Goal: Contribute content: Contribute content

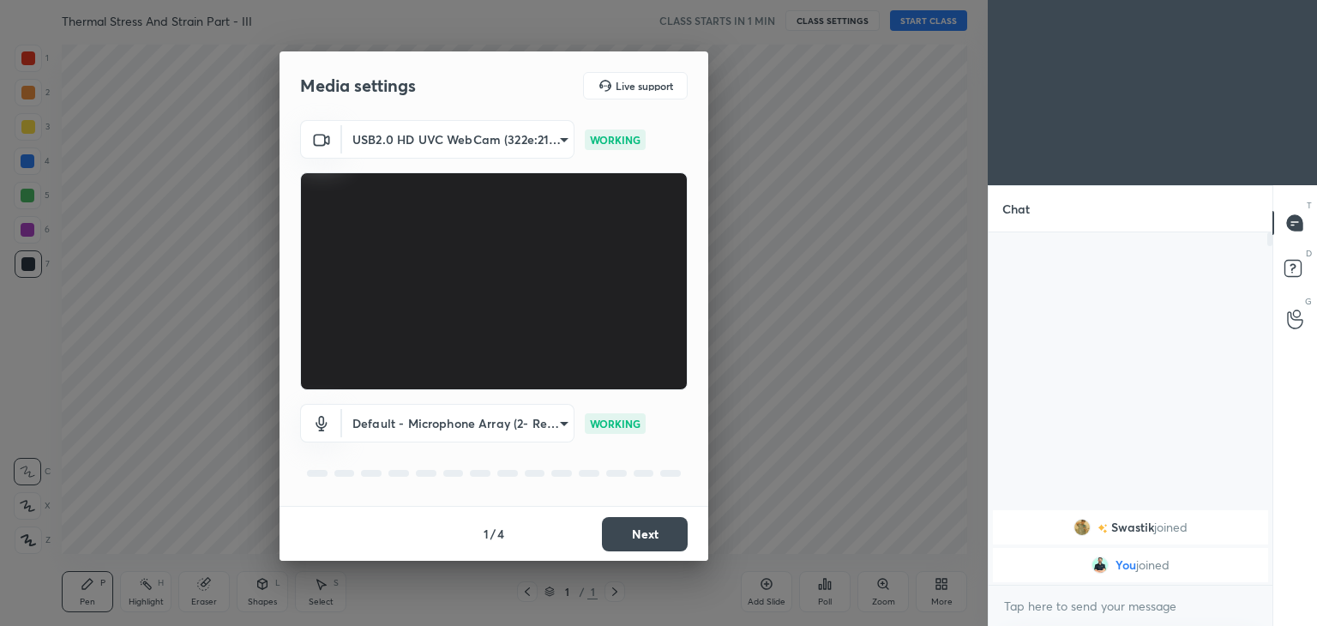
click at [647, 533] on button "Next" at bounding box center [645, 534] width 86 height 34
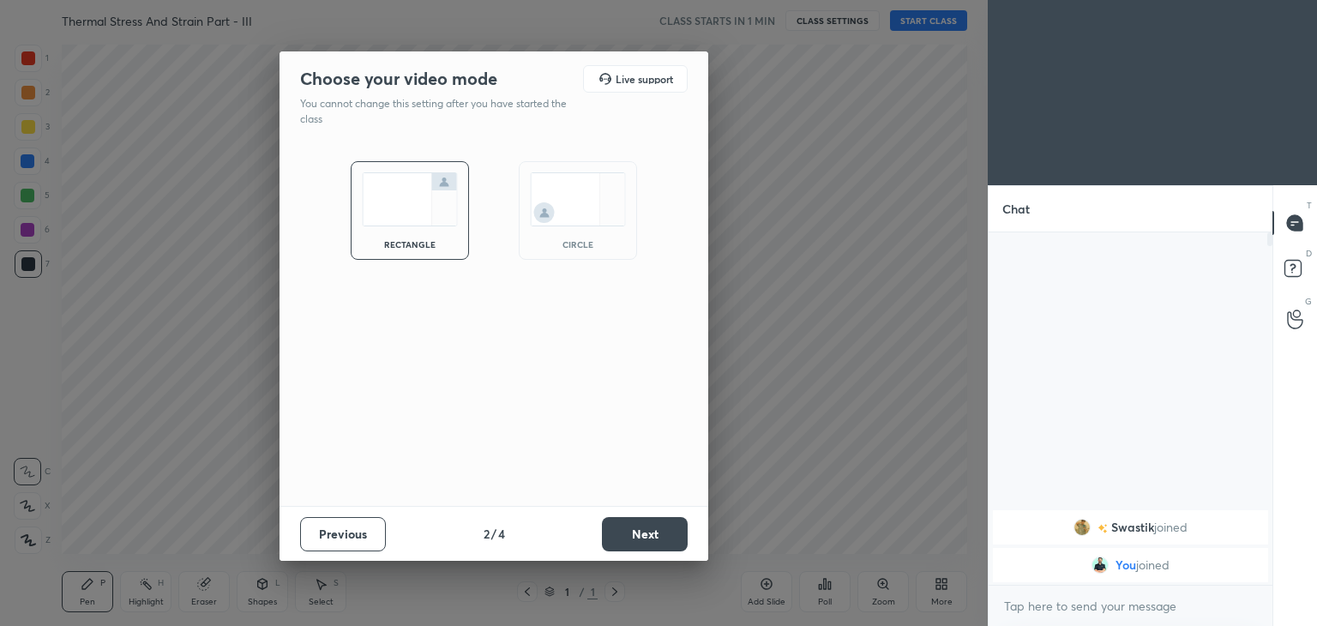
click at [645, 536] on button "Next" at bounding box center [645, 534] width 86 height 34
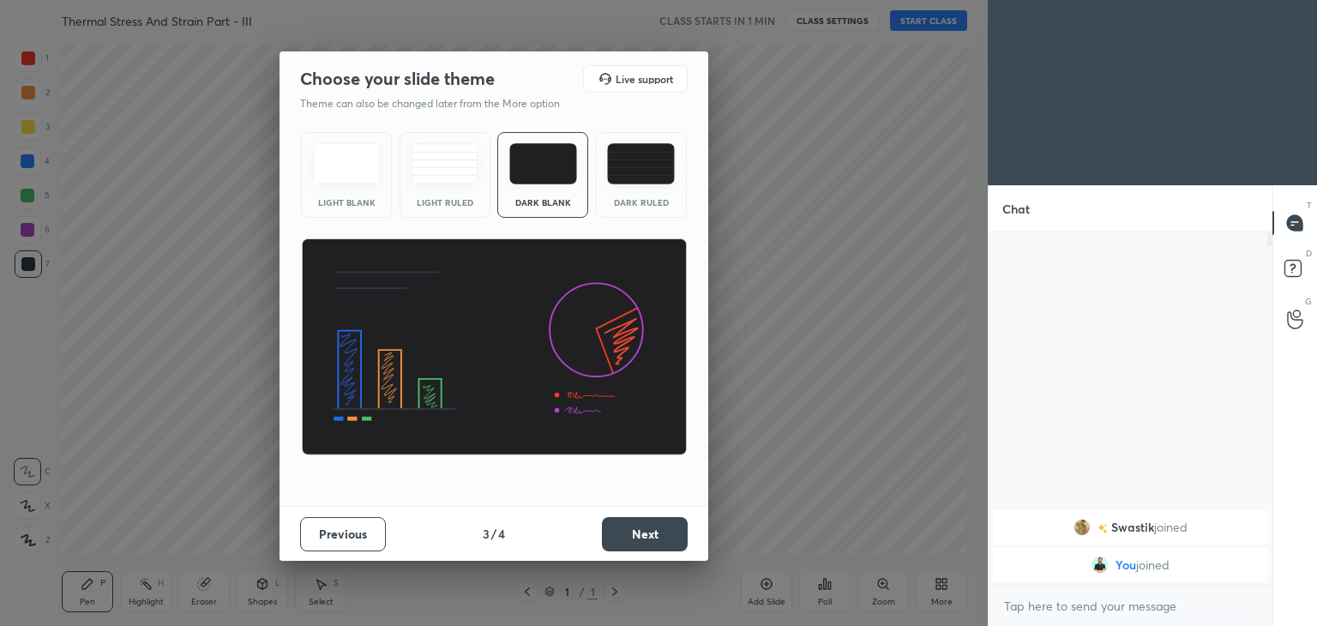
click at [645, 541] on button "Next" at bounding box center [645, 534] width 86 height 34
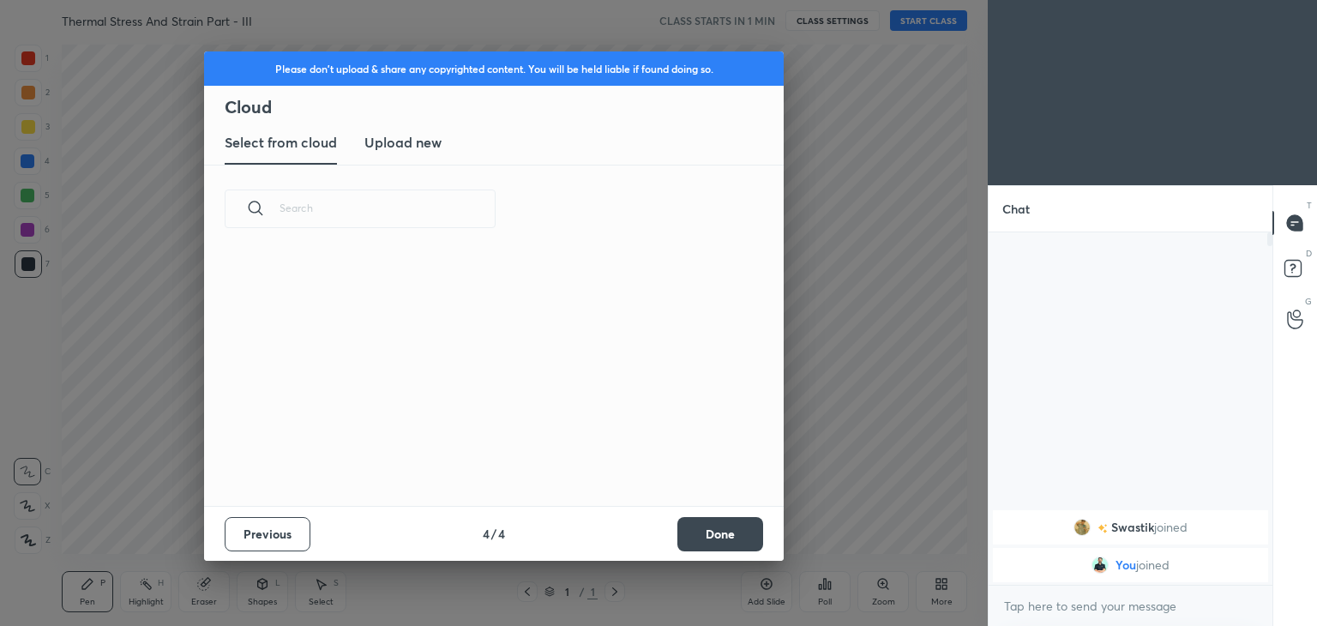
scroll to position [254, 551]
click at [411, 145] on h3 "Upload new" at bounding box center [403, 142] width 77 height 21
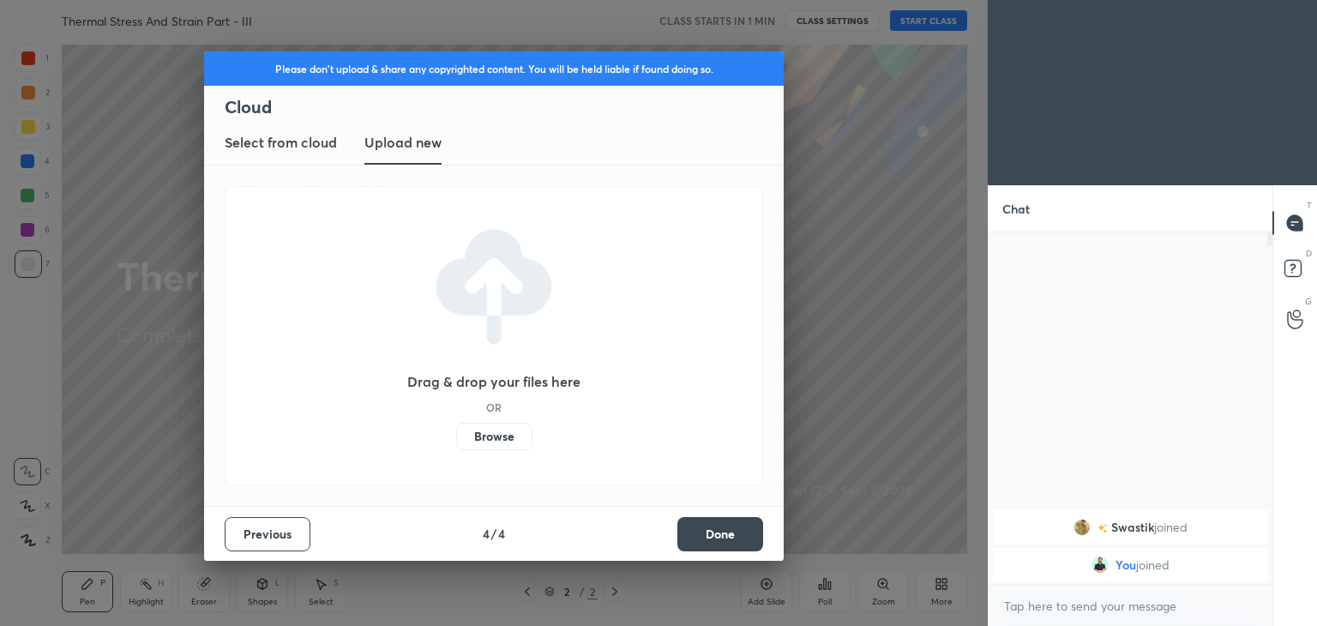
click at [497, 435] on label "Browse" at bounding box center [494, 436] width 76 height 27
click at [456, 435] on input "Browse" at bounding box center [456, 436] width 0 height 27
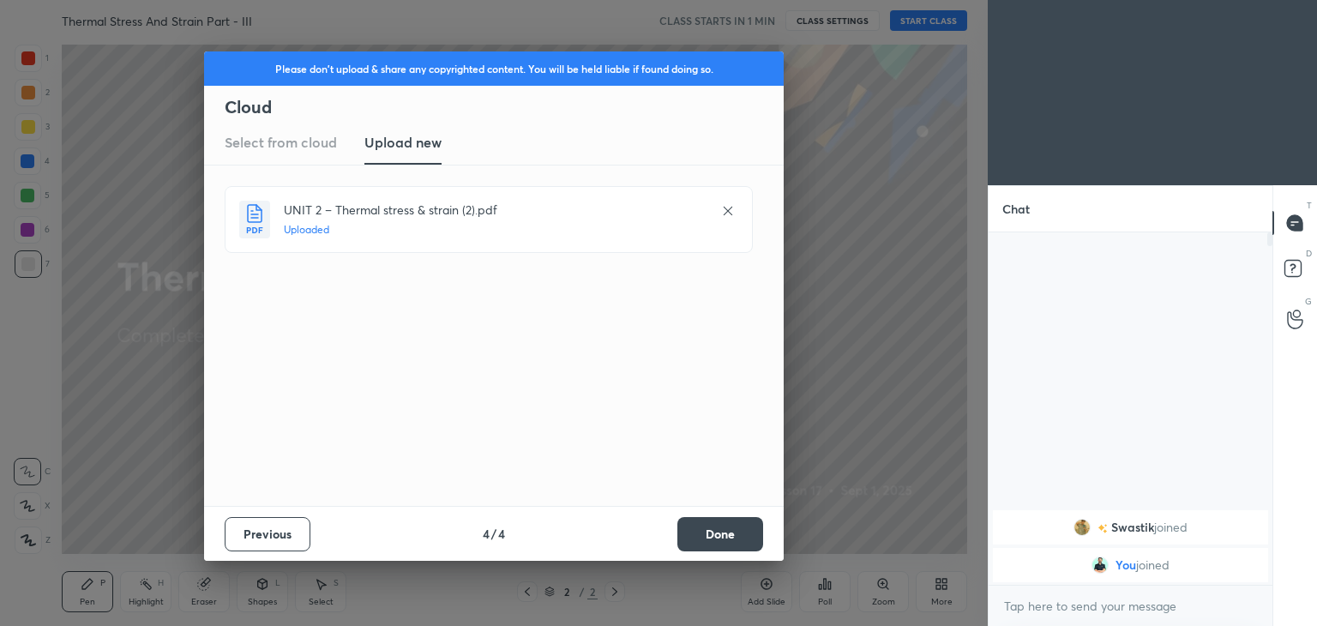
click at [717, 536] on button "Done" at bounding box center [721, 534] width 86 height 34
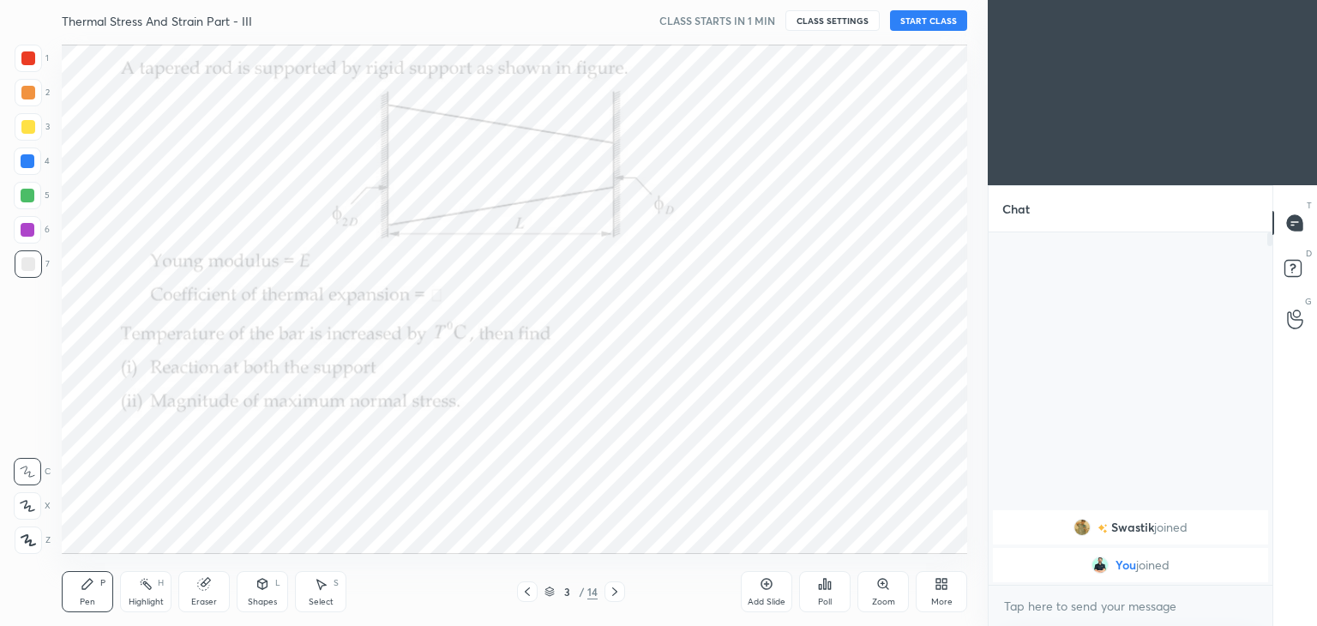
click at [523, 595] on icon at bounding box center [528, 592] width 14 height 14
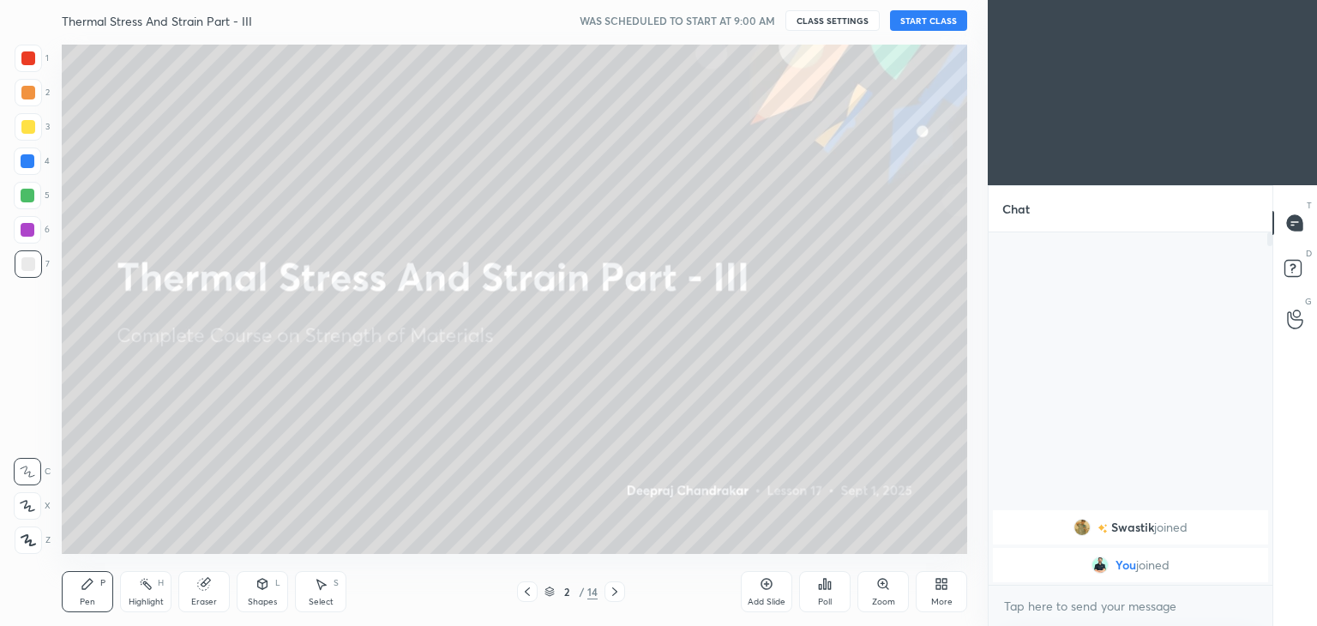
click at [924, 20] on button "START CLASS" at bounding box center [928, 20] width 77 height 21
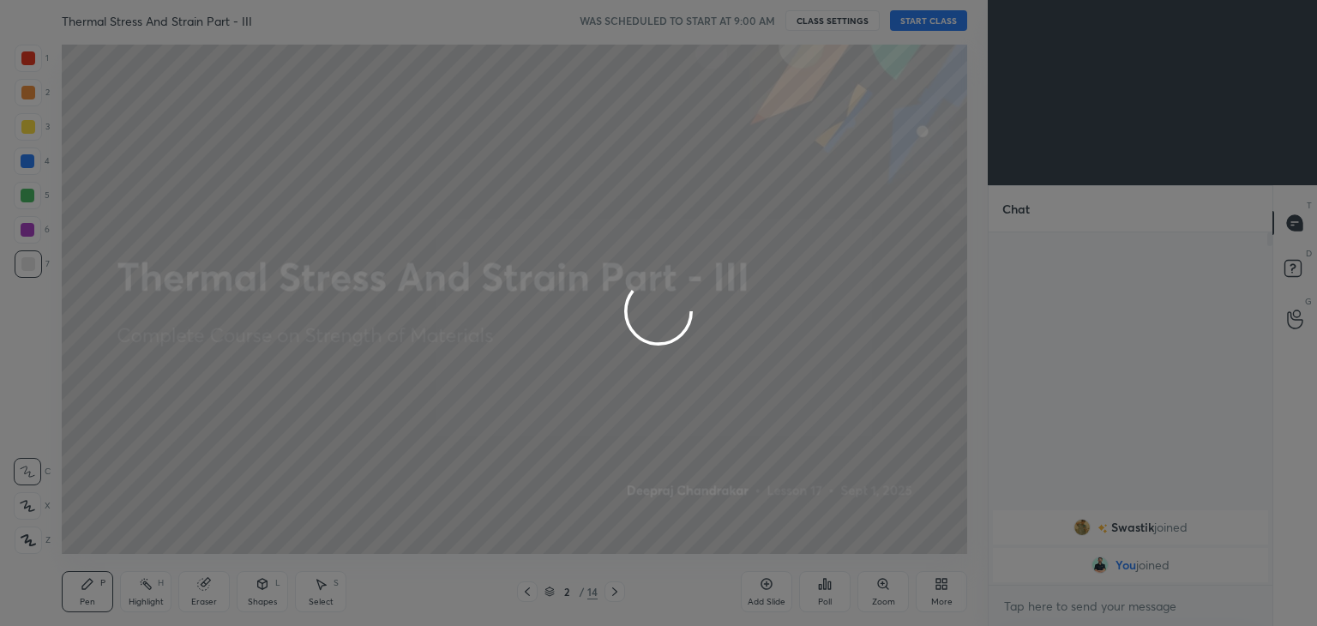
type textarea "x"
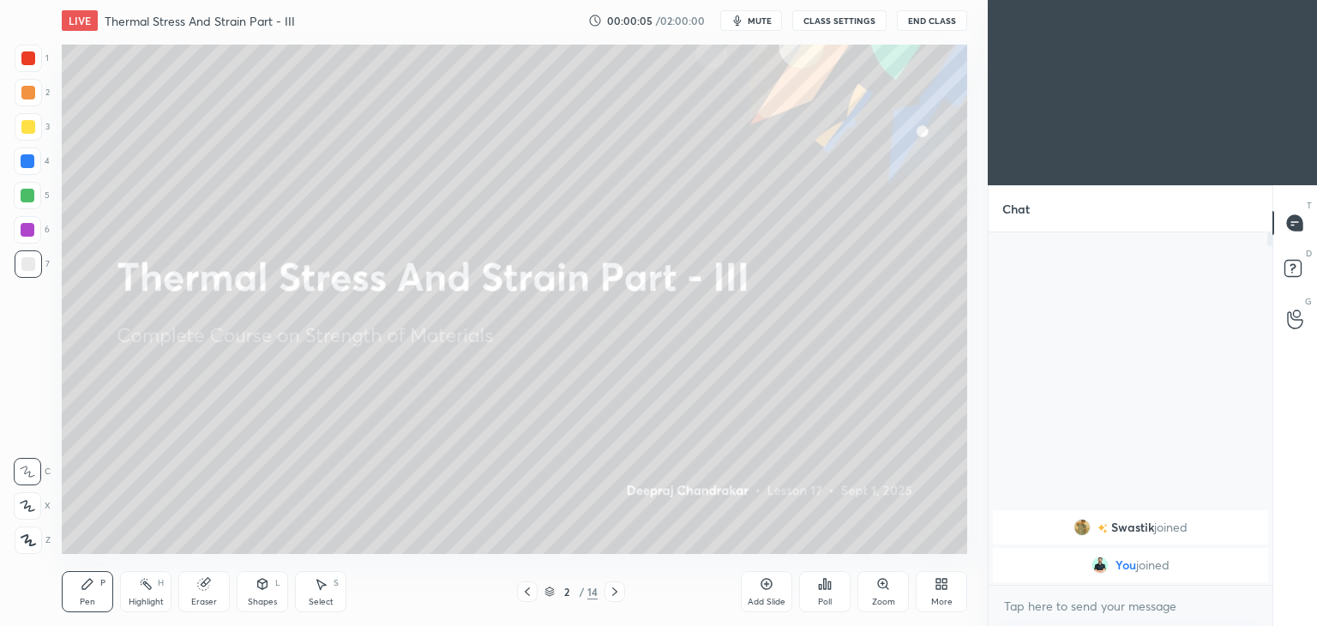
click at [27, 134] on div at bounding box center [28, 127] width 14 height 14
click at [87, 590] on icon at bounding box center [88, 584] width 14 height 14
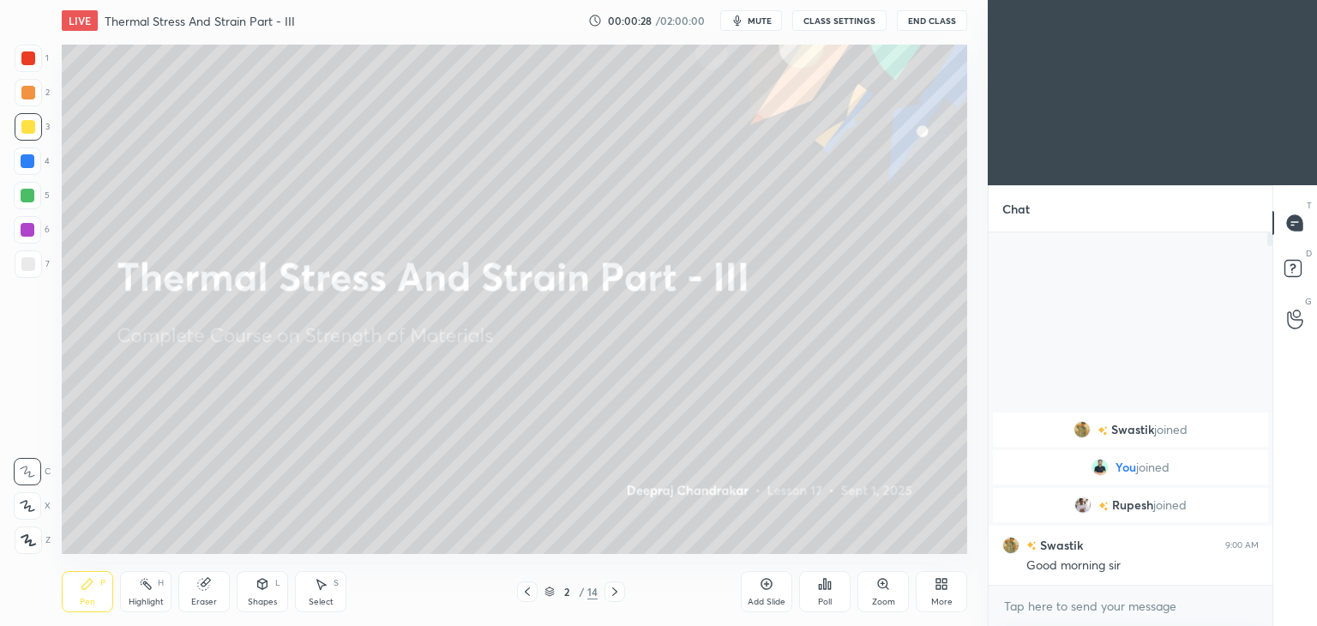
click at [268, 593] on div "Shapes L" at bounding box center [262, 591] width 51 height 41
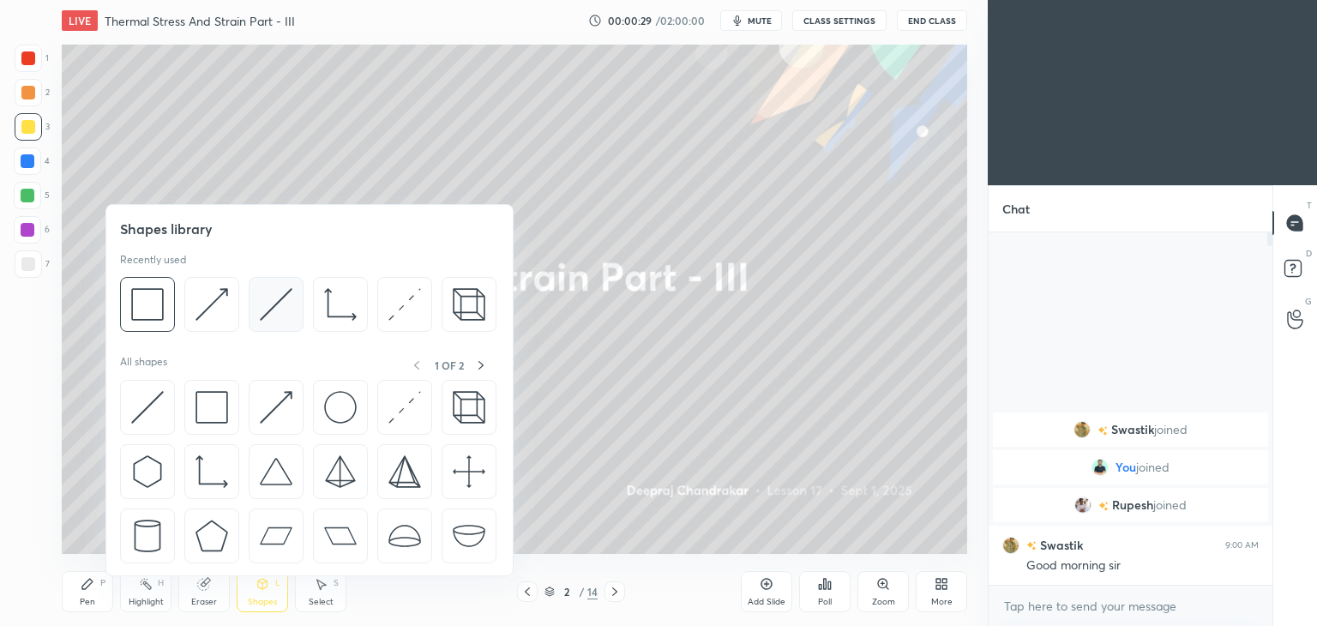
click at [275, 304] on img at bounding box center [276, 304] width 33 height 33
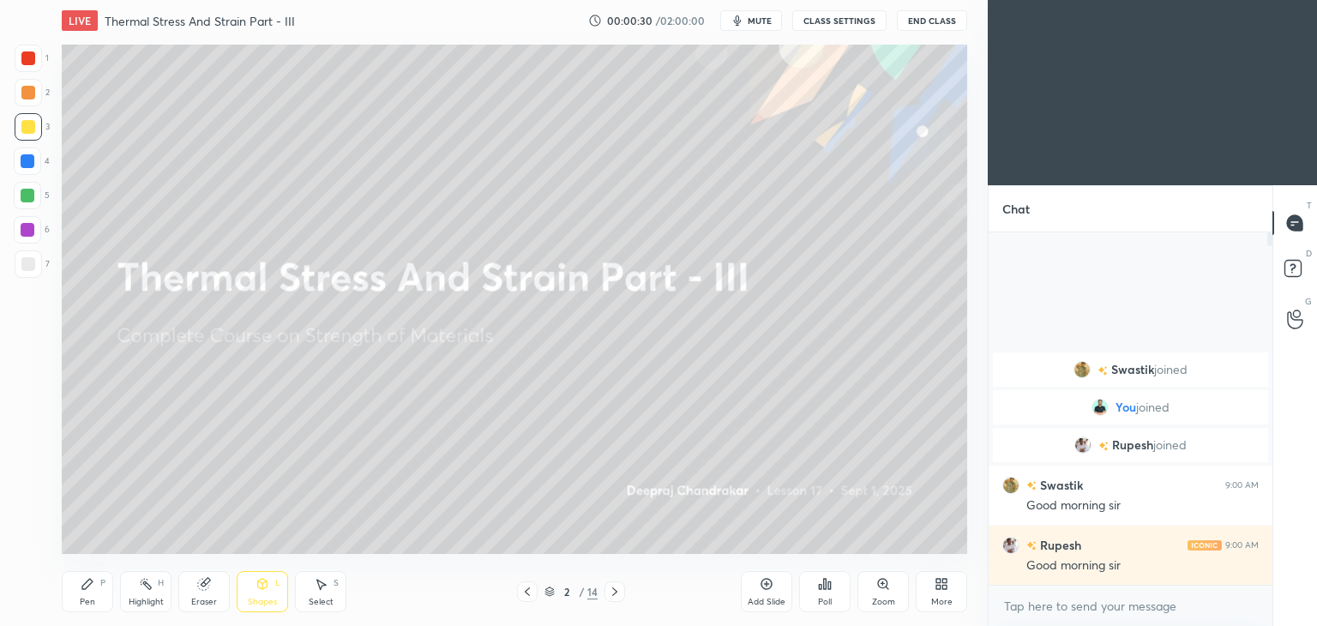
click at [25, 256] on div at bounding box center [28, 263] width 27 height 27
click at [65, 591] on div "Pen P" at bounding box center [87, 591] width 51 height 41
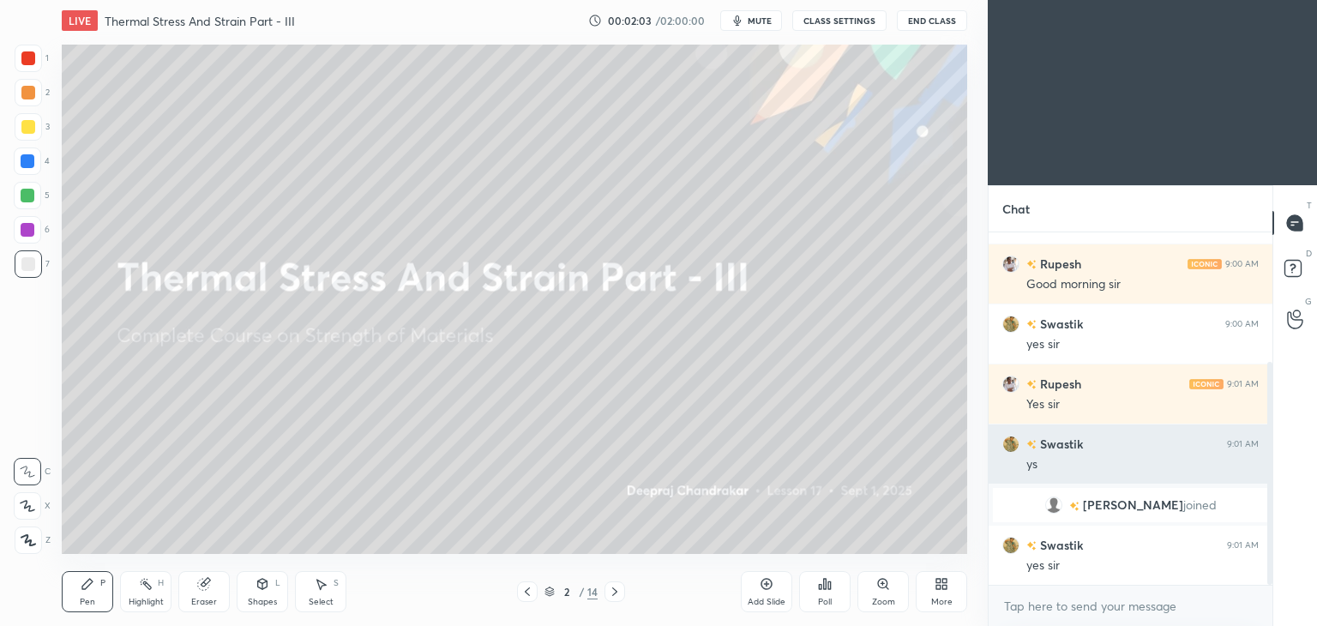
scroll to position [206, 0]
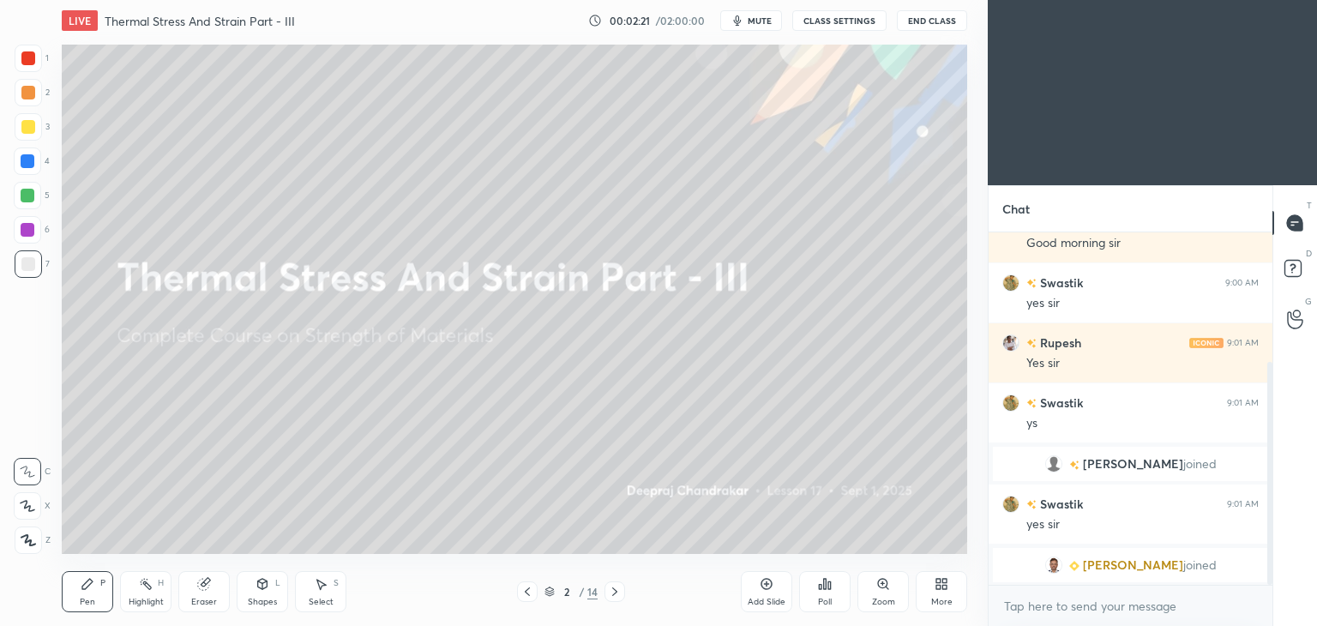
click at [613, 596] on icon at bounding box center [615, 592] width 14 height 14
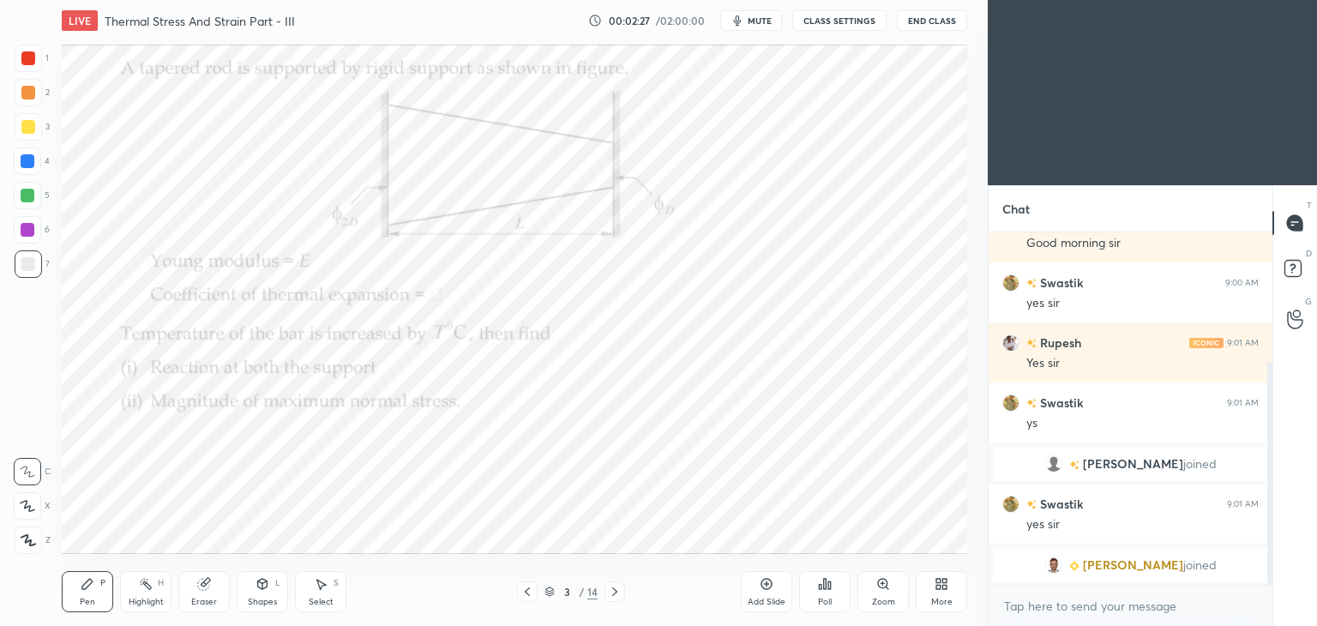
click at [27, 139] on div at bounding box center [28, 126] width 27 height 27
click at [30, 63] on div at bounding box center [28, 58] width 14 height 14
click at [202, 599] on div "Eraser" at bounding box center [204, 602] width 26 height 9
click at [31, 509] on icon at bounding box center [28, 506] width 14 height 15
click at [86, 584] on icon at bounding box center [87, 584] width 10 height 10
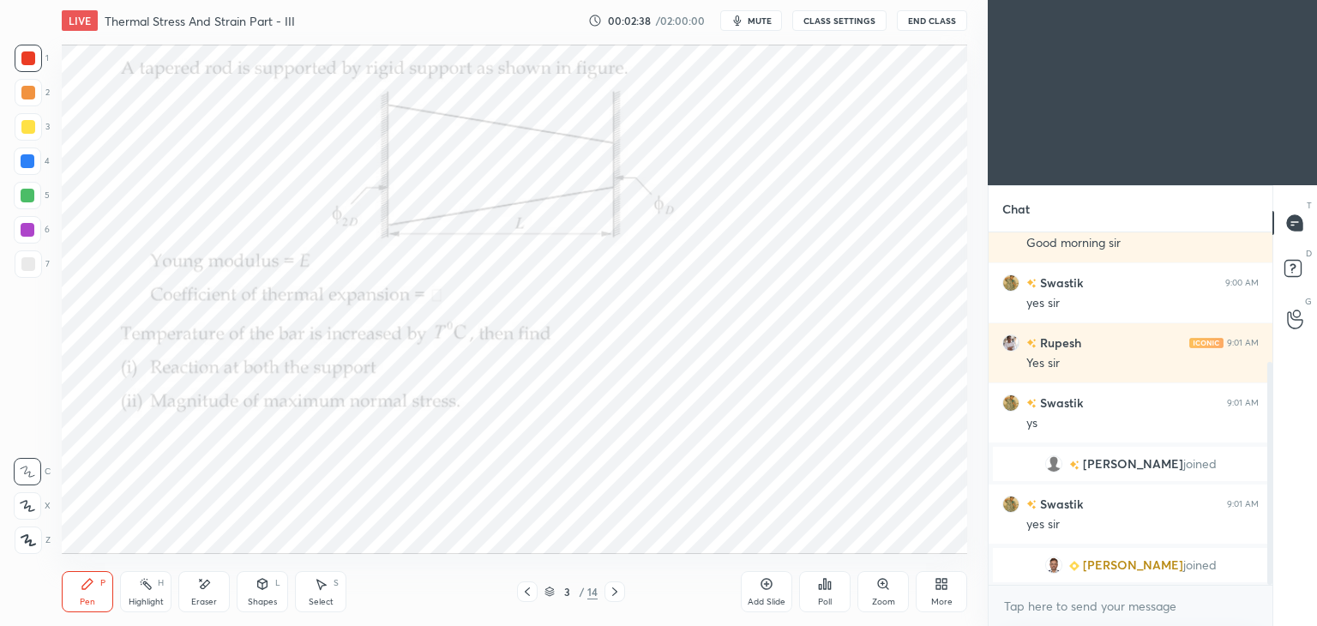
click at [197, 591] on icon at bounding box center [204, 584] width 14 height 15
click at [82, 605] on div "Pen" at bounding box center [87, 602] width 15 height 9
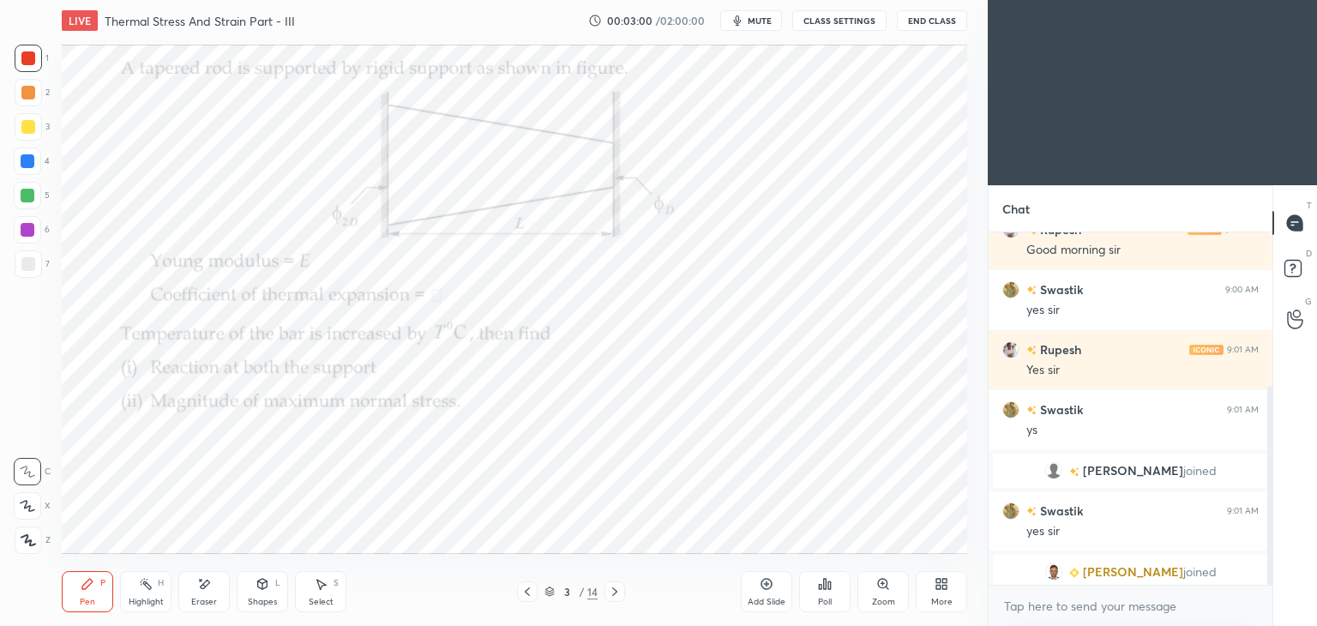
scroll to position [273, 0]
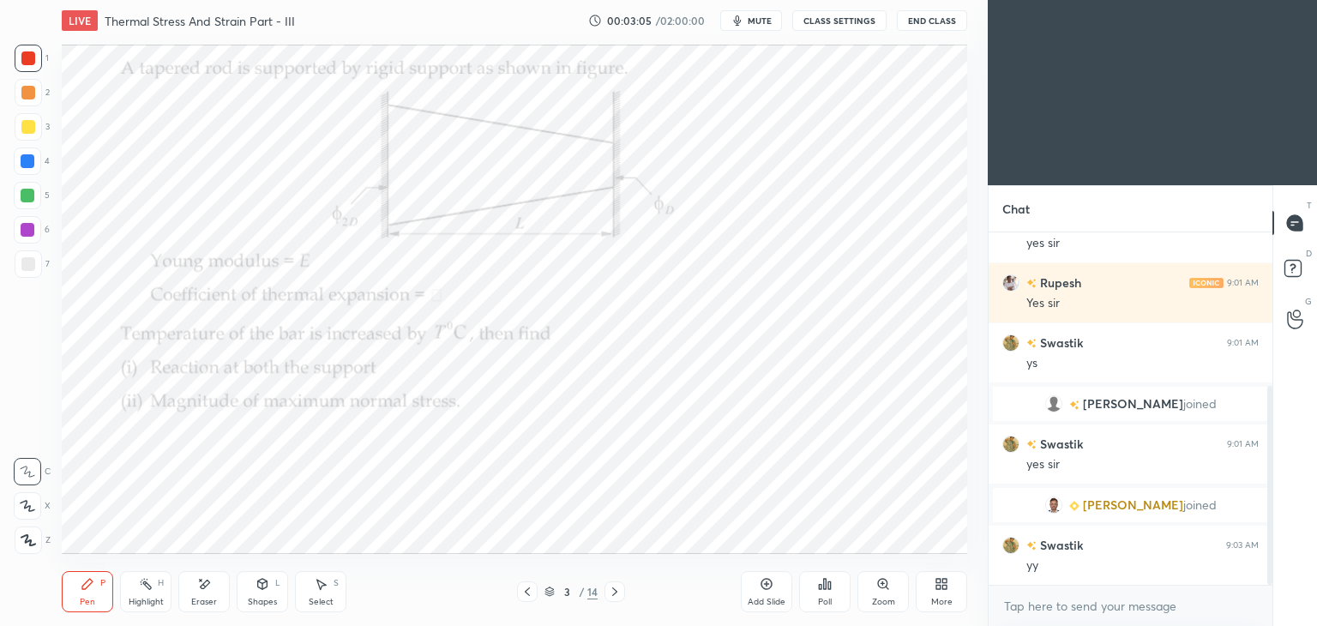
click at [615, 593] on icon at bounding box center [615, 592] width 14 height 14
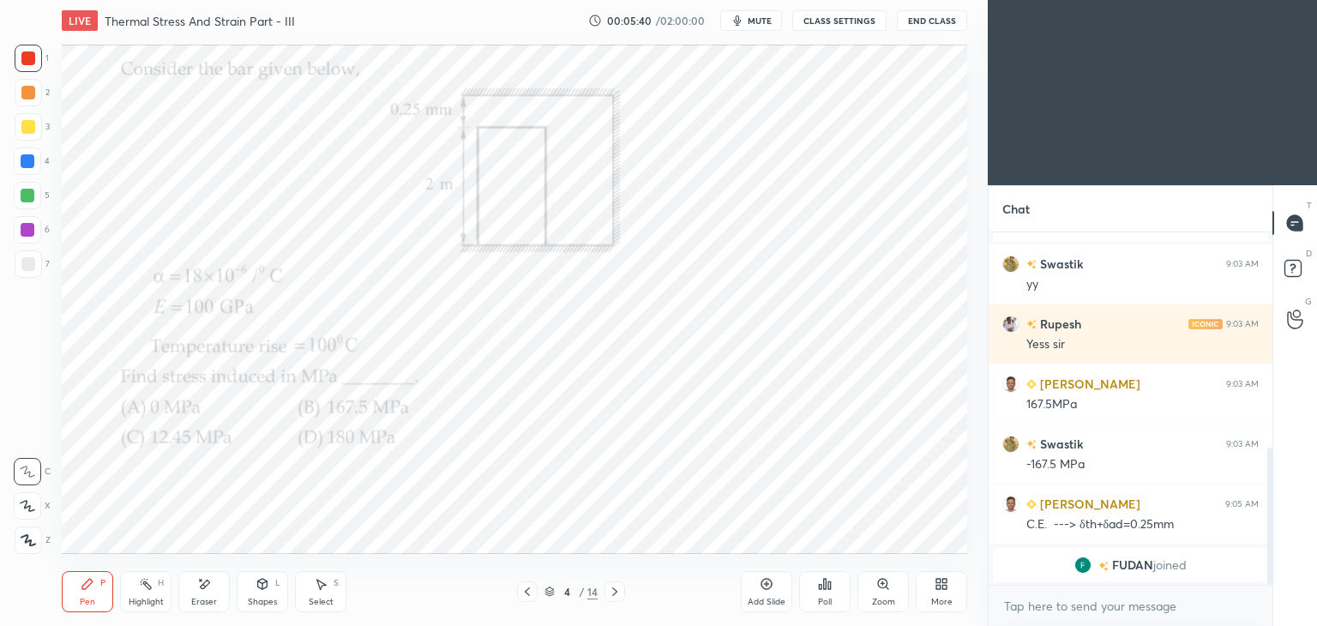
scroll to position [607, 0]
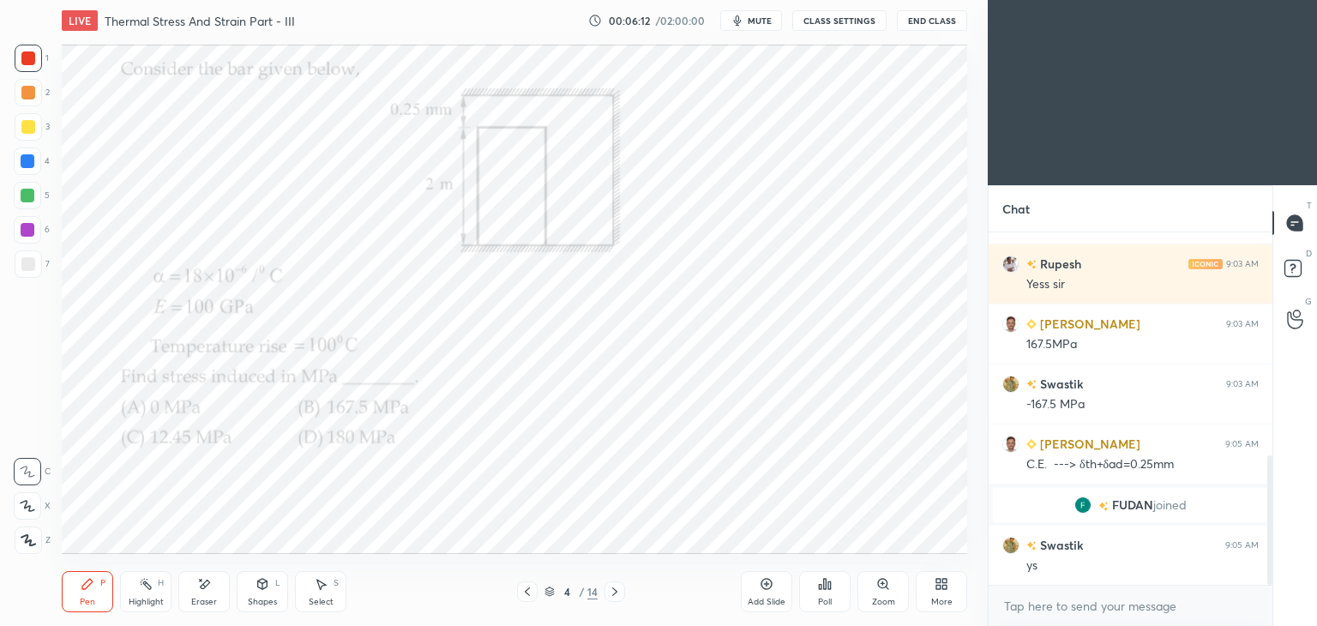
click at [33, 60] on div at bounding box center [28, 58] width 14 height 14
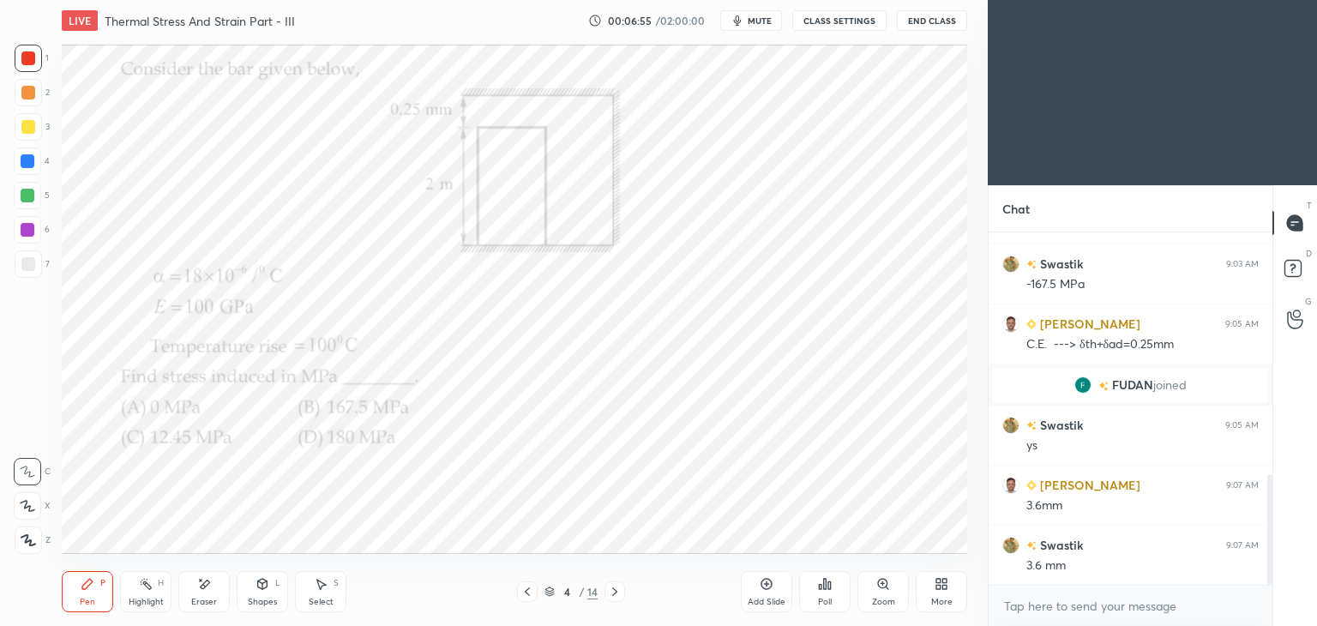
scroll to position [768, 0]
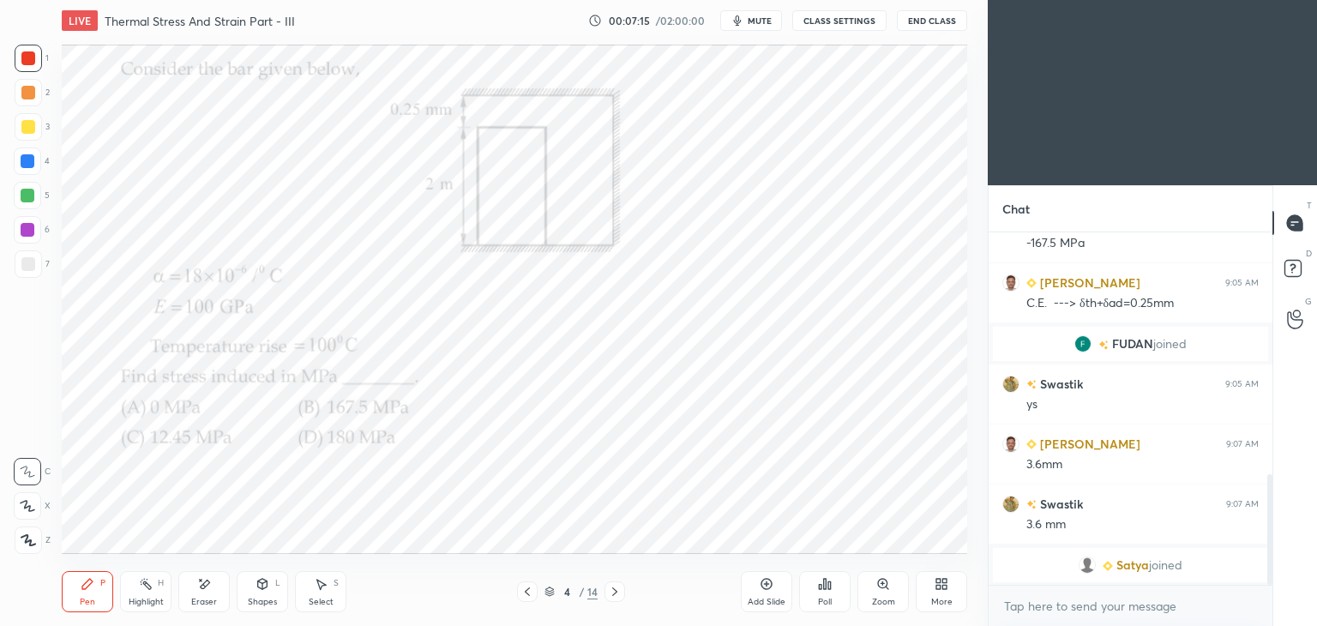
click at [265, 591] on icon at bounding box center [263, 584] width 14 height 14
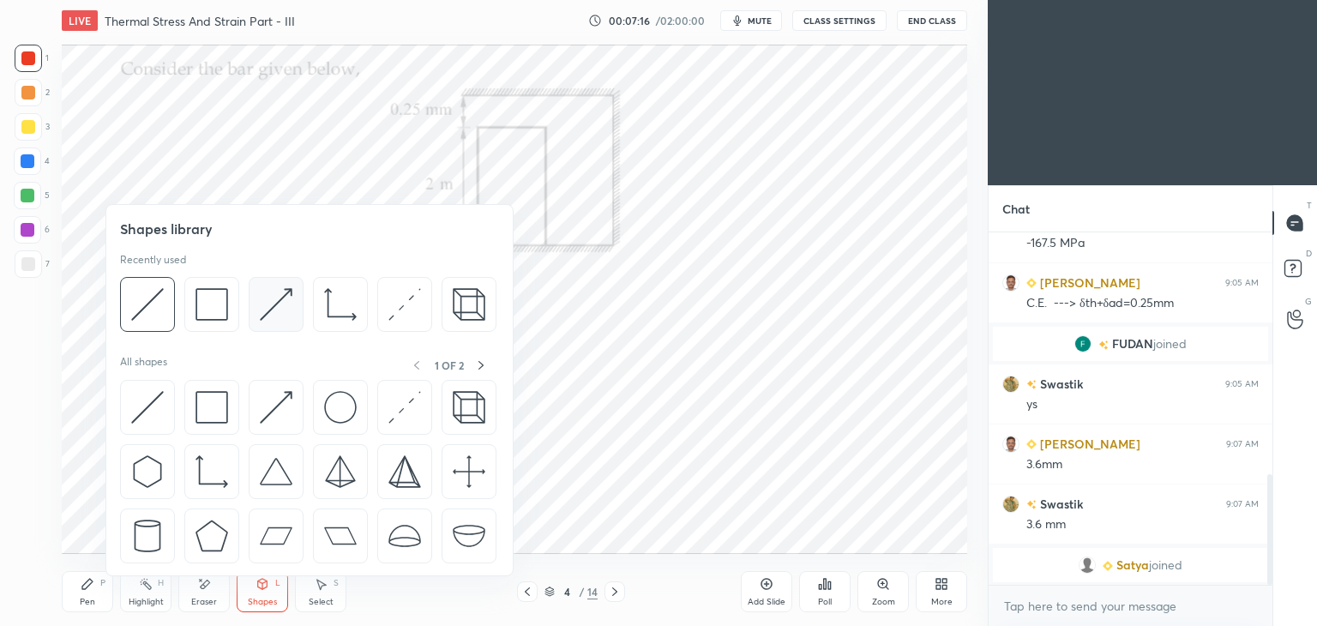
click at [275, 290] on img at bounding box center [276, 304] width 33 height 33
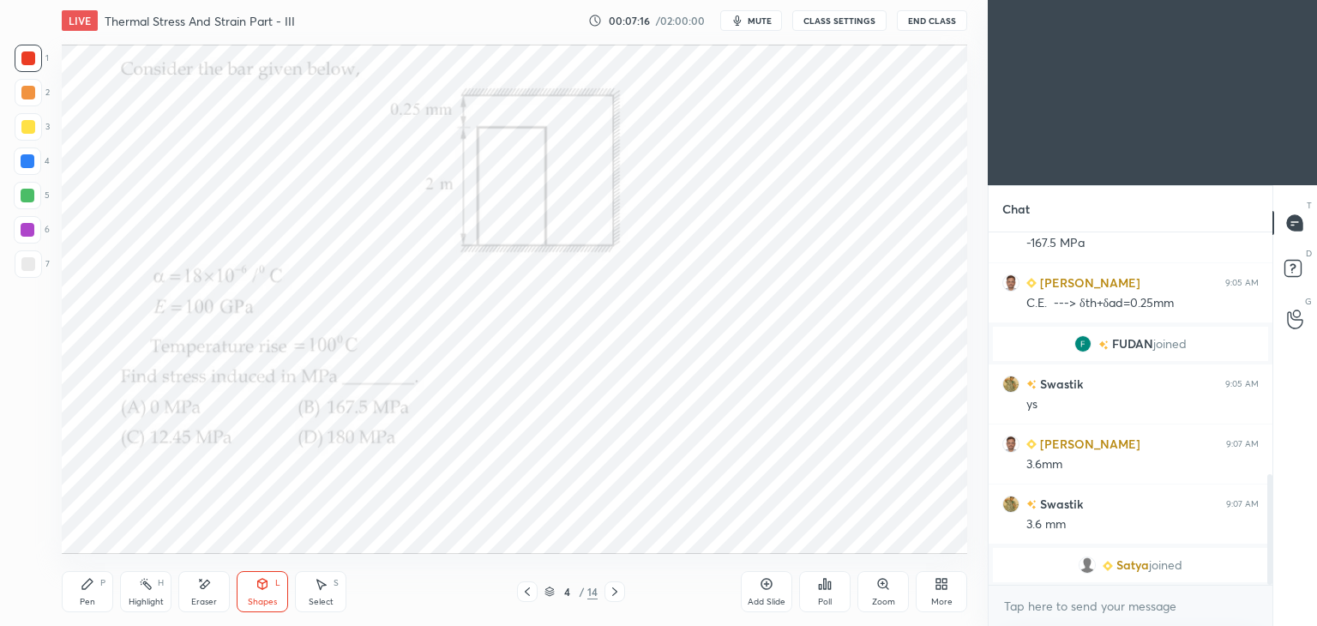
click at [15, 160] on div at bounding box center [27, 161] width 27 height 27
click at [63, 595] on div "Pen P" at bounding box center [87, 591] width 51 height 41
click at [254, 601] on div "Shapes" at bounding box center [262, 602] width 29 height 9
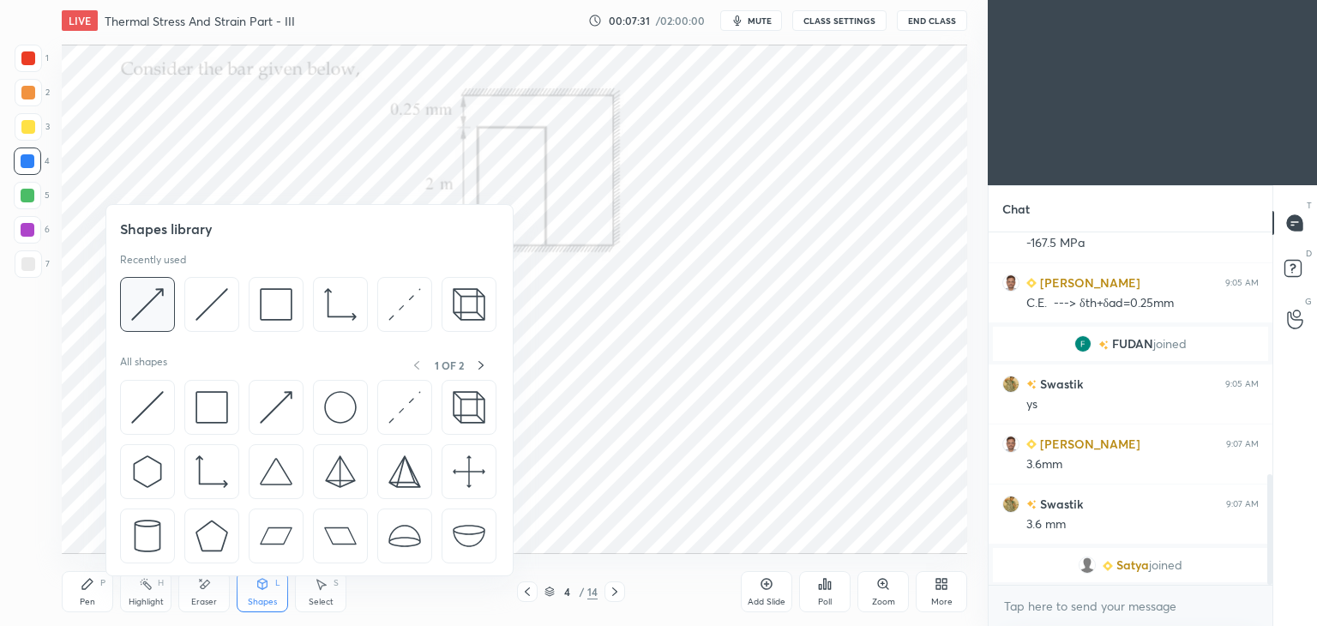
click at [150, 298] on img at bounding box center [147, 304] width 33 height 33
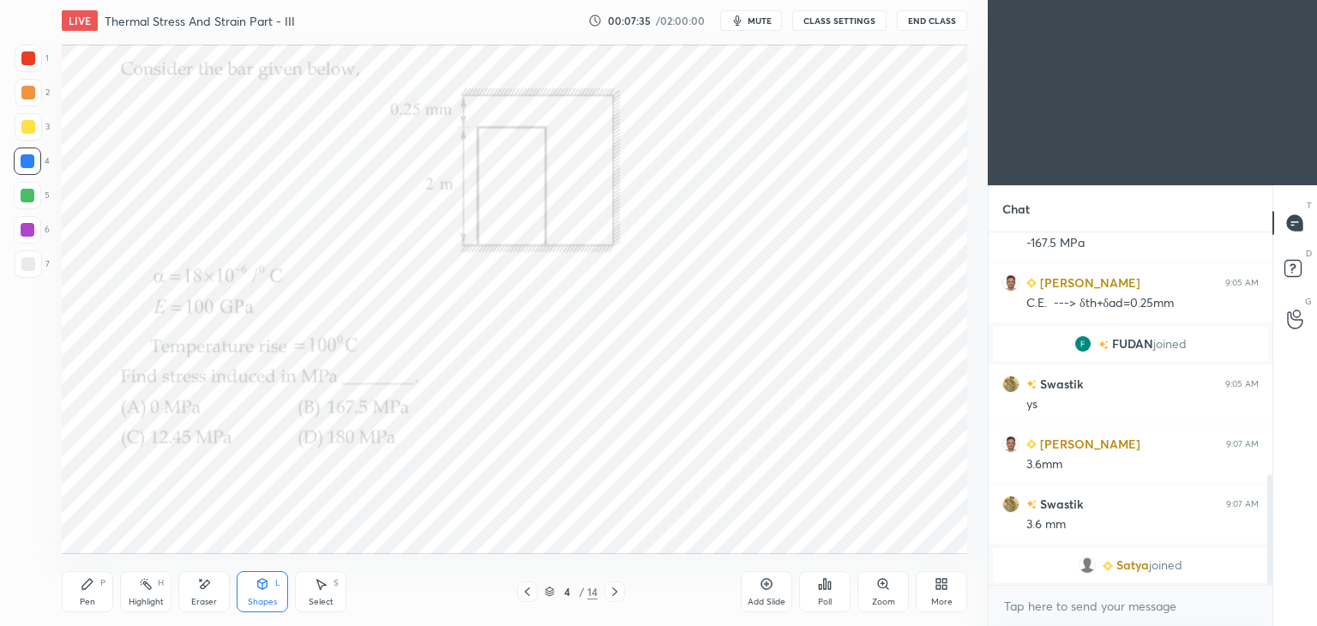
click at [89, 590] on icon at bounding box center [88, 584] width 14 height 14
click at [250, 600] on div "Shapes" at bounding box center [262, 602] width 29 height 9
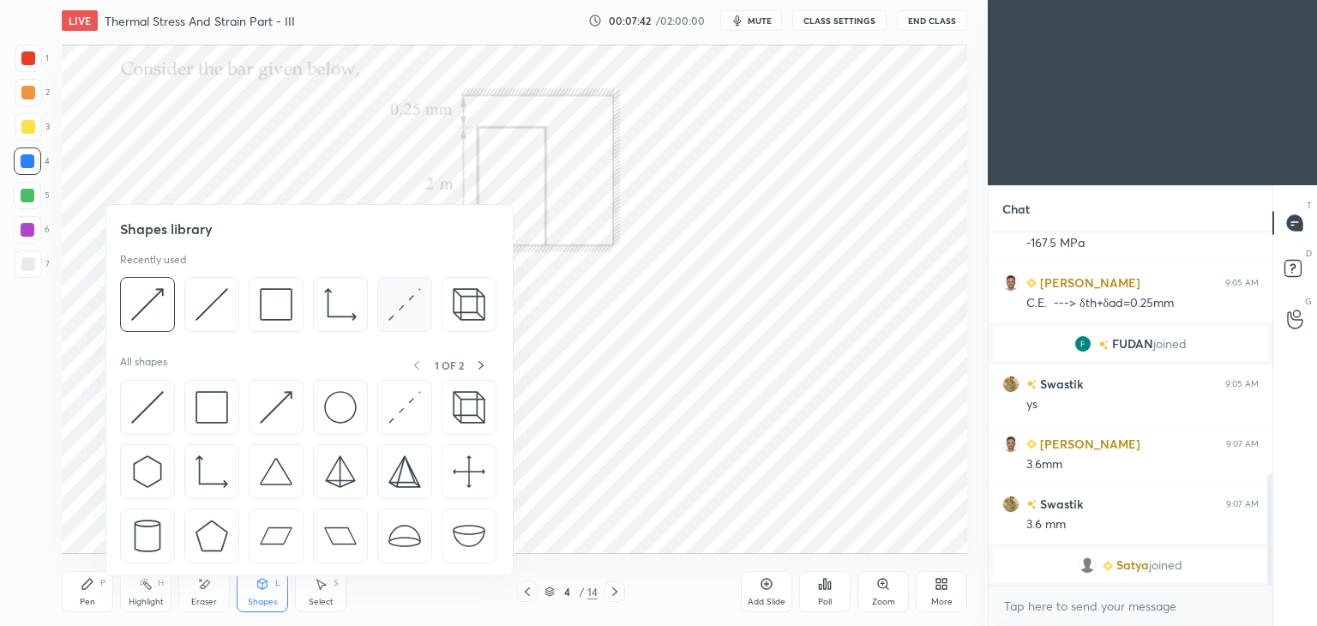
click at [402, 312] on img at bounding box center [405, 304] width 33 height 33
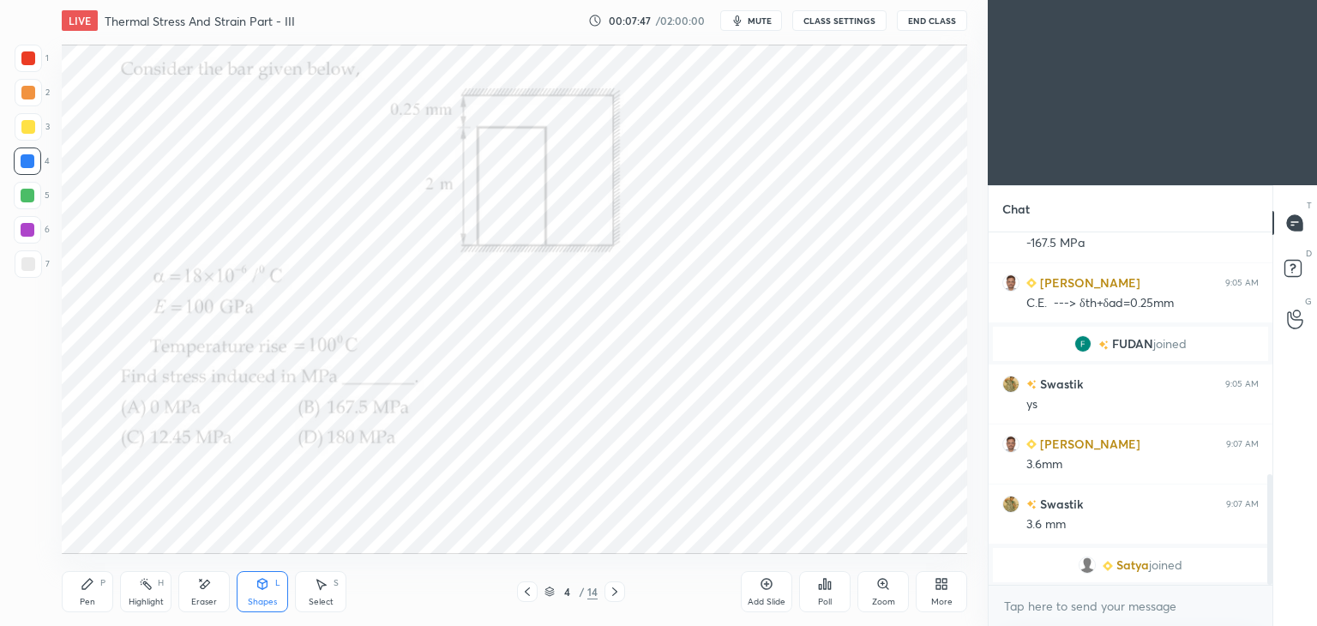
click at [24, 52] on div at bounding box center [28, 58] width 14 height 14
click at [25, 238] on div at bounding box center [27, 229] width 27 height 27
click at [766, 595] on div "Add Slide" at bounding box center [766, 591] width 51 height 41
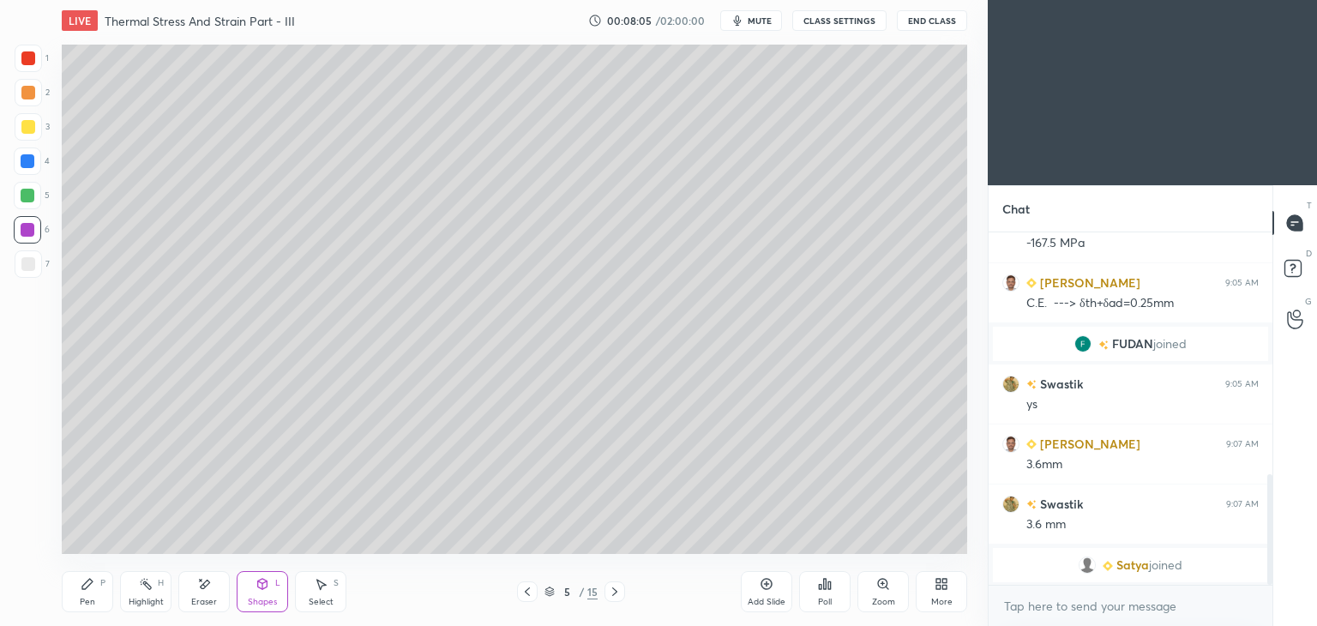
click at [35, 268] on div at bounding box center [28, 263] width 27 height 27
click at [83, 598] on div "Pen" at bounding box center [87, 602] width 15 height 9
click at [526, 598] on icon at bounding box center [528, 592] width 14 height 14
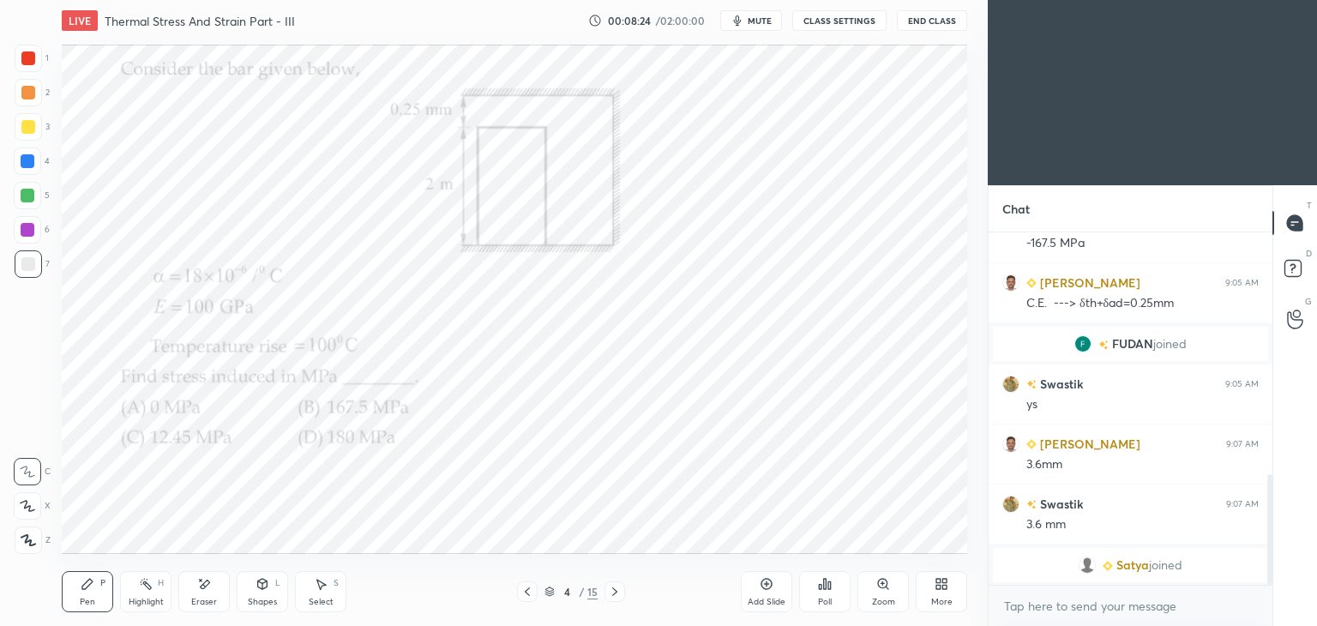
click at [621, 591] on icon at bounding box center [615, 592] width 14 height 14
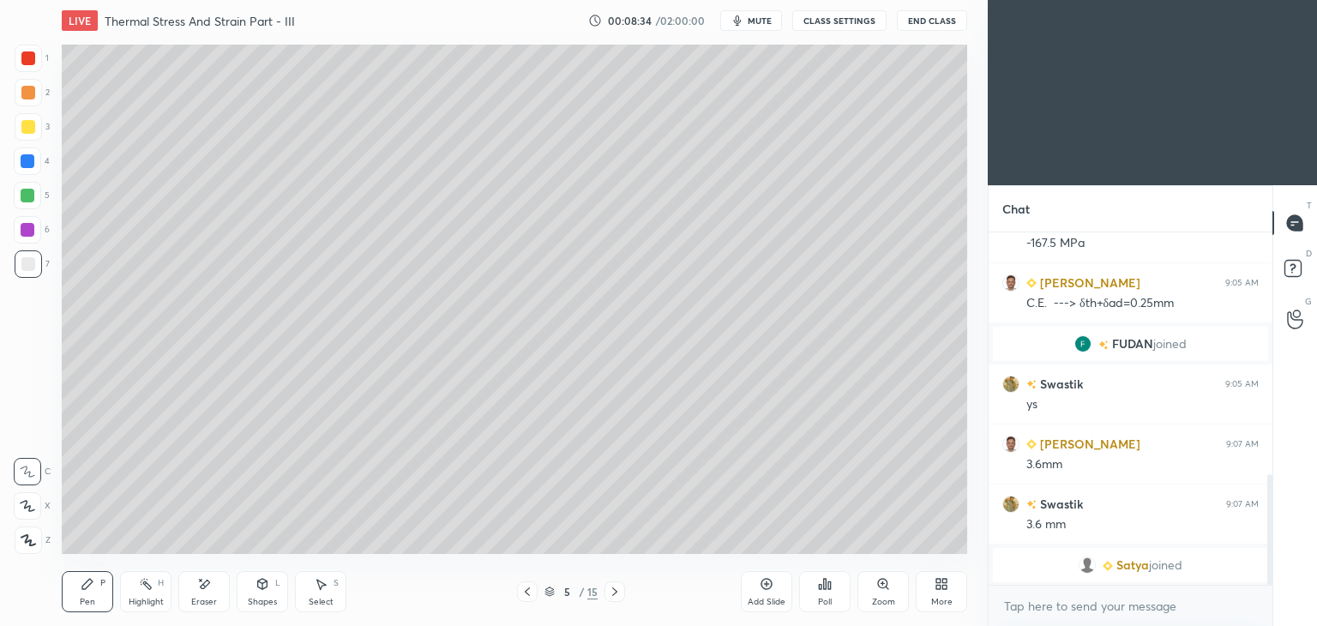
click at [527, 588] on icon at bounding box center [528, 592] width 14 height 14
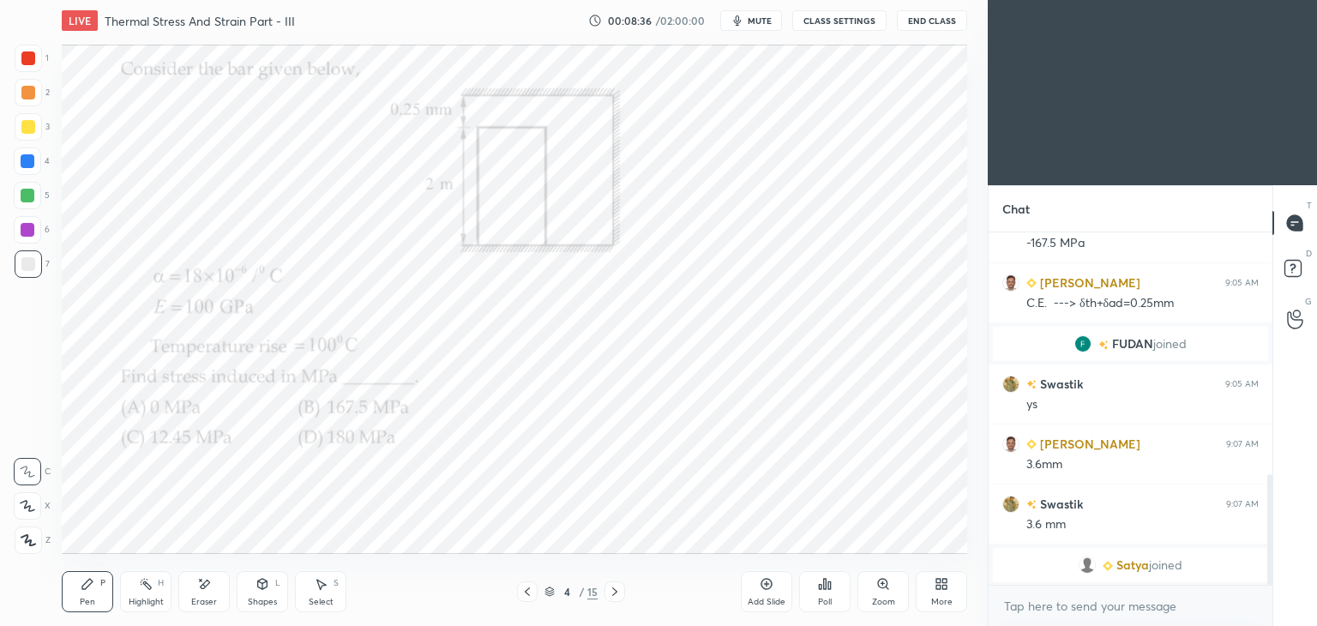
click at [611, 594] on icon at bounding box center [615, 592] width 14 height 14
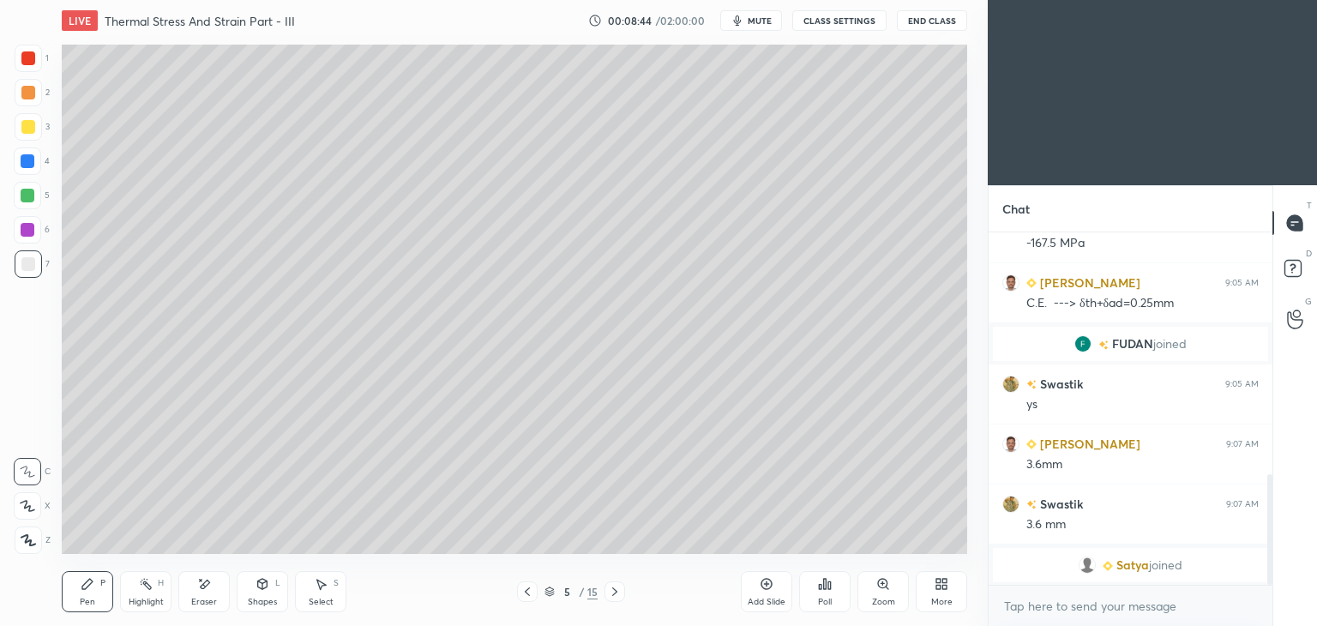
click at [535, 591] on div at bounding box center [527, 592] width 21 height 21
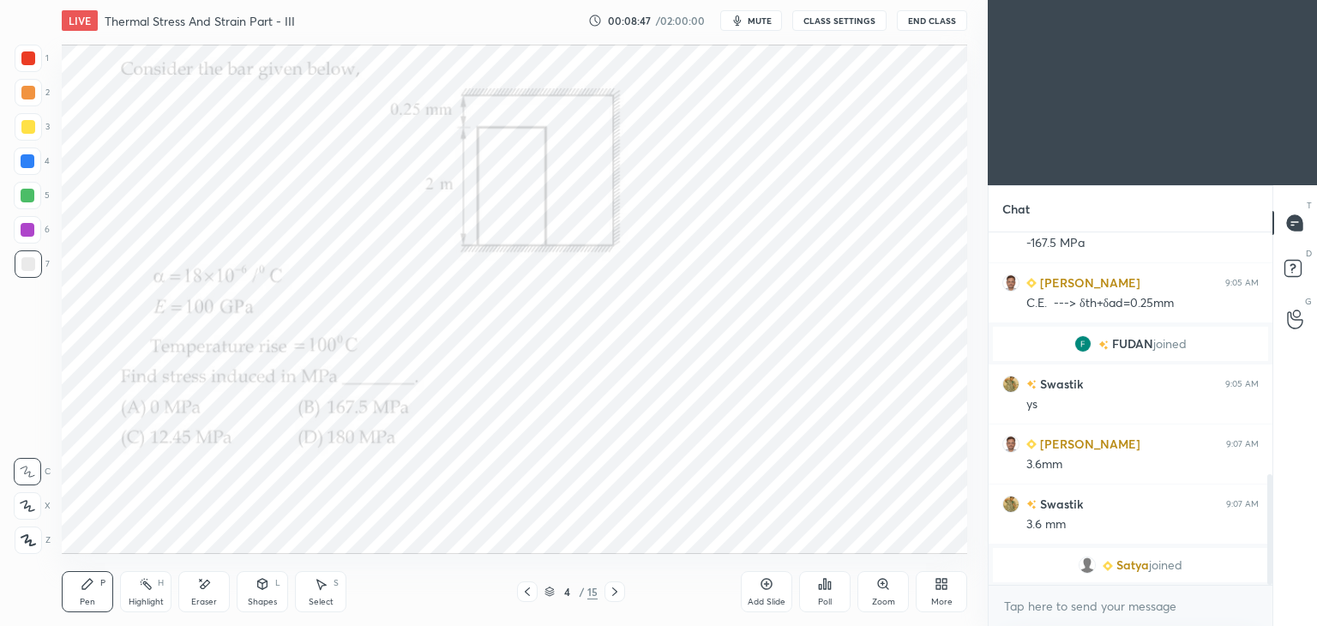
click at [618, 591] on icon at bounding box center [615, 592] width 14 height 14
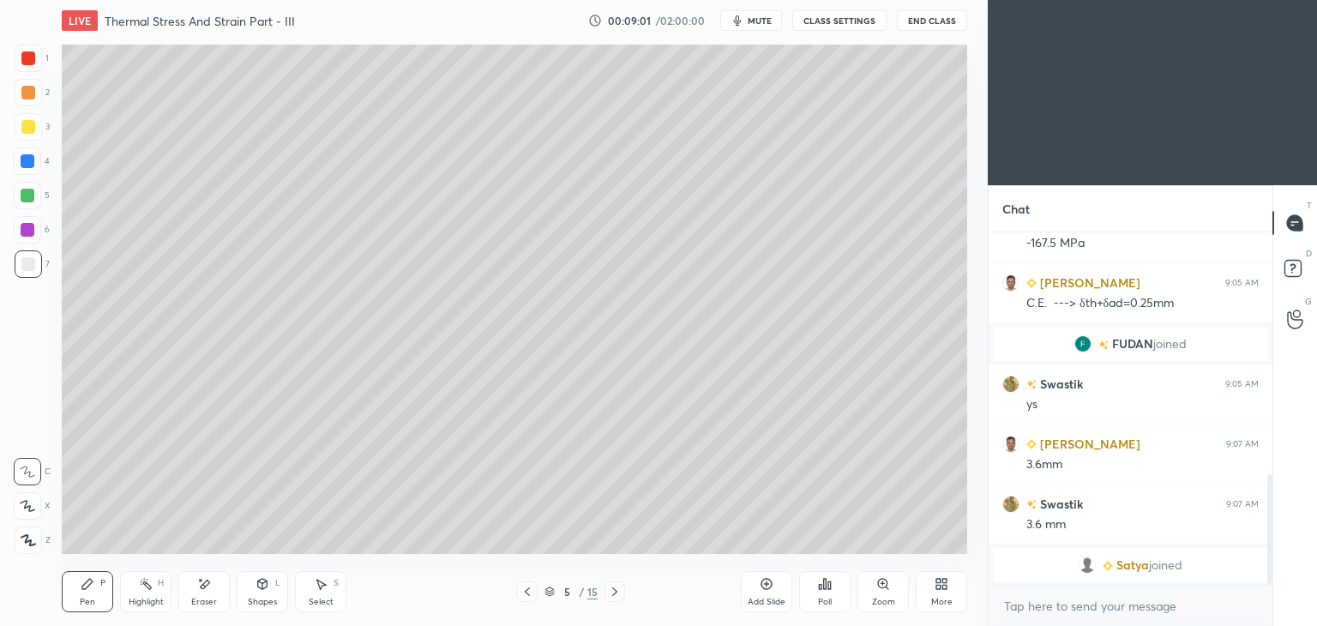
click at [527, 589] on icon at bounding box center [528, 592] width 14 height 14
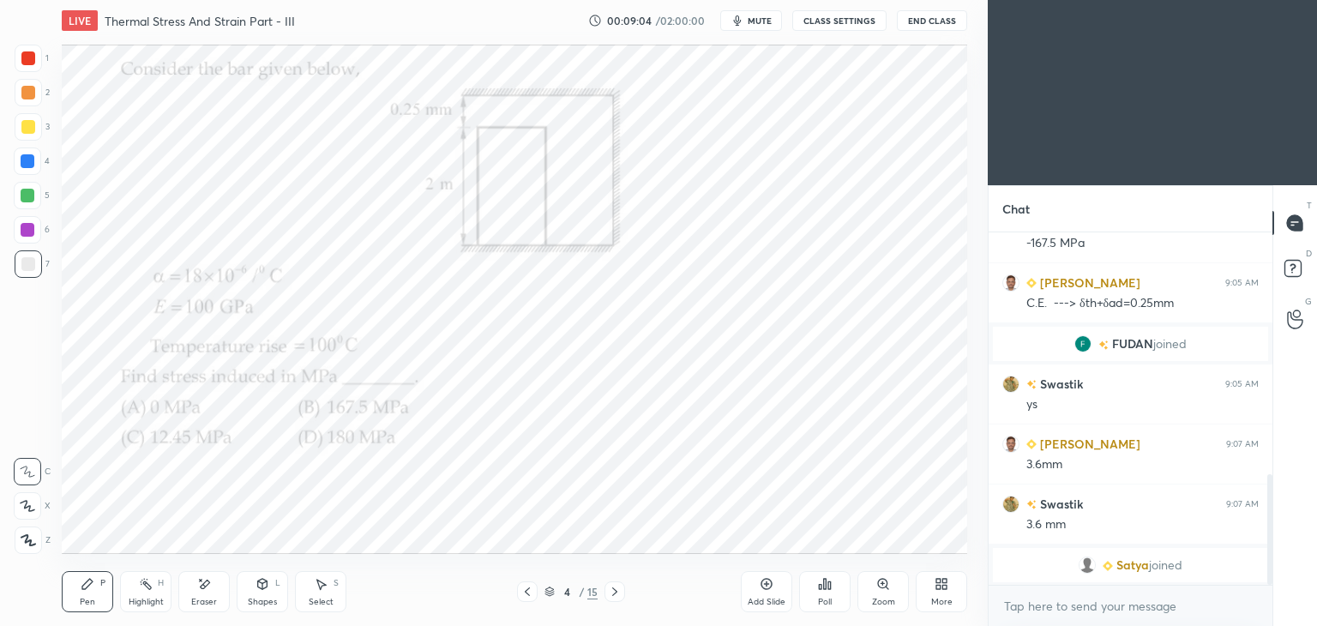
click at [612, 590] on icon at bounding box center [615, 592] width 14 height 14
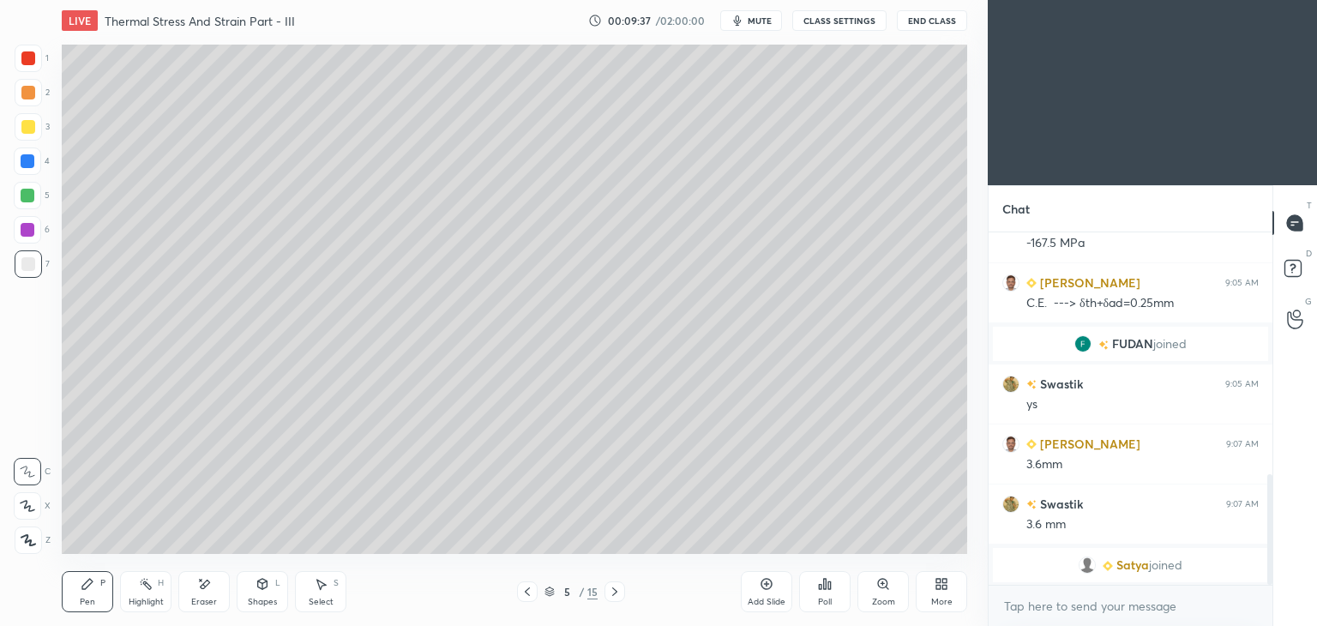
click at [209, 582] on icon at bounding box center [204, 584] width 14 height 15
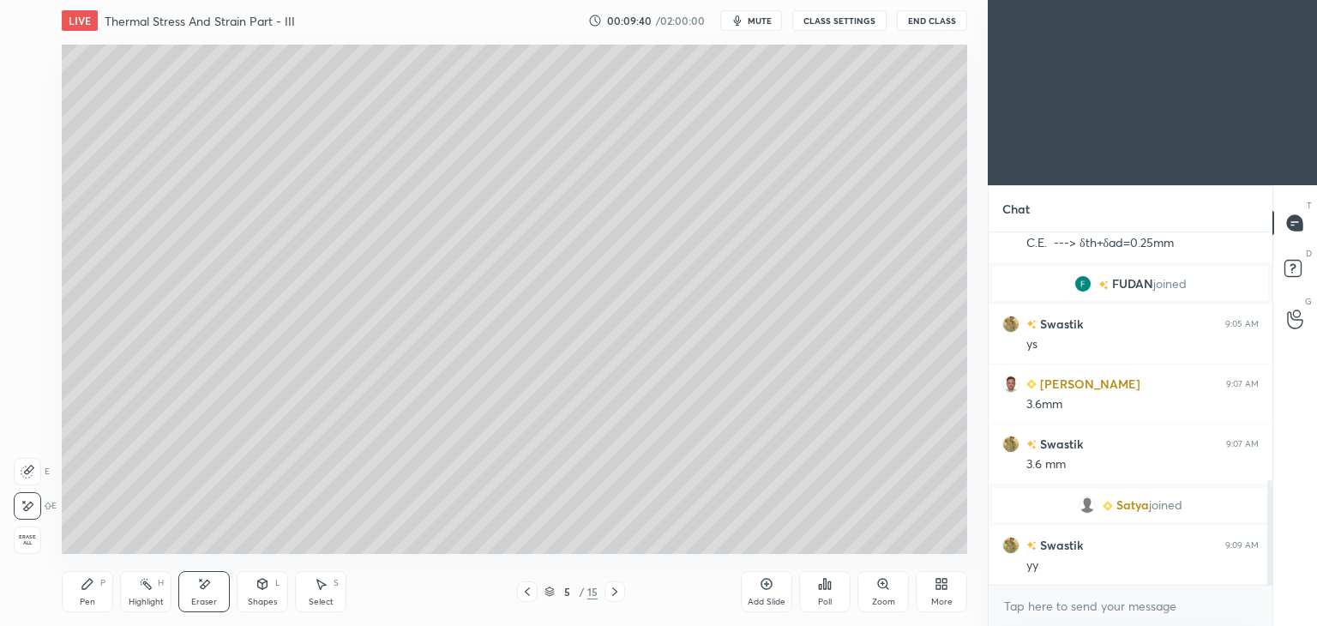
click at [79, 591] on div "Pen P" at bounding box center [87, 591] width 51 height 41
click at [524, 591] on icon at bounding box center [528, 592] width 14 height 14
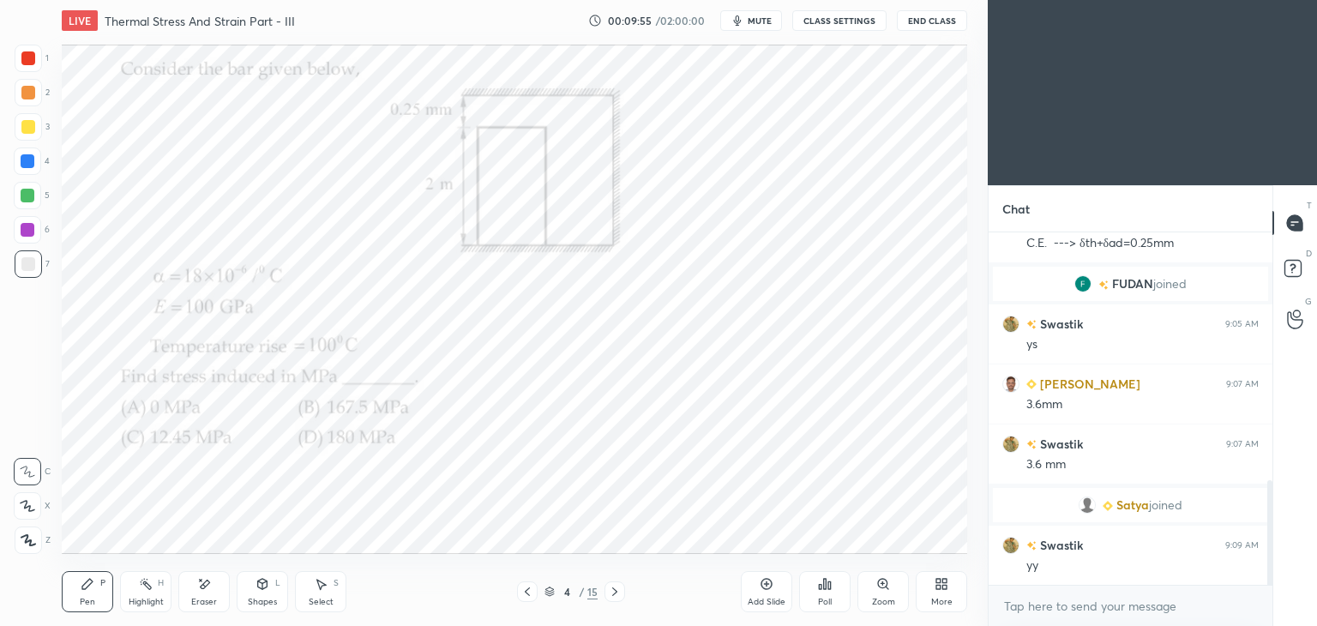
click at [613, 591] on icon at bounding box center [615, 592] width 14 height 14
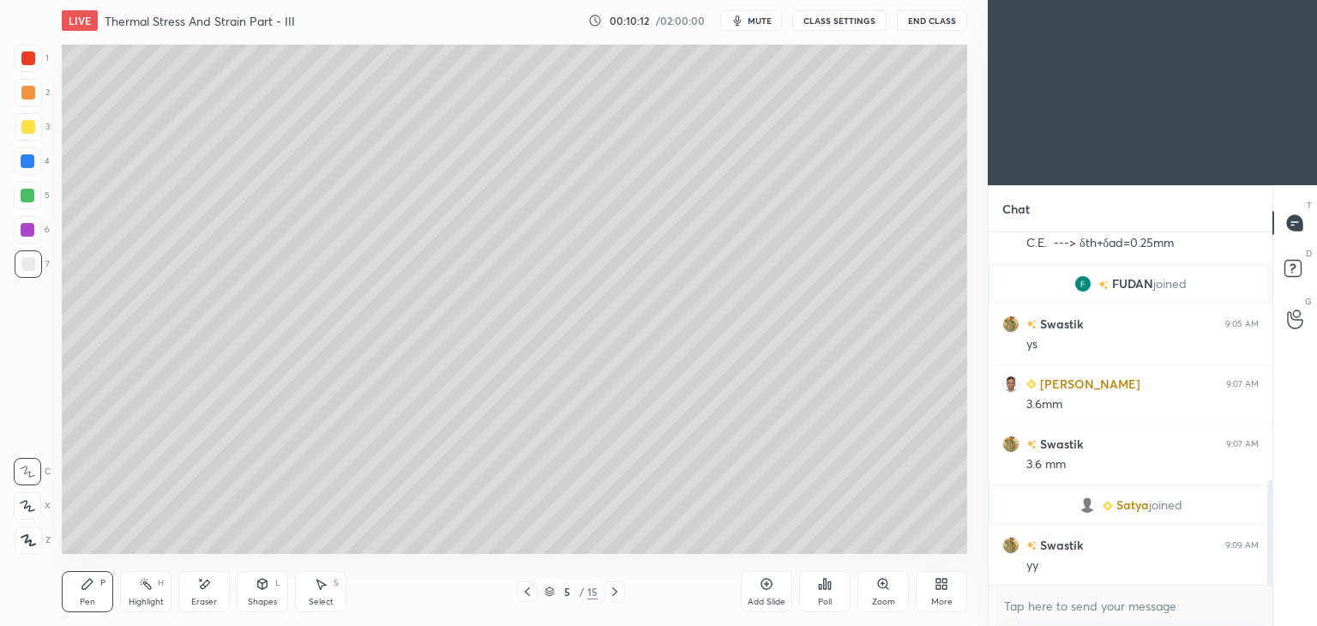
click at [325, 598] on div "Select" at bounding box center [321, 602] width 25 height 9
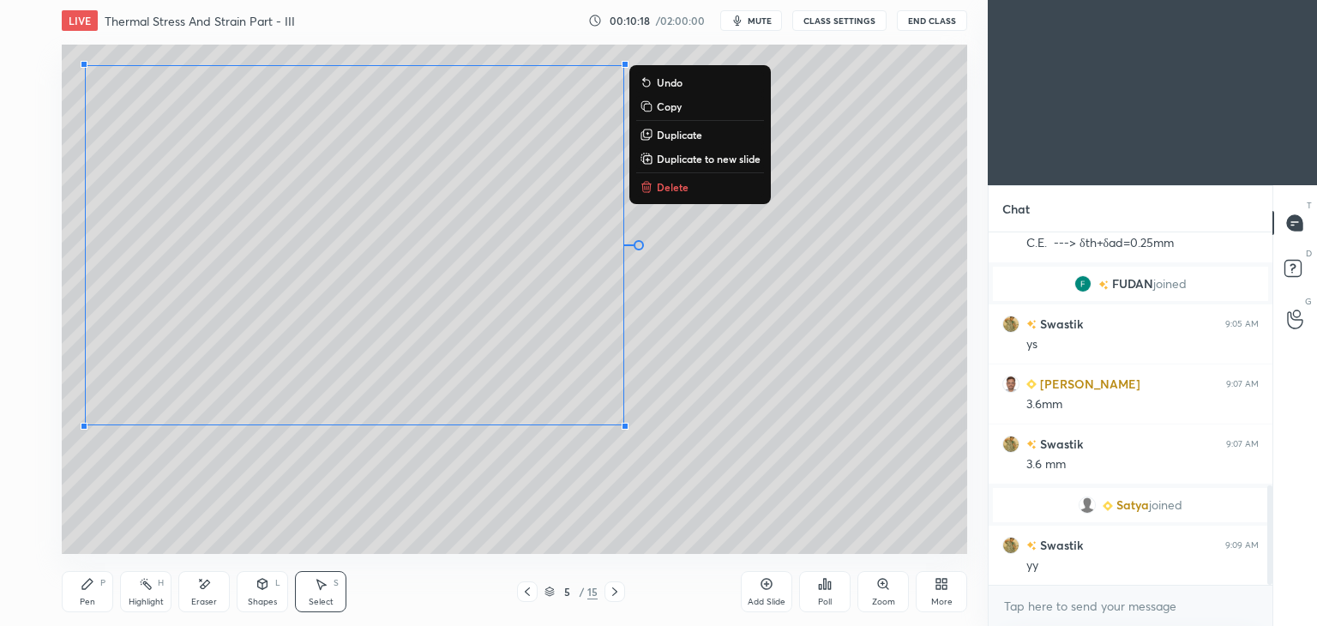
click at [92, 598] on div "Pen" at bounding box center [87, 602] width 15 height 9
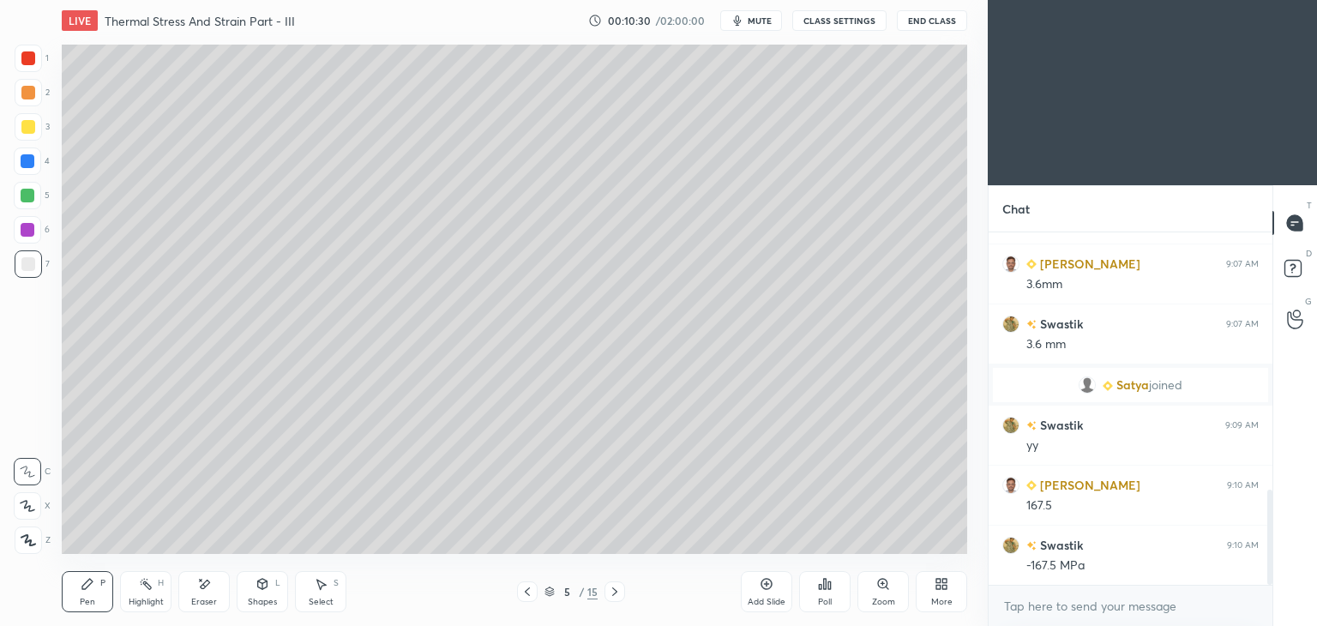
scroll to position [1021, 0]
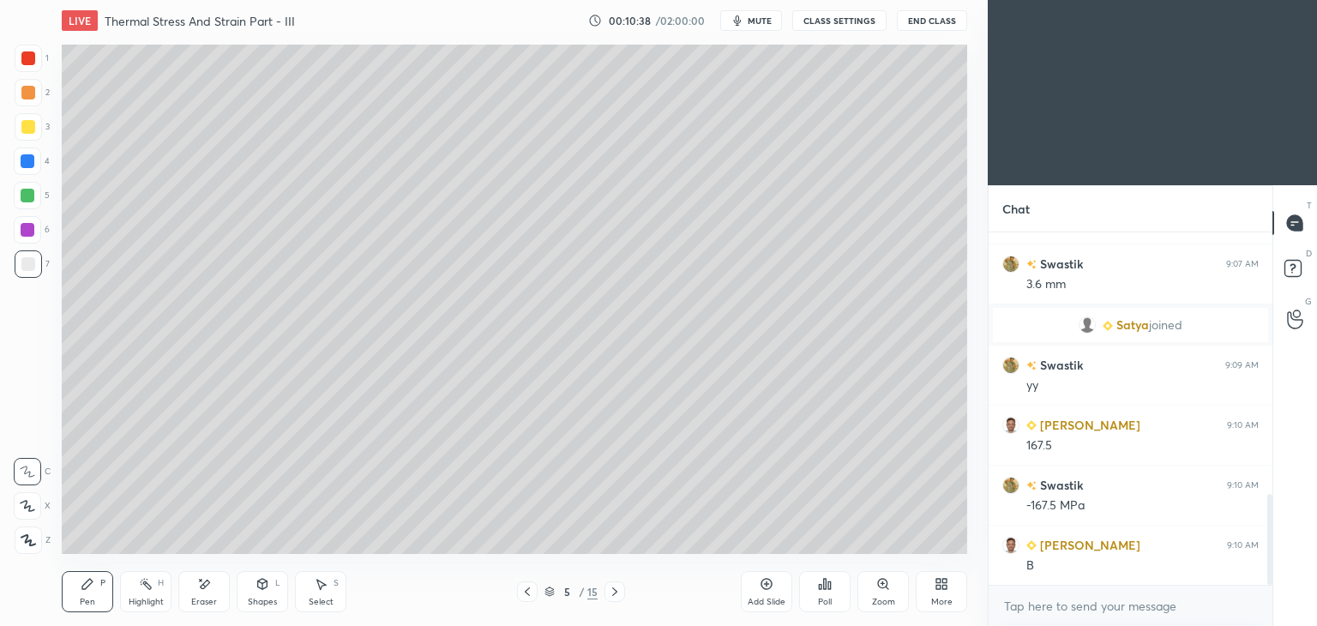
click at [262, 591] on div "Shapes L" at bounding box center [262, 591] width 51 height 41
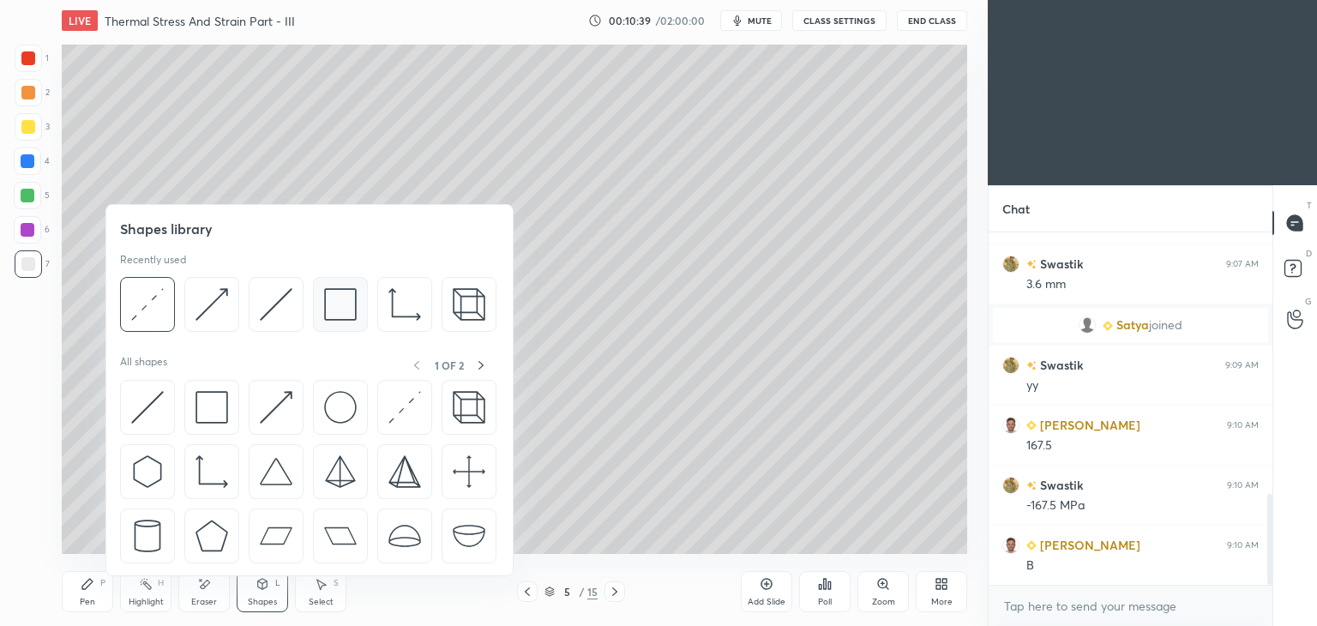
click at [322, 318] on div at bounding box center [340, 304] width 55 height 55
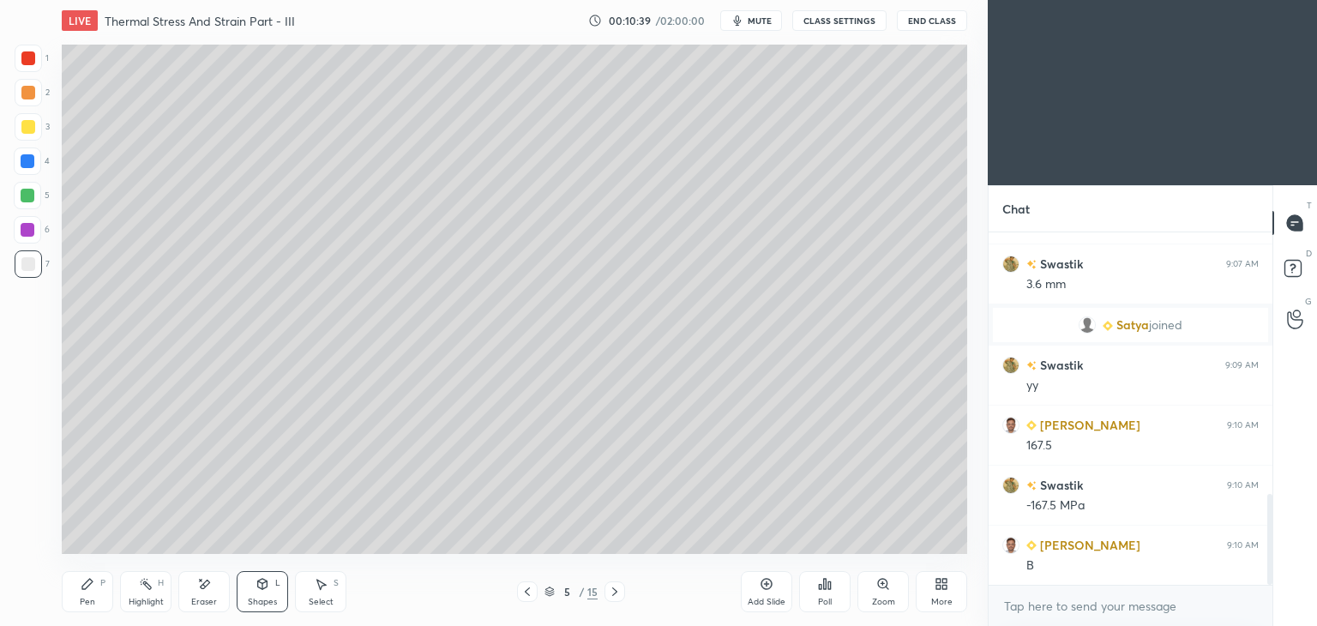
click at [28, 126] on div at bounding box center [28, 127] width 14 height 14
click at [78, 598] on div "Pen P" at bounding box center [87, 591] width 51 height 41
click at [530, 595] on icon at bounding box center [528, 592] width 14 height 14
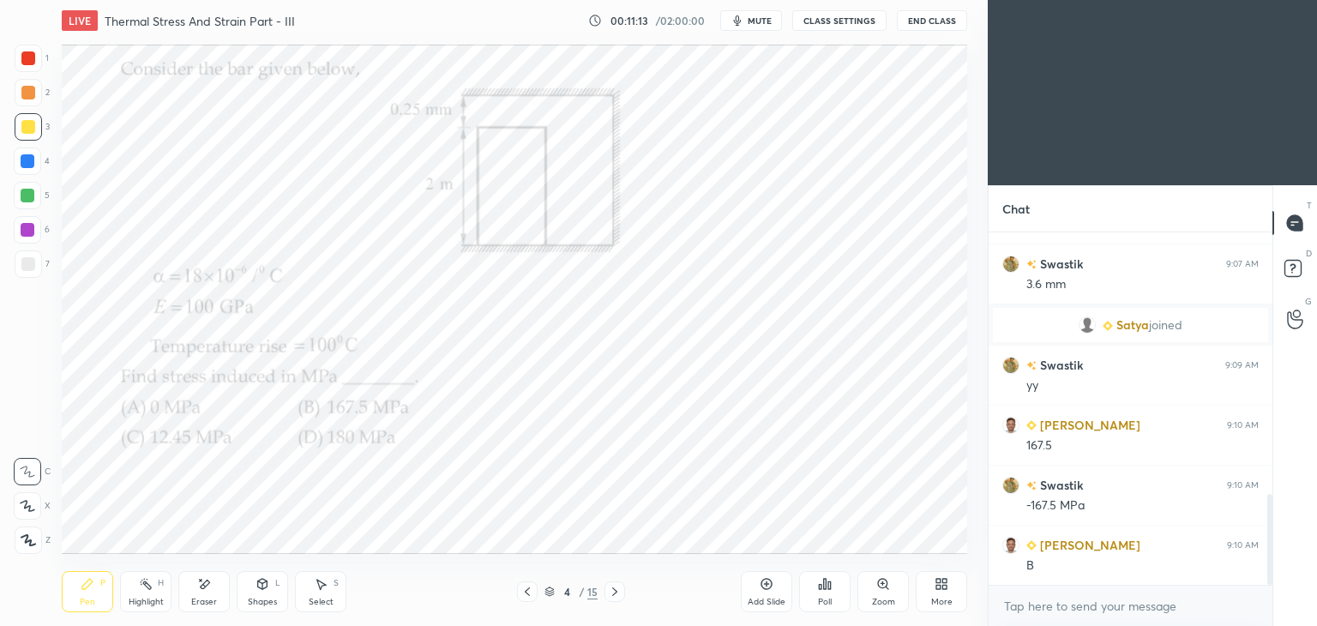
click at [25, 55] on div at bounding box center [28, 58] width 14 height 14
click at [614, 596] on icon at bounding box center [615, 592] width 14 height 14
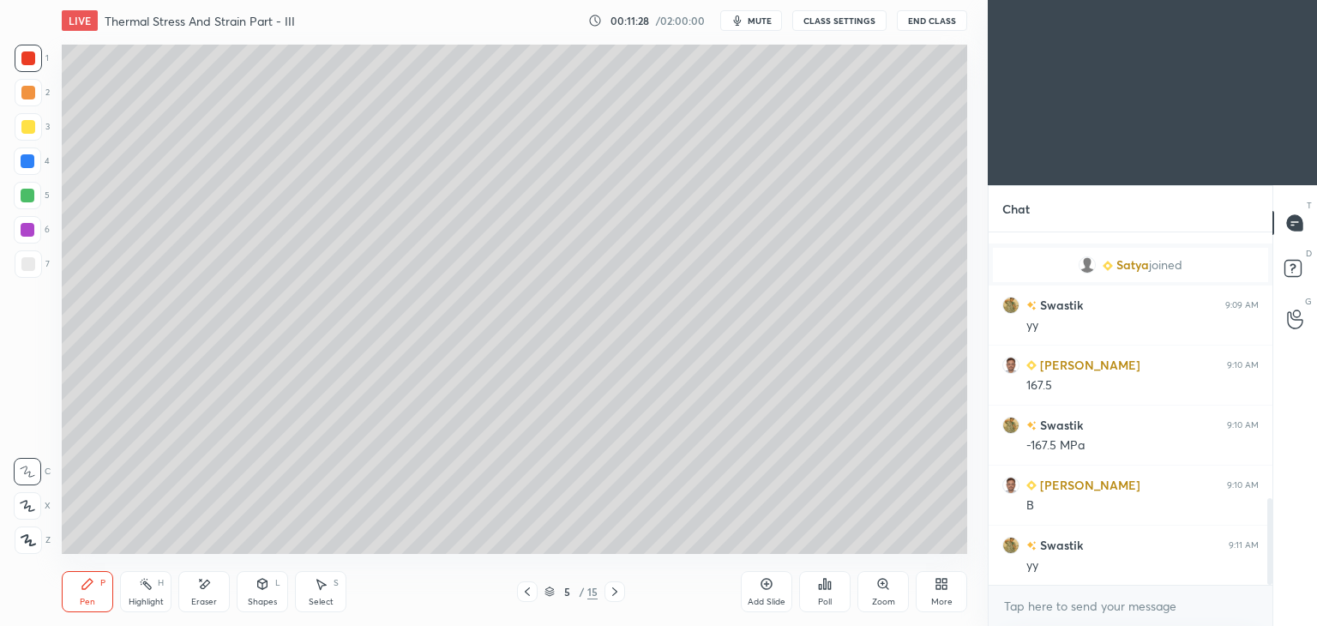
scroll to position [1141, 0]
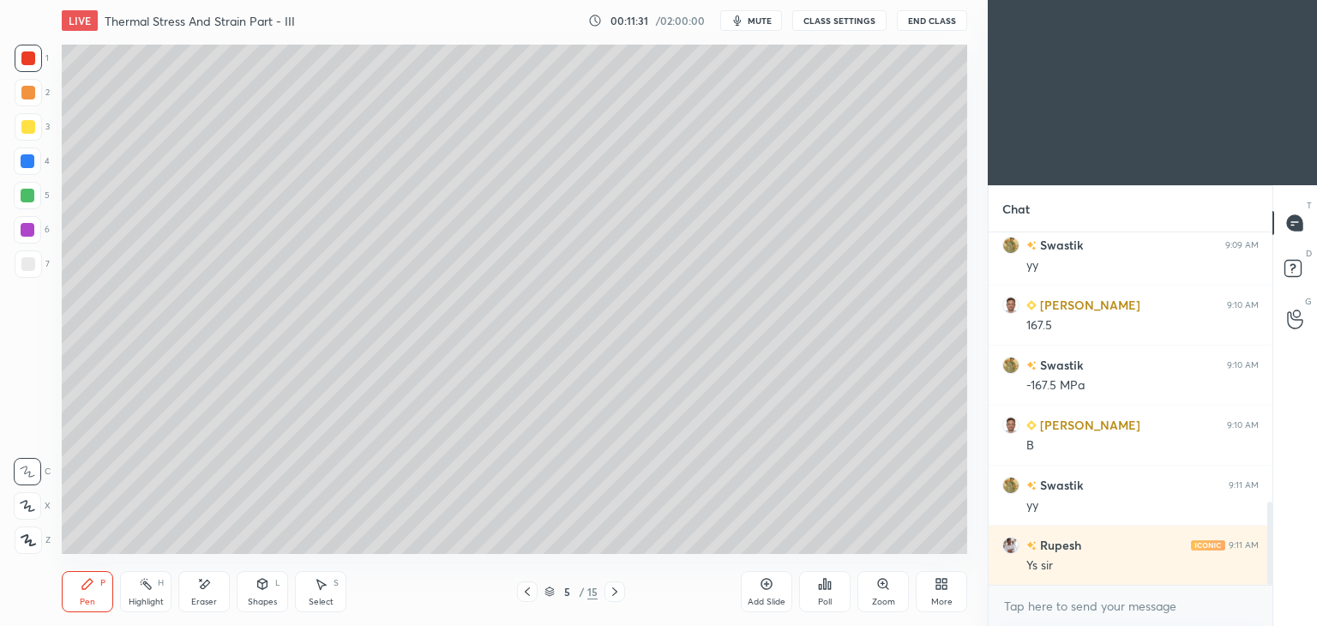
click at [617, 593] on icon at bounding box center [614, 592] width 5 height 9
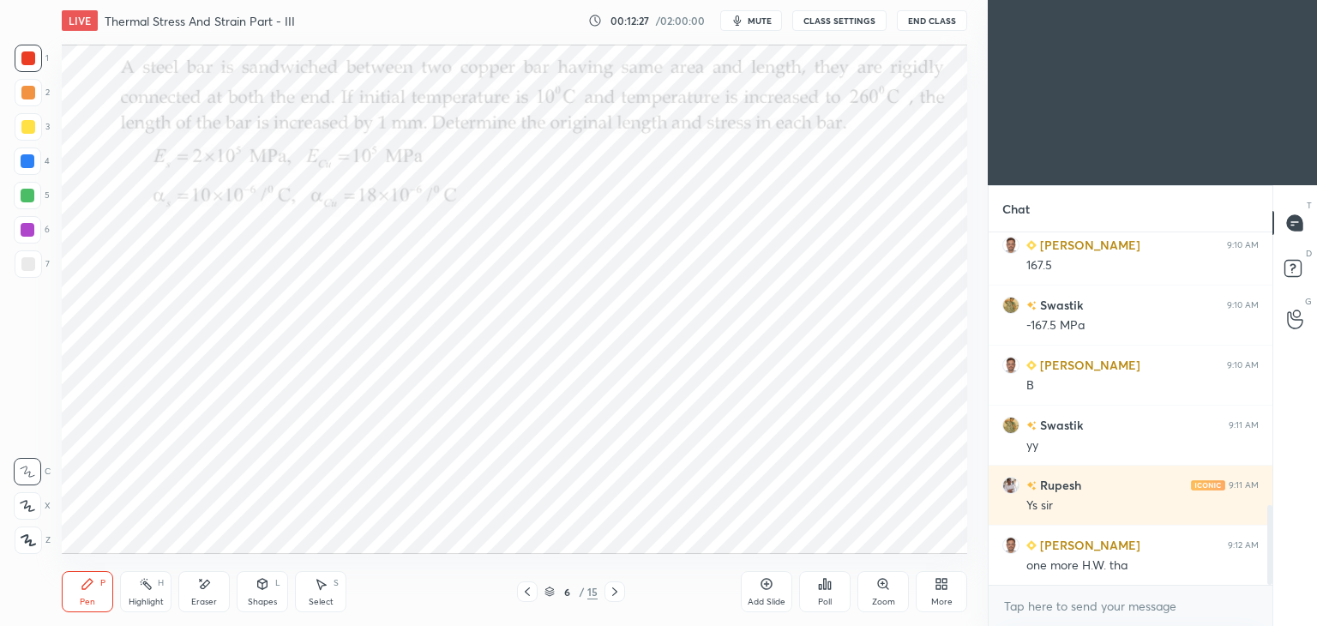
scroll to position [1218, 0]
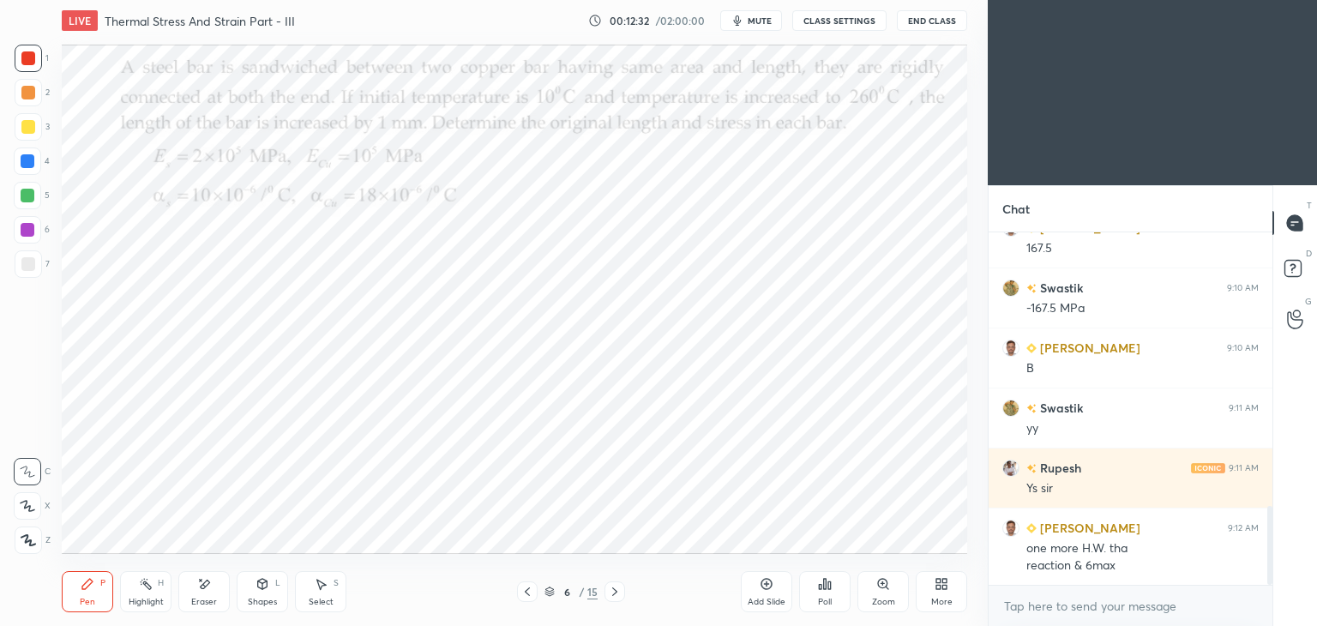
click at [529, 594] on icon at bounding box center [528, 592] width 14 height 14
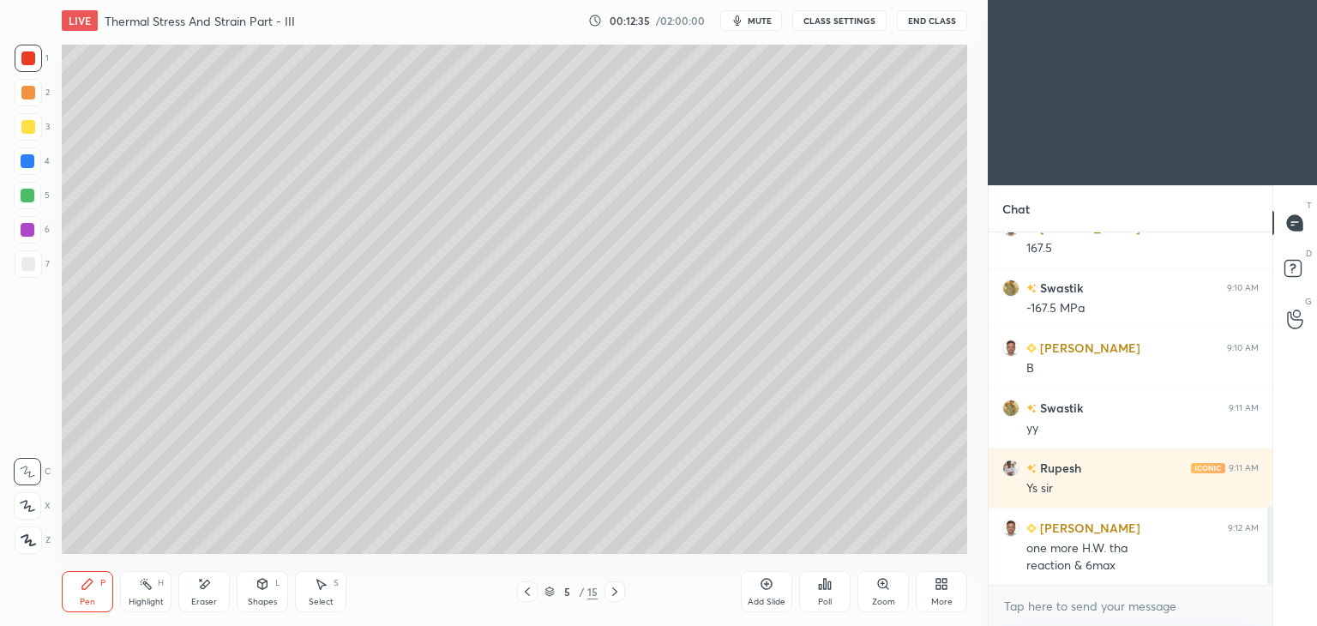
click at [528, 590] on icon at bounding box center [527, 592] width 5 height 9
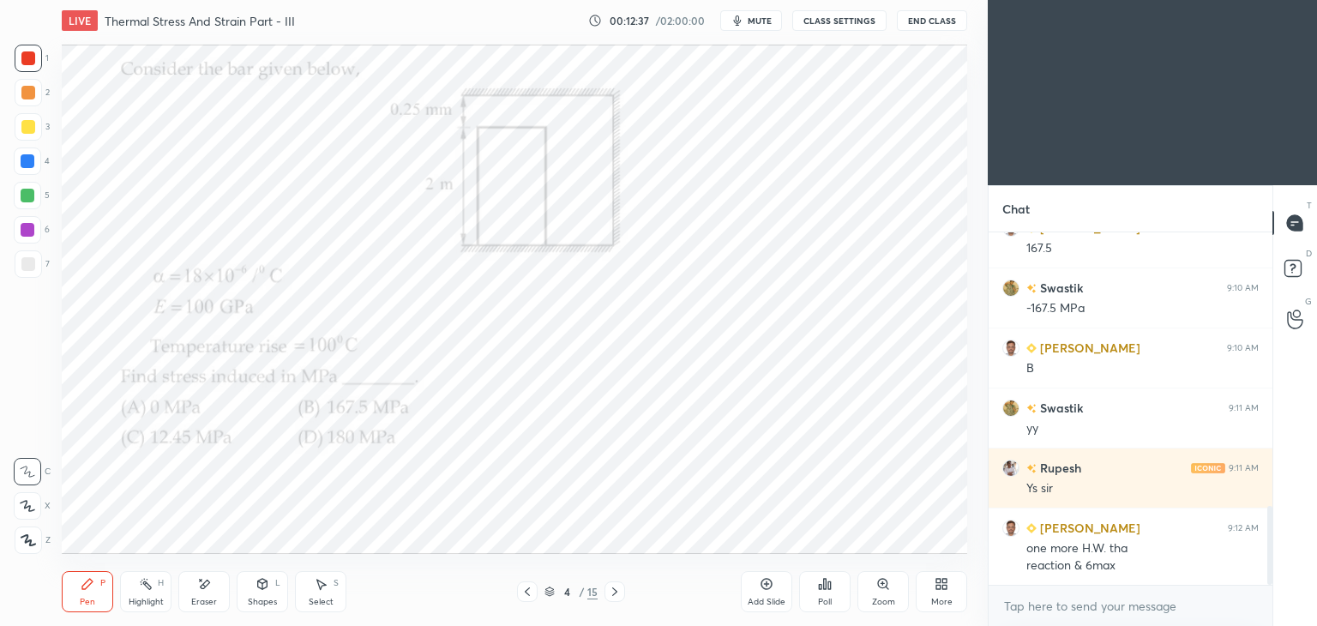
click at [529, 592] on icon at bounding box center [528, 592] width 14 height 14
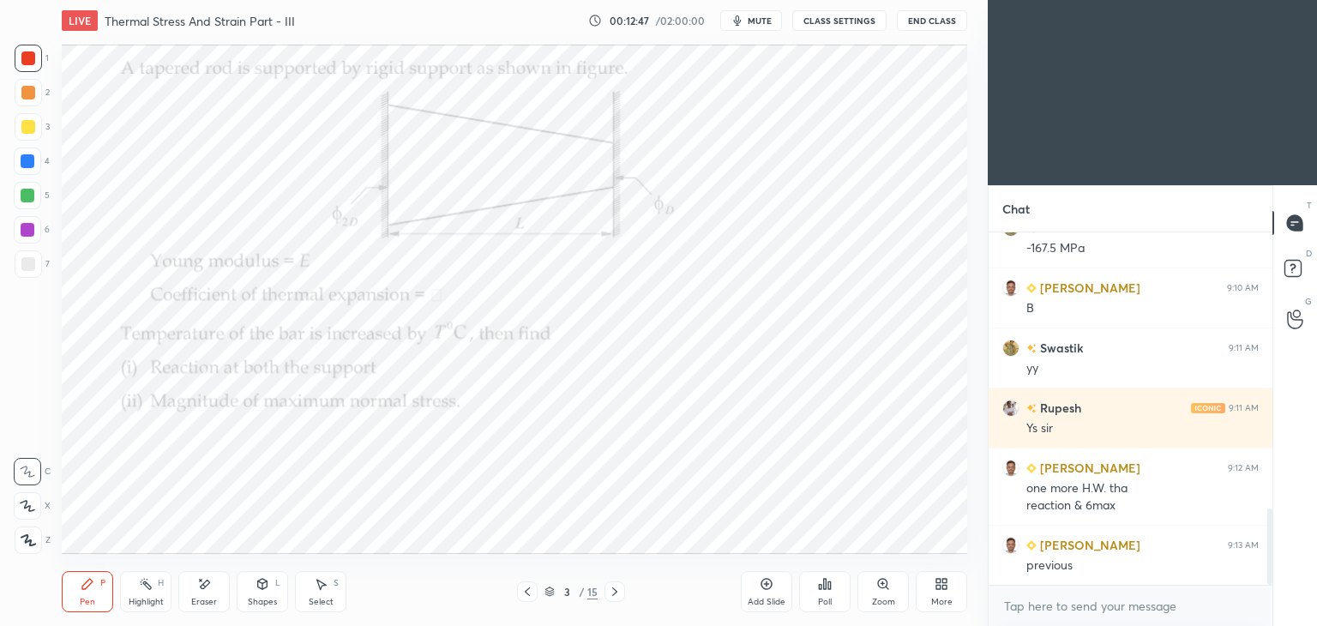
click at [618, 588] on icon at bounding box center [615, 592] width 14 height 14
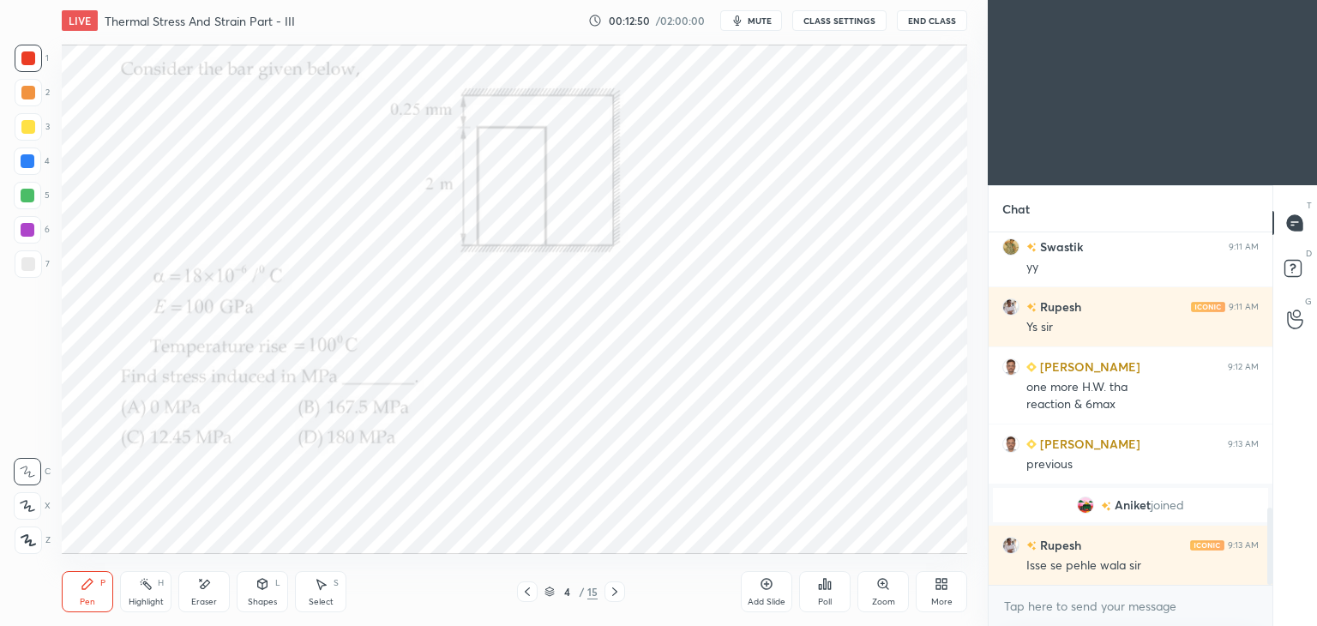
scroll to position [1263, 0]
click at [526, 592] on icon at bounding box center [527, 592] width 5 height 9
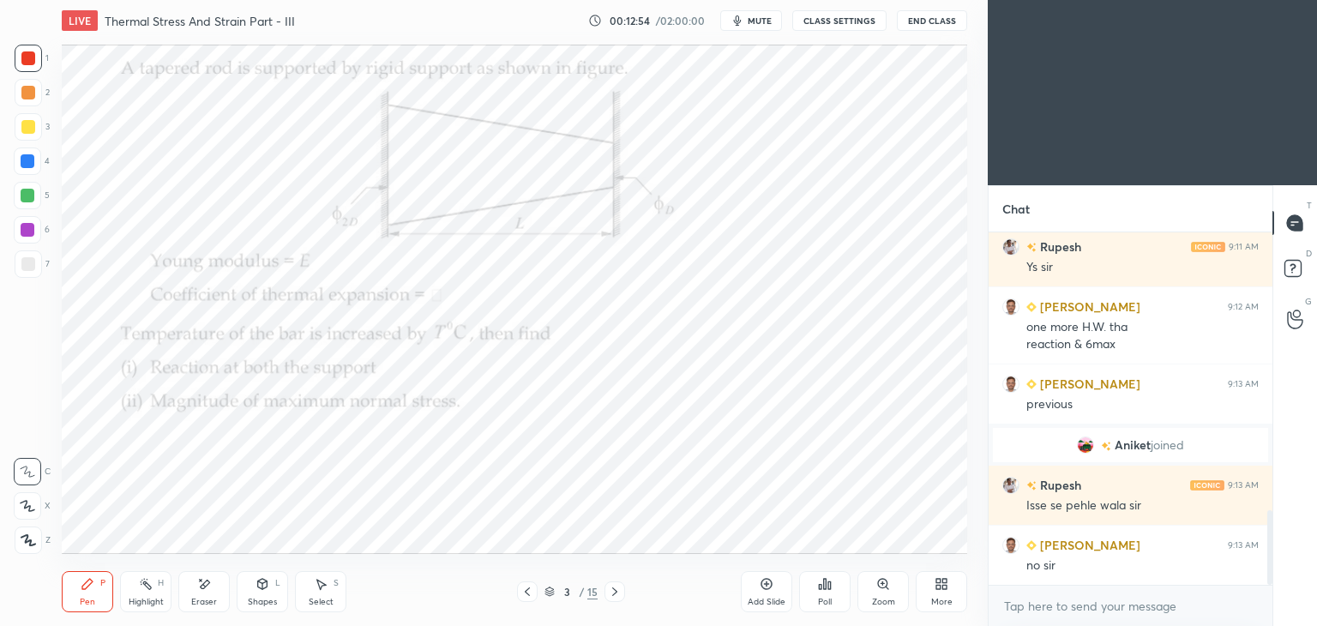
click at [531, 594] on icon at bounding box center [528, 592] width 14 height 14
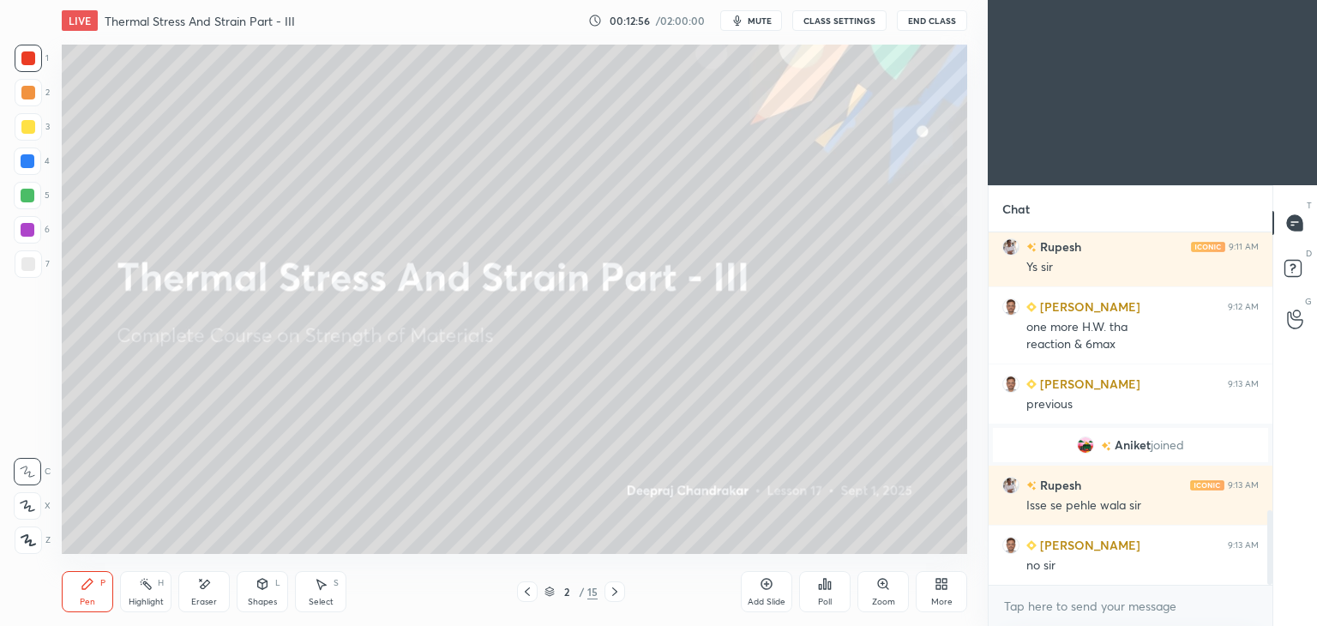
click at [620, 591] on icon at bounding box center [615, 592] width 14 height 14
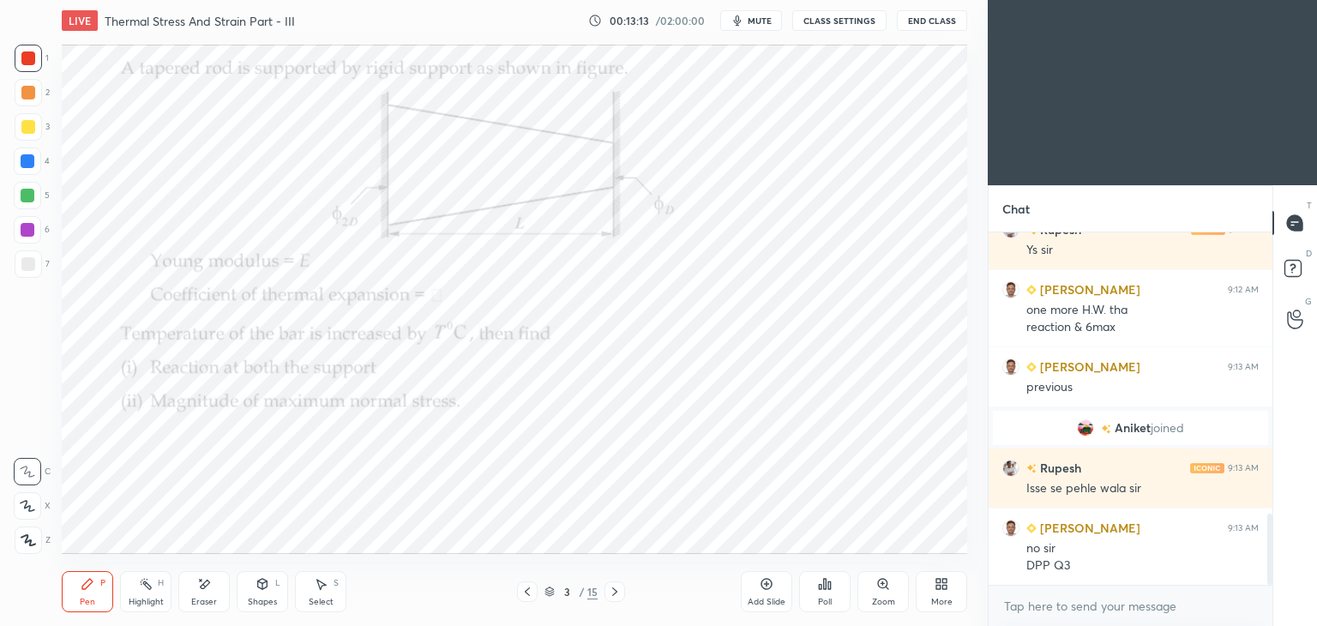
scroll to position [1400, 0]
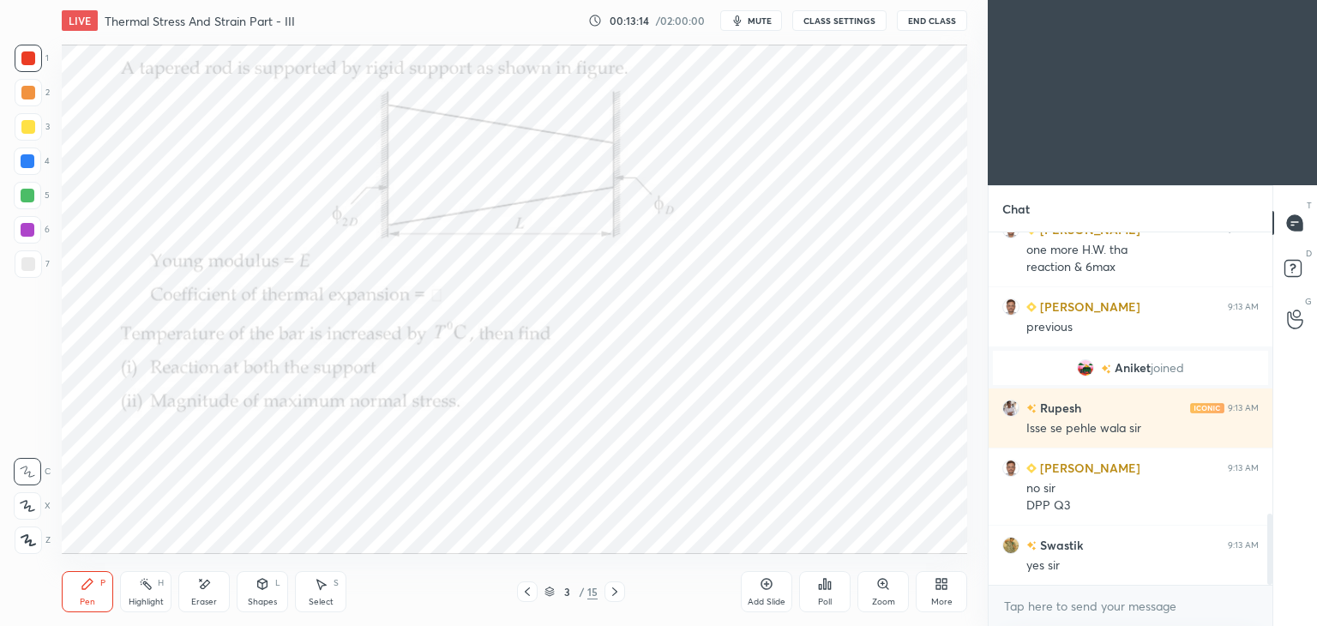
click at [613, 591] on icon at bounding box center [615, 592] width 14 height 14
click at [614, 591] on icon at bounding box center [615, 592] width 14 height 14
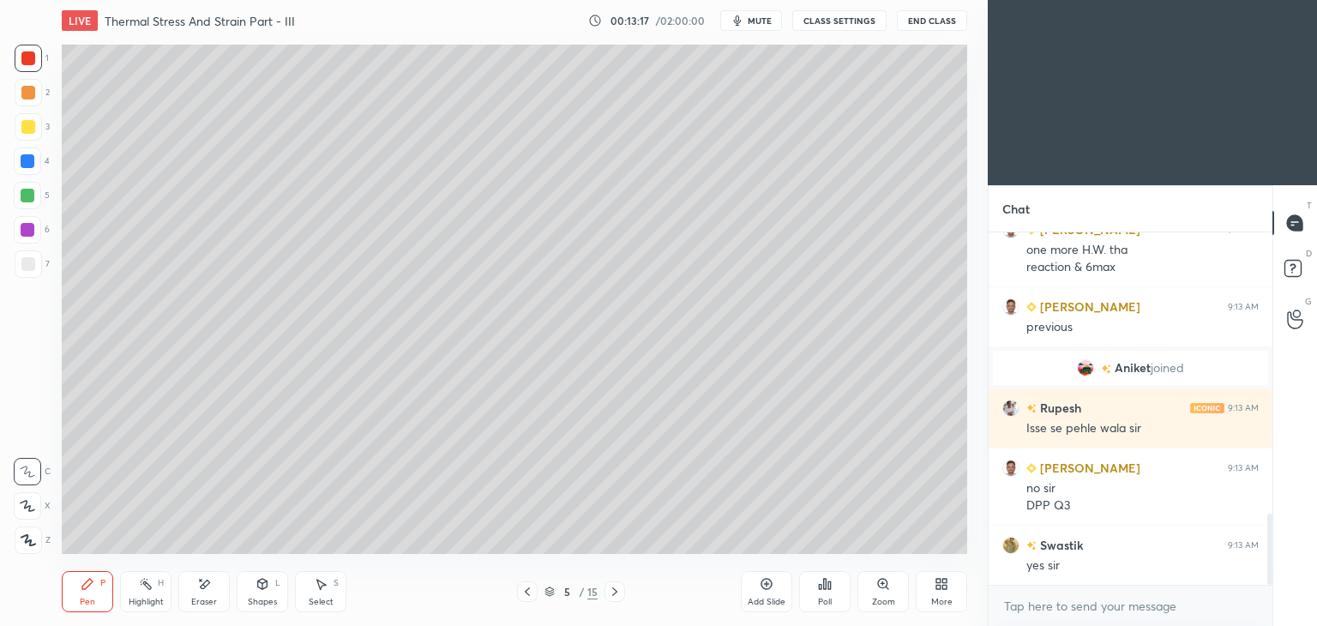
click at [611, 587] on icon at bounding box center [615, 592] width 14 height 14
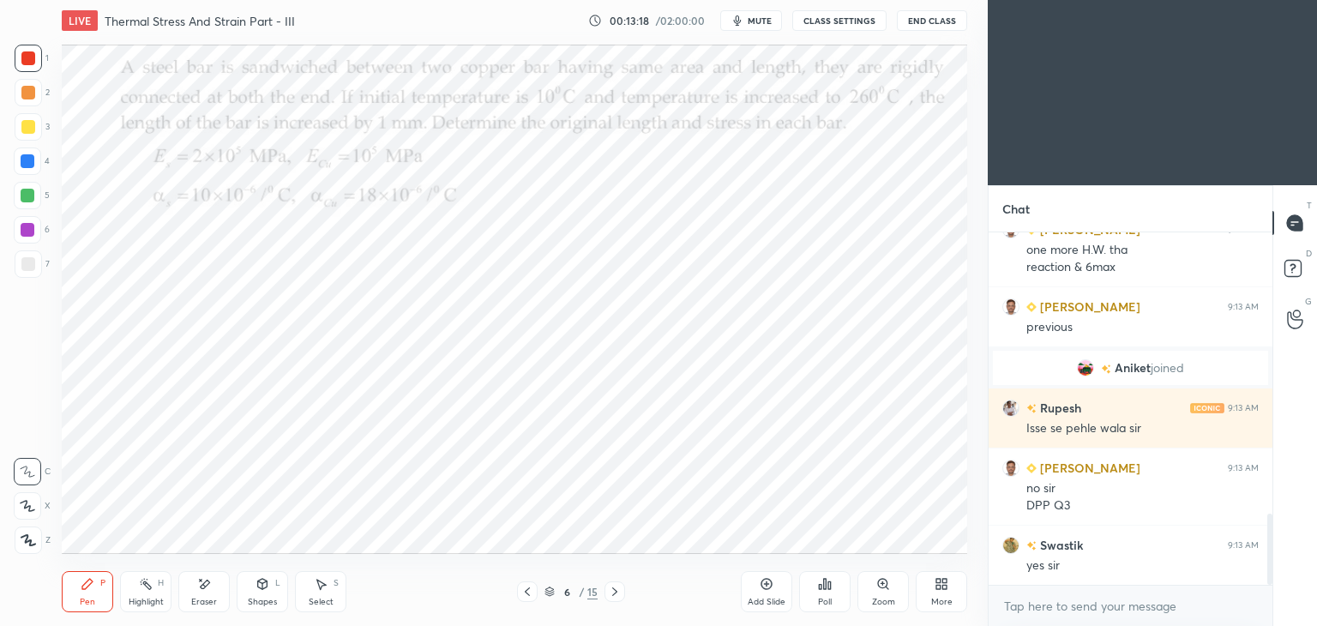
click at [45, 59] on div "1" at bounding box center [32, 58] width 34 height 27
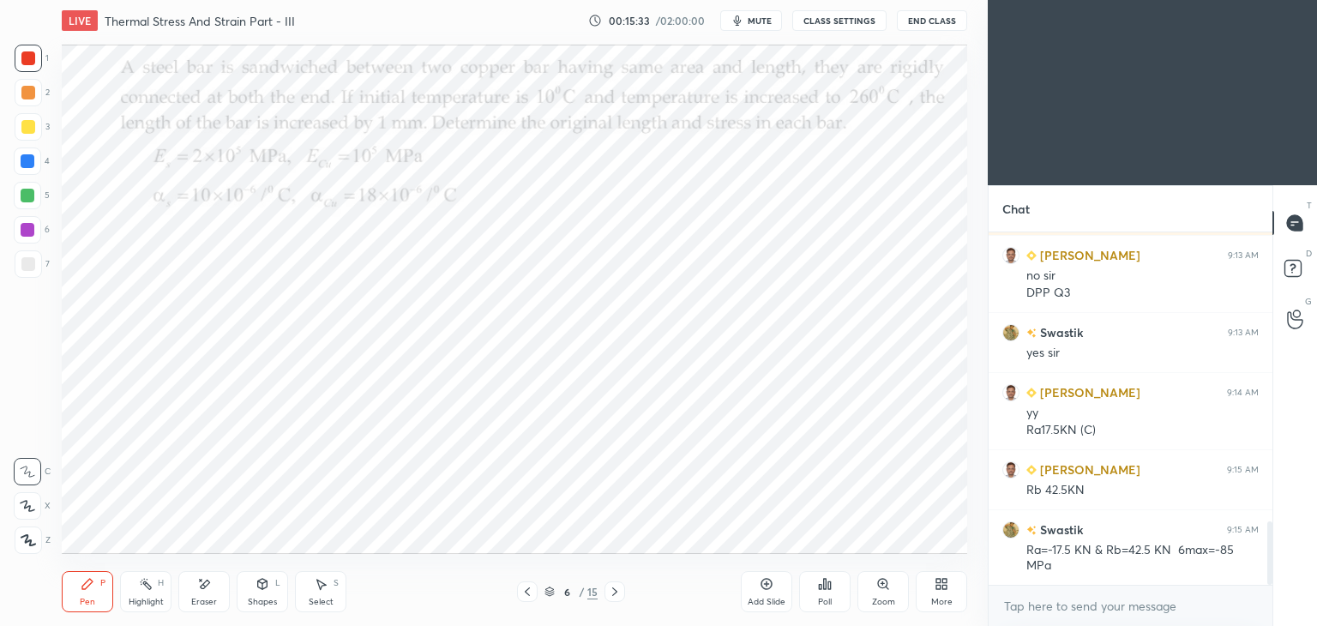
scroll to position [1673, 0]
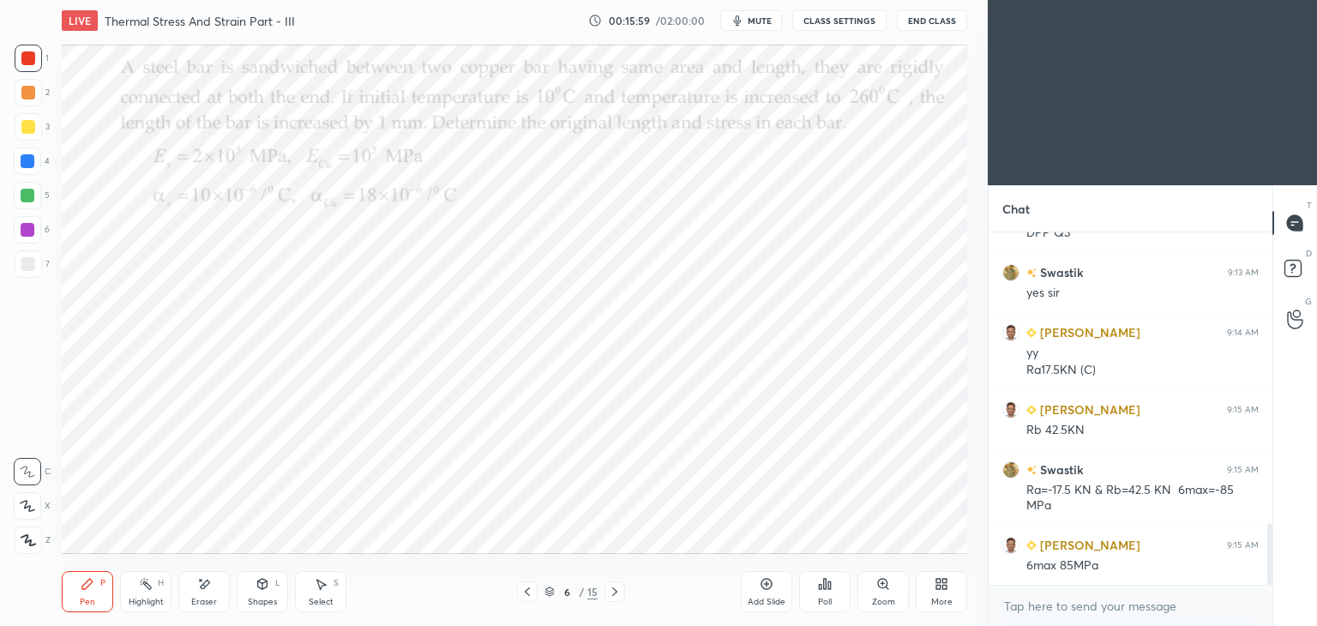
click at [326, 594] on div "Select S" at bounding box center [320, 591] width 51 height 41
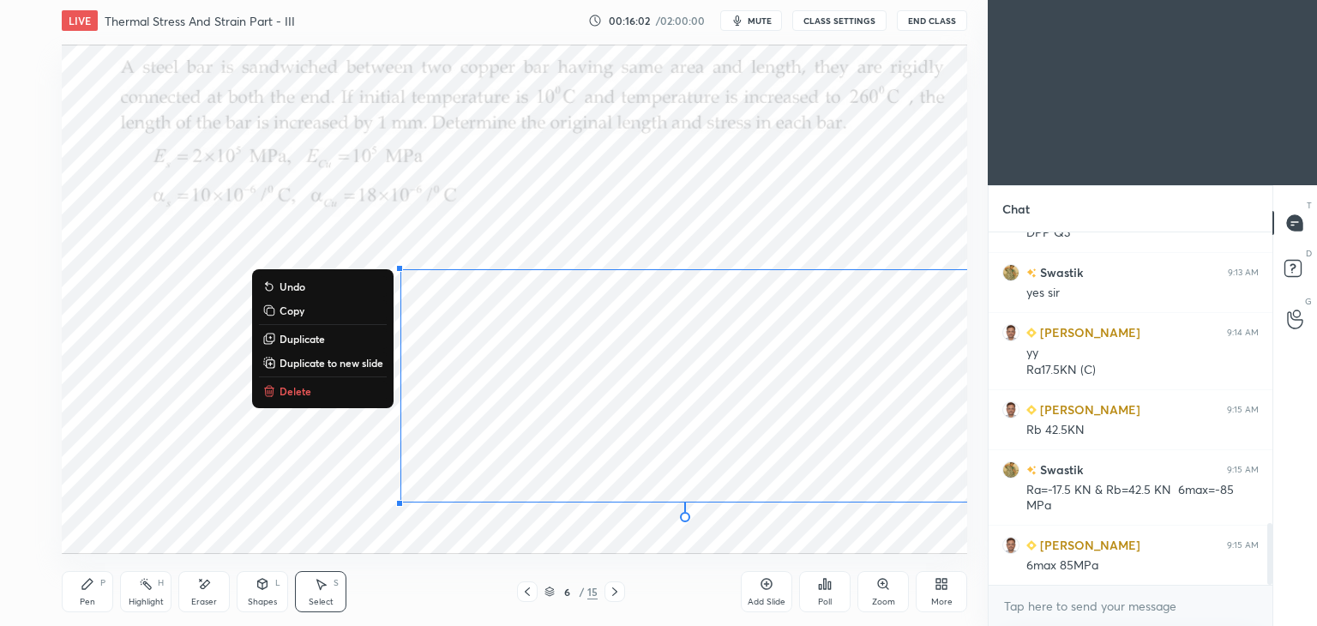
click at [316, 395] on button "Delete" at bounding box center [323, 391] width 128 height 21
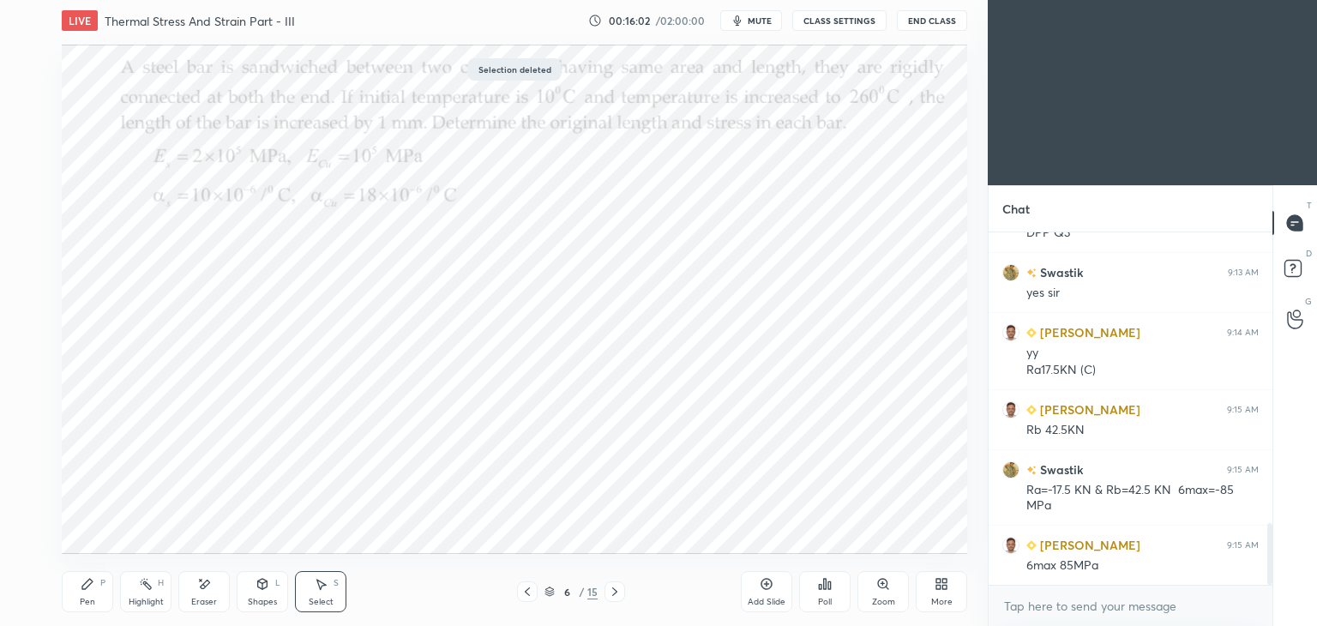
click at [73, 601] on div "Pen P" at bounding box center [87, 591] width 51 height 41
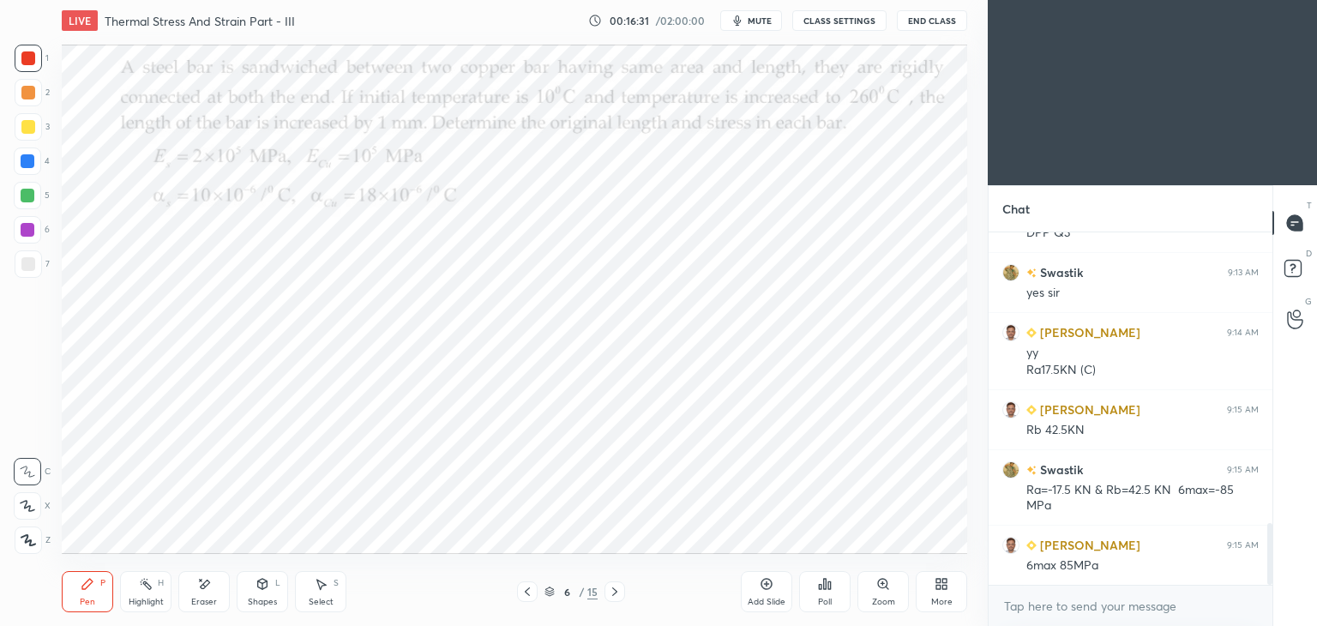
click at [31, 165] on div at bounding box center [28, 161] width 14 height 14
click at [26, 166] on div at bounding box center [28, 161] width 14 height 14
click at [256, 598] on div "Shapes" at bounding box center [262, 602] width 29 height 9
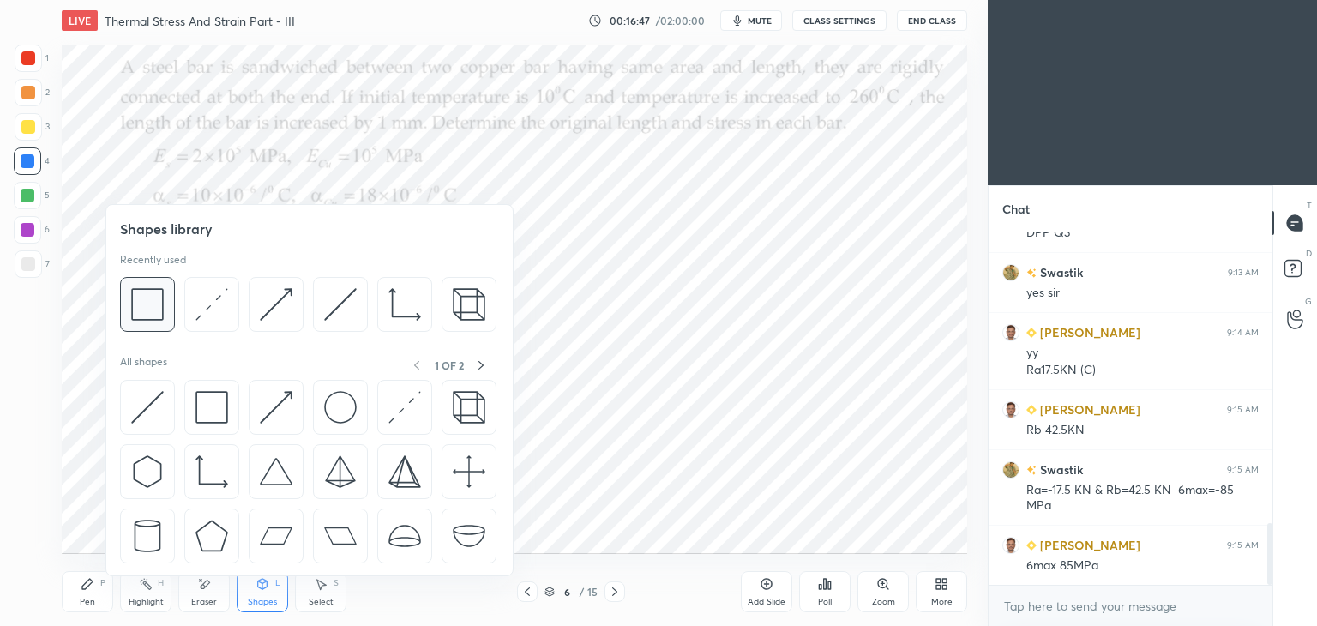
click at [151, 299] on img at bounding box center [147, 304] width 33 height 33
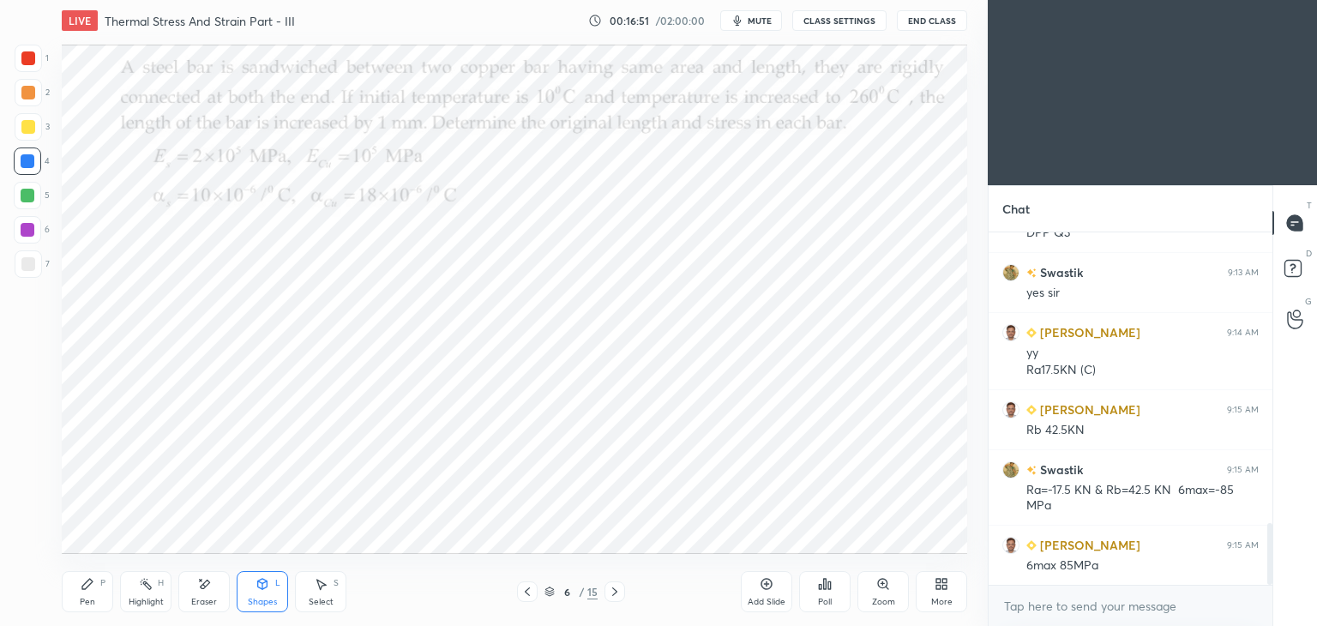
click at [262, 596] on div "Shapes L" at bounding box center [262, 591] width 51 height 41
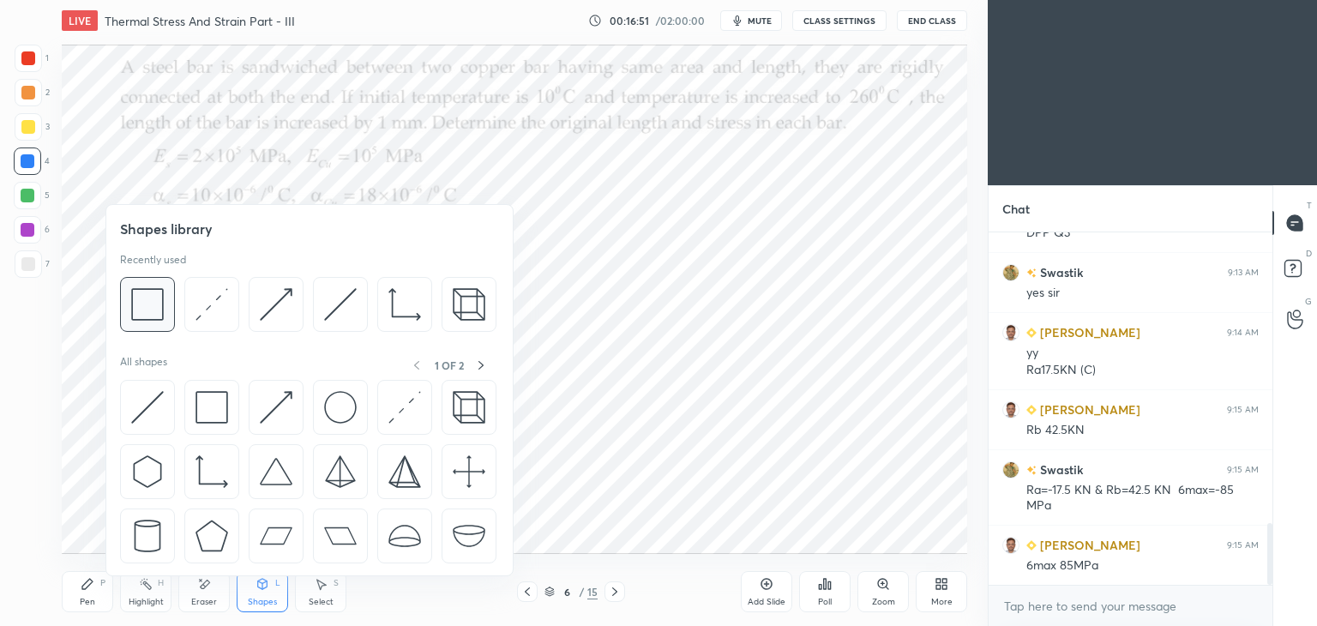
click at [148, 302] on img at bounding box center [147, 304] width 33 height 33
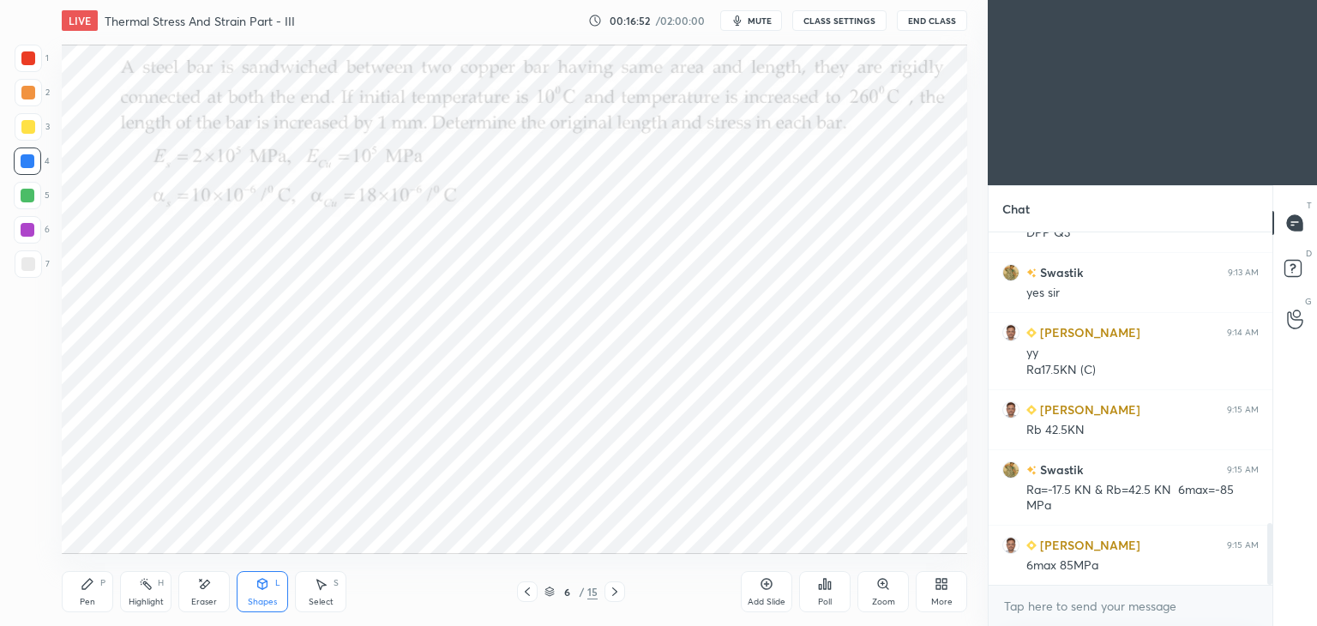
click at [20, 55] on div at bounding box center [28, 58] width 27 height 27
click at [341, 588] on div "Select S" at bounding box center [320, 591] width 51 height 41
click at [274, 292] on div "0 ° Undo Copy Duplicate Duplicate to new slide Delete" at bounding box center [515, 299] width 906 height 509
click at [574, 377] on div "0 ° Undo Copy Duplicate Duplicate to new slide Delete" at bounding box center [515, 299] width 906 height 509
click at [535, 299] on div "0 ° Undo Copy Duplicate Duplicate to new slide Delete" at bounding box center [515, 299] width 906 height 509
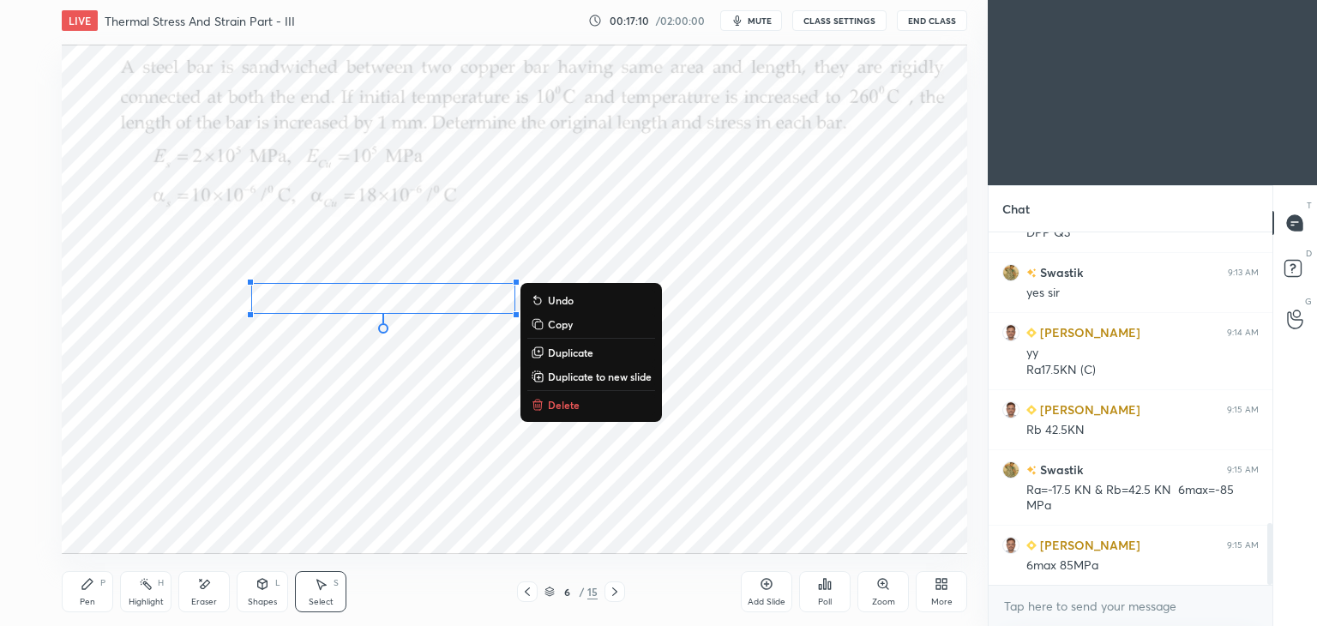
click at [573, 346] on p "Duplicate" at bounding box center [570, 353] width 45 height 14
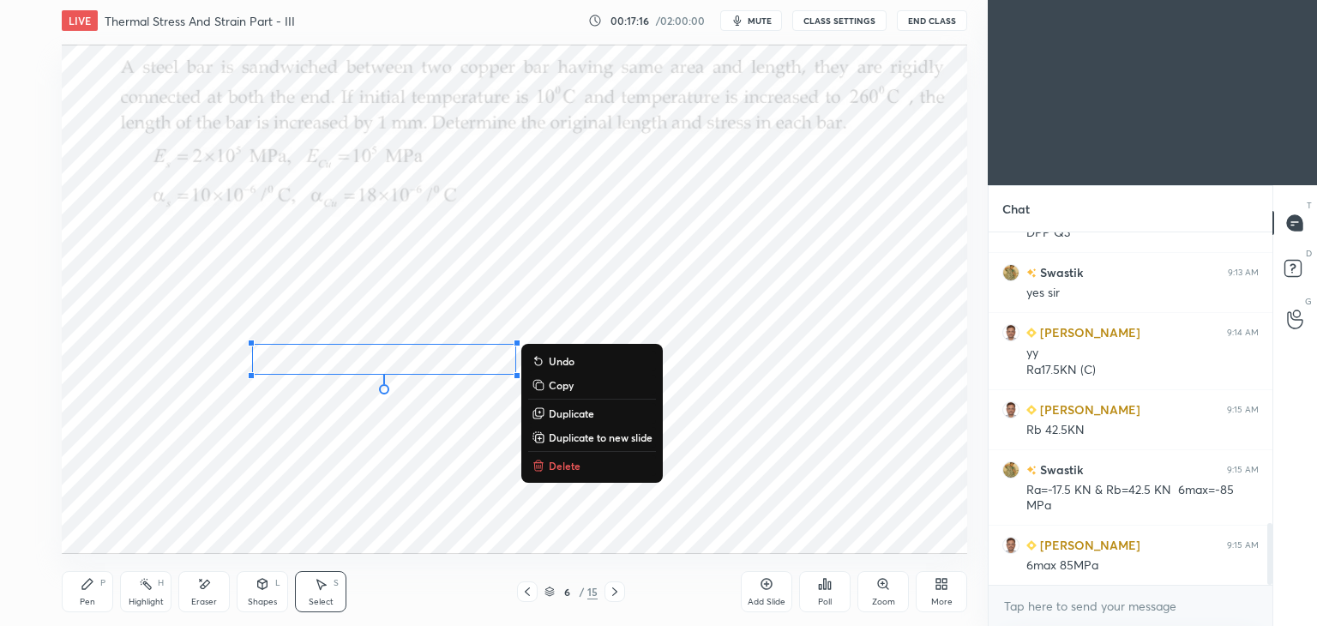
click at [264, 595] on div "Shapes L" at bounding box center [262, 591] width 51 height 41
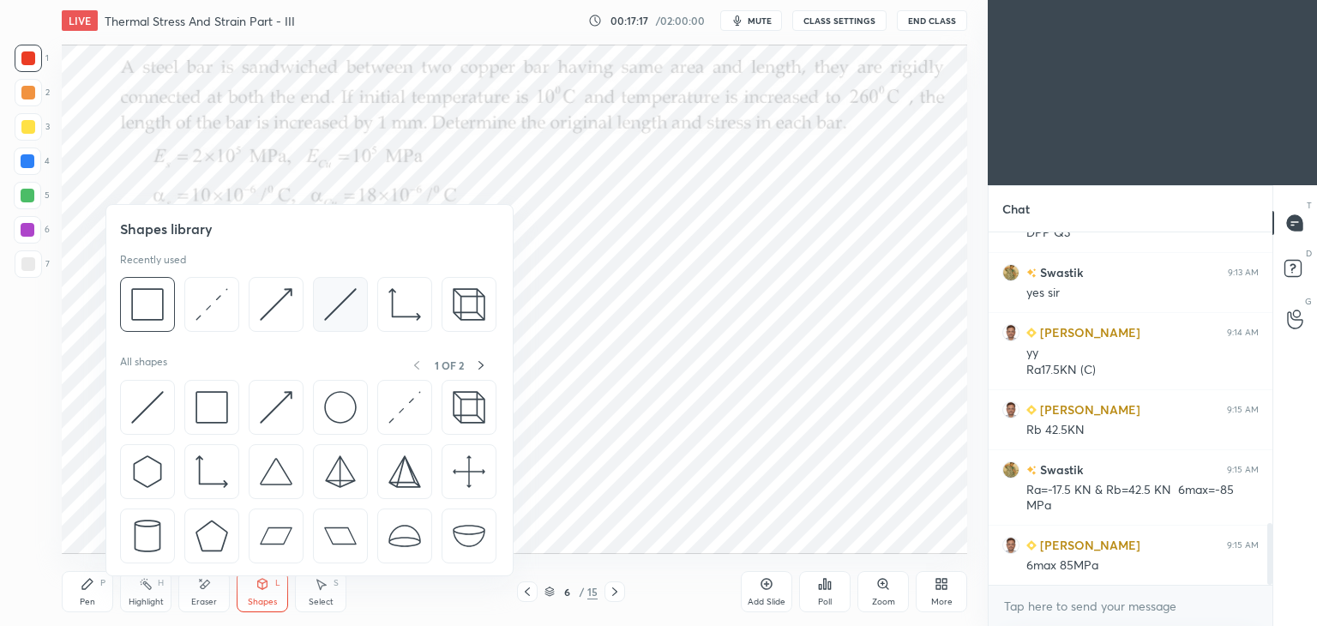
click at [336, 306] on img at bounding box center [340, 304] width 33 height 33
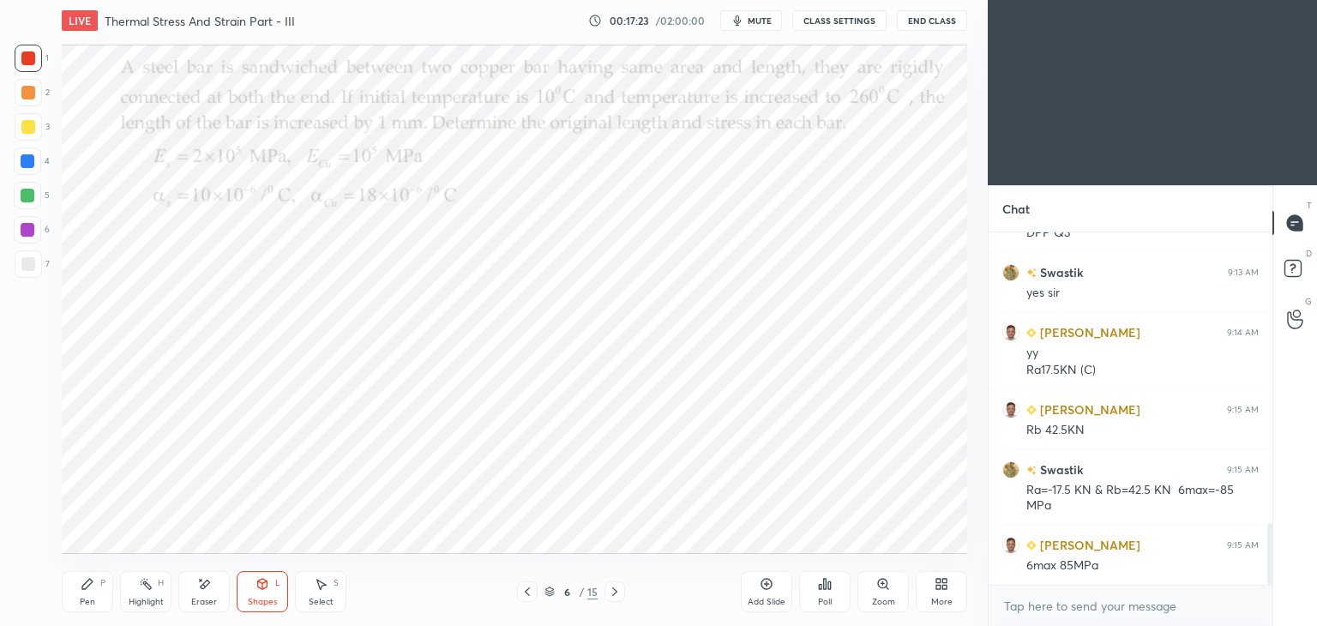
click at [78, 600] on div "Pen P" at bounding box center [87, 591] width 51 height 41
click at [27, 200] on div at bounding box center [28, 196] width 14 height 14
click at [268, 595] on div "Shapes L" at bounding box center [262, 591] width 51 height 41
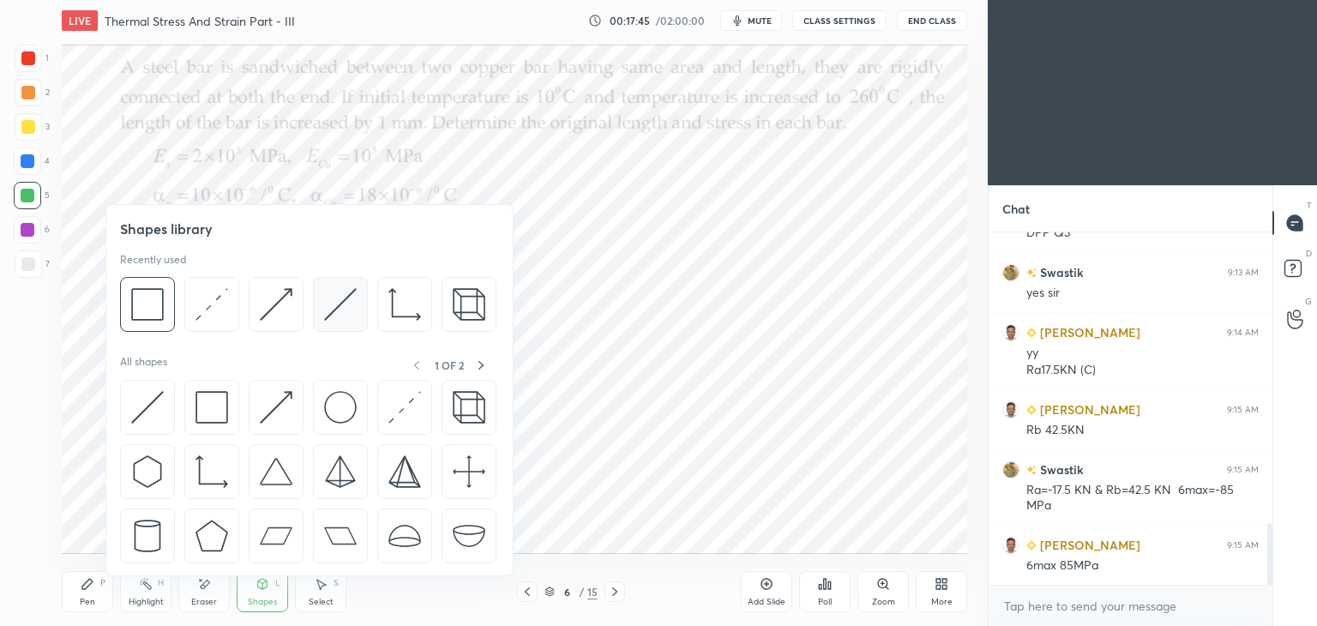
click at [327, 307] on img at bounding box center [340, 304] width 33 height 33
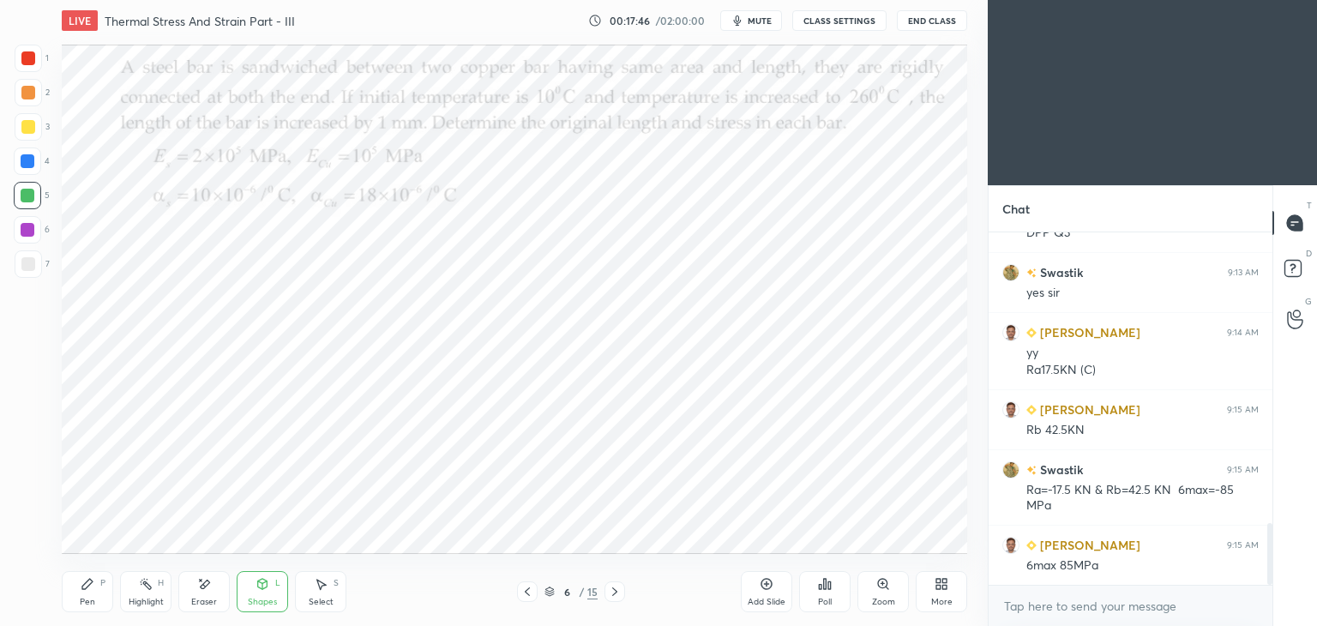
click at [31, 227] on div at bounding box center [28, 230] width 14 height 14
click at [99, 590] on div "Pen P" at bounding box center [87, 591] width 51 height 41
click at [93, 581] on icon at bounding box center [88, 584] width 14 height 14
click at [31, 166] on div at bounding box center [28, 161] width 14 height 14
click at [209, 596] on div "Eraser" at bounding box center [203, 591] width 51 height 41
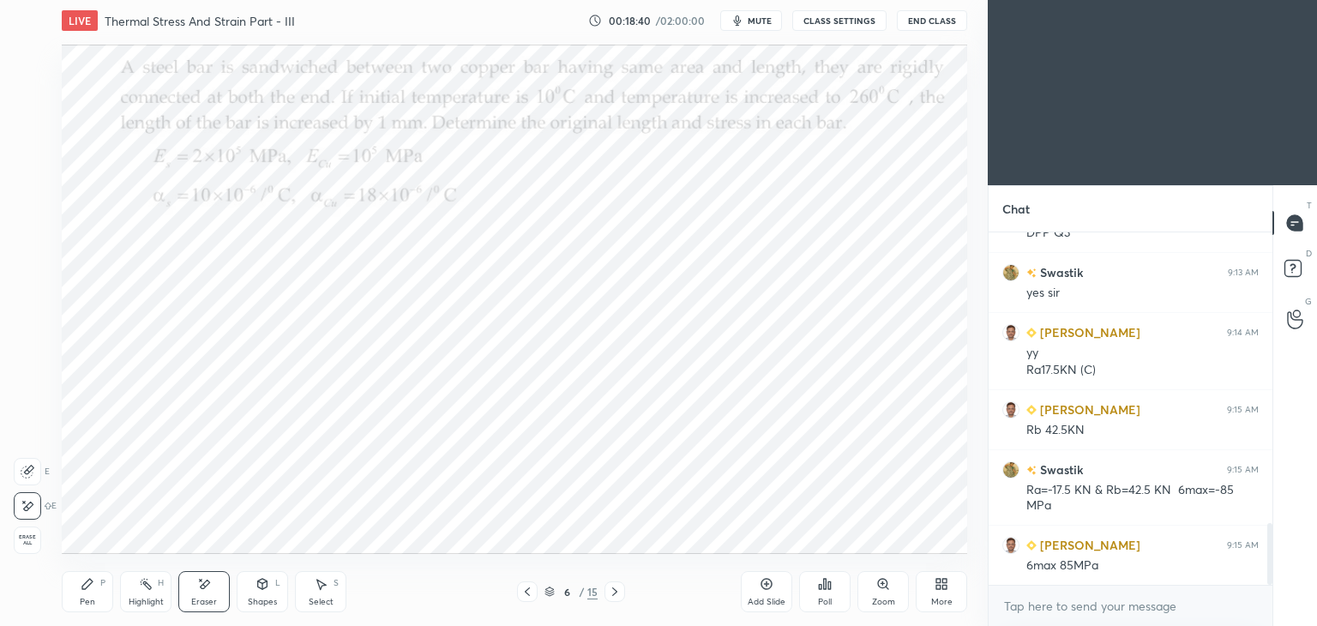
click at [87, 594] on div "Pen P" at bounding box center [87, 591] width 51 height 41
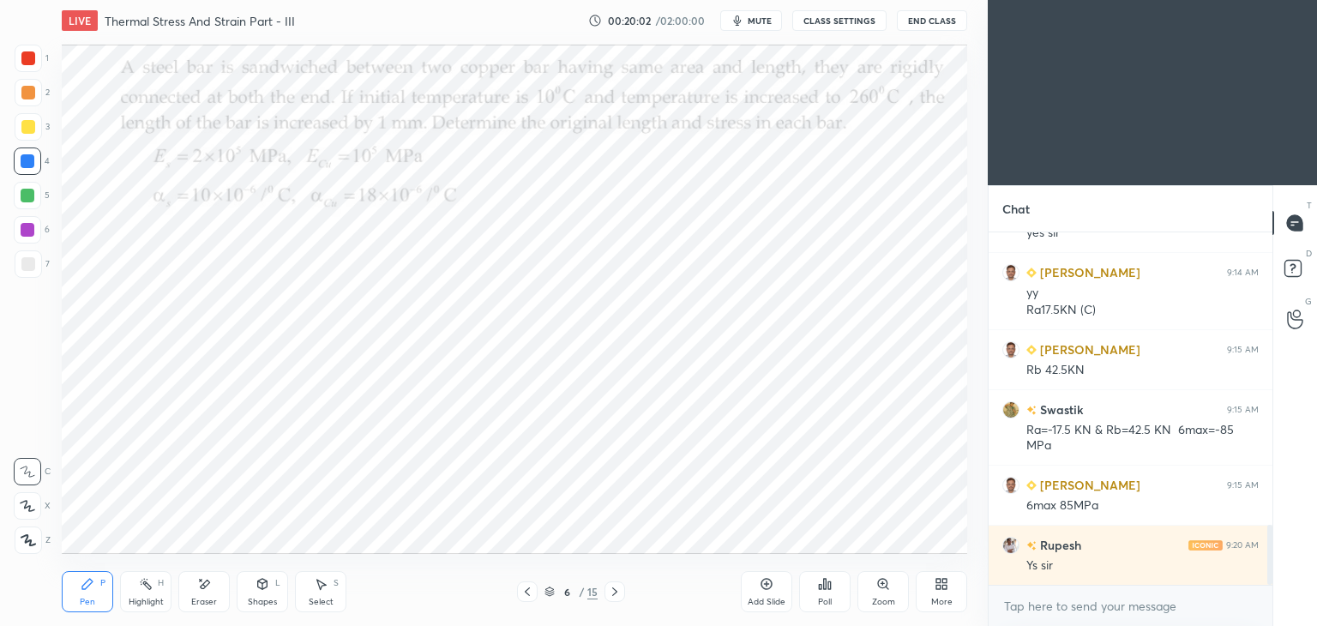
scroll to position [1774, 0]
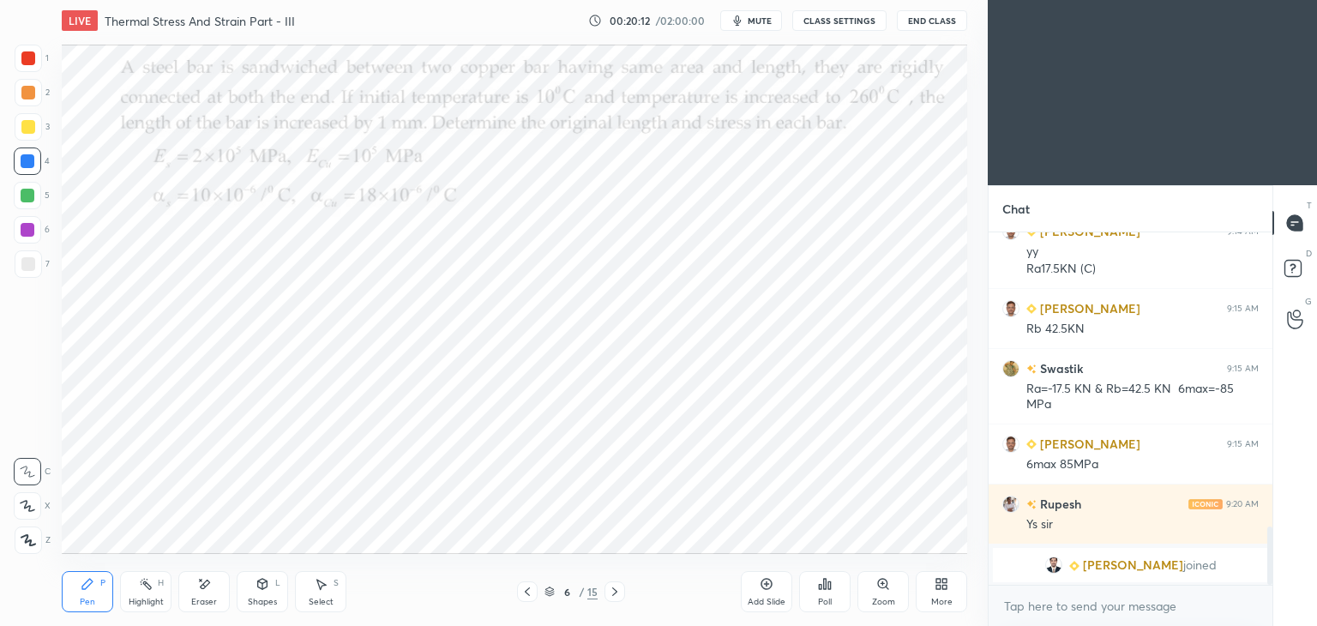
click at [214, 585] on div "Eraser" at bounding box center [203, 591] width 51 height 41
click at [86, 596] on div "Pen P" at bounding box center [87, 591] width 51 height 41
click at [205, 596] on div "Eraser" at bounding box center [203, 591] width 51 height 41
click at [85, 594] on div "Pen P" at bounding box center [87, 591] width 51 height 41
click at [208, 598] on div "Eraser" at bounding box center [204, 602] width 26 height 9
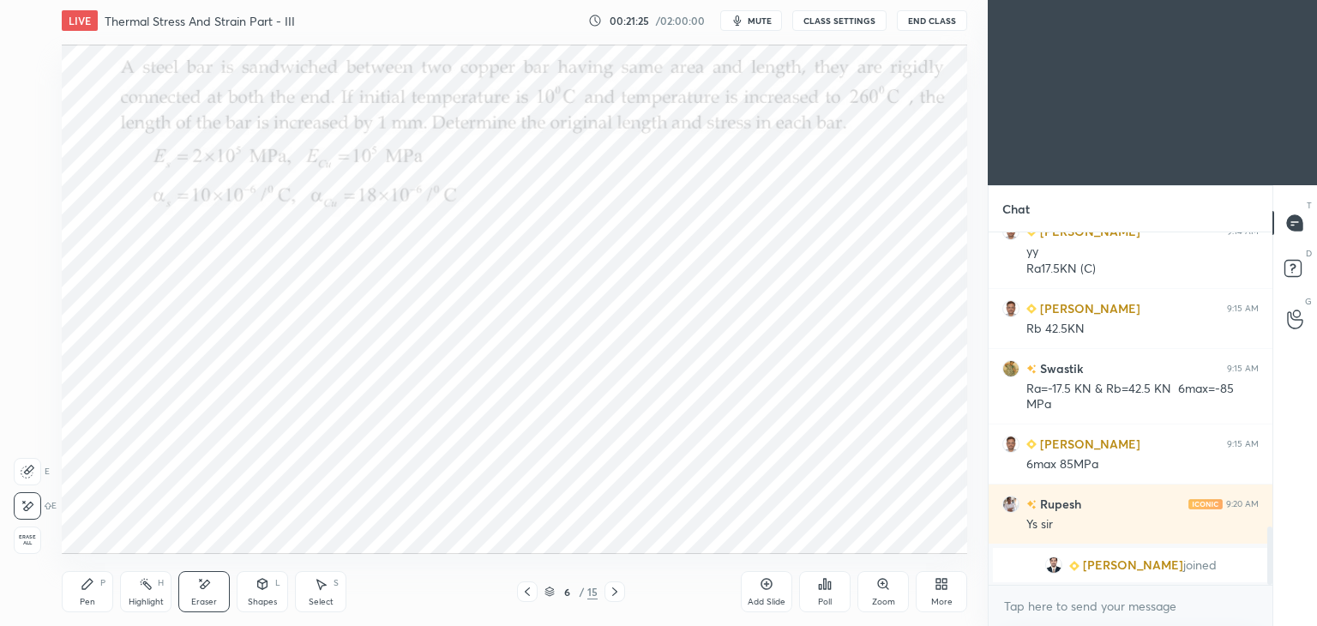
click at [200, 589] on icon at bounding box center [204, 584] width 14 height 15
click at [754, 599] on div "Add Slide" at bounding box center [767, 602] width 38 height 9
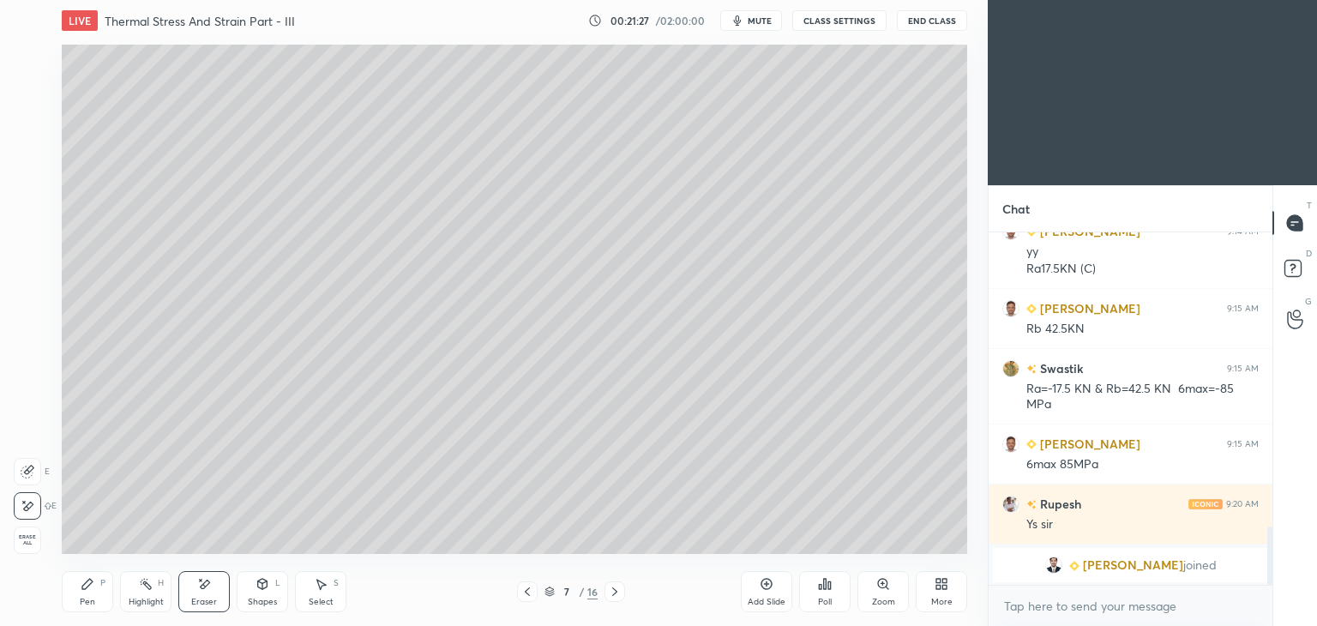
click at [87, 587] on icon at bounding box center [87, 584] width 10 height 10
click at [31, 128] on div at bounding box center [28, 127] width 14 height 14
click at [530, 588] on icon at bounding box center [528, 592] width 14 height 14
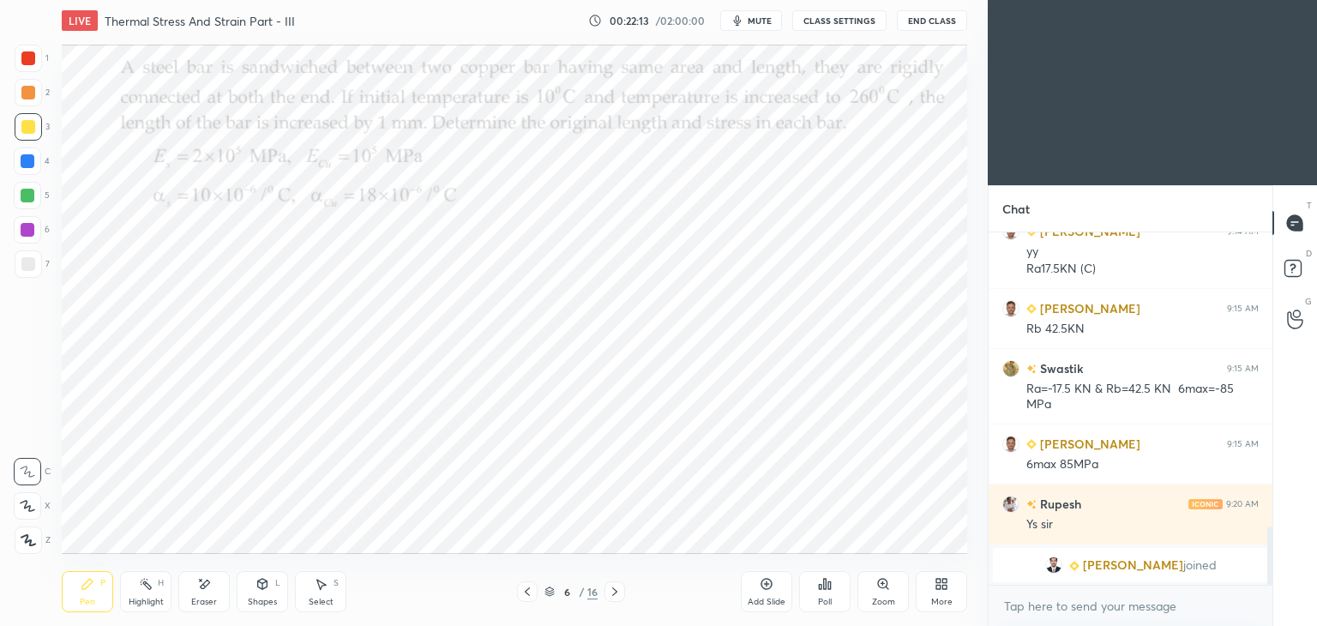
click at [32, 162] on div at bounding box center [28, 161] width 14 height 14
click at [620, 589] on icon at bounding box center [615, 592] width 14 height 14
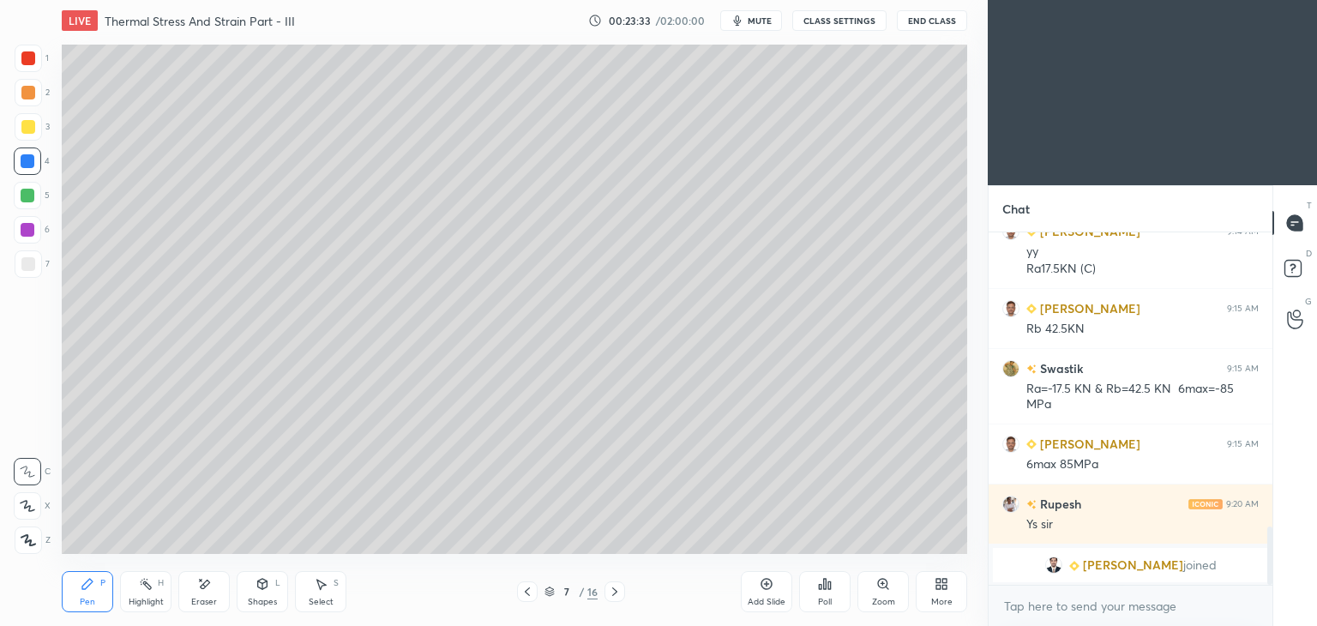
click at [93, 589] on icon at bounding box center [88, 584] width 14 height 14
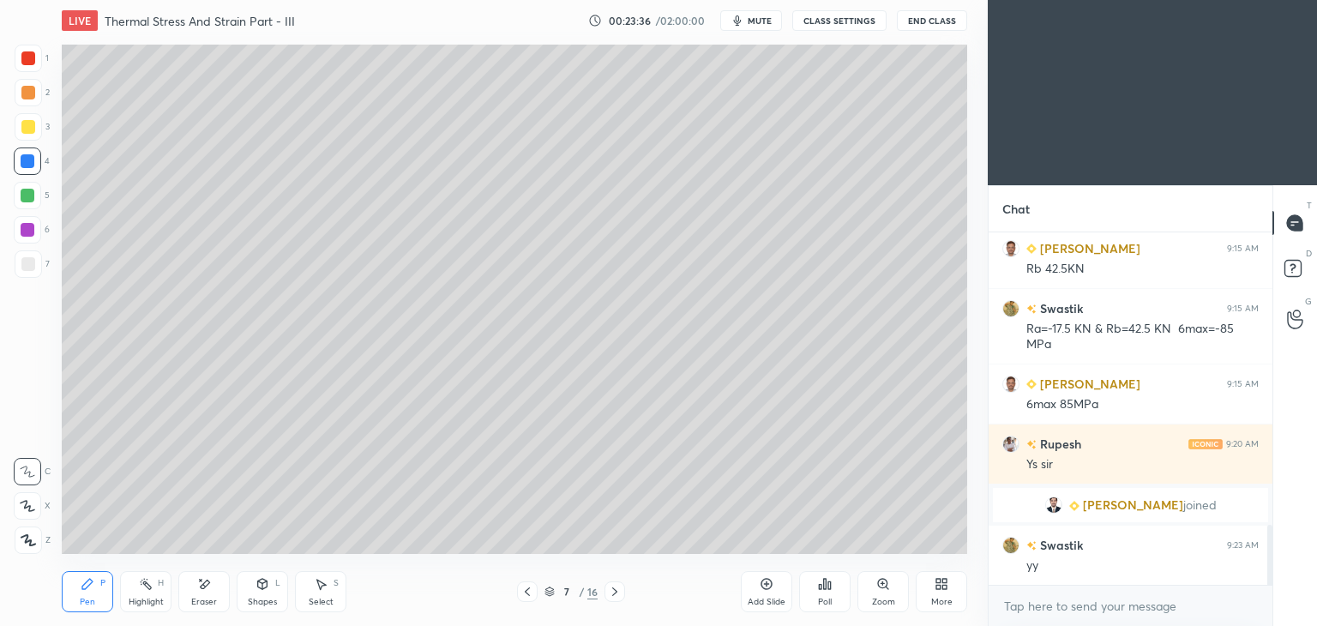
click at [33, 125] on div at bounding box center [28, 127] width 14 height 14
click at [320, 598] on div "Select" at bounding box center [321, 602] width 25 height 9
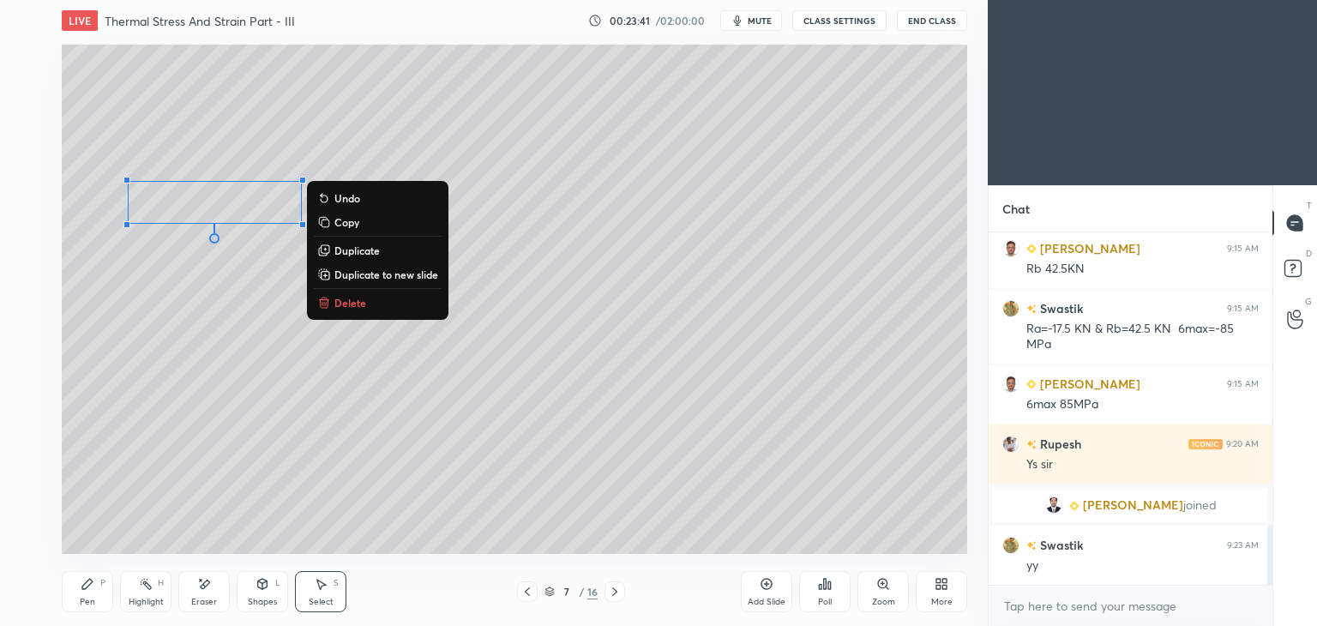
click at [93, 596] on div "Pen P" at bounding box center [87, 591] width 51 height 41
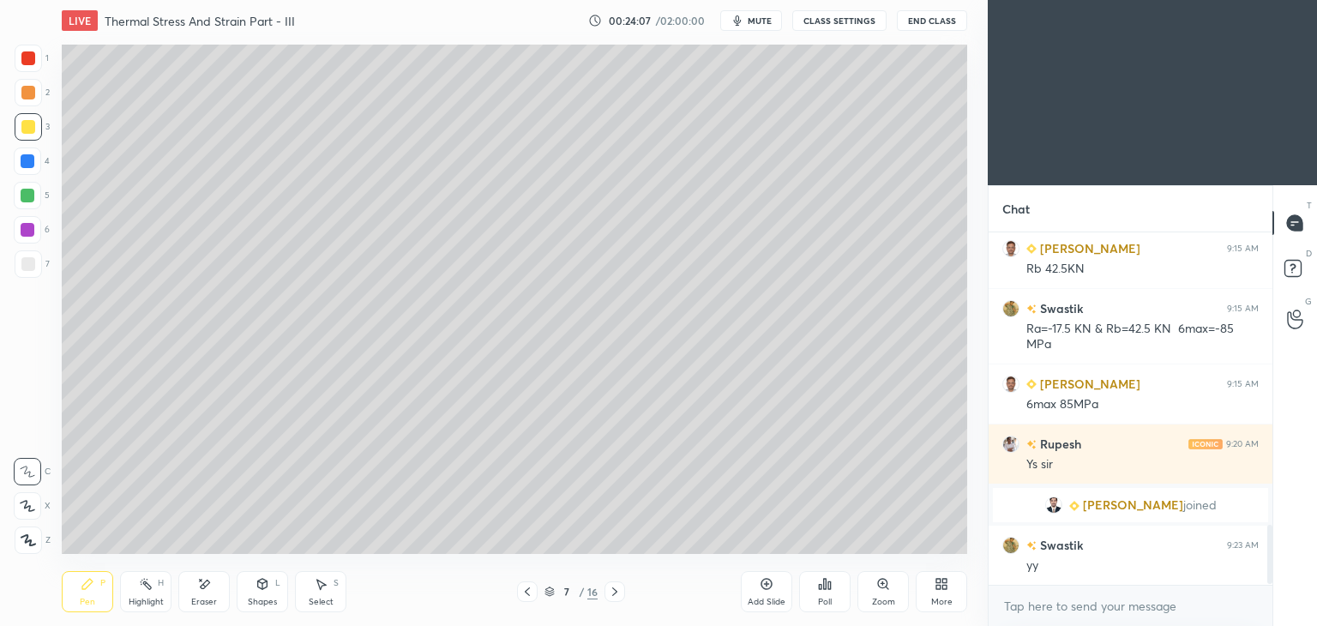
scroll to position [1793, 0]
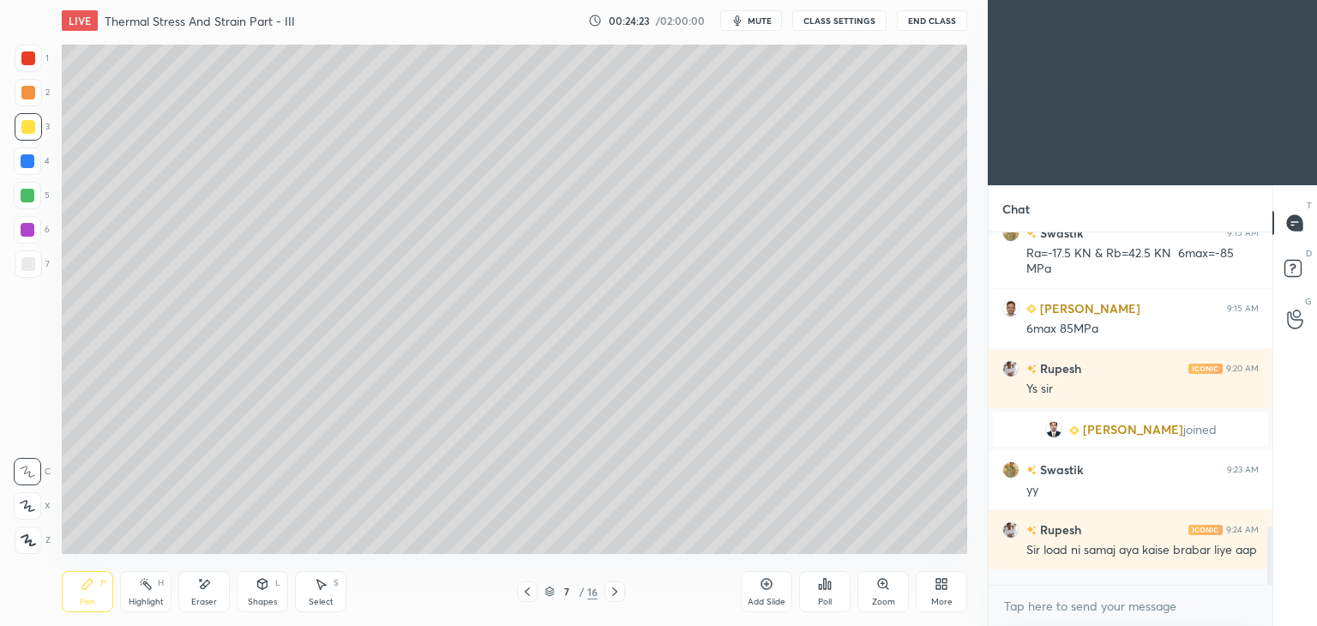
click at [534, 587] on div at bounding box center [527, 592] width 21 height 21
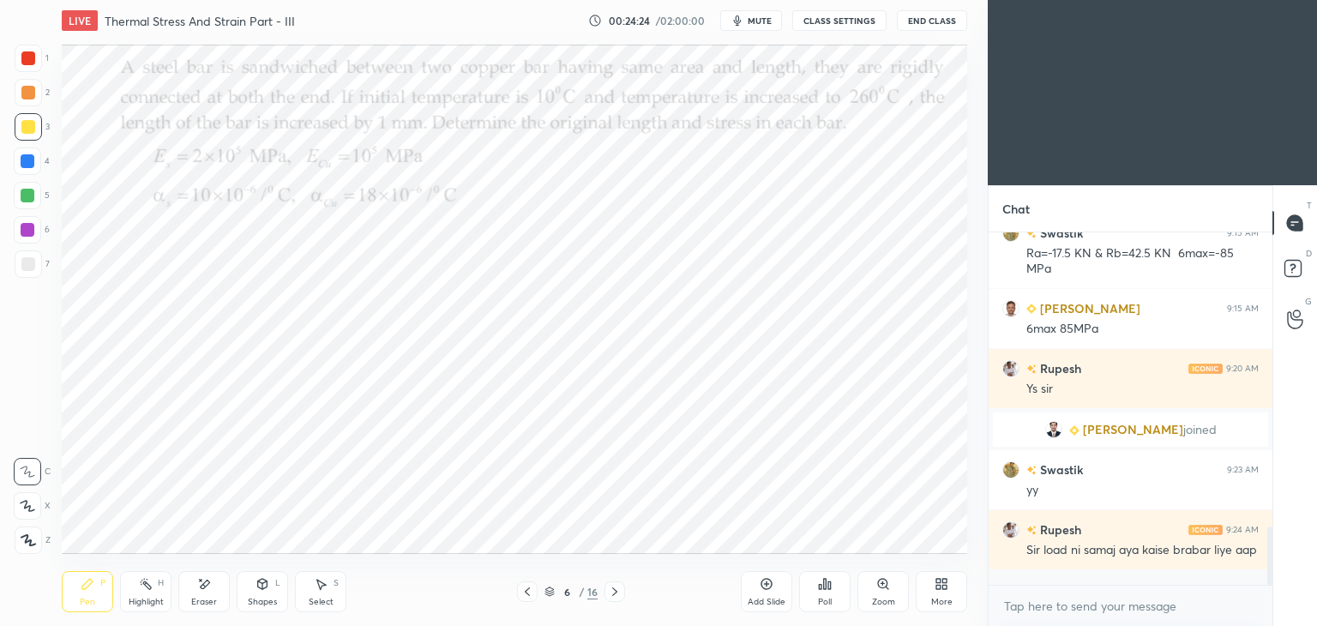
click at [623, 594] on div at bounding box center [615, 592] width 21 height 21
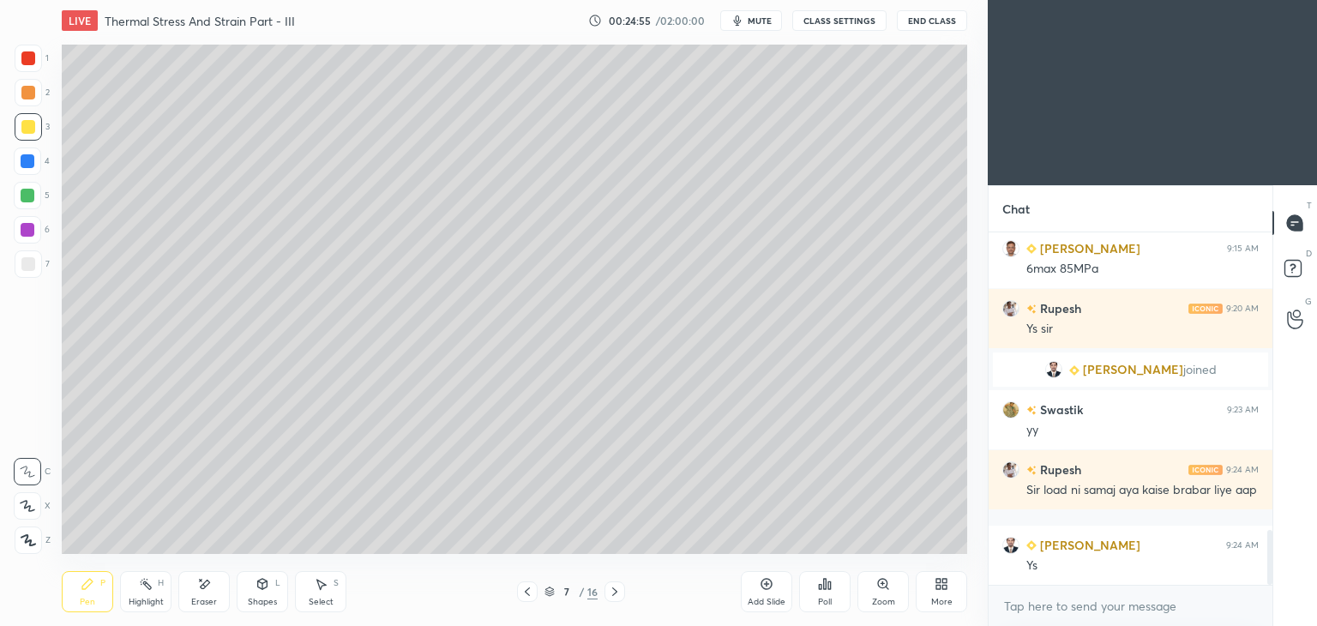
scroll to position [1913, 0]
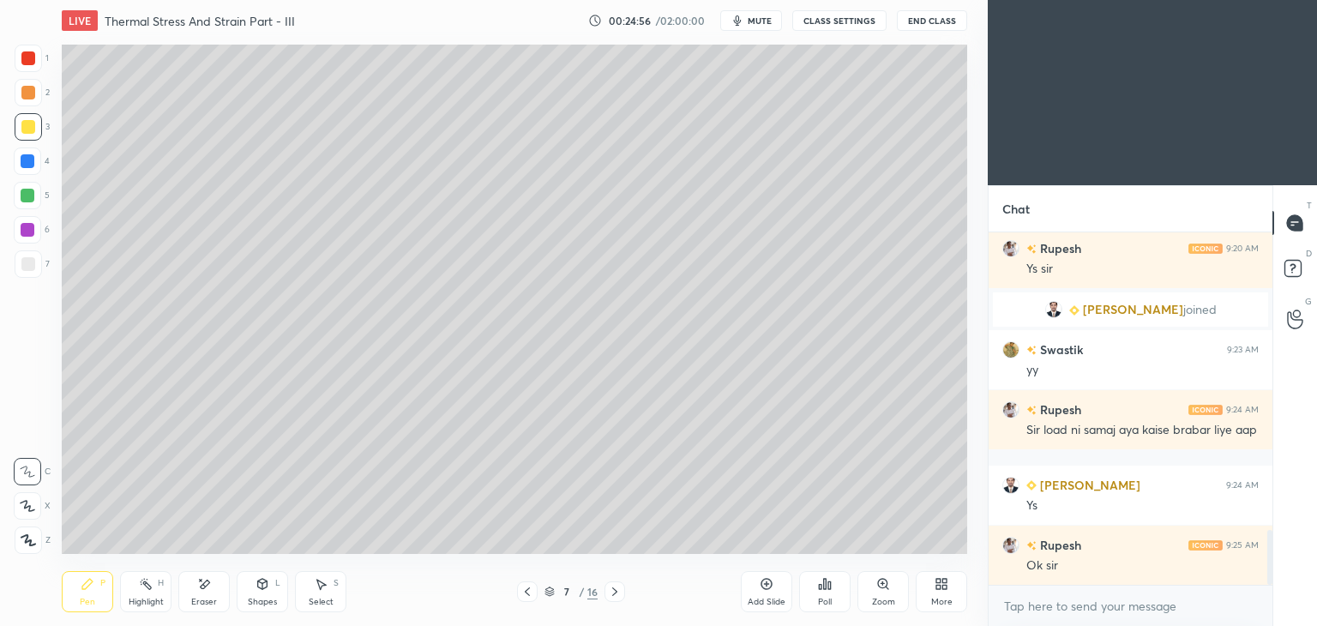
click at [319, 594] on div "Select S" at bounding box center [320, 591] width 51 height 41
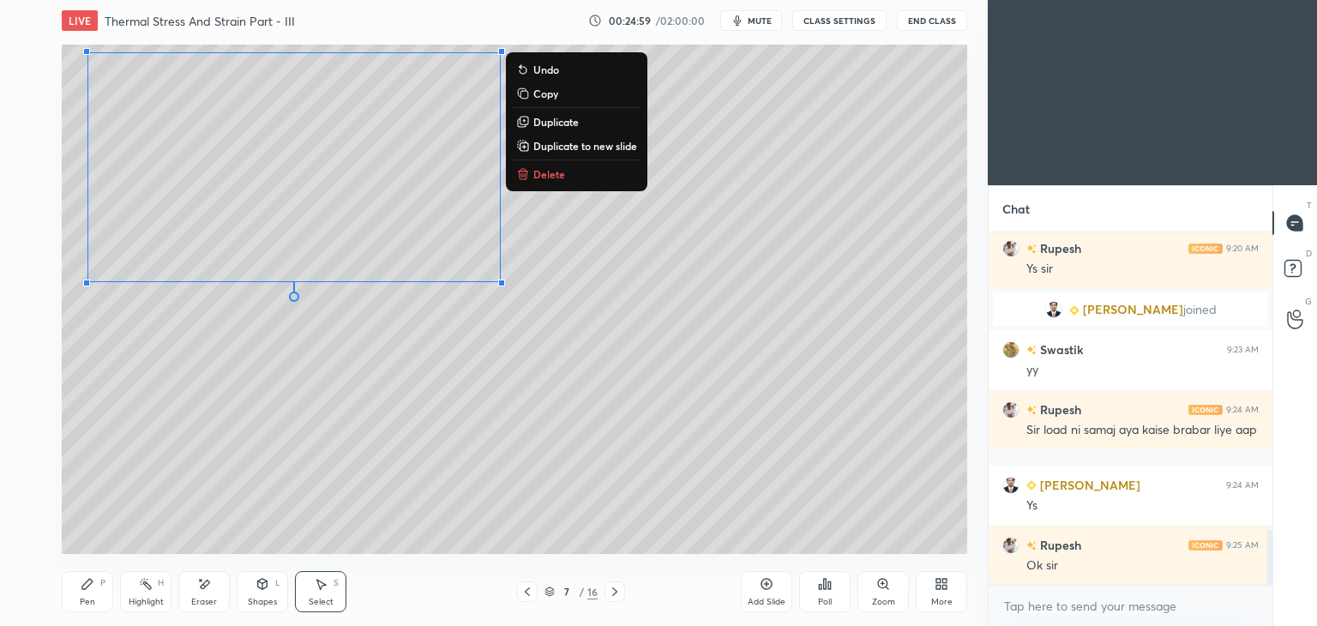
click at [91, 594] on div "Pen P" at bounding box center [87, 591] width 51 height 41
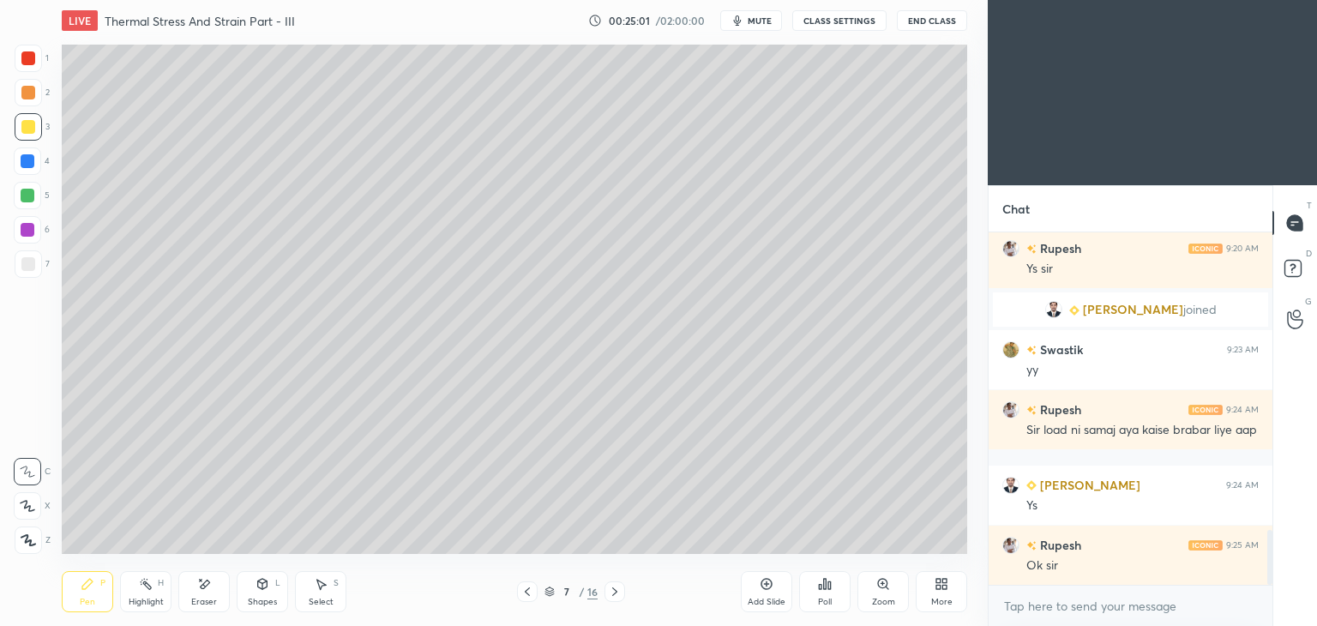
click at [31, 265] on div at bounding box center [28, 264] width 14 height 14
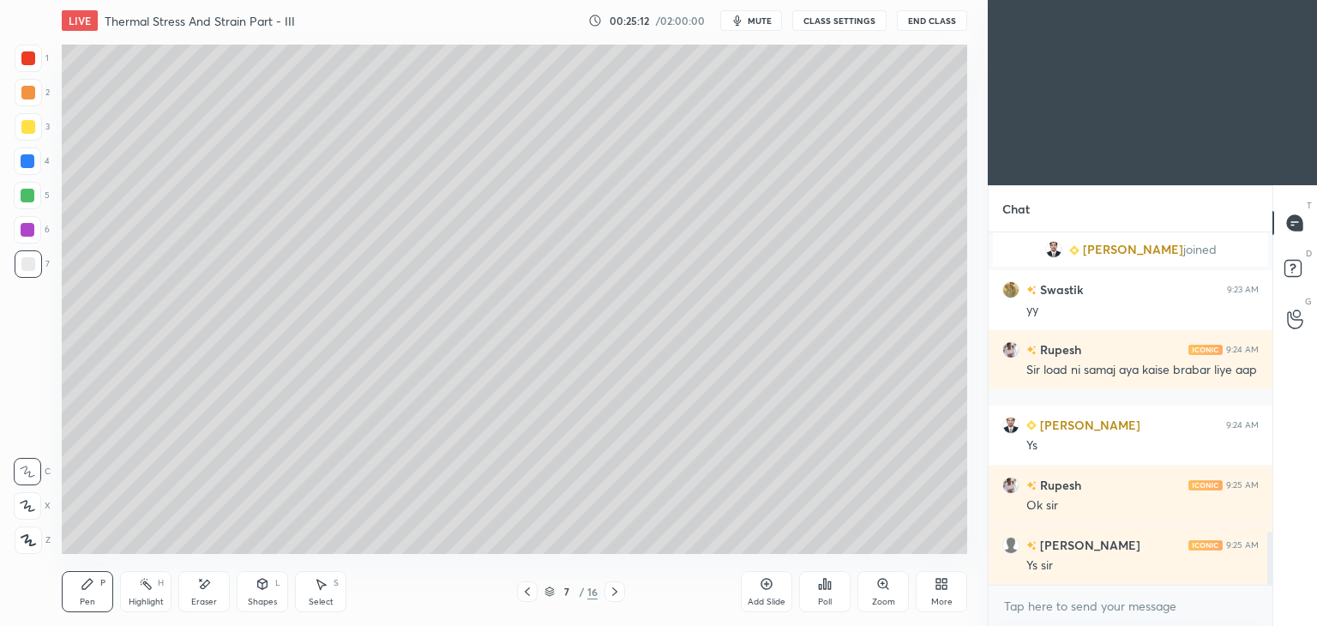
click at [209, 588] on icon at bounding box center [204, 584] width 14 height 15
click at [93, 581] on icon at bounding box center [88, 584] width 14 height 14
click at [209, 591] on icon at bounding box center [204, 584] width 14 height 15
click at [82, 598] on div "Pen" at bounding box center [87, 602] width 15 height 9
click at [263, 588] on icon at bounding box center [262, 584] width 9 height 10
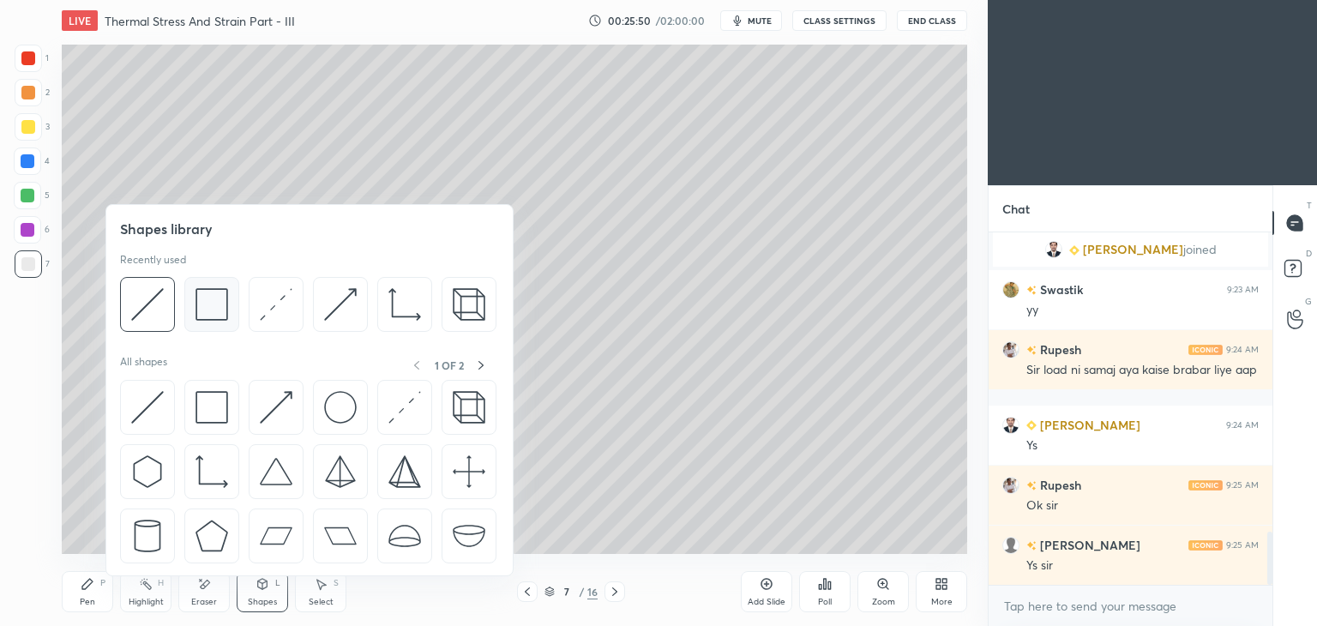
click at [213, 298] on img at bounding box center [212, 304] width 33 height 33
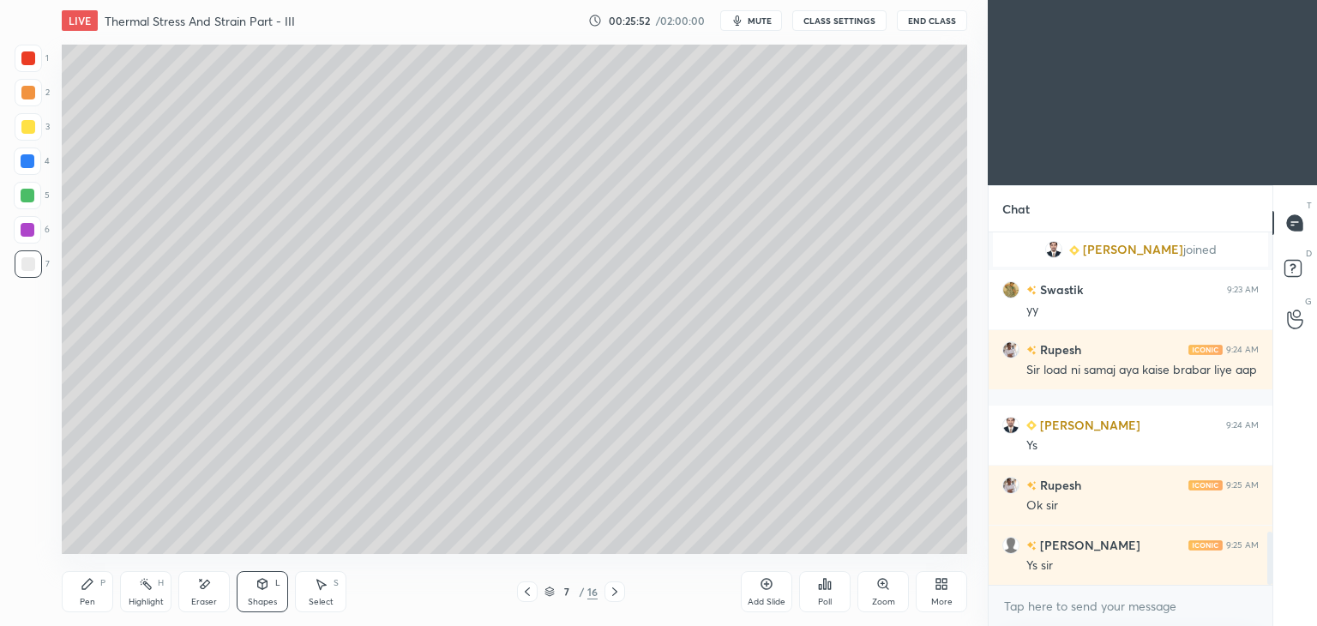
click at [264, 601] on div "Shapes" at bounding box center [262, 602] width 29 height 9
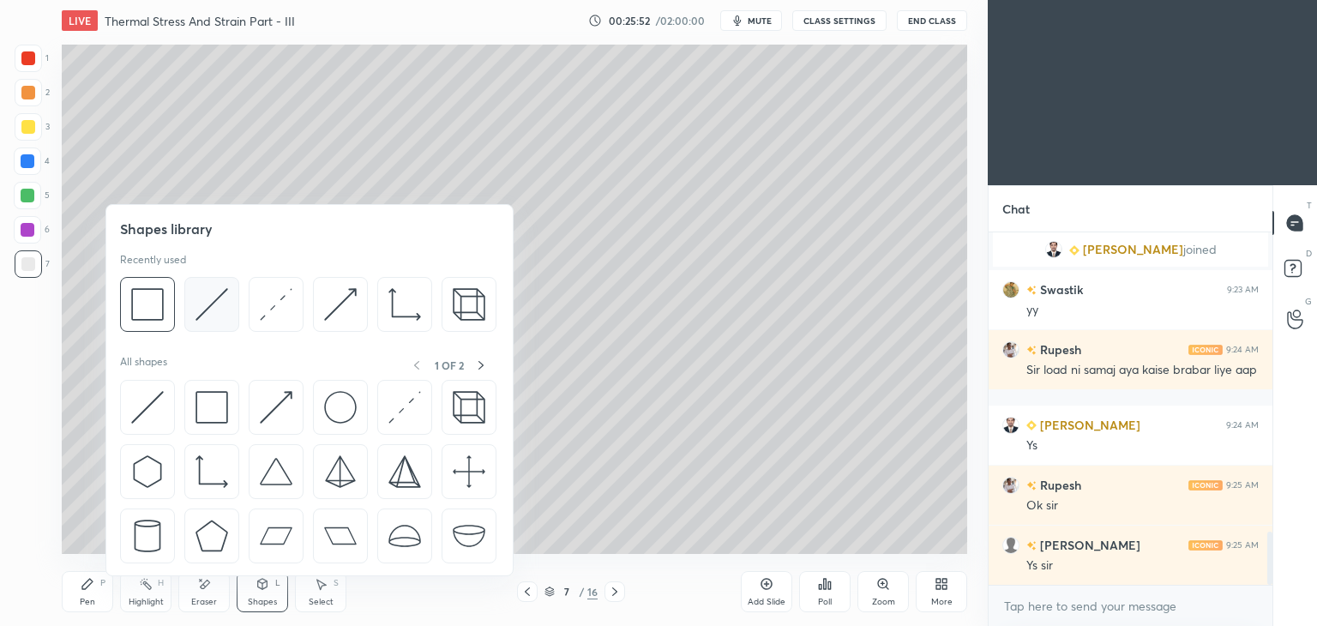
click at [222, 304] on img at bounding box center [212, 304] width 33 height 33
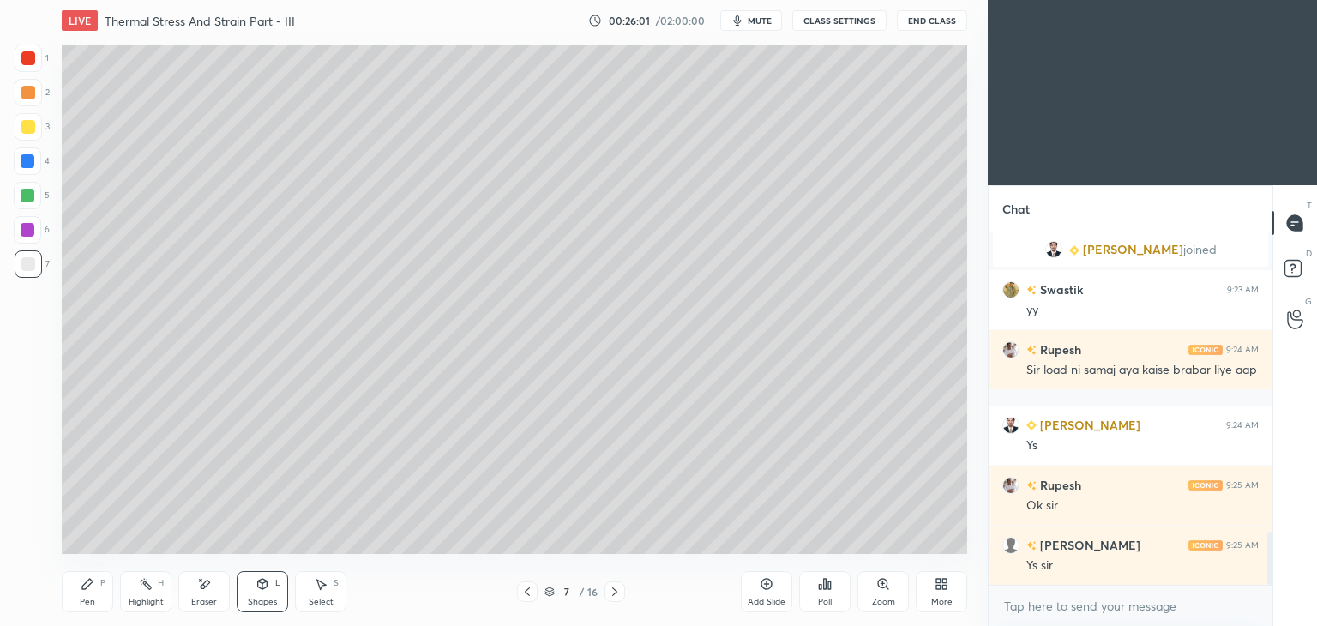
click at [86, 606] on div "Pen" at bounding box center [87, 602] width 15 height 9
click at [529, 593] on icon at bounding box center [528, 592] width 14 height 14
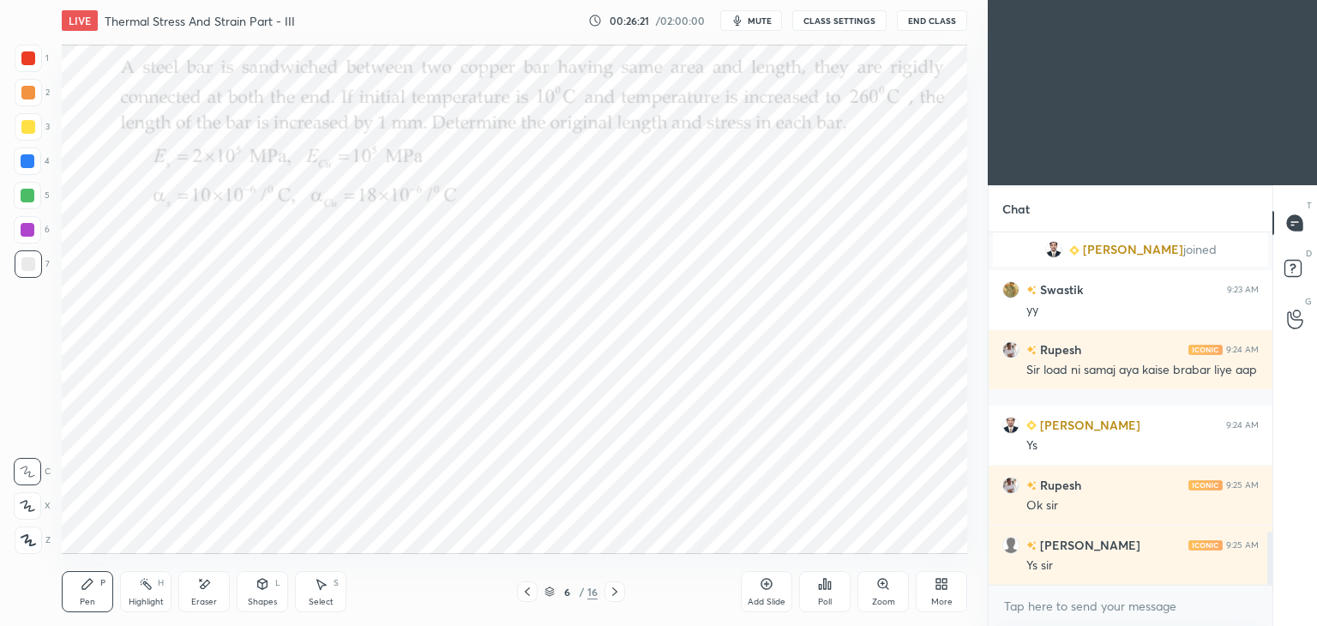
click at [624, 589] on div at bounding box center [615, 592] width 21 height 21
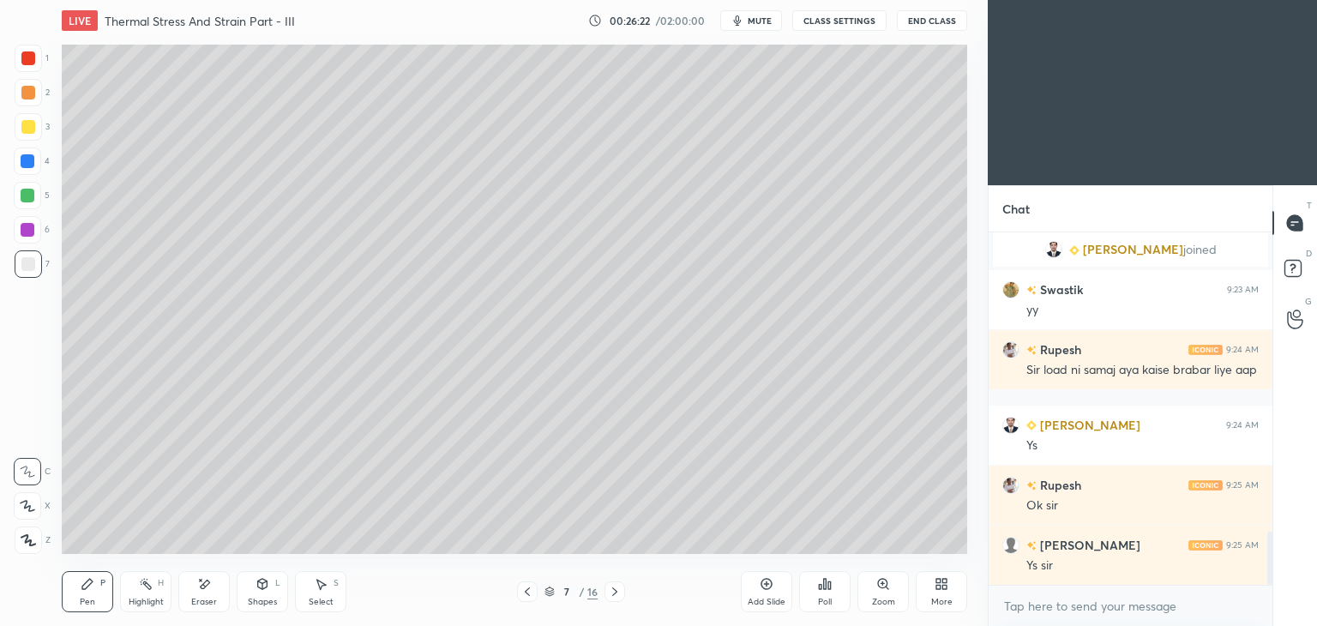
click at [527, 596] on icon at bounding box center [528, 592] width 14 height 14
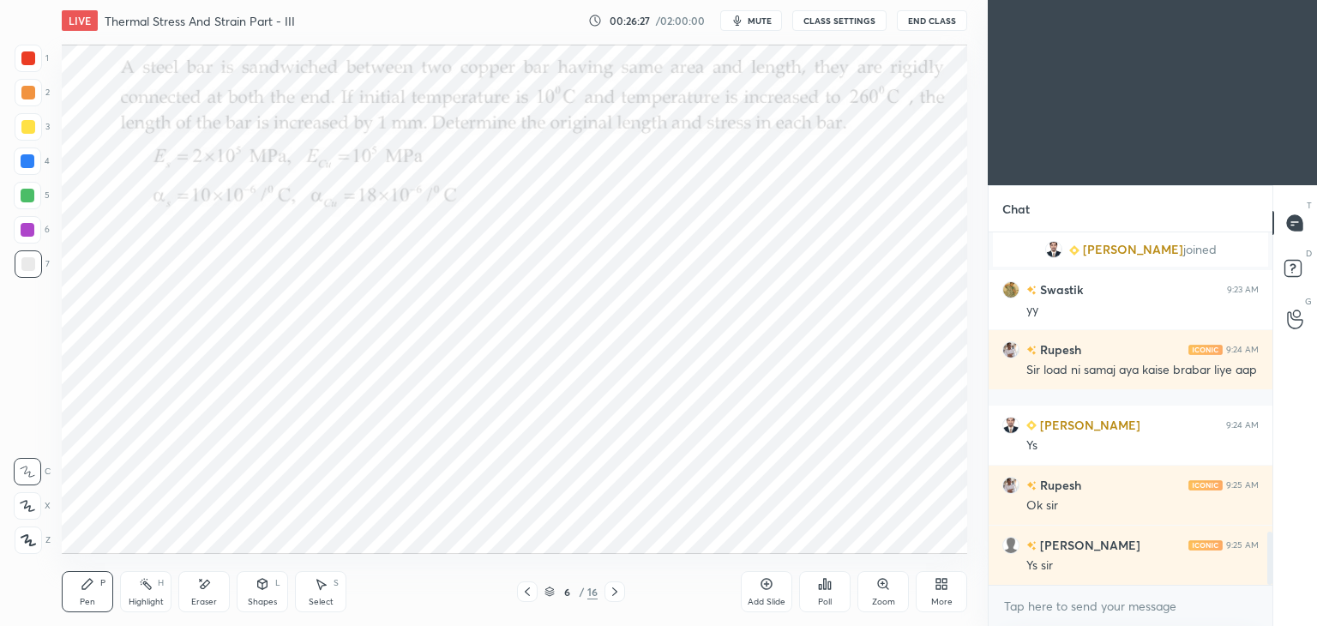
click at [618, 588] on icon at bounding box center [615, 592] width 14 height 14
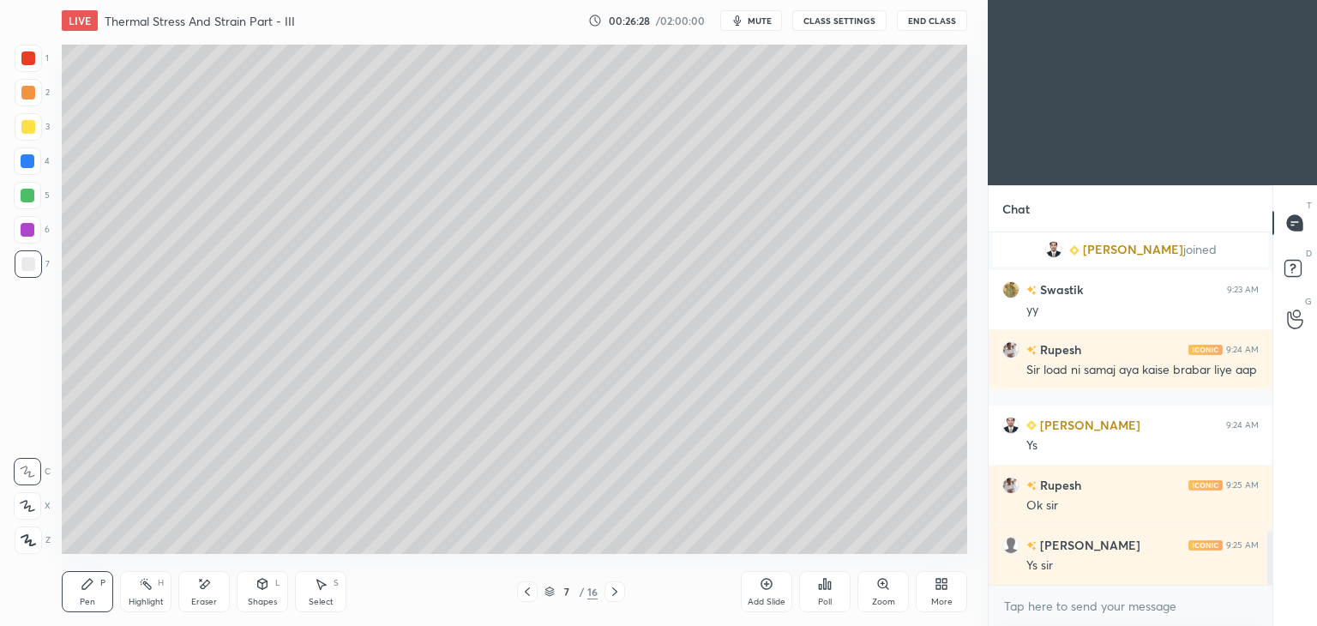
click at [65, 599] on div "Pen P" at bounding box center [87, 591] width 51 height 41
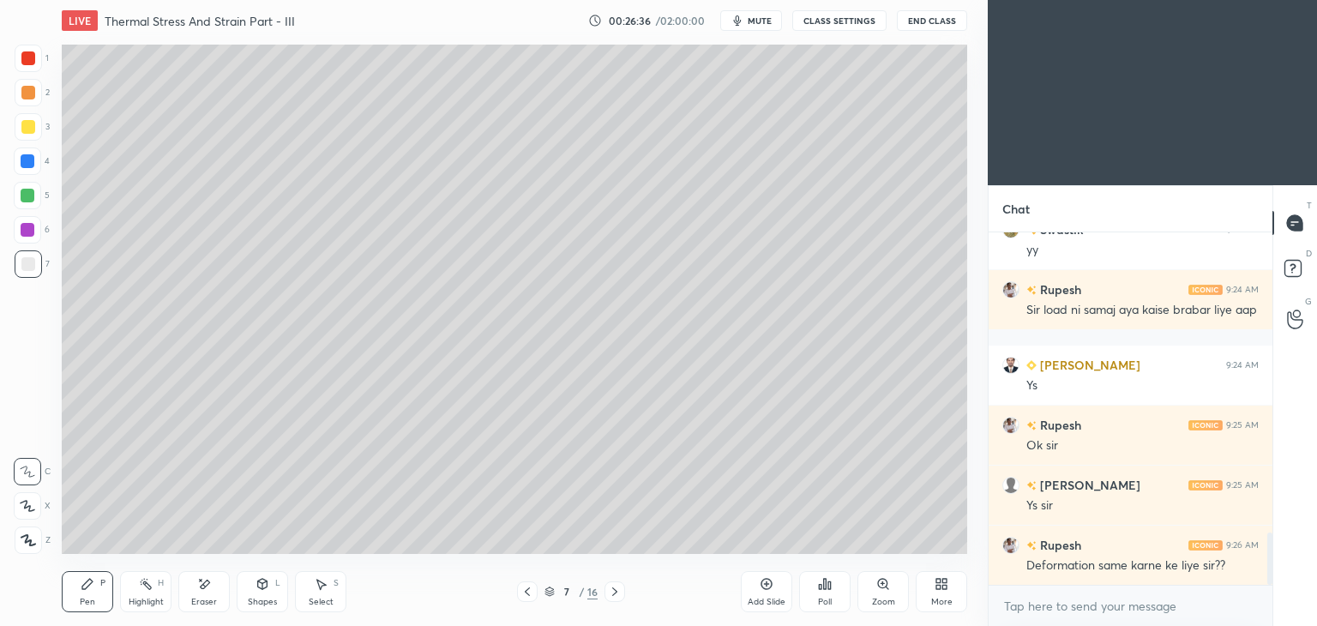
click at [521, 594] on icon at bounding box center [528, 592] width 14 height 14
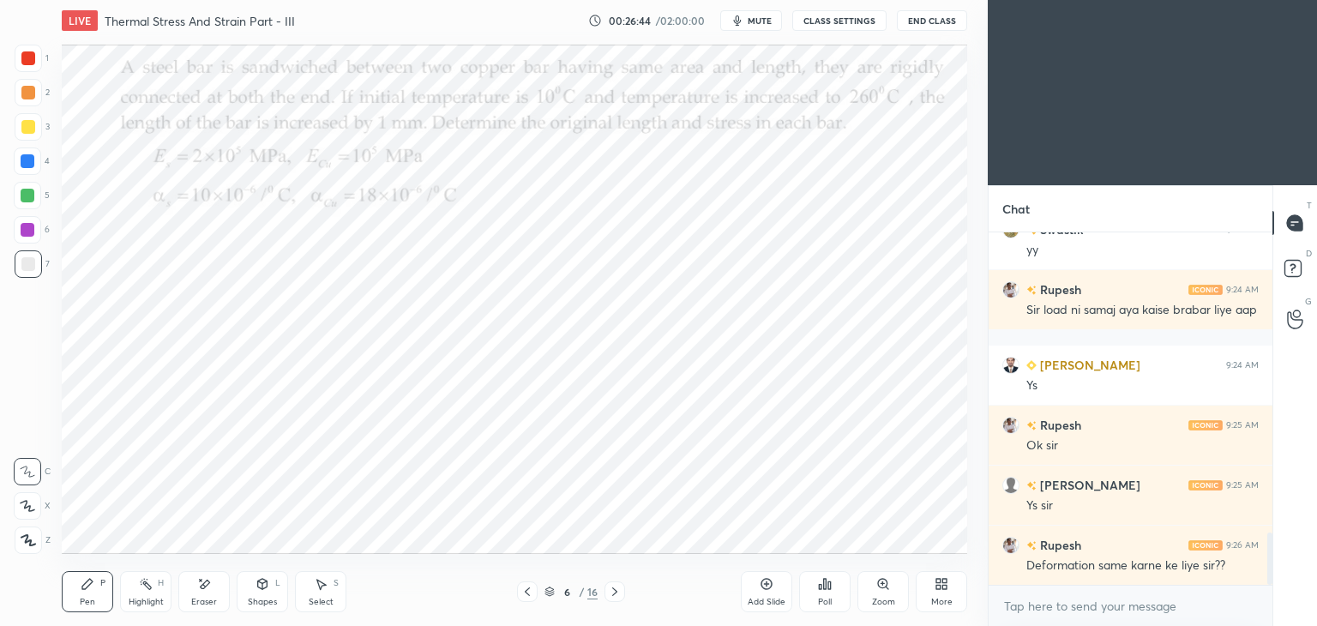
click at [614, 600] on div at bounding box center [615, 592] width 21 height 21
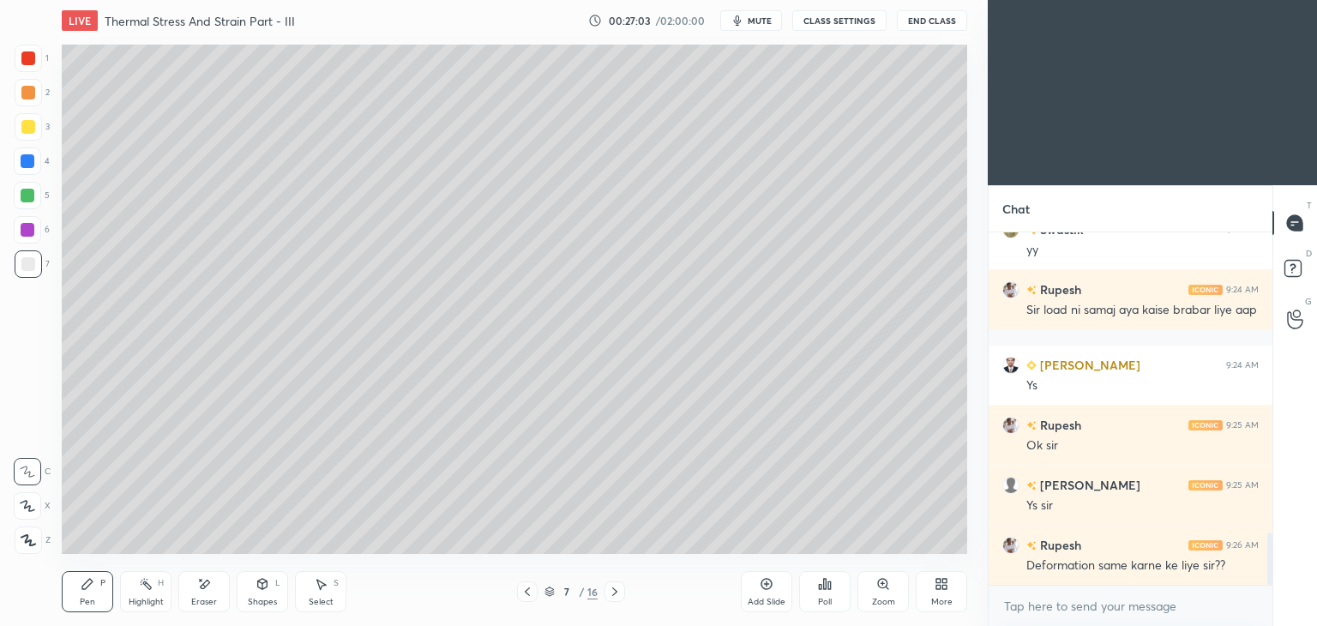
click at [77, 593] on div "Pen P" at bounding box center [87, 591] width 51 height 41
click at [31, 129] on div at bounding box center [28, 127] width 14 height 14
click at [532, 592] on icon at bounding box center [528, 592] width 14 height 14
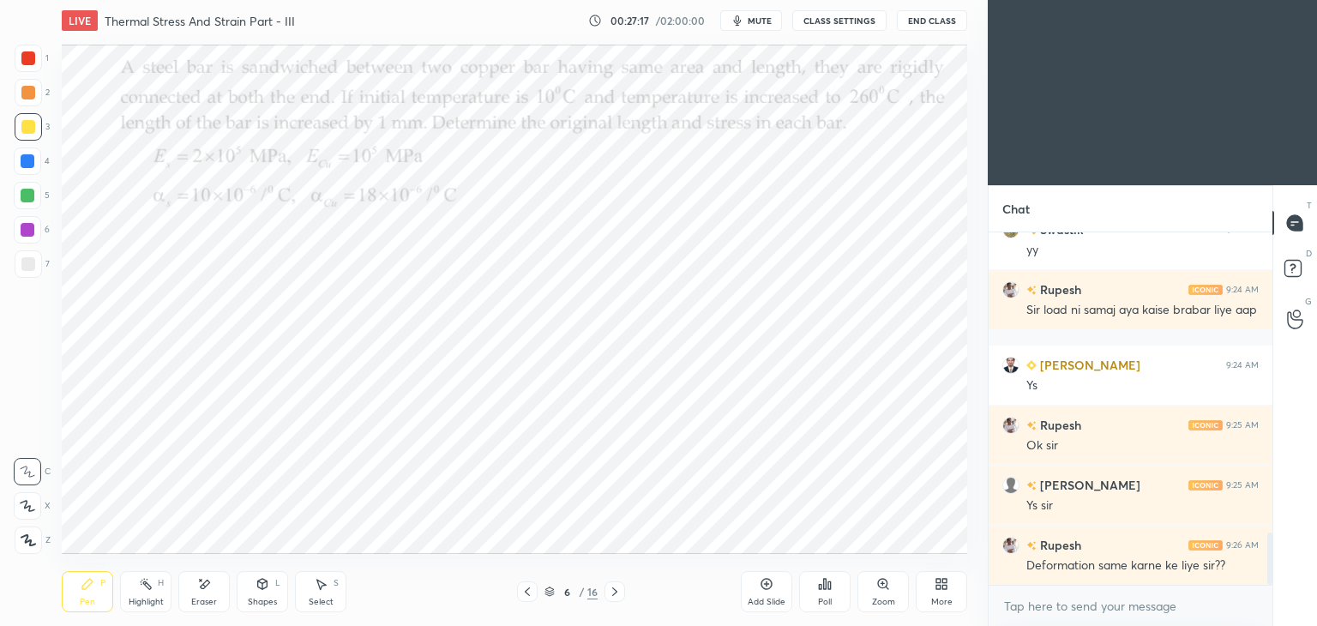
click at [622, 591] on div at bounding box center [615, 592] width 21 height 21
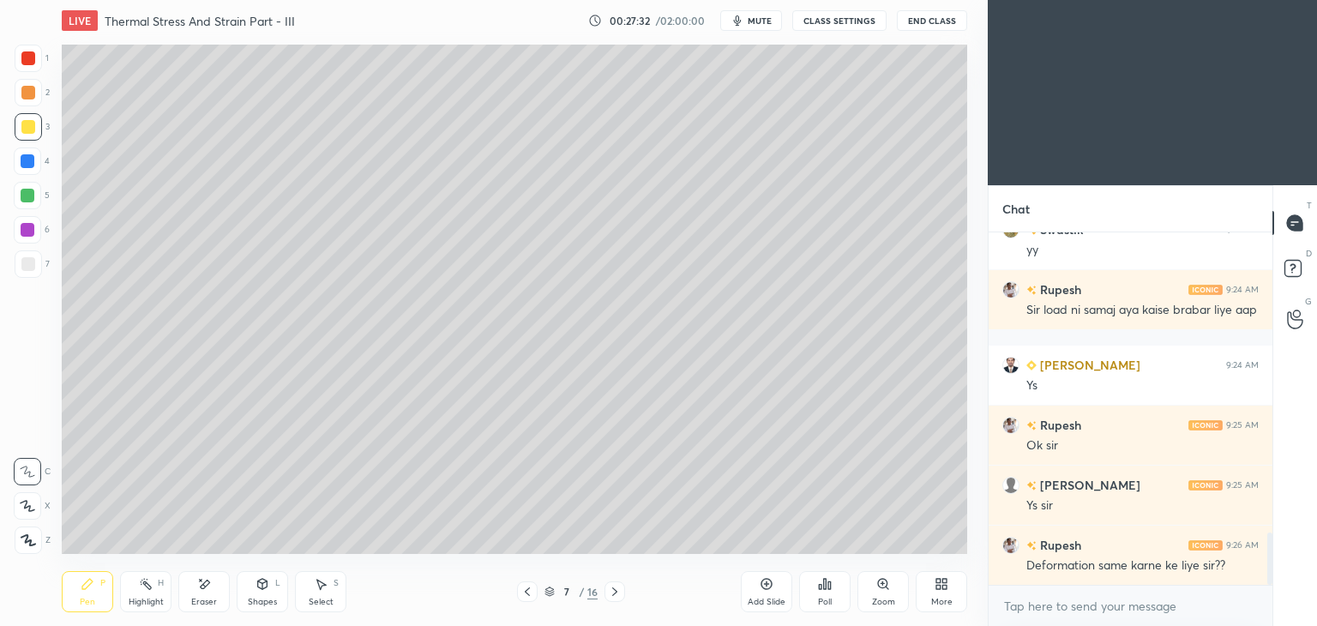
click at [525, 590] on icon at bounding box center [528, 592] width 14 height 14
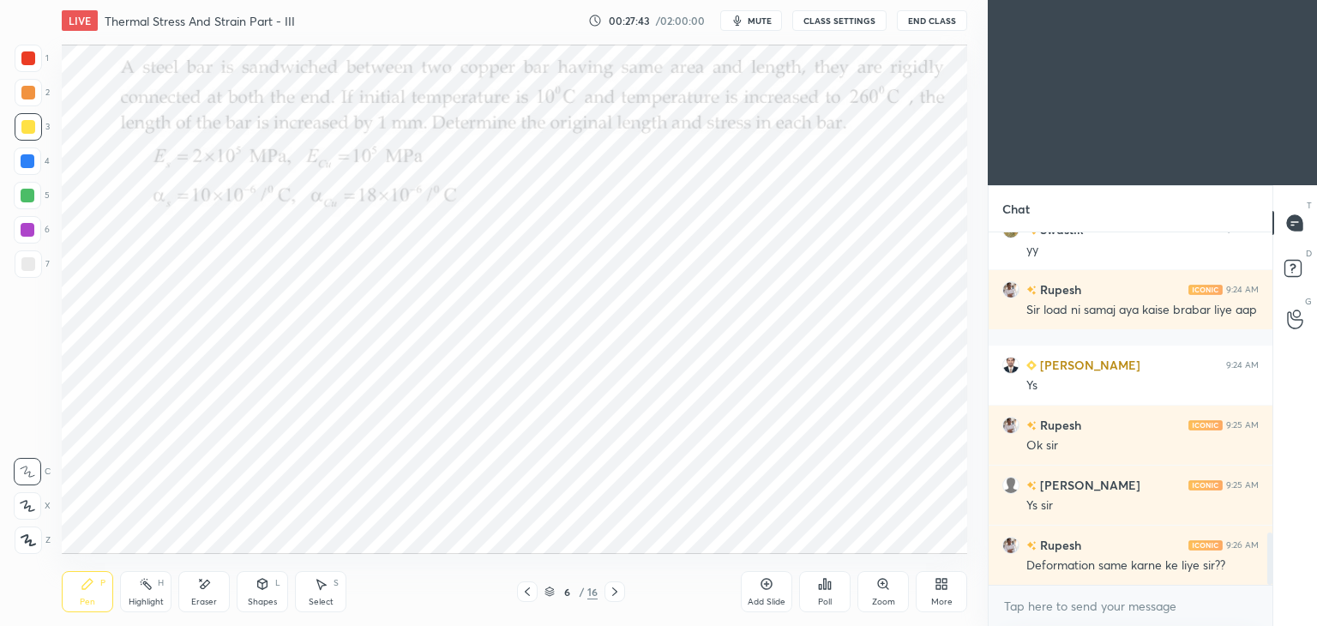
click at [613, 591] on icon at bounding box center [615, 592] width 14 height 14
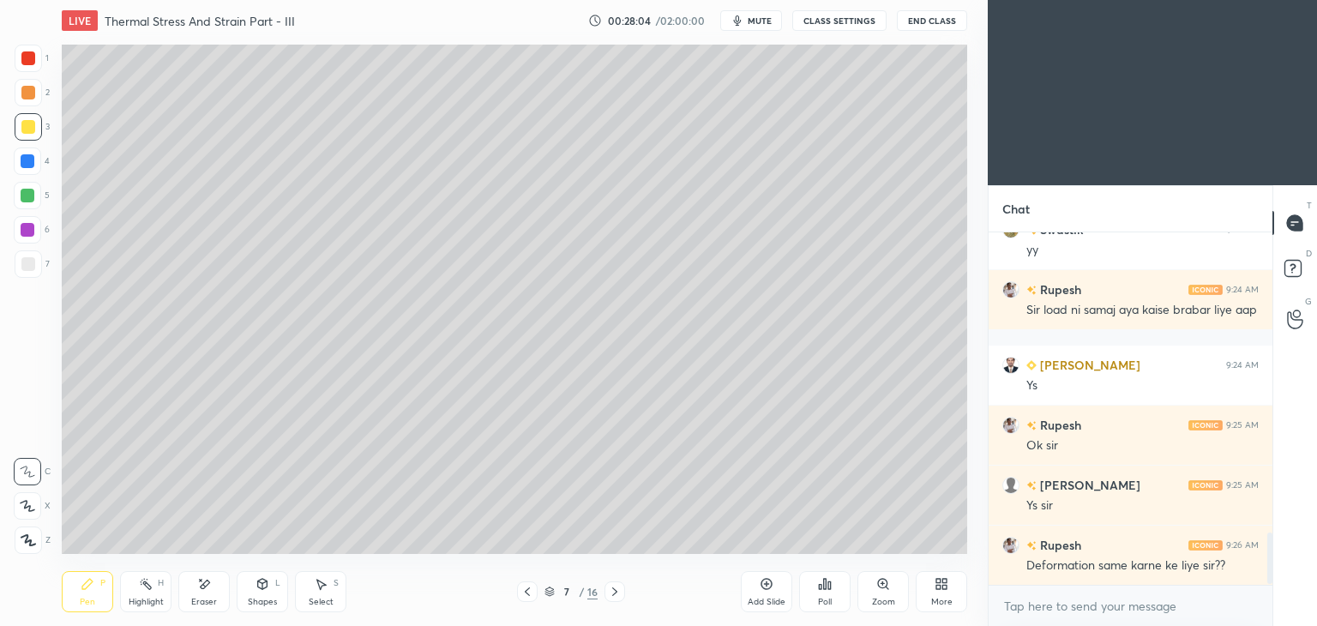
scroll to position [2093, 0]
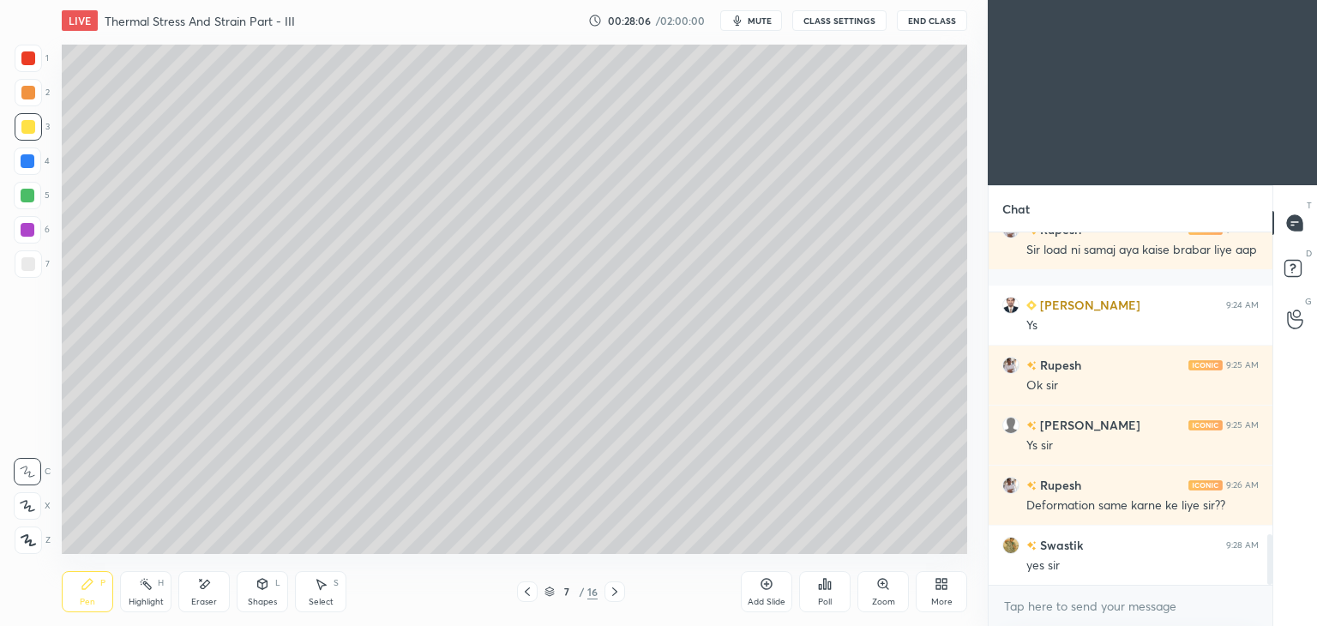
click at [205, 595] on div "Eraser" at bounding box center [203, 591] width 51 height 41
click at [81, 601] on div "Pen" at bounding box center [87, 602] width 15 height 9
click at [213, 598] on div "Eraser" at bounding box center [204, 602] width 26 height 9
click at [100, 602] on div "Pen P" at bounding box center [87, 591] width 51 height 41
click at [526, 593] on icon at bounding box center [527, 592] width 5 height 9
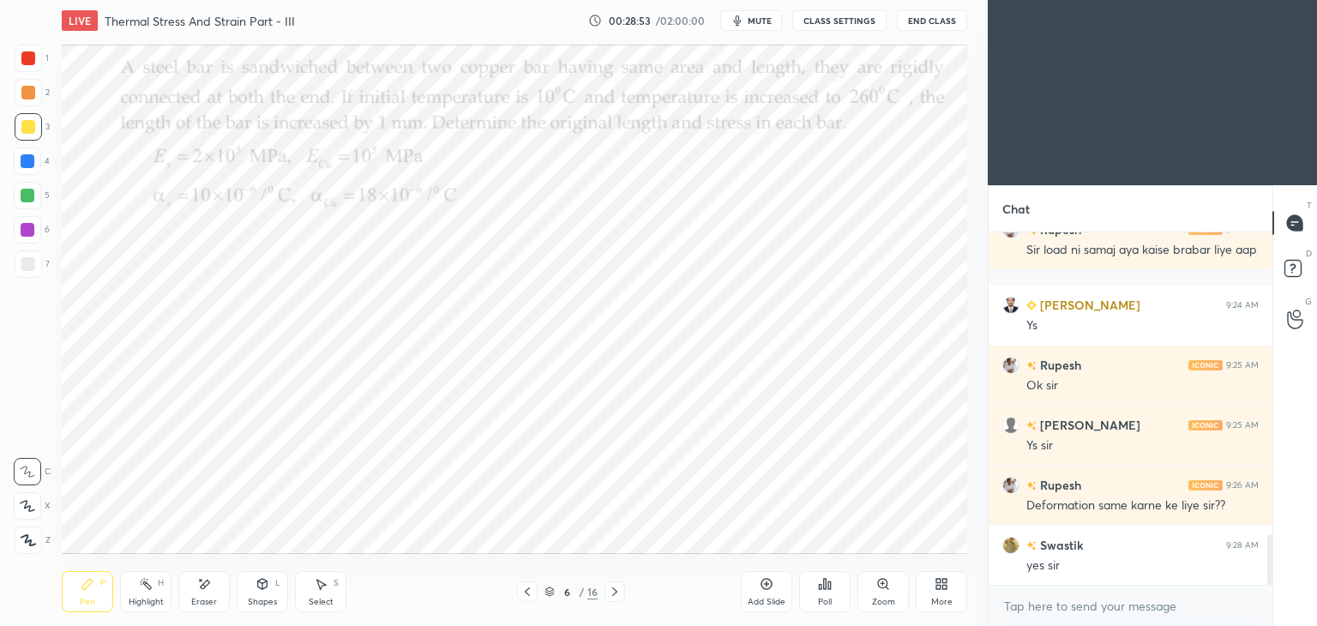
click at [630, 592] on div "6 / 16" at bounding box center [571, 592] width 340 height 21
click at [616, 593] on icon at bounding box center [614, 592] width 5 height 9
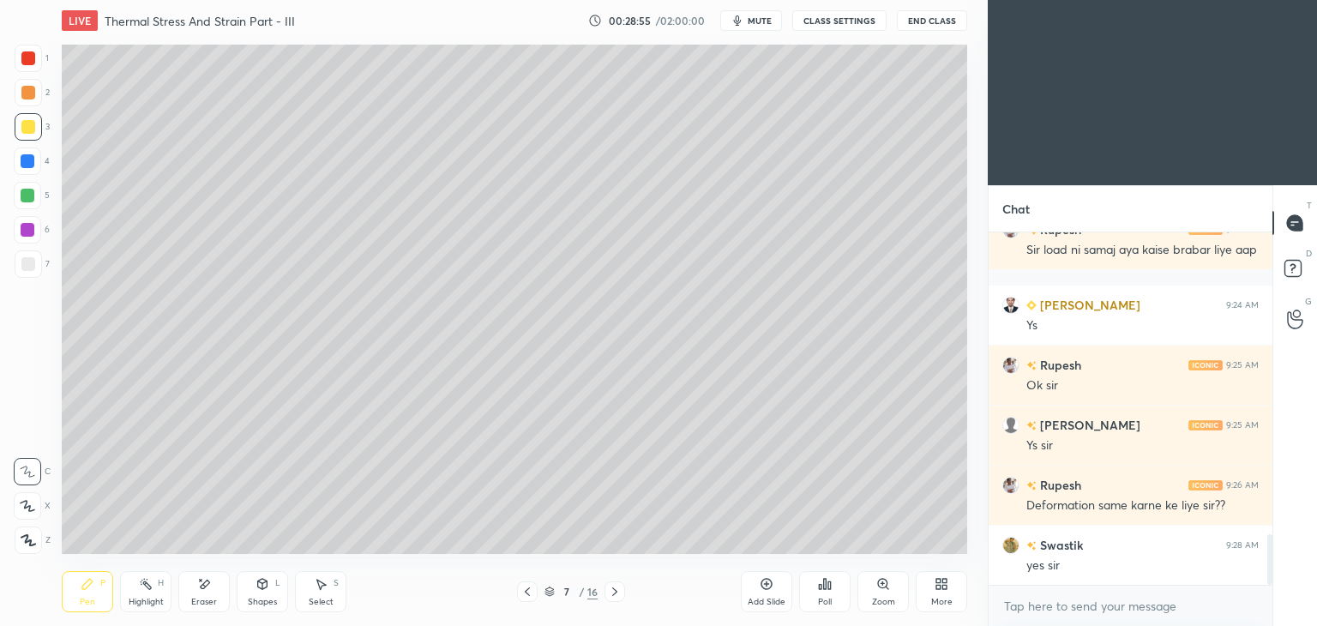
click at [70, 592] on div "Pen P" at bounding box center [87, 591] width 51 height 41
click at [220, 588] on div "Eraser" at bounding box center [203, 591] width 51 height 41
click at [87, 598] on div "Pen" at bounding box center [87, 602] width 15 height 9
click at [230, 585] on div "Pen P Highlight H Eraser Shapes L Select S" at bounding box center [232, 591] width 340 height 41
click at [202, 590] on icon at bounding box center [204, 584] width 14 height 15
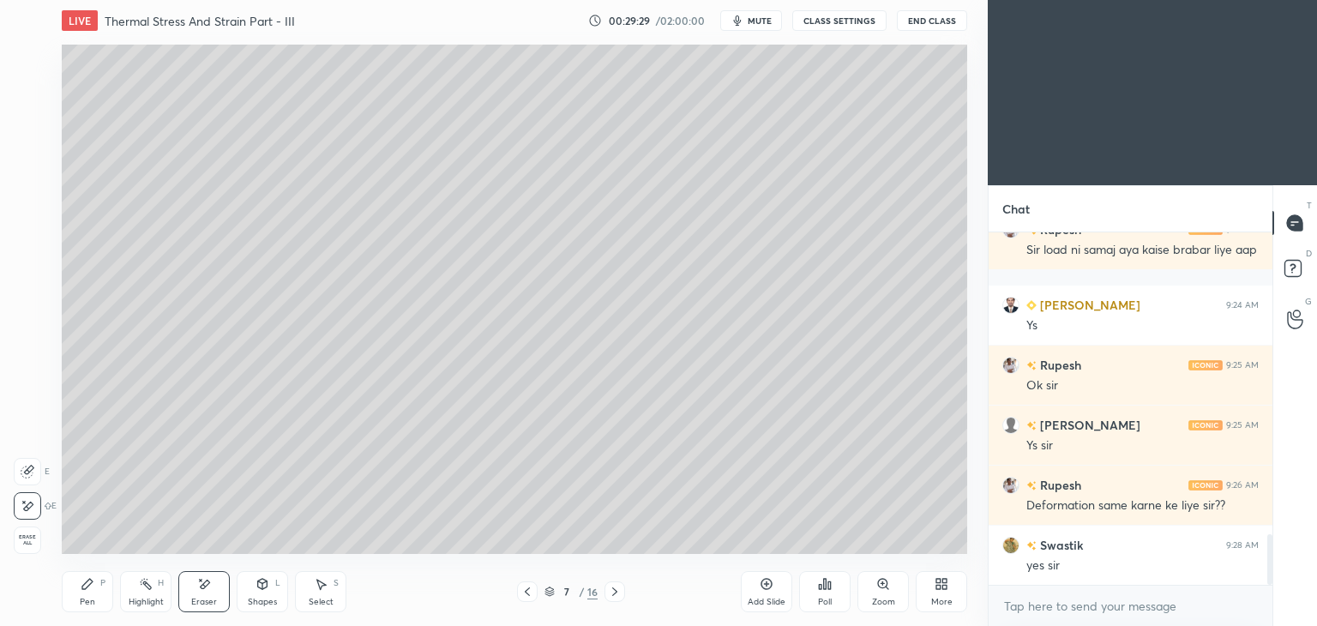
click at [89, 584] on icon at bounding box center [87, 584] width 10 height 10
click at [211, 588] on div "Eraser" at bounding box center [203, 591] width 51 height 41
click at [91, 590] on icon at bounding box center [88, 584] width 14 height 14
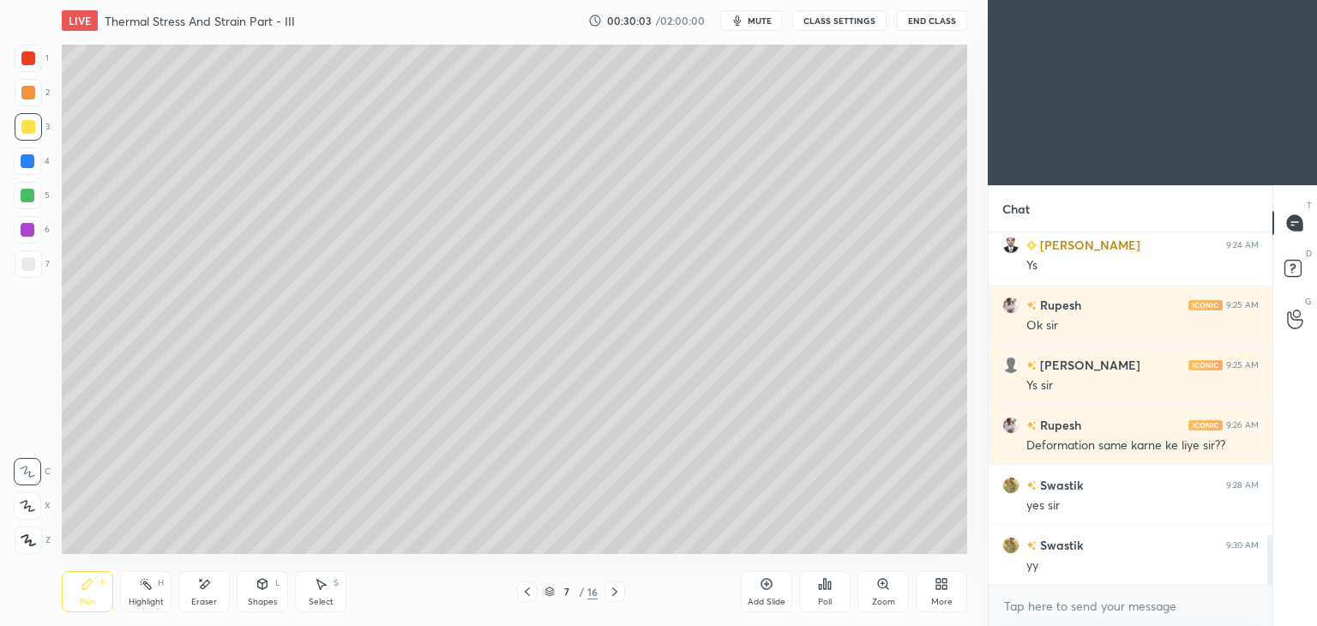
click at [202, 594] on div "Eraser" at bounding box center [203, 591] width 51 height 41
click at [220, 588] on div "Eraser" at bounding box center [203, 591] width 51 height 41
click at [76, 596] on div "Pen P" at bounding box center [87, 591] width 51 height 41
click at [264, 598] on div "Shapes" at bounding box center [262, 602] width 29 height 9
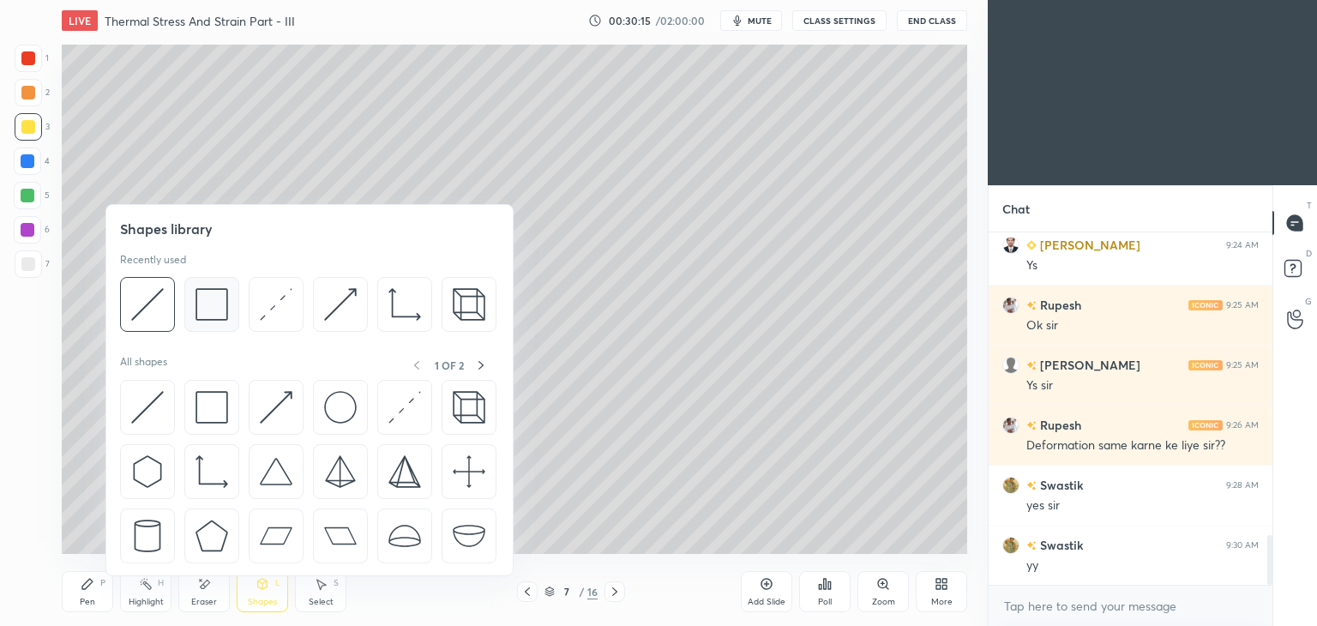
click at [206, 308] on img at bounding box center [212, 304] width 33 height 33
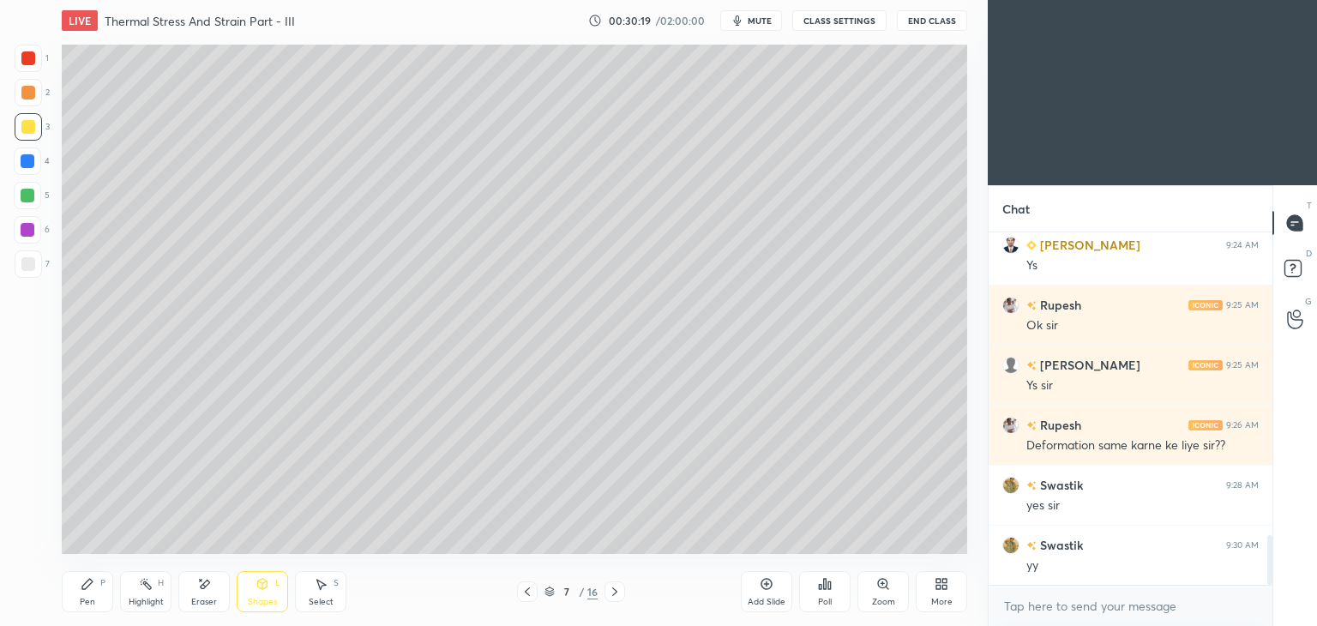
click at [92, 601] on div "Pen" at bounding box center [87, 602] width 15 height 9
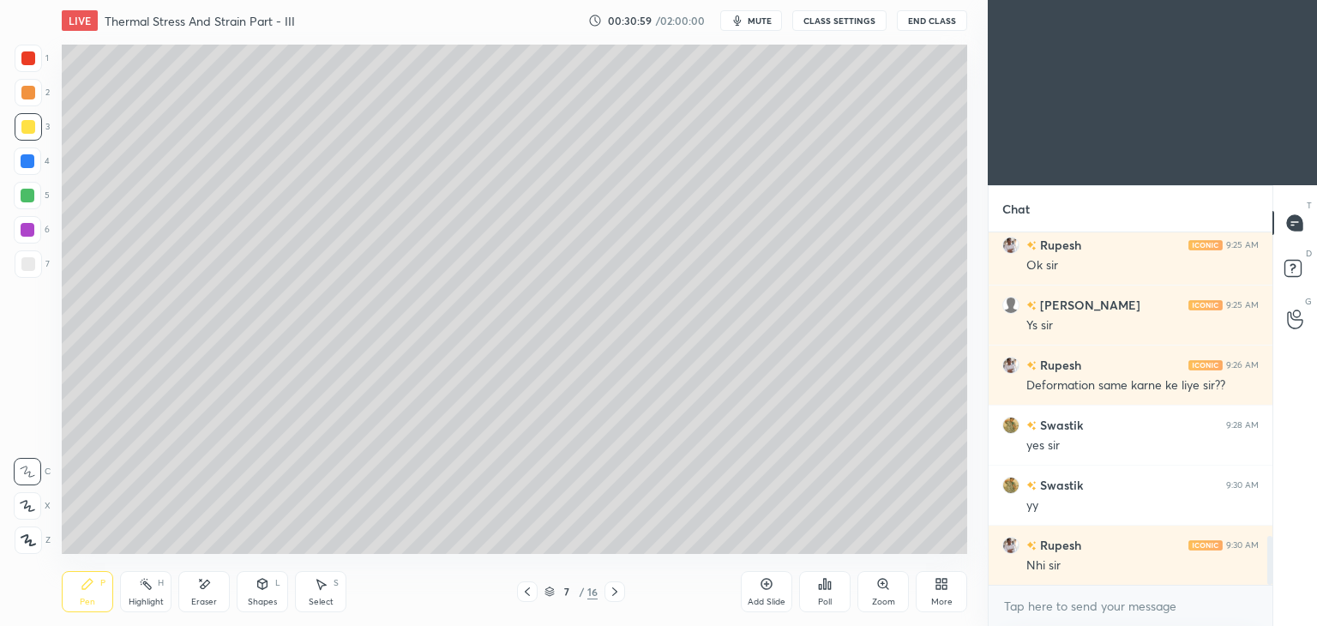
click at [530, 592] on icon at bounding box center [528, 592] width 14 height 14
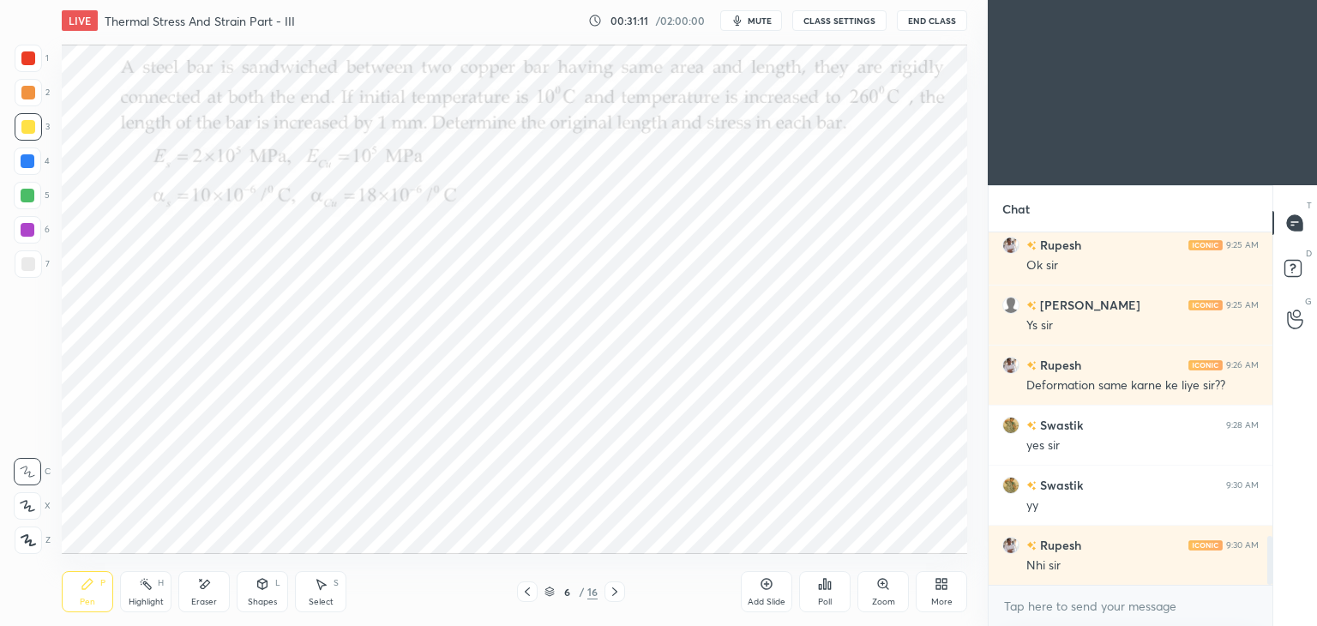
scroll to position [2273, 0]
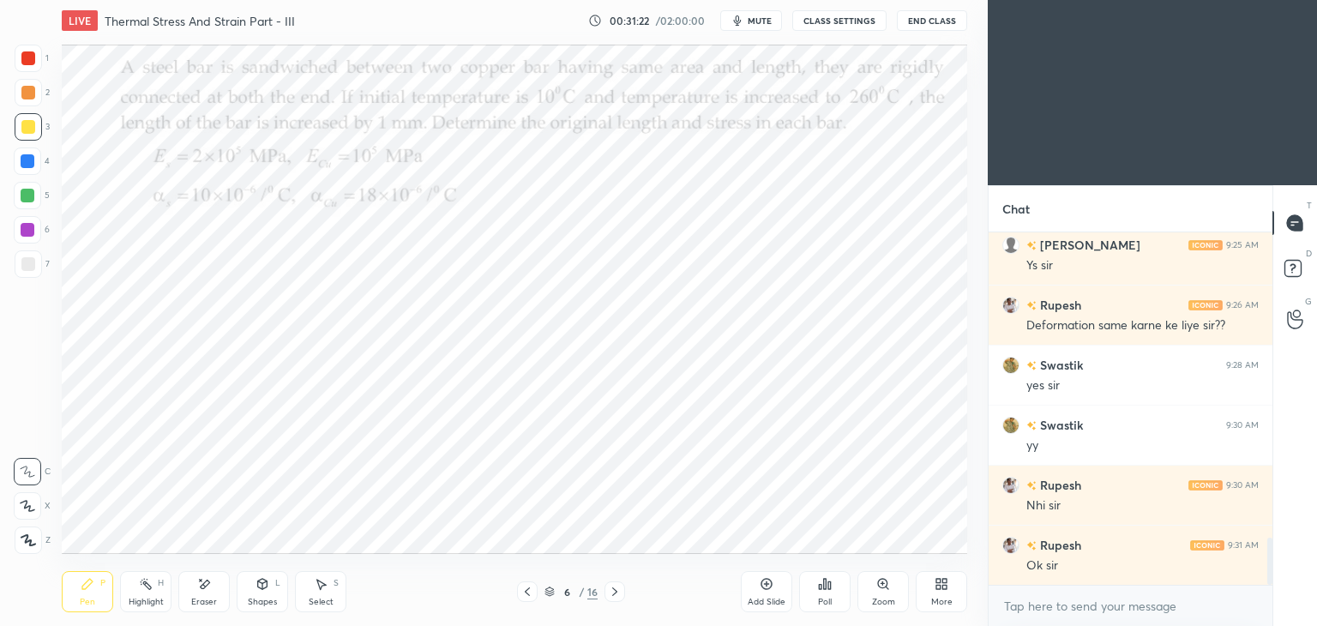
click at [28, 51] on div at bounding box center [28, 58] width 27 height 27
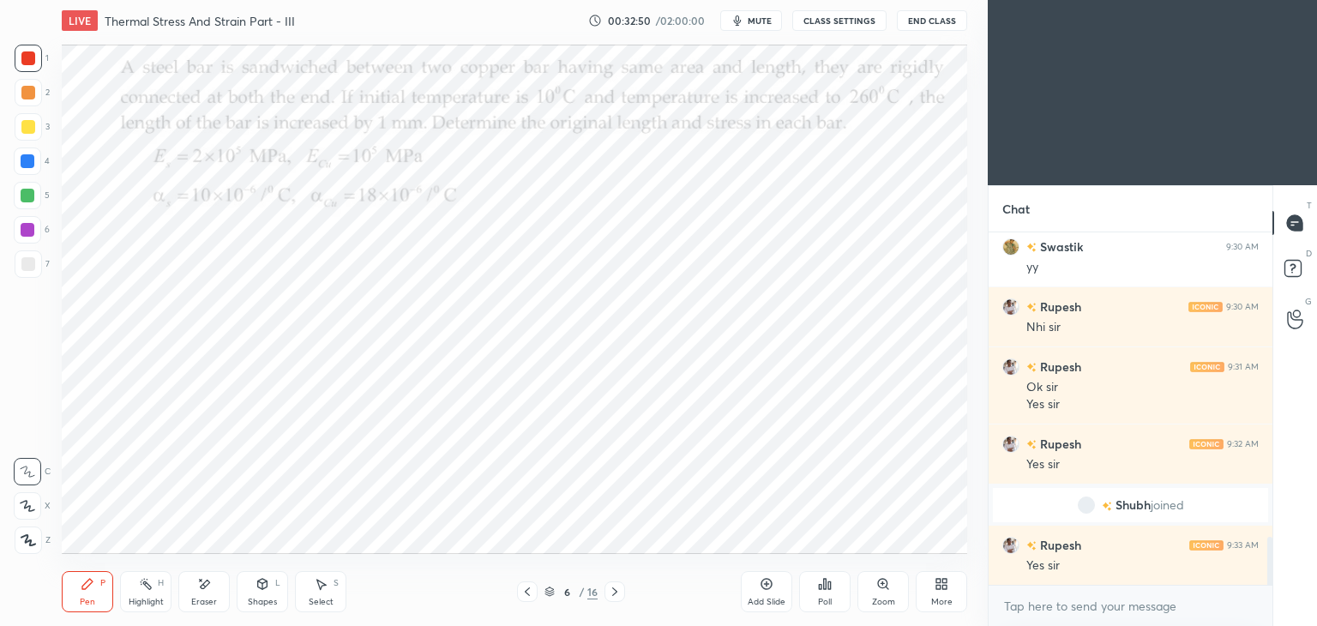
scroll to position [2247, 0]
click at [618, 590] on icon at bounding box center [615, 592] width 14 height 14
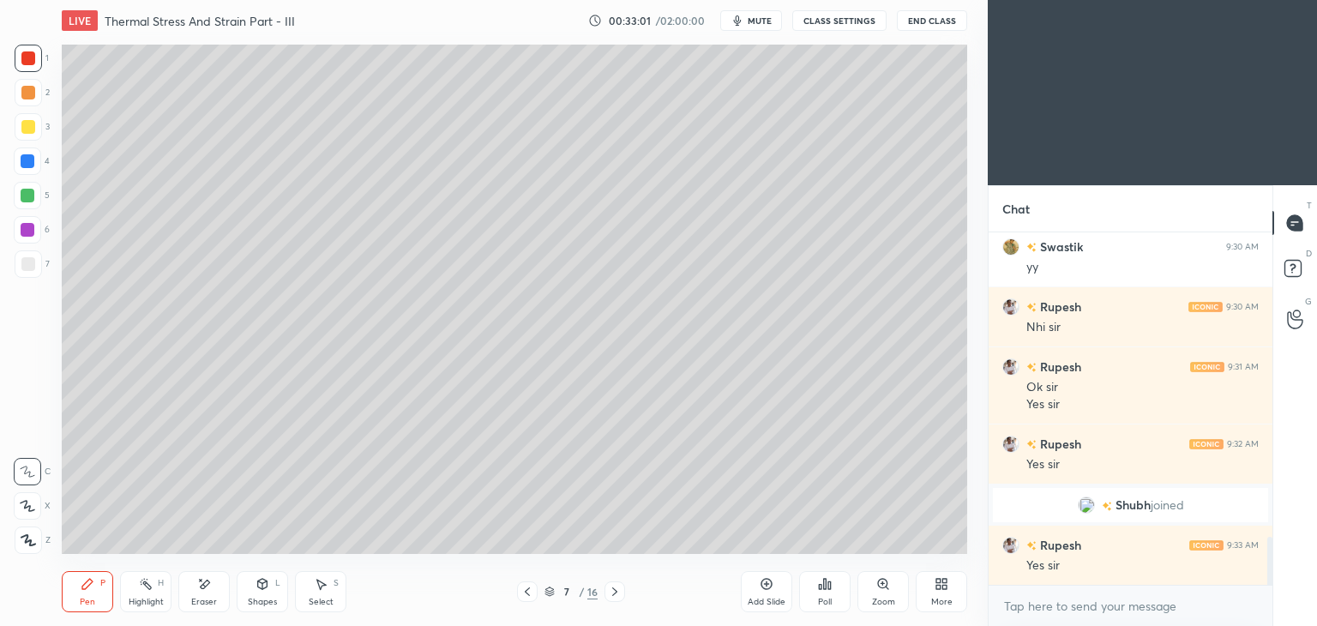
click at [525, 592] on icon at bounding box center [527, 592] width 5 height 9
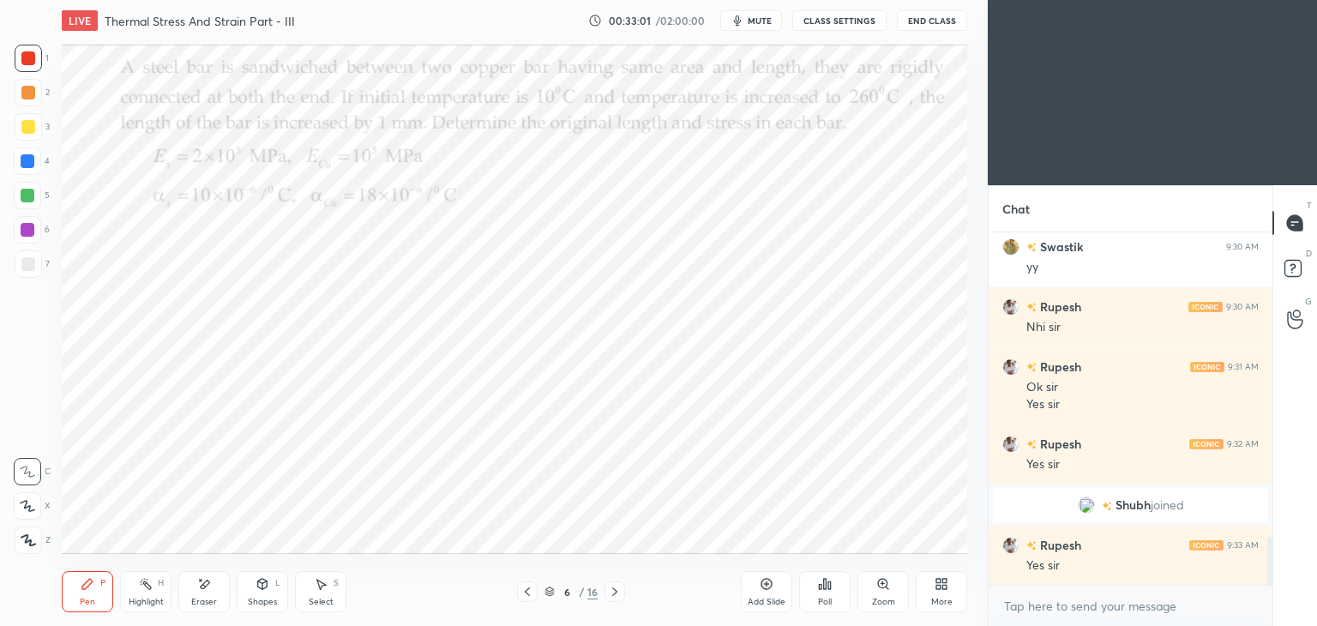
click at [204, 598] on div "Eraser" at bounding box center [204, 602] width 26 height 9
click at [85, 598] on div "Pen" at bounding box center [87, 602] width 15 height 9
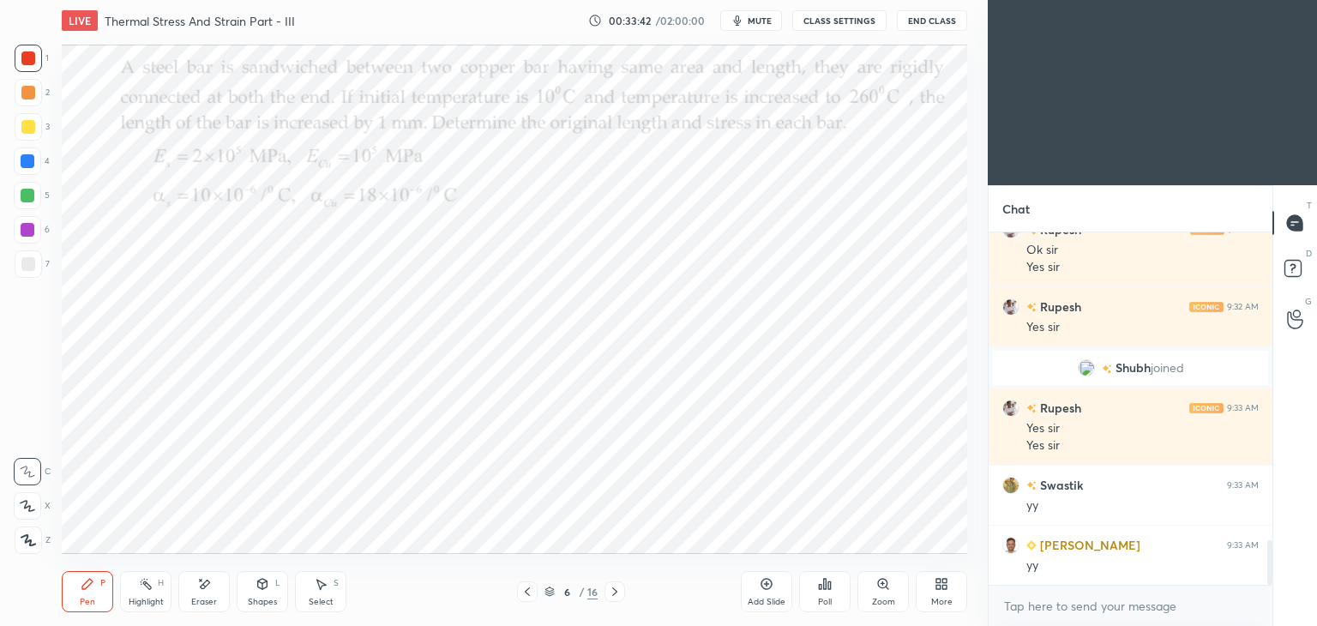
scroll to position [2444, 0]
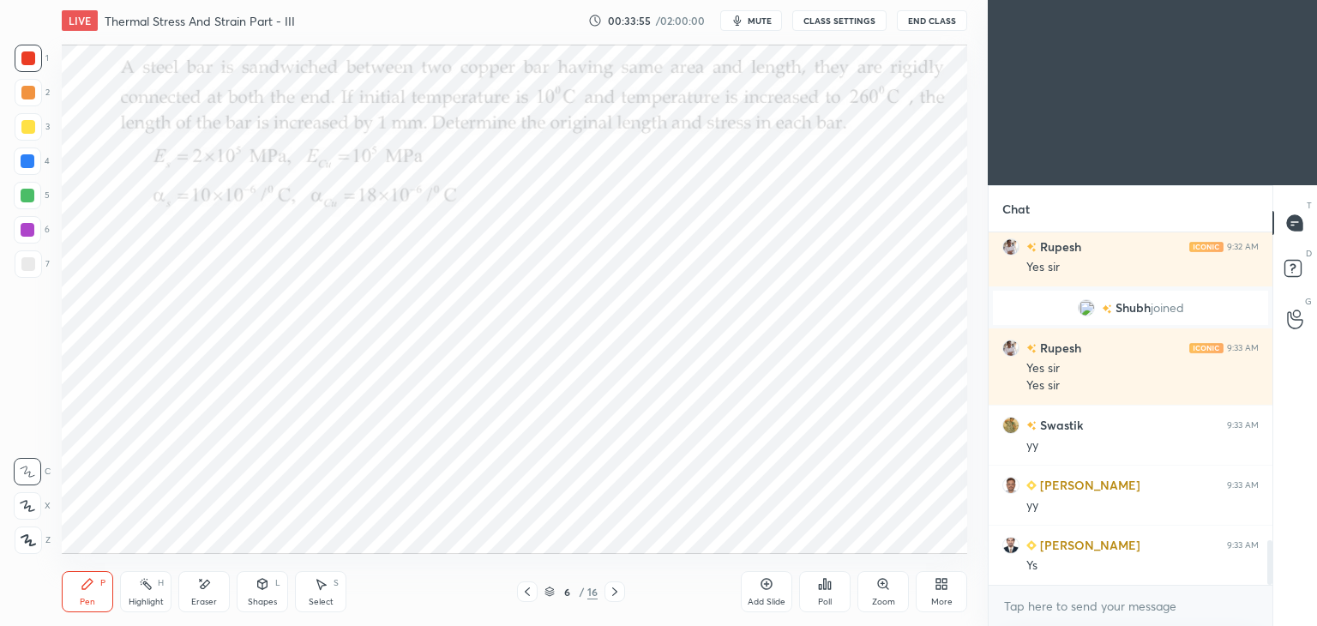
click at [31, 56] on div at bounding box center [28, 58] width 14 height 14
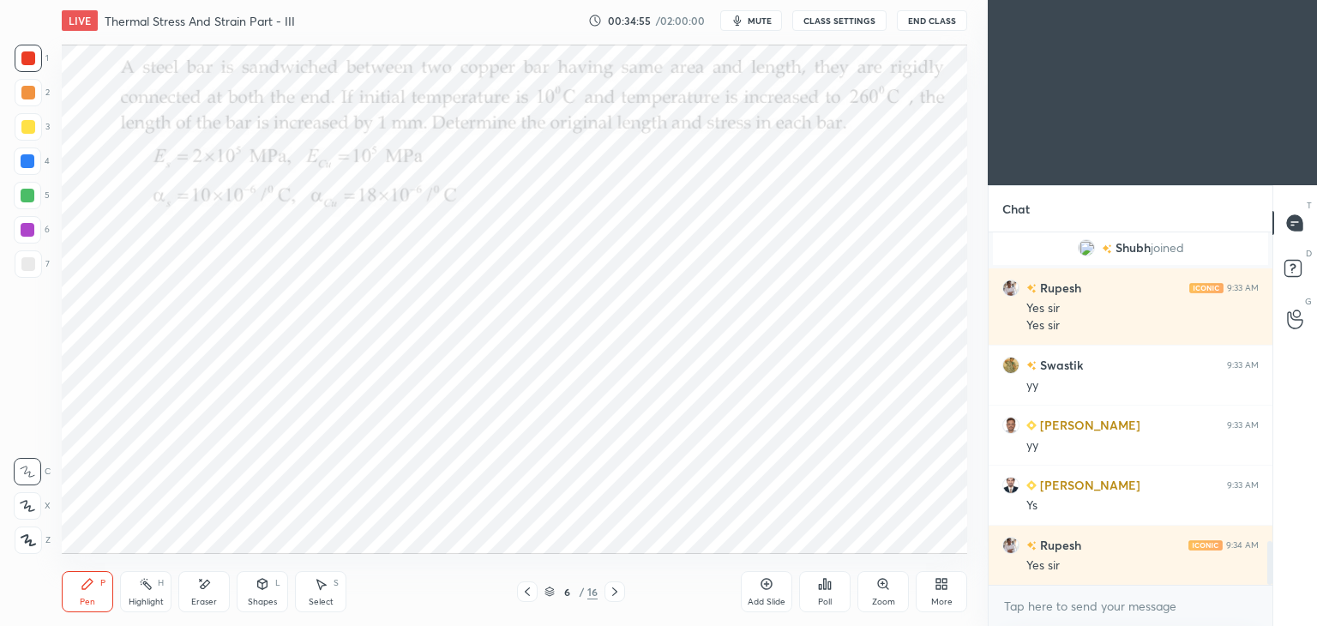
scroll to position [2565, 0]
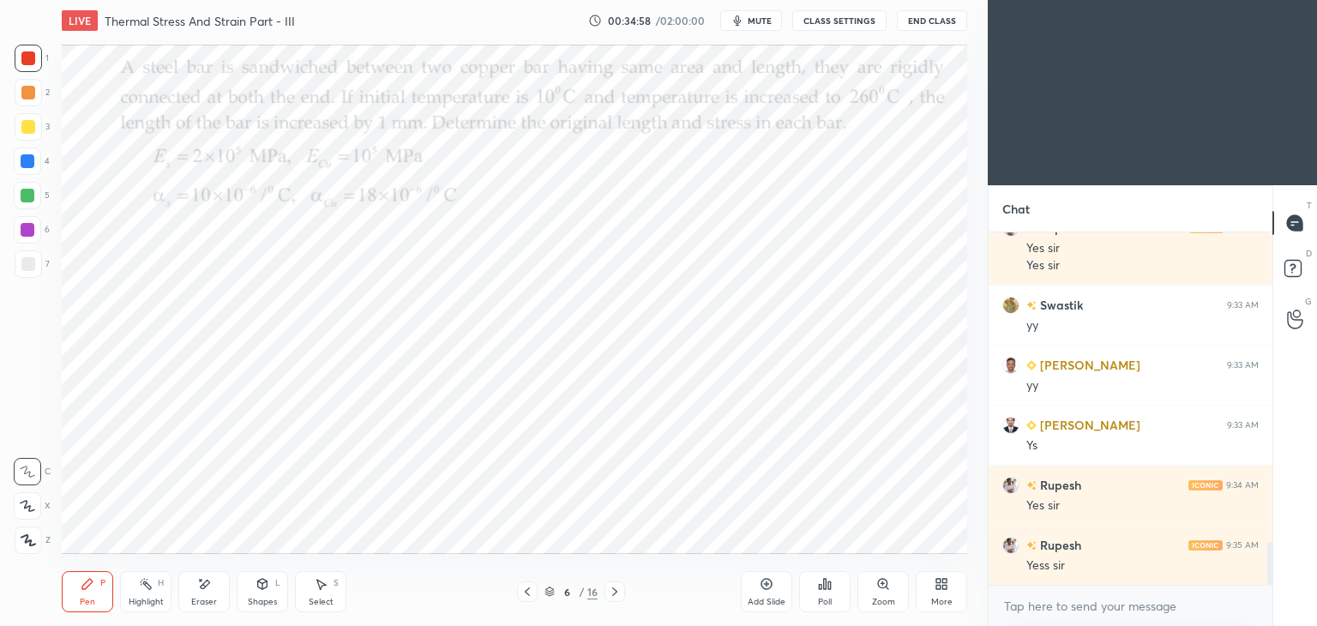
click at [621, 591] on icon at bounding box center [615, 592] width 14 height 14
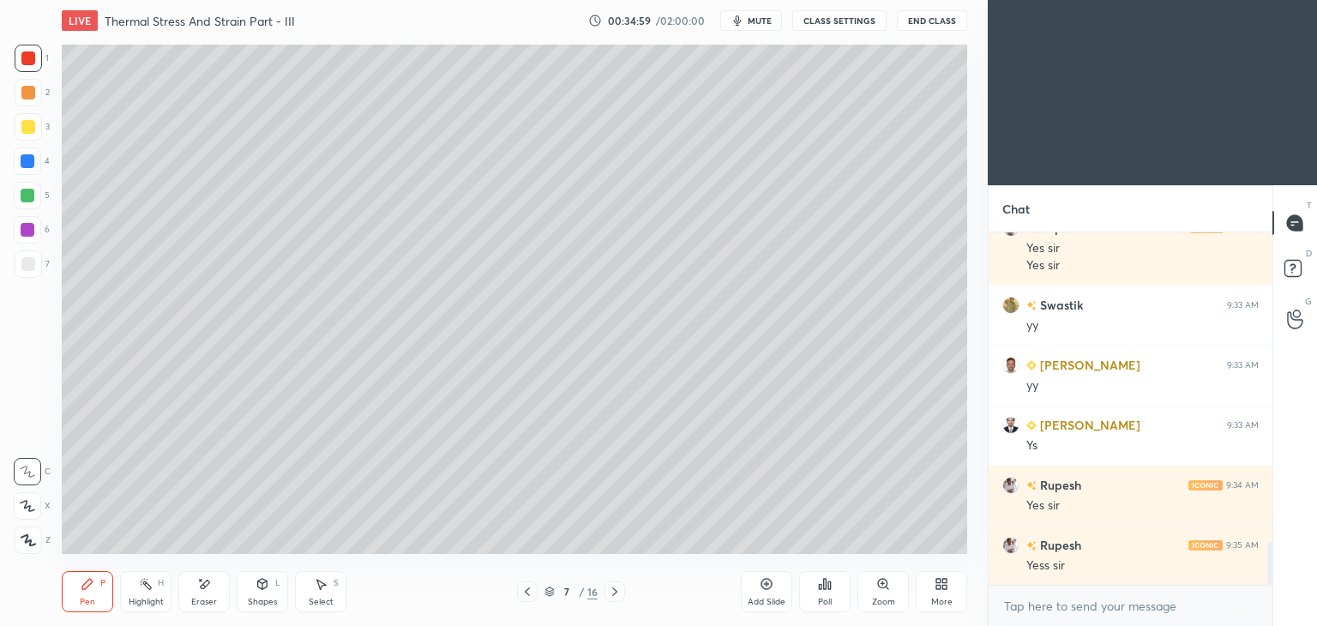
click at [78, 601] on div "Pen P" at bounding box center [87, 591] width 51 height 41
click at [24, 130] on div at bounding box center [28, 127] width 14 height 14
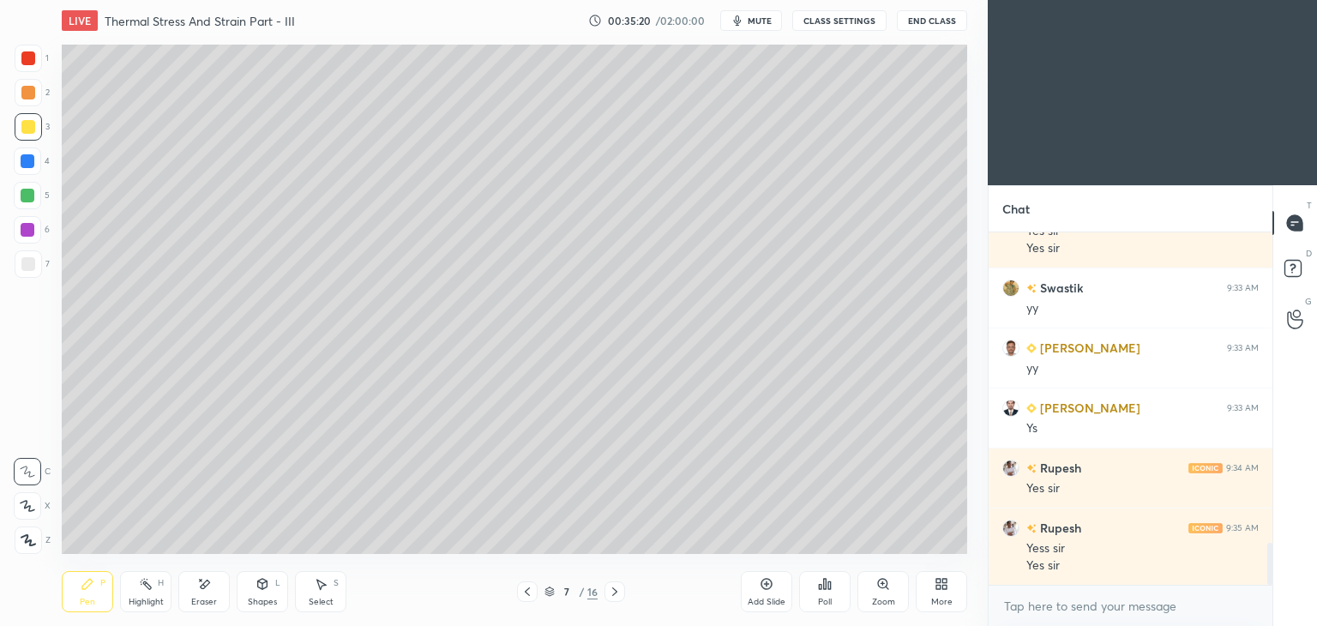
click at [215, 595] on div "Eraser" at bounding box center [203, 591] width 51 height 41
click at [89, 594] on div "Pen P" at bounding box center [87, 591] width 51 height 41
click at [526, 594] on icon at bounding box center [528, 592] width 14 height 14
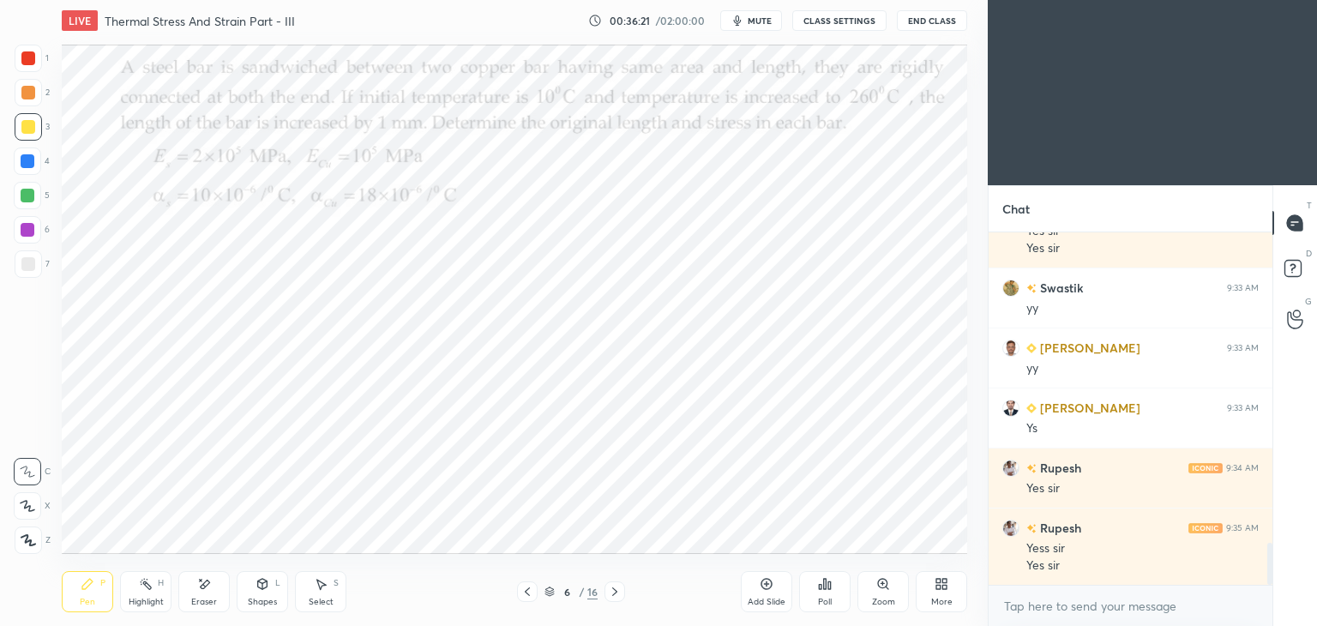
click at [28, 164] on div at bounding box center [28, 161] width 14 height 14
click at [618, 594] on icon at bounding box center [615, 592] width 14 height 14
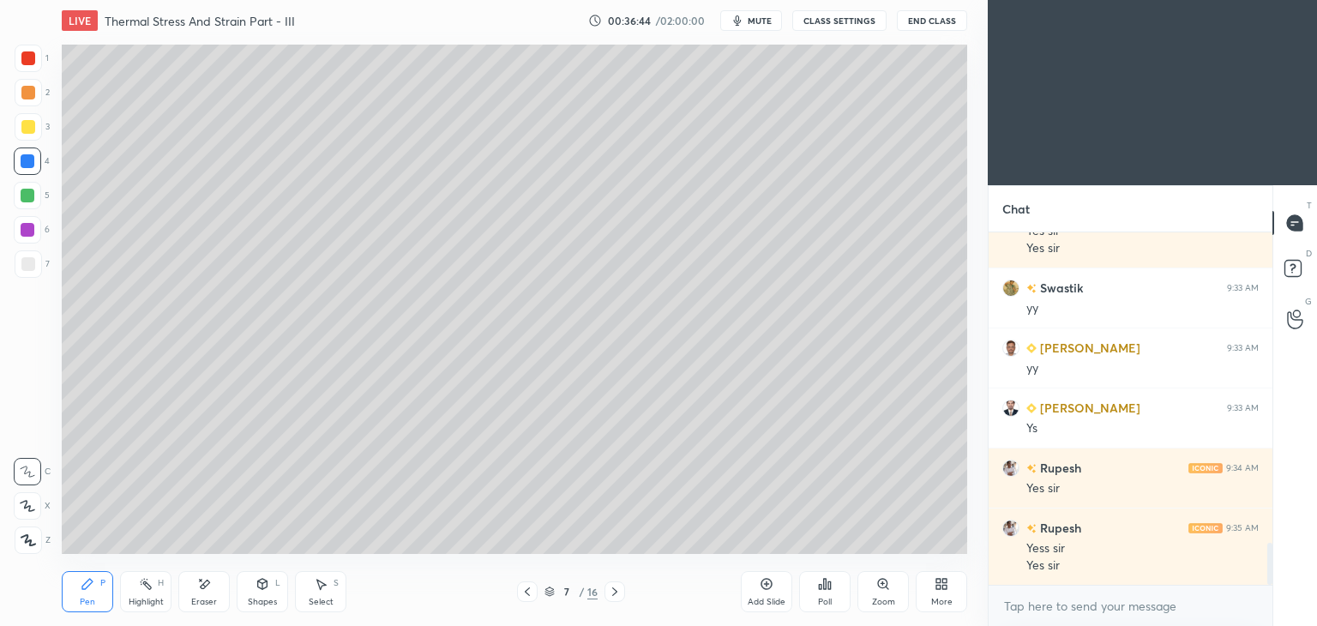
click at [513, 592] on div "7 / 16" at bounding box center [571, 592] width 340 height 21
click at [221, 588] on div "Eraser" at bounding box center [203, 591] width 51 height 41
click at [99, 588] on div "Pen P" at bounding box center [87, 591] width 51 height 41
click at [27, 129] on div at bounding box center [28, 127] width 14 height 14
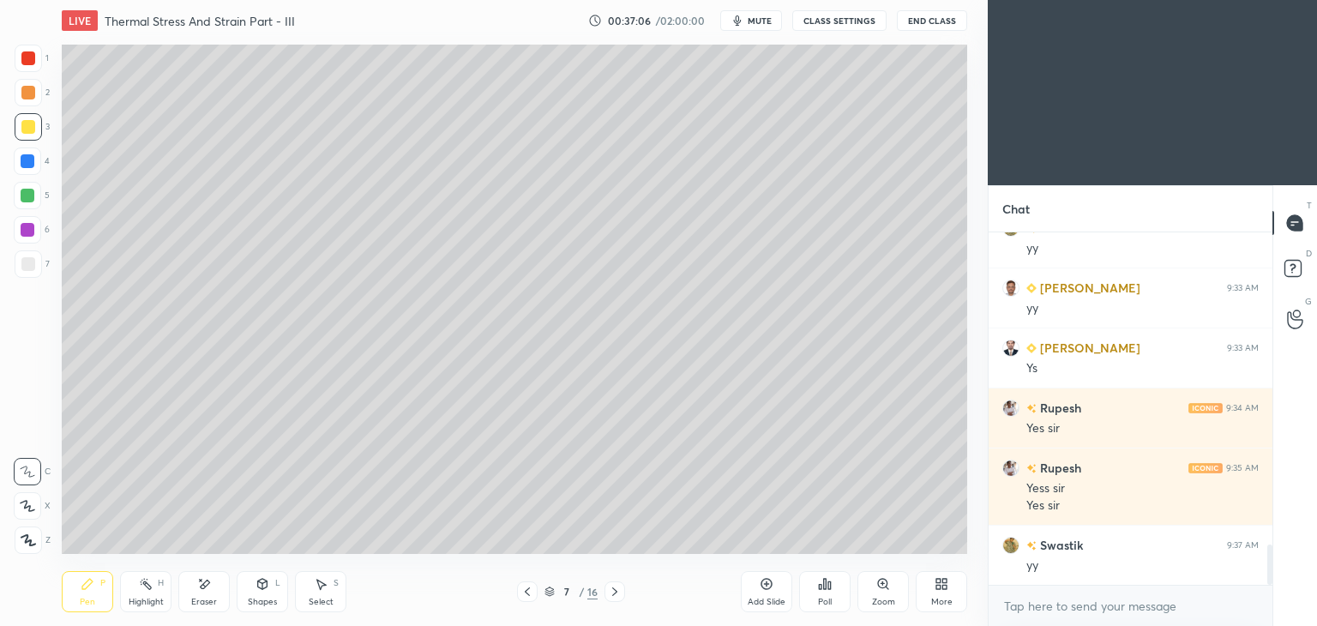
scroll to position [2702, 0]
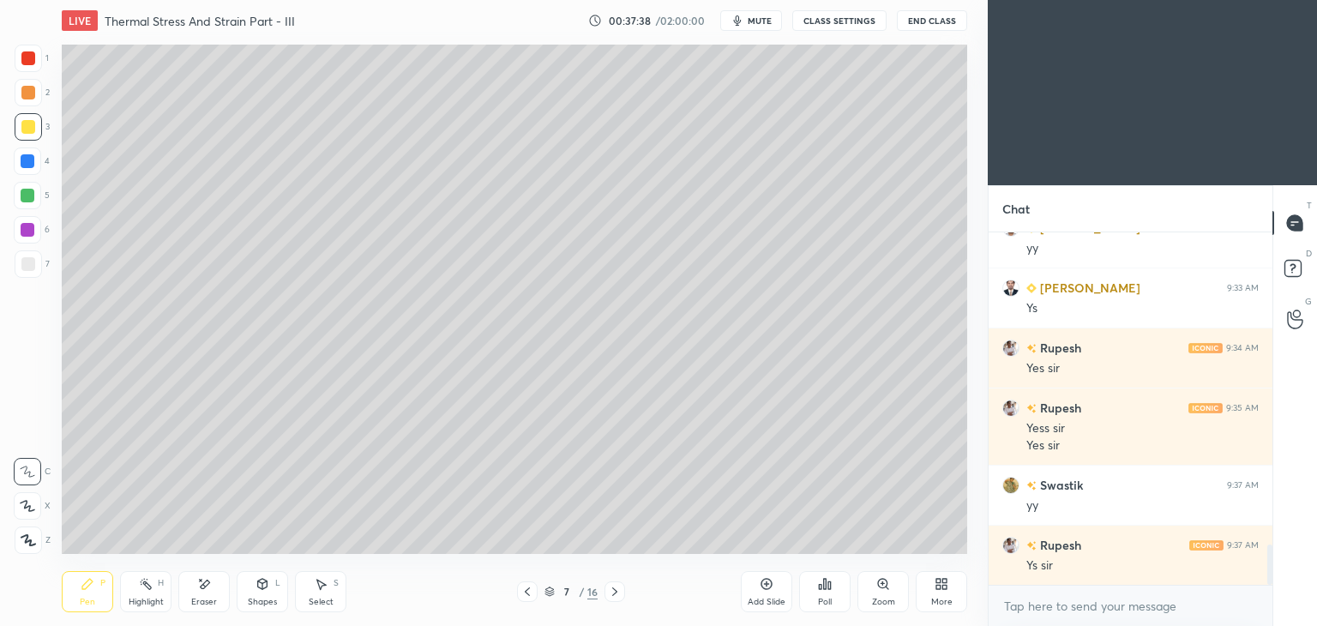
click at [326, 594] on div "Select S" at bounding box center [320, 591] width 51 height 41
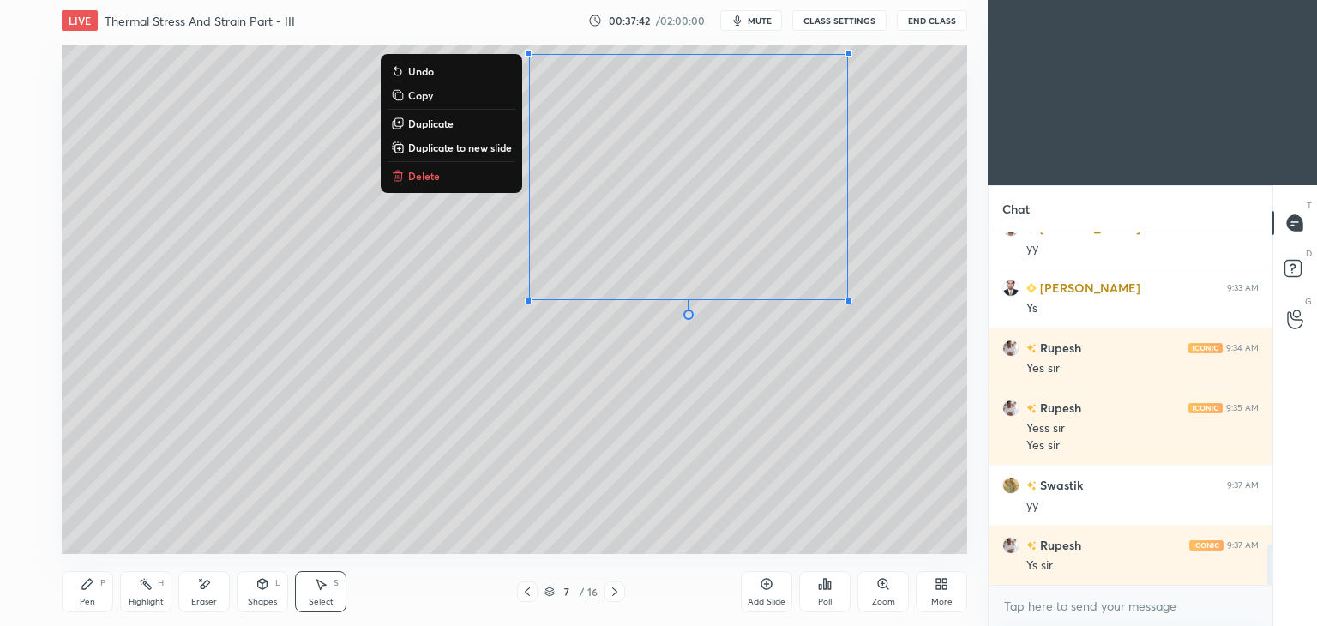
click at [81, 595] on div "Pen P" at bounding box center [87, 591] width 51 height 41
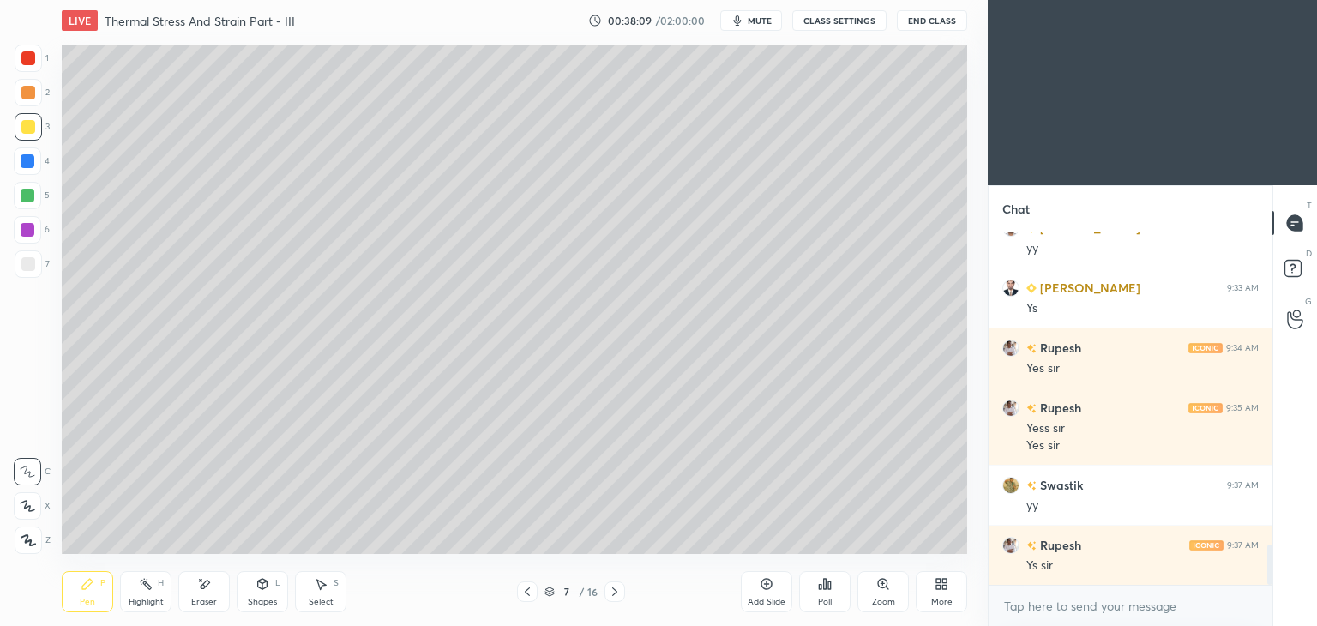
scroll to position [2762, 0]
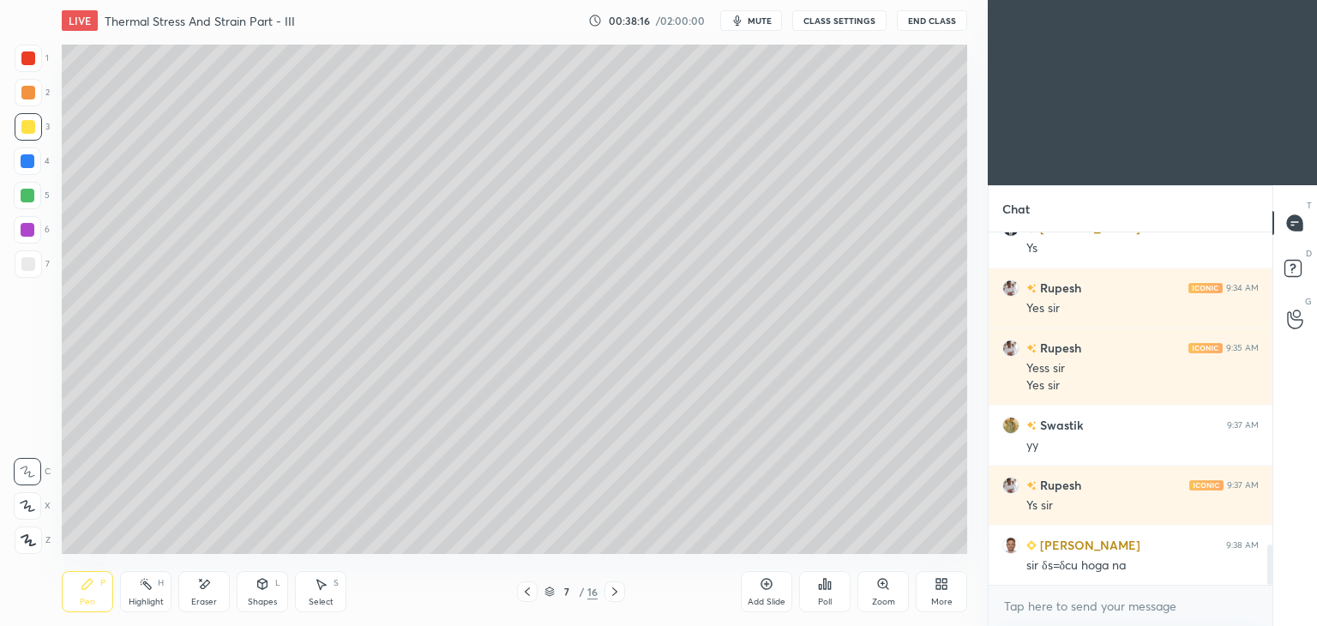
click at [196, 595] on div "Eraser" at bounding box center [203, 591] width 51 height 41
click at [75, 593] on div "Pen P" at bounding box center [87, 591] width 51 height 41
click at [208, 600] on div "Eraser" at bounding box center [204, 602] width 26 height 9
click at [86, 582] on icon at bounding box center [88, 584] width 14 height 14
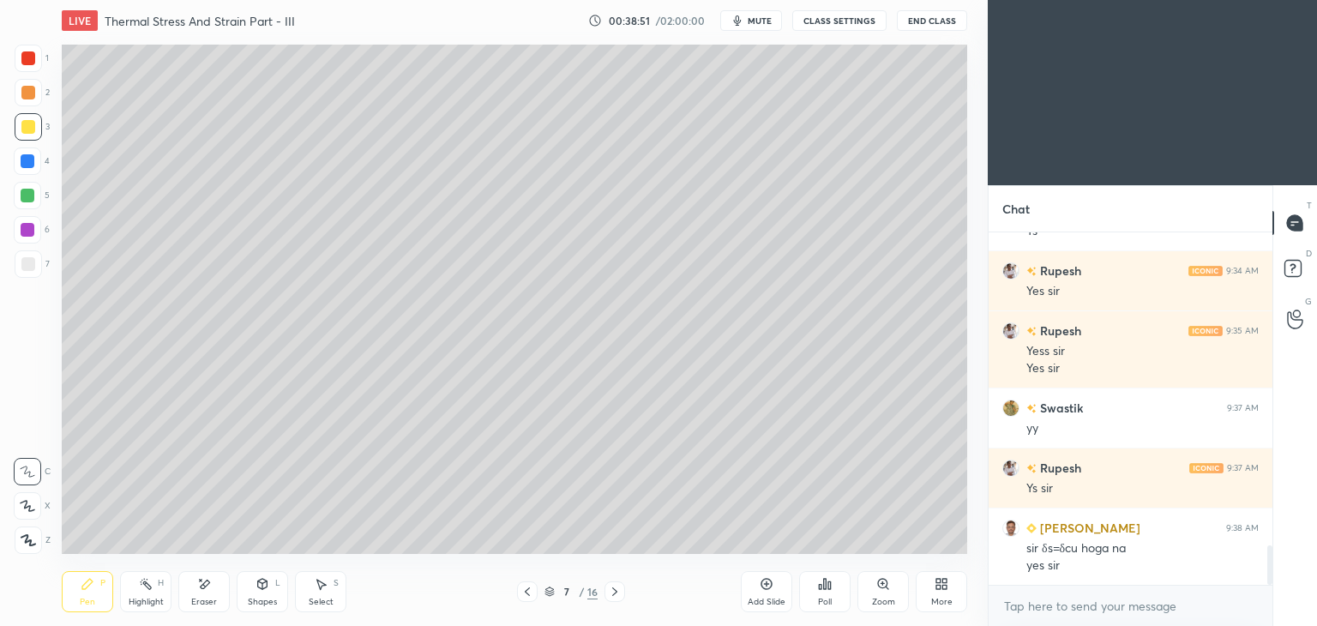
click at [527, 593] on icon at bounding box center [527, 592] width 5 height 9
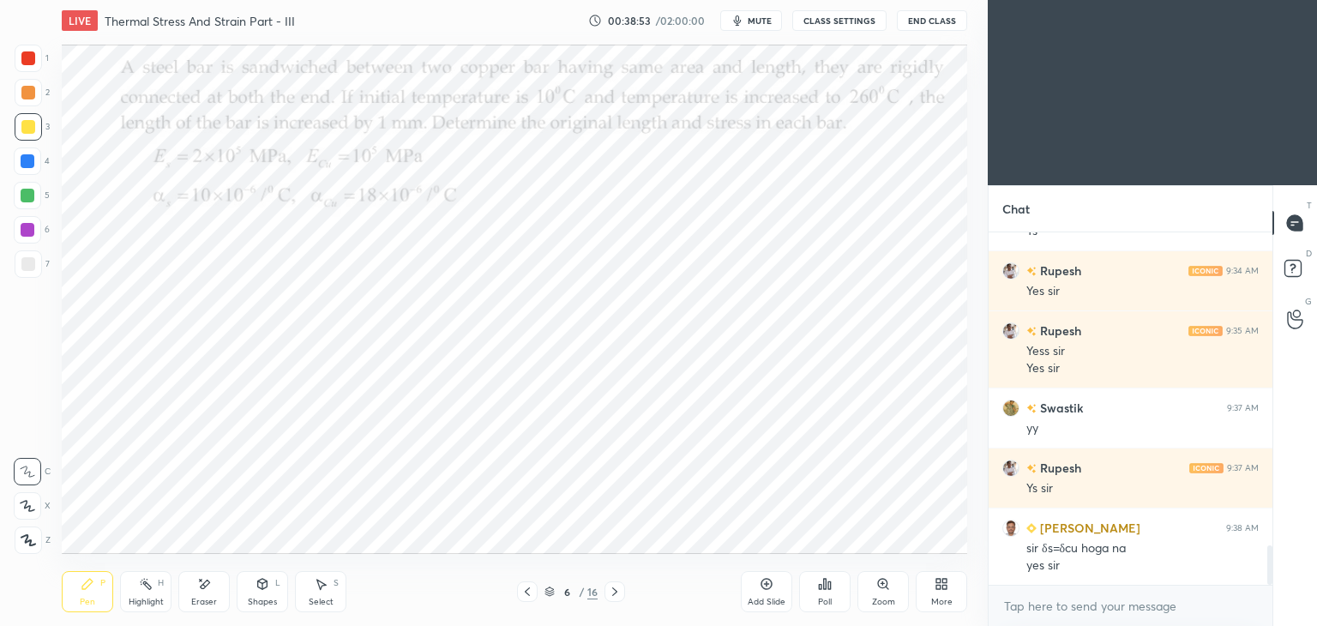
click at [613, 596] on icon at bounding box center [615, 592] width 14 height 14
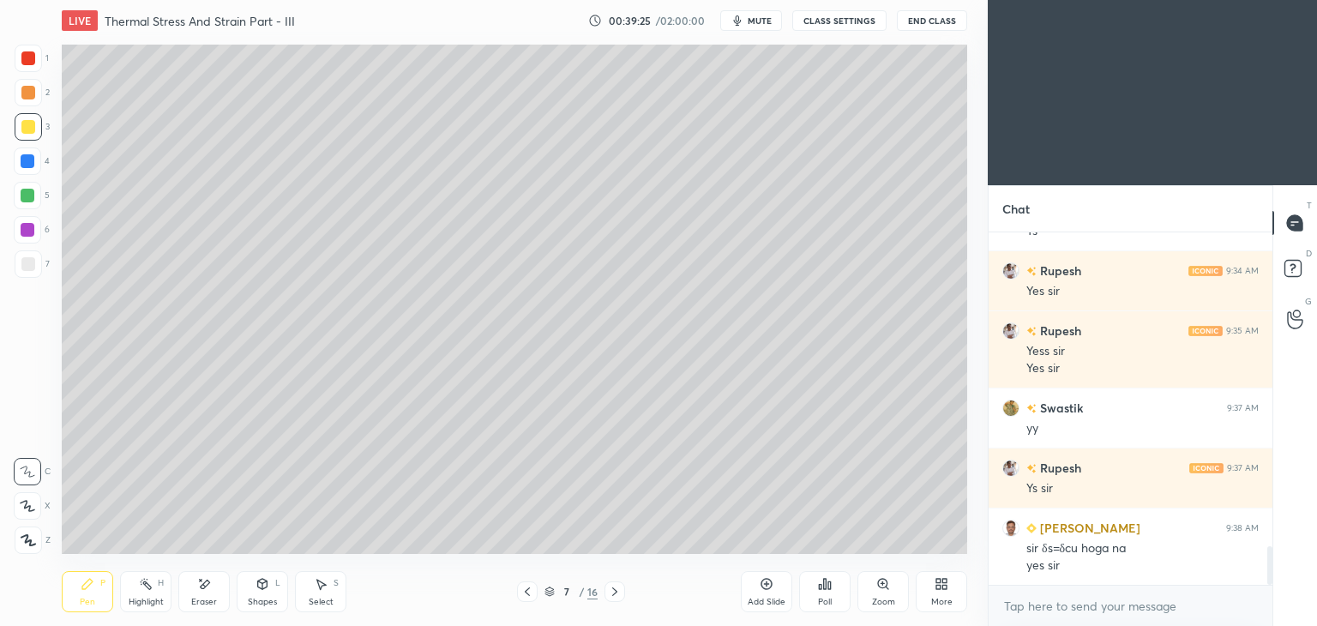
scroll to position [2839, 0]
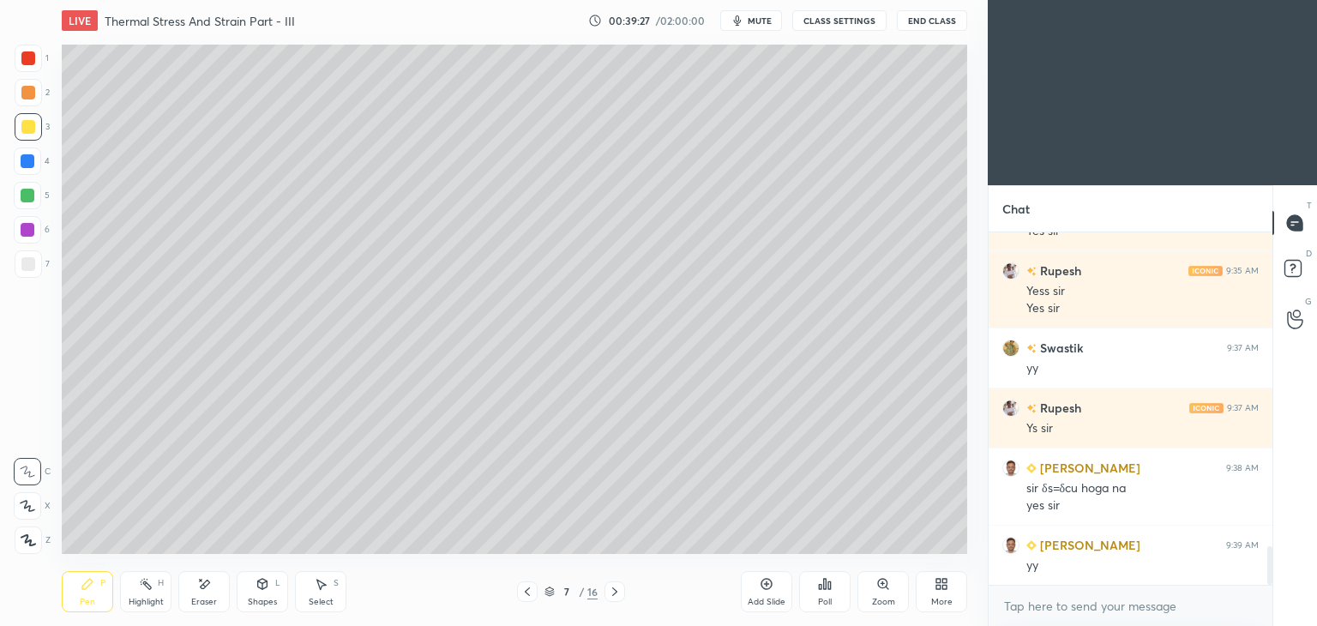
click at [335, 584] on div "S" at bounding box center [336, 583] width 5 height 9
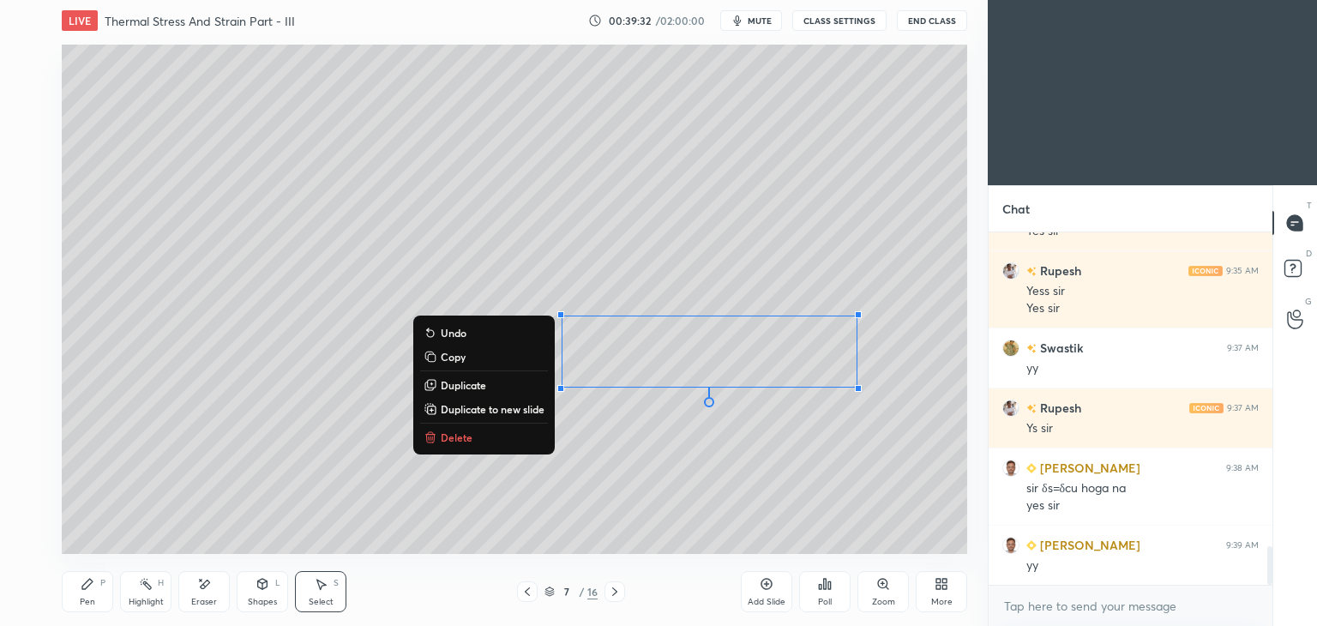
click at [62, 602] on div "Pen P" at bounding box center [87, 591] width 51 height 41
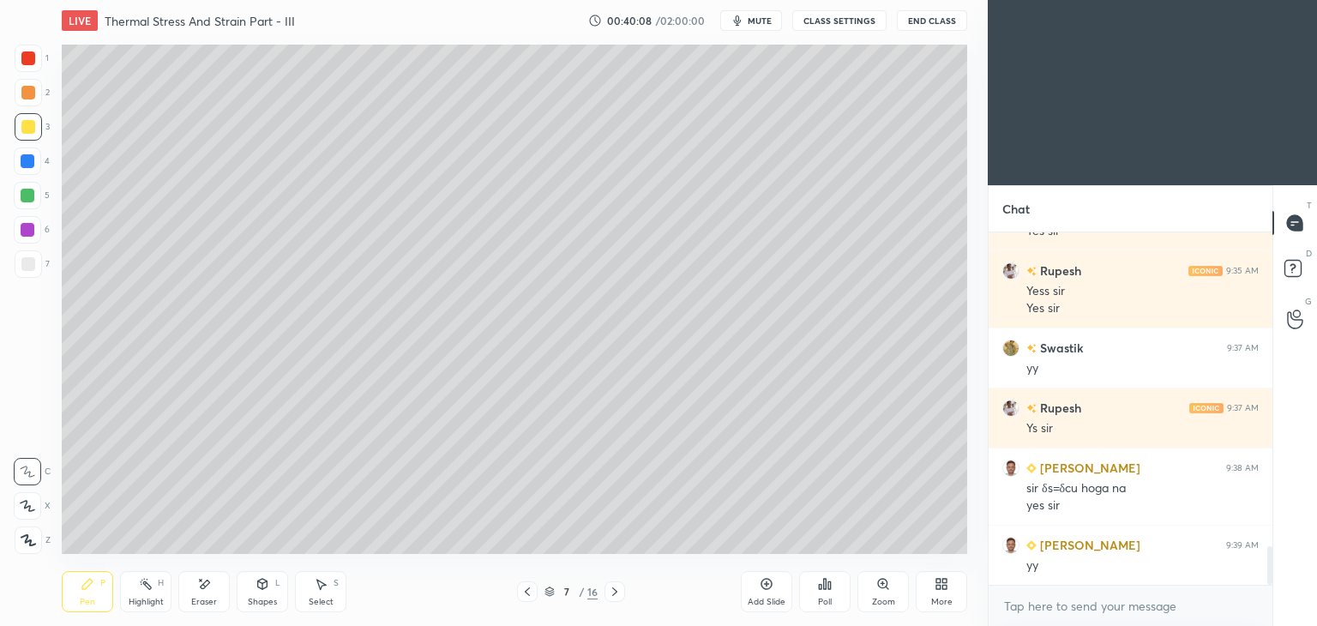
click at [221, 588] on div "Eraser" at bounding box center [203, 591] width 51 height 41
click at [762, 598] on div "Add Slide" at bounding box center [767, 602] width 38 height 9
click at [76, 588] on div "Pen P" at bounding box center [87, 591] width 51 height 41
click at [528, 590] on icon at bounding box center [527, 592] width 5 height 9
click at [616, 592] on icon at bounding box center [615, 592] width 14 height 14
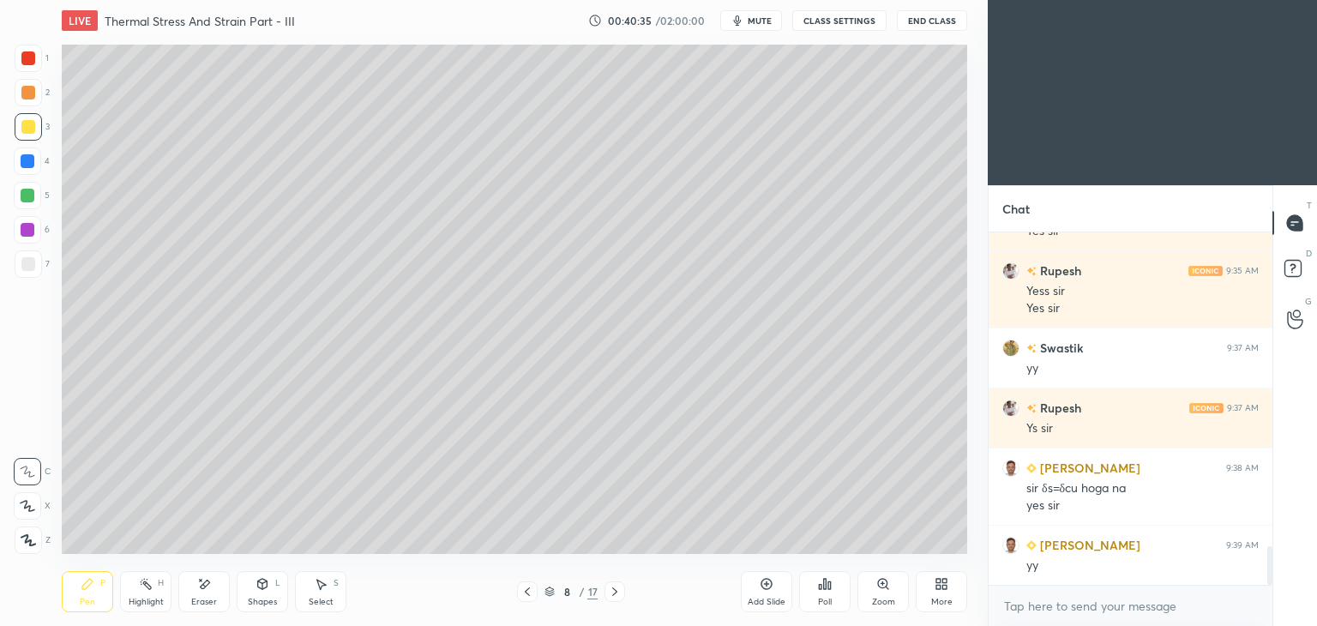
click at [533, 584] on div at bounding box center [527, 592] width 21 height 21
click at [614, 590] on icon at bounding box center [614, 592] width 5 height 9
click at [215, 591] on div "Eraser" at bounding box center [203, 591] width 51 height 41
click at [81, 587] on icon at bounding box center [88, 584] width 14 height 14
click at [525, 591] on icon at bounding box center [528, 592] width 14 height 14
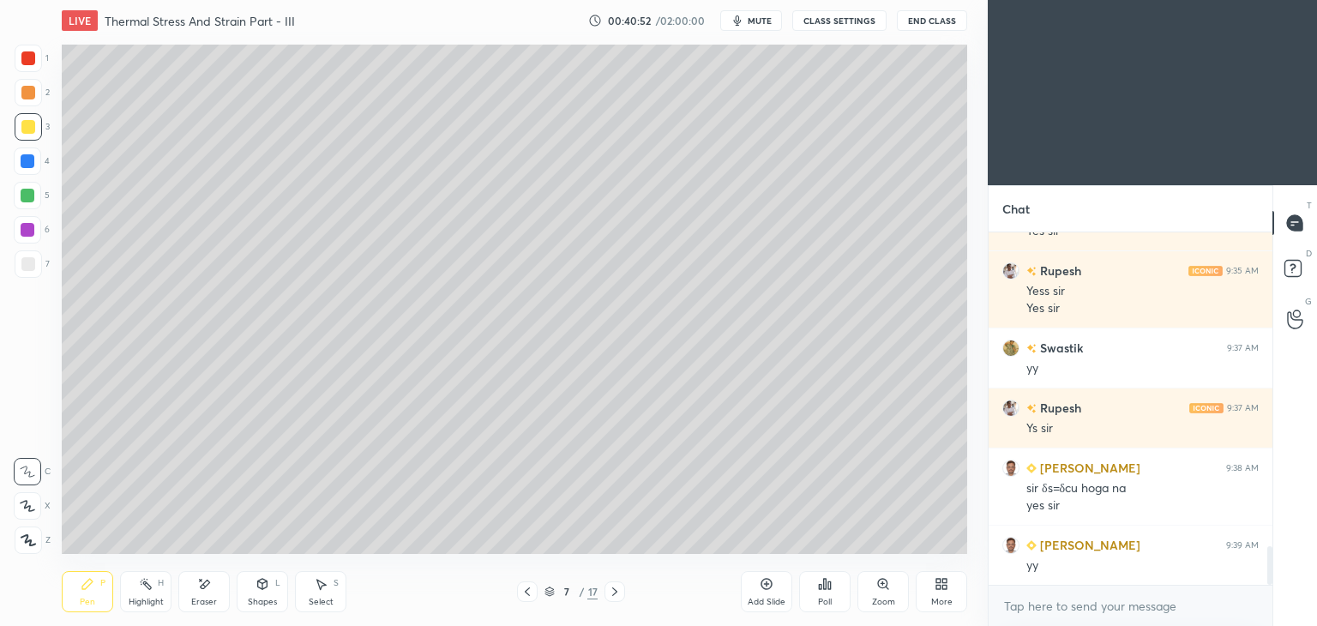
click at [525, 591] on icon at bounding box center [528, 592] width 14 height 14
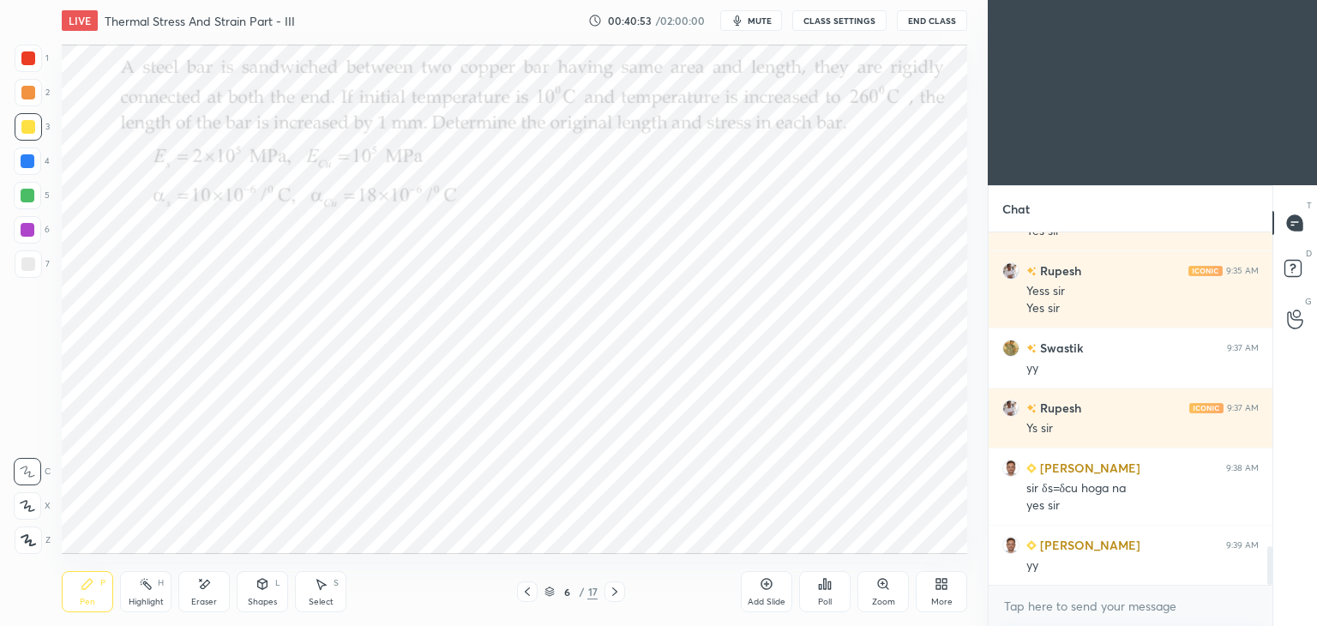
click at [614, 589] on icon at bounding box center [614, 592] width 5 height 9
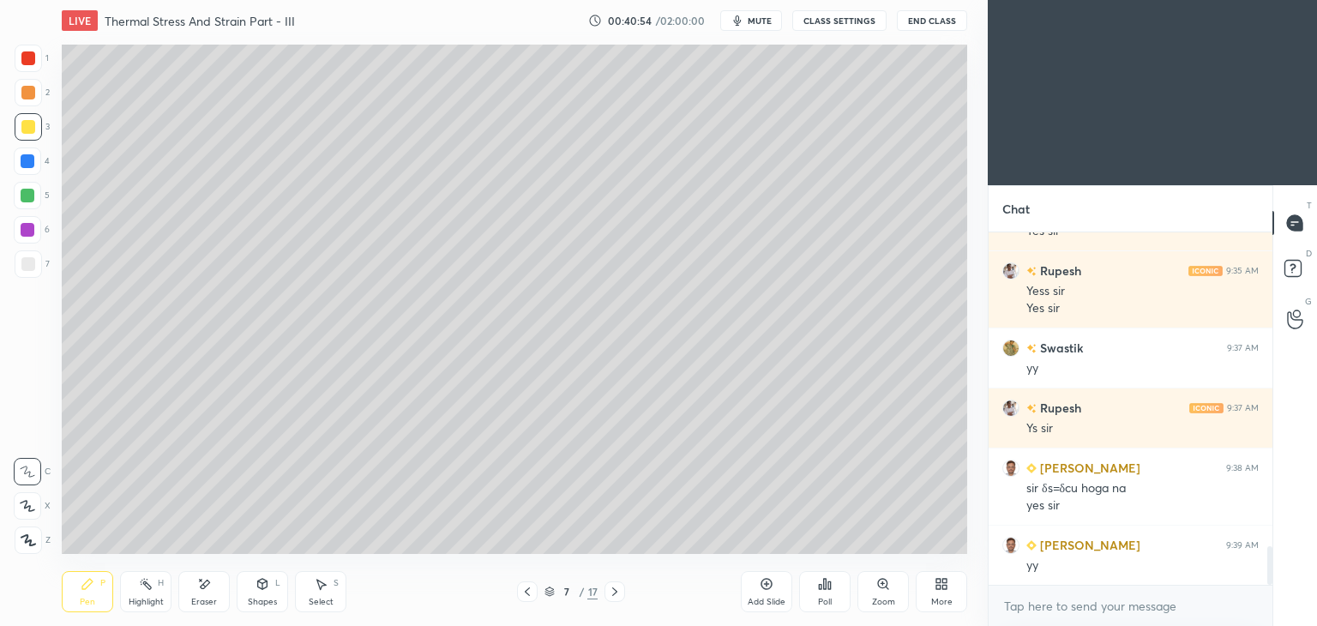
click at [620, 589] on icon at bounding box center [615, 592] width 14 height 14
click at [525, 590] on icon at bounding box center [528, 592] width 14 height 14
click at [527, 593] on icon at bounding box center [527, 592] width 5 height 9
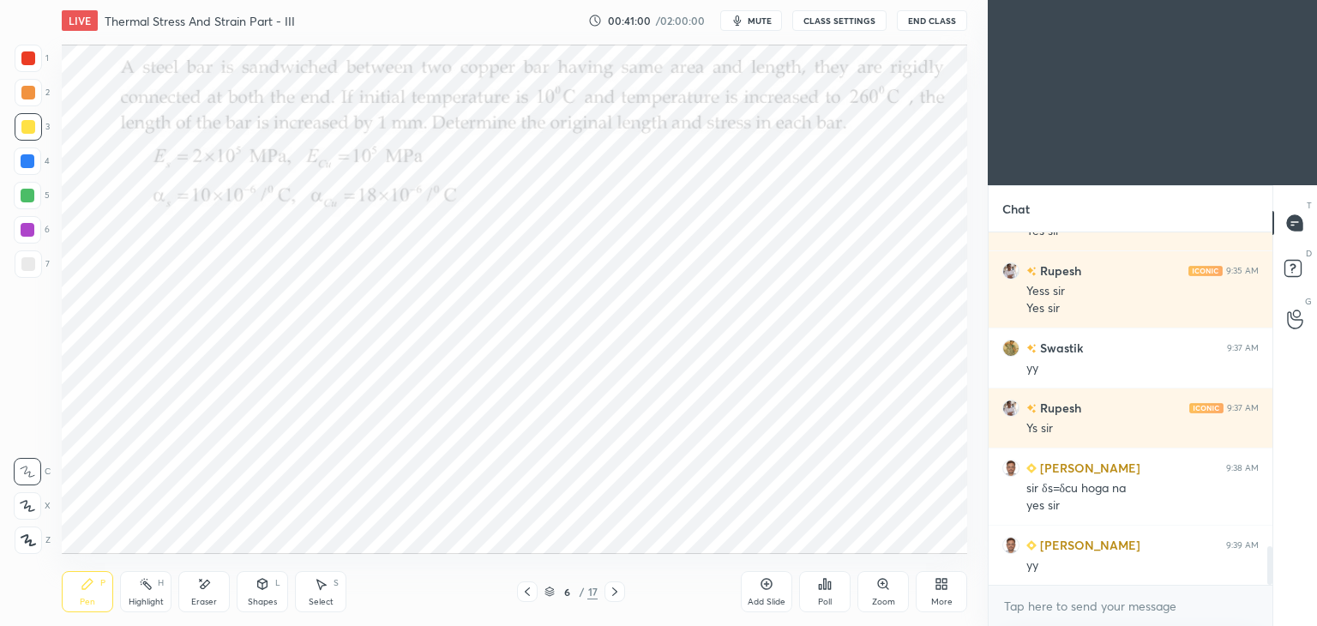
click at [616, 594] on icon at bounding box center [615, 592] width 14 height 14
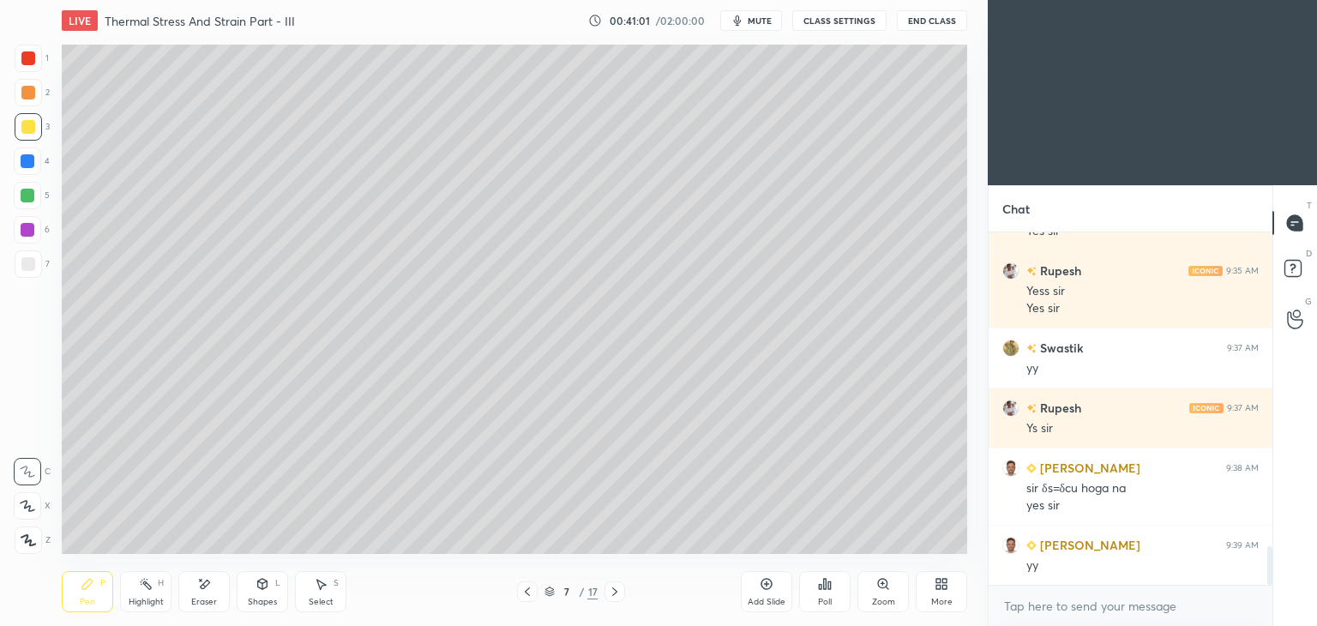
click at [616, 594] on icon at bounding box center [615, 592] width 14 height 14
click at [85, 580] on icon at bounding box center [88, 584] width 14 height 14
click at [525, 591] on icon at bounding box center [528, 592] width 14 height 14
click at [523, 594] on icon at bounding box center [528, 592] width 14 height 14
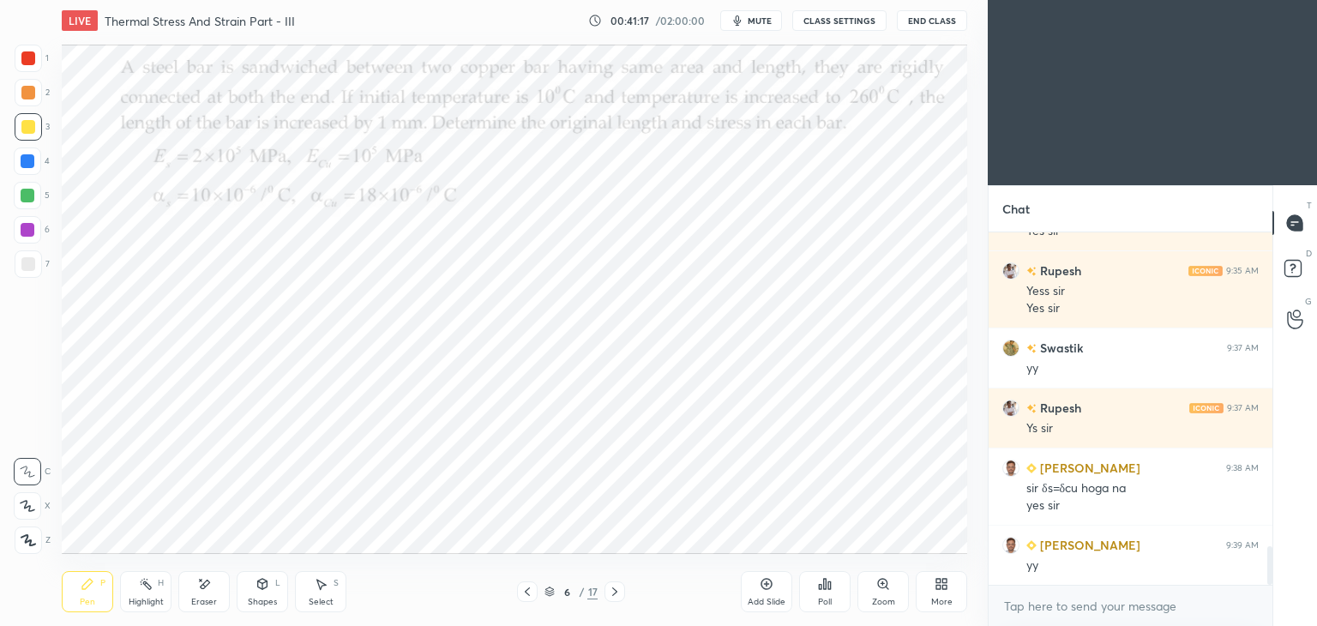
click at [618, 589] on icon at bounding box center [615, 592] width 14 height 14
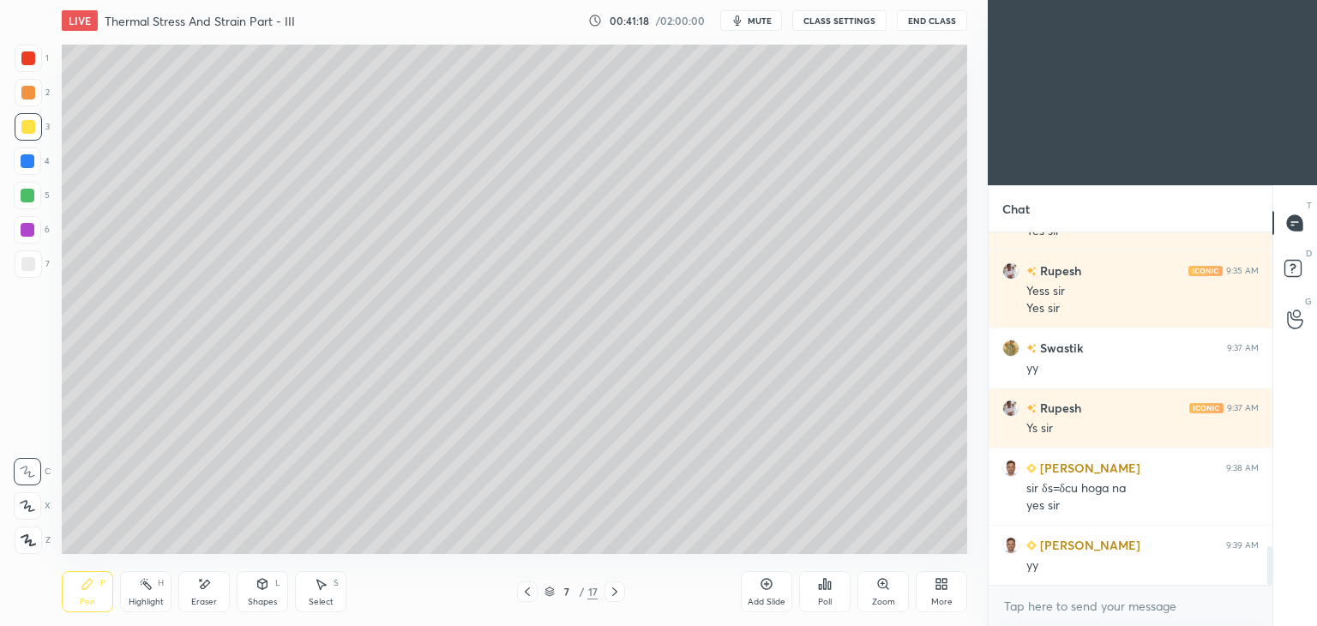
click at [612, 588] on icon at bounding box center [614, 592] width 5 height 9
click at [90, 584] on icon at bounding box center [87, 584] width 10 height 10
click at [528, 588] on icon at bounding box center [528, 592] width 14 height 14
click at [527, 590] on icon at bounding box center [527, 592] width 5 height 9
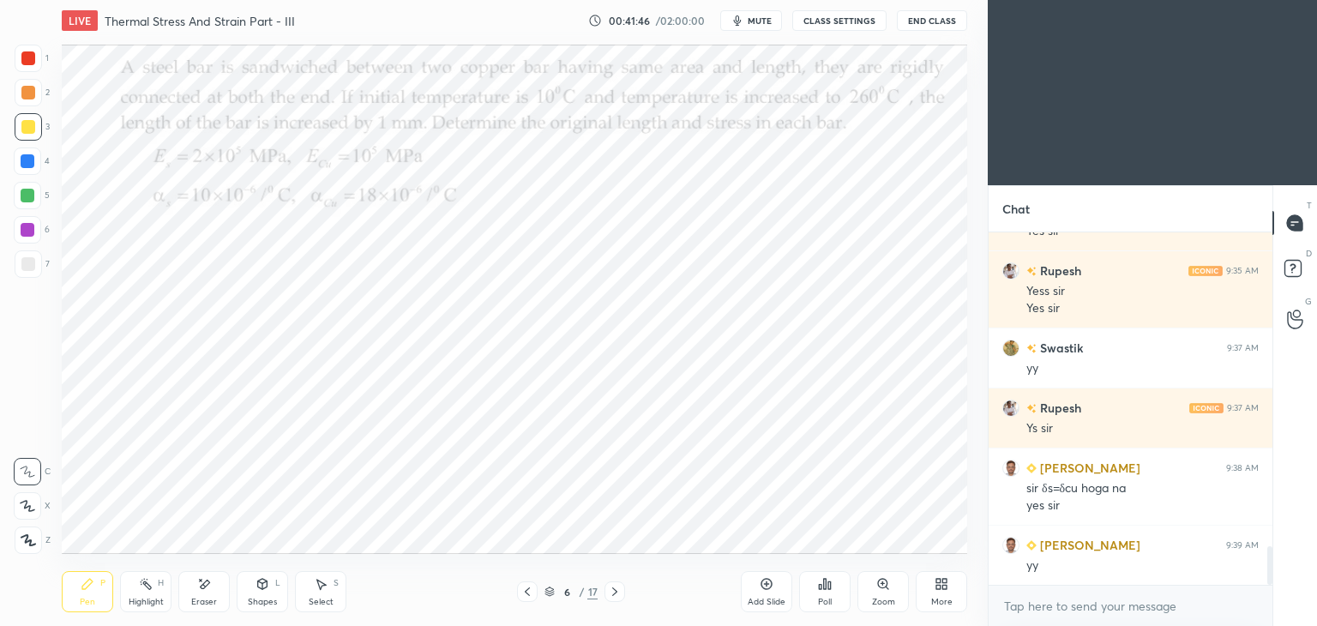
click at [611, 593] on icon at bounding box center [615, 592] width 14 height 14
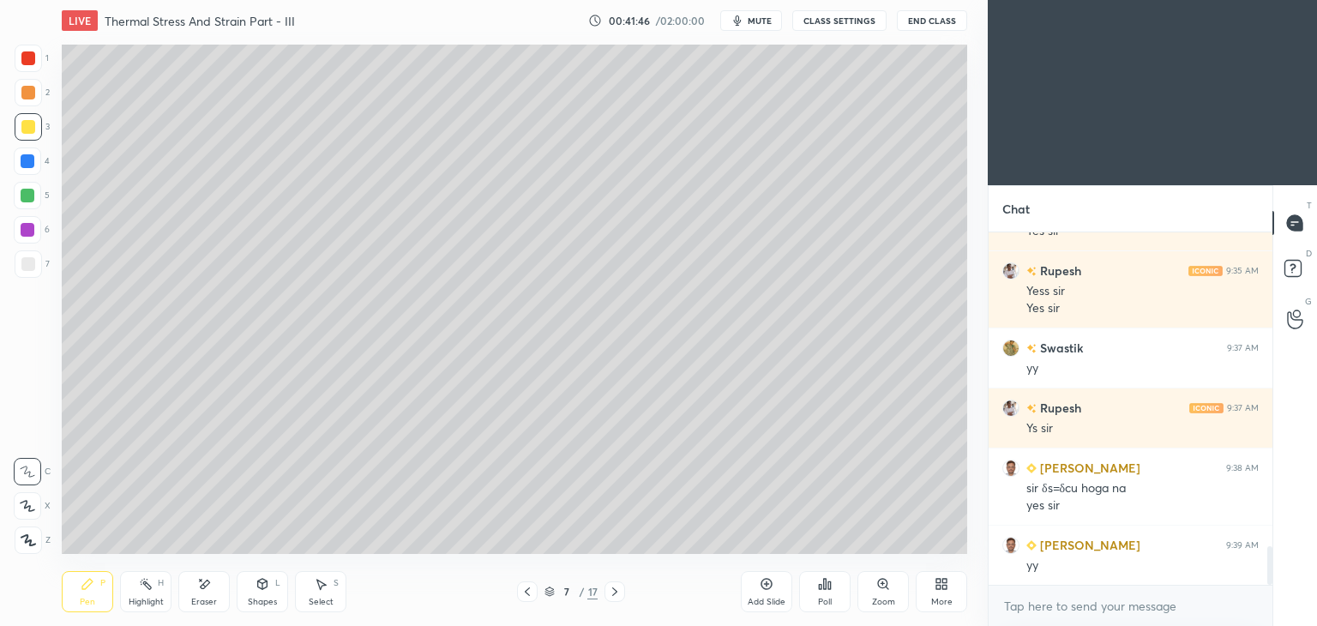
click at [623, 591] on div at bounding box center [615, 592] width 21 height 21
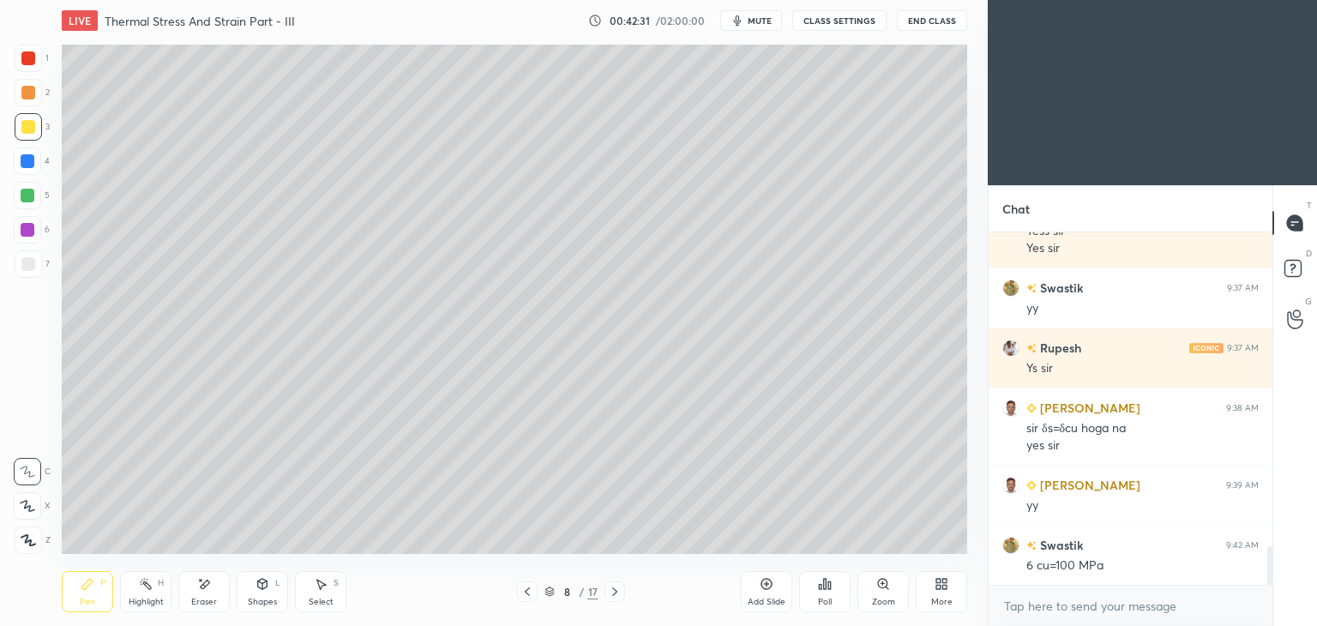
click at [322, 590] on icon at bounding box center [321, 584] width 14 height 14
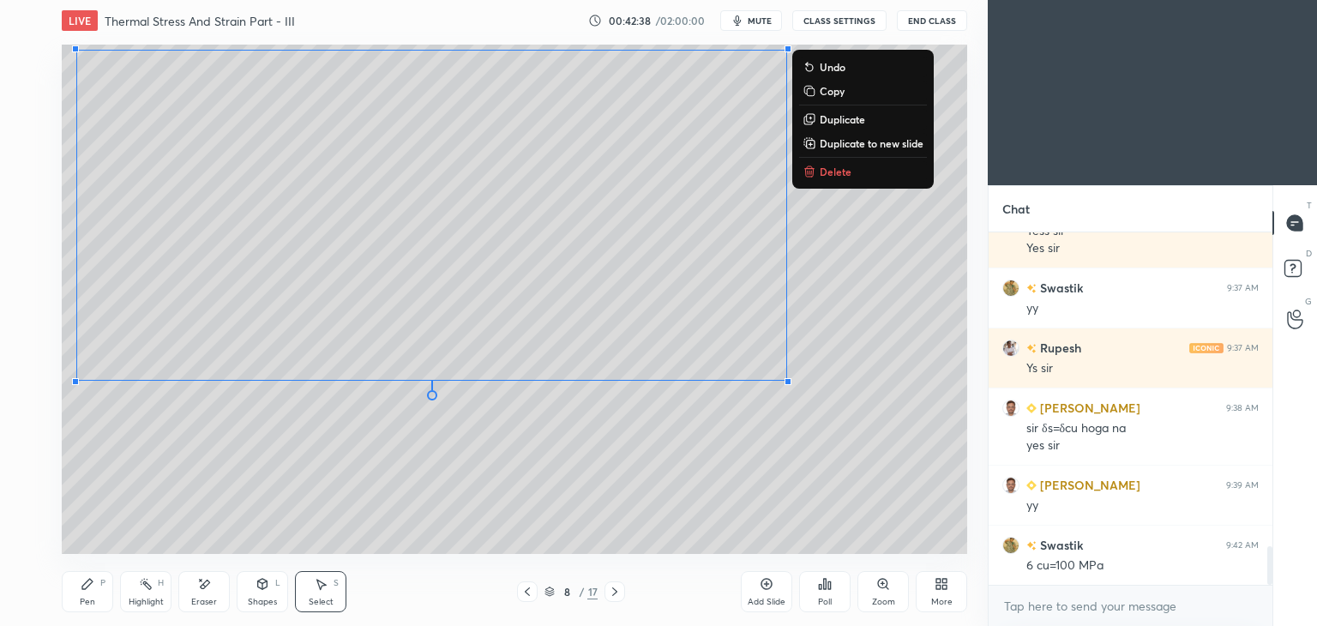
click at [82, 598] on div "Pen" at bounding box center [87, 602] width 15 height 9
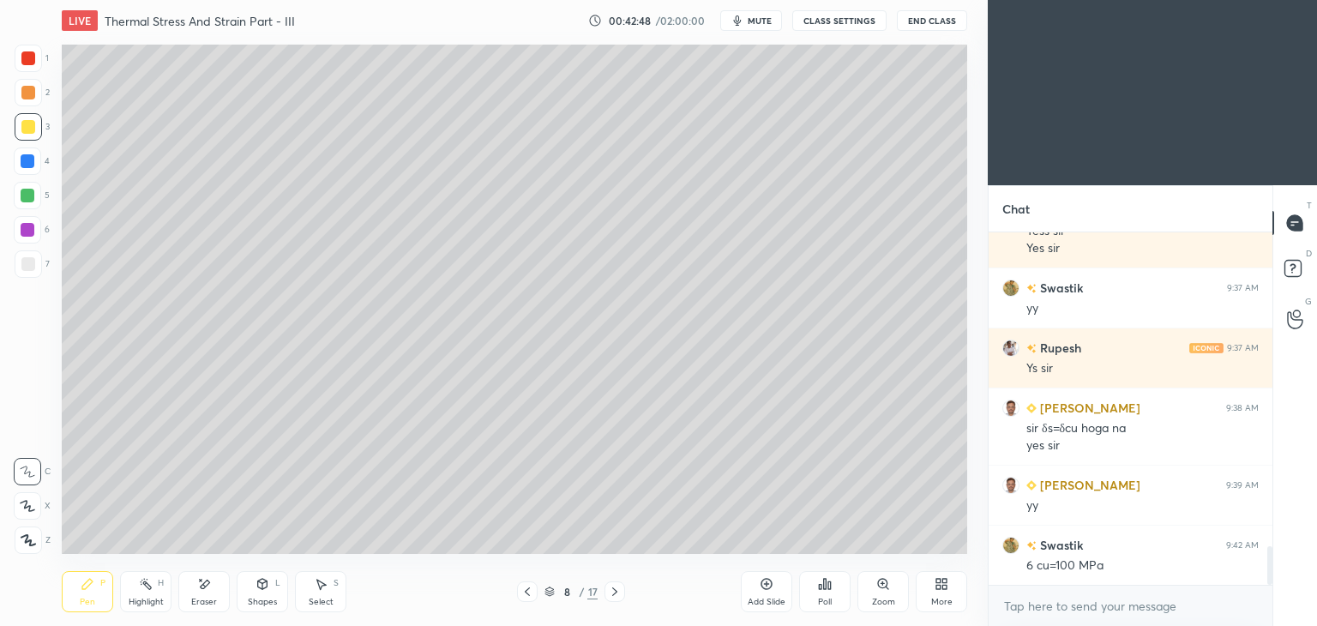
click at [212, 591] on div "Eraser" at bounding box center [203, 591] width 51 height 41
click at [77, 598] on div "Pen P" at bounding box center [87, 591] width 51 height 41
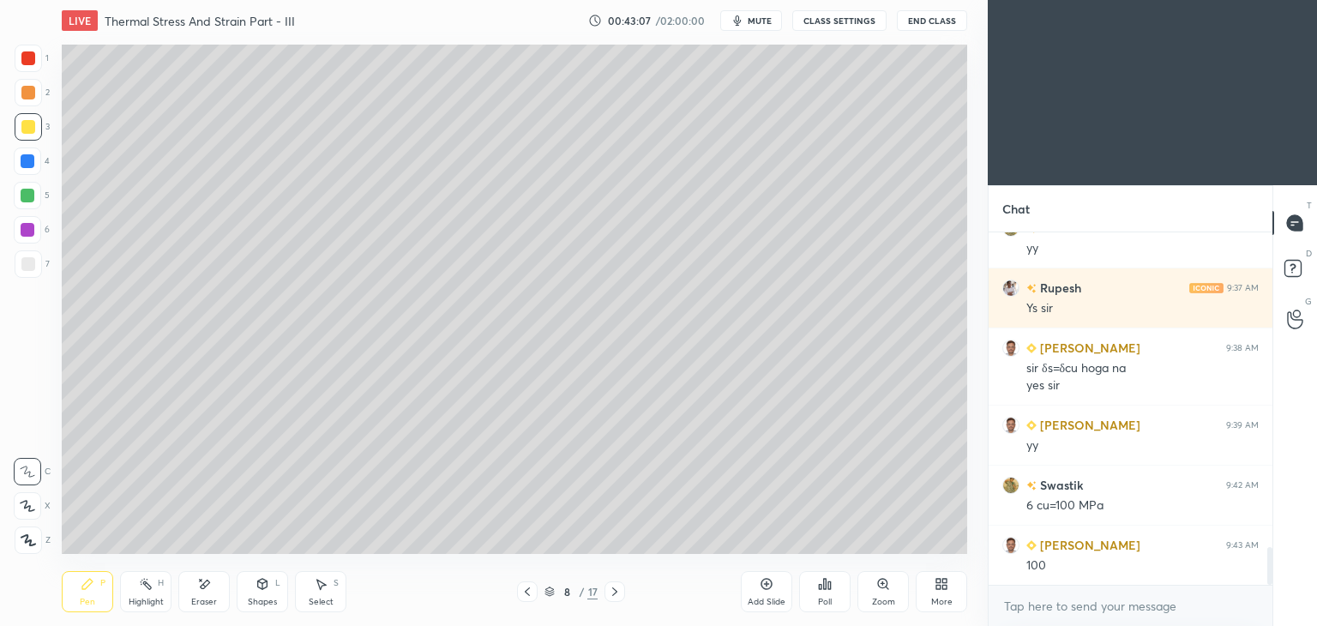
click at [266, 598] on div "Shapes" at bounding box center [262, 602] width 29 height 9
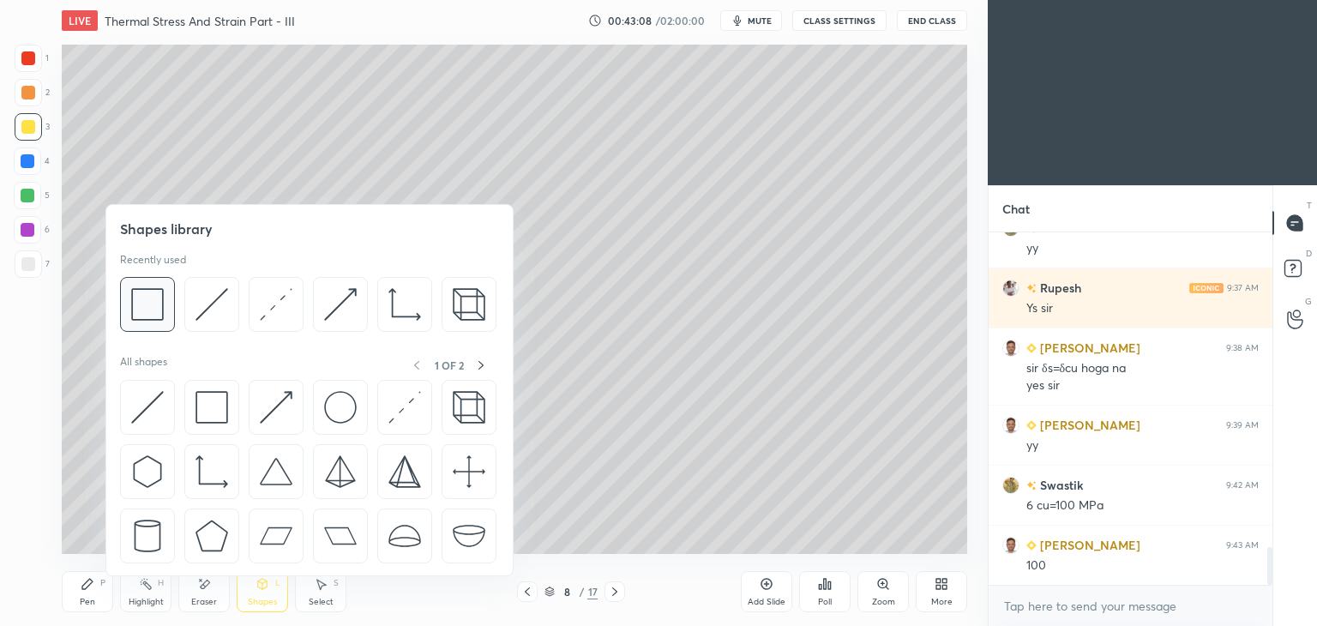
click at [154, 304] on img at bounding box center [147, 304] width 33 height 33
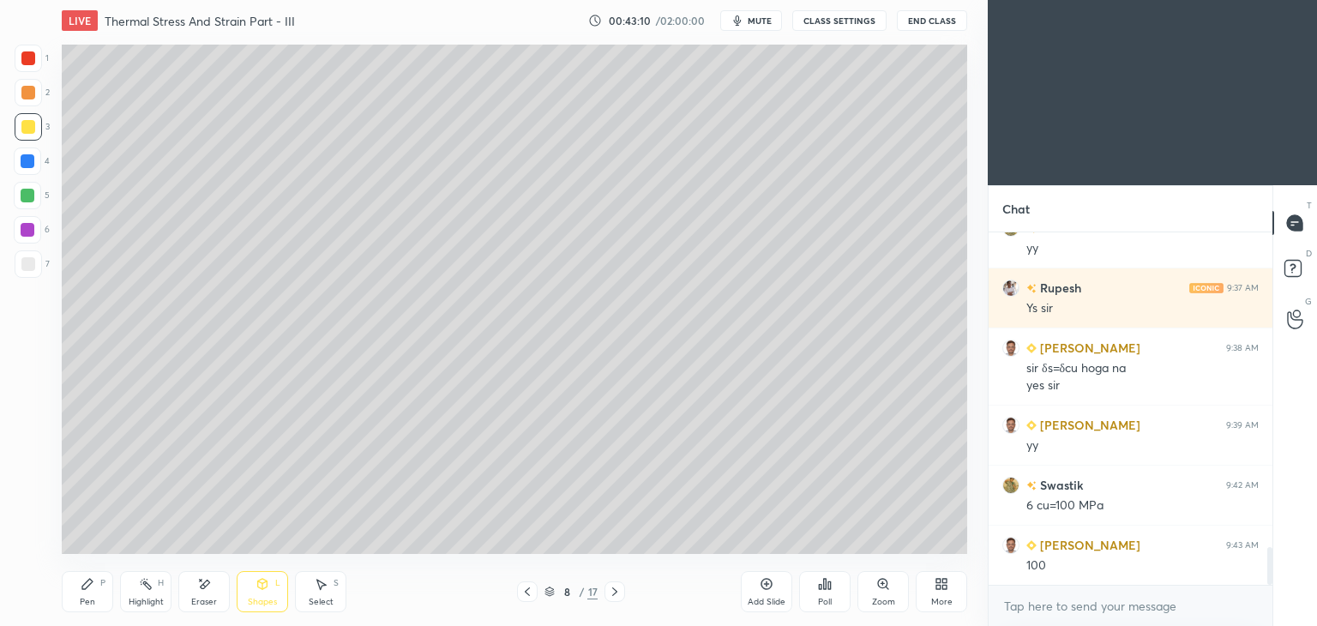
click at [90, 590] on icon at bounding box center [88, 584] width 14 height 14
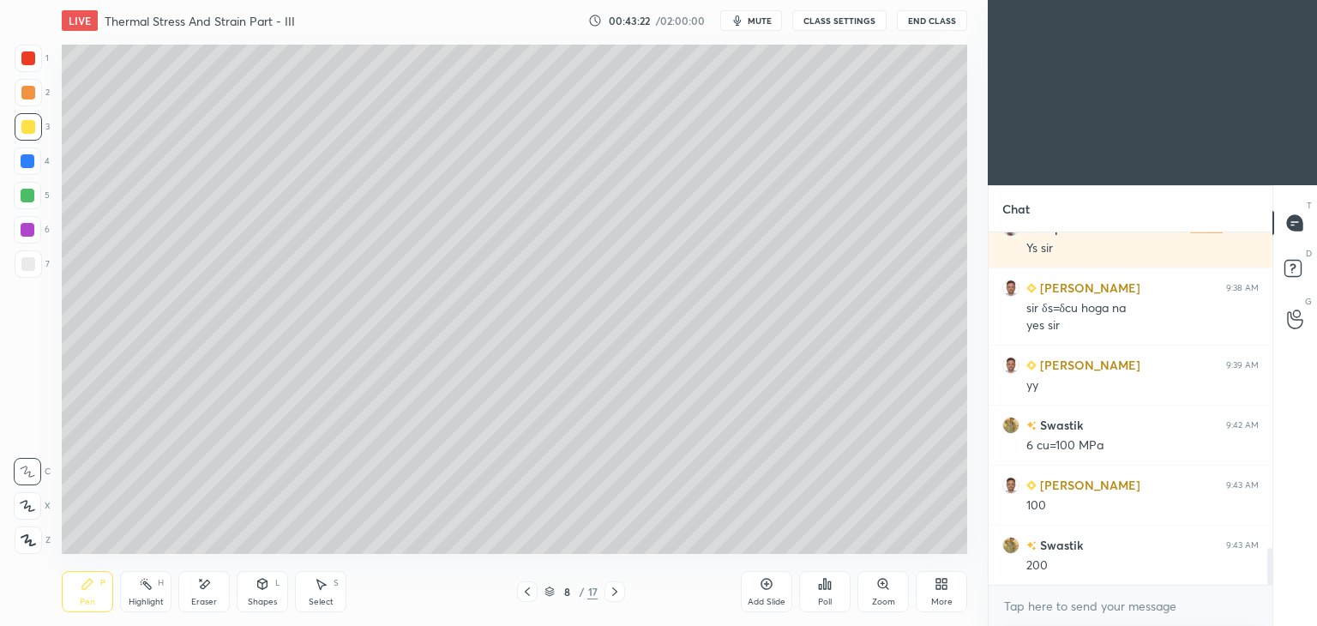
click at [264, 600] on div "Shapes" at bounding box center [262, 602] width 29 height 9
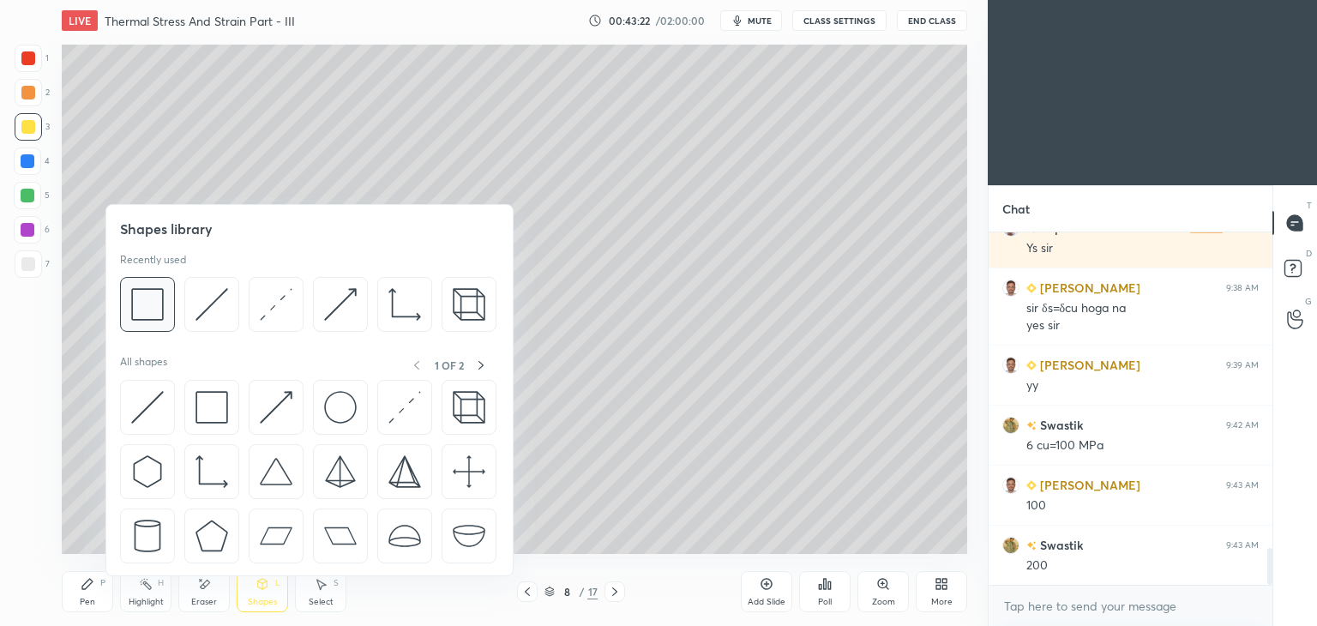
click at [151, 304] on img at bounding box center [147, 304] width 33 height 33
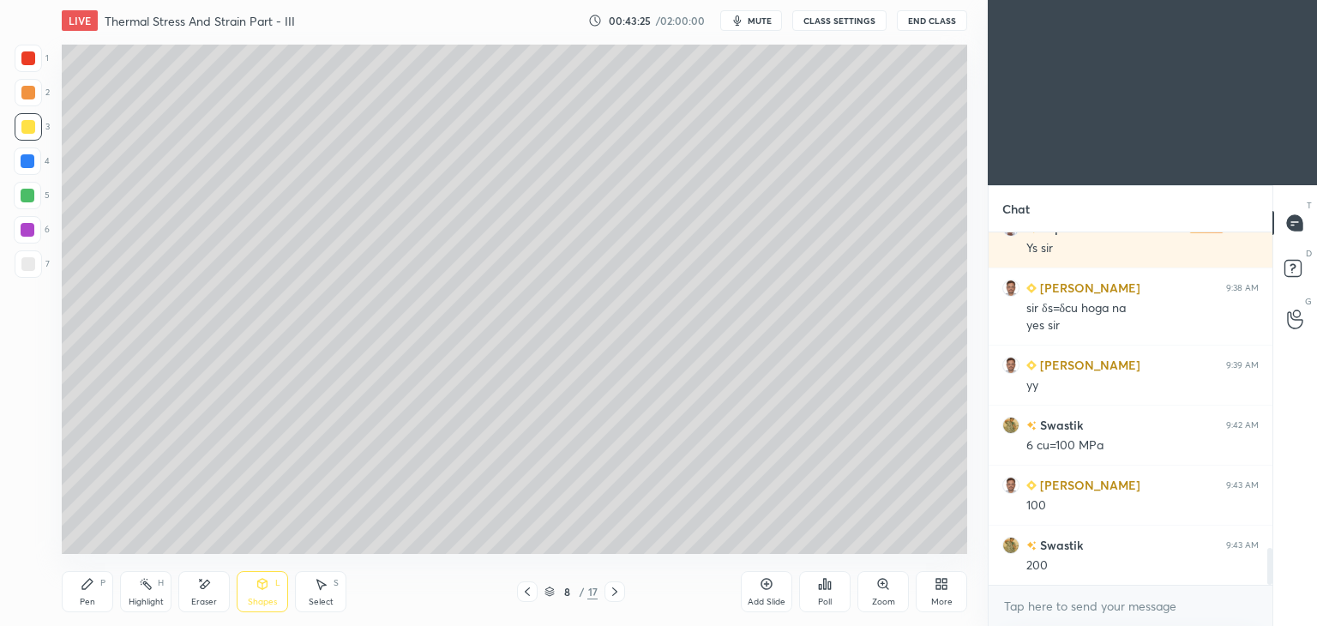
click at [527, 594] on icon at bounding box center [527, 592] width 5 height 9
click at [527, 592] on icon at bounding box center [528, 592] width 14 height 14
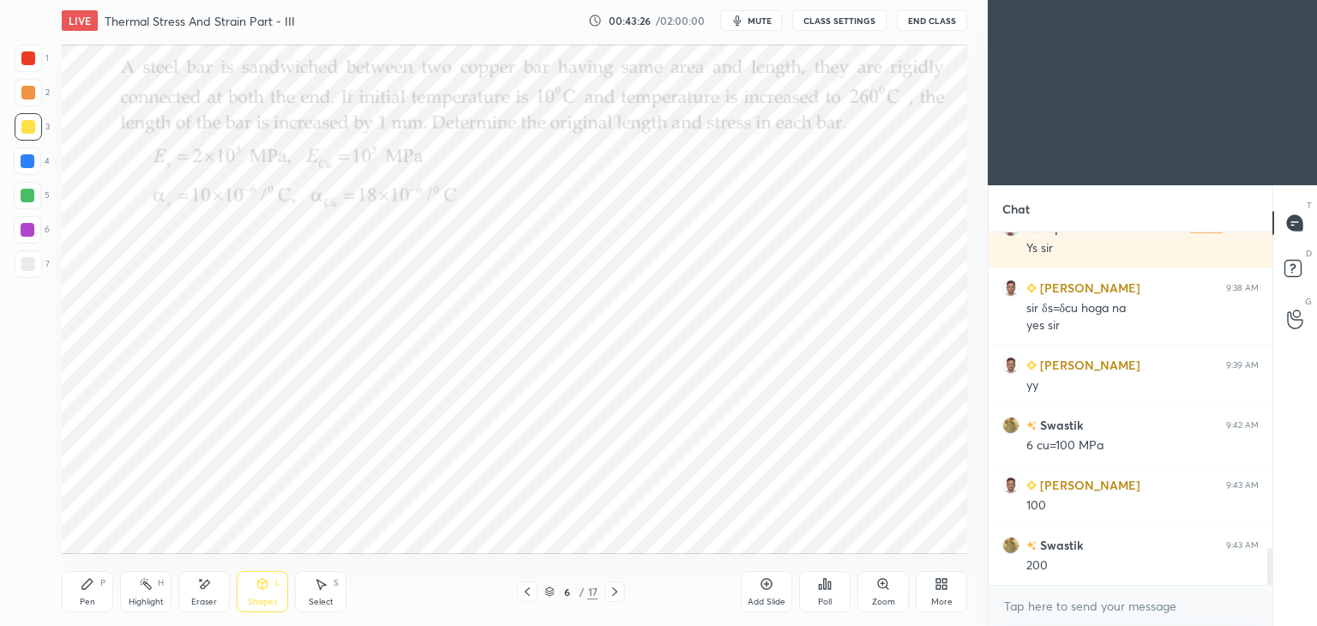
click at [86, 589] on icon at bounding box center [88, 584] width 14 height 14
click at [611, 591] on icon at bounding box center [615, 592] width 14 height 14
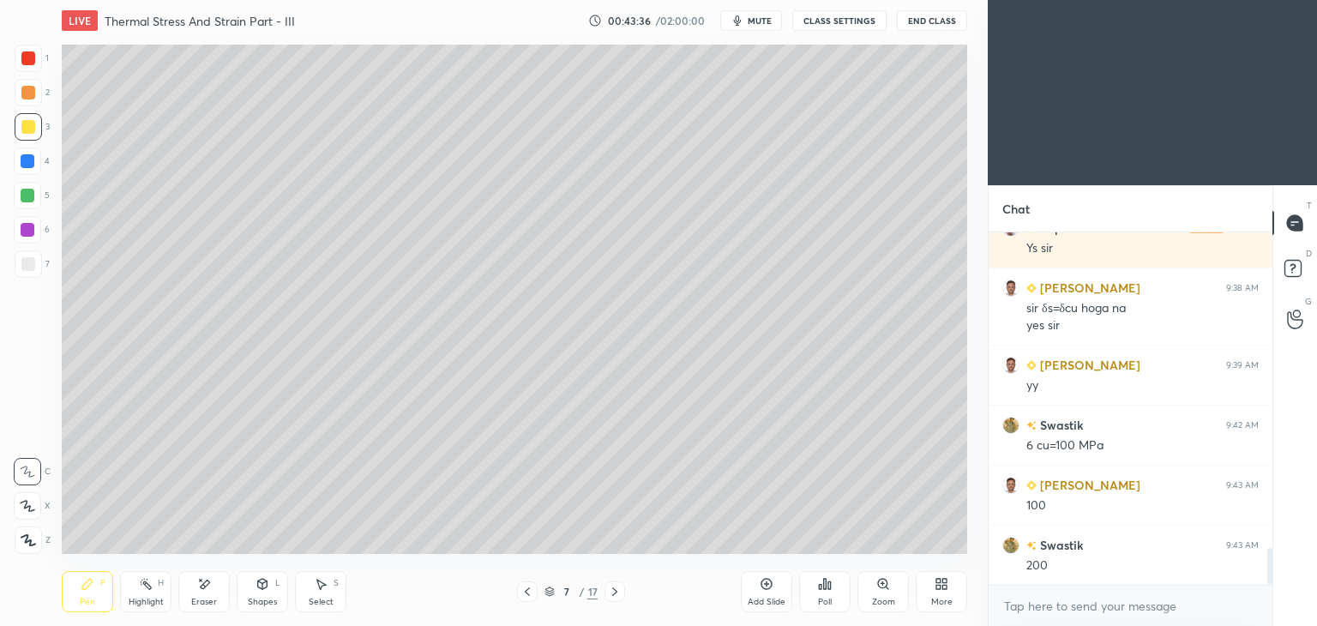
click at [621, 585] on icon at bounding box center [615, 592] width 14 height 14
click at [765, 588] on icon at bounding box center [767, 584] width 11 height 11
click at [521, 592] on icon at bounding box center [528, 592] width 14 height 14
click at [526, 593] on icon at bounding box center [527, 592] width 5 height 9
click at [525, 595] on icon at bounding box center [528, 592] width 14 height 14
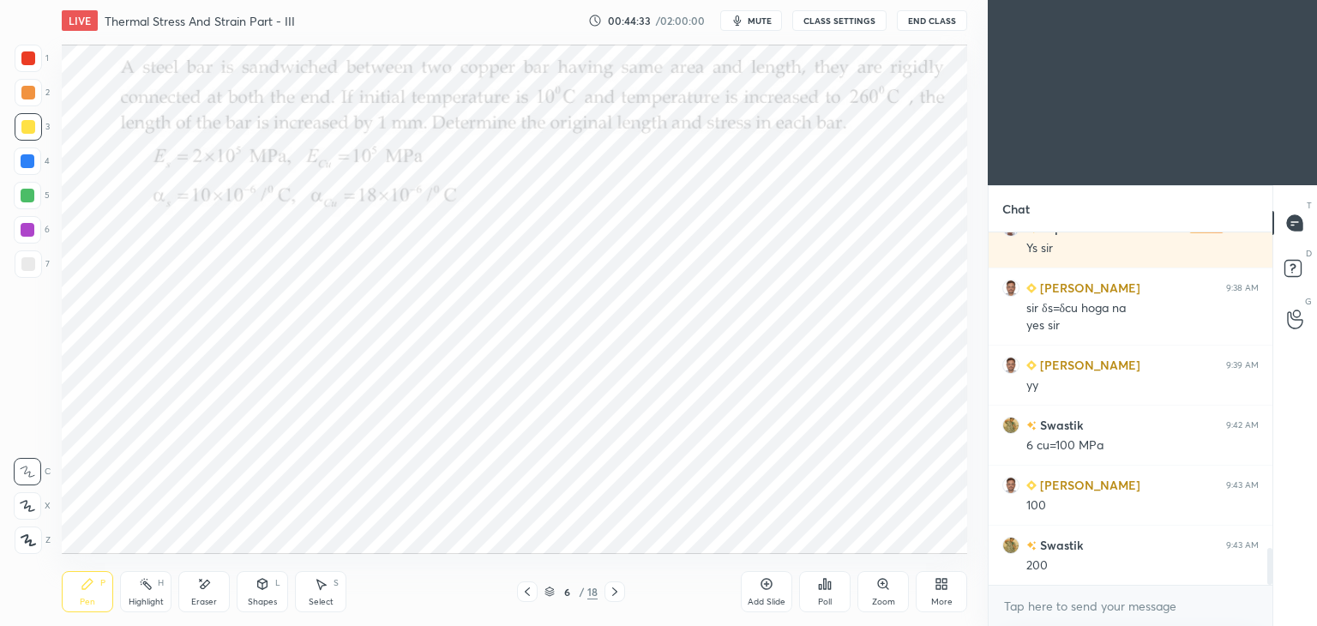
click at [614, 598] on icon at bounding box center [615, 592] width 14 height 14
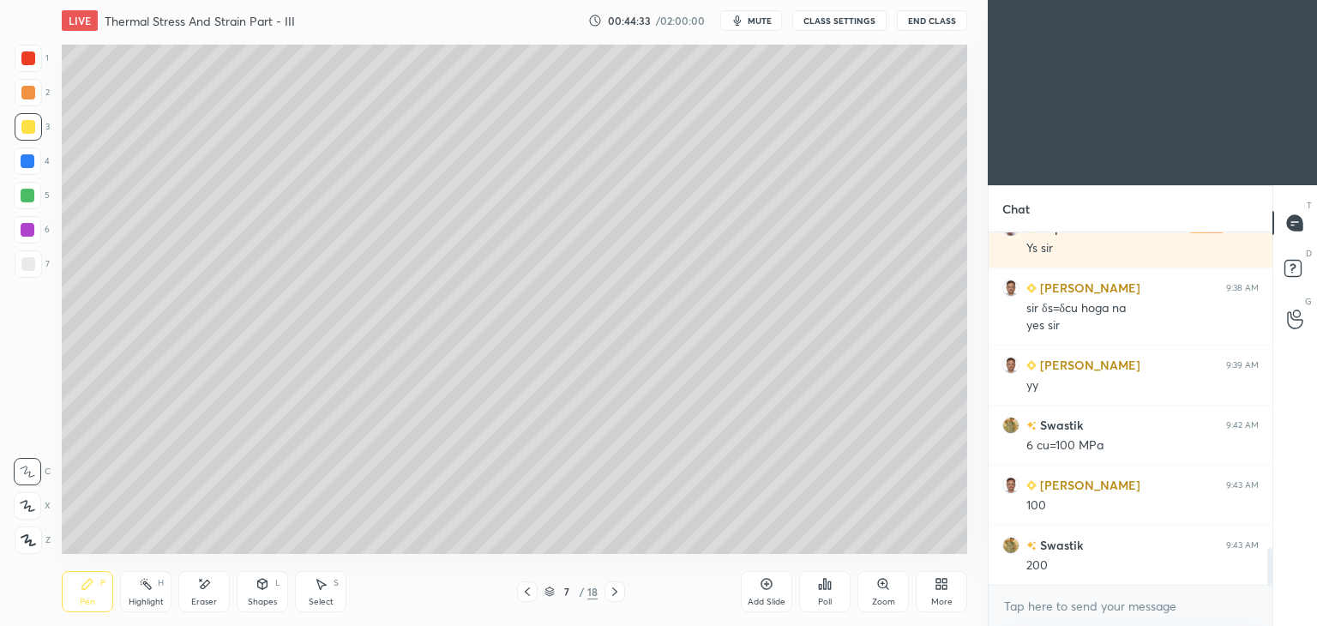
click at [614, 594] on icon at bounding box center [615, 592] width 14 height 14
click at [614, 598] on icon at bounding box center [615, 592] width 14 height 14
click at [82, 592] on div "Pen P" at bounding box center [87, 591] width 51 height 41
click at [524, 588] on icon at bounding box center [528, 592] width 14 height 14
click at [526, 590] on icon at bounding box center [528, 592] width 14 height 14
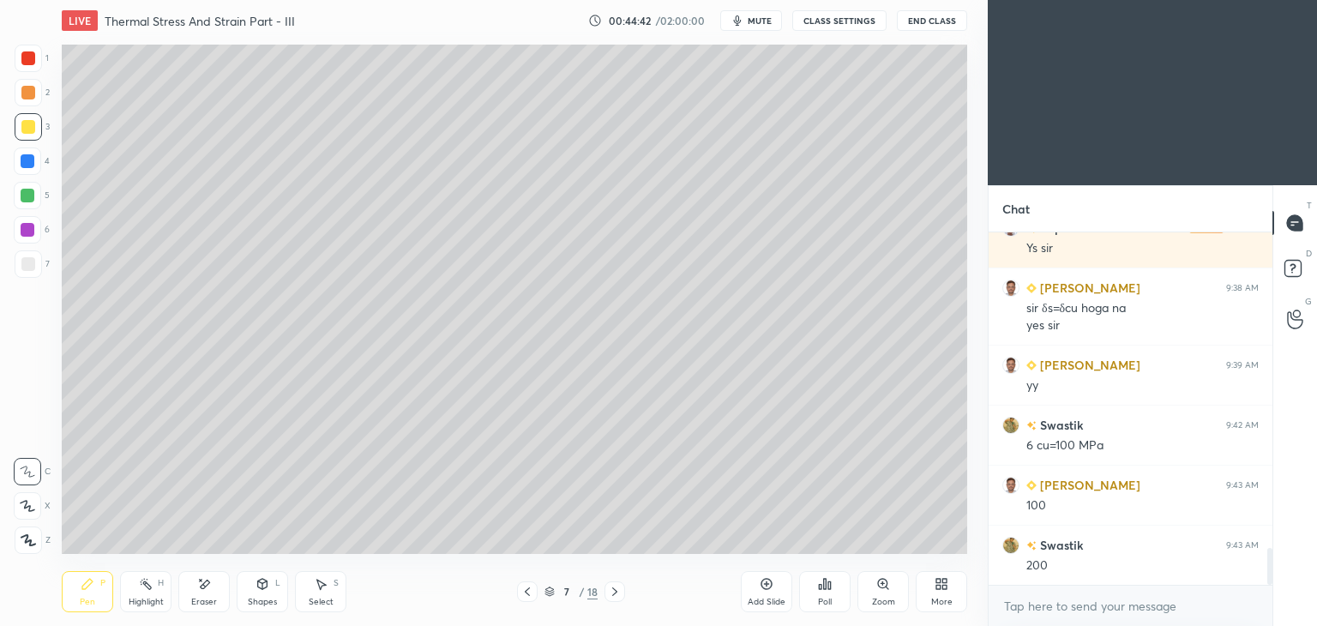
click at [526, 593] on icon at bounding box center [527, 592] width 5 height 9
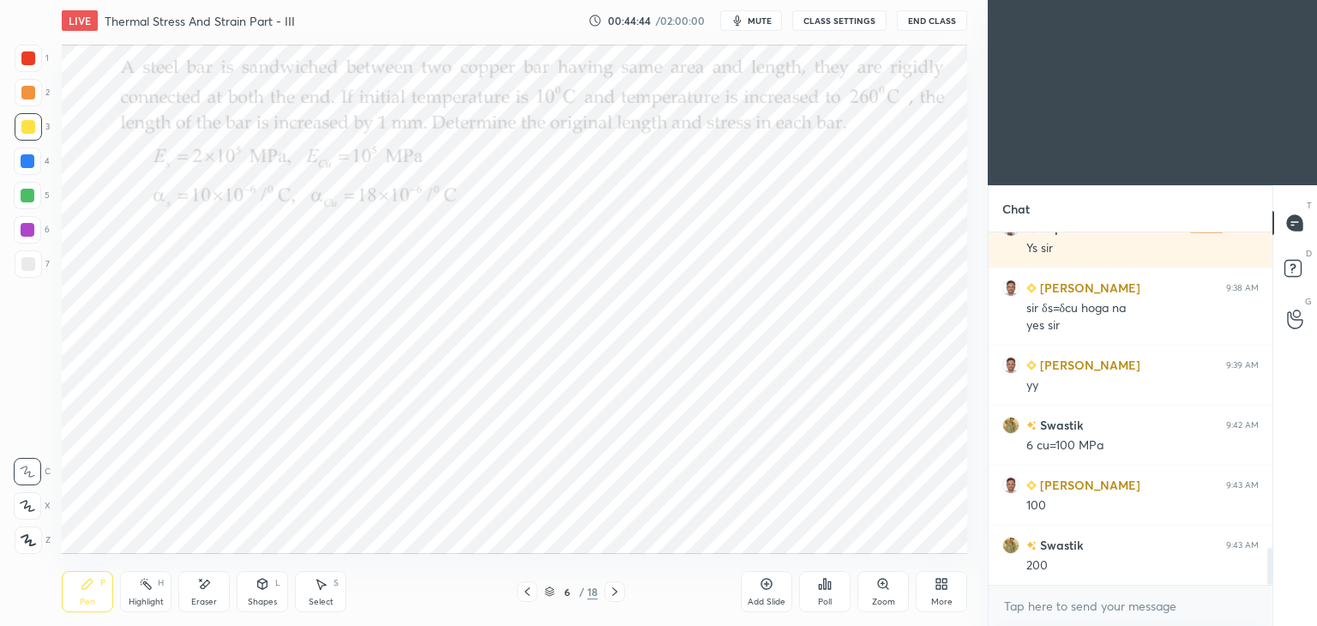
click at [617, 596] on icon at bounding box center [615, 592] width 14 height 14
click at [614, 596] on icon at bounding box center [615, 592] width 14 height 14
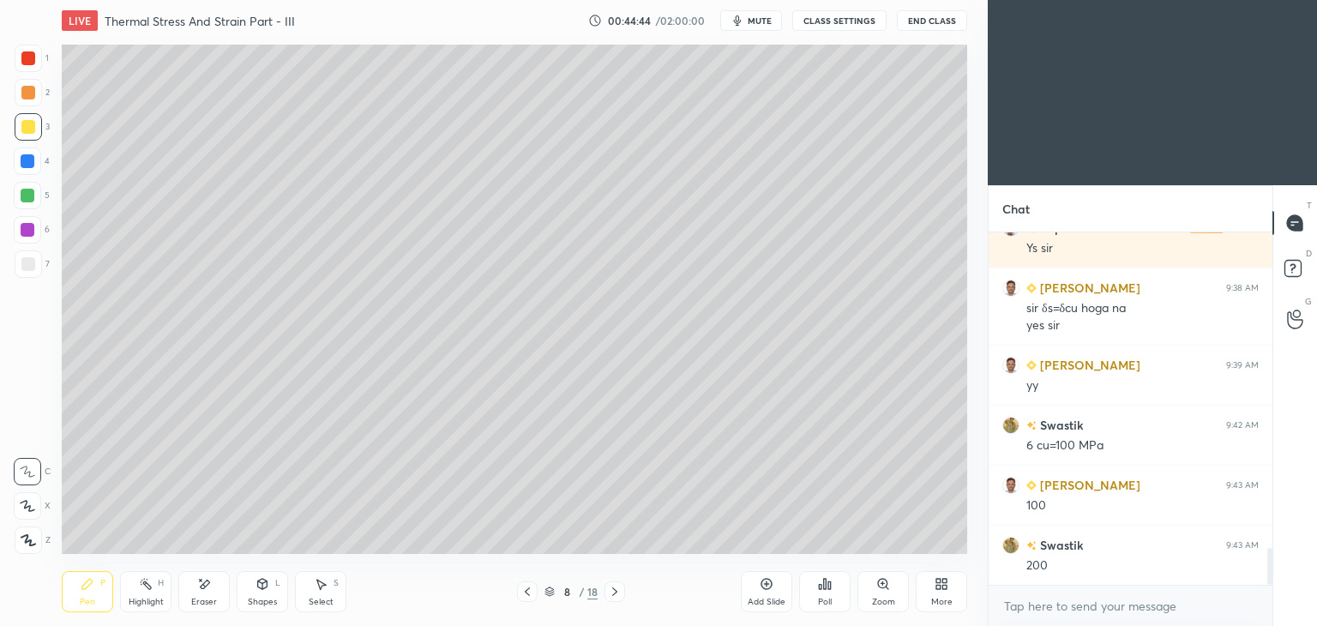
click at [618, 594] on icon at bounding box center [615, 592] width 14 height 14
click at [75, 594] on div "Pen P" at bounding box center [87, 591] width 51 height 41
click at [525, 590] on icon at bounding box center [528, 592] width 14 height 14
click at [527, 591] on icon at bounding box center [527, 592] width 5 height 9
click at [528, 589] on icon at bounding box center [527, 592] width 5 height 9
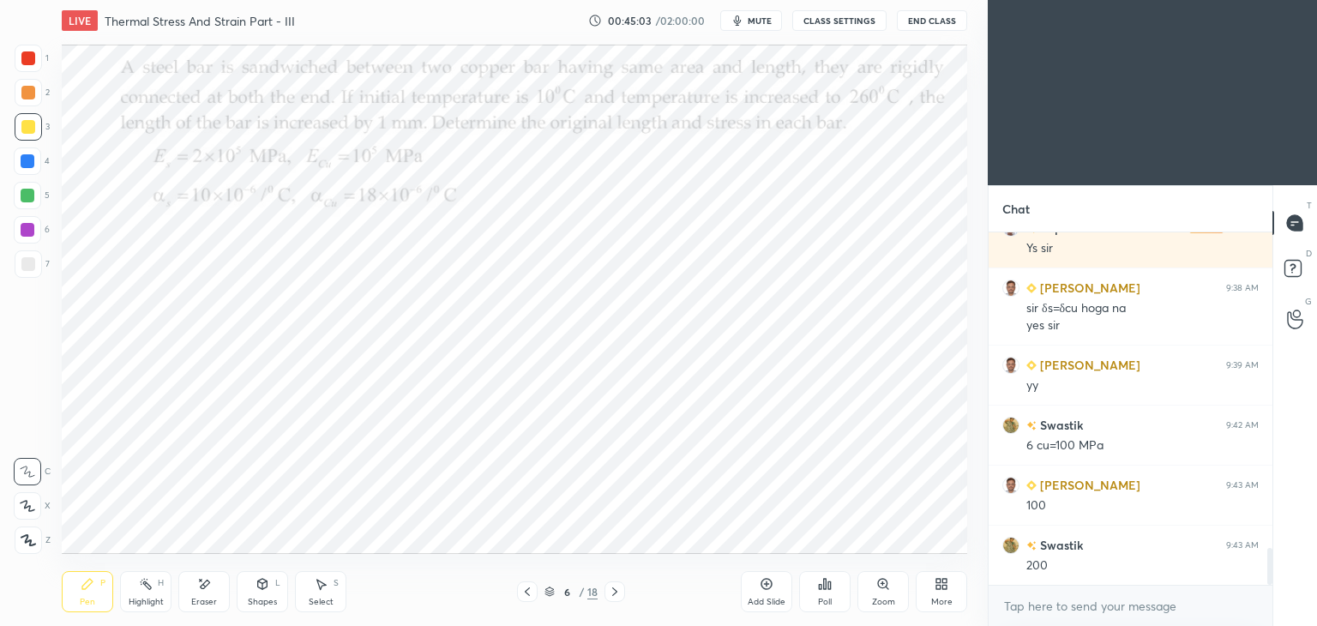
click at [614, 591] on icon at bounding box center [615, 592] width 14 height 14
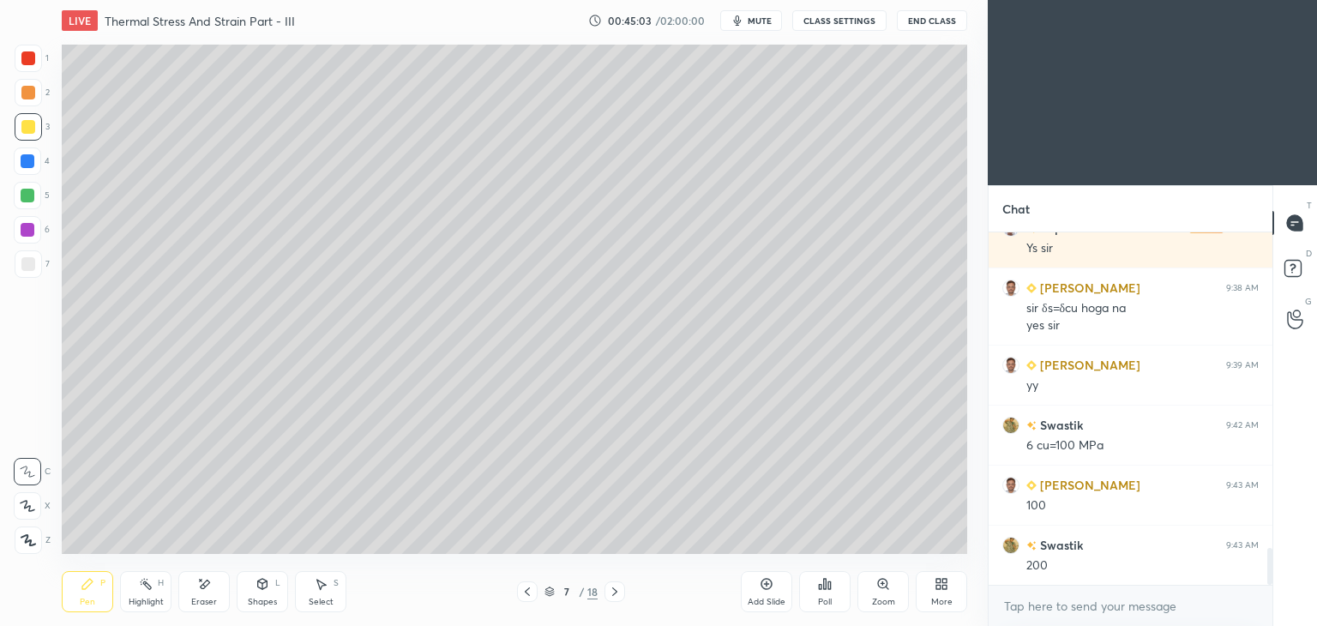
click at [618, 591] on icon at bounding box center [615, 592] width 14 height 14
click at [621, 591] on icon at bounding box center [615, 592] width 14 height 14
click at [261, 595] on div "Shapes L" at bounding box center [262, 591] width 51 height 41
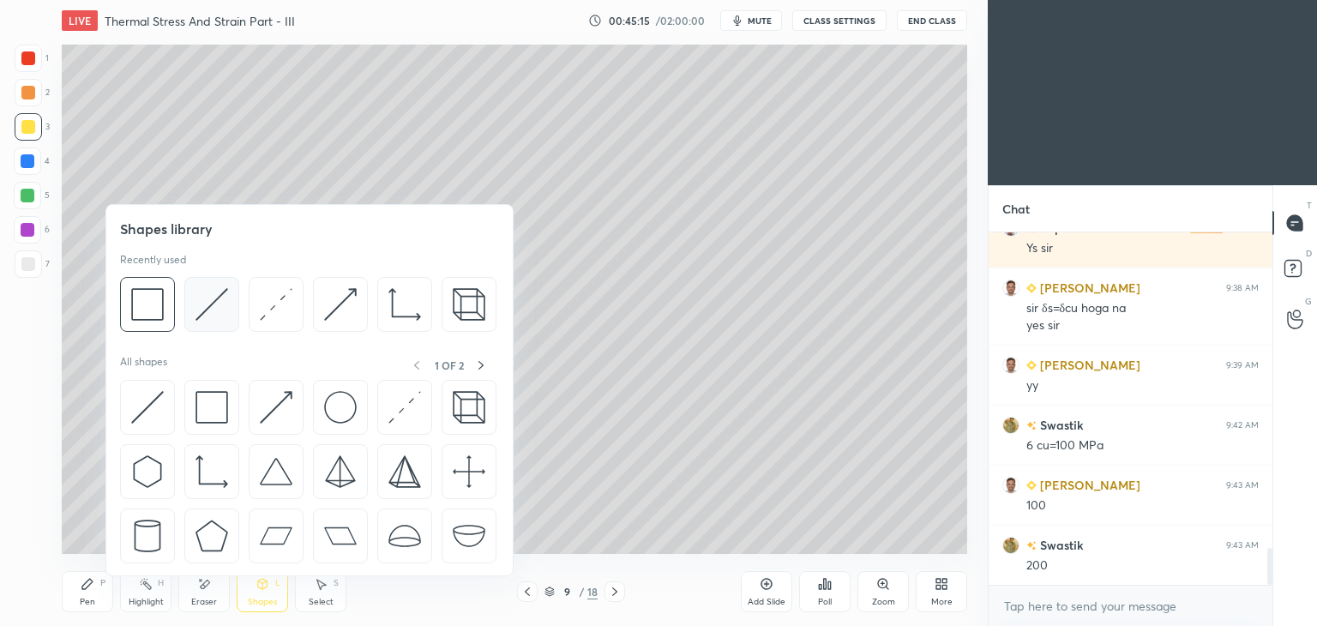
click at [206, 304] on img at bounding box center [212, 304] width 33 height 33
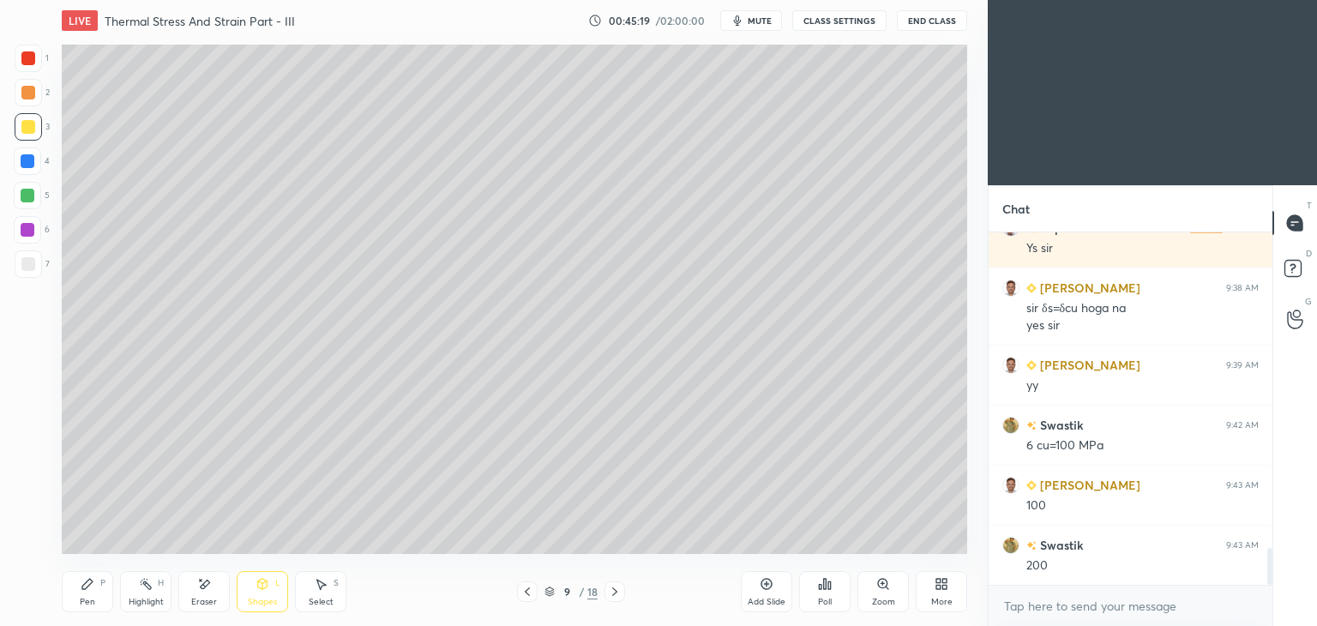
click at [80, 599] on div "Pen" at bounding box center [87, 602] width 15 height 9
click at [322, 601] on div "Select" at bounding box center [321, 602] width 25 height 9
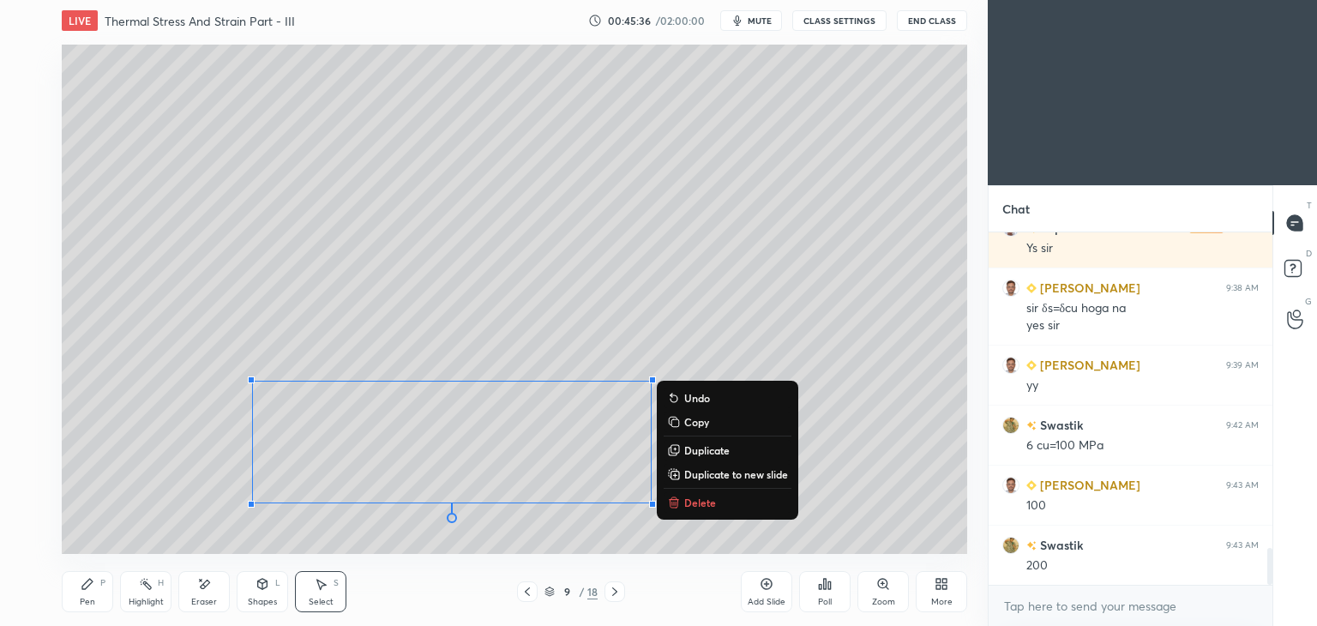
click at [864, 315] on div "0 ° Undo Copy Duplicate Duplicate to new slide Delete" at bounding box center [515, 299] width 906 height 509
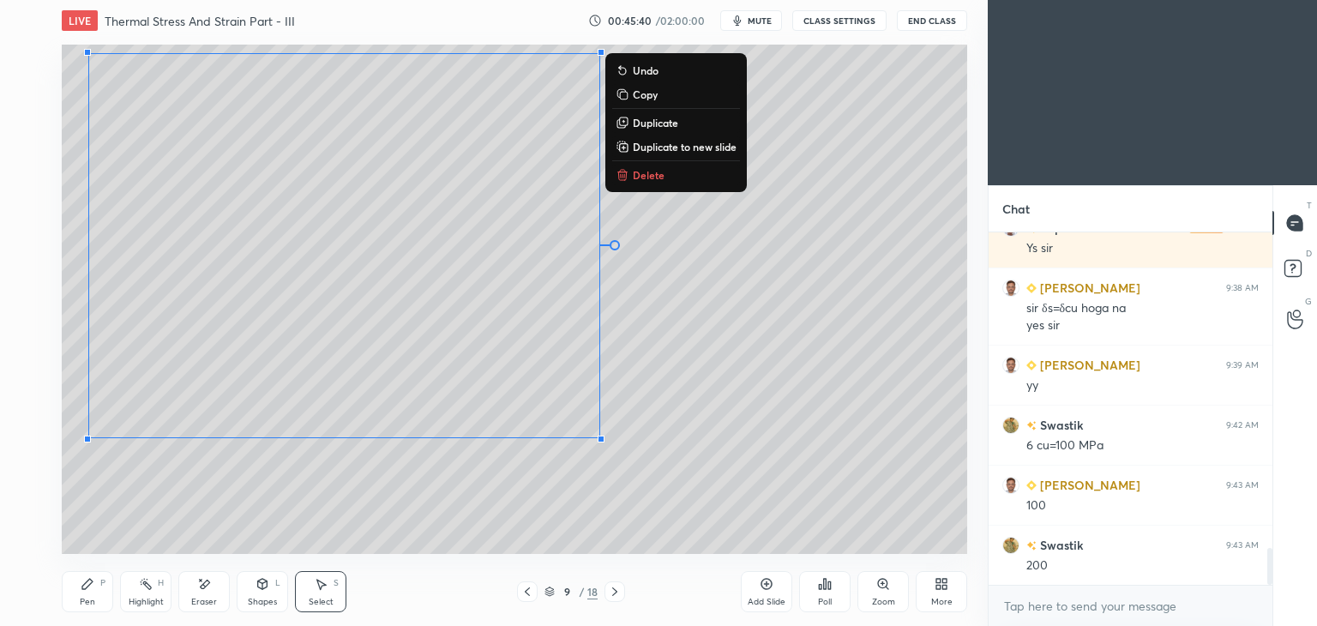
click at [96, 595] on div "Pen P" at bounding box center [87, 591] width 51 height 41
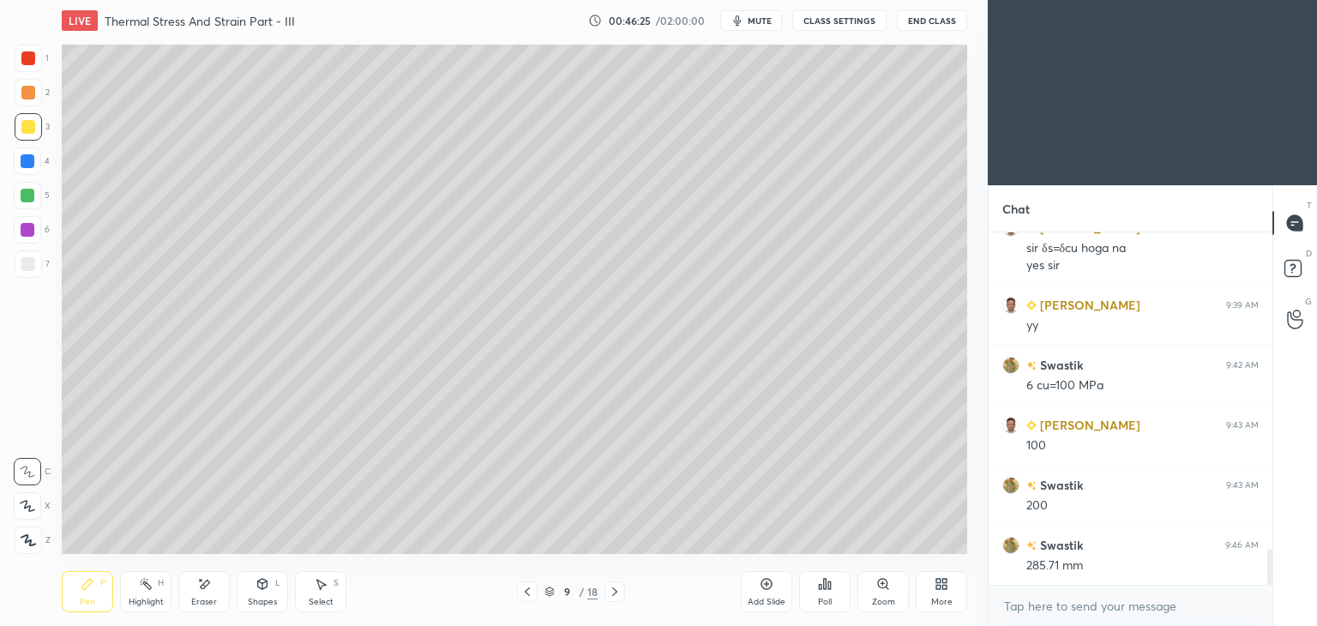
scroll to position [3139, 0]
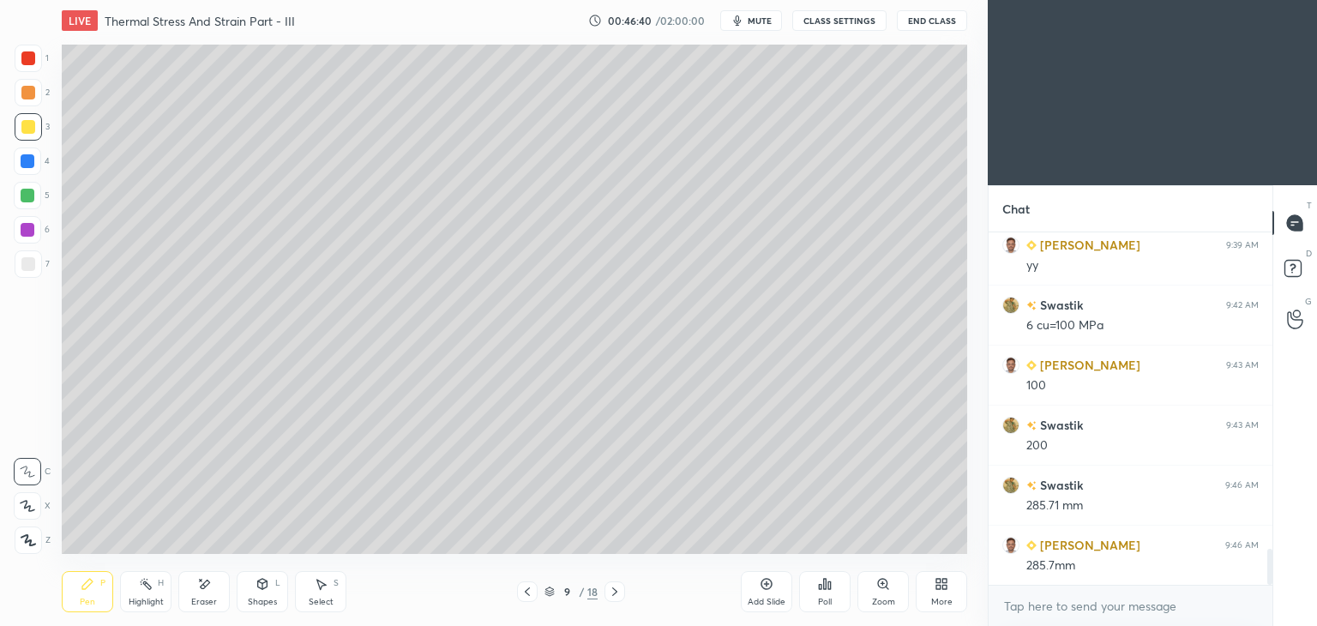
click at [530, 591] on icon at bounding box center [528, 592] width 14 height 14
click at [524, 594] on icon at bounding box center [528, 592] width 14 height 14
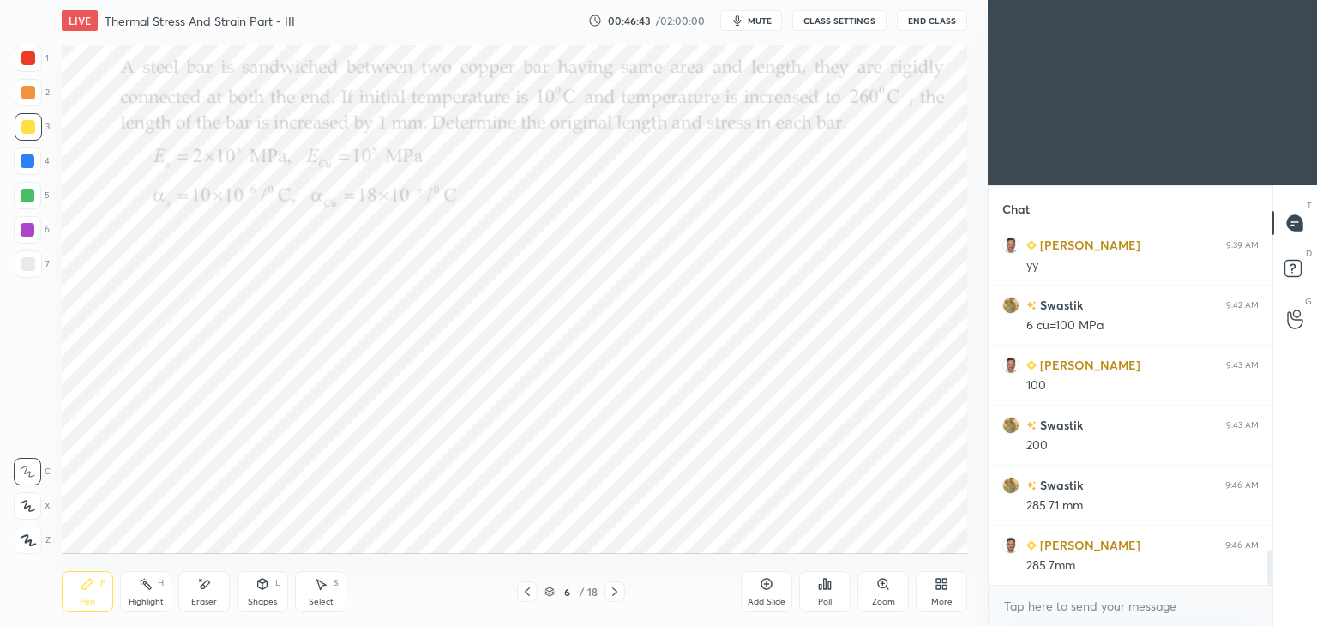
scroll to position [3199, 0]
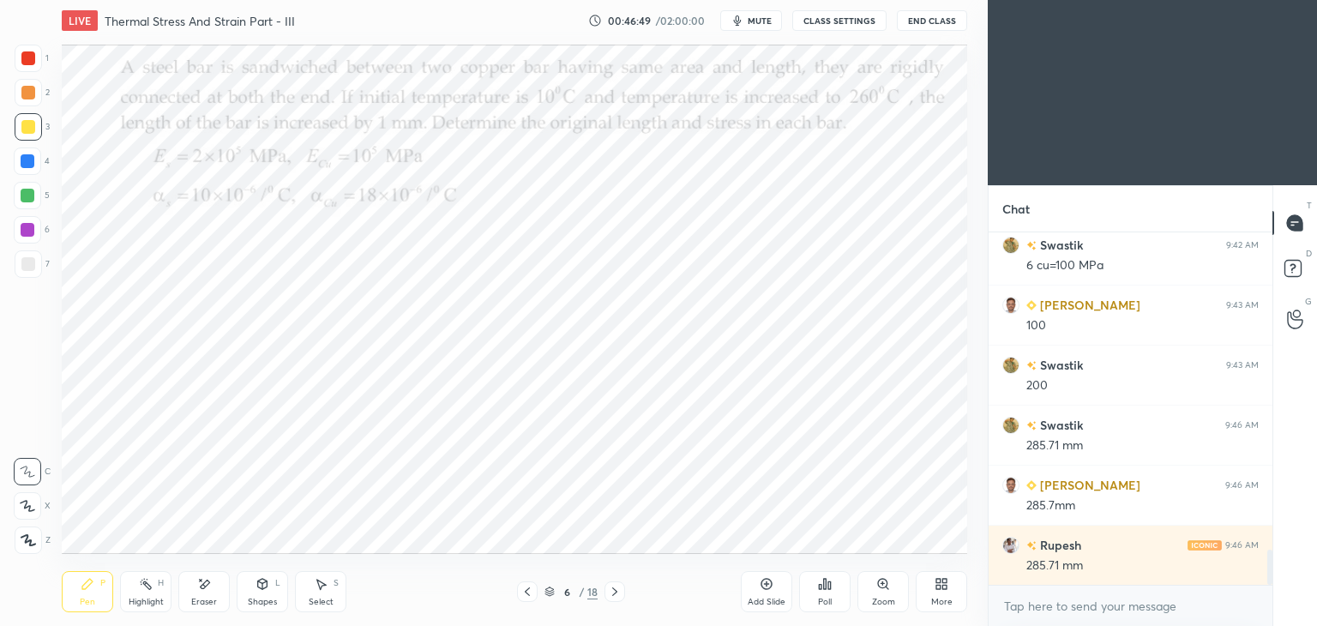
click at [28, 60] on div at bounding box center [28, 58] width 14 height 14
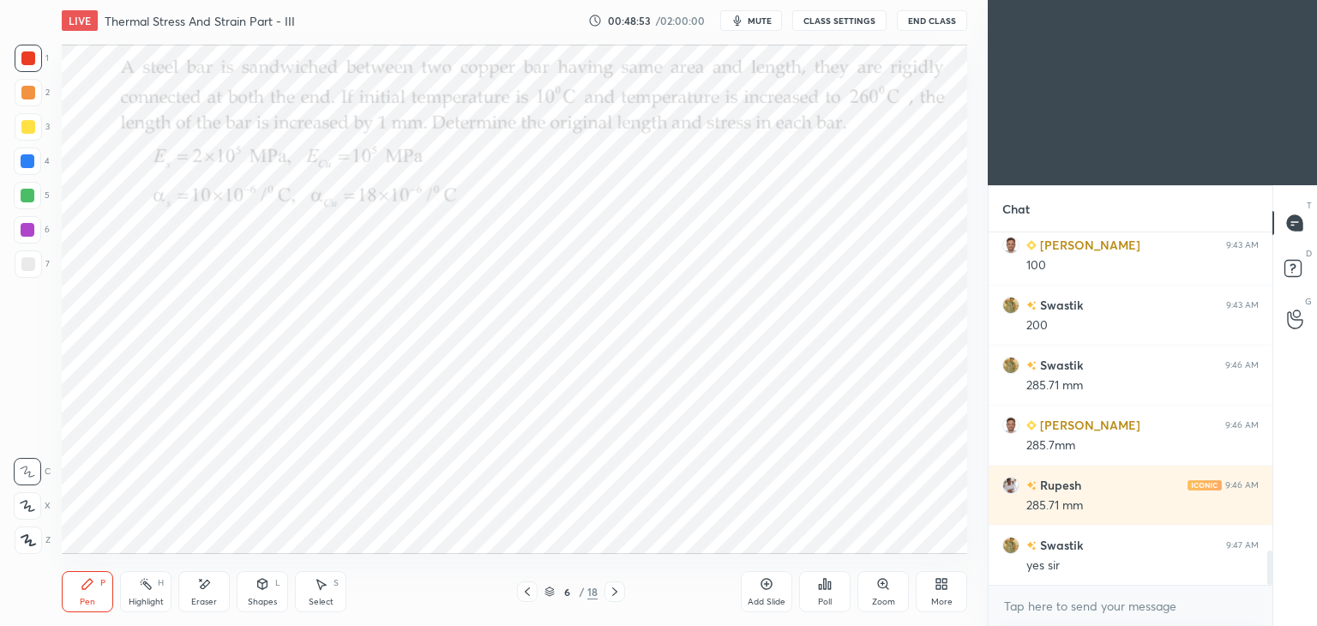
click at [615, 593] on icon at bounding box center [615, 592] width 14 height 14
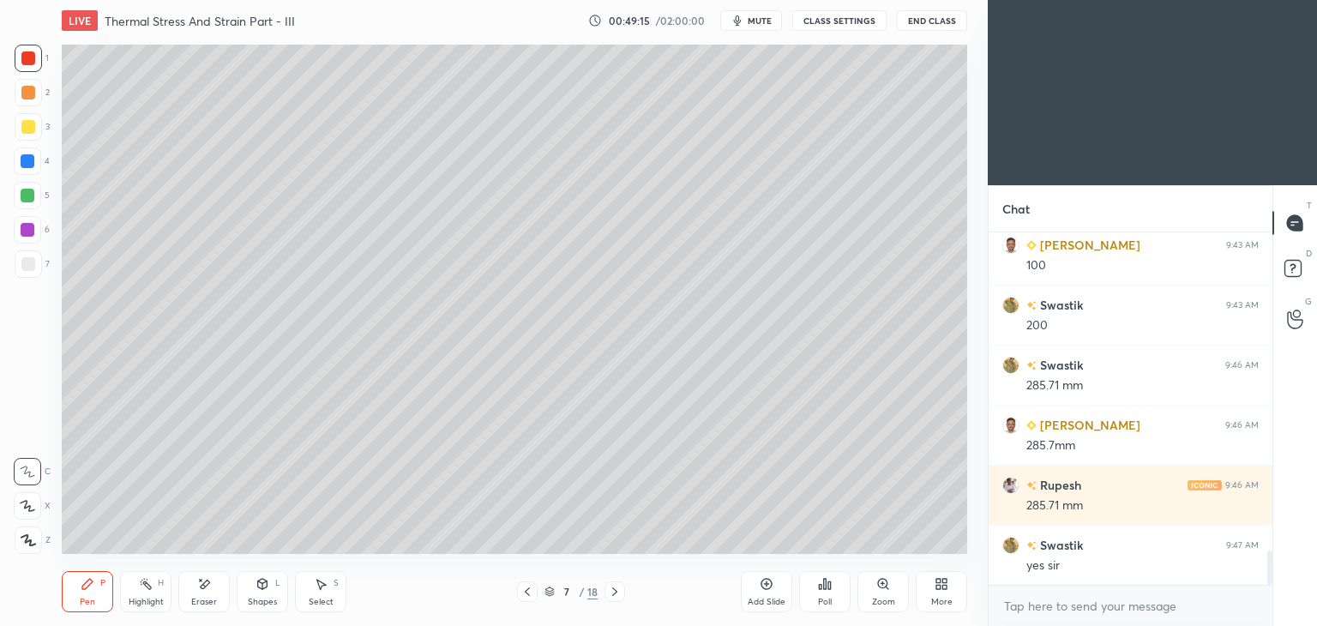
click at [526, 591] on icon at bounding box center [527, 592] width 5 height 9
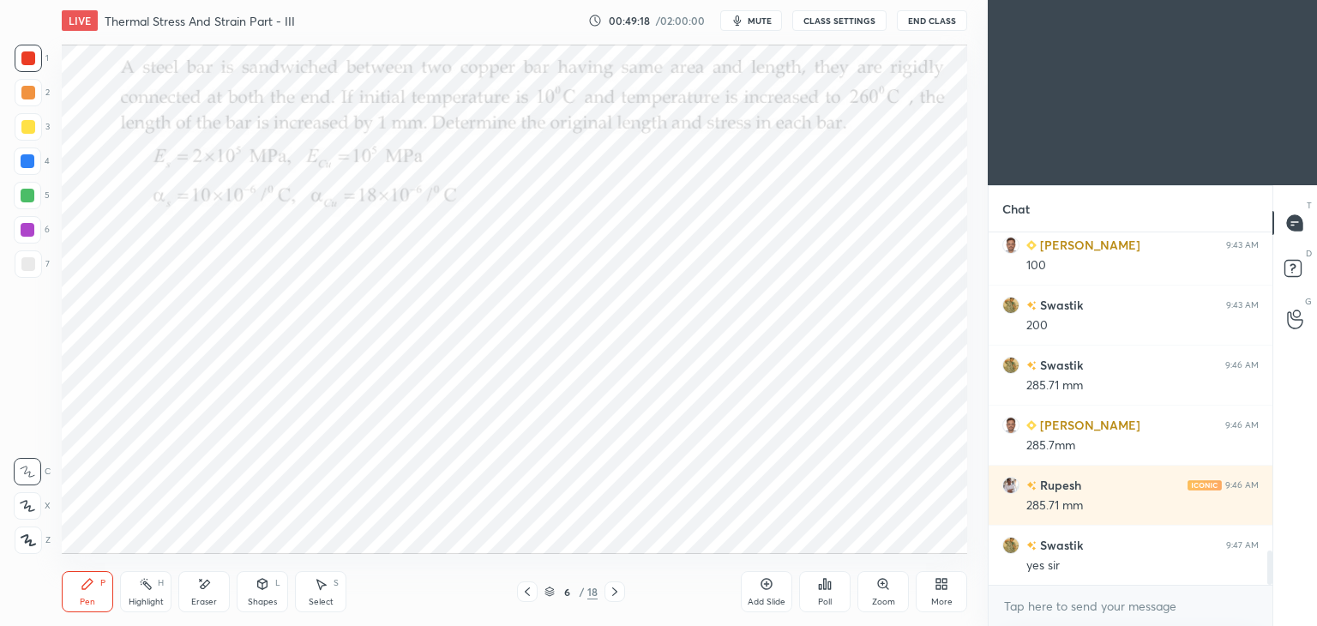
click at [209, 581] on icon at bounding box center [204, 584] width 14 height 15
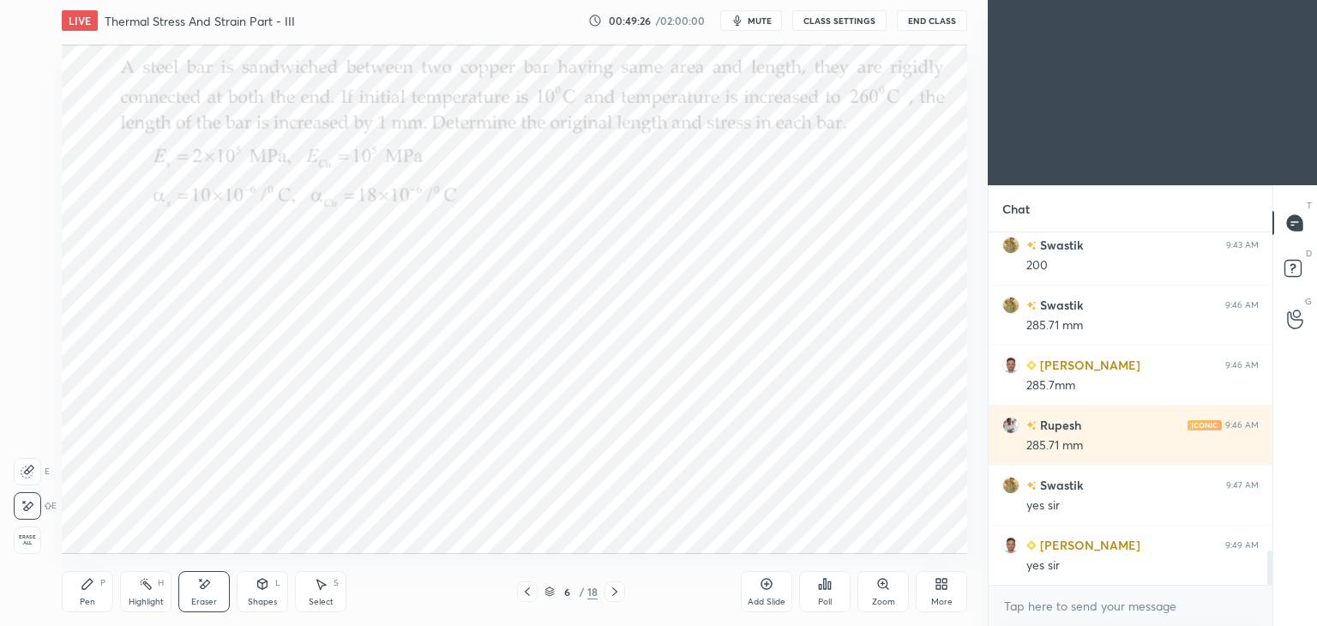
scroll to position [3379, 0]
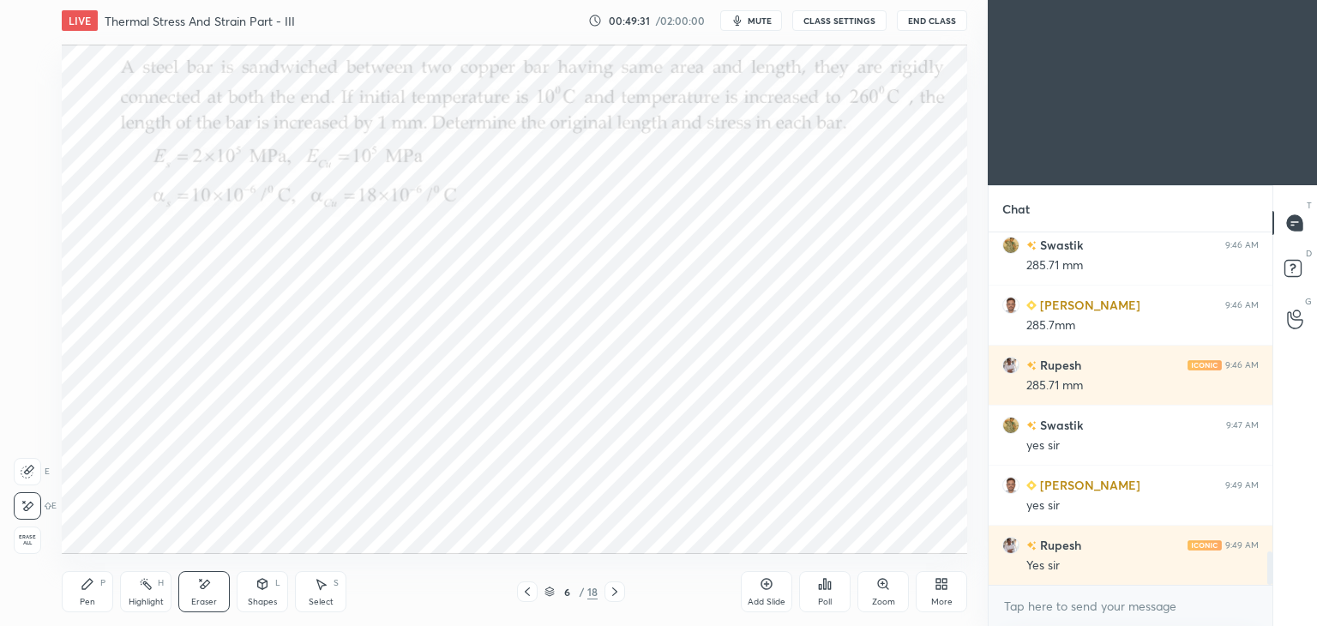
click at [24, 468] on icon at bounding box center [28, 472] width 14 height 14
click at [31, 416] on icon at bounding box center [28, 415] width 15 height 15
click at [33, 379] on icon at bounding box center [27, 382] width 12 height 12
click at [86, 584] on icon at bounding box center [87, 584] width 10 height 10
click at [31, 158] on div at bounding box center [28, 161] width 14 height 14
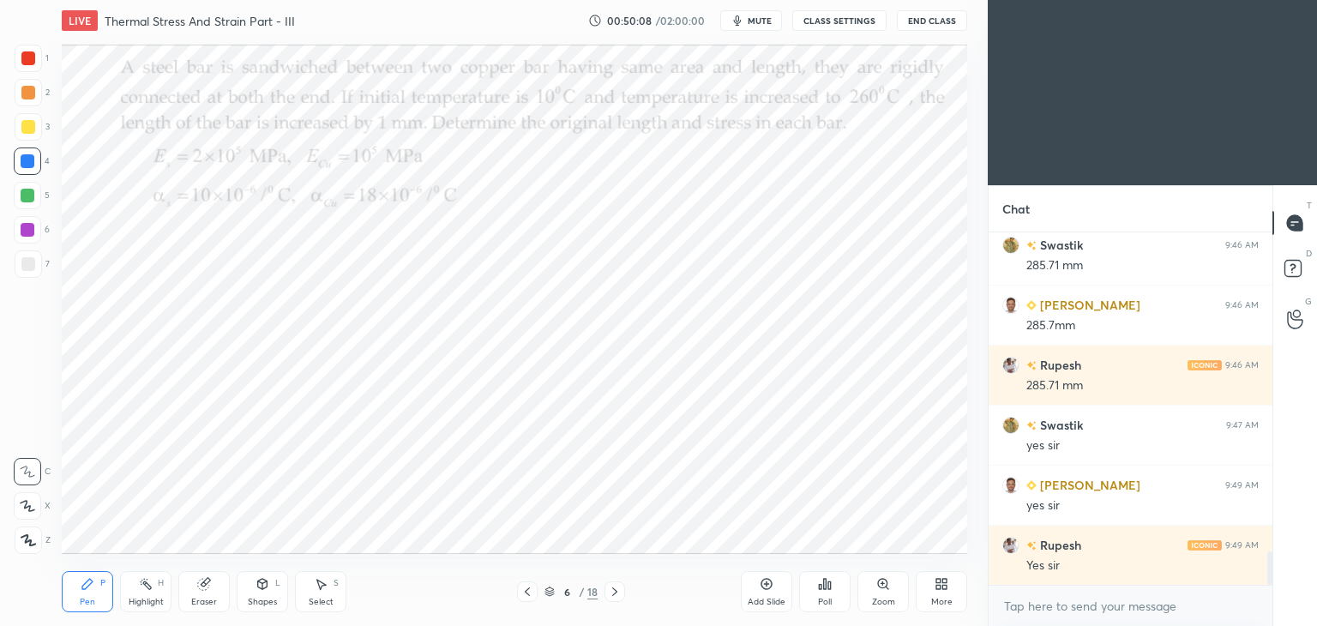
click at [613, 588] on icon at bounding box center [614, 592] width 5 height 9
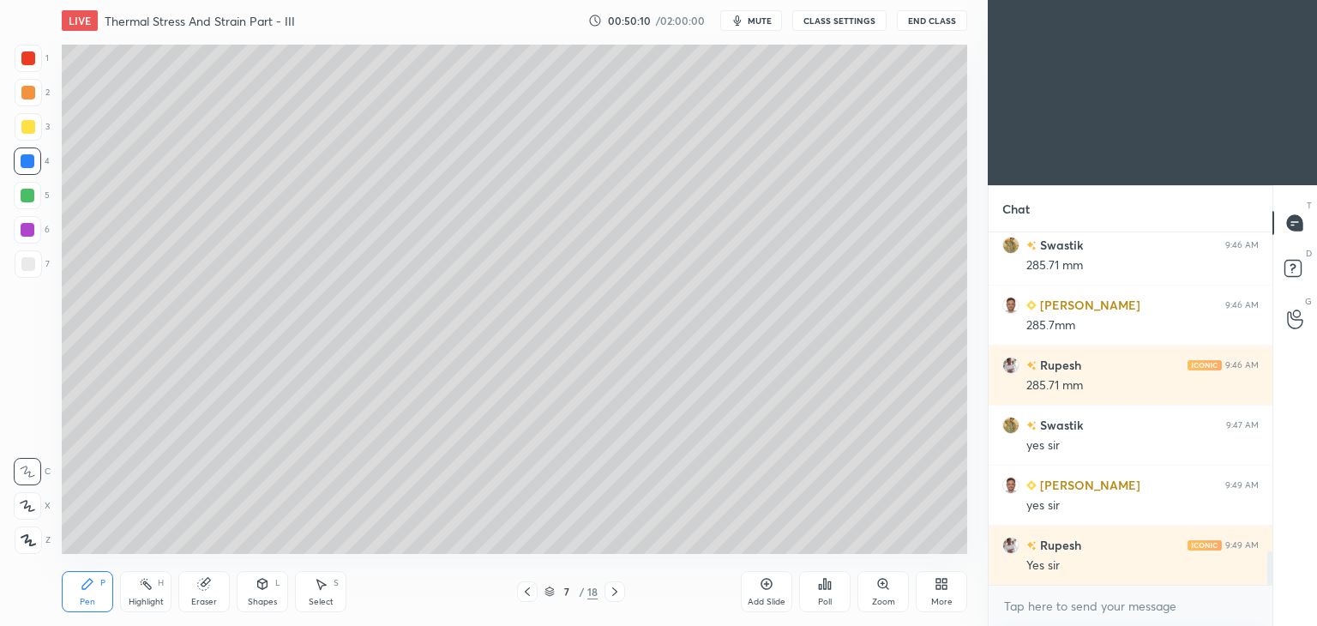
click at [617, 588] on icon at bounding box center [615, 592] width 14 height 14
click at [618, 588] on icon at bounding box center [615, 592] width 14 height 14
click at [624, 588] on div at bounding box center [615, 592] width 21 height 21
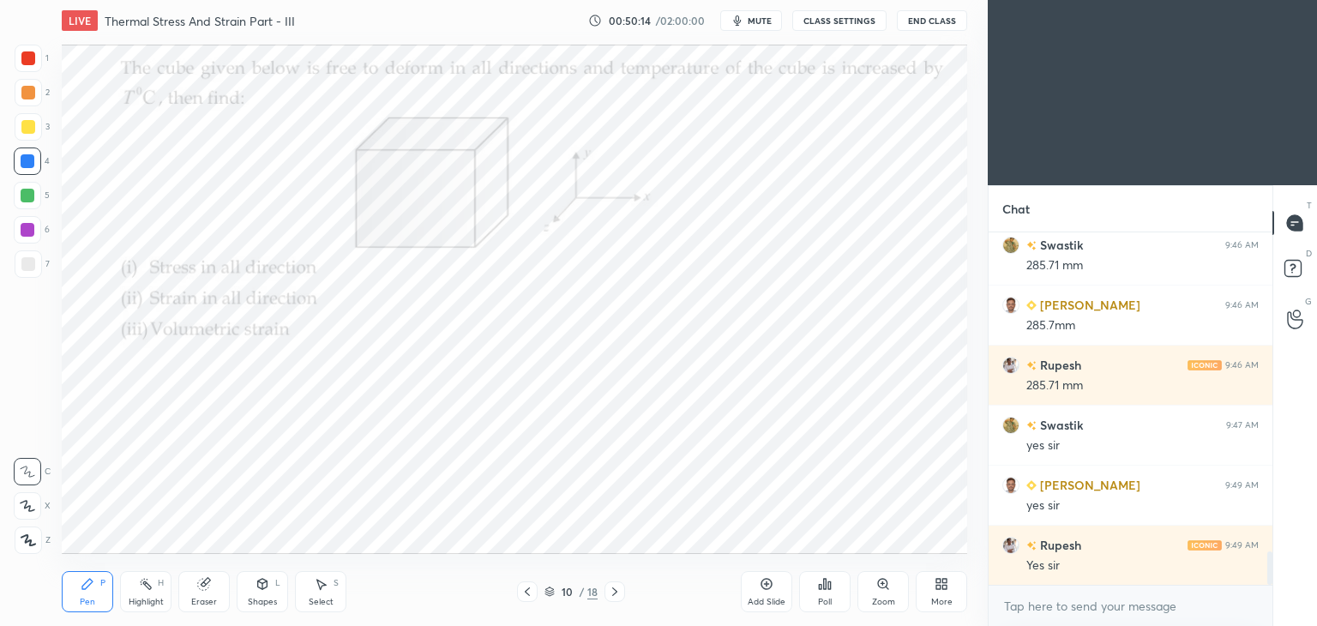
click at [104, 588] on div "P" at bounding box center [102, 583] width 5 height 9
click at [17, 56] on div at bounding box center [28, 58] width 27 height 27
click at [34, 150] on div at bounding box center [27, 161] width 27 height 27
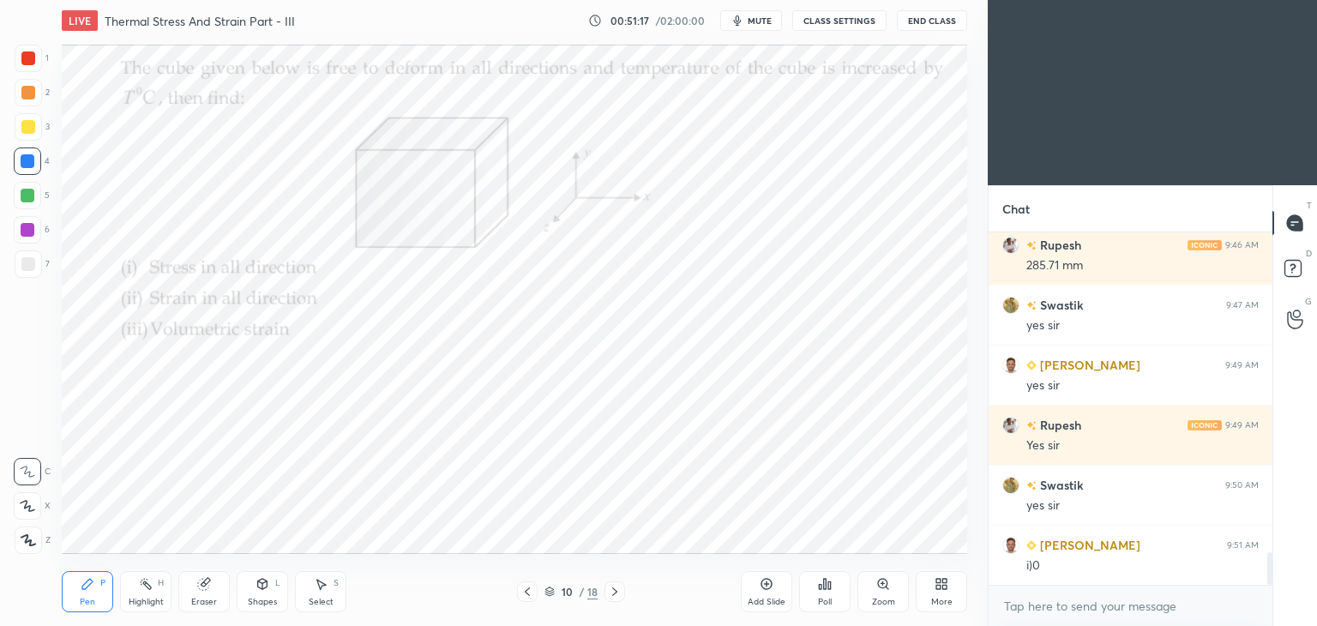
scroll to position [3559, 0]
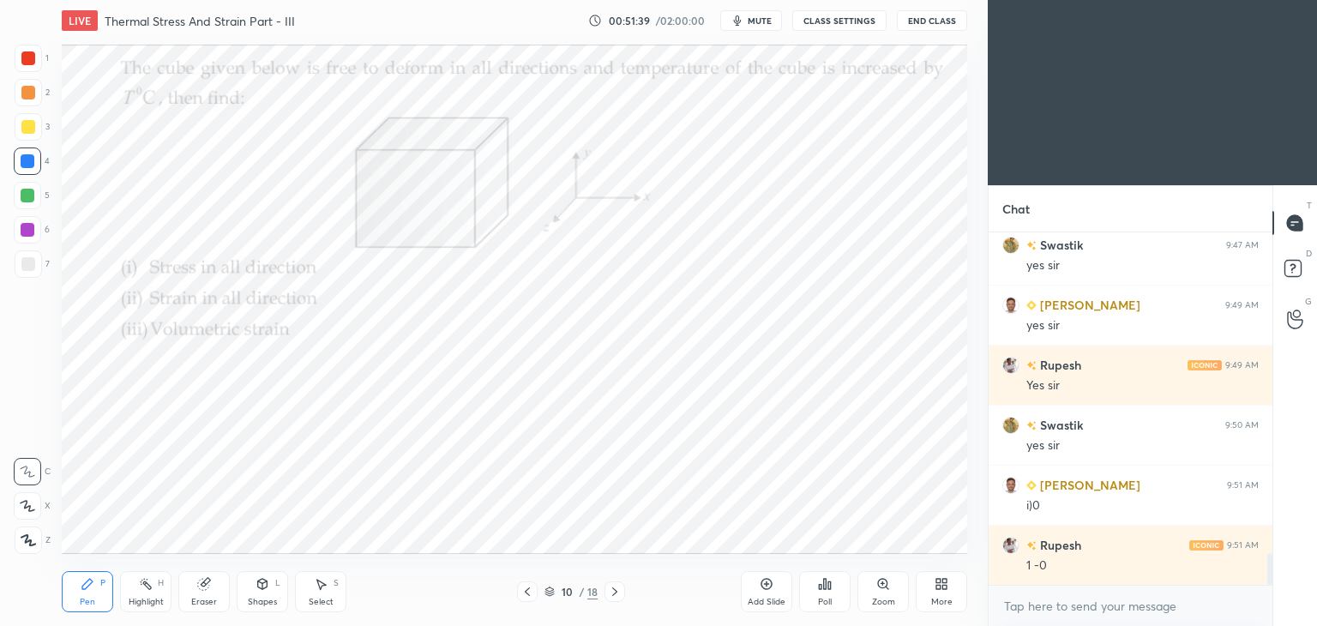
click at [32, 58] on div at bounding box center [28, 58] width 14 height 14
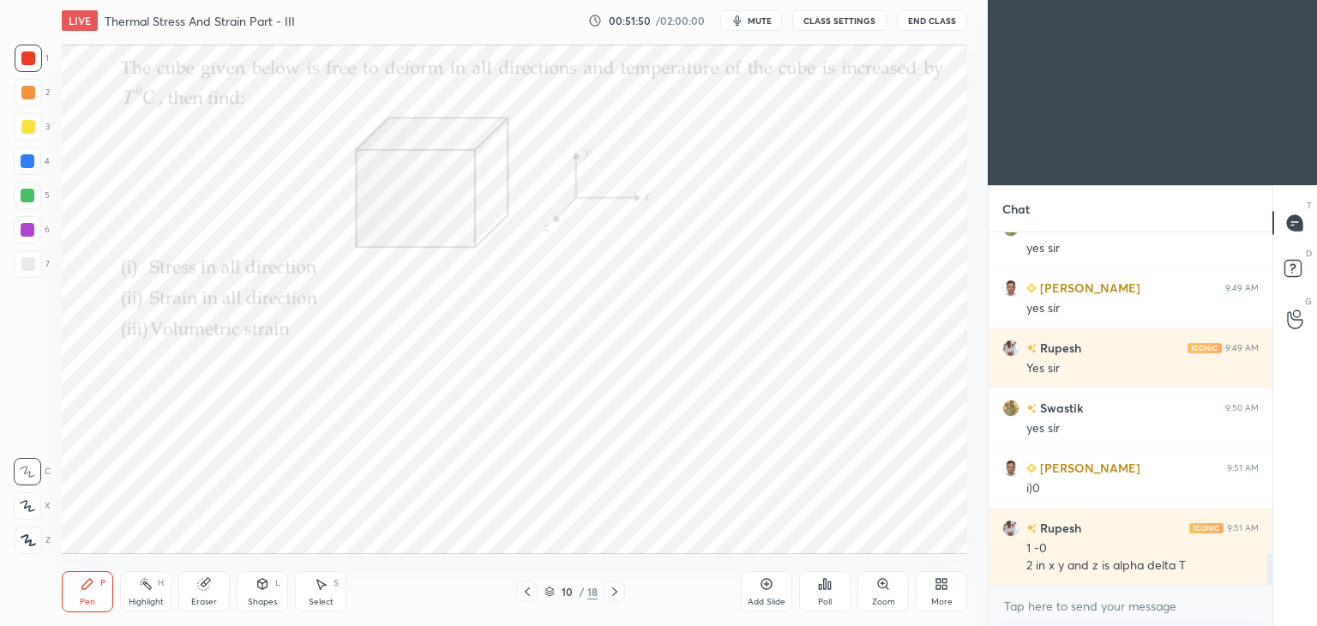
scroll to position [3637, 0]
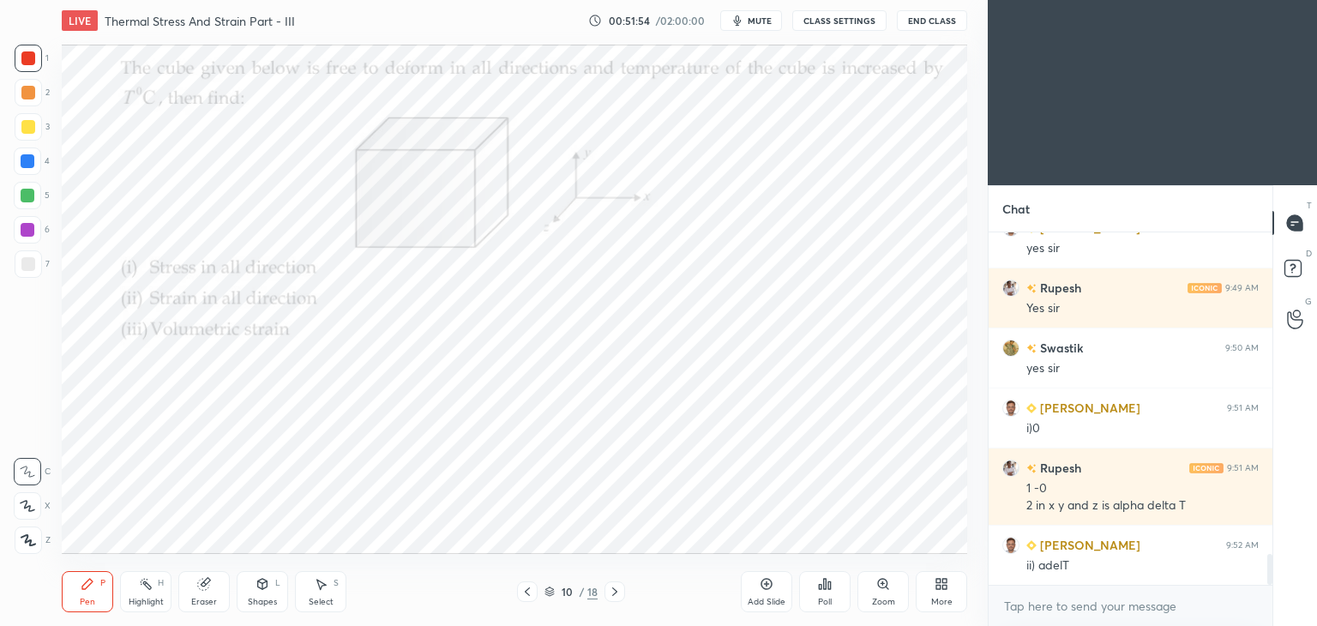
click at [203, 594] on div "Eraser" at bounding box center [203, 591] width 51 height 41
click at [28, 510] on icon at bounding box center [28, 506] width 14 height 15
click at [86, 594] on div "Pen P" at bounding box center [87, 591] width 51 height 41
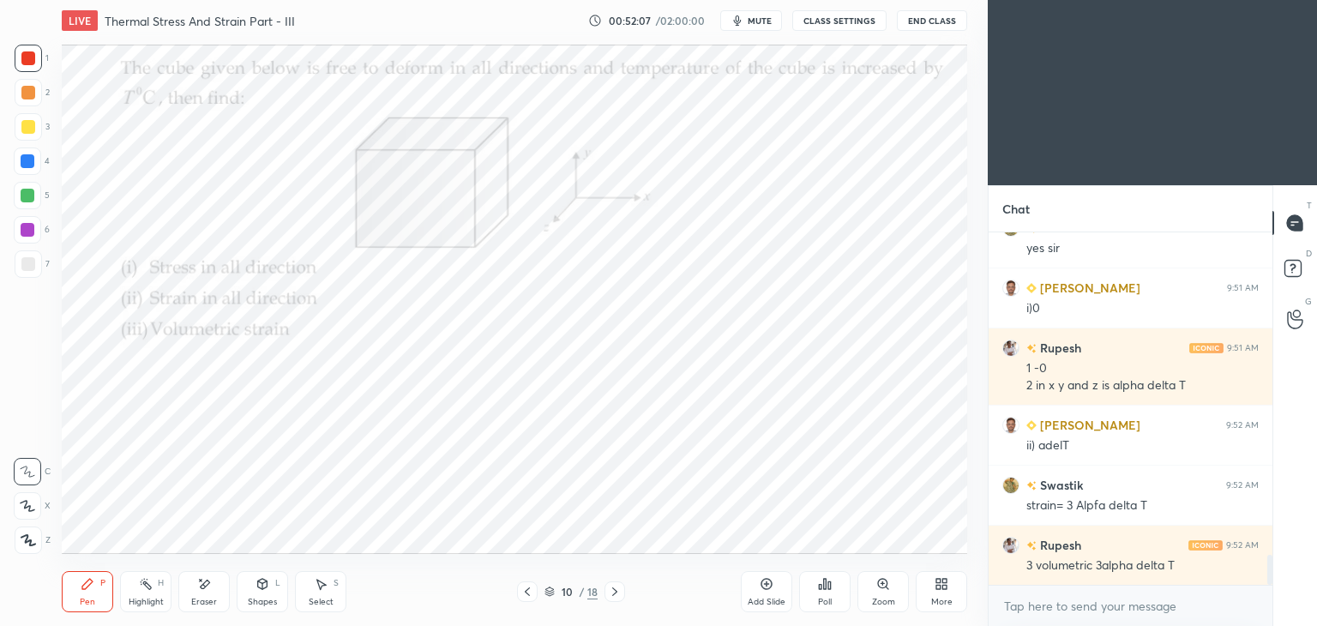
scroll to position [3817, 0]
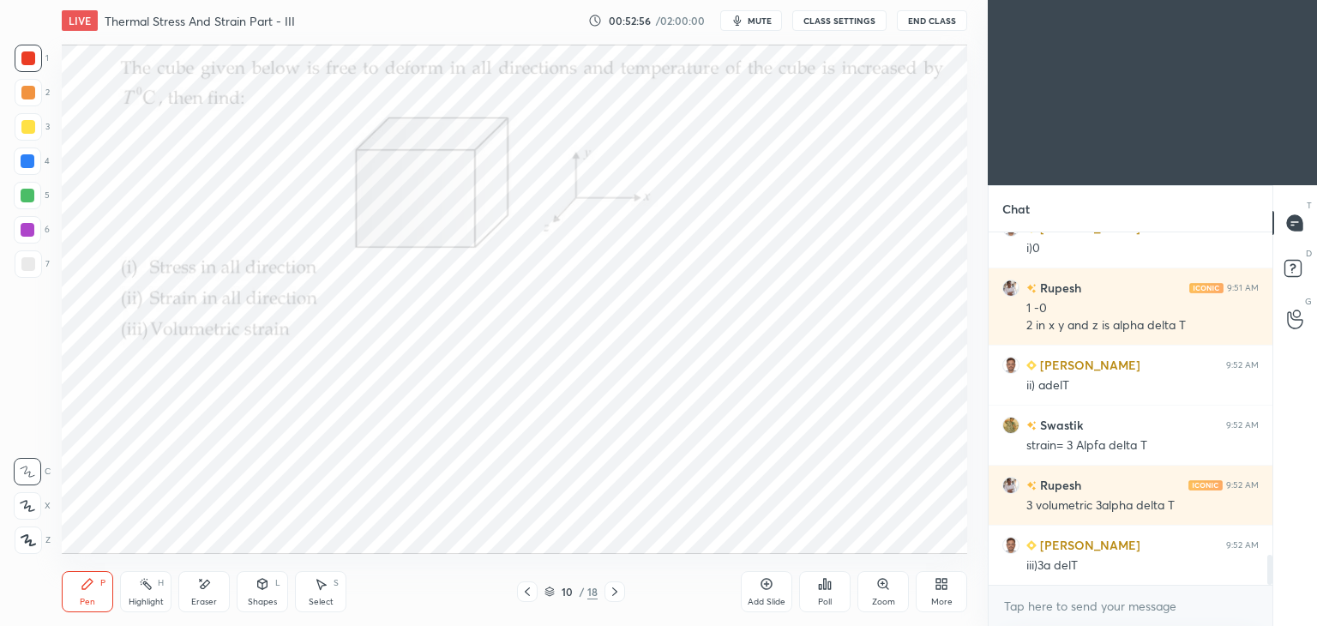
click at [614, 594] on icon at bounding box center [615, 592] width 14 height 14
click at [26, 165] on div at bounding box center [28, 161] width 14 height 14
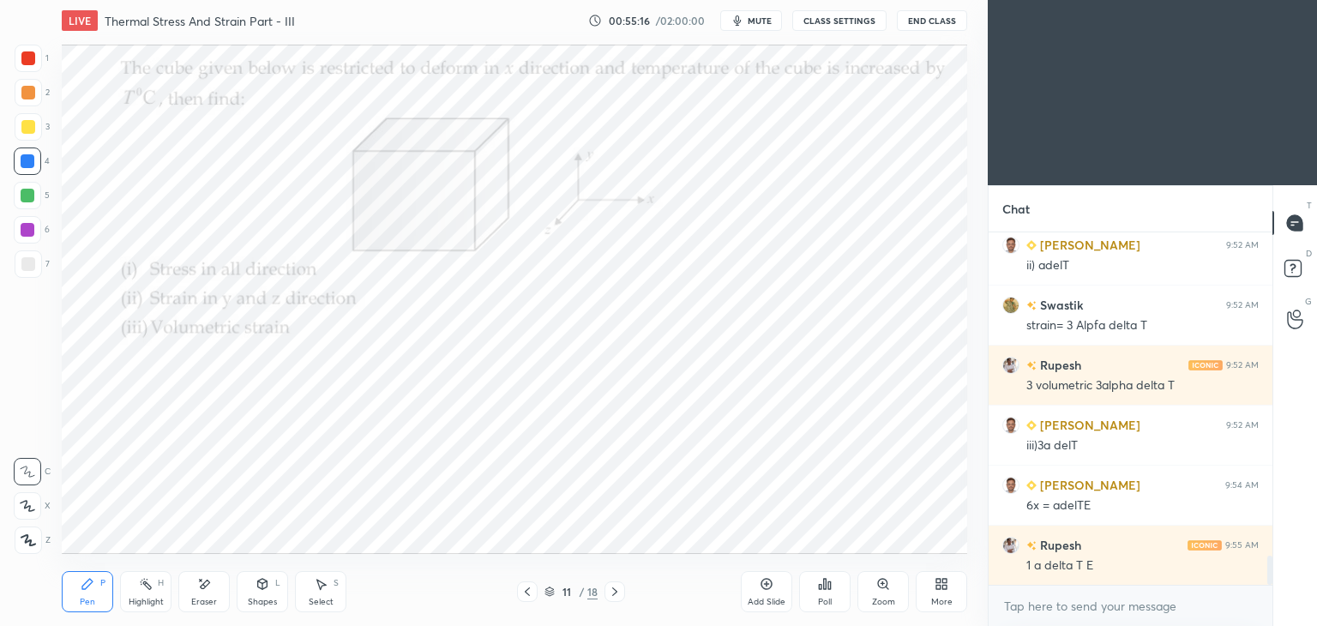
scroll to position [3954, 0]
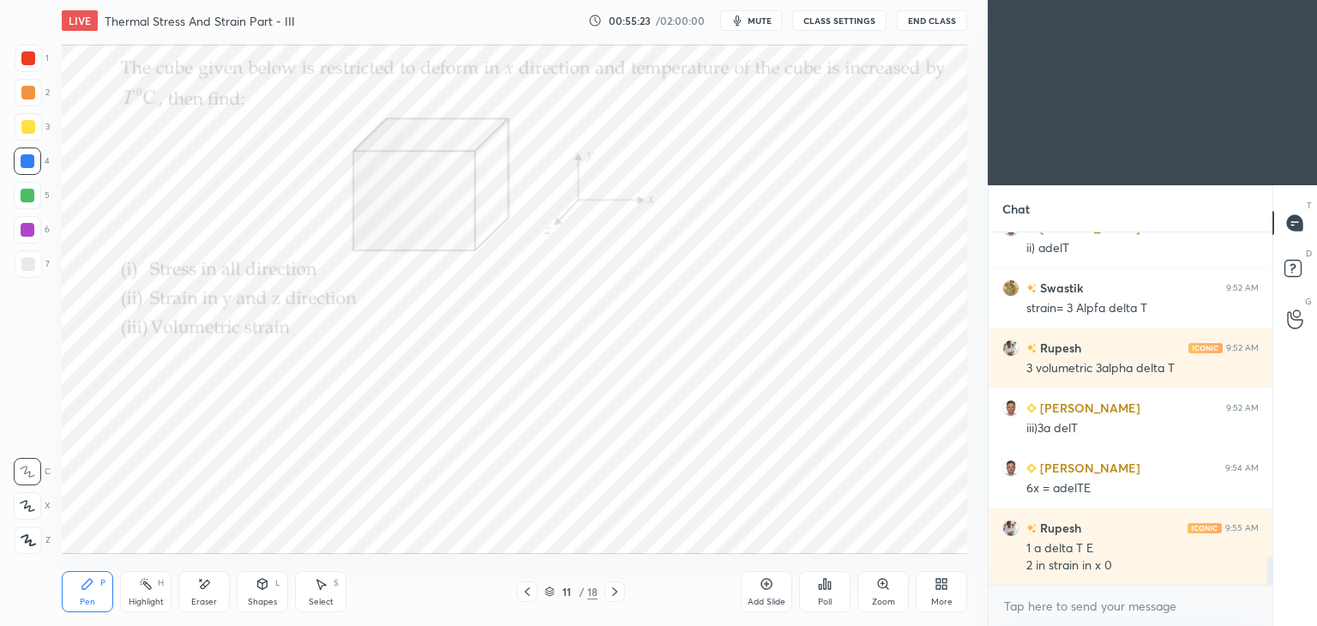
click at [208, 587] on icon at bounding box center [204, 584] width 14 height 15
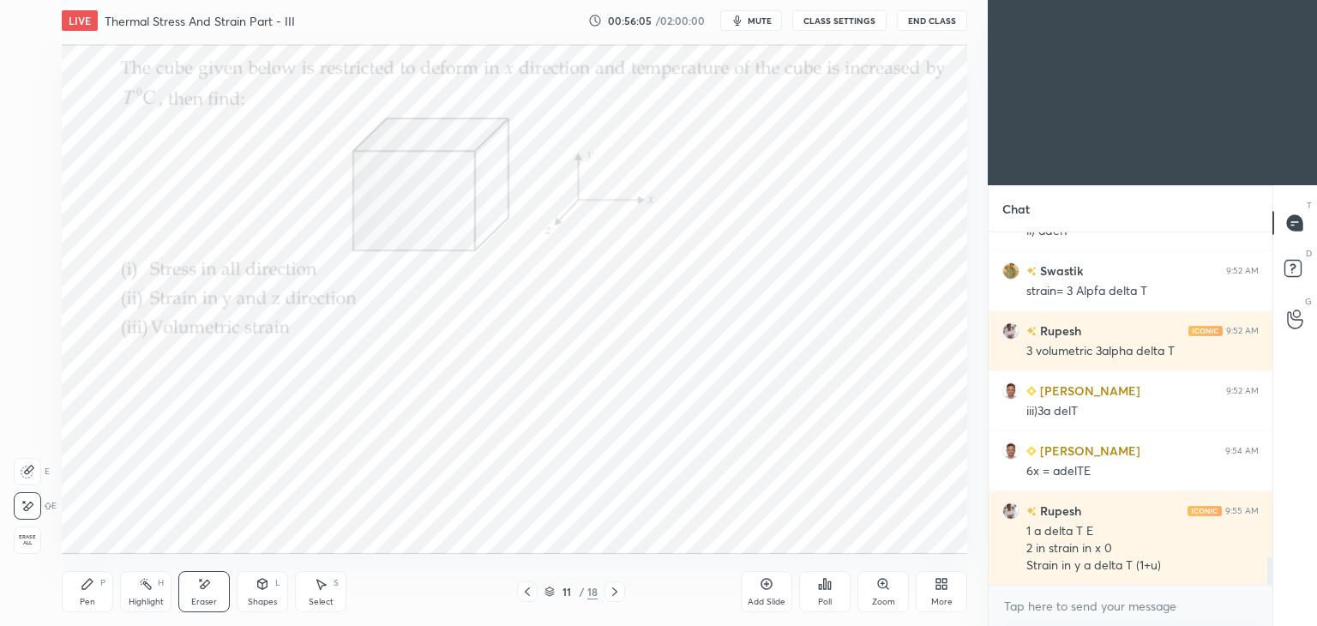
scroll to position [4031, 0]
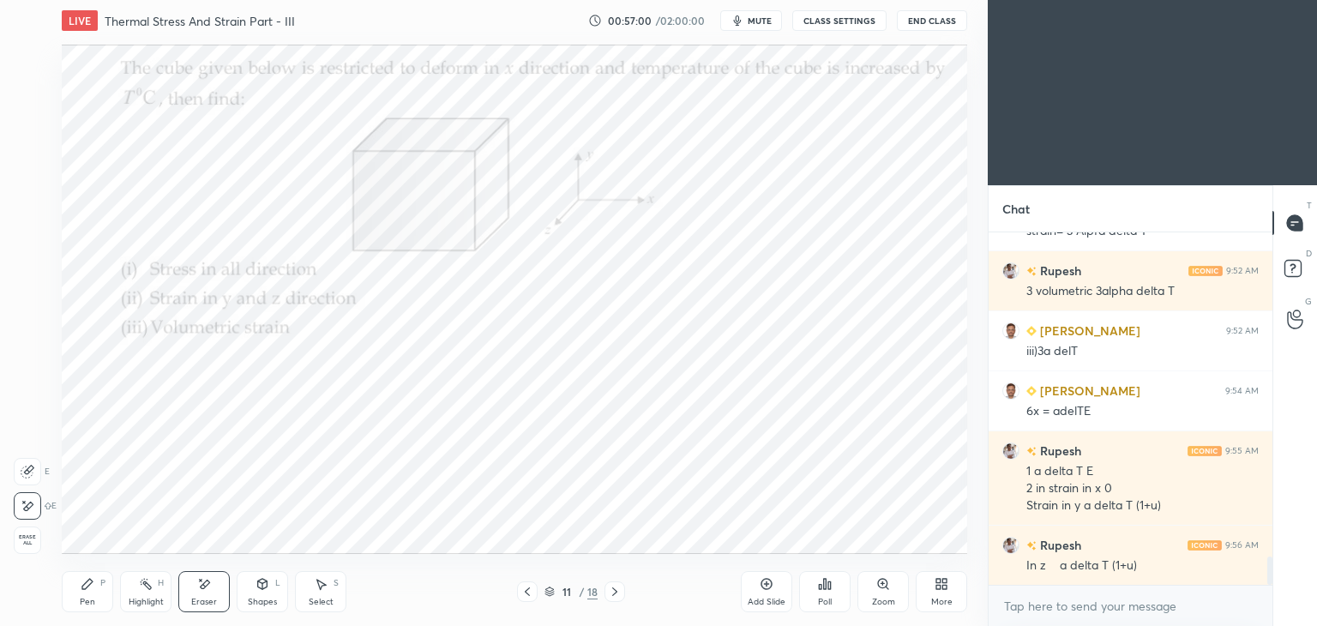
click at [89, 592] on div "Pen P" at bounding box center [87, 591] width 51 height 41
click at [36, 56] on div at bounding box center [28, 58] width 27 height 27
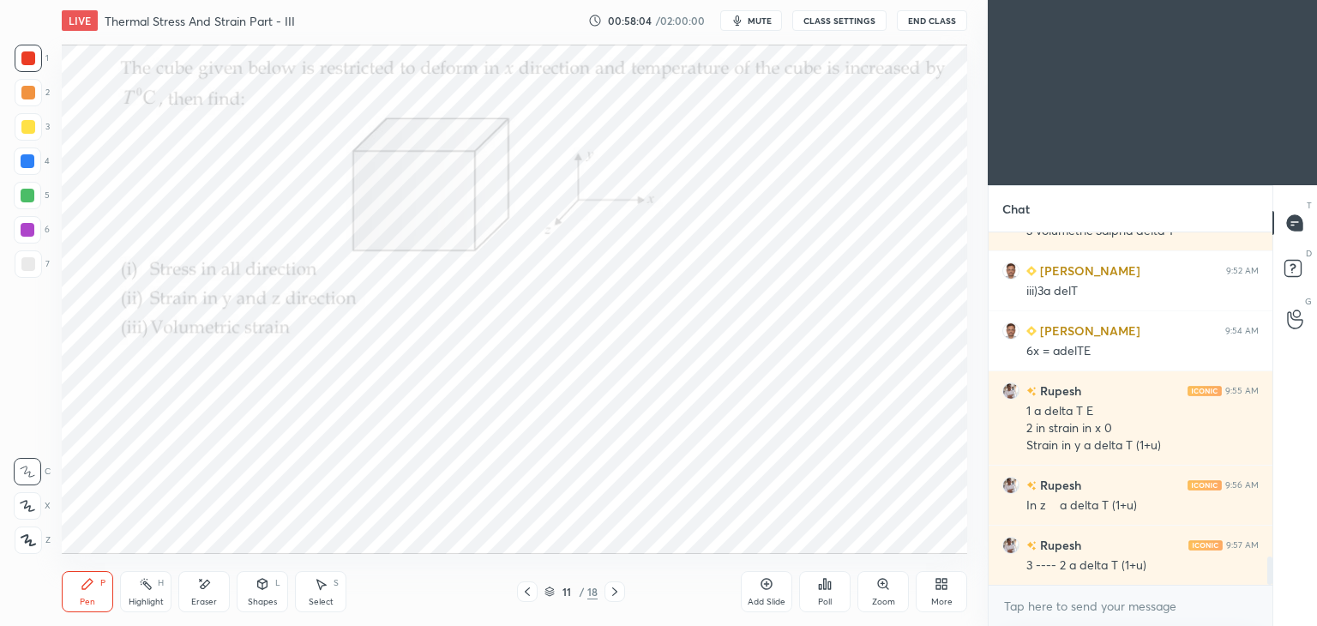
click at [319, 589] on icon at bounding box center [321, 584] width 14 height 14
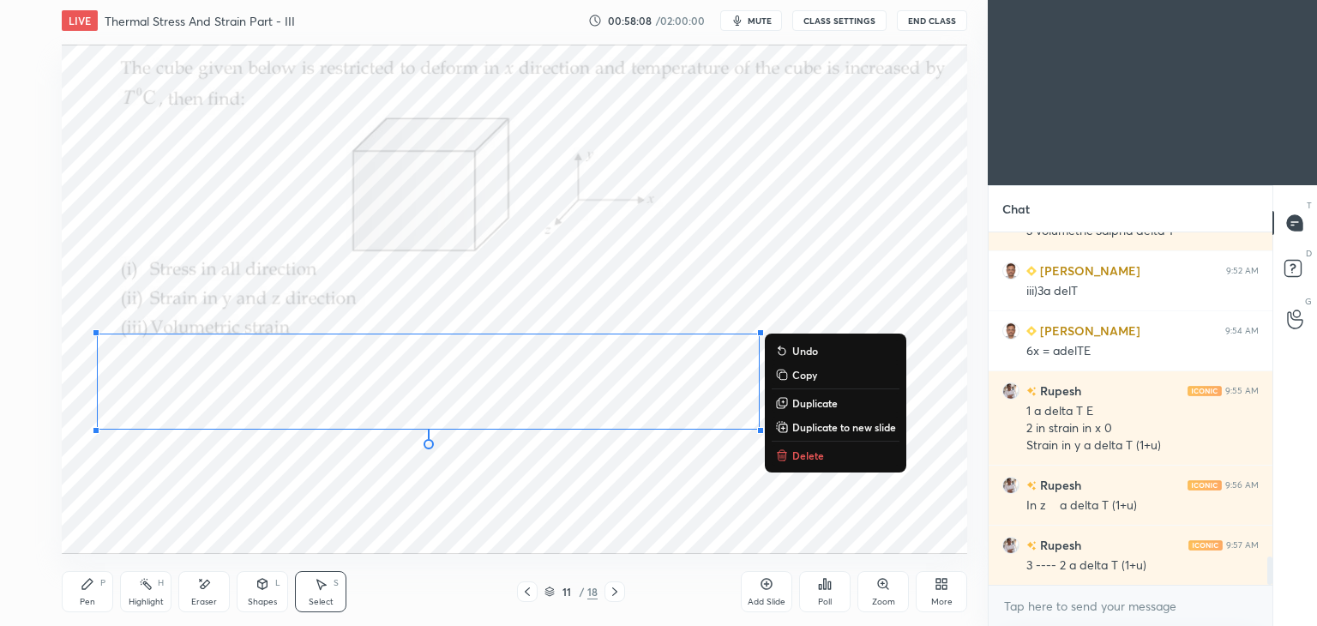
click at [90, 598] on div "Pen" at bounding box center [87, 602] width 15 height 9
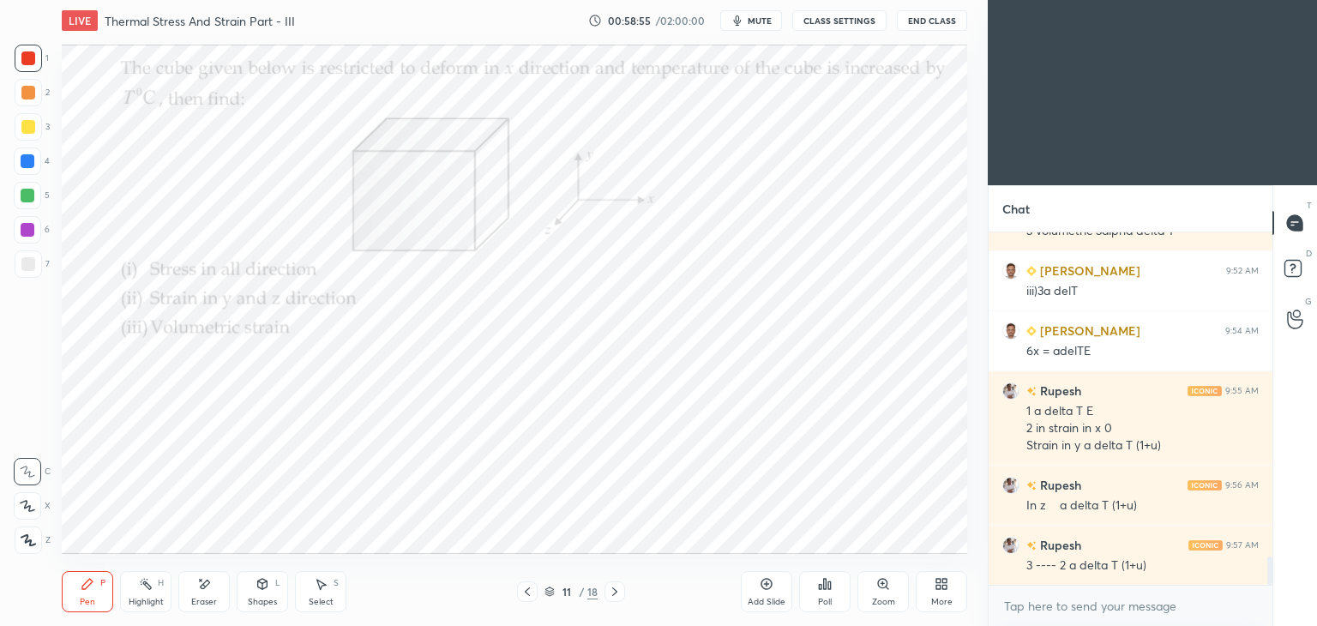
click at [99, 594] on div "Pen P" at bounding box center [87, 591] width 51 height 41
click at [765, 594] on div "Add Slide" at bounding box center [766, 591] width 51 height 41
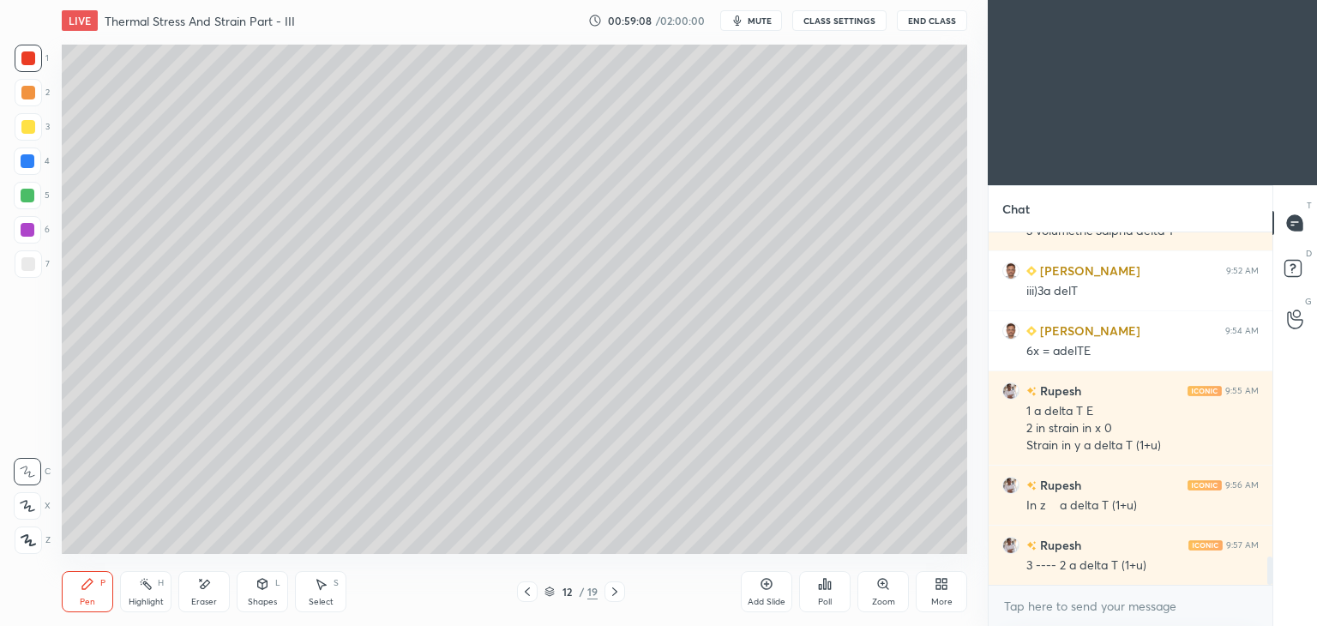
click at [28, 134] on div at bounding box center [28, 127] width 14 height 14
click at [526, 589] on icon at bounding box center [528, 592] width 14 height 14
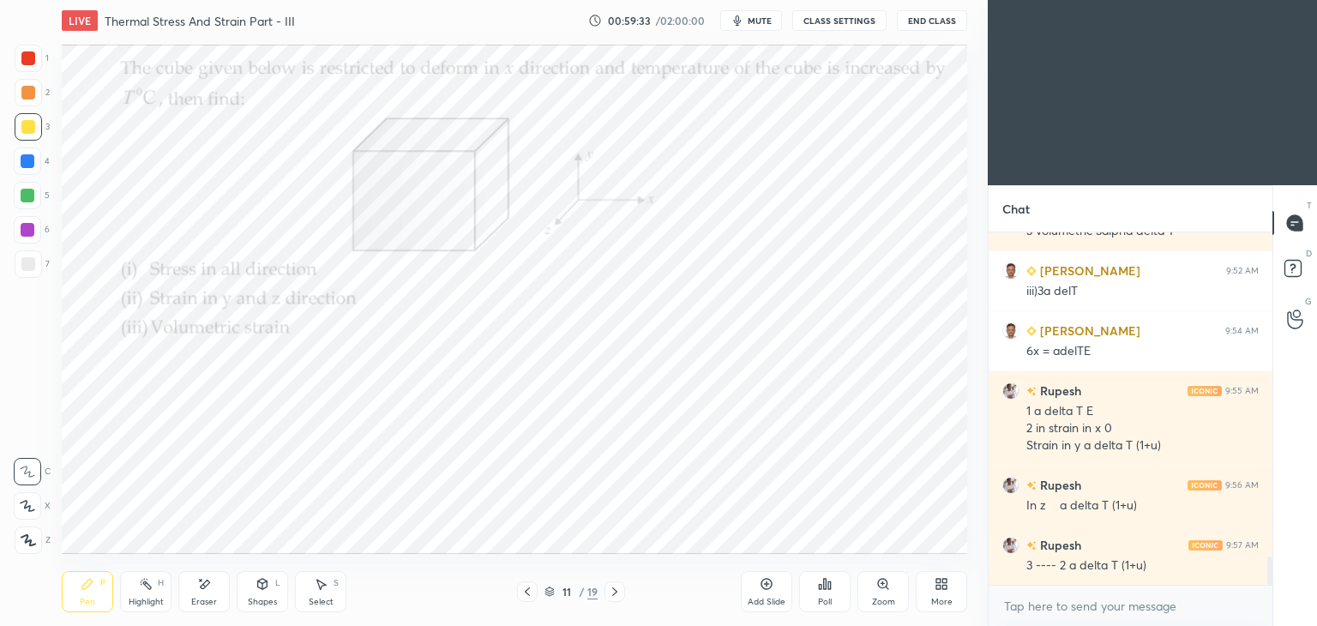
click at [617, 595] on icon at bounding box center [615, 592] width 14 height 14
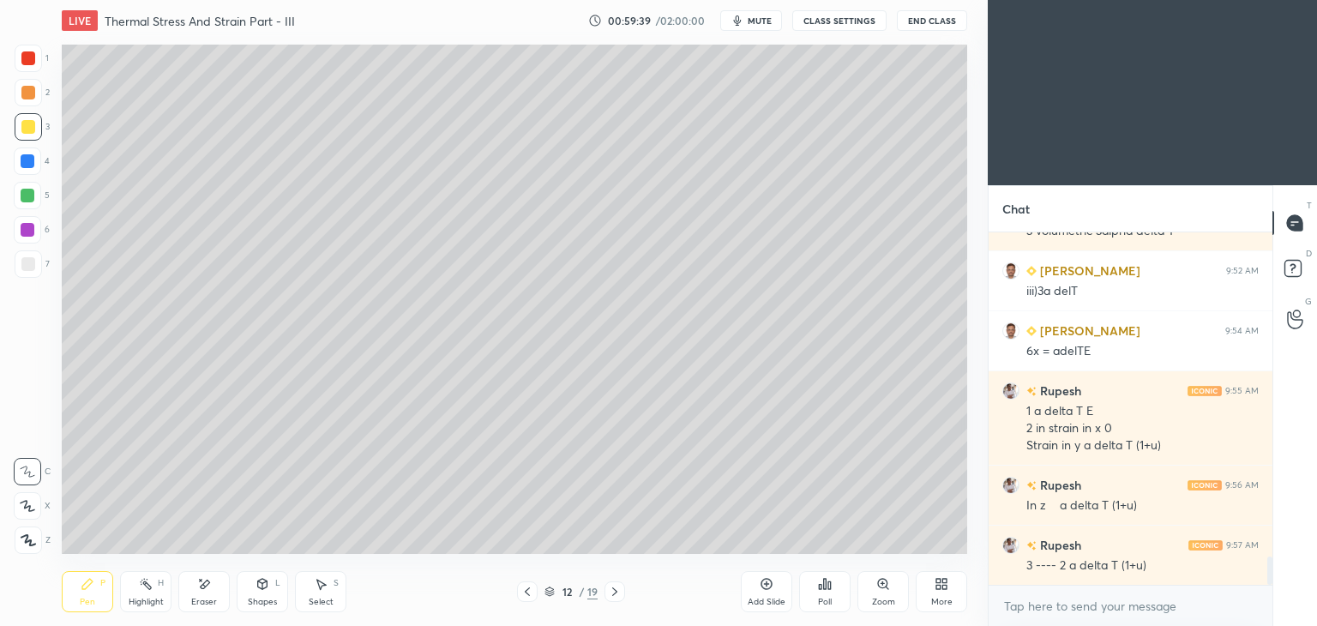
click at [532, 598] on icon at bounding box center [528, 592] width 14 height 14
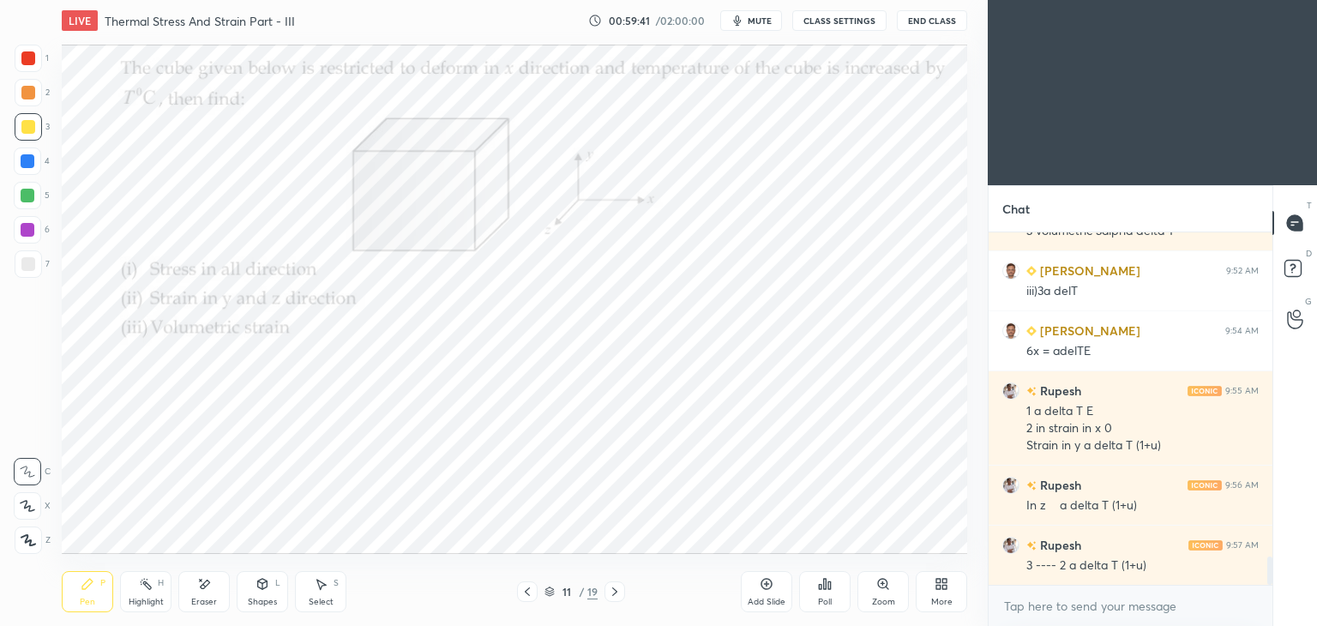
click at [612, 594] on icon at bounding box center [615, 592] width 14 height 14
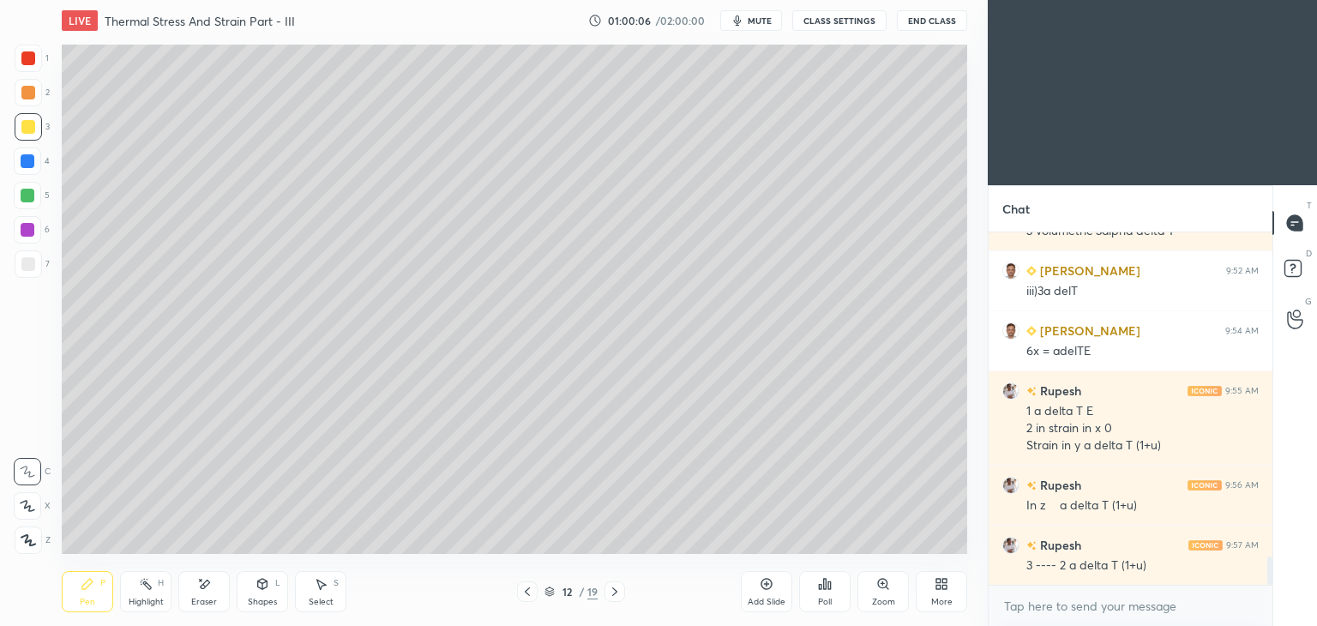
click at [265, 593] on div "Shapes L" at bounding box center [262, 591] width 51 height 41
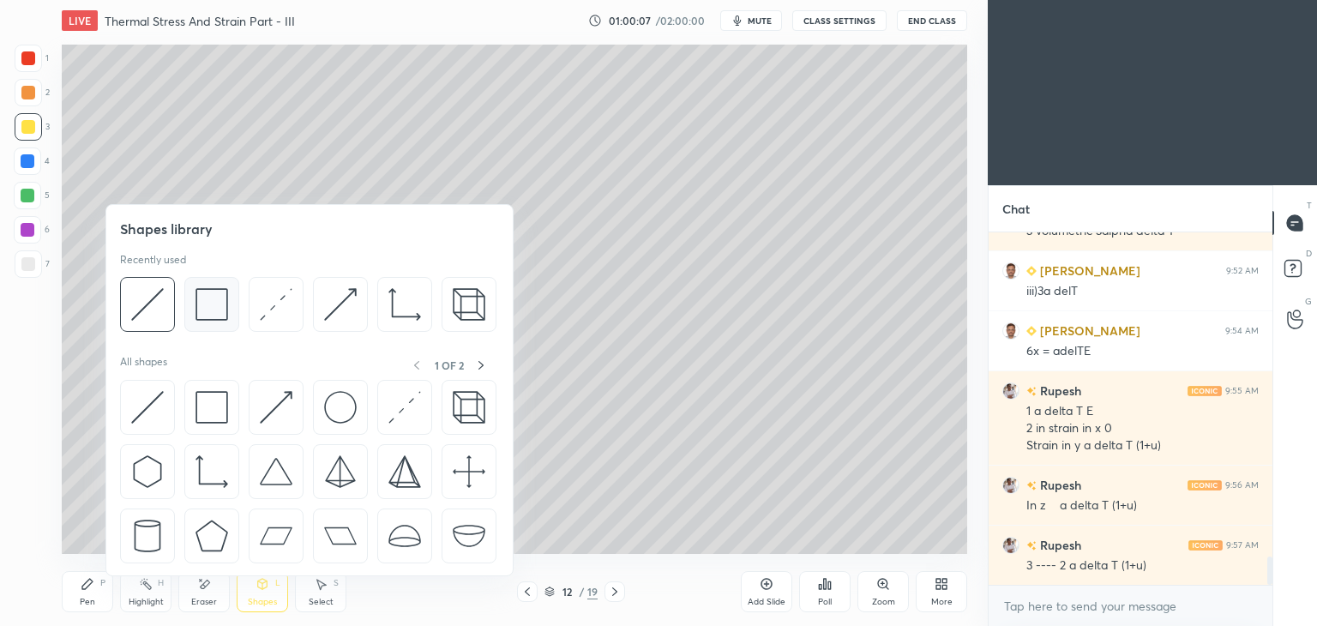
click at [202, 310] on img at bounding box center [212, 304] width 33 height 33
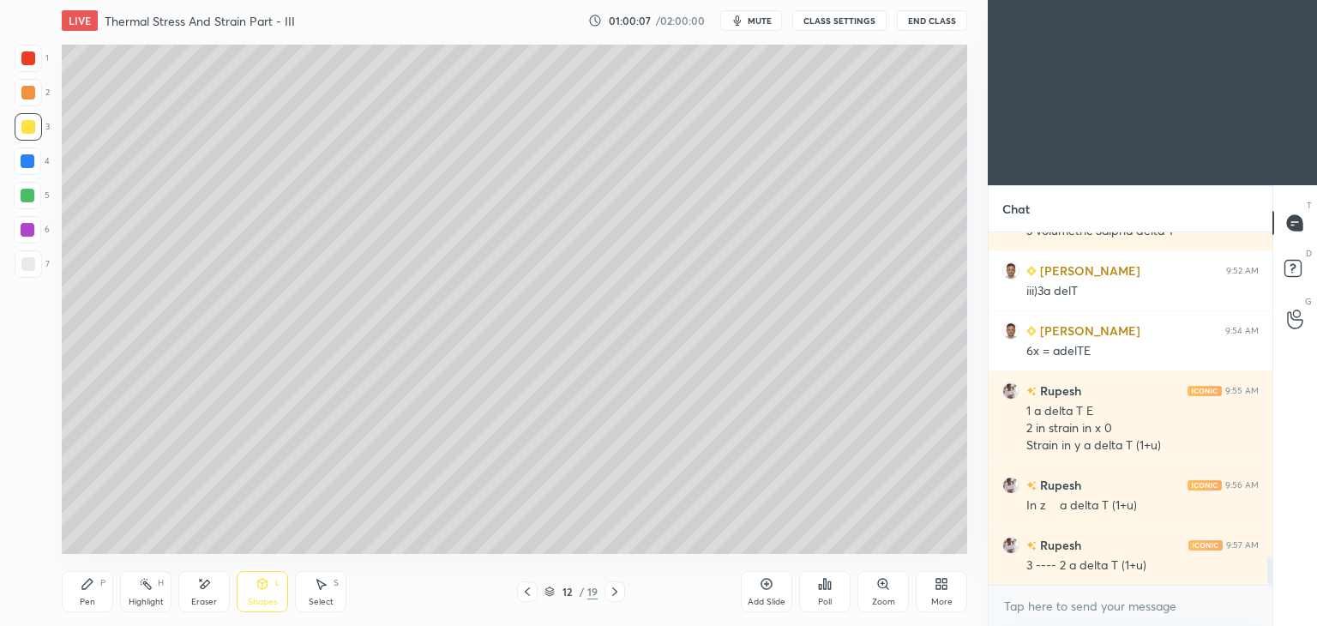
click at [21, 268] on div at bounding box center [28, 264] width 14 height 14
click at [321, 601] on div "Select" at bounding box center [321, 602] width 25 height 9
click at [536, 309] on div at bounding box center [536, 307] width 7 height 7
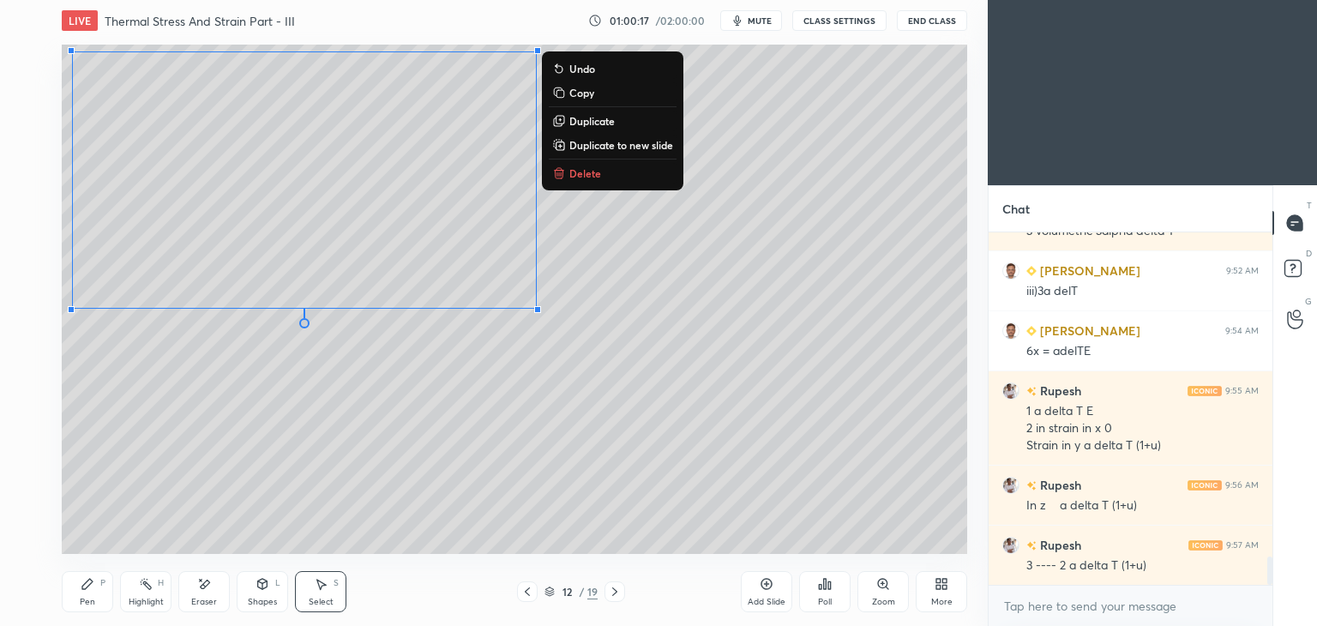
click at [73, 595] on div "Pen P" at bounding box center [87, 591] width 51 height 41
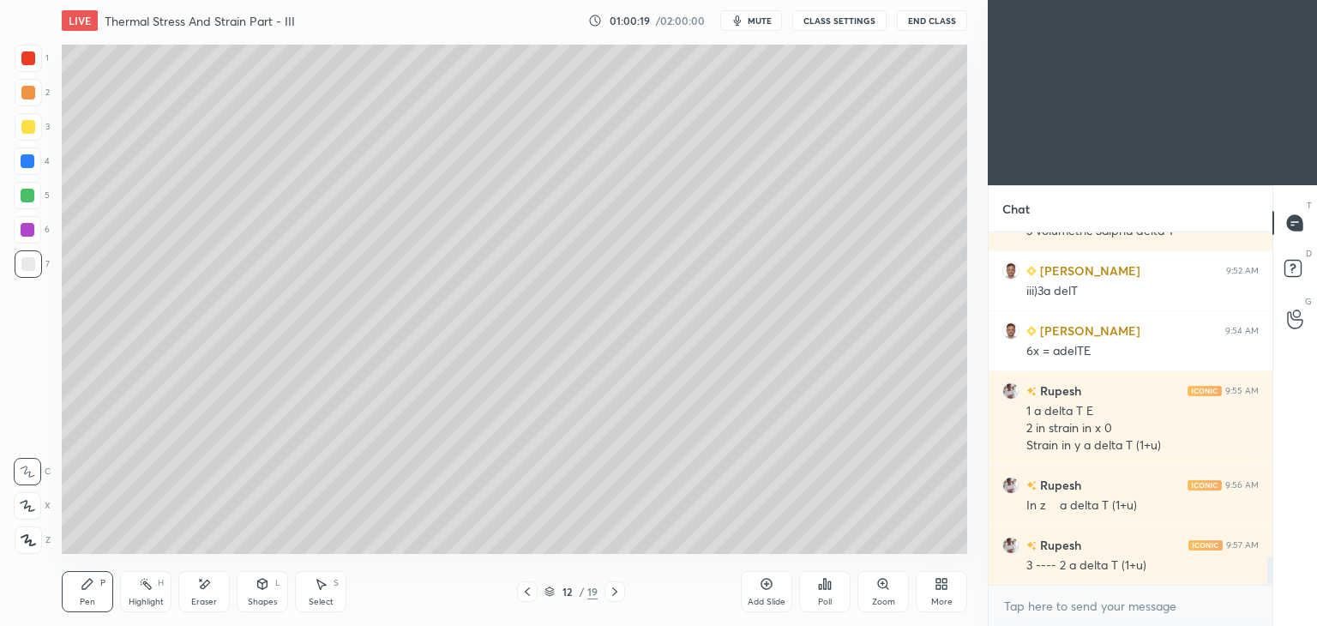
scroll to position [4151, 0]
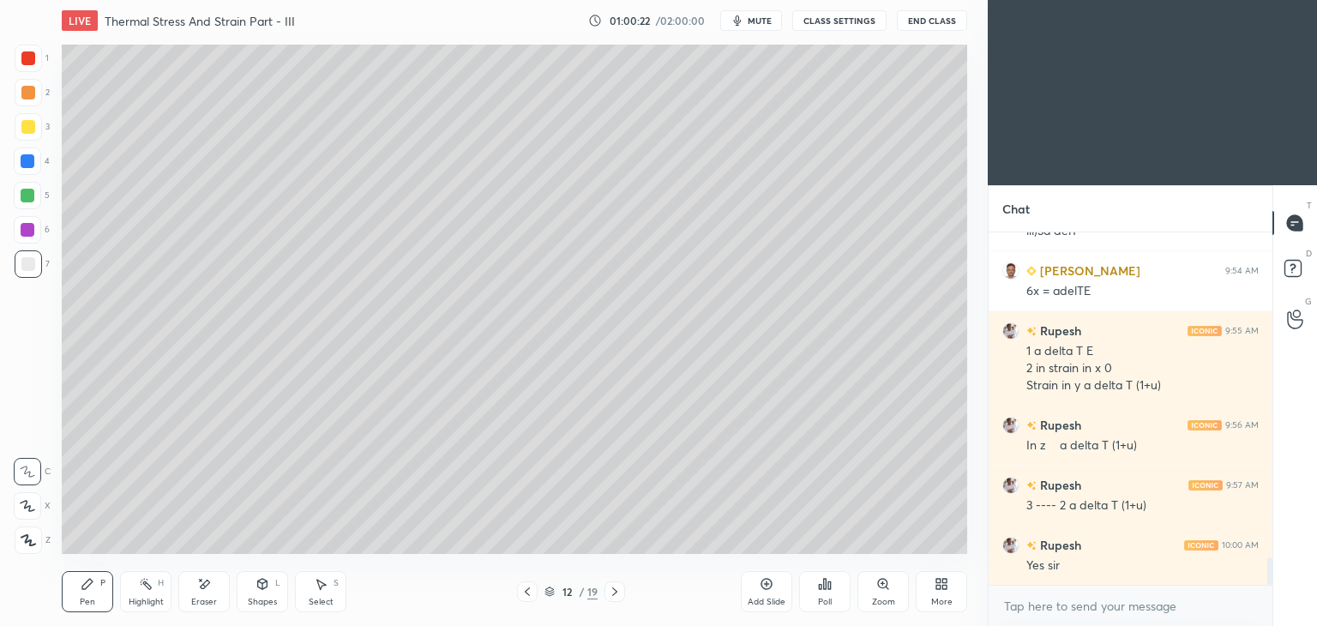
click at [526, 595] on icon at bounding box center [528, 592] width 14 height 14
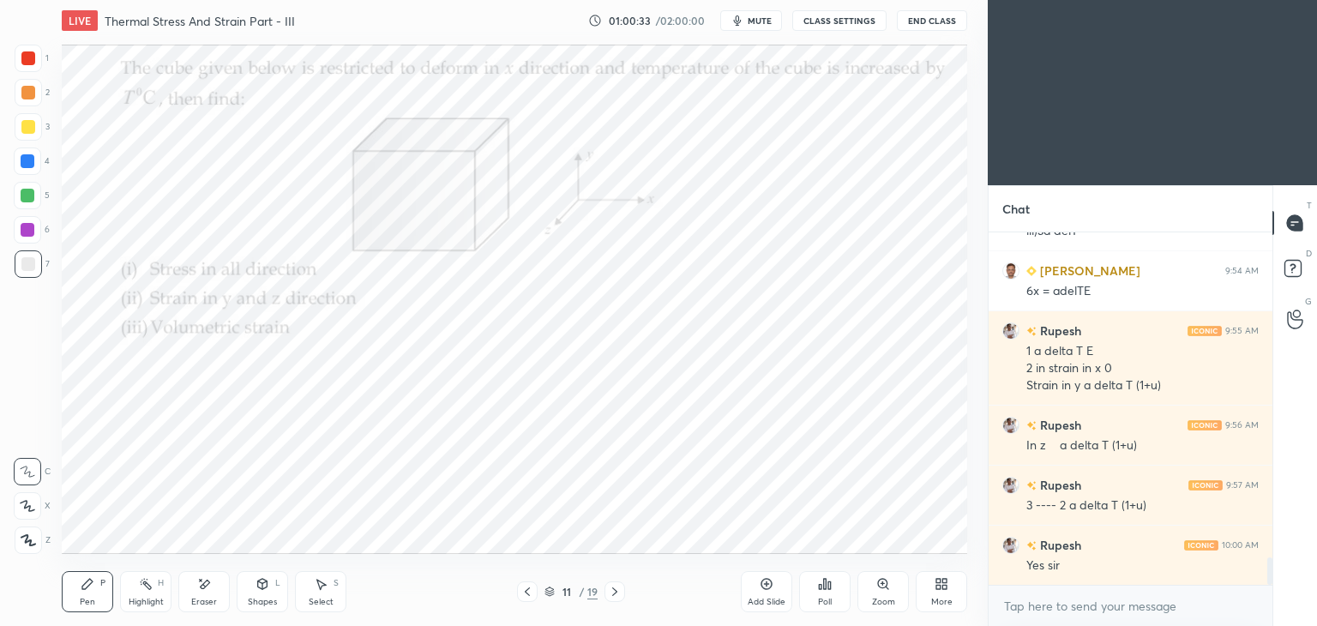
click at [611, 595] on icon at bounding box center [615, 592] width 14 height 14
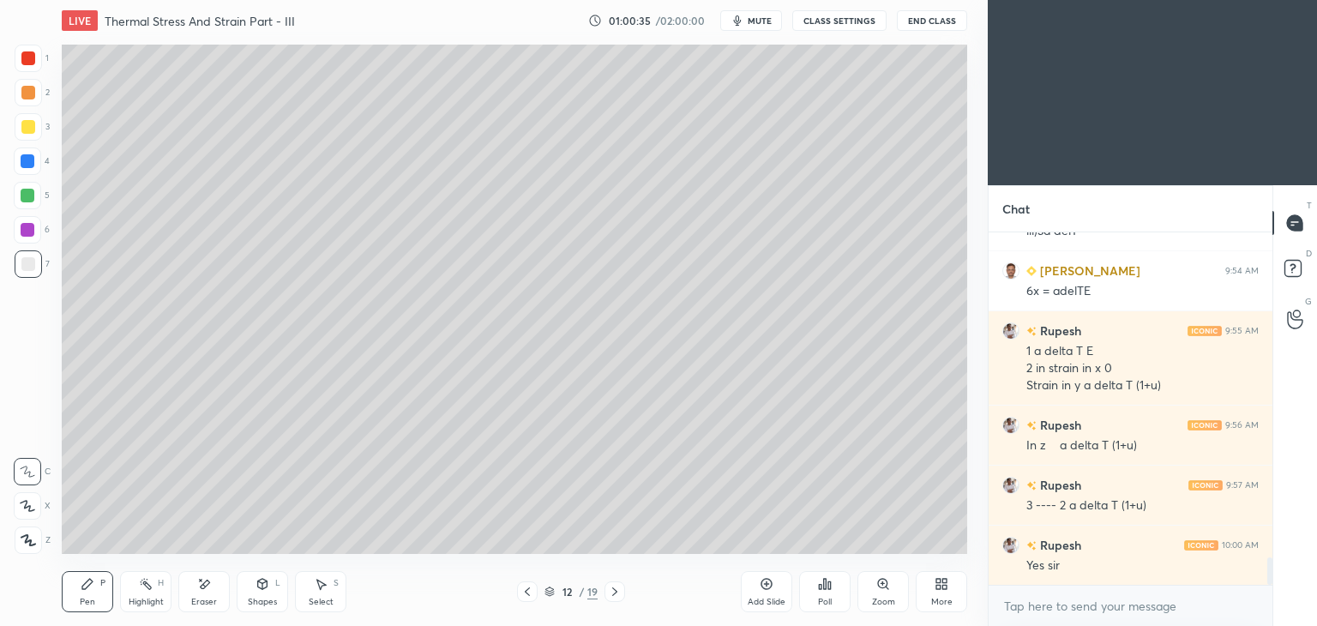
click at [25, 125] on div at bounding box center [28, 127] width 14 height 14
click at [269, 588] on div "Shapes L" at bounding box center [262, 591] width 51 height 41
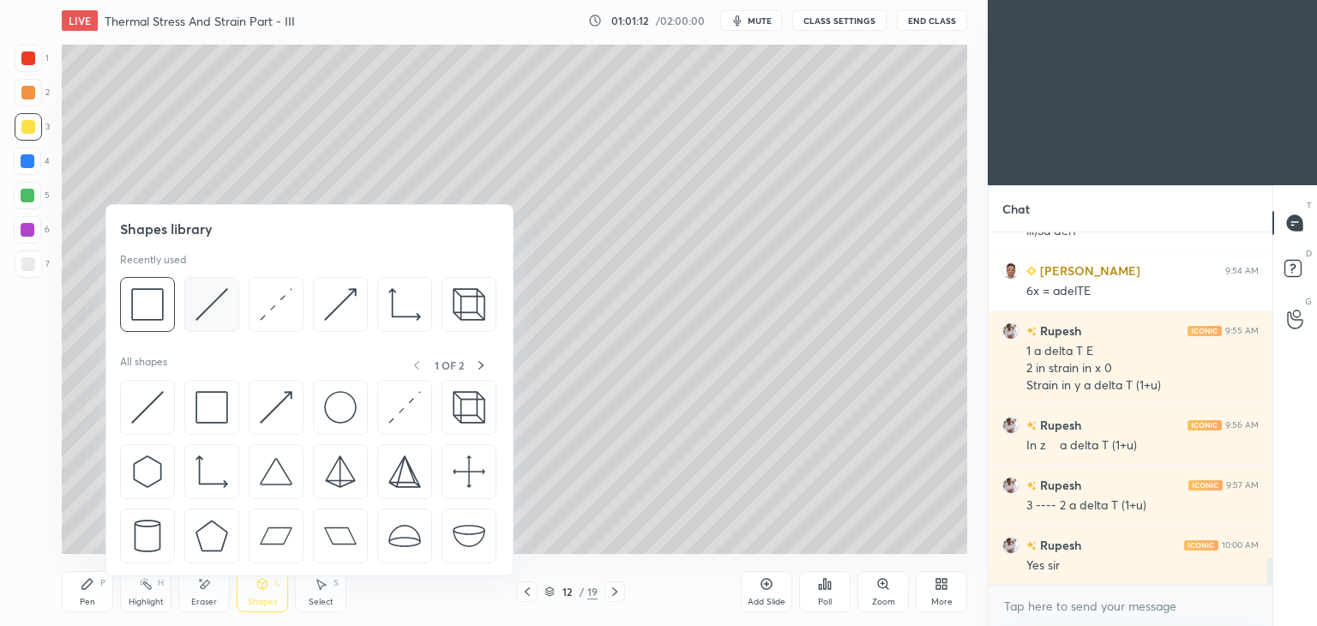
click at [232, 296] on div at bounding box center [211, 304] width 55 height 55
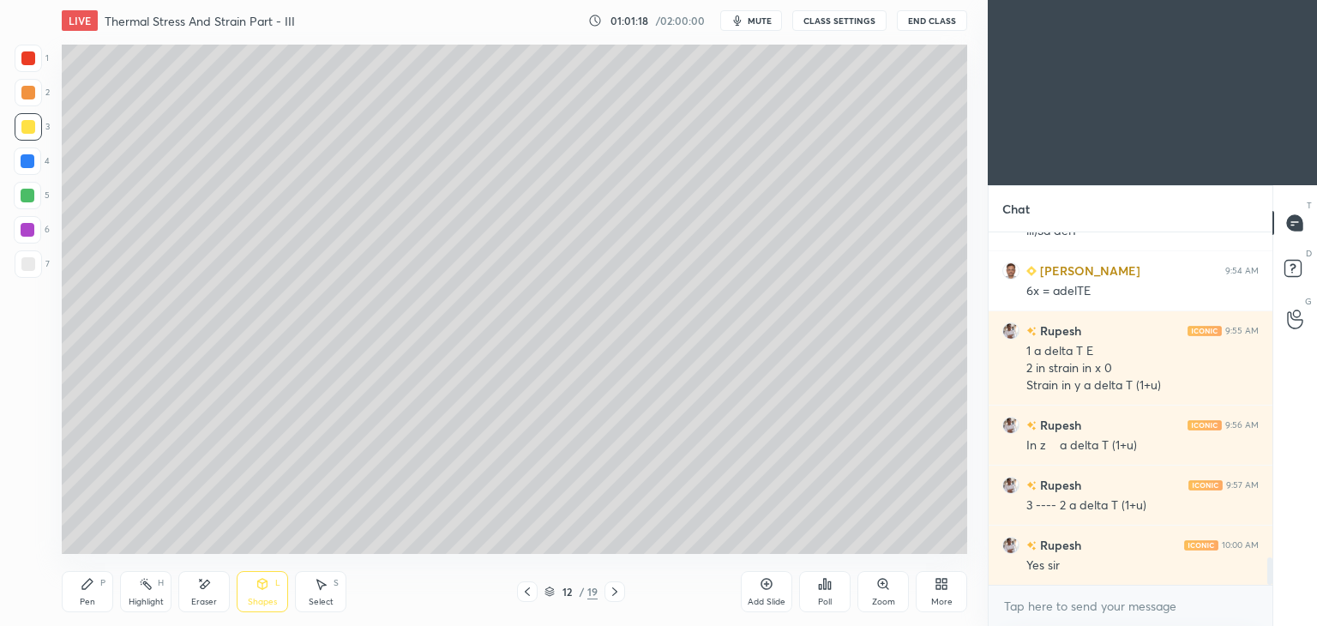
click at [318, 598] on div "Select" at bounding box center [321, 602] width 25 height 9
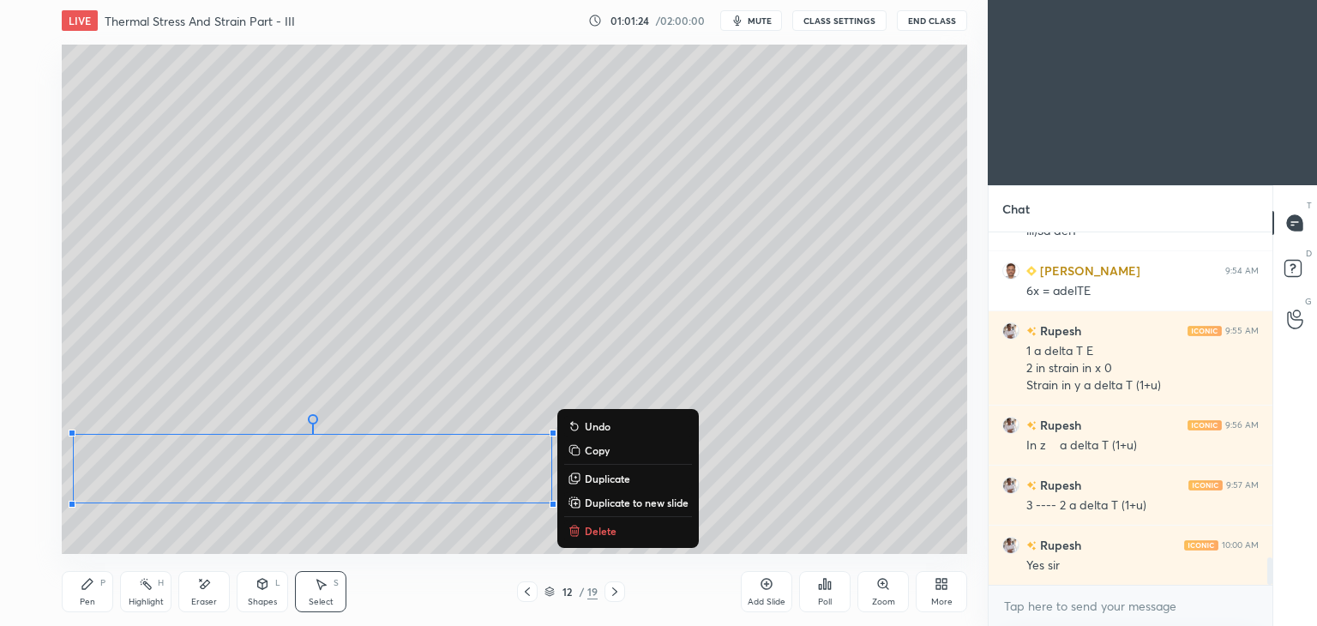
click at [208, 594] on div "Eraser" at bounding box center [203, 591] width 51 height 41
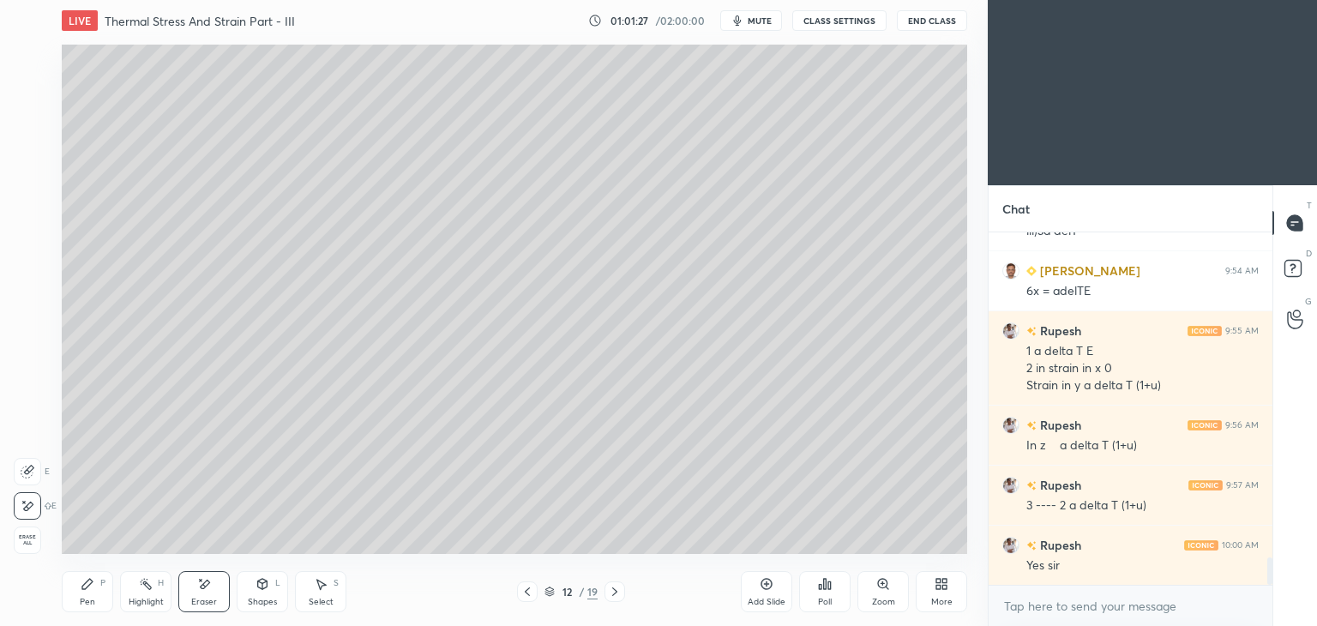
click at [255, 598] on div "Shapes" at bounding box center [262, 602] width 29 height 9
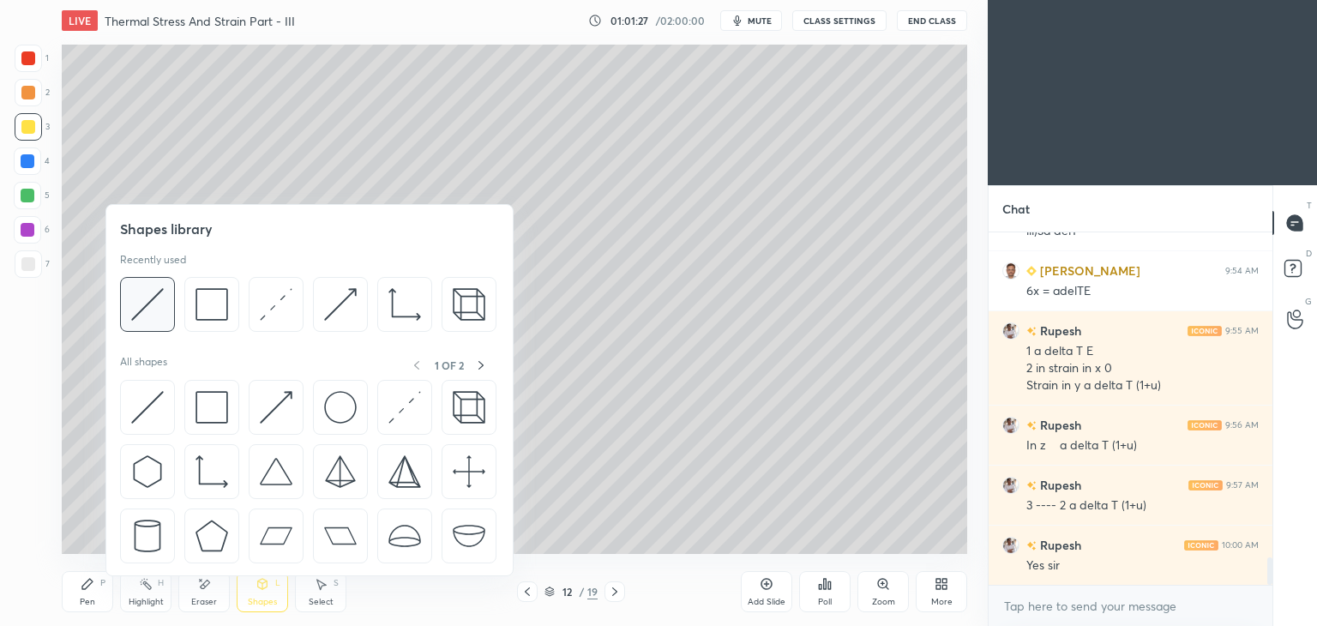
click at [147, 306] on img at bounding box center [147, 304] width 33 height 33
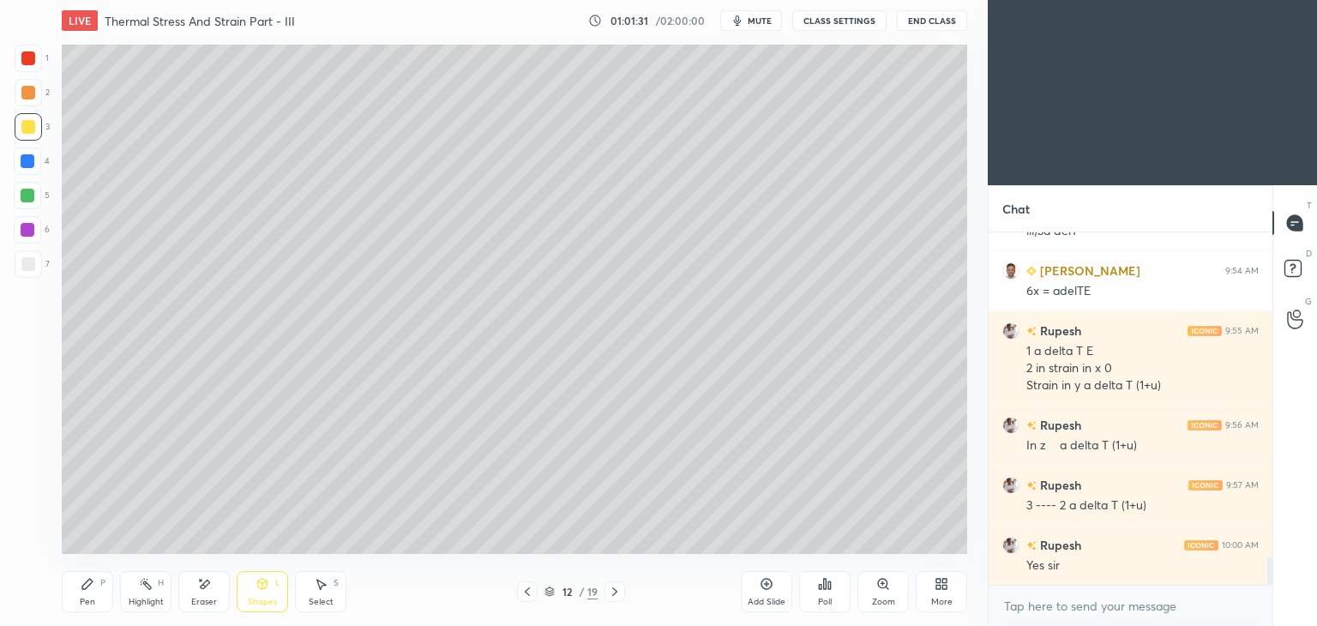
click at [81, 582] on icon at bounding box center [88, 584] width 14 height 14
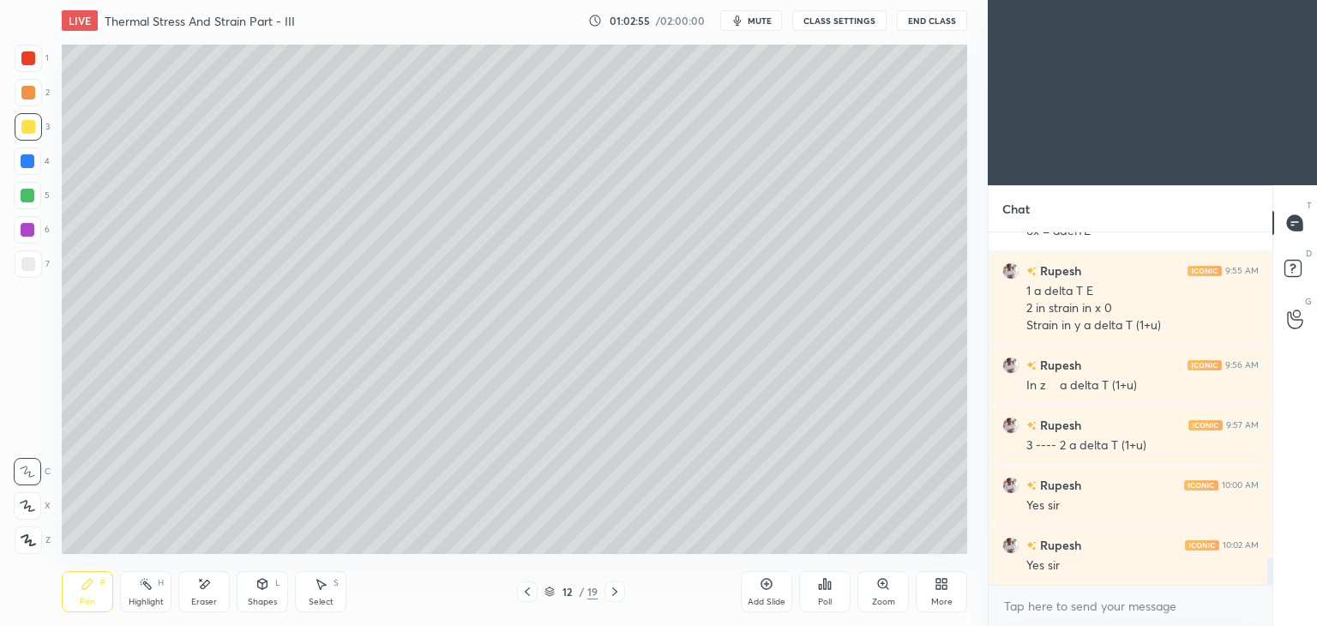
click at [316, 606] on div "Select" at bounding box center [321, 602] width 25 height 9
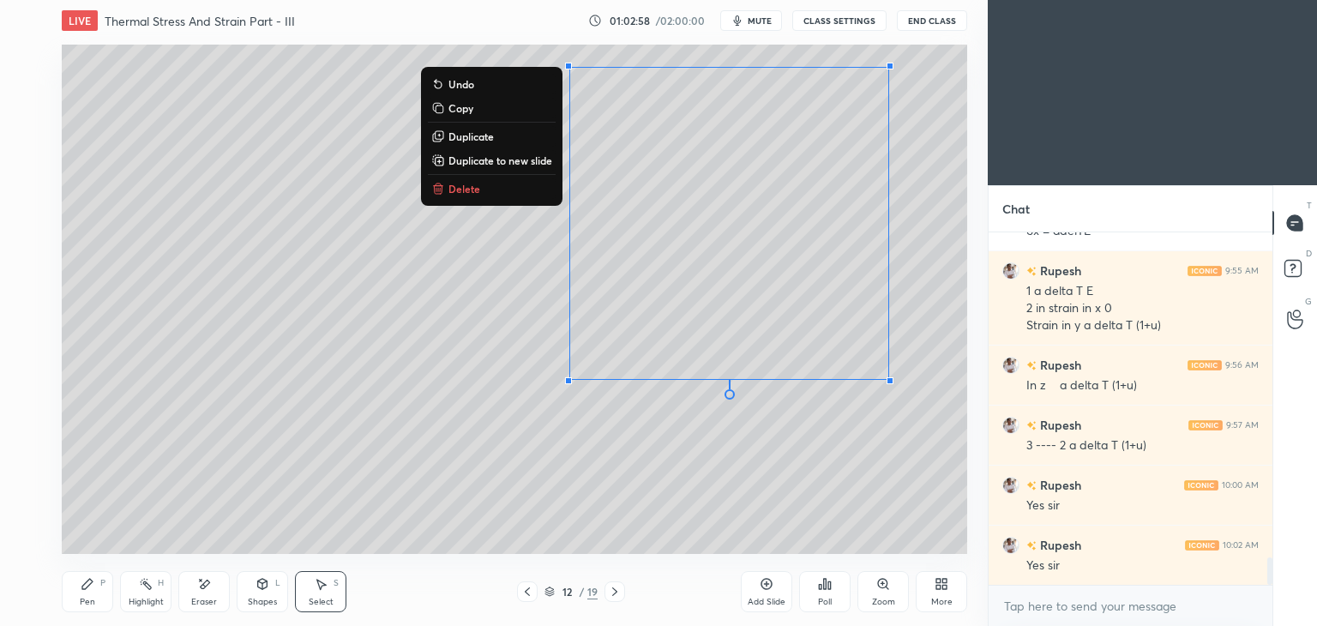
click at [82, 595] on div "Pen P" at bounding box center [87, 591] width 51 height 41
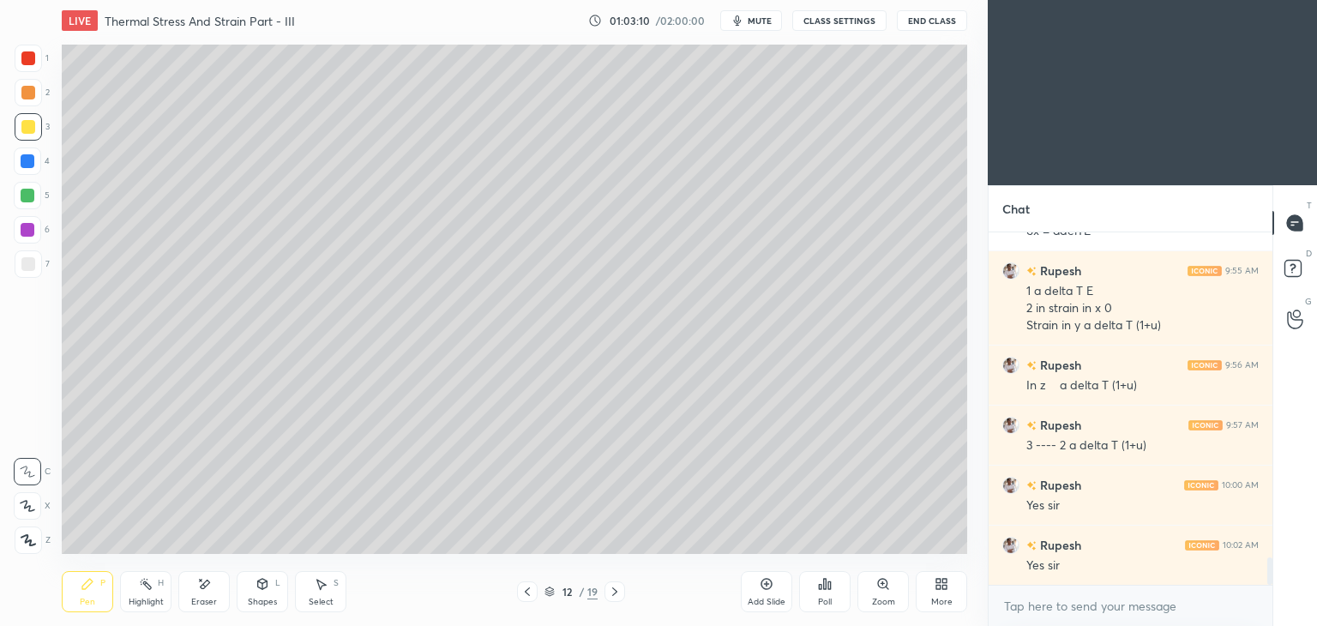
click at [176, 594] on div "Pen P Highlight H Eraser Shapes L Select S" at bounding box center [232, 591] width 340 height 41
click at [210, 598] on div "Eraser" at bounding box center [204, 602] width 26 height 9
click at [91, 601] on div "Pen" at bounding box center [87, 602] width 15 height 9
click at [271, 592] on div "Shapes L" at bounding box center [262, 591] width 51 height 41
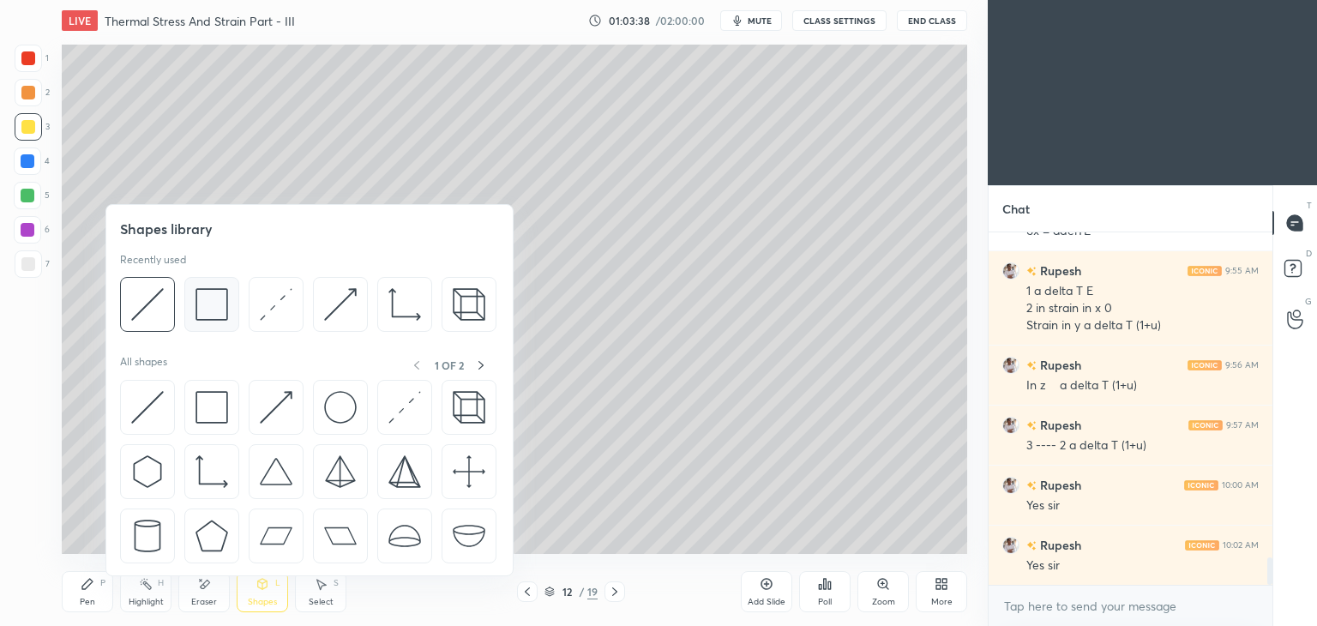
click at [206, 305] on img at bounding box center [212, 304] width 33 height 33
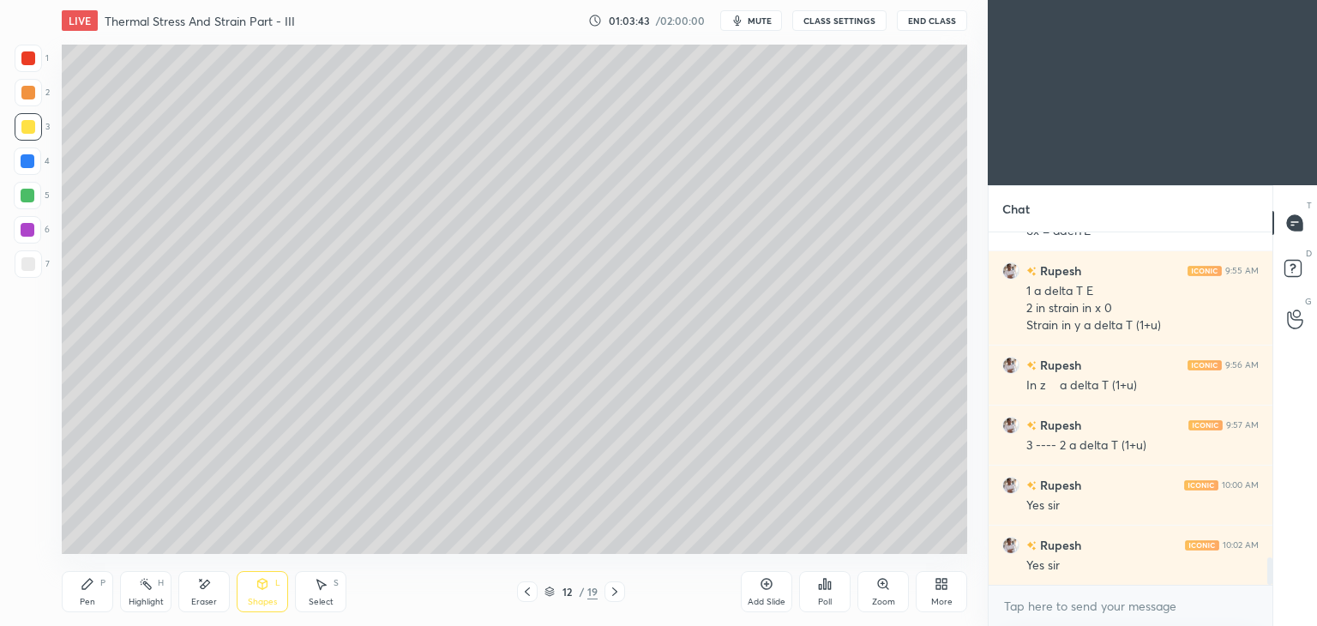
click at [93, 596] on div "Pen P" at bounding box center [87, 591] width 51 height 41
click at [525, 594] on icon at bounding box center [528, 592] width 14 height 14
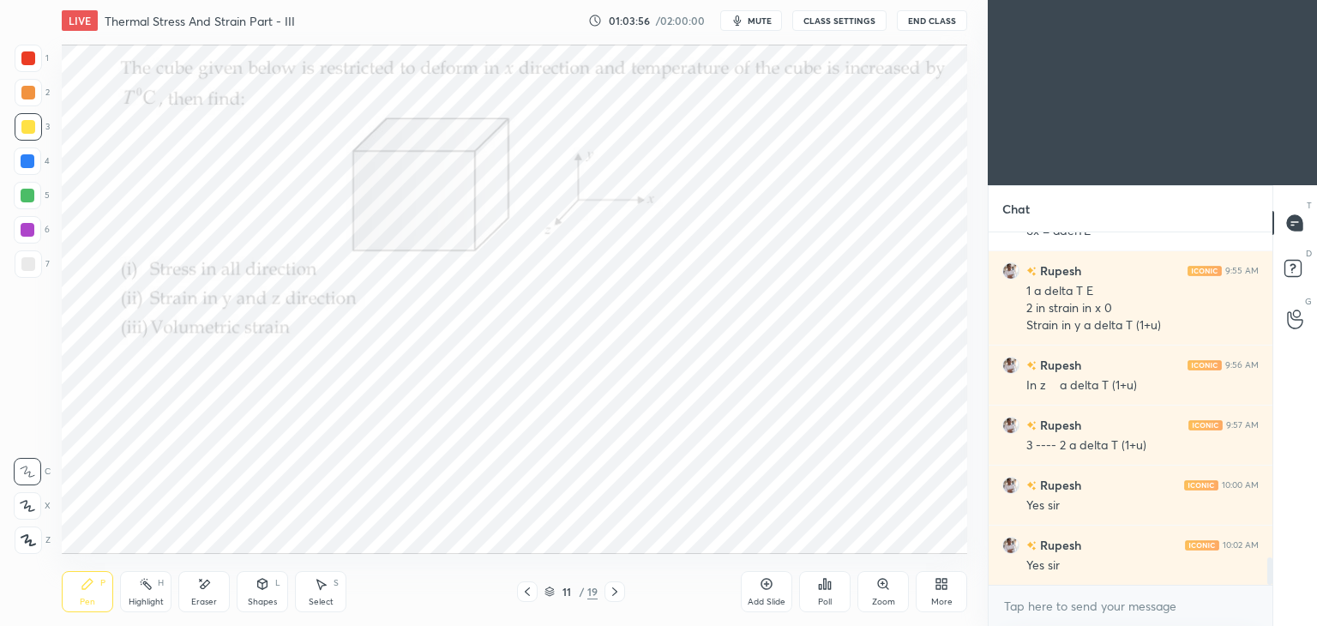
click at [608, 591] on icon at bounding box center [615, 592] width 14 height 14
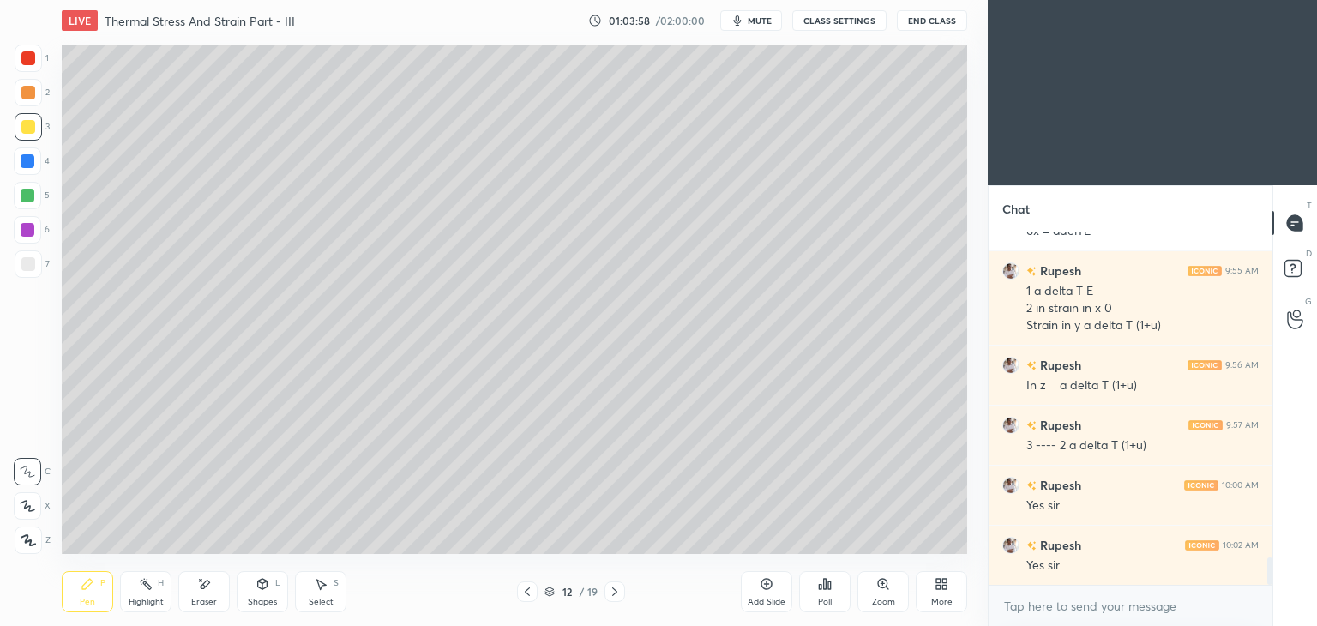
click at [765, 599] on div "Add Slide" at bounding box center [767, 602] width 38 height 9
click at [259, 598] on div "Shapes" at bounding box center [262, 602] width 29 height 9
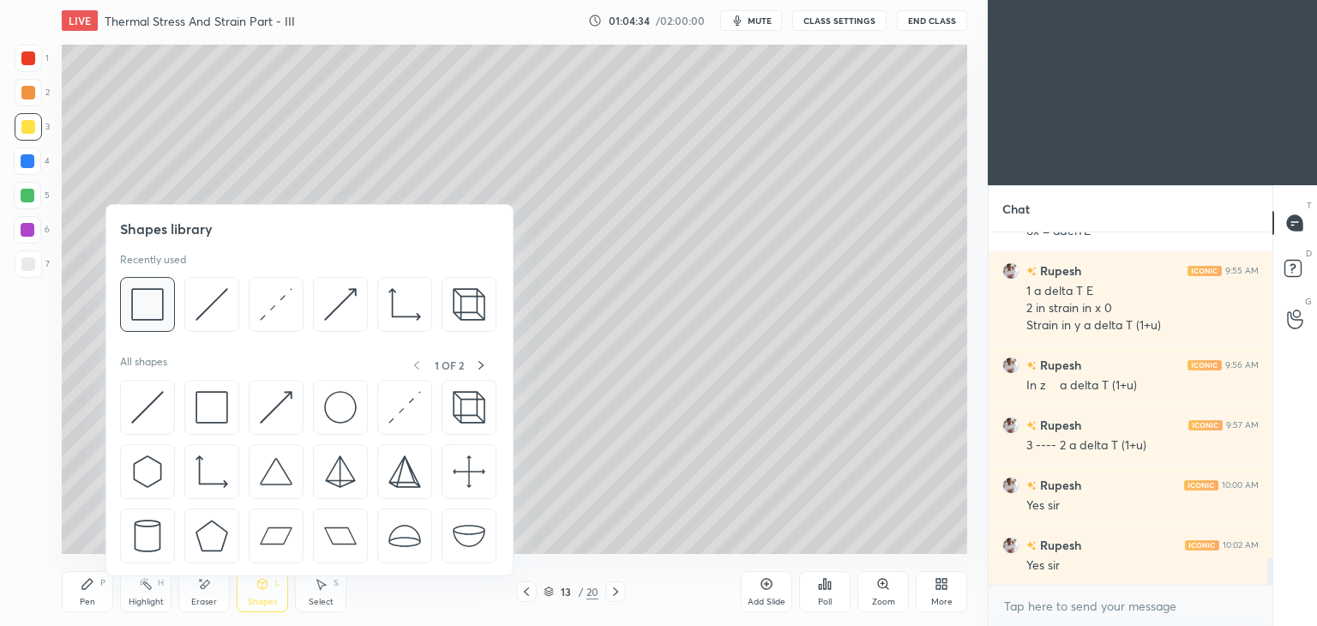
click at [142, 313] on img at bounding box center [147, 304] width 33 height 33
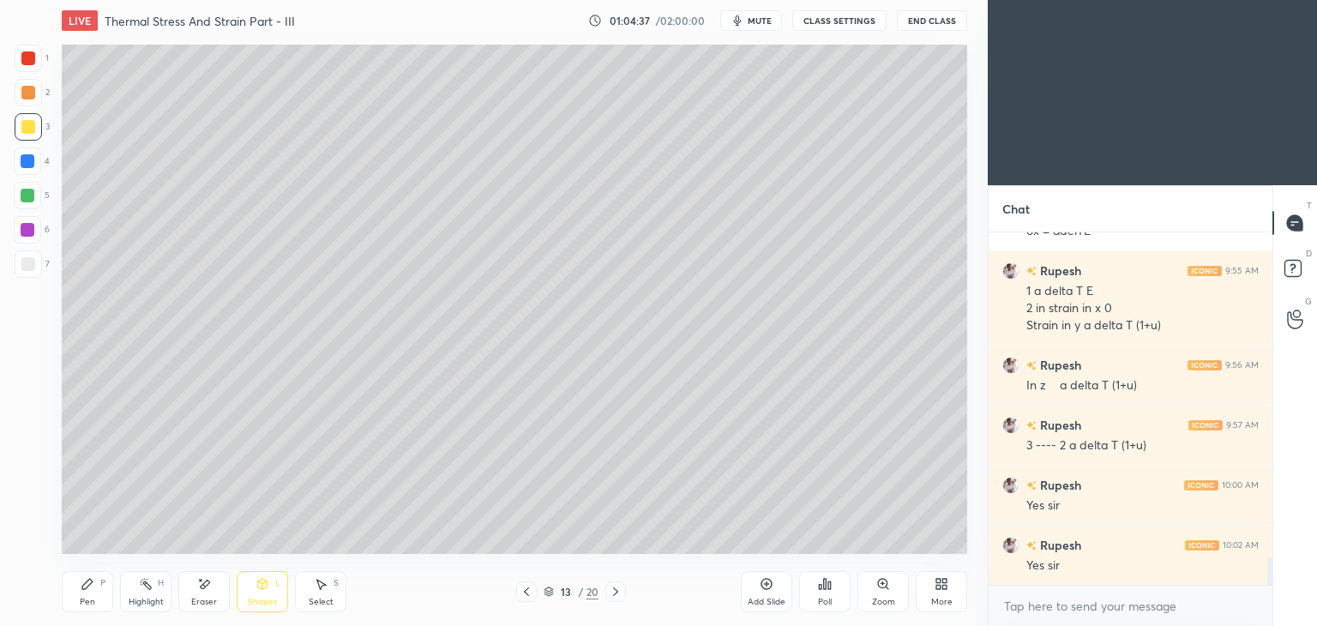
click at [91, 599] on div "Pen" at bounding box center [87, 602] width 15 height 9
click at [524, 592] on icon at bounding box center [527, 592] width 14 height 14
click at [533, 588] on icon at bounding box center [527, 592] width 14 height 14
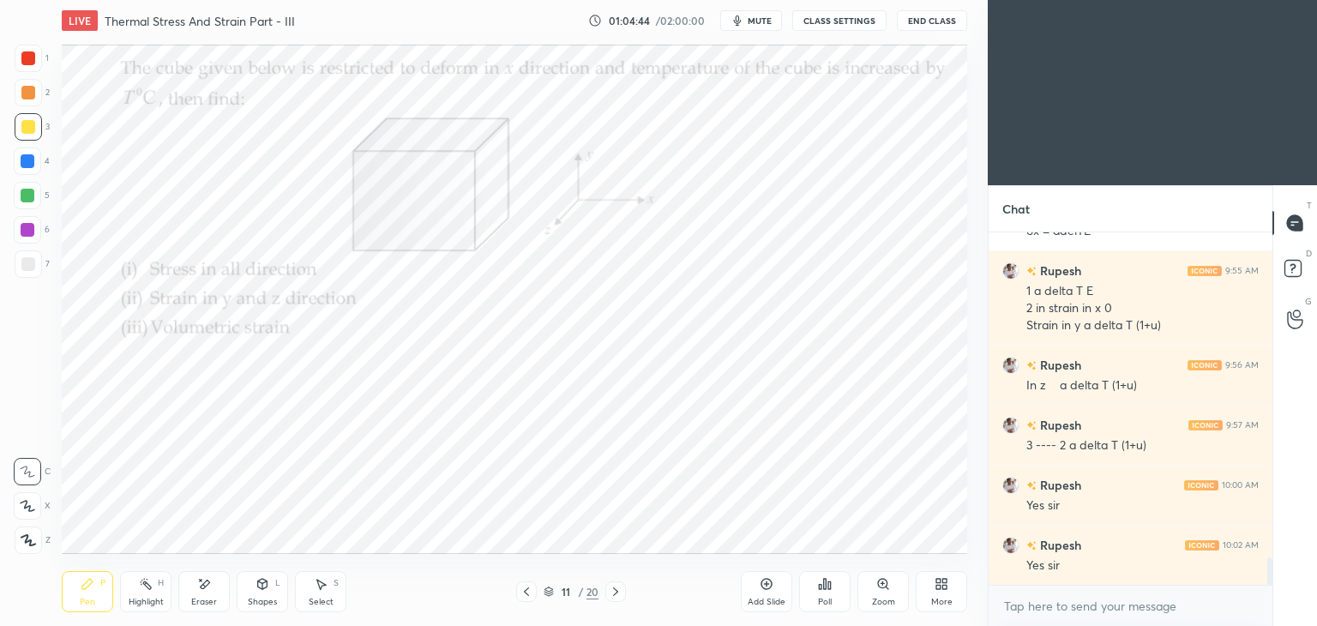
click at [618, 594] on icon at bounding box center [616, 592] width 14 height 14
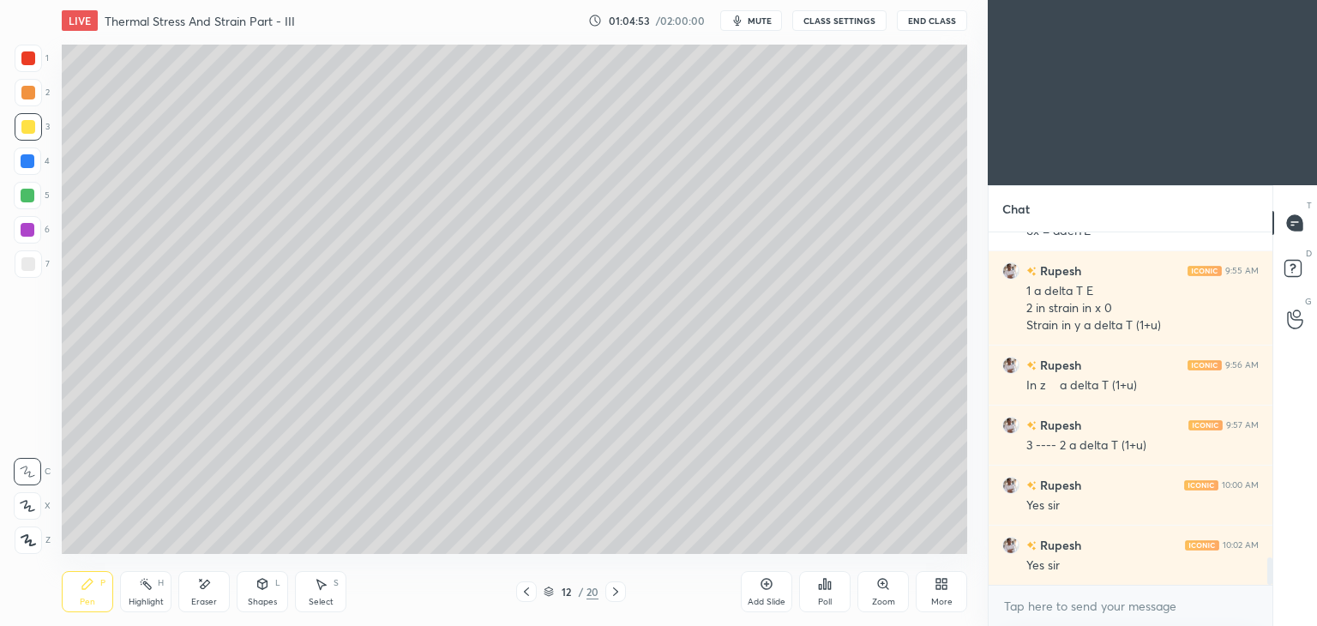
click at [527, 591] on icon at bounding box center [526, 592] width 5 height 9
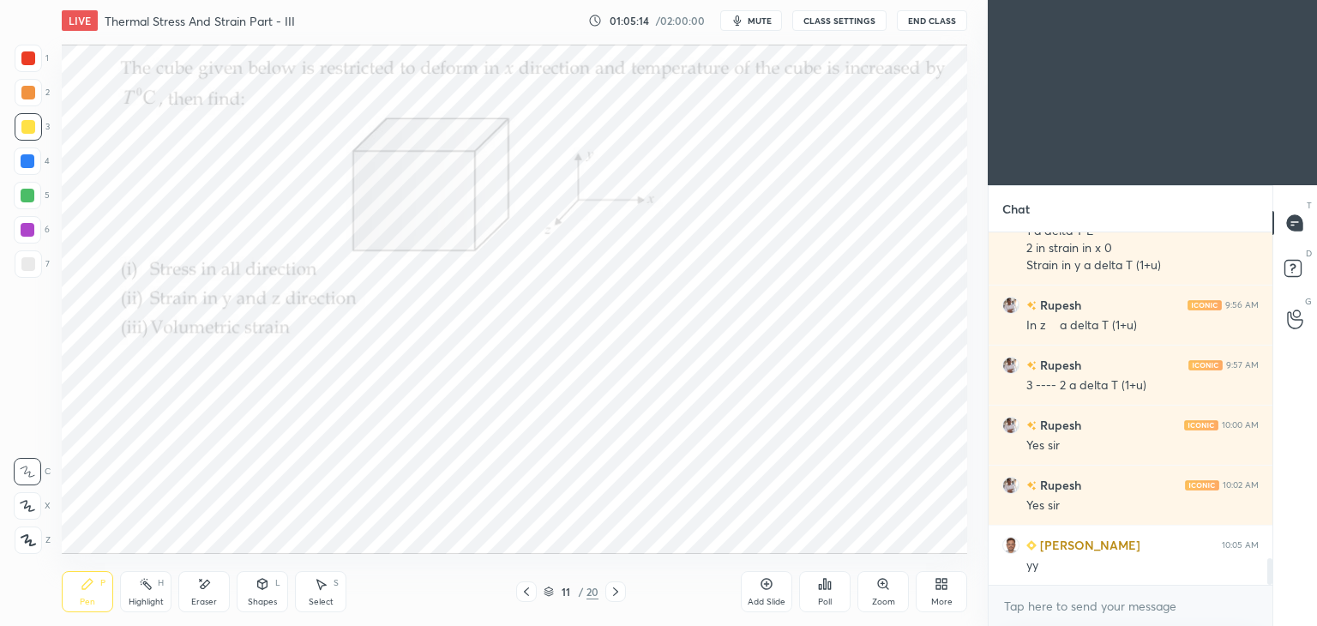
scroll to position [4331, 0]
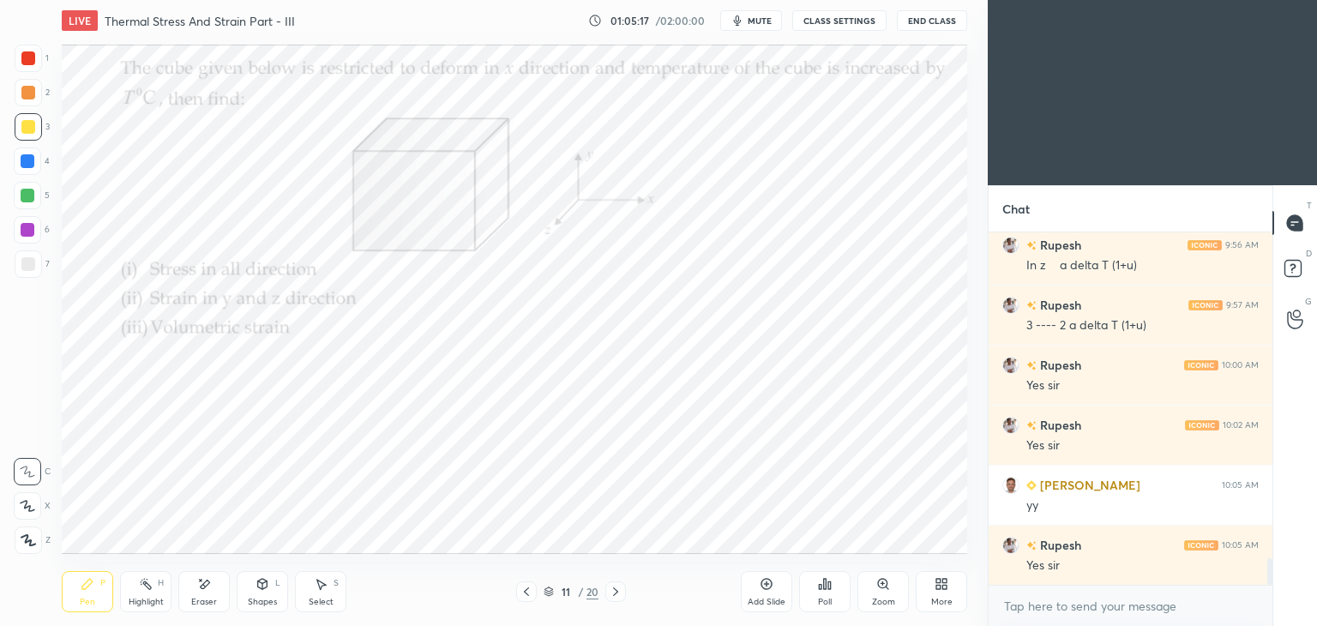
click at [618, 589] on icon at bounding box center [616, 592] width 14 height 14
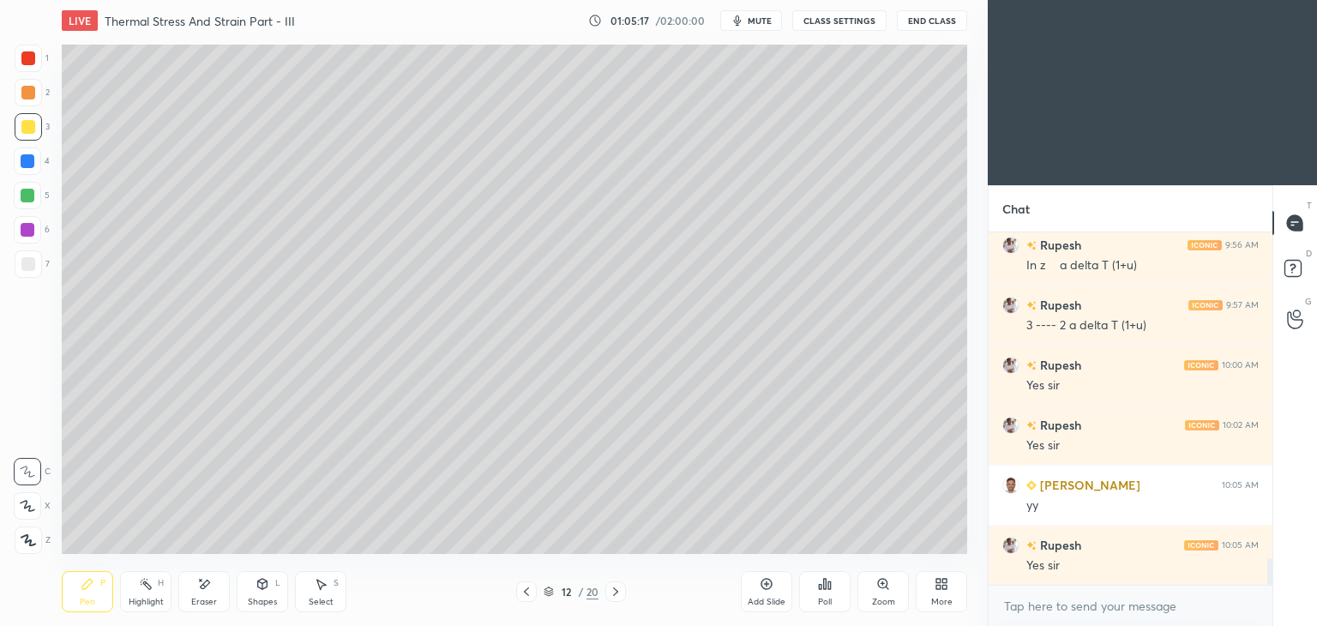
scroll to position [4391, 0]
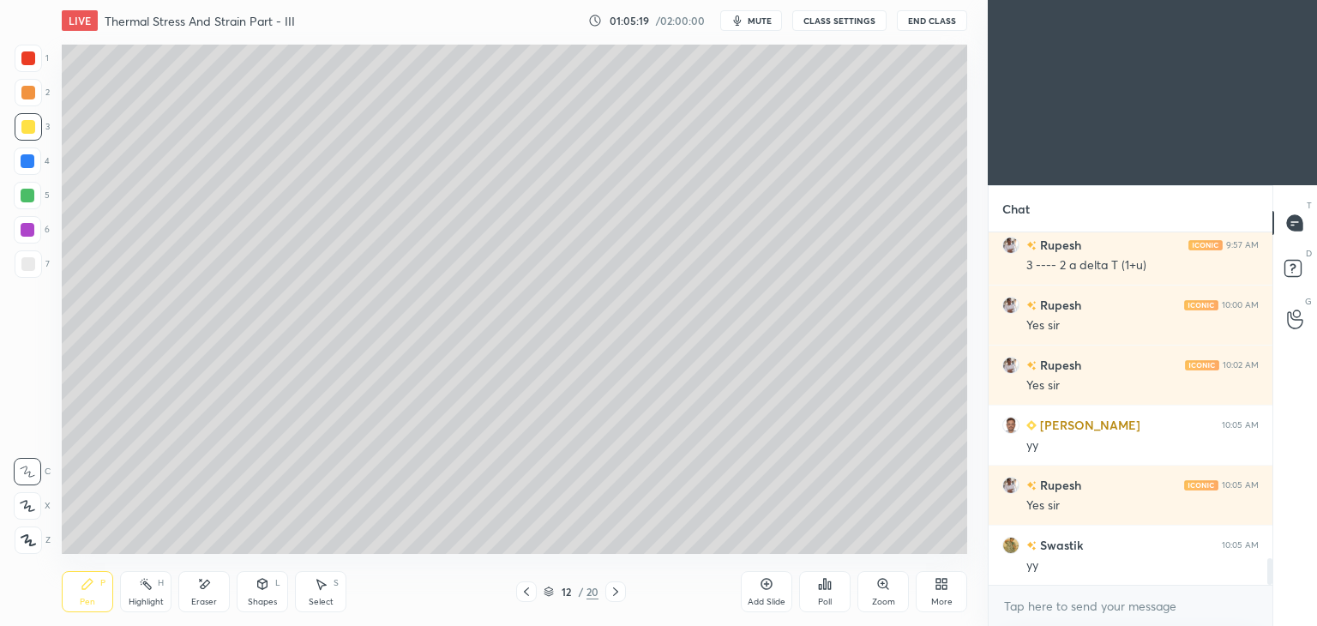
click at [615, 591] on icon at bounding box center [616, 592] width 14 height 14
click at [623, 591] on div at bounding box center [616, 592] width 21 height 21
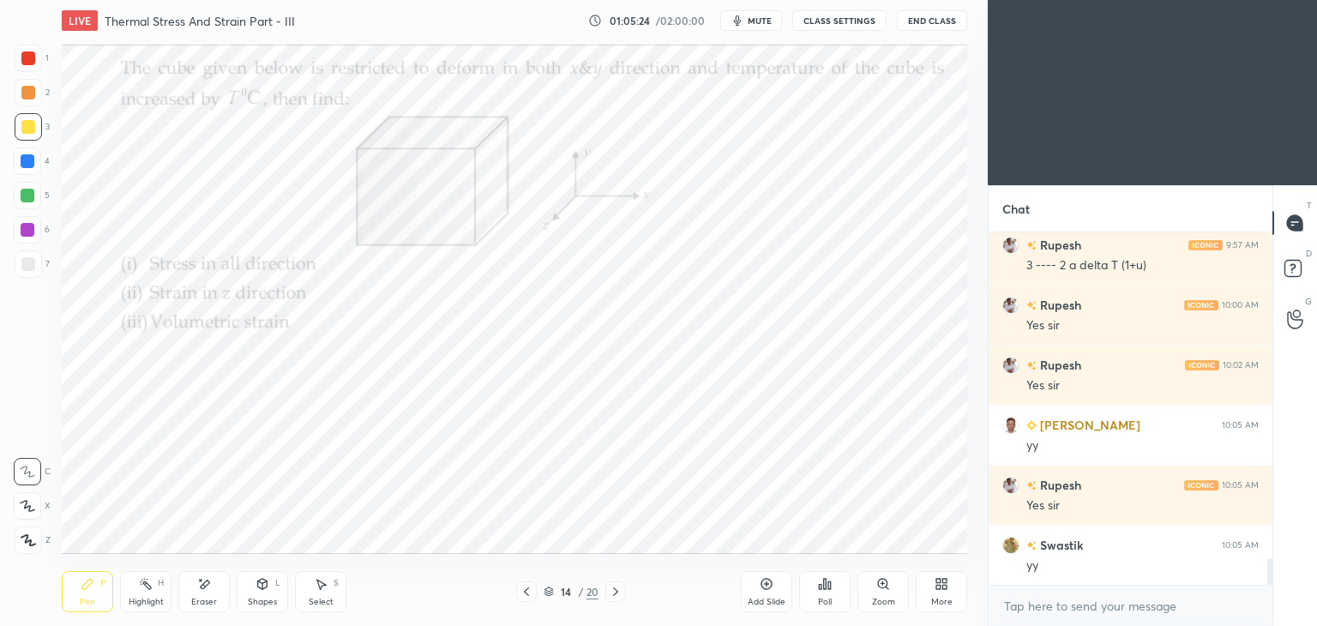
scroll to position [4451, 0]
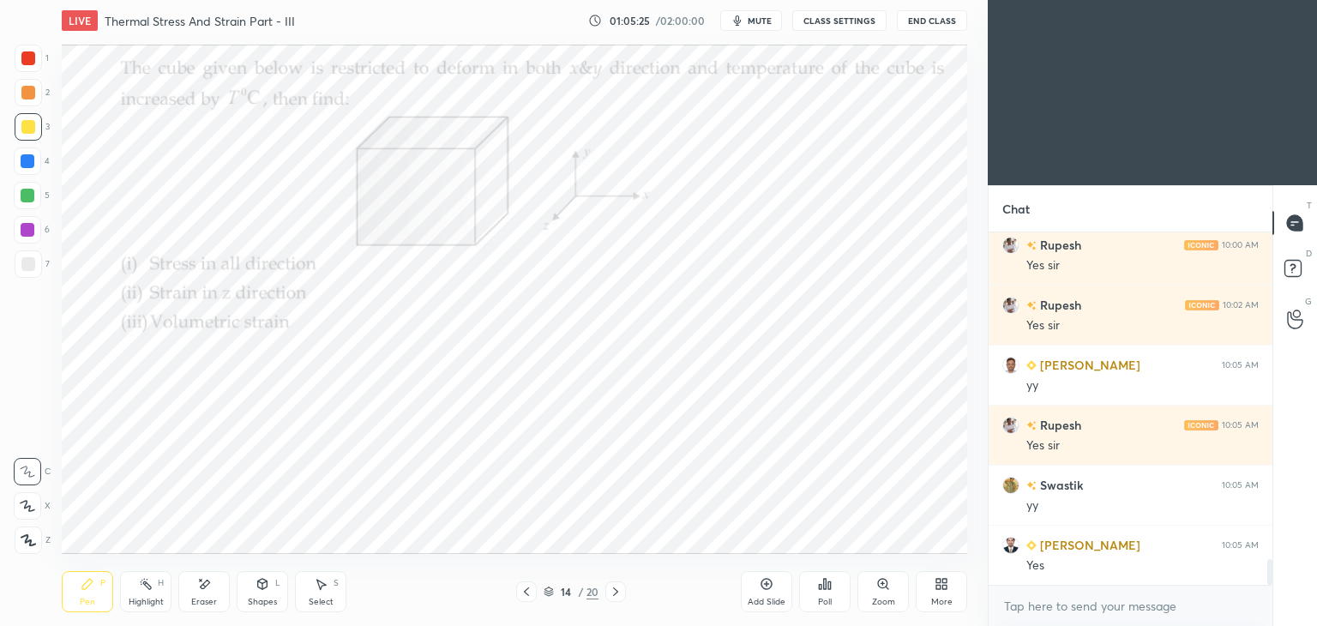
click at [27, 59] on div at bounding box center [28, 58] width 14 height 14
click at [524, 595] on icon at bounding box center [527, 592] width 14 height 14
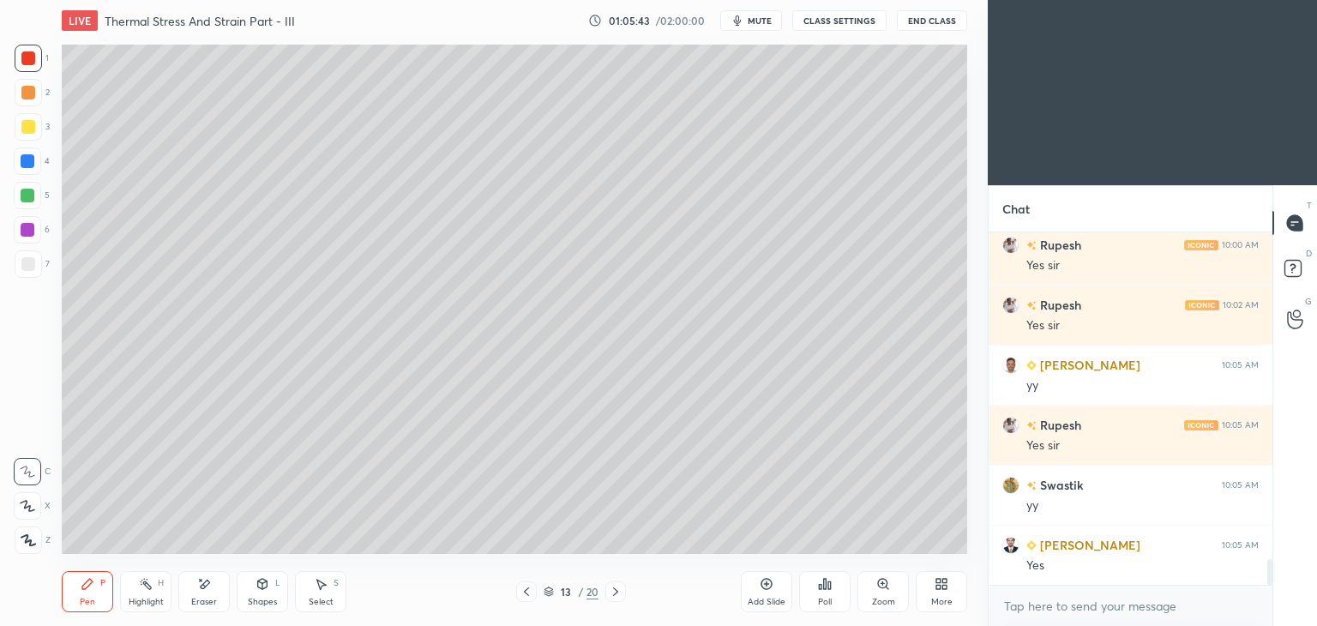
click at [525, 588] on icon at bounding box center [527, 592] width 14 height 14
click at [524, 593] on icon at bounding box center [527, 592] width 14 height 14
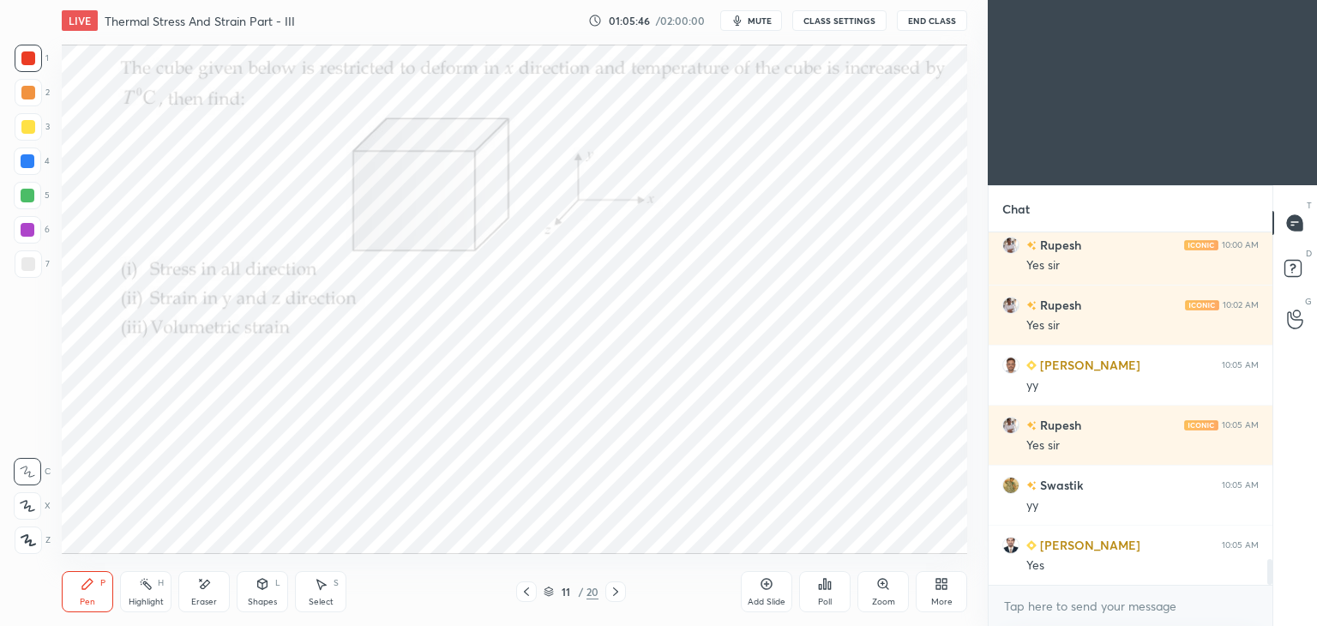
click at [34, 58] on div at bounding box center [28, 58] width 14 height 14
click at [525, 593] on icon at bounding box center [527, 592] width 14 height 14
click at [611, 592] on icon at bounding box center [616, 592] width 14 height 14
click at [618, 594] on icon at bounding box center [616, 592] width 14 height 14
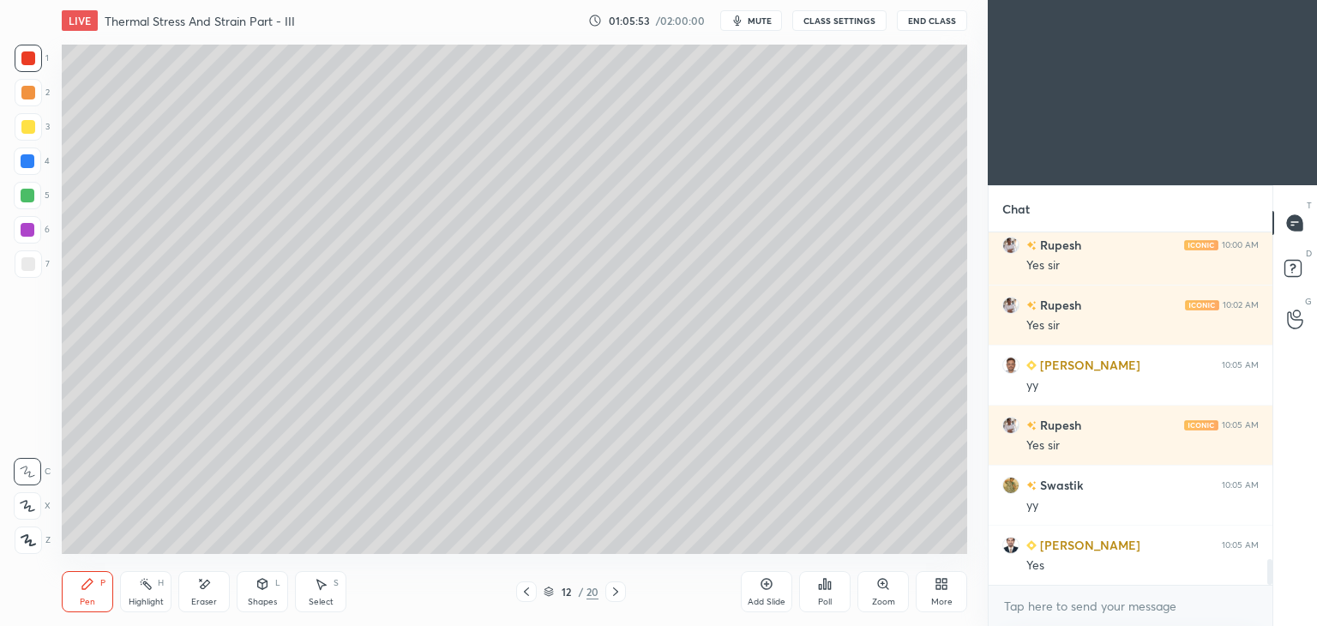
click at [624, 591] on div at bounding box center [616, 592] width 21 height 21
click at [618, 593] on icon at bounding box center [616, 592] width 14 height 14
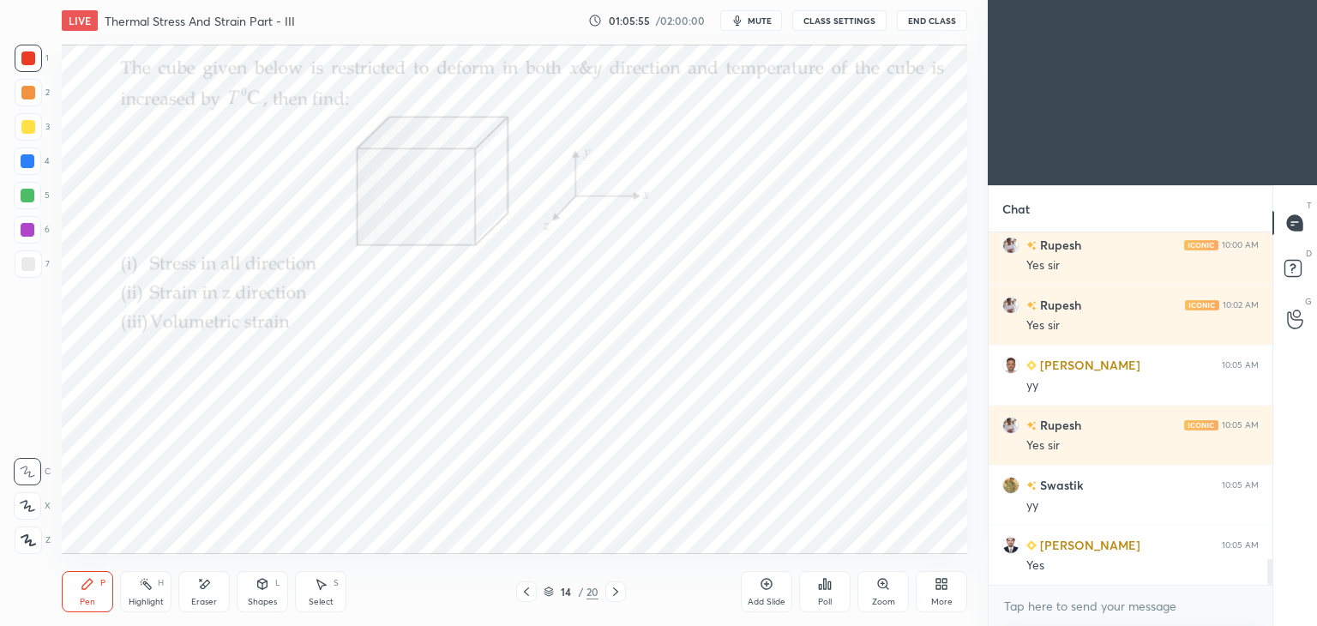
click at [82, 588] on icon at bounding box center [87, 584] width 10 height 10
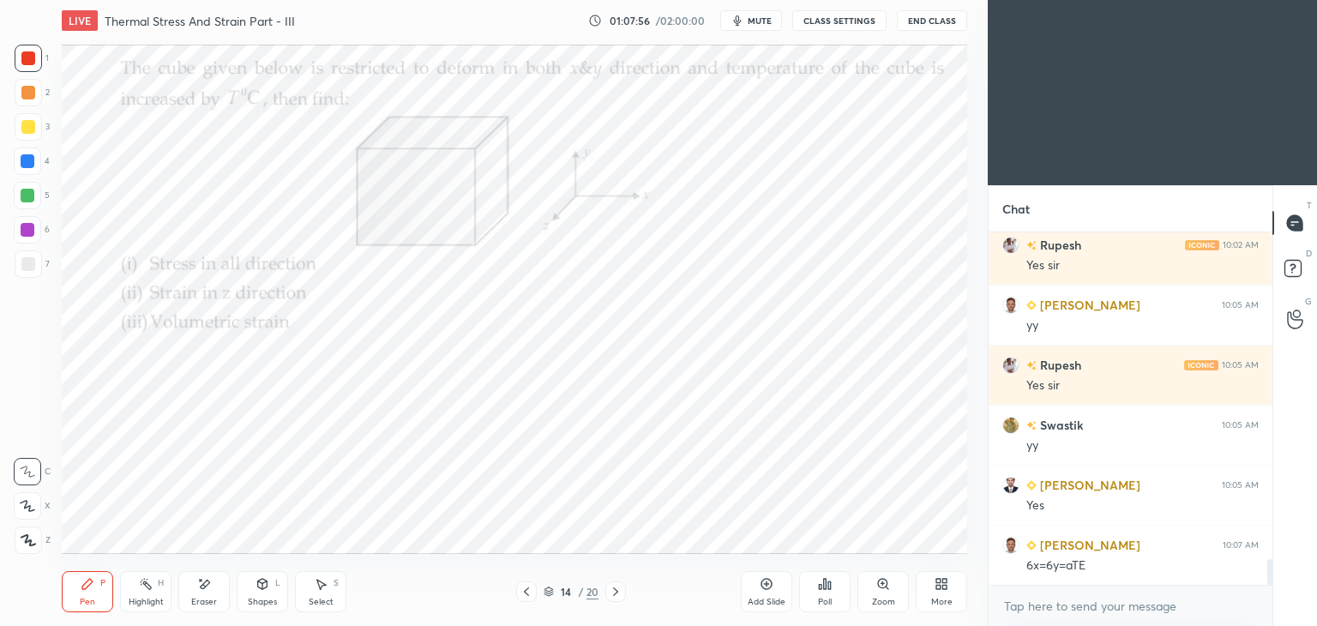
click at [34, 159] on div at bounding box center [27, 161] width 27 height 27
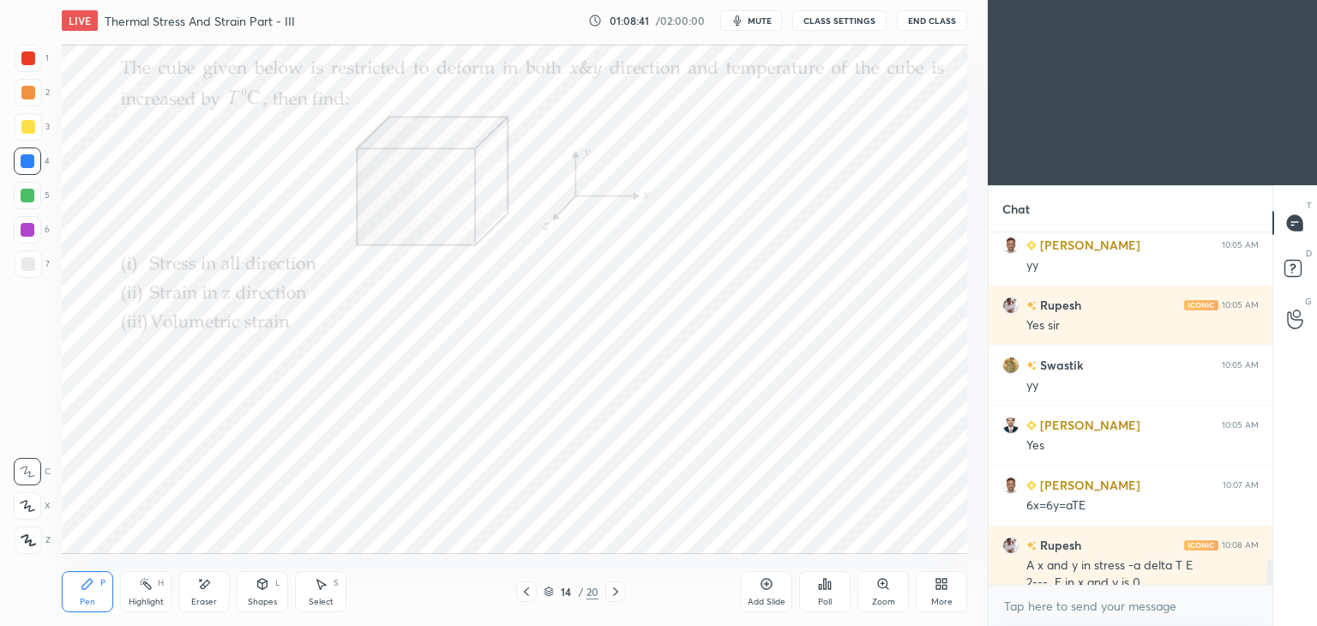
scroll to position [4604, 0]
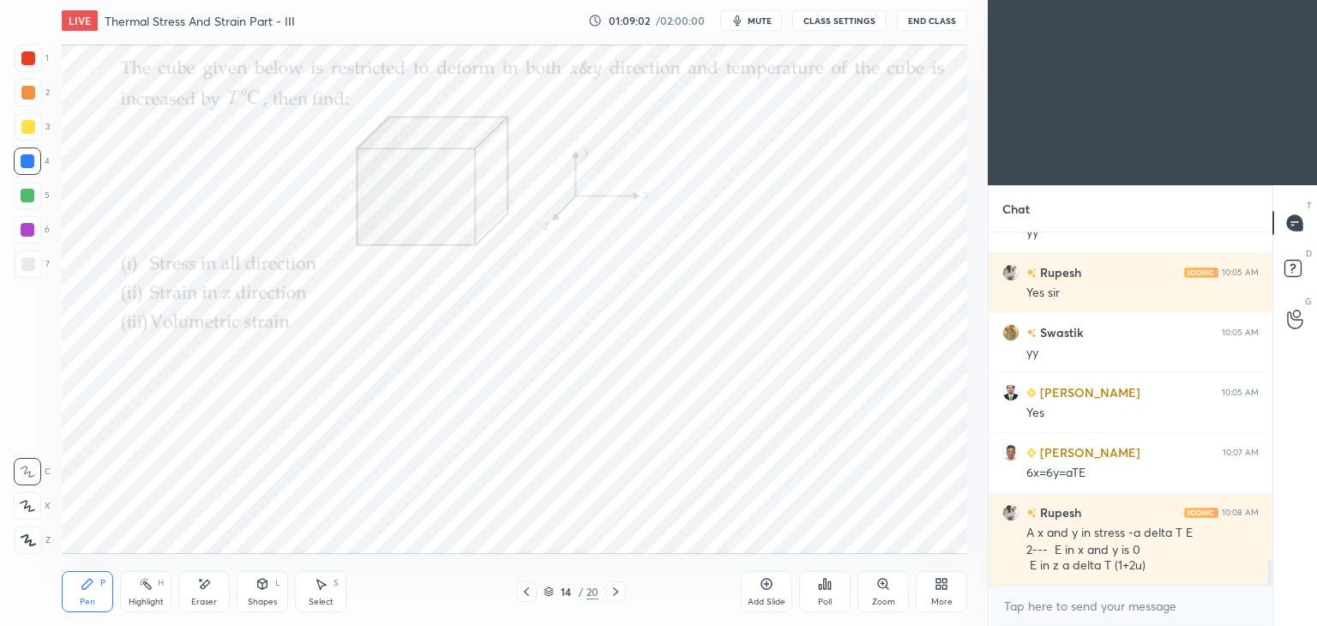
click at [324, 598] on div "Select" at bounding box center [321, 602] width 25 height 9
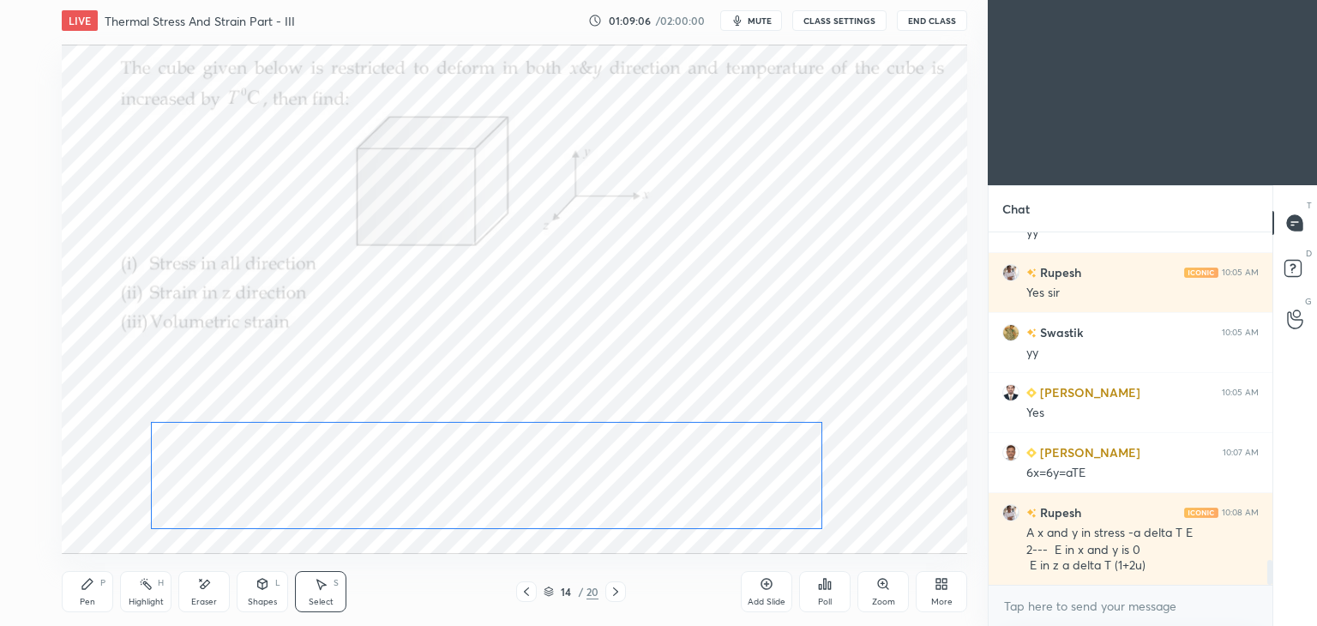
scroll to position [4664, 0]
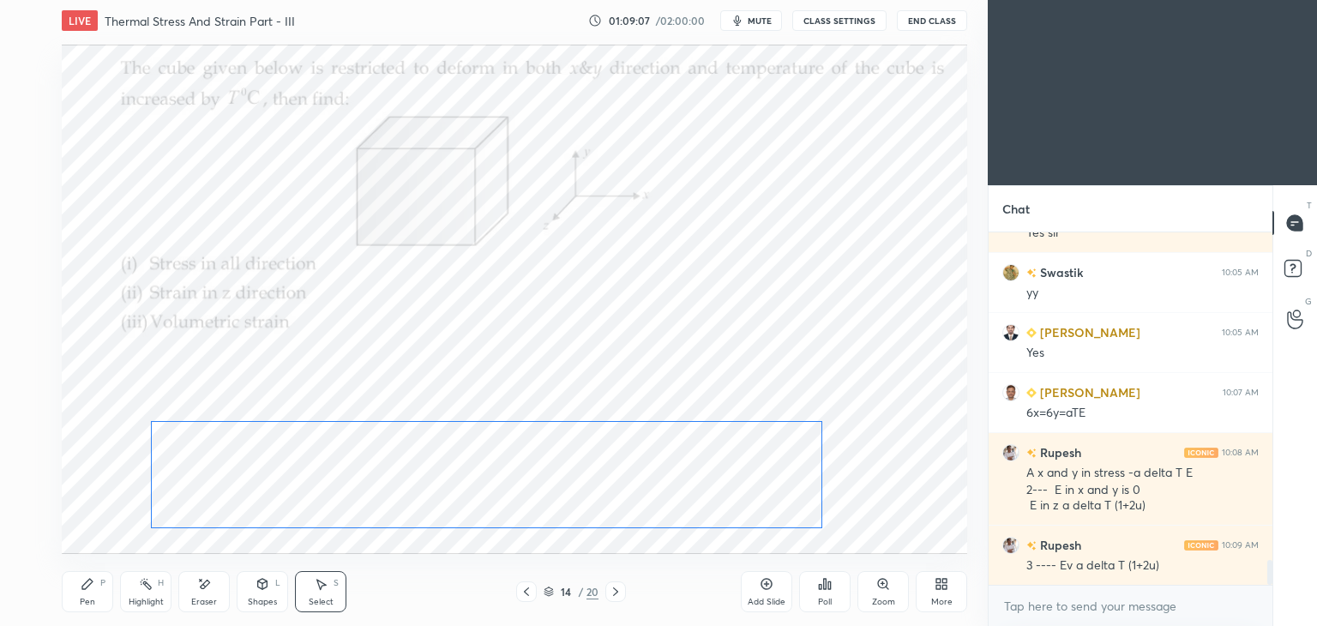
click at [774, 491] on div "0 ° Undo Copy Duplicate Duplicate to new slide Delete" at bounding box center [515, 299] width 906 height 509
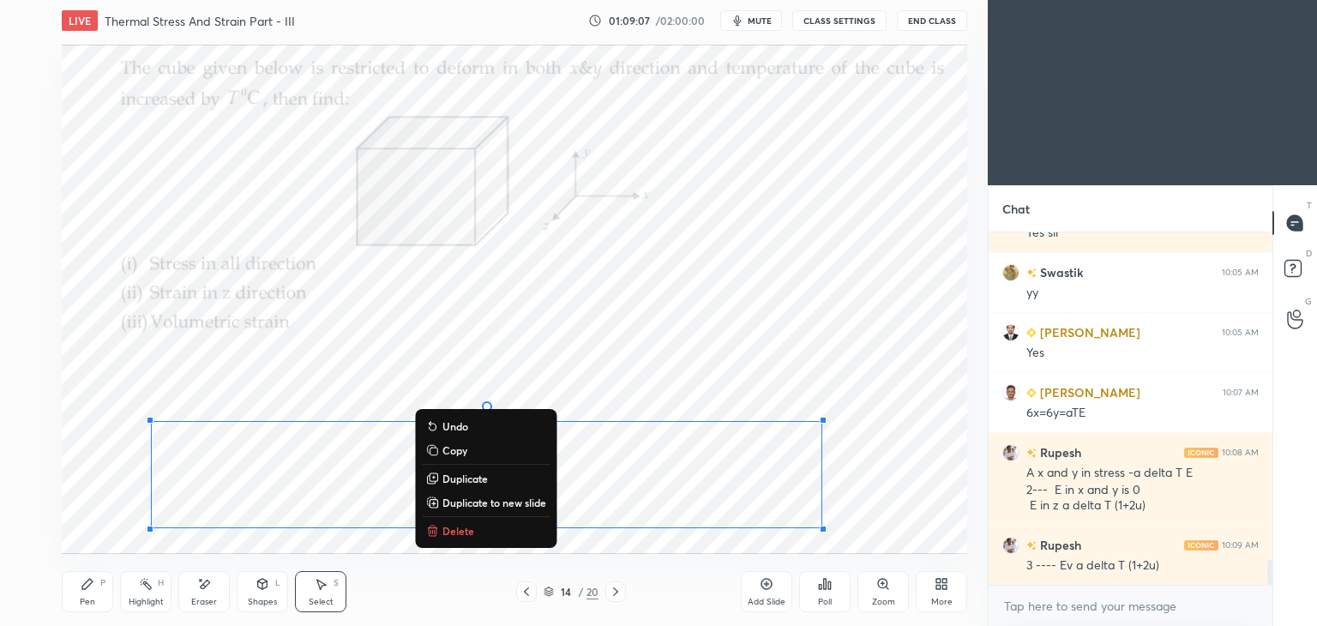
click at [86, 594] on div "Pen P" at bounding box center [87, 591] width 51 height 41
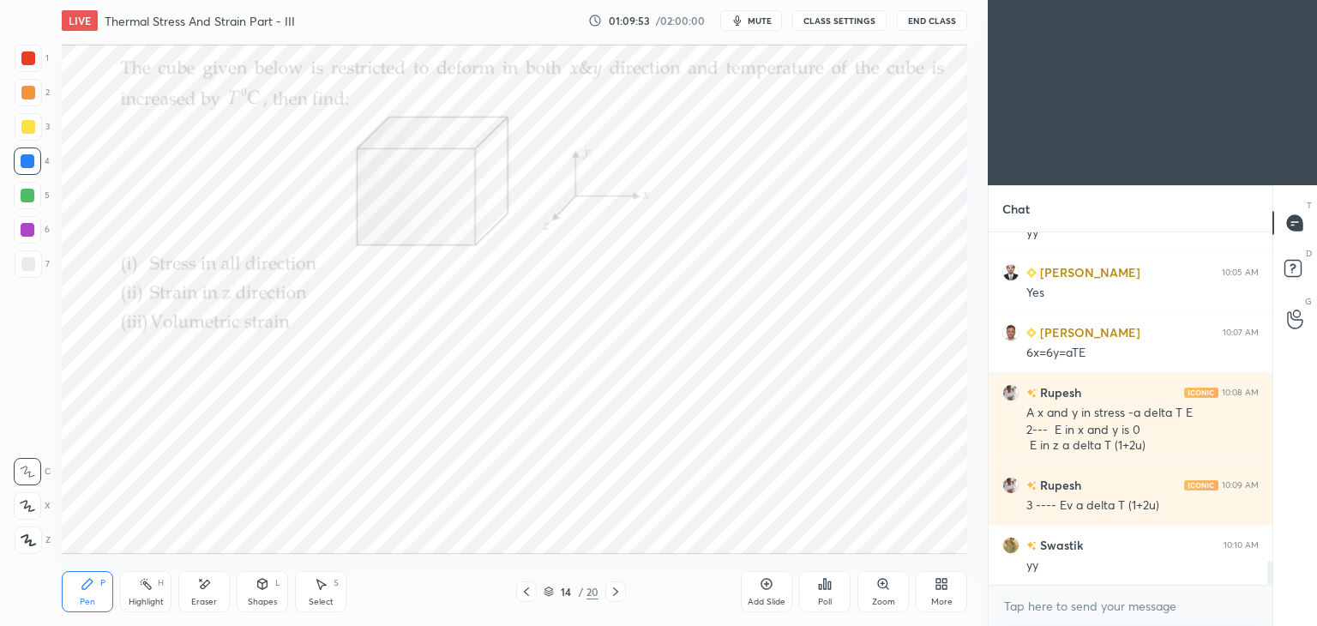
scroll to position [4784, 0]
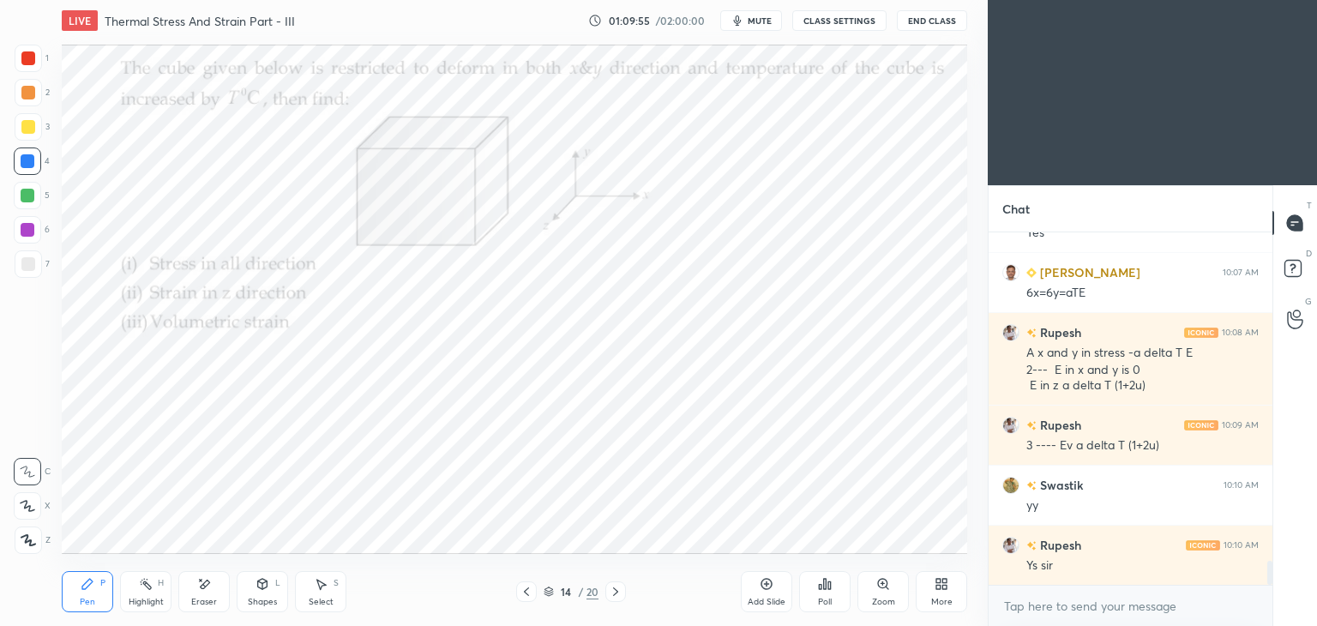
click at [768, 601] on div "Add Slide" at bounding box center [767, 602] width 38 height 9
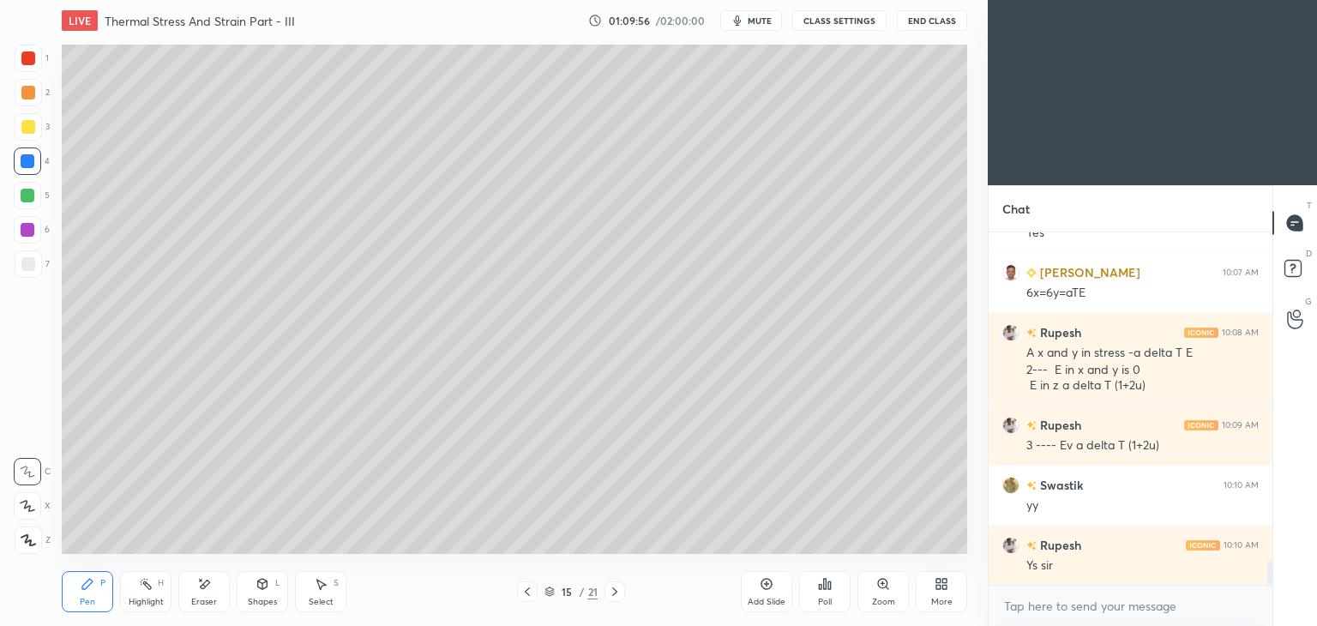
click at [30, 127] on div at bounding box center [28, 127] width 14 height 14
click at [521, 598] on icon at bounding box center [528, 592] width 14 height 14
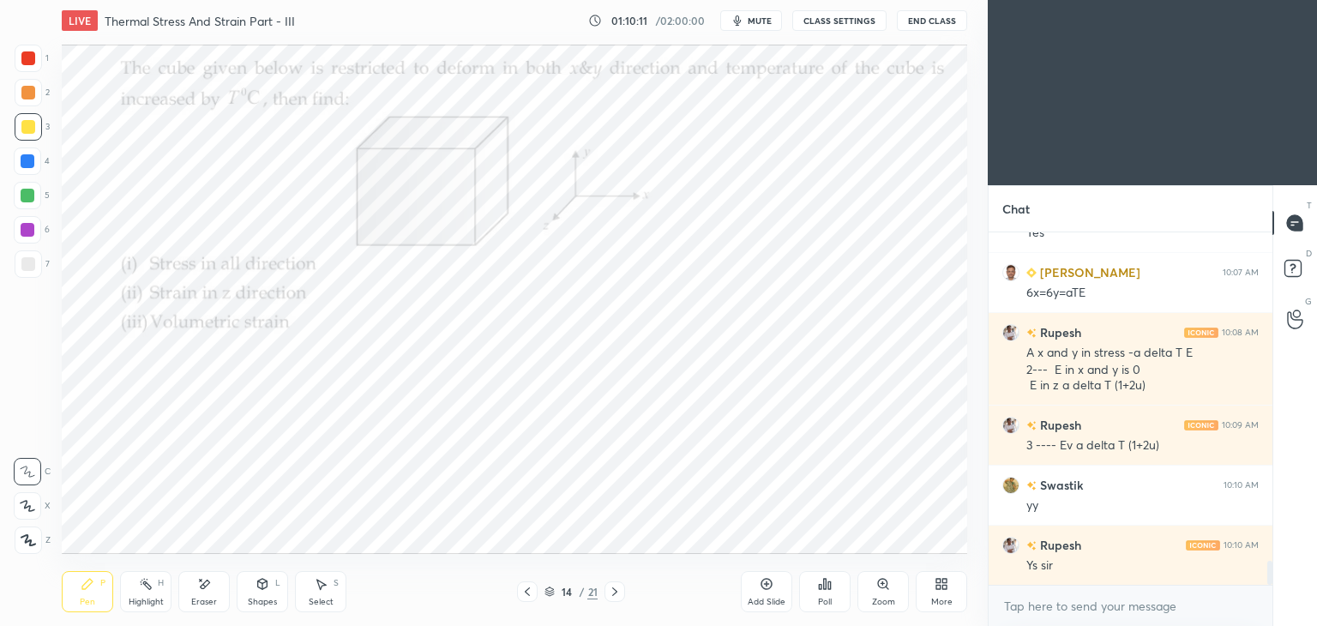
click at [621, 595] on icon at bounding box center [615, 592] width 14 height 14
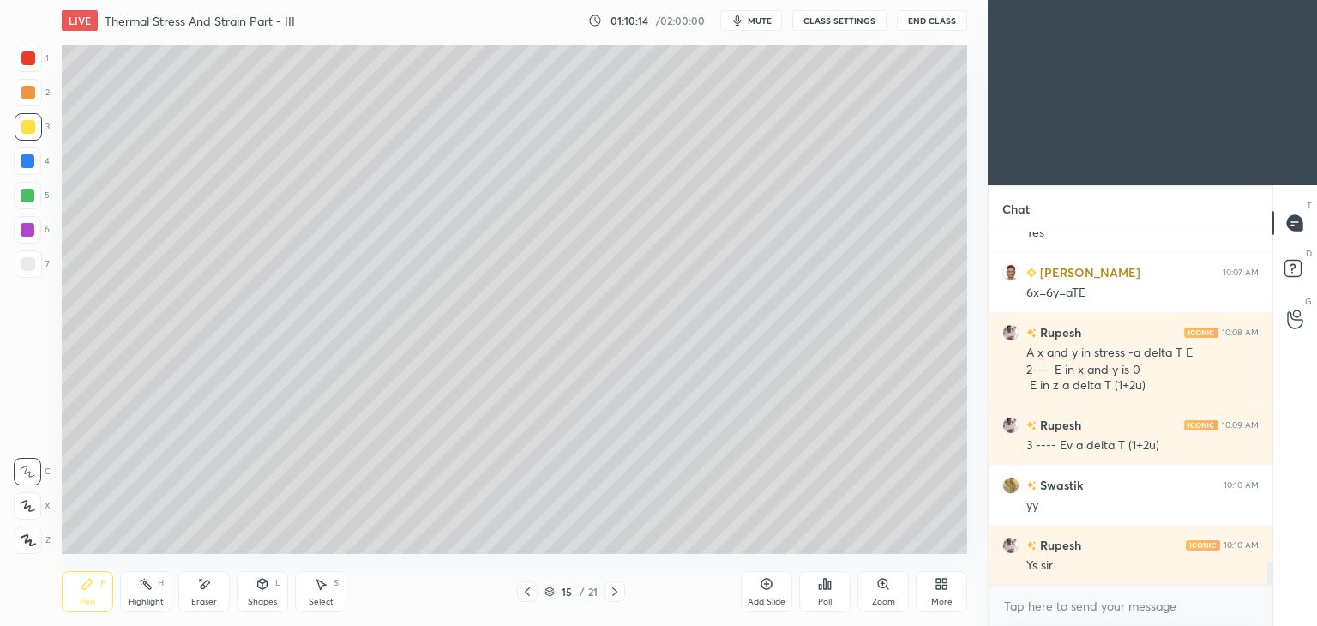
click at [525, 595] on icon at bounding box center [528, 592] width 14 height 14
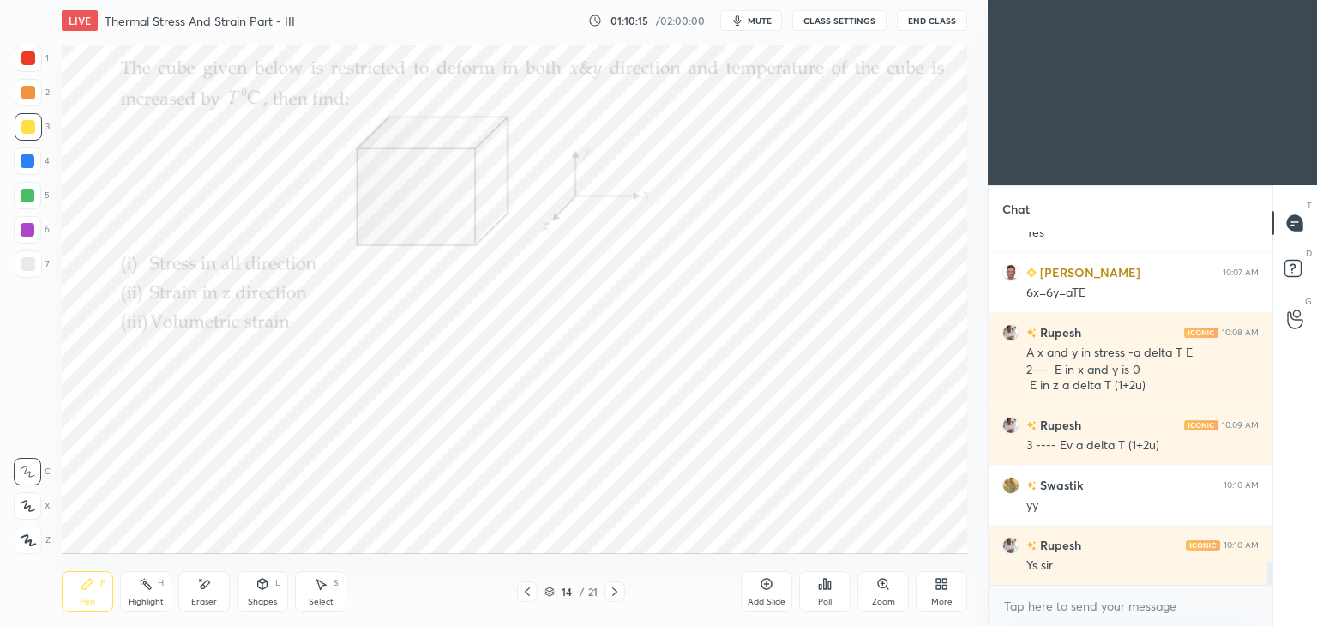
click at [614, 590] on icon at bounding box center [614, 592] width 5 height 9
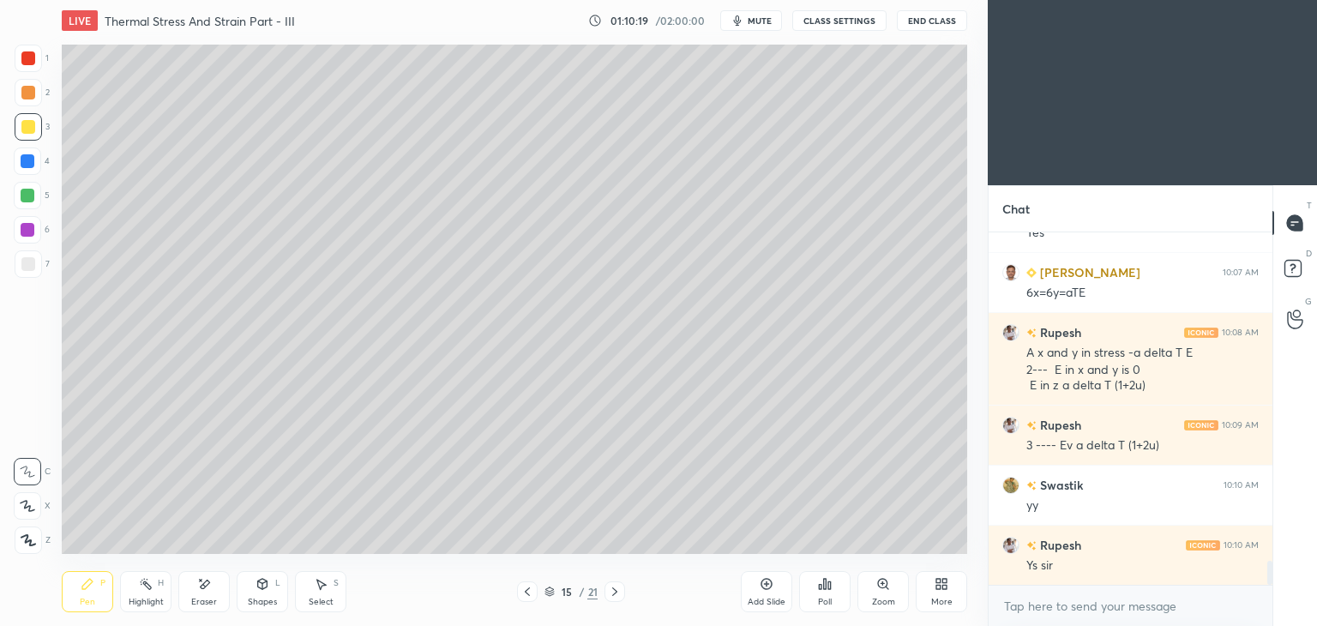
click at [202, 594] on div "Eraser" at bounding box center [203, 591] width 51 height 41
click at [93, 588] on icon at bounding box center [88, 584] width 14 height 14
click at [527, 599] on div at bounding box center [527, 592] width 21 height 21
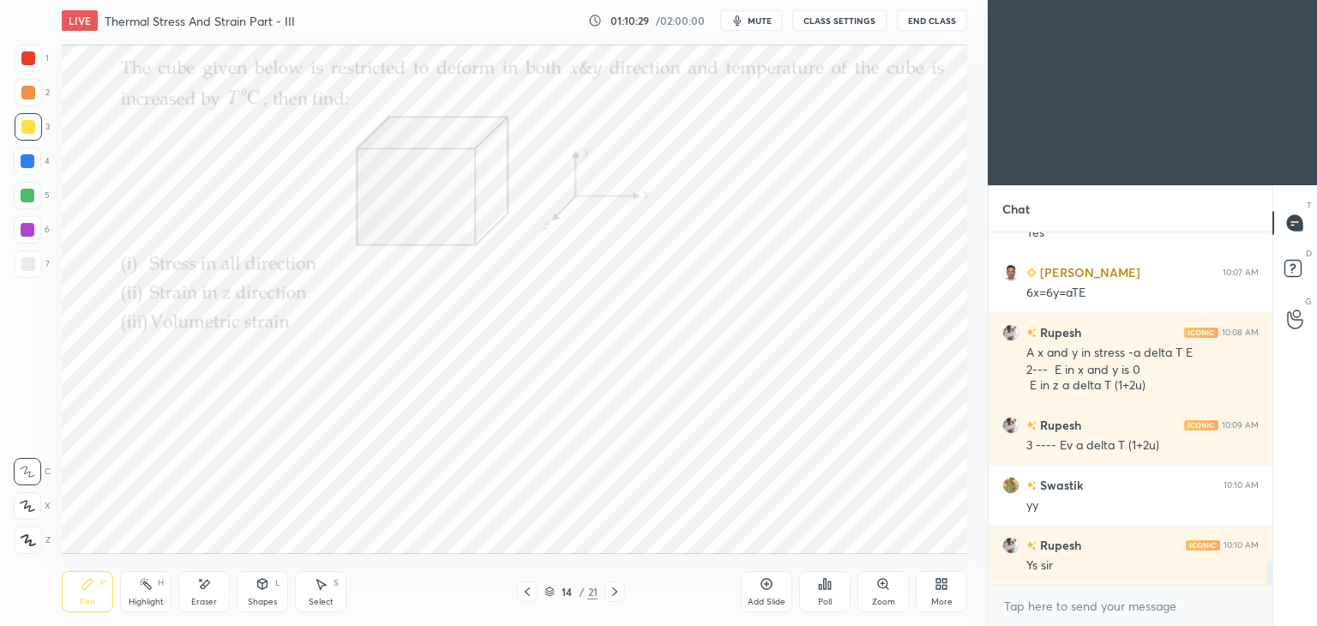
click at [621, 598] on icon at bounding box center [615, 592] width 14 height 14
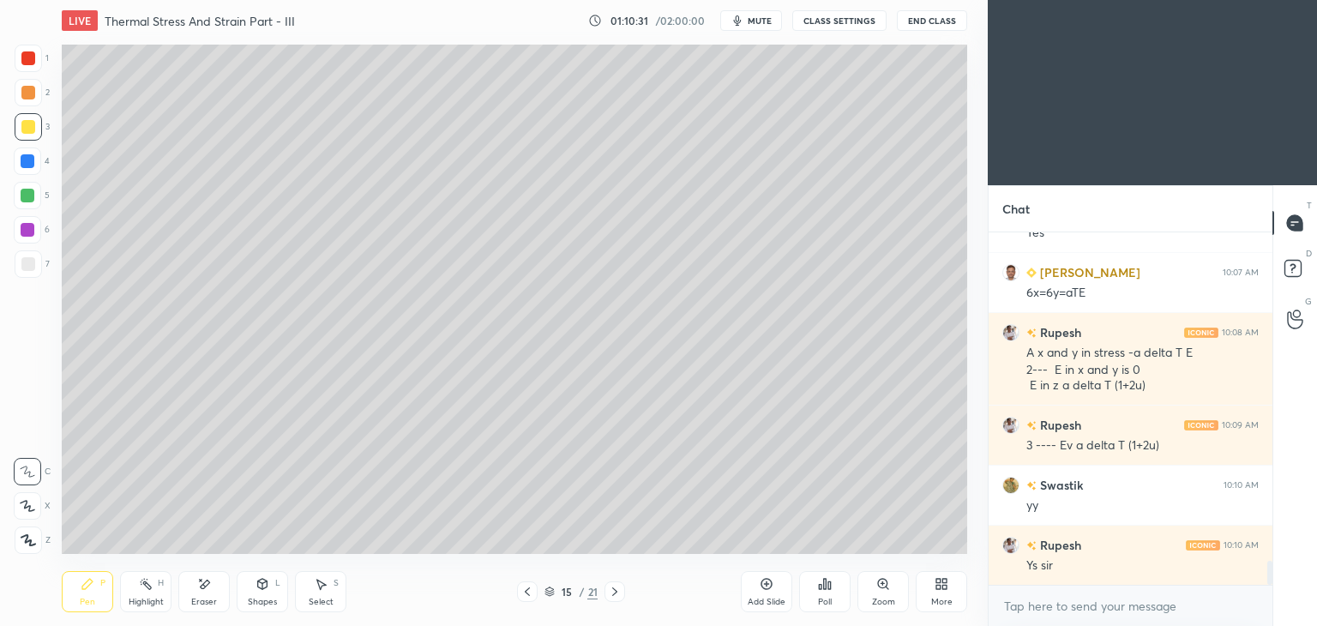
click at [537, 594] on div at bounding box center [527, 592] width 21 height 21
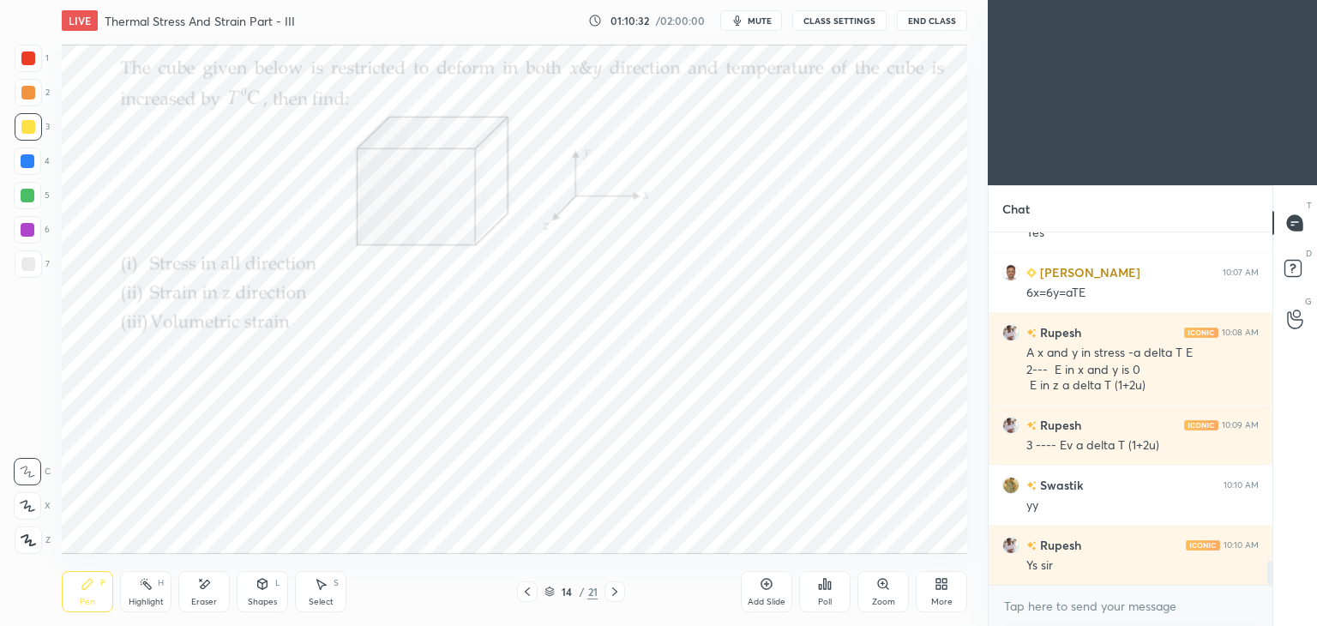
click at [621, 588] on icon at bounding box center [615, 592] width 14 height 14
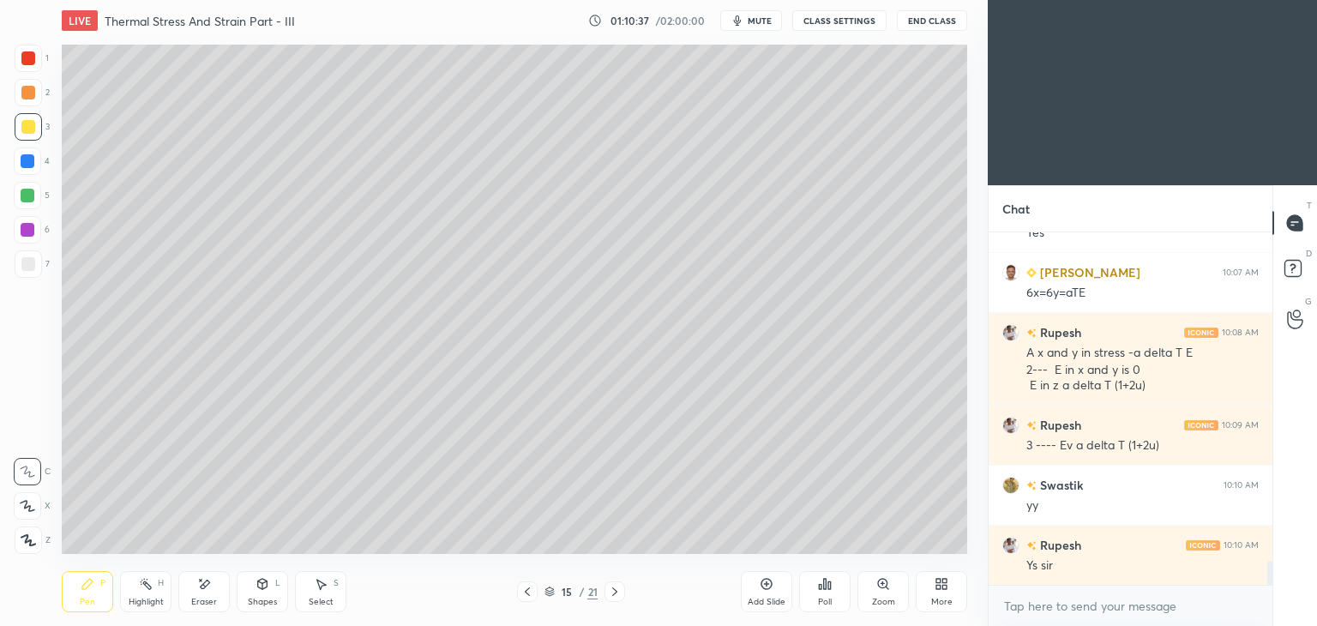
click at [524, 596] on icon at bounding box center [528, 592] width 14 height 14
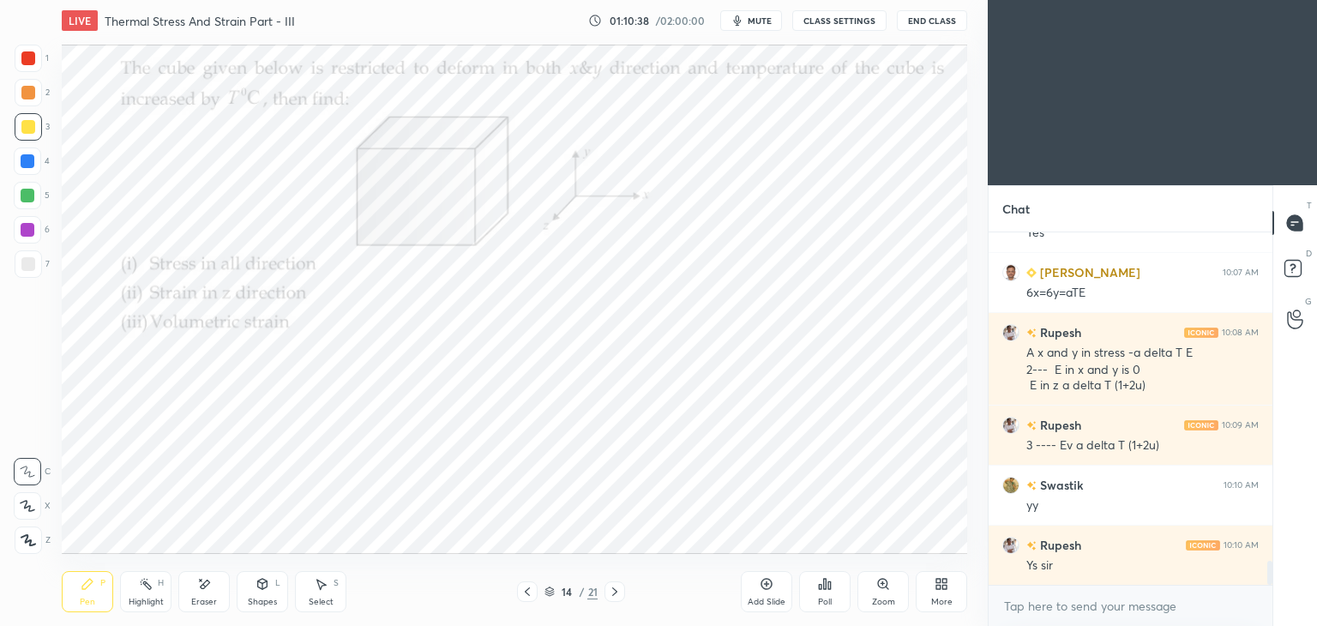
click at [611, 594] on icon at bounding box center [615, 592] width 14 height 14
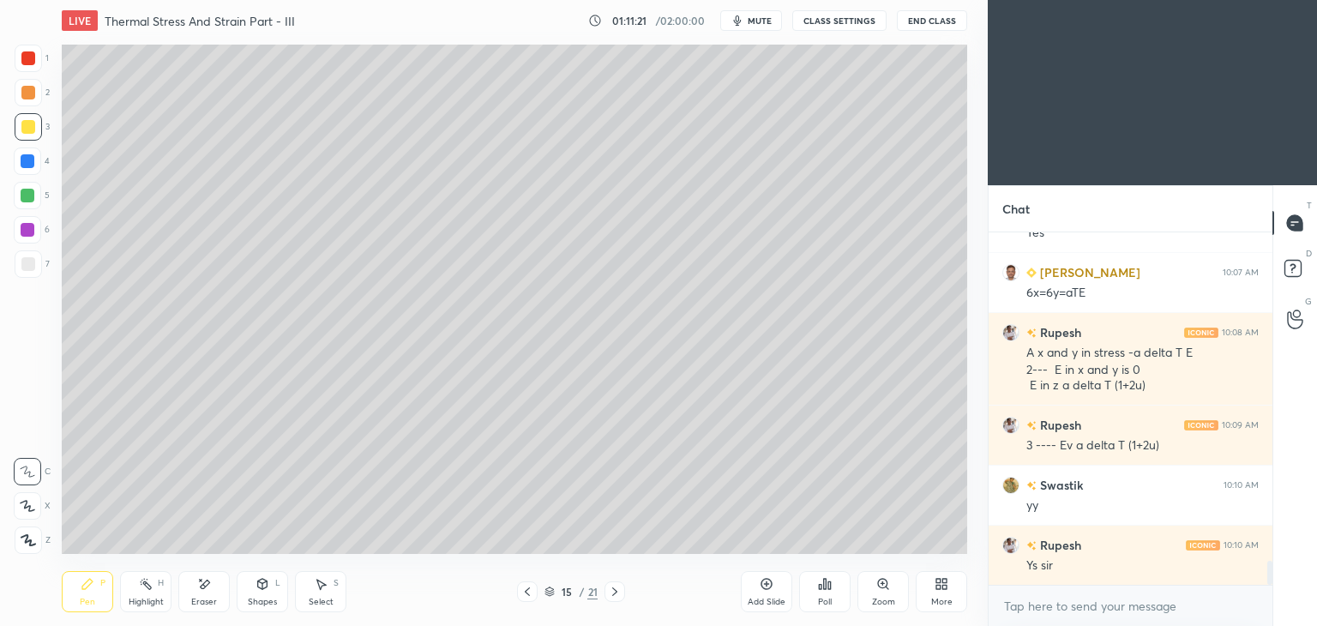
click at [311, 591] on div "Select S" at bounding box center [320, 591] width 51 height 41
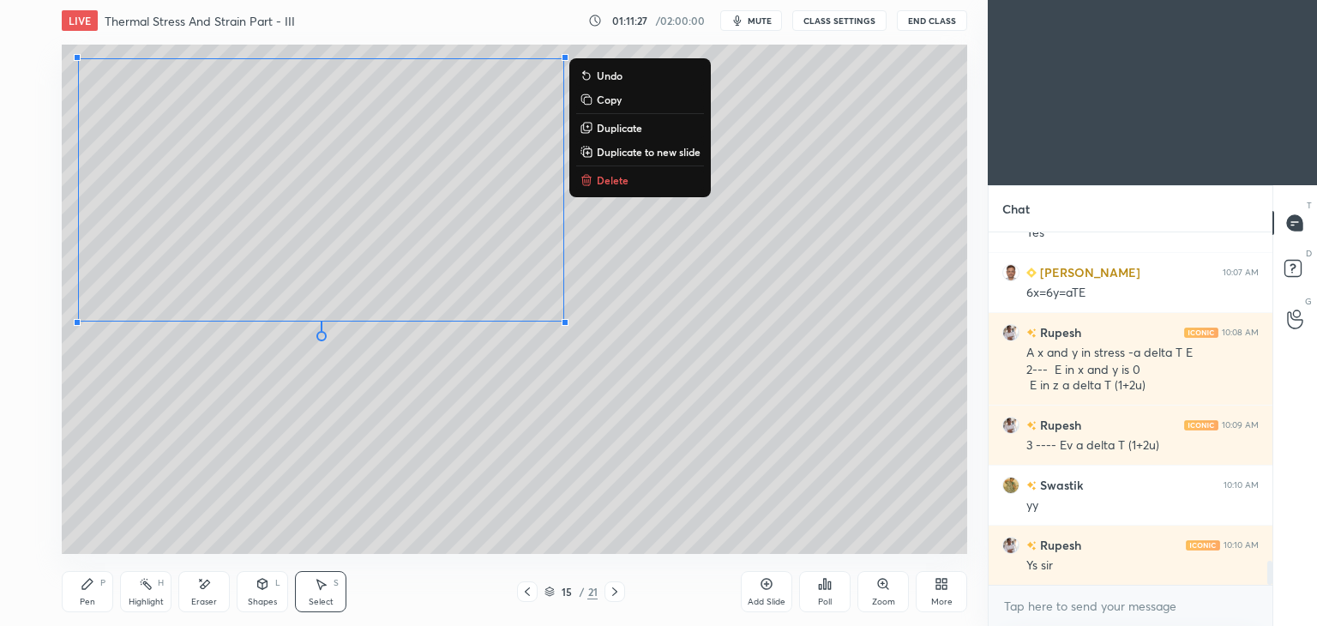
click at [85, 591] on icon at bounding box center [88, 584] width 14 height 14
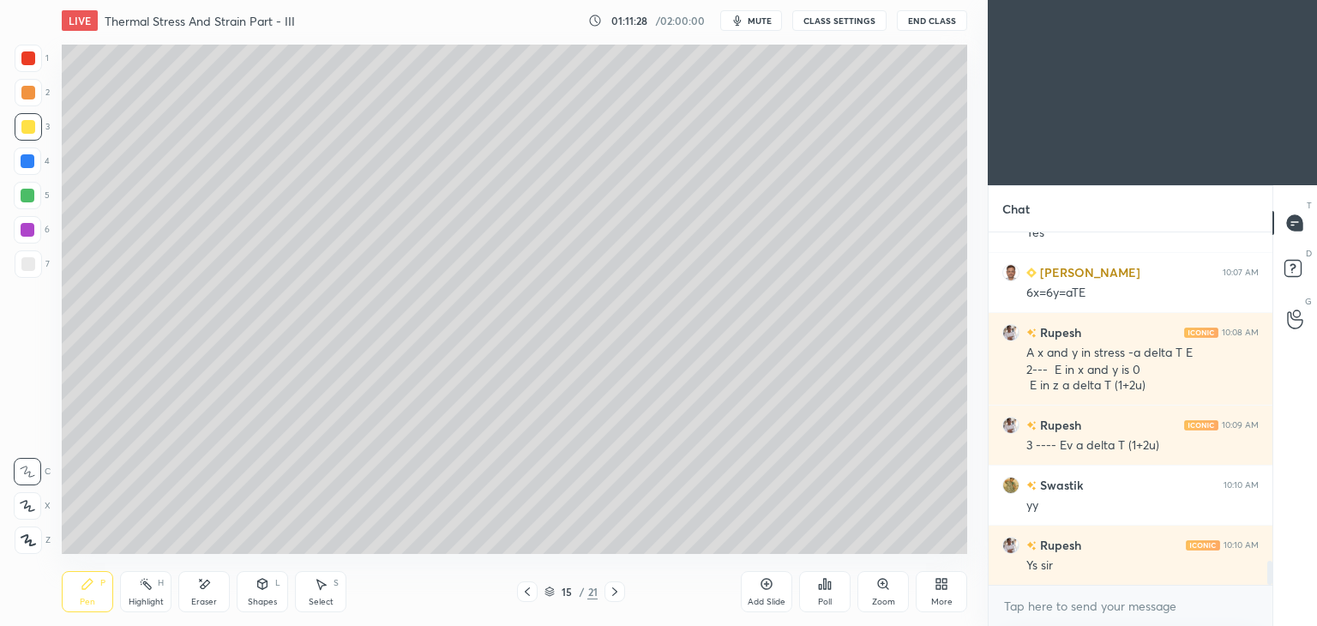
click at [219, 588] on div "Eraser" at bounding box center [203, 591] width 51 height 41
click at [82, 593] on div "Pen P" at bounding box center [87, 591] width 51 height 41
click at [207, 602] on div "Eraser" at bounding box center [204, 602] width 26 height 9
click at [264, 589] on icon at bounding box center [262, 584] width 9 height 10
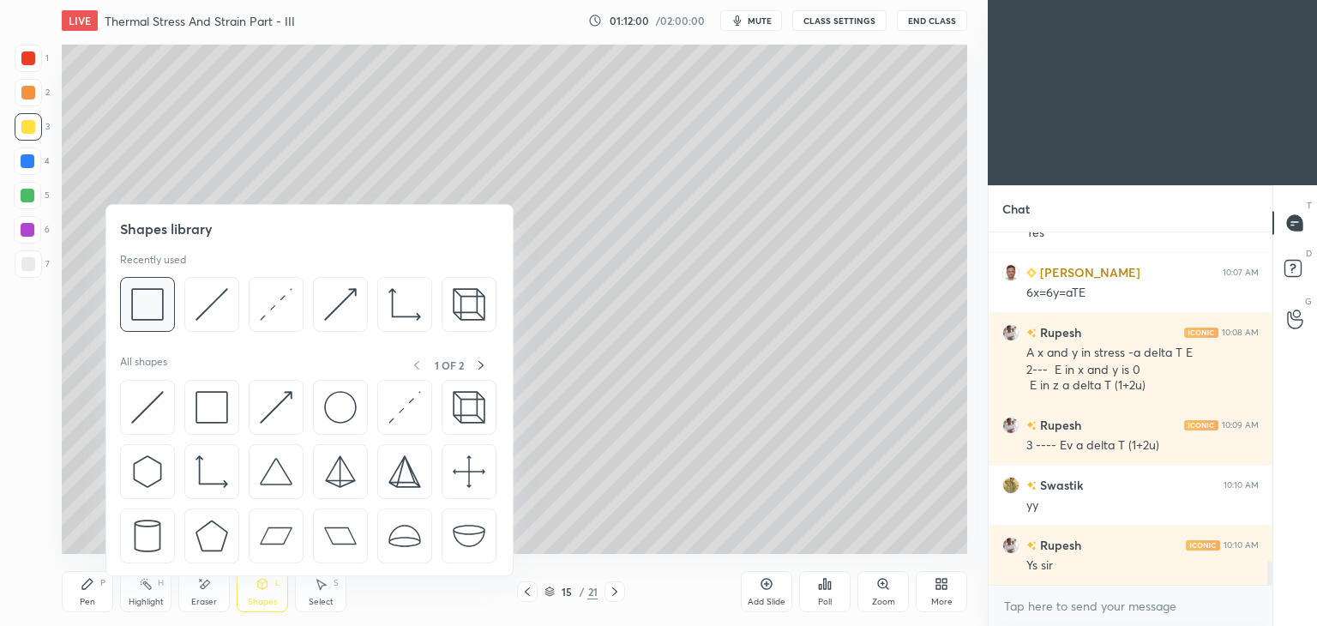
click at [162, 303] on img at bounding box center [147, 304] width 33 height 33
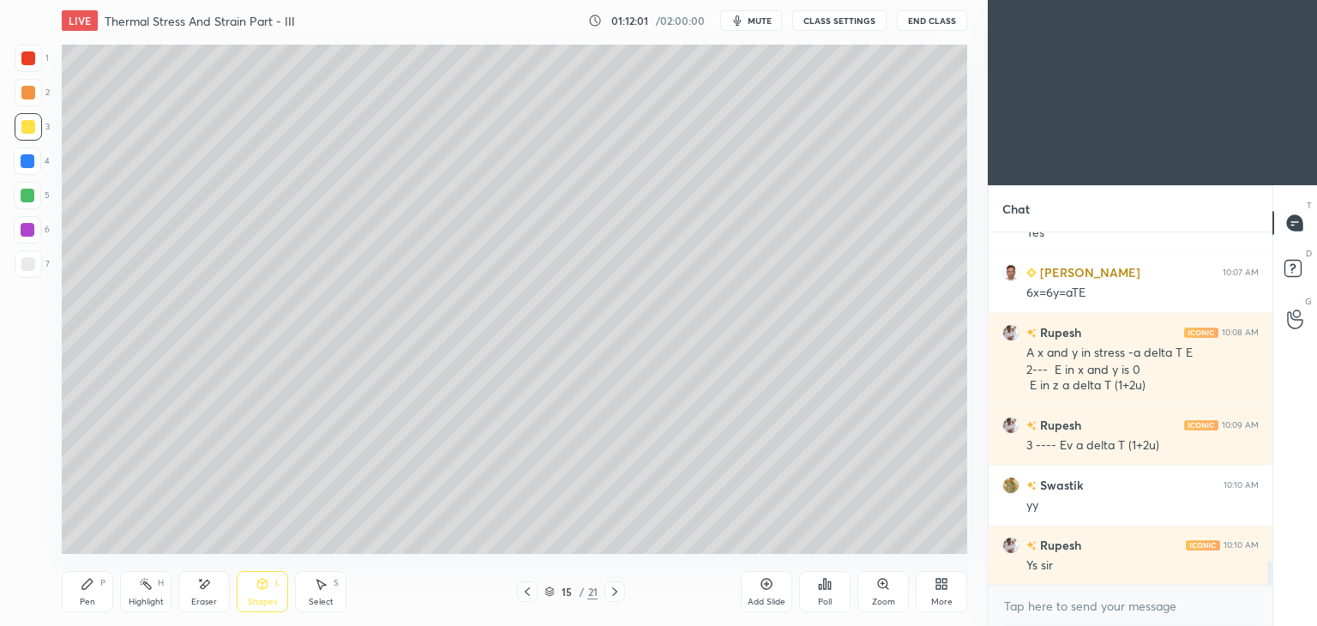
click at [27, 261] on div at bounding box center [28, 264] width 14 height 14
click at [90, 596] on div "Pen P" at bounding box center [87, 591] width 51 height 41
click at [93, 586] on icon at bounding box center [88, 584] width 14 height 14
click at [29, 131] on div at bounding box center [28, 127] width 14 height 14
click at [526, 595] on icon at bounding box center [528, 592] width 14 height 14
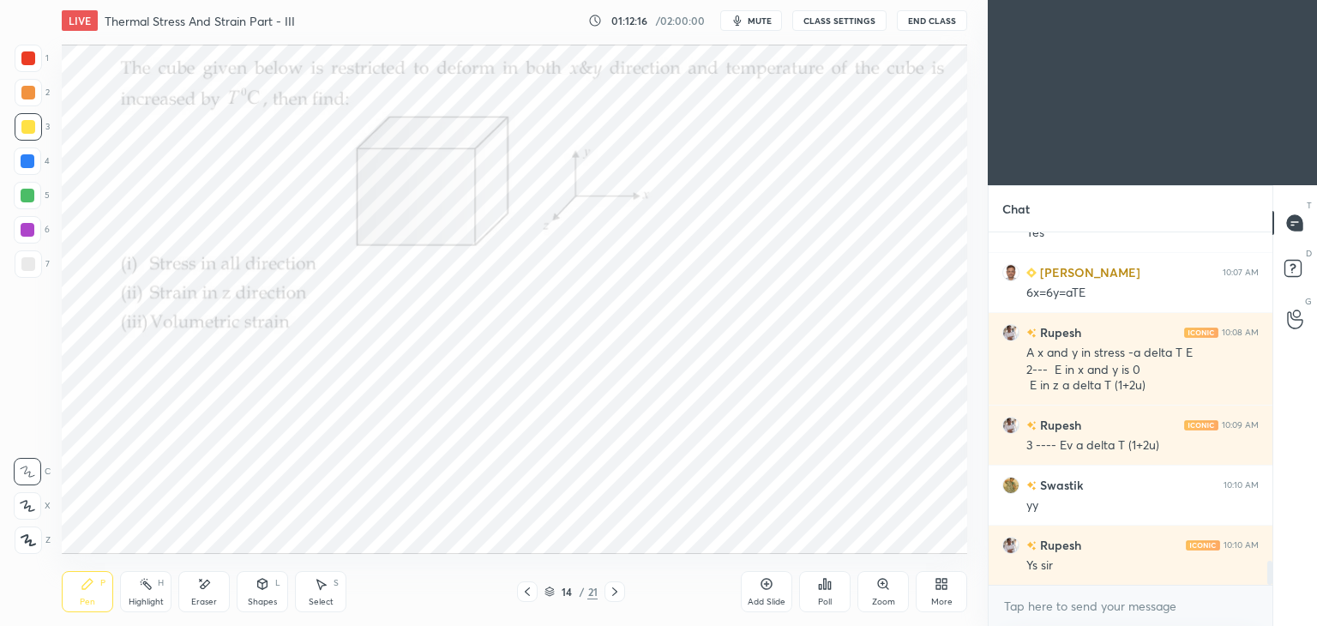
click at [621, 594] on icon at bounding box center [615, 592] width 14 height 14
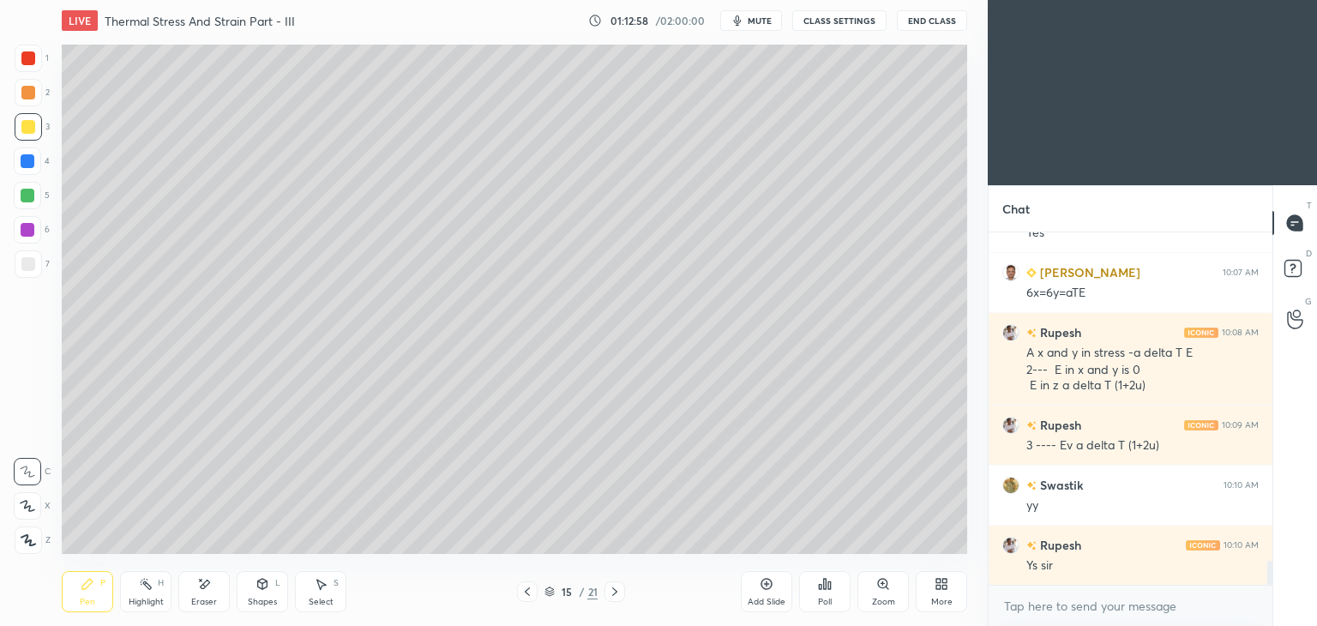
click at [319, 601] on div "Select" at bounding box center [321, 602] width 25 height 9
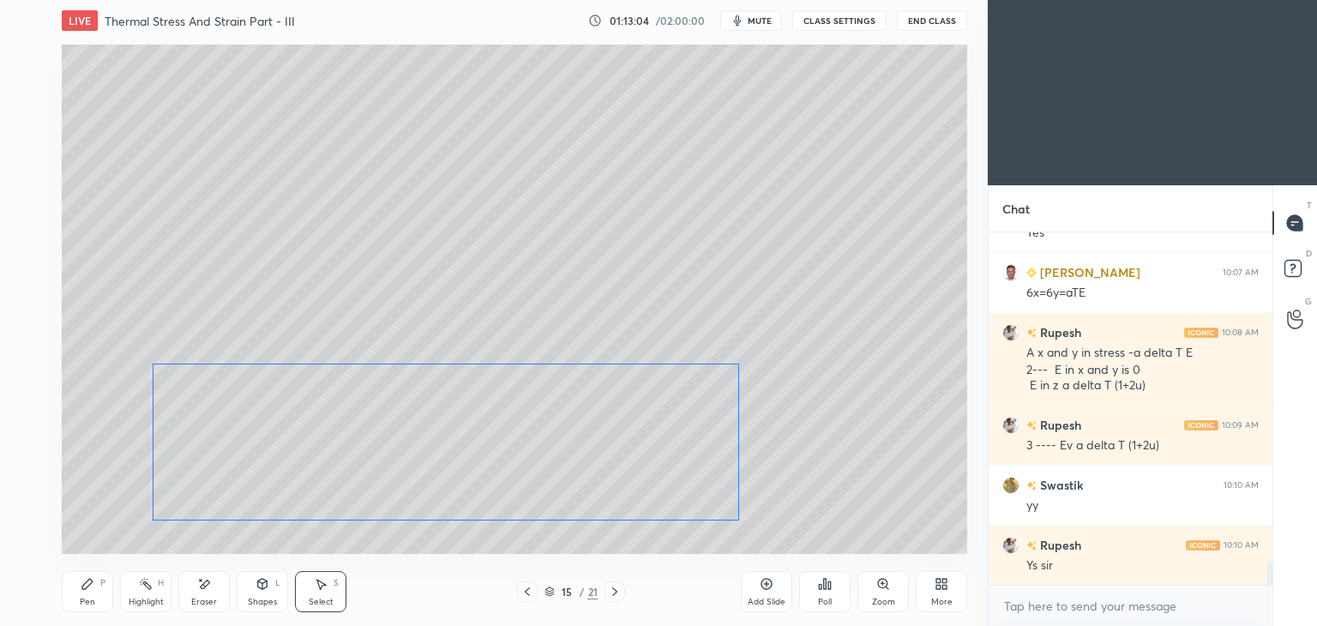
click at [683, 497] on div "0 ° Undo Copy Duplicate Duplicate to new slide Delete" at bounding box center [515, 299] width 906 height 509
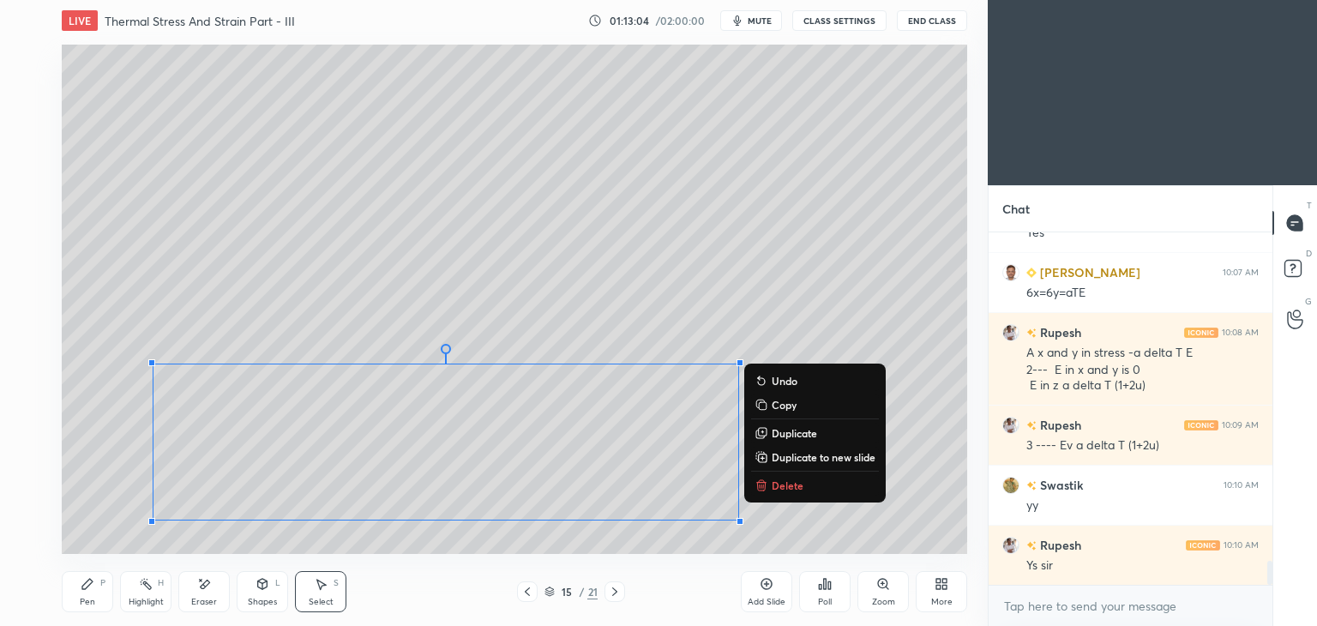
click at [93, 599] on div "Pen" at bounding box center [87, 602] width 15 height 9
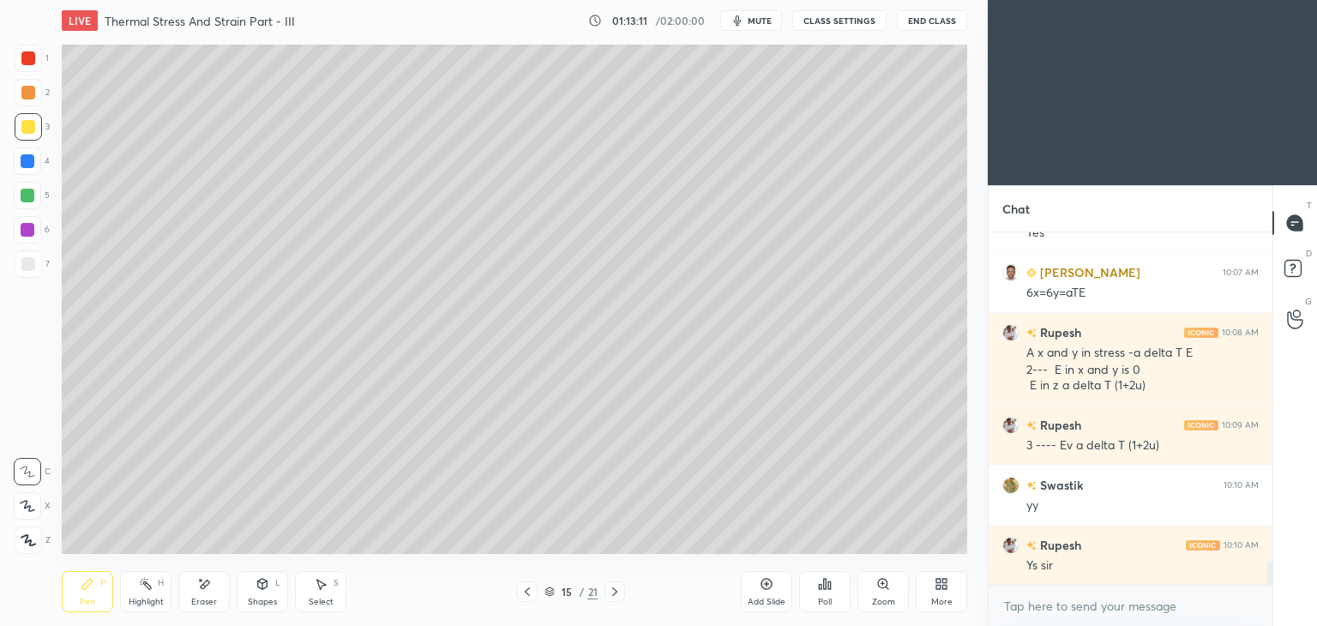
click at [755, 600] on div "Add Slide" at bounding box center [767, 602] width 38 height 9
click at [531, 590] on icon at bounding box center [528, 592] width 14 height 14
click at [615, 594] on icon at bounding box center [614, 592] width 5 height 9
click at [527, 593] on icon at bounding box center [528, 592] width 14 height 14
click at [618, 592] on icon at bounding box center [614, 592] width 5 height 9
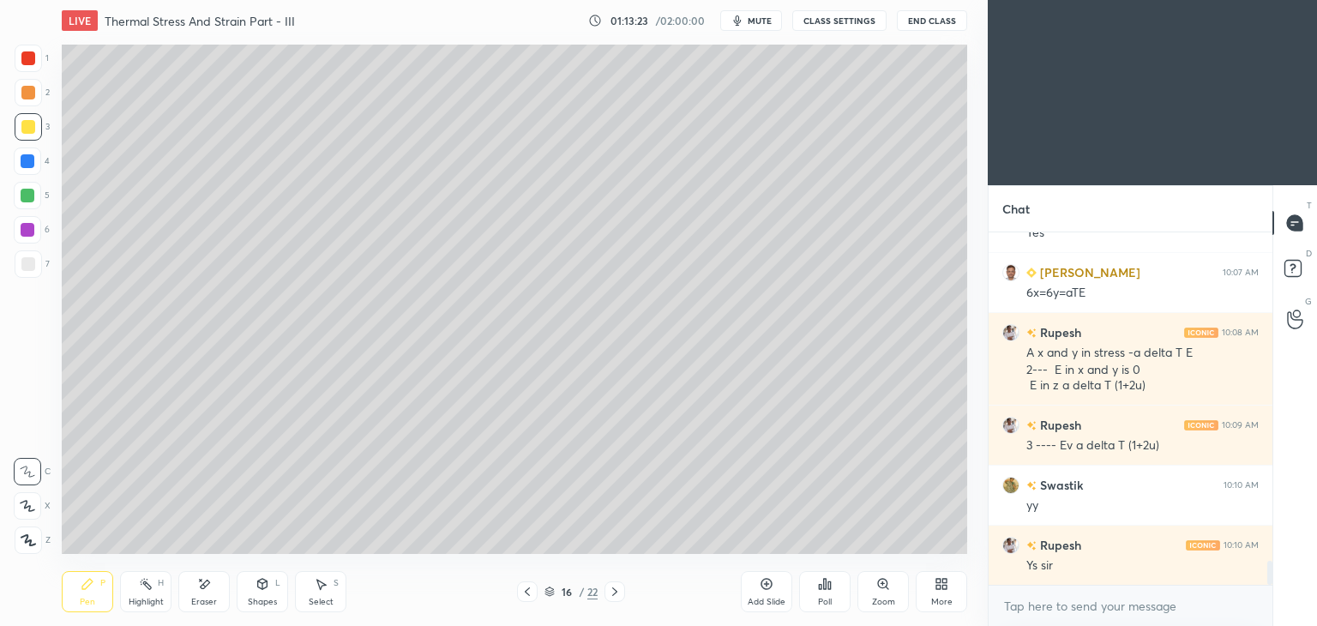
click at [531, 594] on icon at bounding box center [528, 592] width 14 height 14
click at [616, 597] on icon at bounding box center [615, 592] width 14 height 14
click at [529, 594] on icon at bounding box center [528, 592] width 14 height 14
click at [614, 594] on icon at bounding box center [614, 592] width 5 height 9
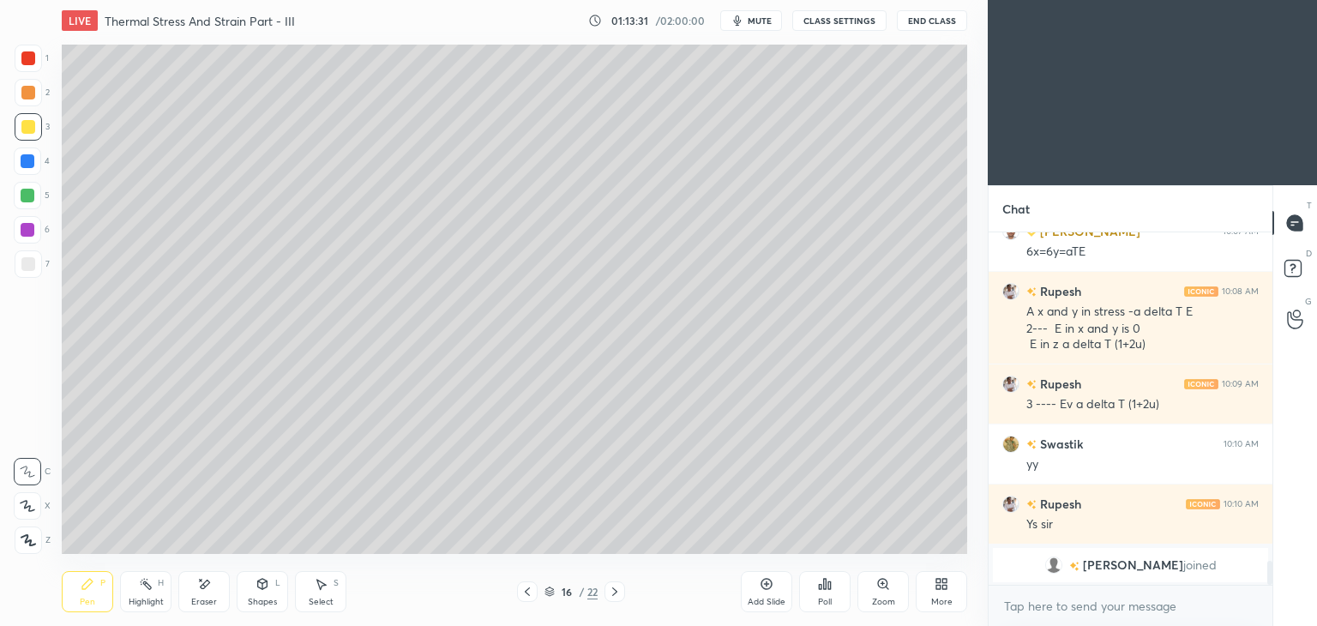
click at [522, 588] on icon at bounding box center [528, 592] width 14 height 14
click at [614, 594] on icon at bounding box center [615, 592] width 14 height 14
click at [521, 594] on icon at bounding box center [528, 592] width 14 height 14
click at [615, 593] on icon at bounding box center [615, 592] width 14 height 14
click at [267, 598] on div "Shapes" at bounding box center [262, 602] width 29 height 9
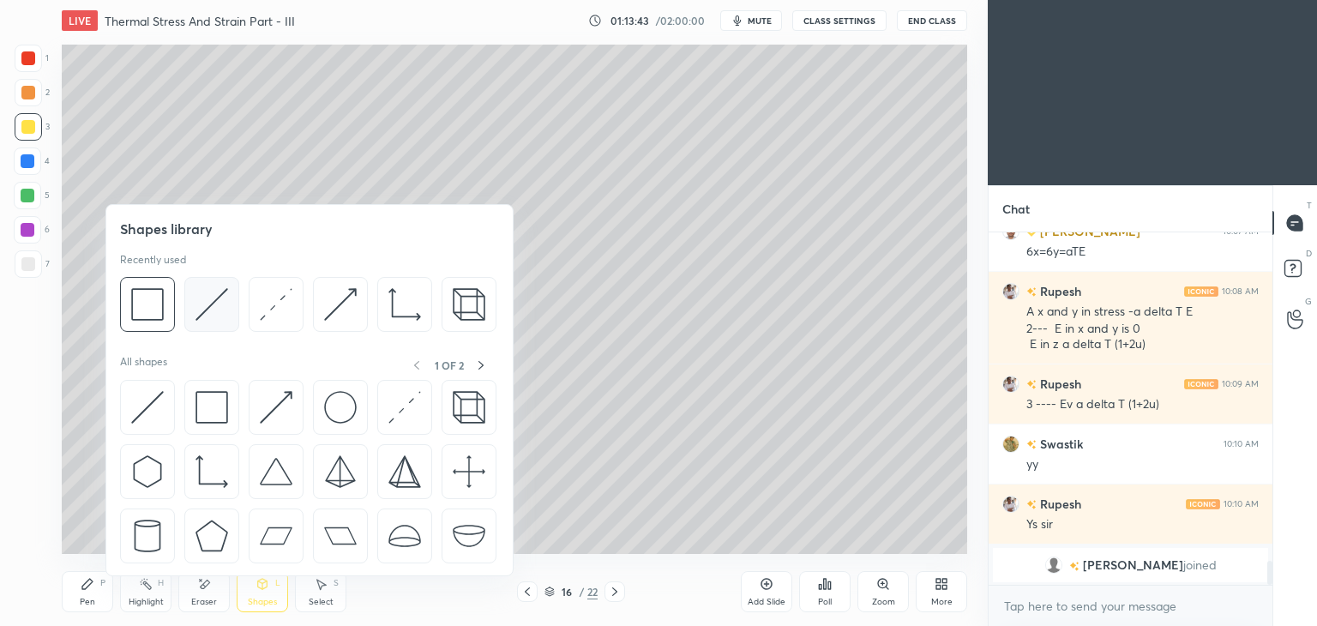
click at [209, 298] on img at bounding box center [212, 304] width 33 height 33
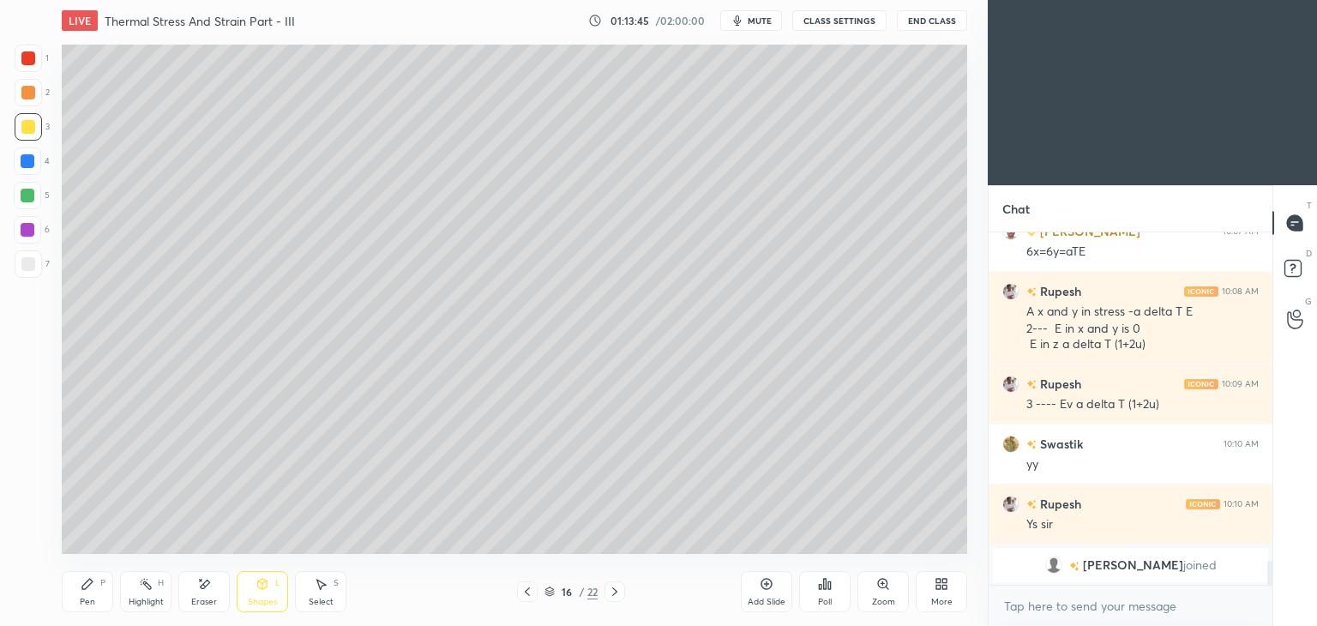
click at [521, 592] on icon at bounding box center [528, 592] width 14 height 14
click at [607, 591] on div at bounding box center [615, 592] width 21 height 21
click at [92, 598] on div "Pen" at bounding box center [87, 602] width 15 height 9
click at [521, 589] on icon at bounding box center [528, 592] width 14 height 14
click at [611, 596] on icon at bounding box center [615, 592] width 14 height 14
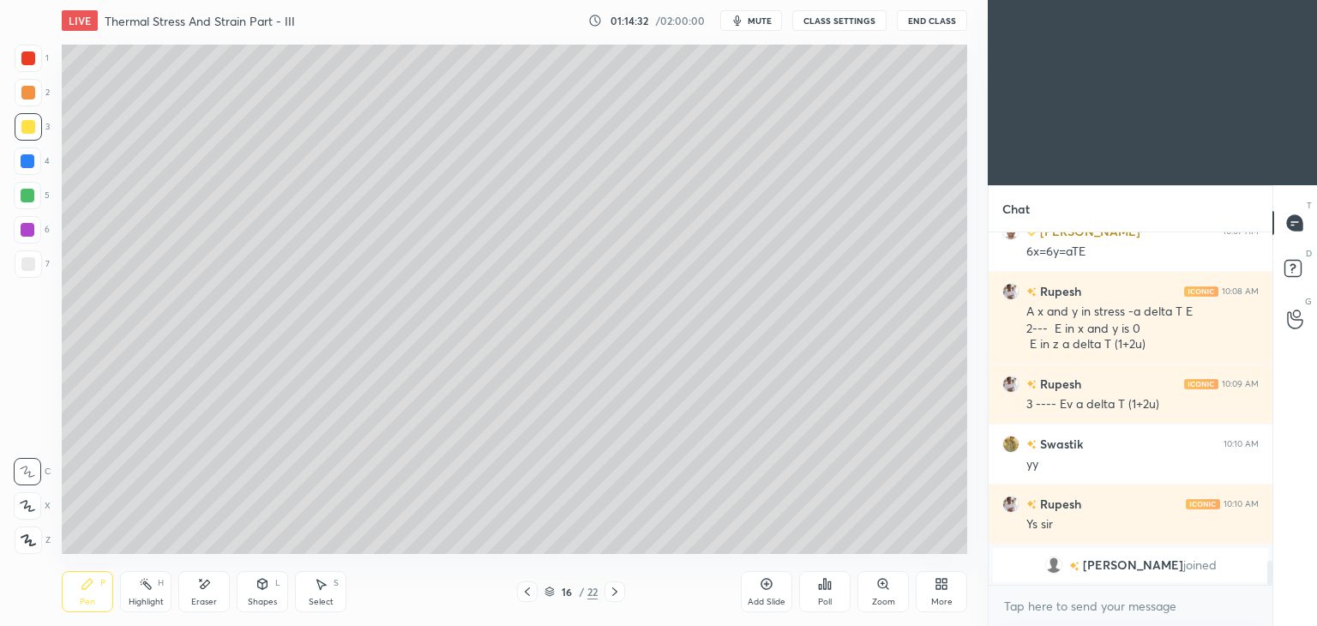
click at [312, 594] on div "Select S" at bounding box center [320, 591] width 51 height 41
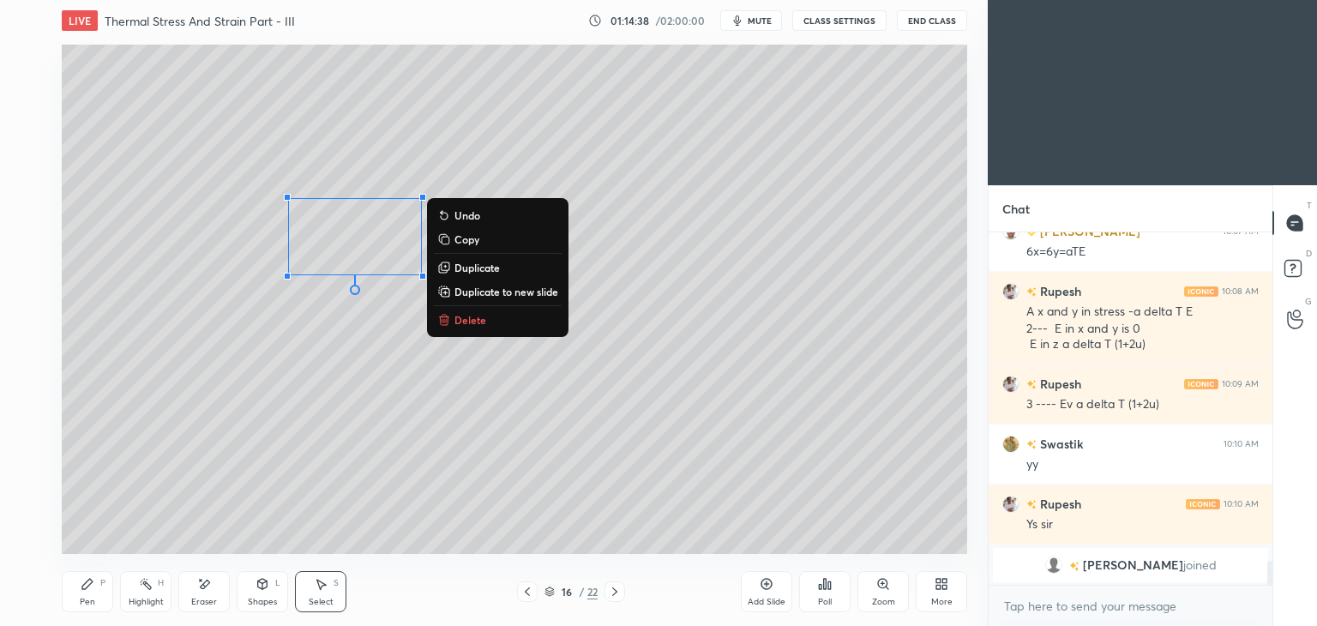
click at [79, 592] on div "Pen P" at bounding box center [87, 591] width 51 height 41
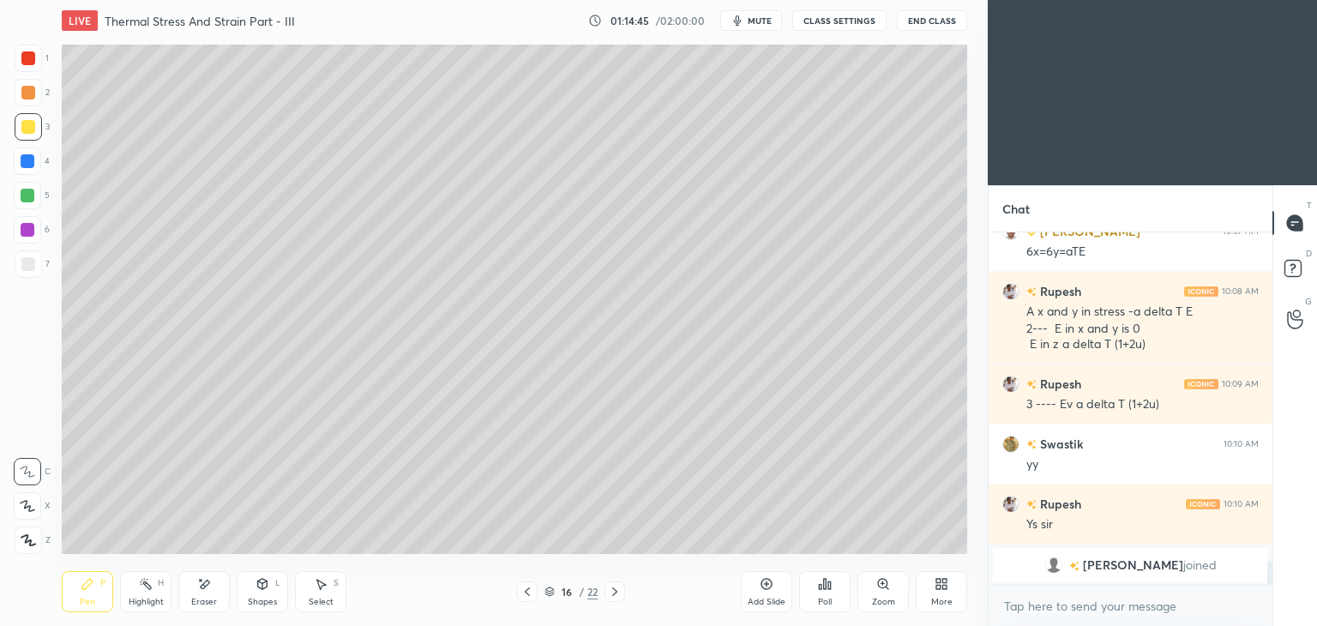
click at [521, 594] on icon at bounding box center [528, 592] width 14 height 14
click at [74, 607] on div "Pen P" at bounding box center [87, 591] width 51 height 41
click at [616, 597] on icon at bounding box center [615, 592] width 14 height 14
click at [91, 584] on icon at bounding box center [88, 584] width 14 height 14
click at [523, 596] on icon at bounding box center [528, 592] width 14 height 14
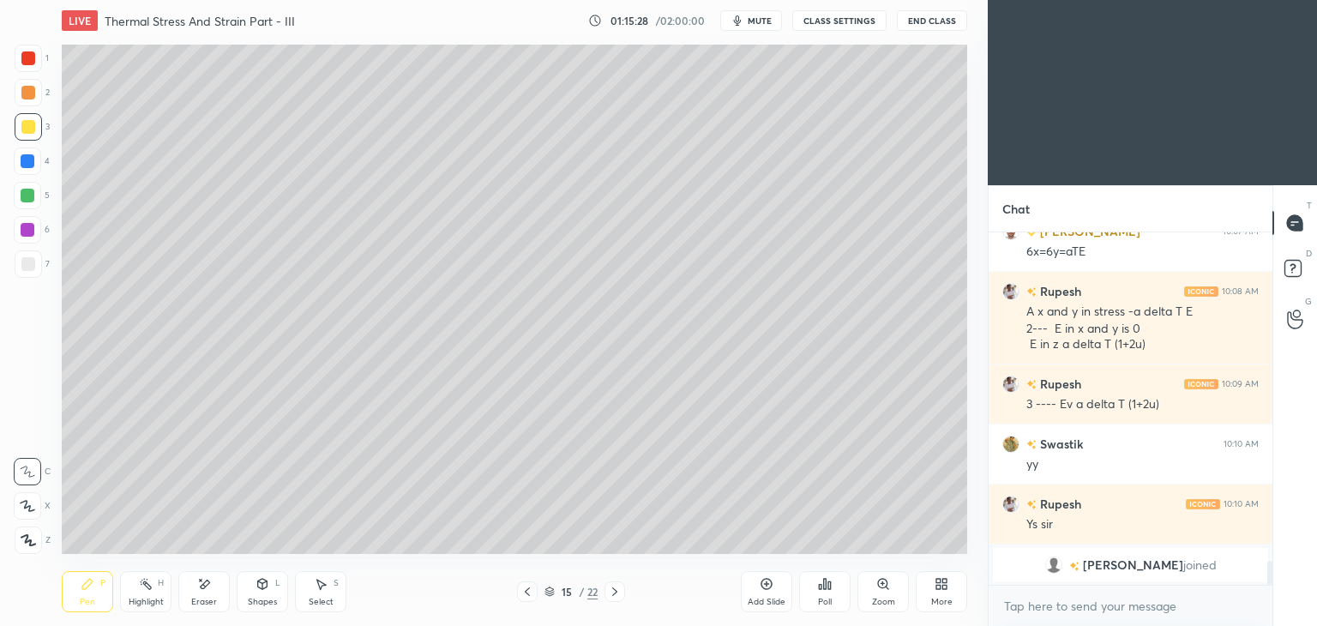
click at [612, 591] on icon at bounding box center [615, 592] width 14 height 14
click at [210, 588] on icon at bounding box center [204, 584] width 14 height 15
click at [530, 596] on icon at bounding box center [528, 592] width 14 height 14
click at [608, 593] on icon at bounding box center [615, 592] width 14 height 14
click at [89, 592] on div "Pen P" at bounding box center [87, 591] width 51 height 41
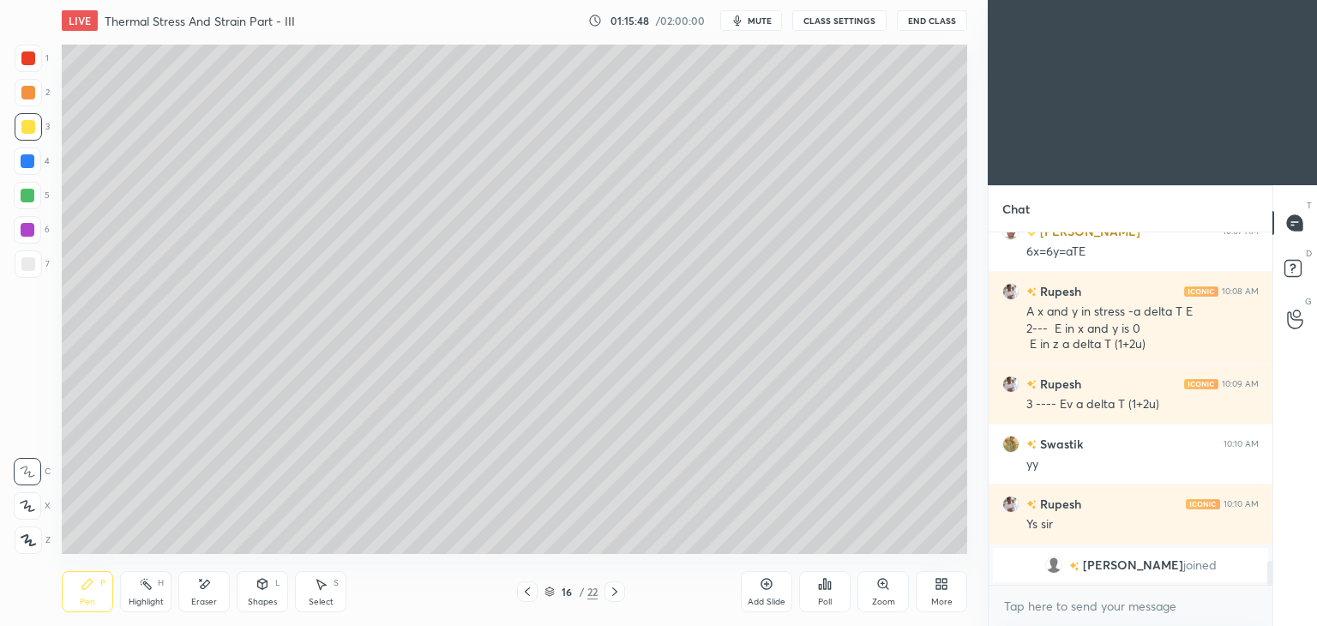
click at [522, 597] on icon at bounding box center [528, 592] width 14 height 14
click at [31, 57] on div at bounding box center [28, 58] width 14 height 14
click at [612, 591] on icon at bounding box center [615, 592] width 14 height 14
click at [96, 577] on div "Pen P" at bounding box center [87, 591] width 51 height 41
click at [36, 124] on div at bounding box center [28, 126] width 27 height 27
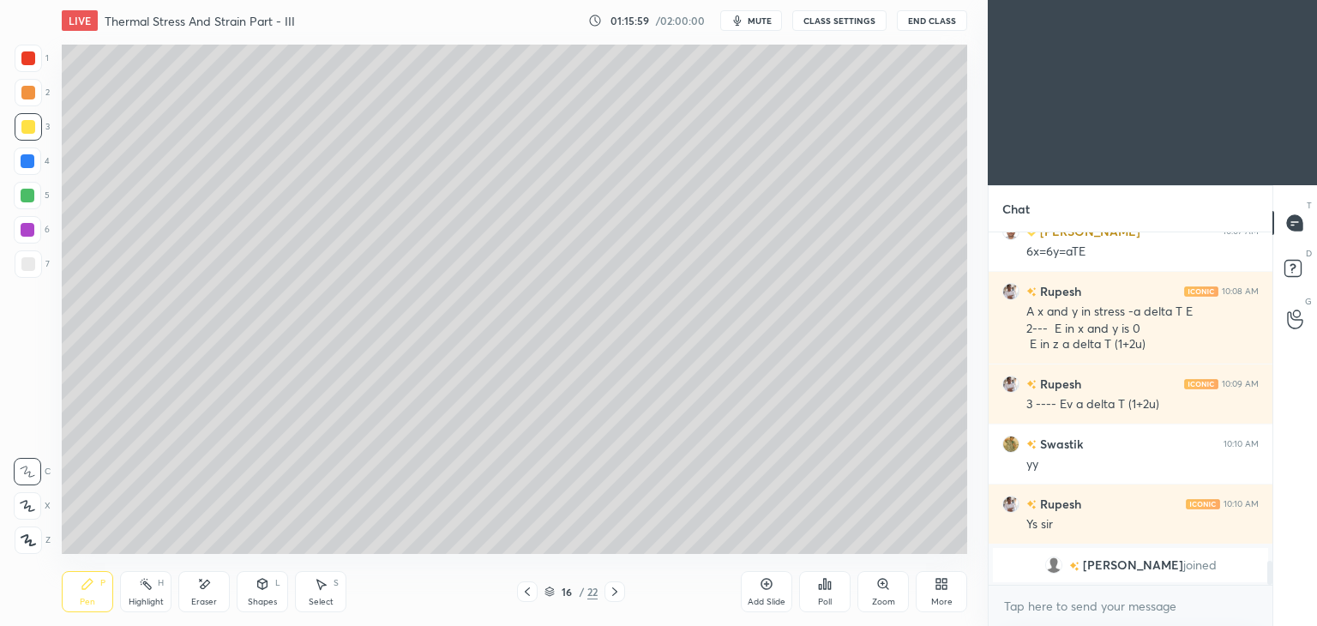
click at [530, 593] on icon at bounding box center [528, 592] width 14 height 14
click at [608, 595] on icon at bounding box center [615, 592] width 14 height 14
click at [525, 593] on icon at bounding box center [528, 592] width 14 height 14
click at [612, 596] on icon at bounding box center [615, 592] width 14 height 14
click at [265, 594] on div "Shapes L" at bounding box center [262, 591] width 51 height 41
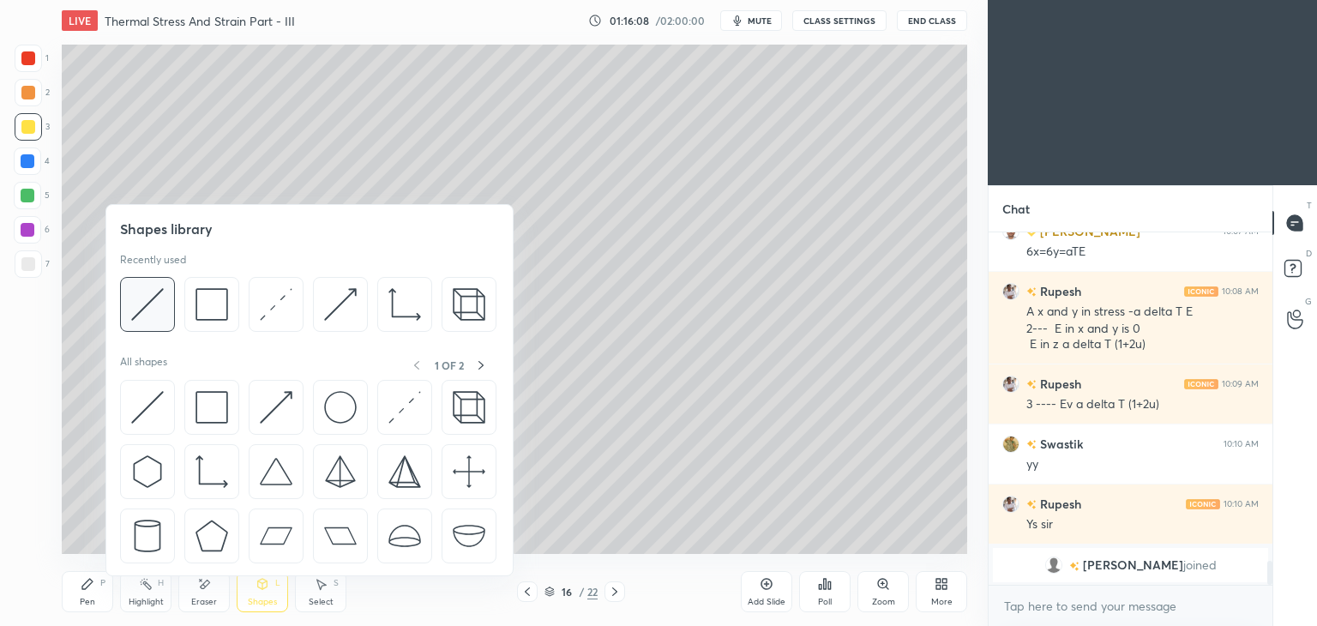
click at [150, 297] on img at bounding box center [147, 304] width 33 height 33
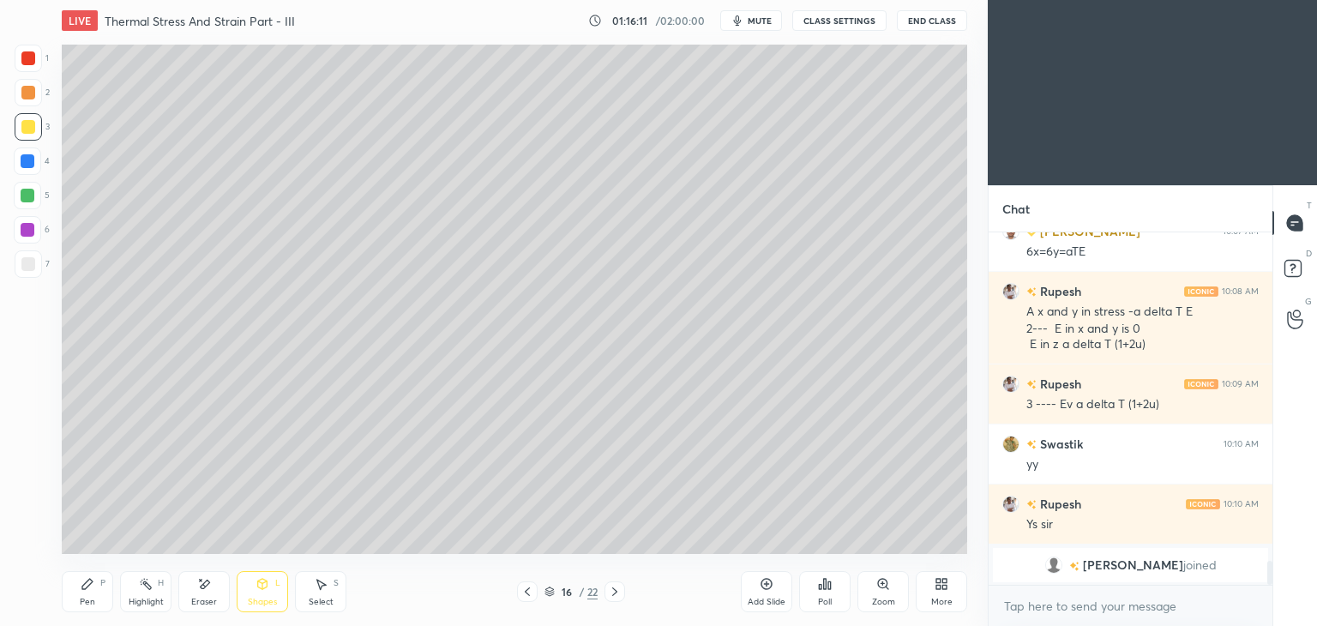
click at [89, 587] on icon at bounding box center [88, 584] width 14 height 14
click at [269, 594] on div "Shapes L" at bounding box center [262, 591] width 51 height 41
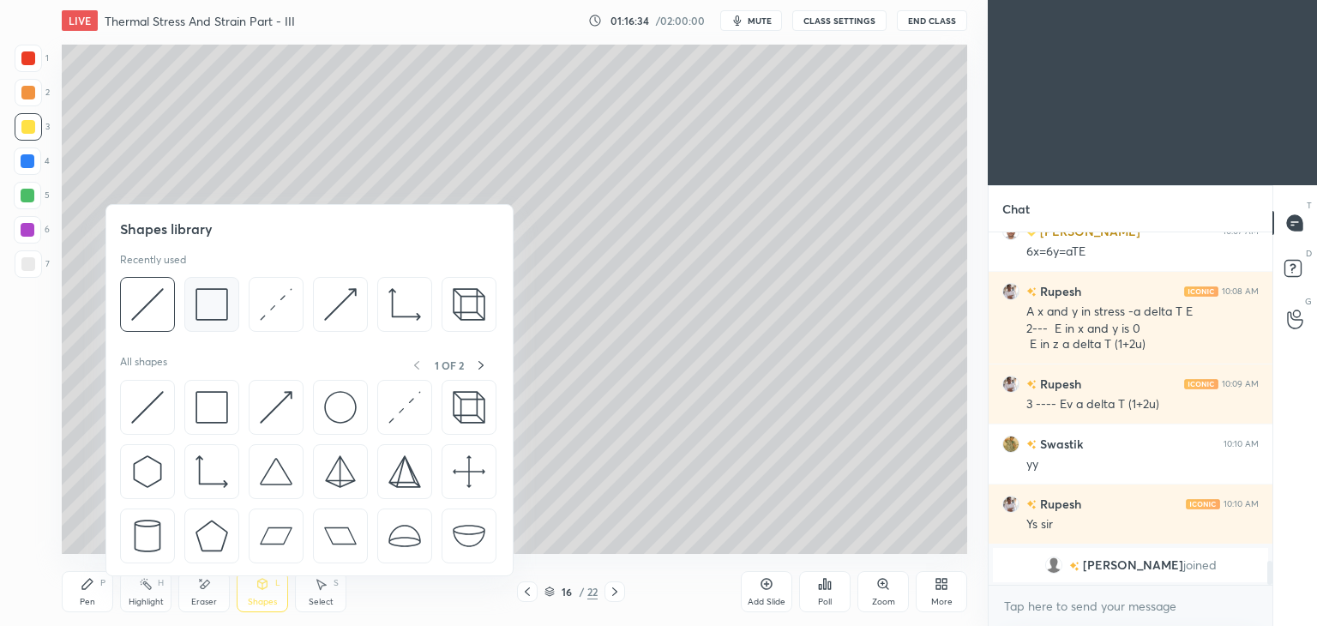
click at [199, 308] on img at bounding box center [212, 304] width 33 height 33
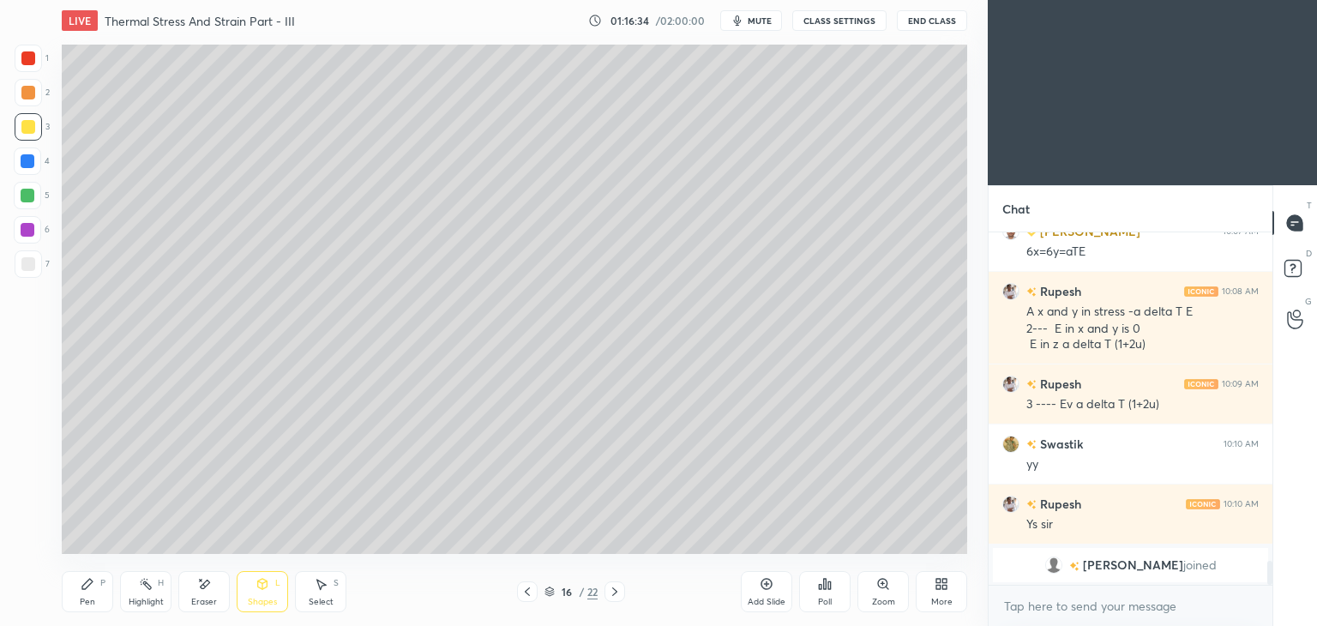
click at [15, 260] on div at bounding box center [28, 263] width 27 height 27
click at [85, 593] on div "Pen P" at bounding box center [87, 591] width 51 height 41
click at [89, 596] on div "Pen P" at bounding box center [87, 591] width 51 height 41
click at [528, 594] on icon at bounding box center [528, 592] width 14 height 14
click at [523, 591] on icon at bounding box center [528, 592] width 14 height 14
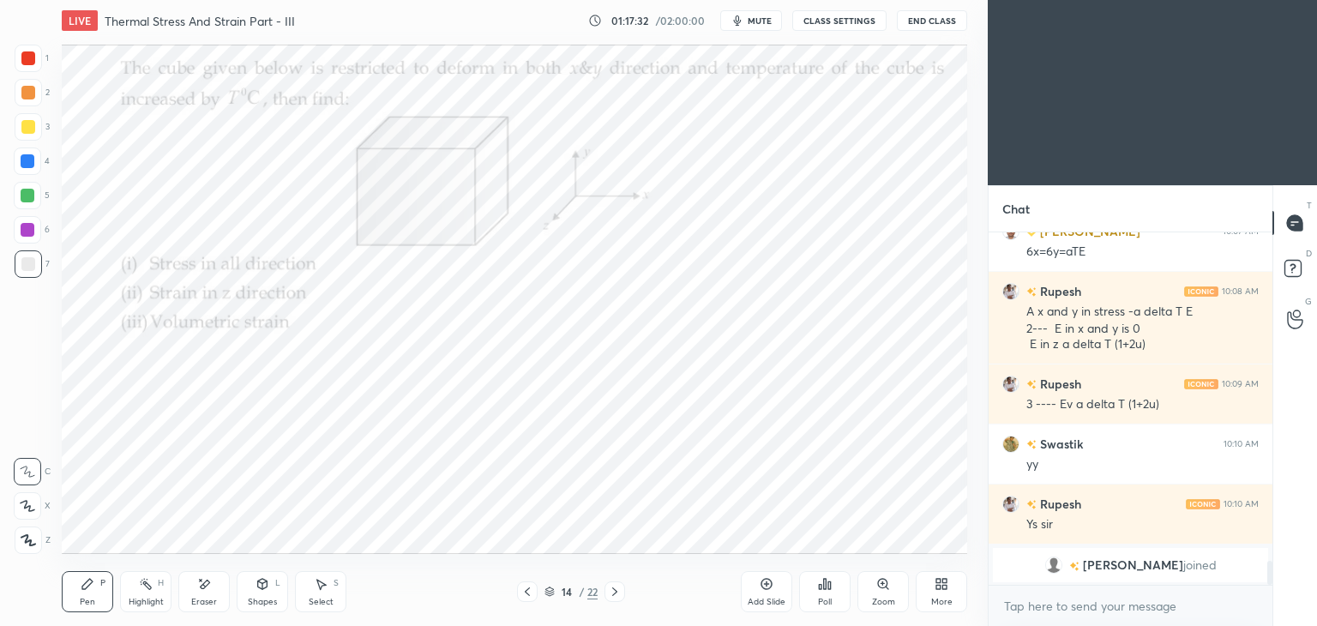
click at [28, 63] on div at bounding box center [28, 58] width 14 height 14
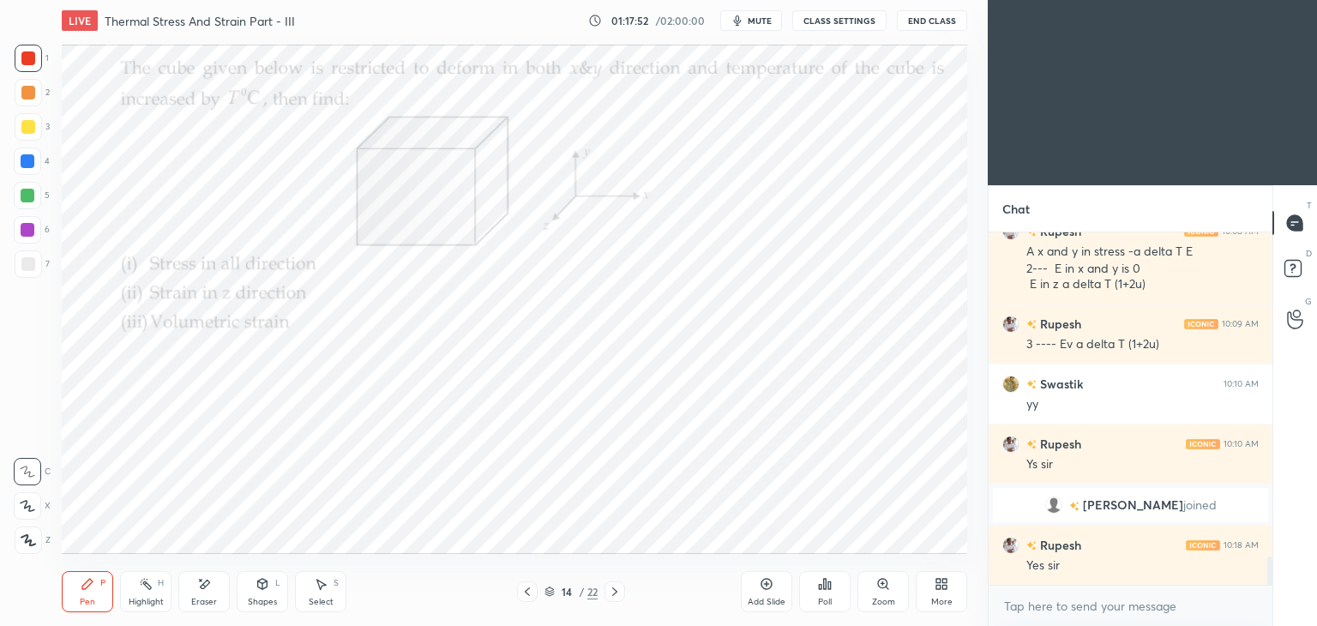
scroll to position [4069, 0]
click at [204, 598] on div "Eraser" at bounding box center [204, 602] width 26 height 9
click at [87, 603] on div "Pen" at bounding box center [87, 602] width 15 height 9
click at [623, 591] on div at bounding box center [615, 592] width 21 height 21
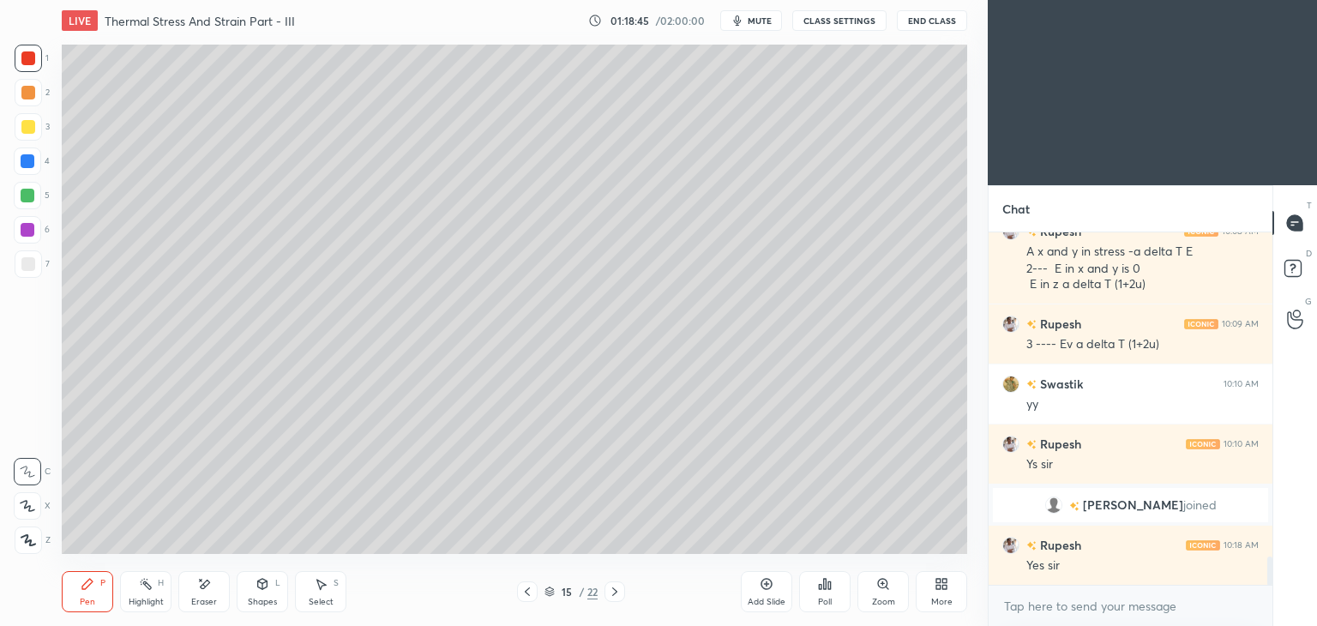
click at [532, 584] on div at bounding box center [527, 592] width 21 height 21
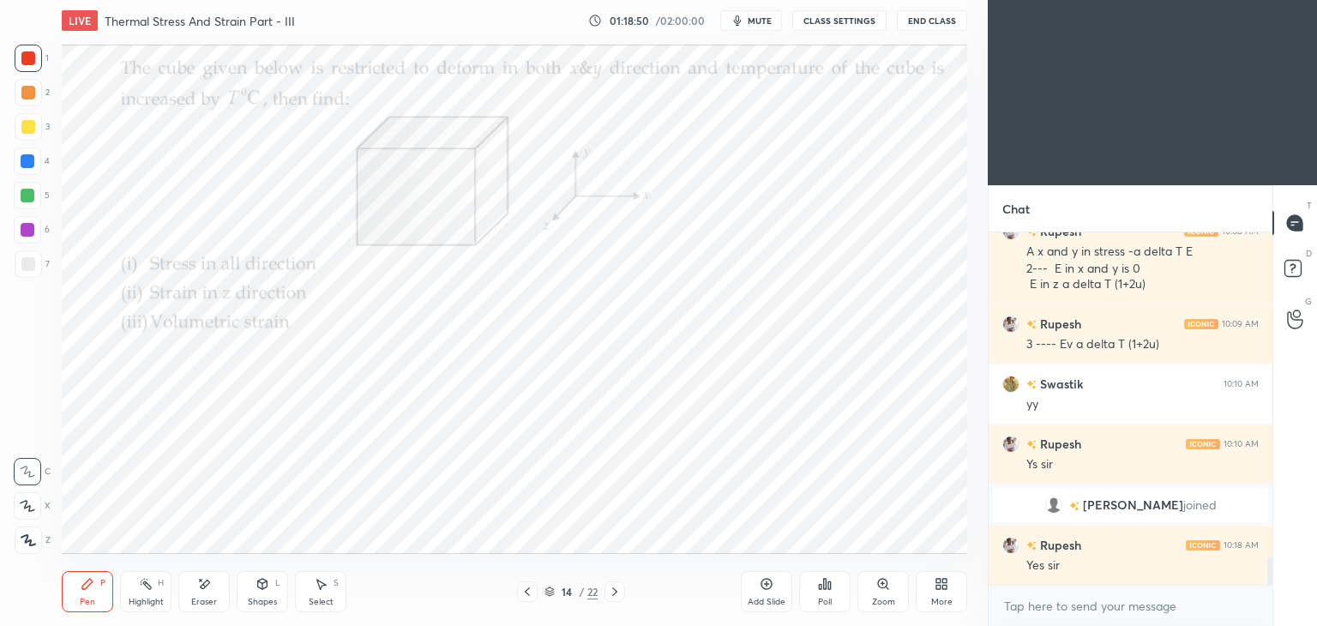
click at [618, 588] on icon at bounding box center [615, 592] width 14 height 14
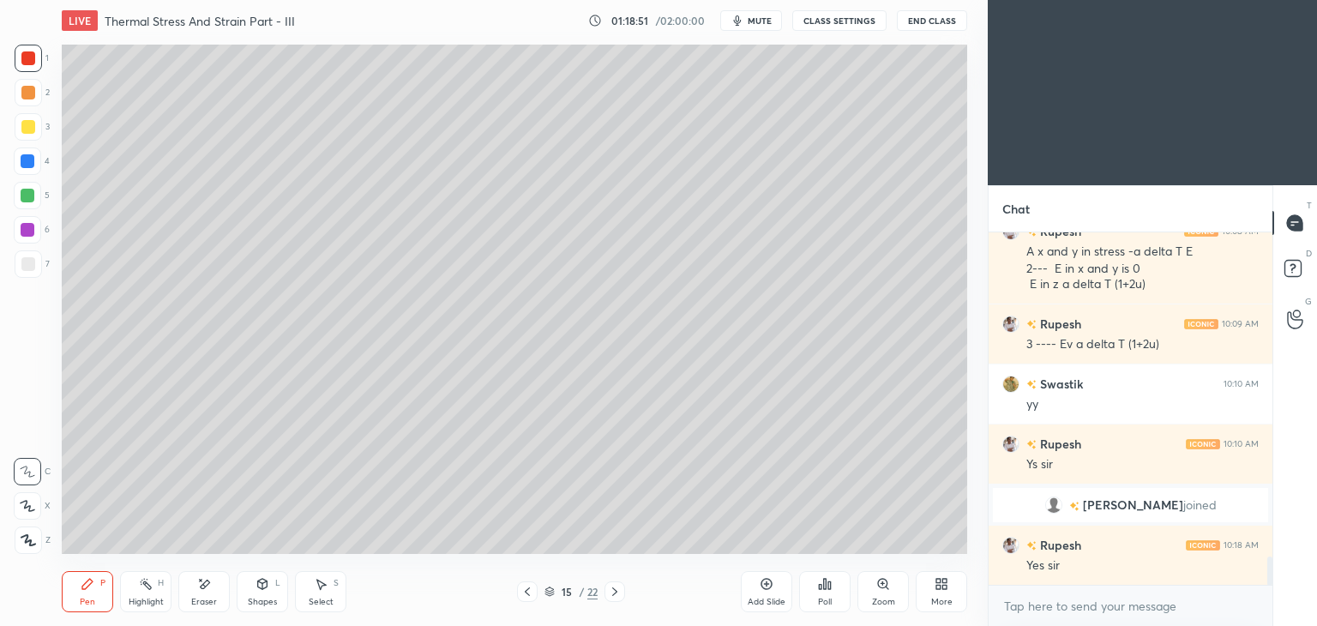
click at [527, 594] on icon at bounding box center [528, 592] width 14 height 14
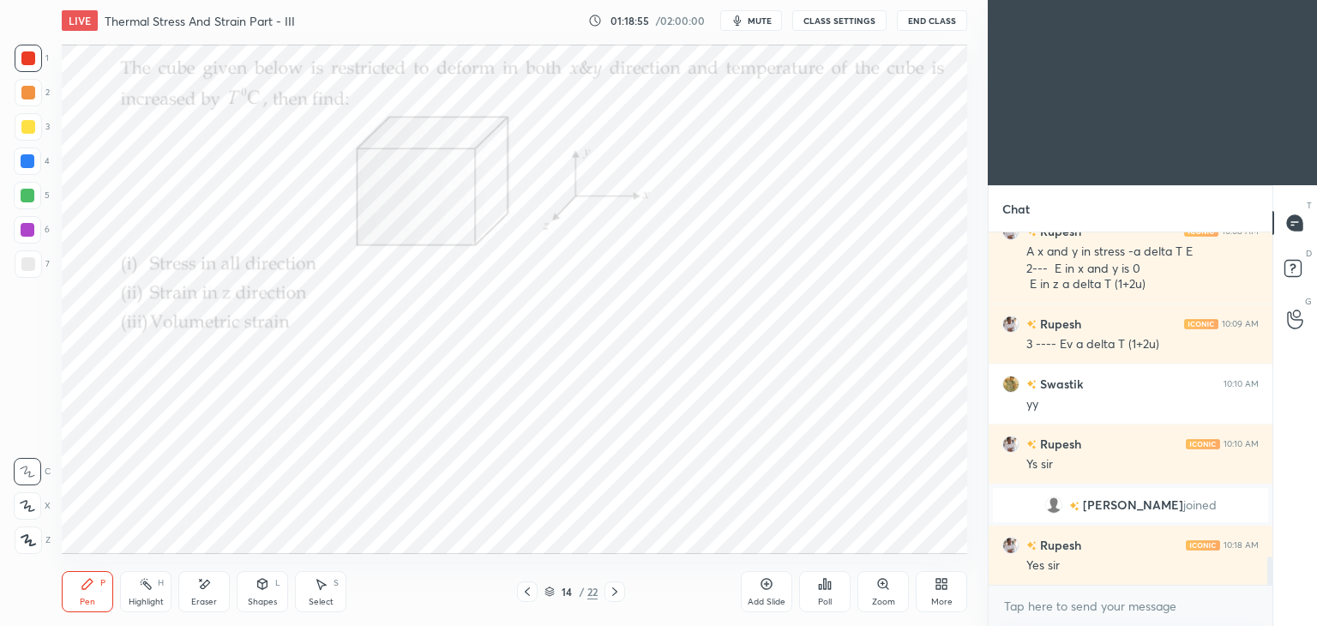
scroll to position [6, 5]
click at [619, 582] on div at bounding box center [615, 592] width 21 height 21
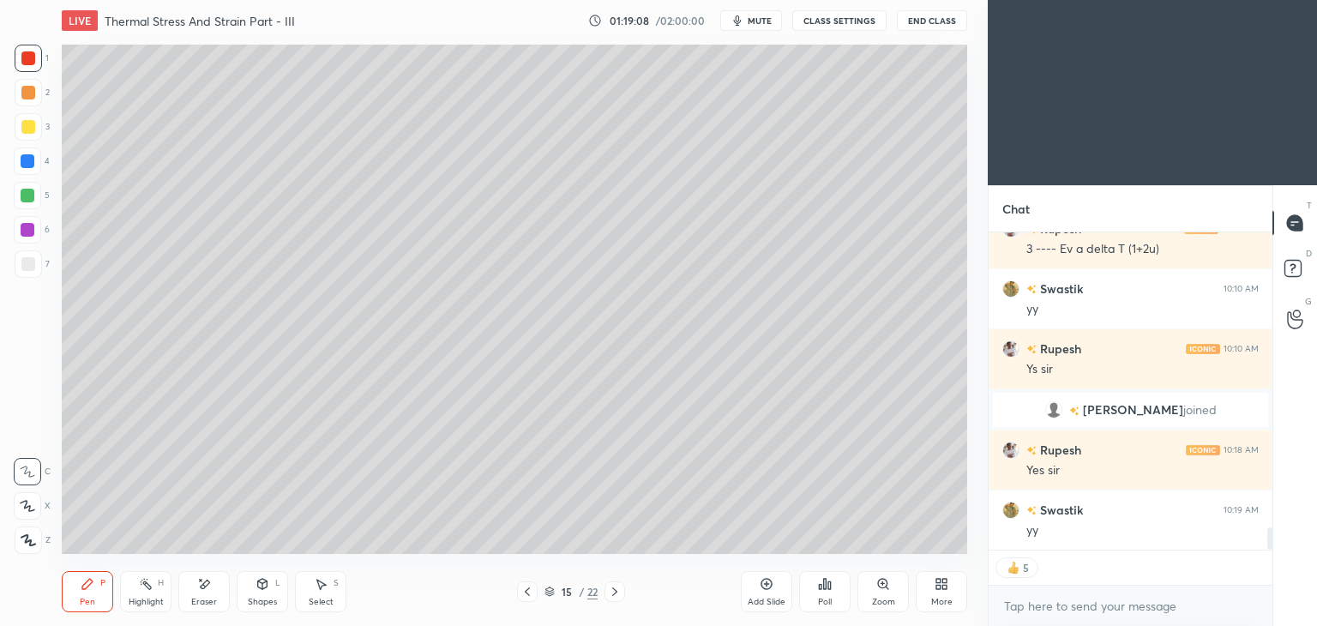
scroll to position [4223, 0]
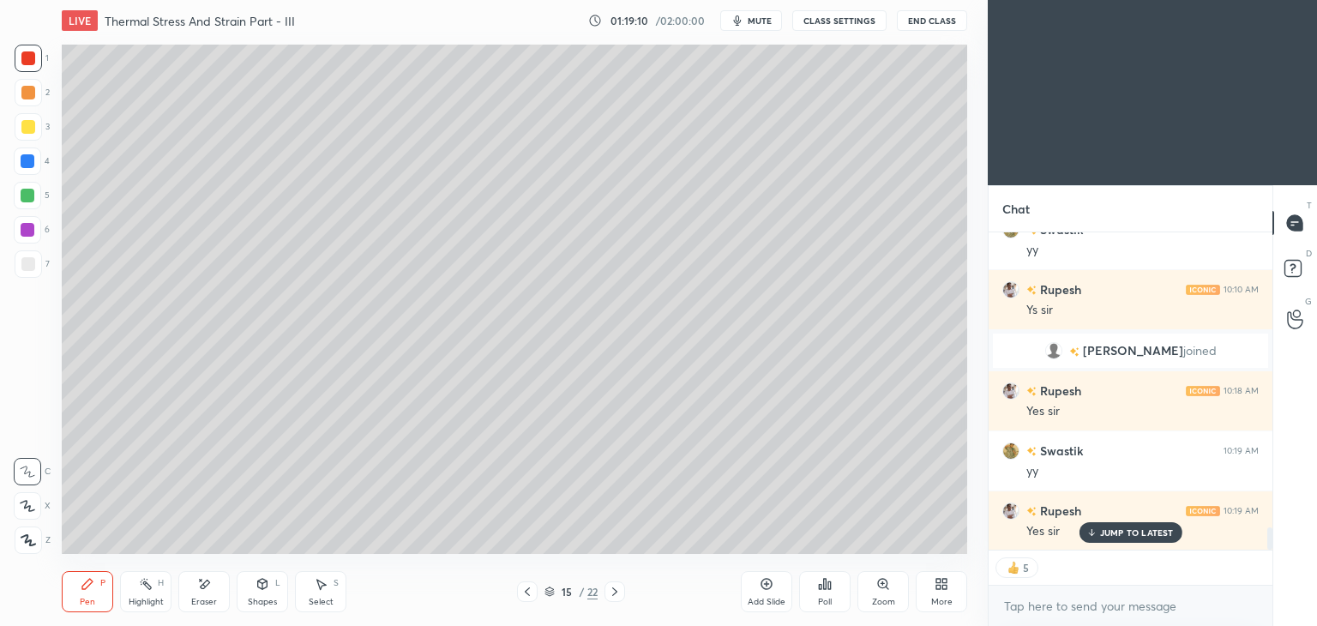
click at [618, 592] on icon at bounding box center [615, 592] width 14 height 14
click at [614, 591] on icon at bounding box center [615, 592] width 14 height 14
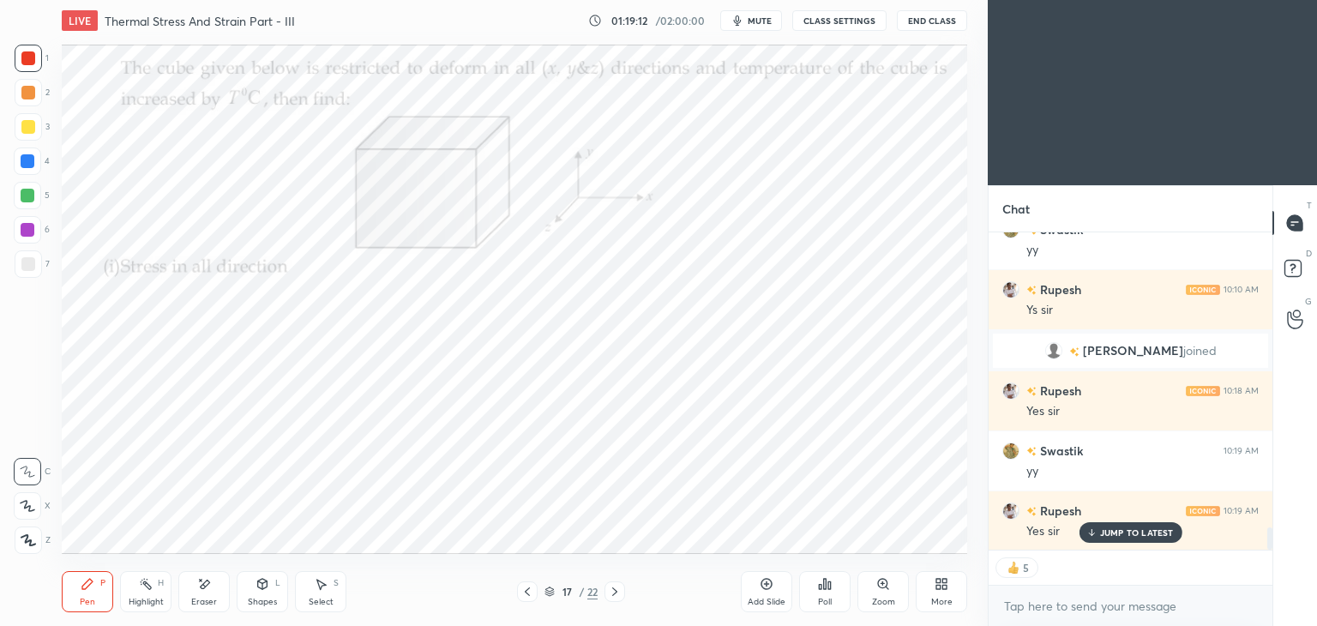
click at [30, 56] on div at bounding box center [28, 58] width 14 height 14
type textarea "x"
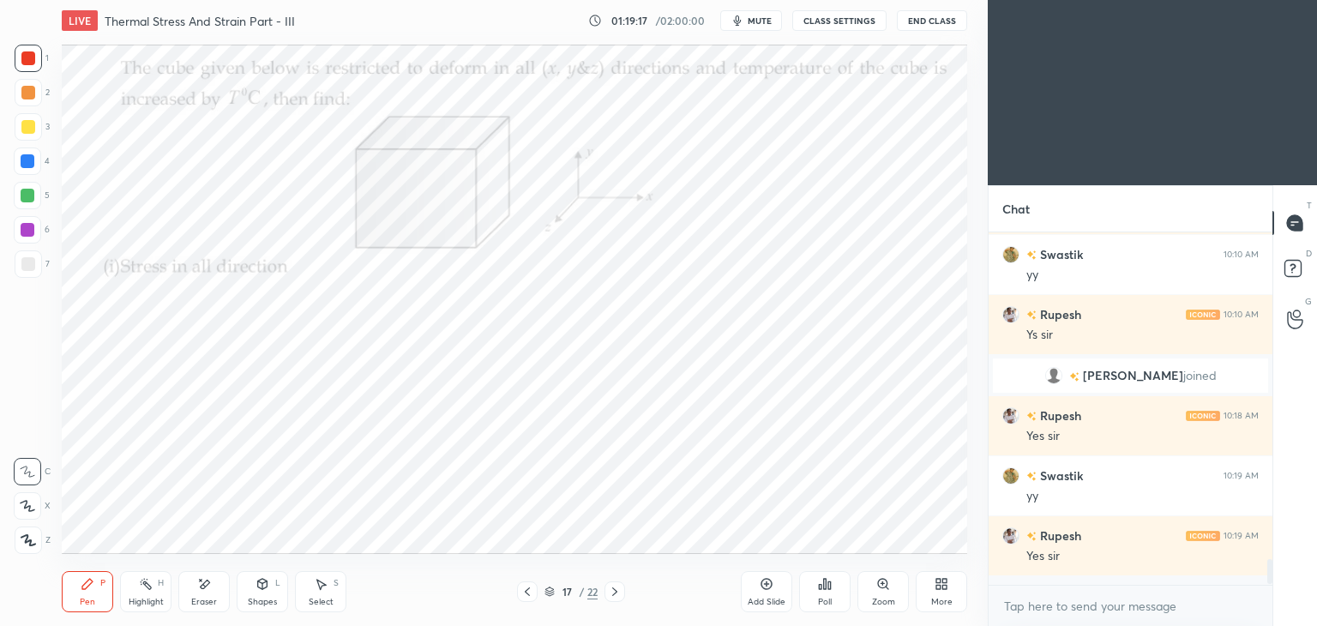
scroll to position [4189, 0]
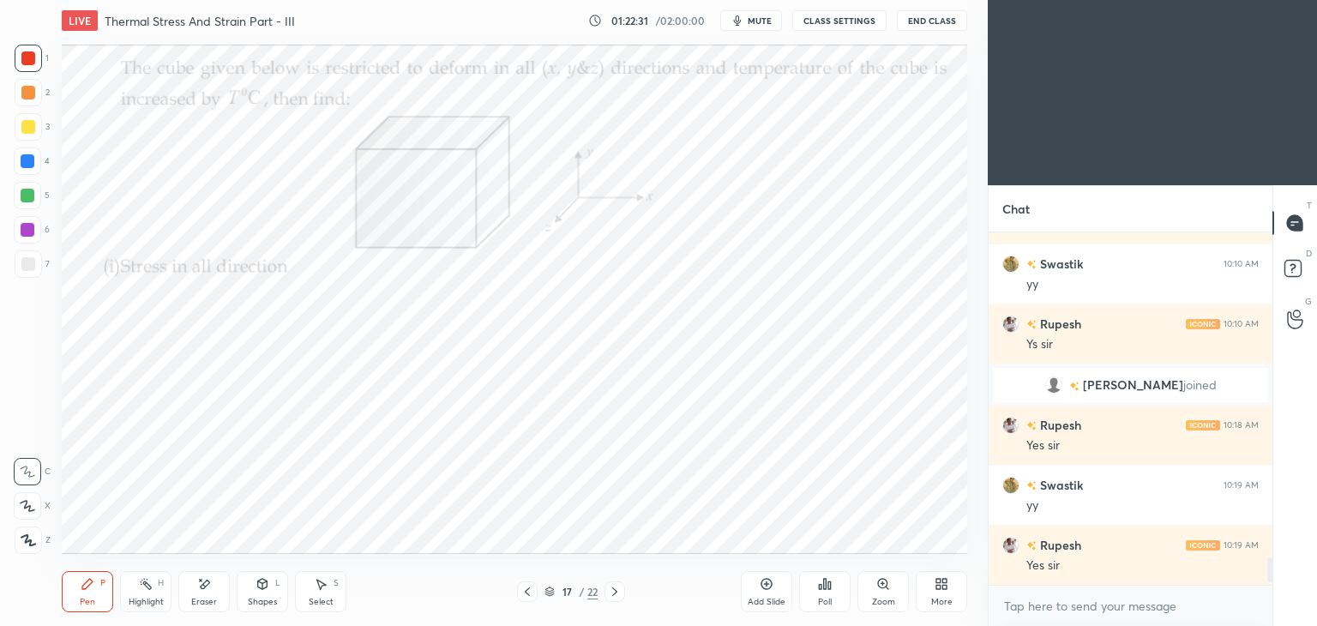
click at [323, 593] on div "Select S" at bounding box center [320, 591] width 51 height 41
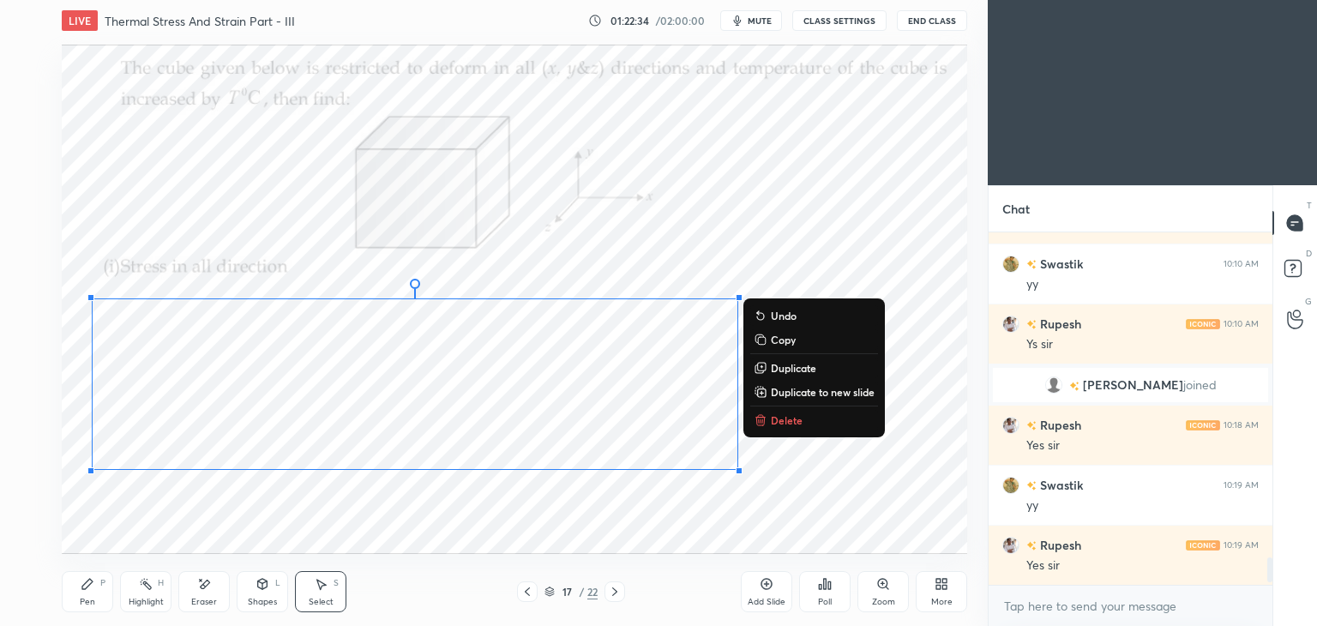
click at [86, 598] on div "Pen" at bounding box center [87, 602] width 15 height 9
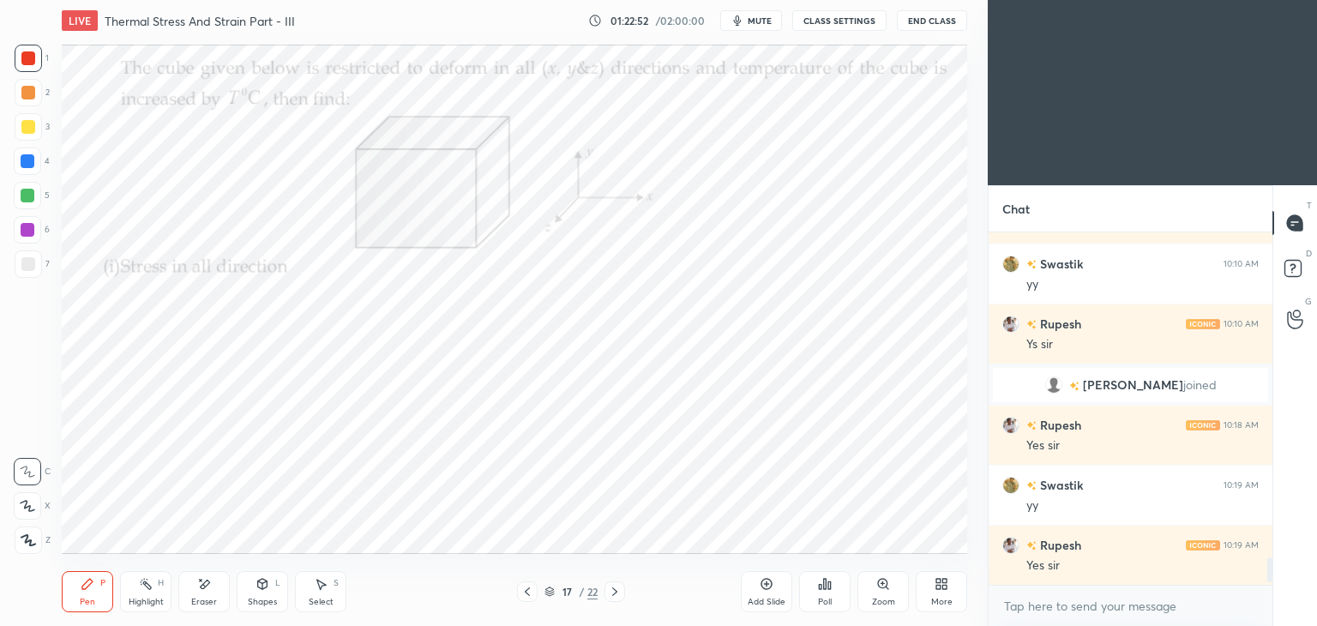
click at [203, 596] on div "Eraser" at bounding box center [203, 591] width 51 height 41
click at [93, 594] on div "Pen P" at bounding box center [87, 591] width 51 height 41
click at [765, 589] on icon at bounding box center [767, 584] width 11 height 11
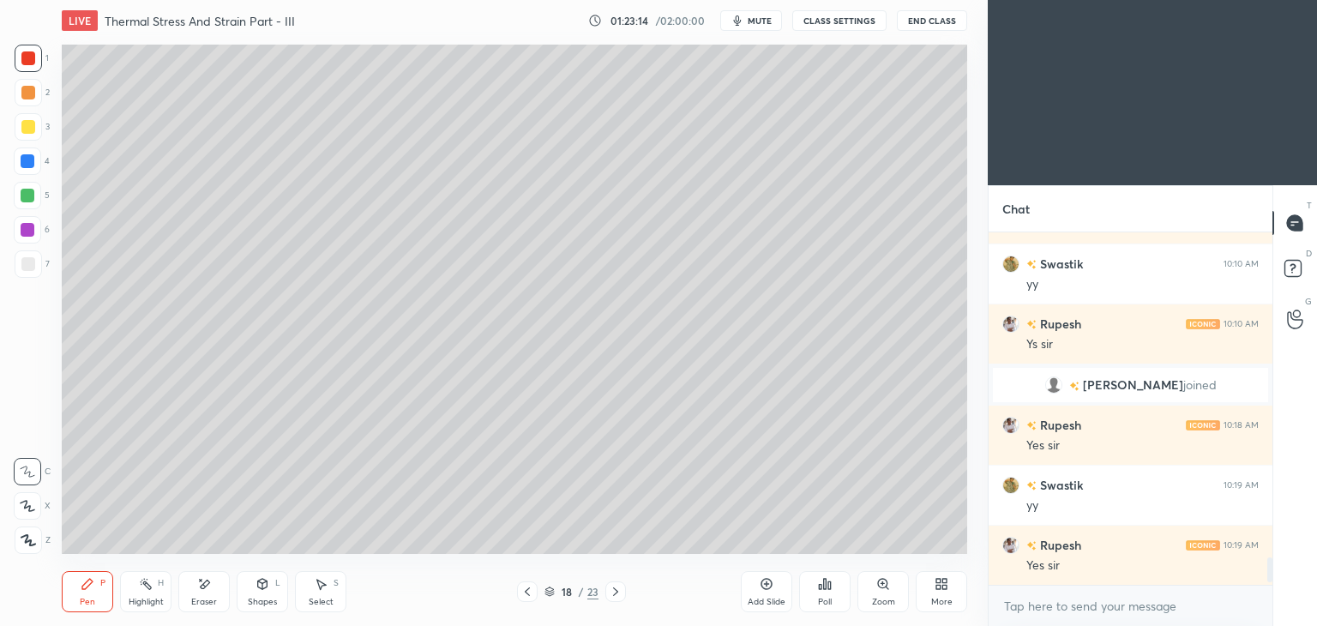
click at [531, 592] on icon at bounding box center [528, 592] width 14 height 14
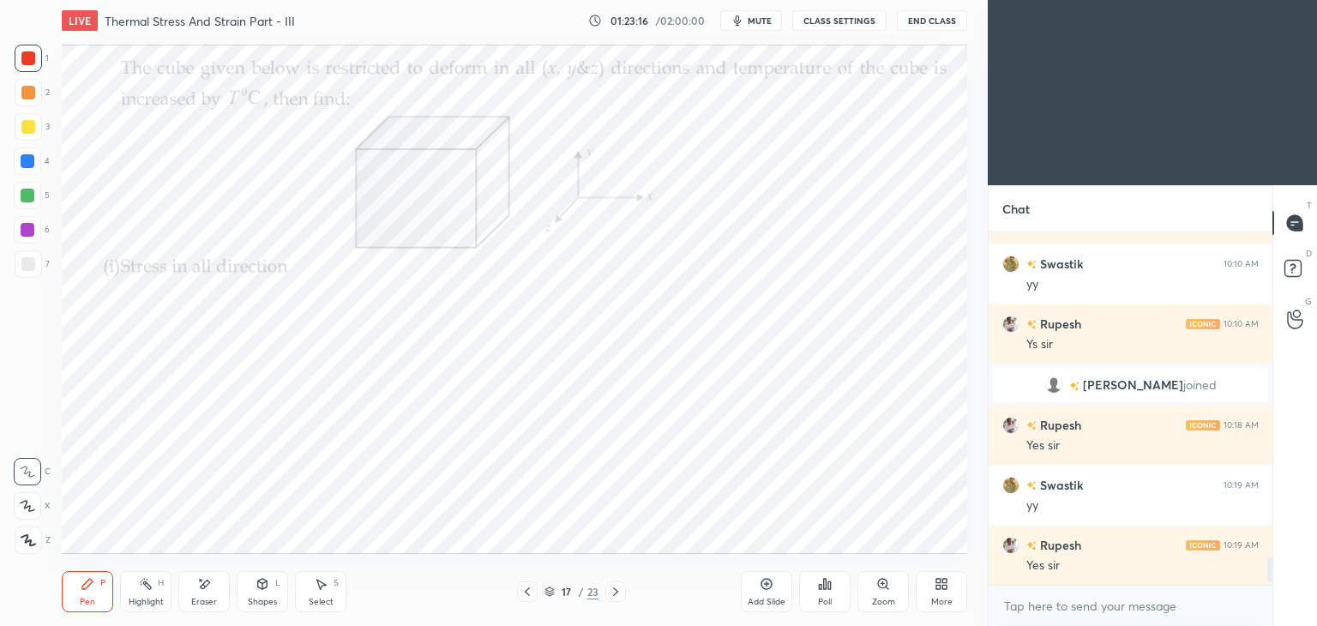
click at [618, 588] on icon at bounding box center [616, 592] width 14 height 14
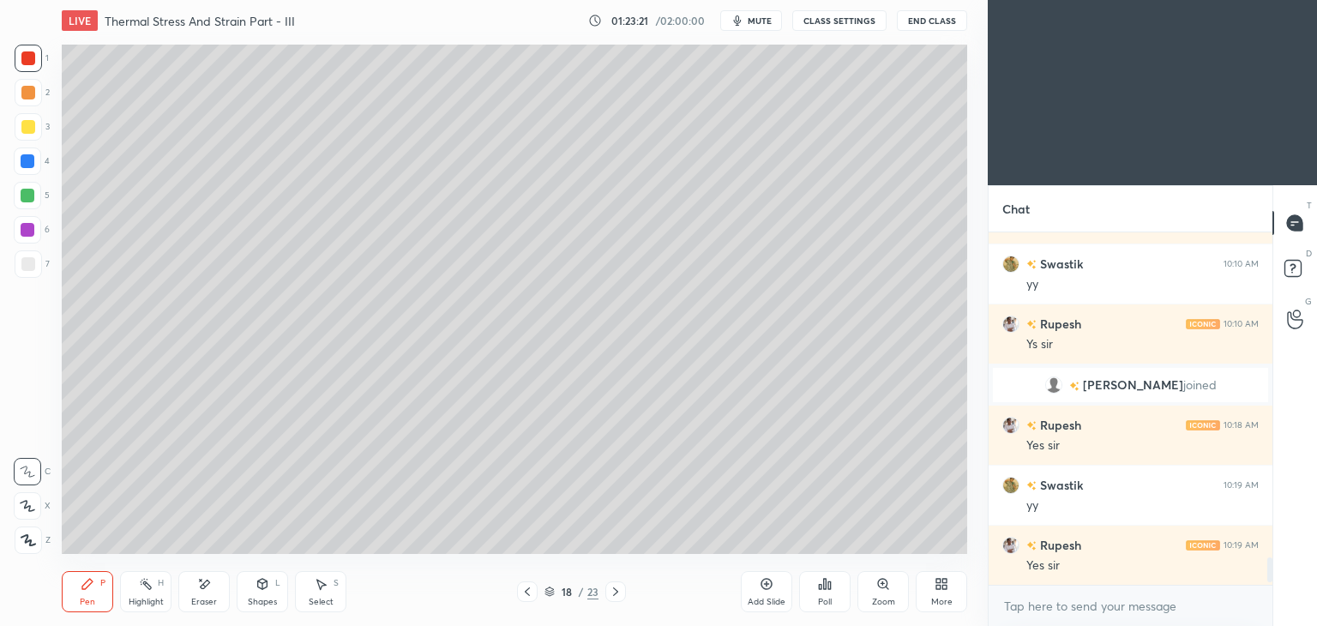
click at [522, 593] on icon at bounding box center [528, 592] width 14 height 14
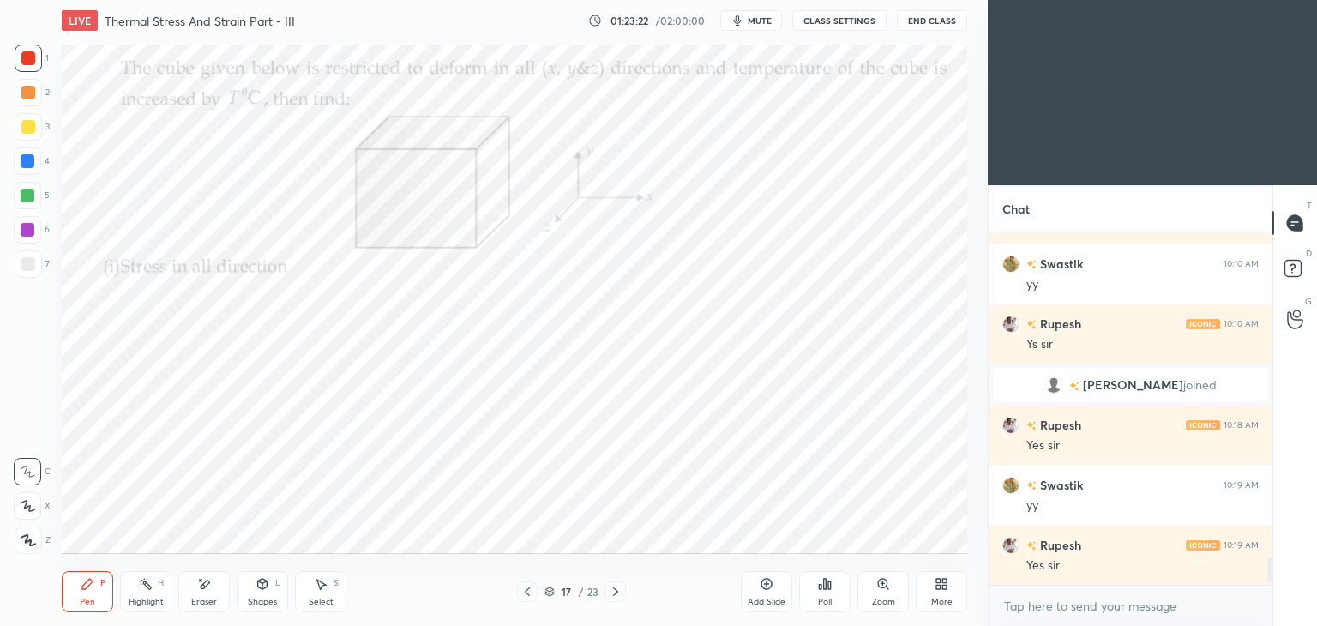
click at [616, 600] on div at bounding box center [616, 592] width 21 height 21
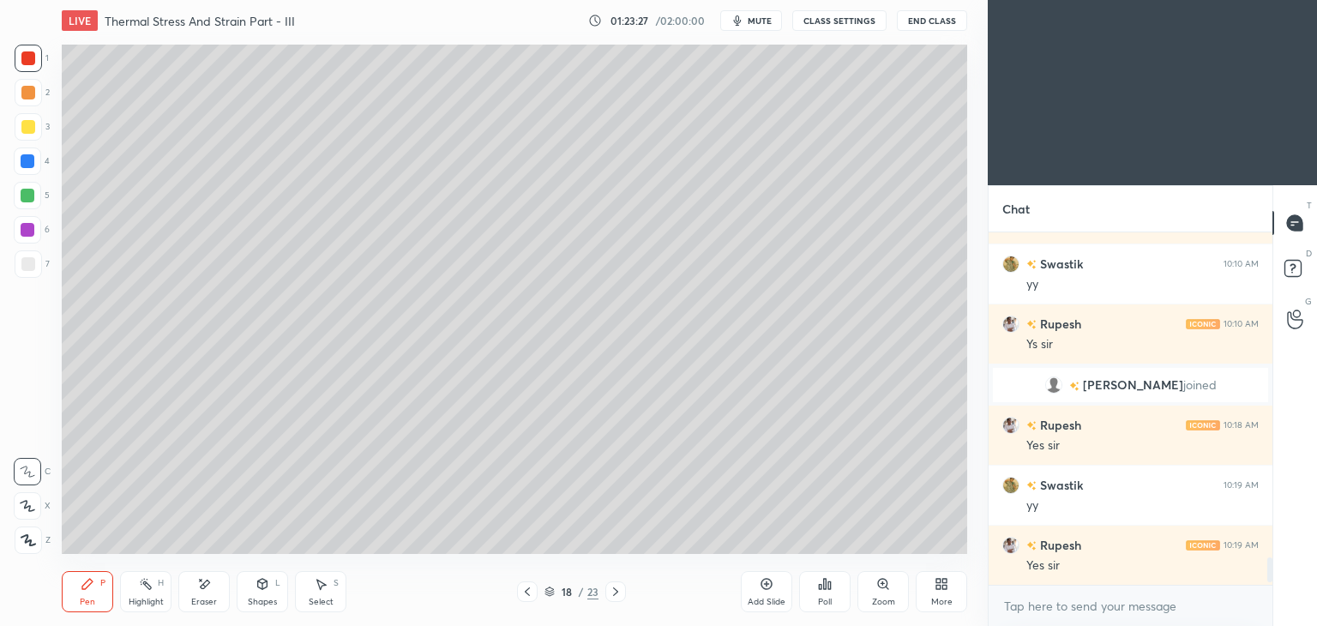
click at [263, 594] on div "Shapes L" at bounding box center [262, 591] width 51 height 41
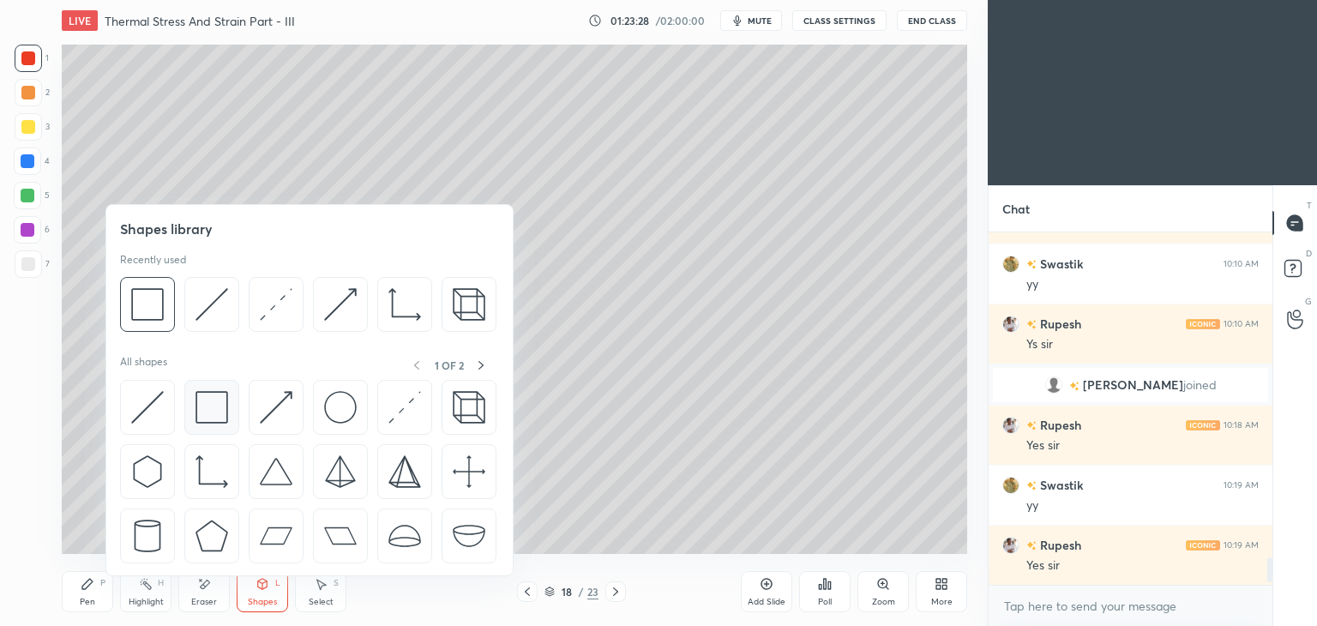
click at [211, 395] on img at bounding box center [212, 407] width 33 height 33
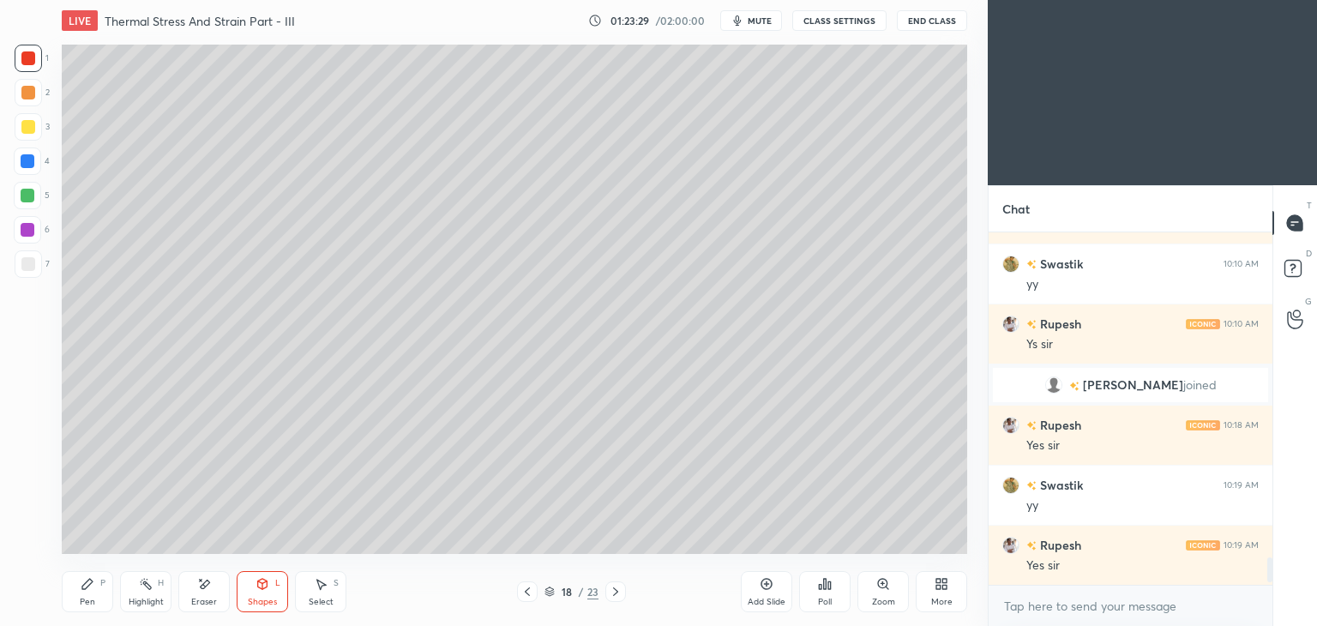
click at [23, 127] on div at bounding box center [28, 127] width 14 height 14
click at [81, 593] on div "Pen P" at bounding box center [87, 591] width 51 height 41
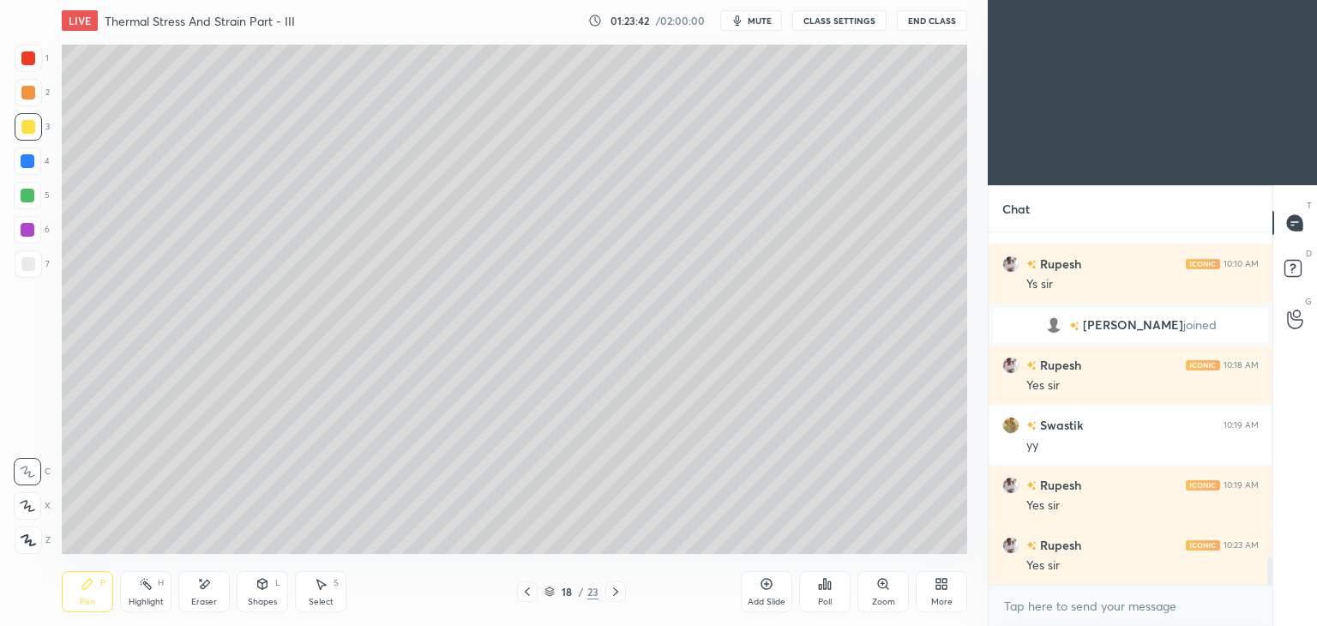
click at [525, 594] on icon at bounding box center [528, 592] width 14 height 14
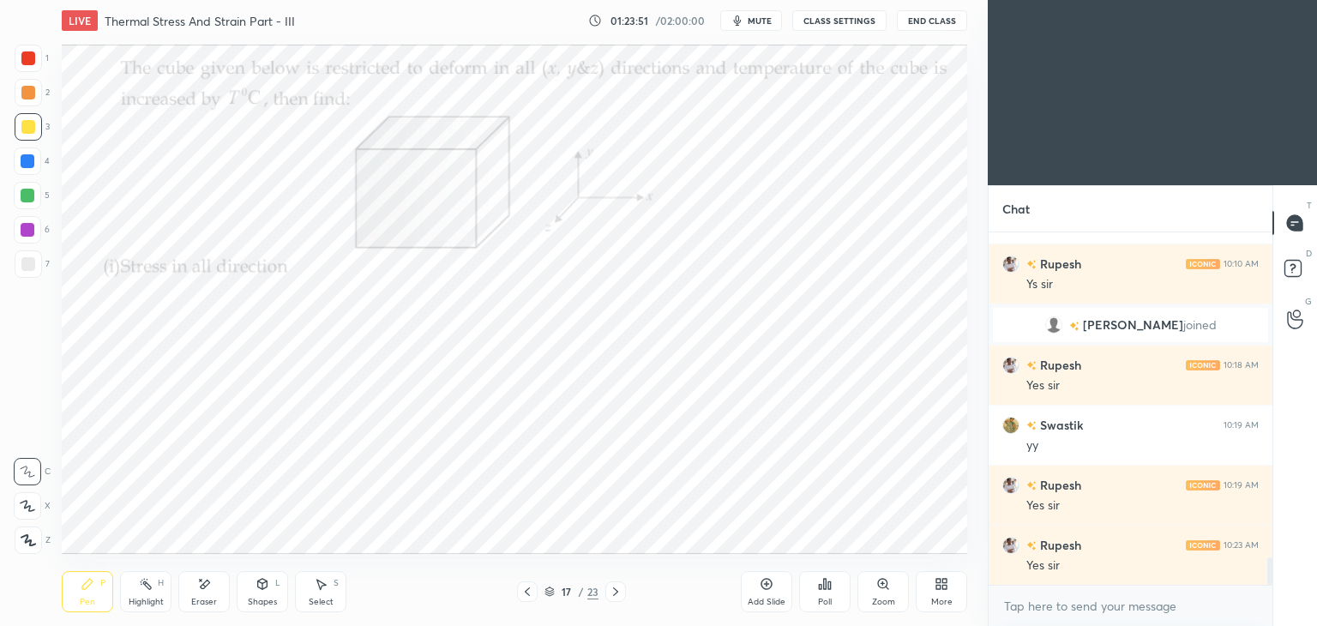
click at [524, 596] on icon at bounding box center [528, 592] width 14 height 14
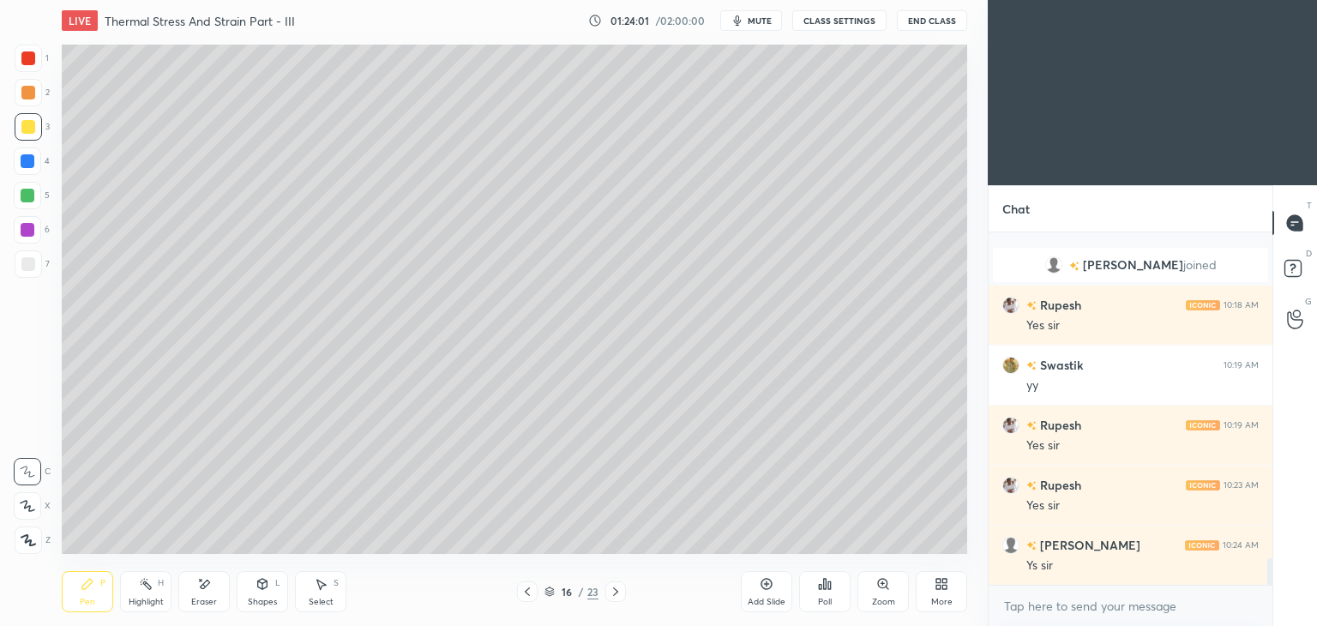
scroll to position [4369, 0]
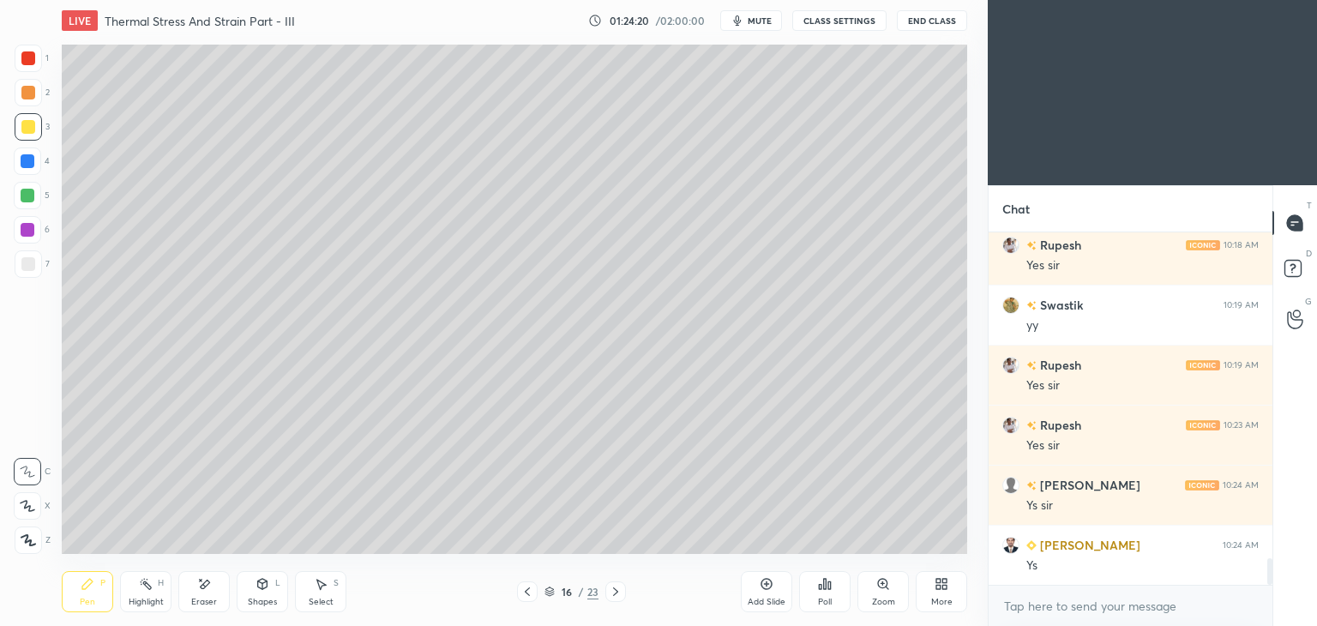
click at [612, 589] on icon at bounding box center [616, 592] width 14 height 14
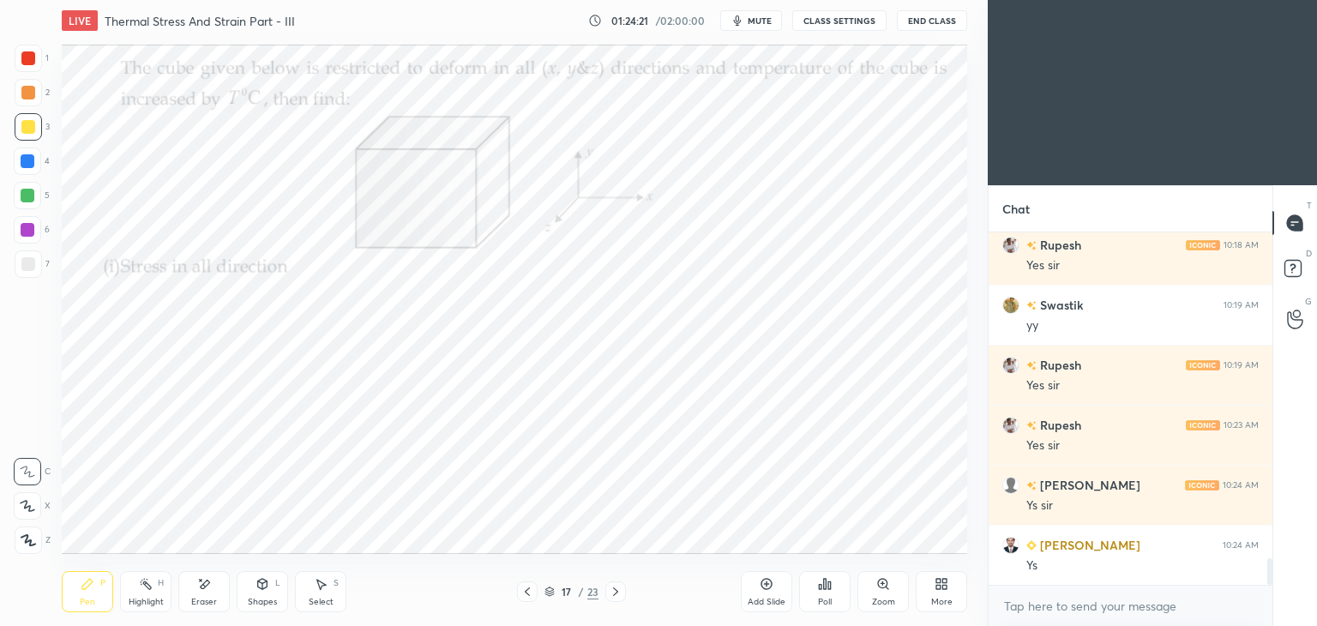
click at [627, 596] on div "17 / 23" at bounding box center [571, 592] width 340 height 21
click at [609, 592] on icon at bounding box center [616, 592] width 14 height 14
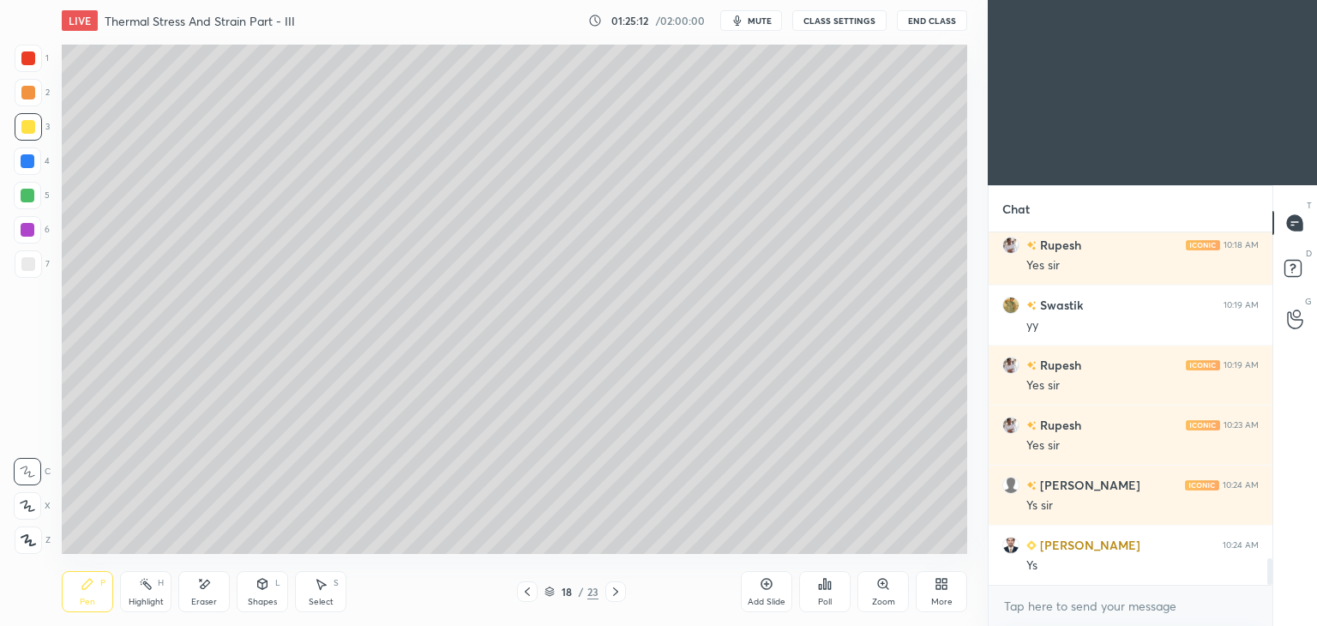
click at [258, 600] on div "Shapes" at bounding box center [262, 602] width 29 height 9
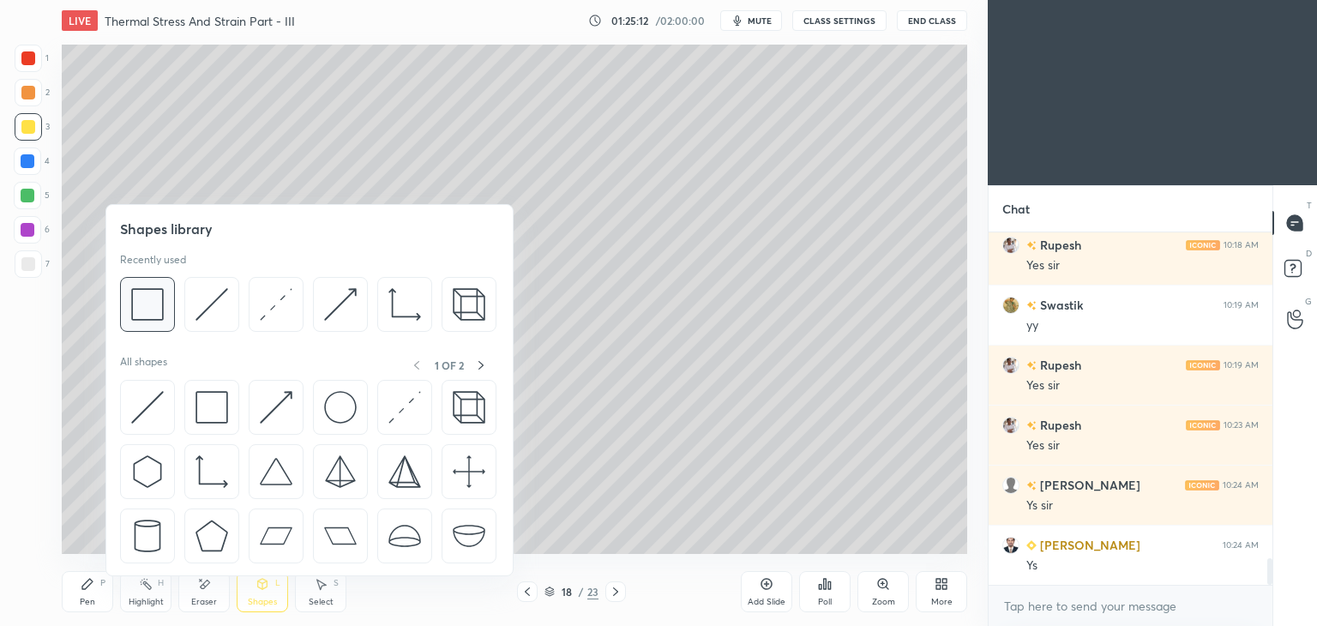
click at [147, 309] on img at bounding box center [147, 304] width 33 height 33
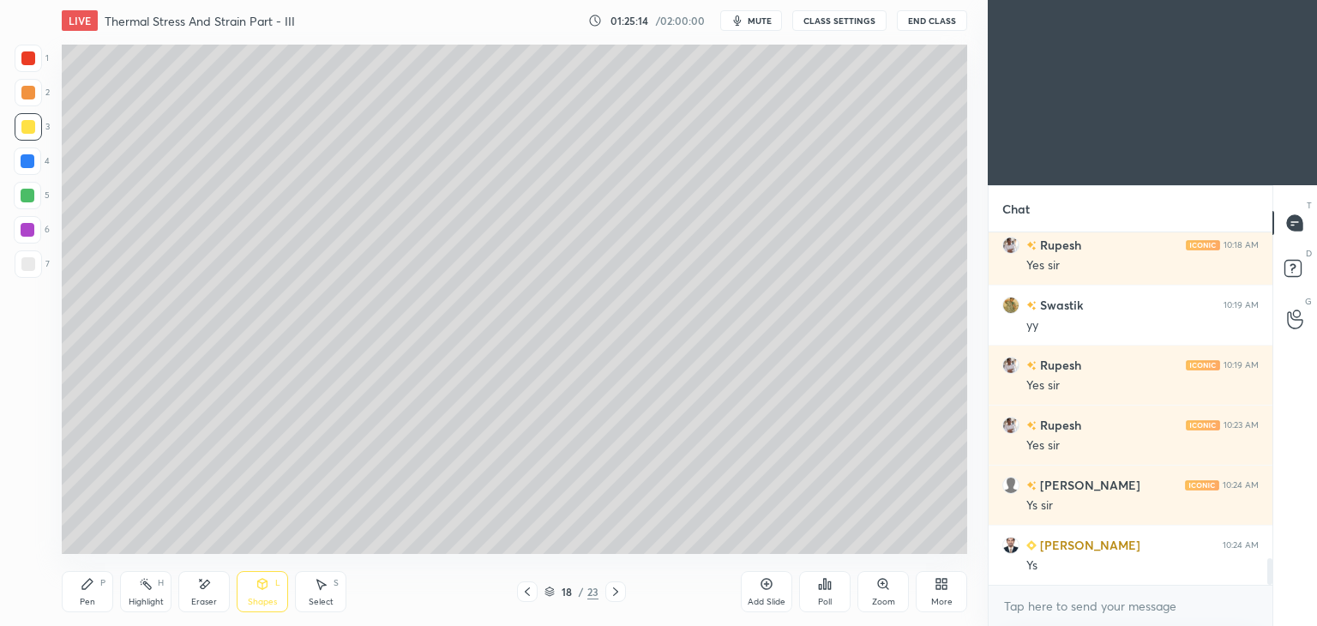
click at [96, 592] on div "Pen P" at bounding box center [87, 591] width 51 height 41
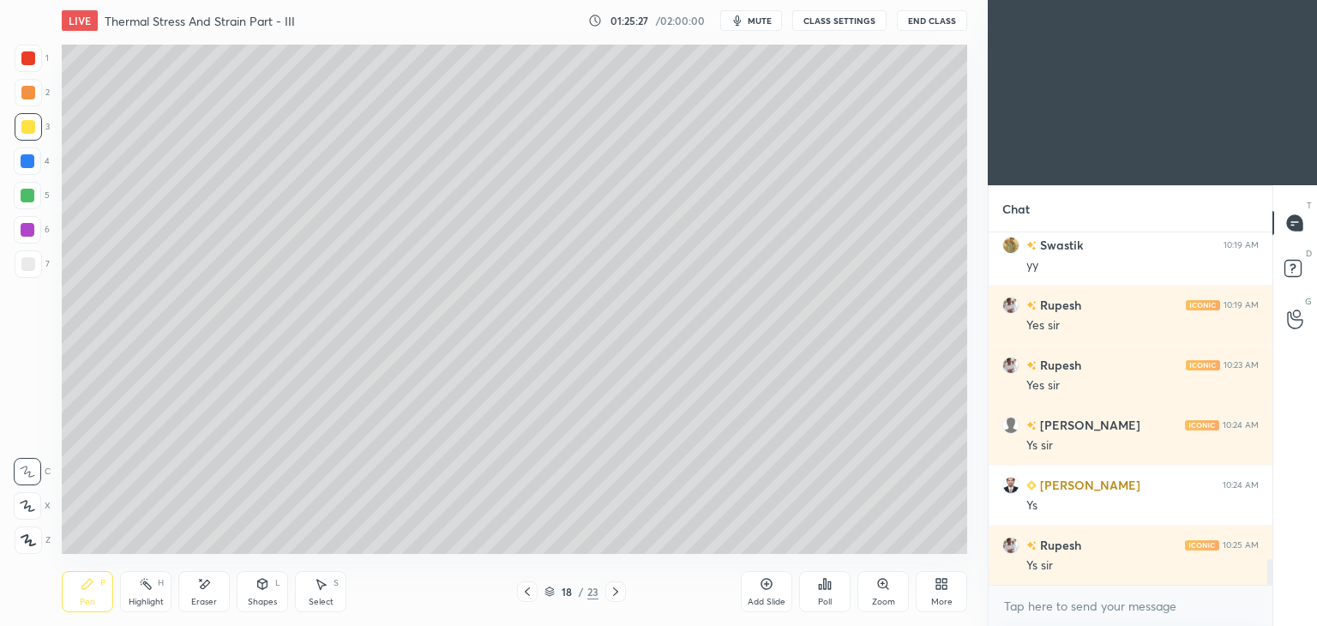
click at [525, 591] on icon at bounding box center [527, 592] width 5 height 9
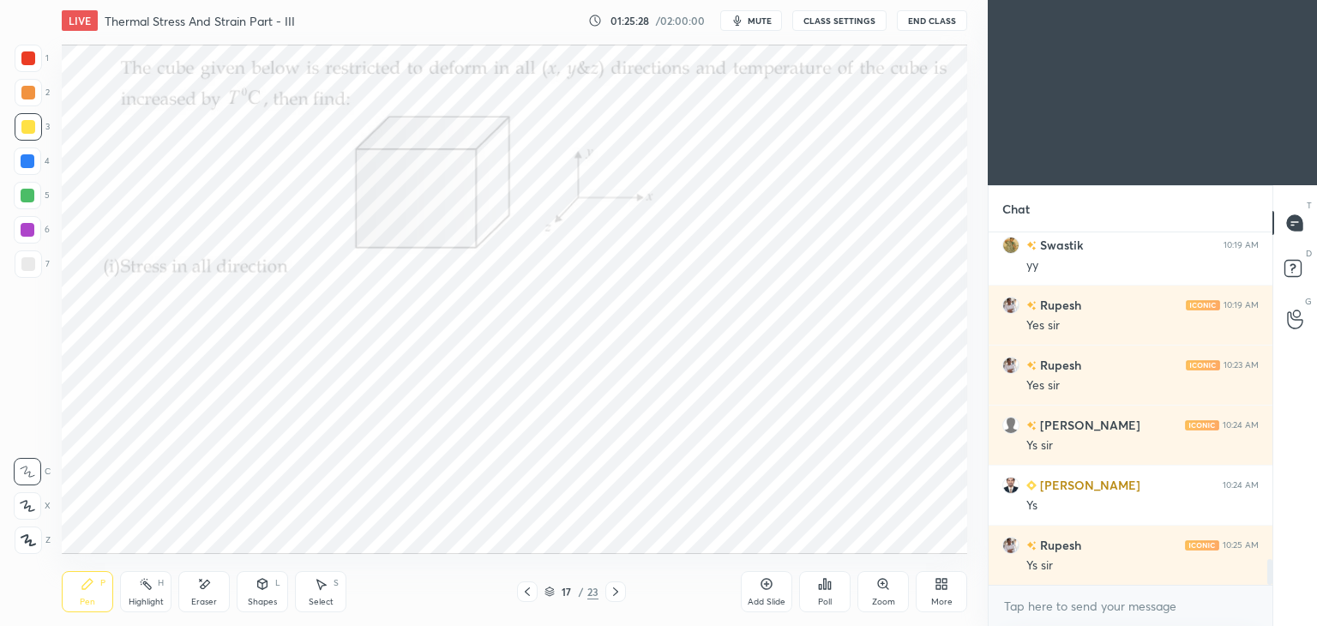
click at [521, 592] on icon at bounding box center [528, 592] width 14 height 14
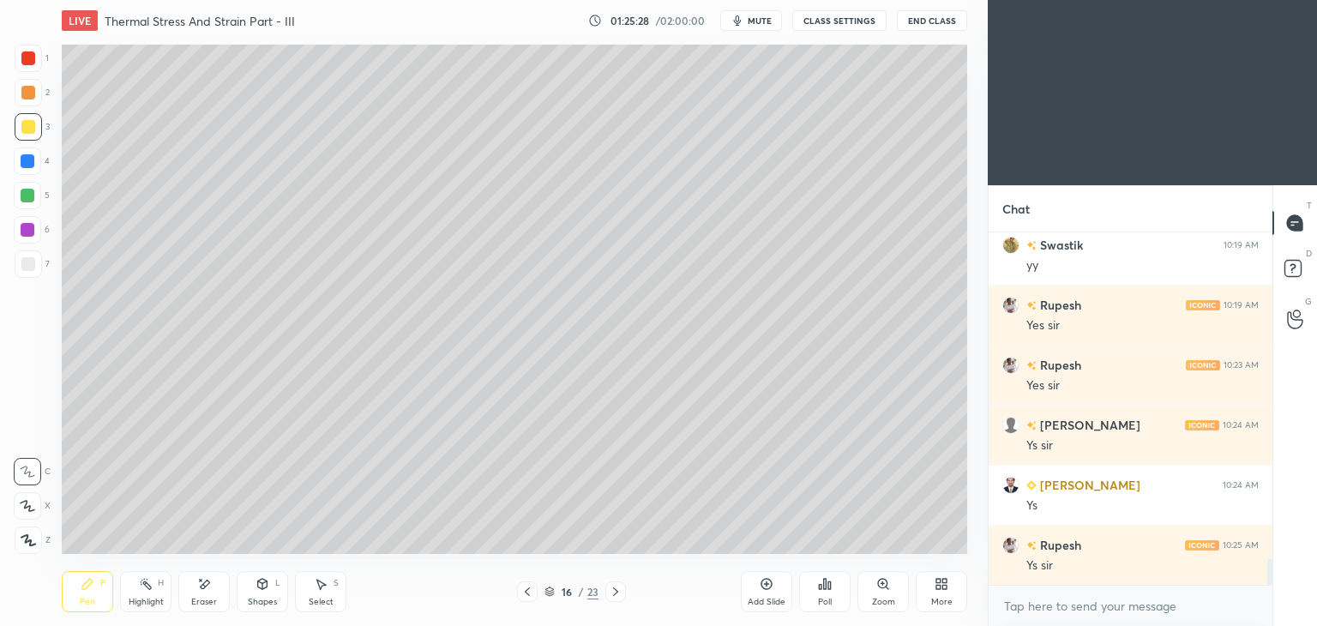
click at [521, 588] on icon at bounding box center [528, 592] width 14 height 14
click at [521, 591] on icon at bounding box center [528, 592] width 14 height 14
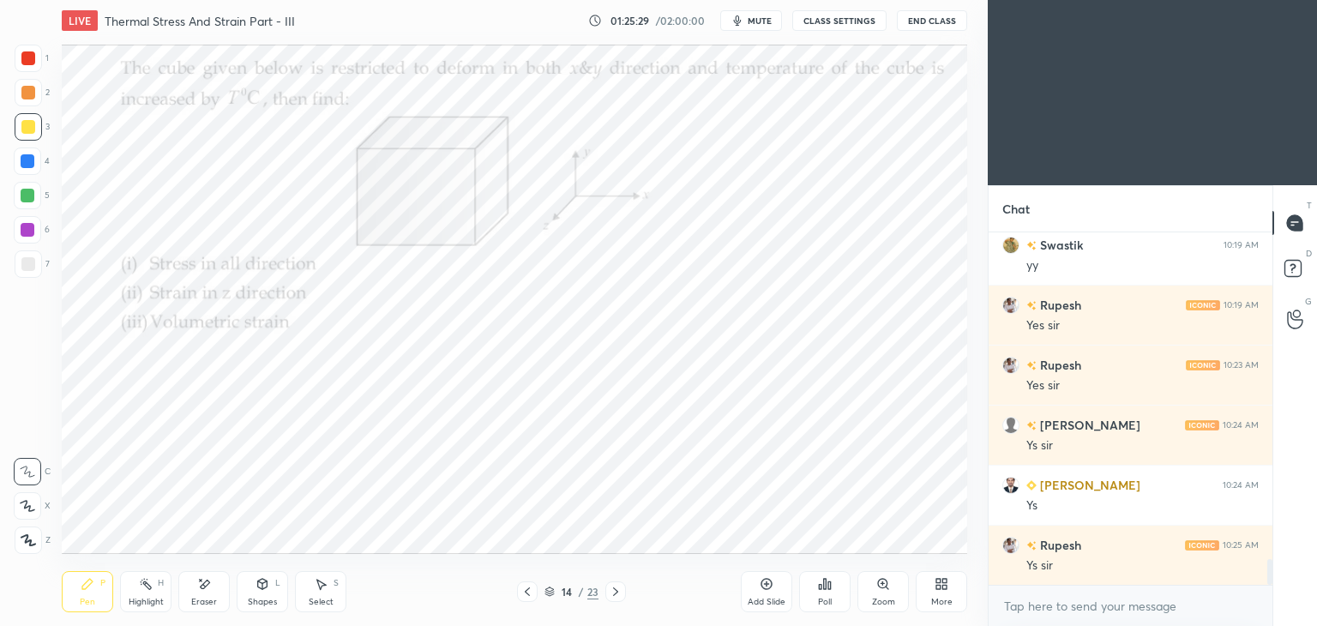
click at [521, 591] on icon at bounding box center [528, 592] width 14 height 14
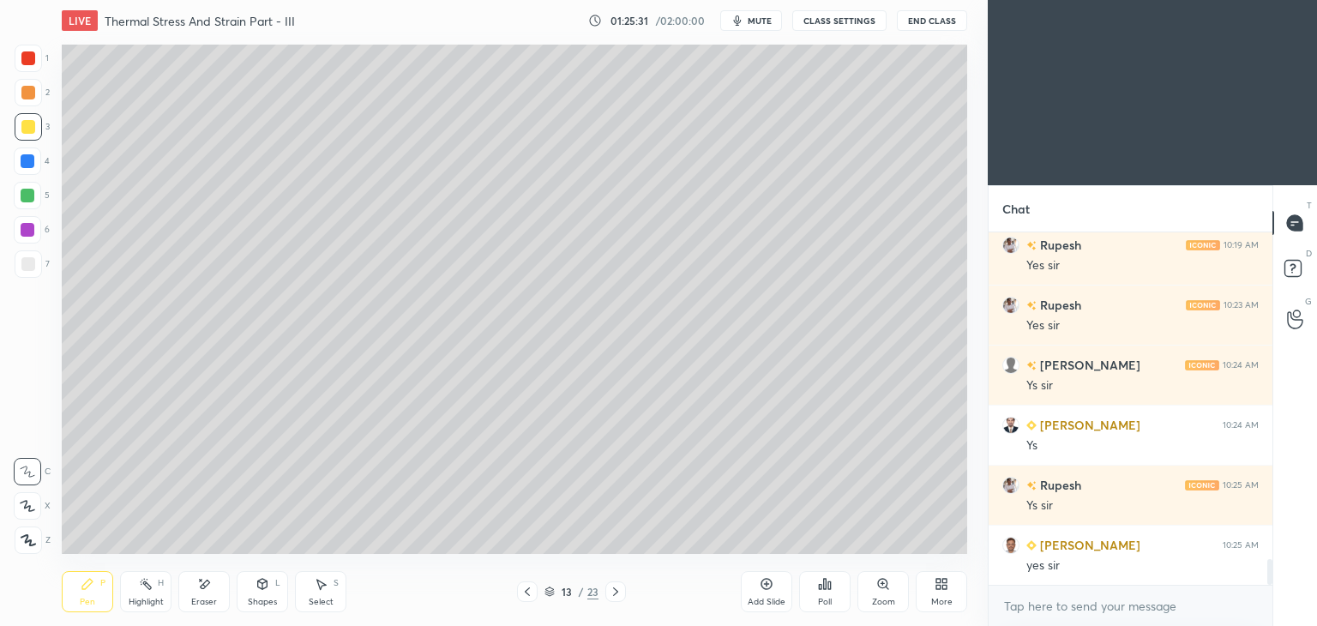
click at [615, 590] on icon at bounding box center [615, 592] width 5 height 9
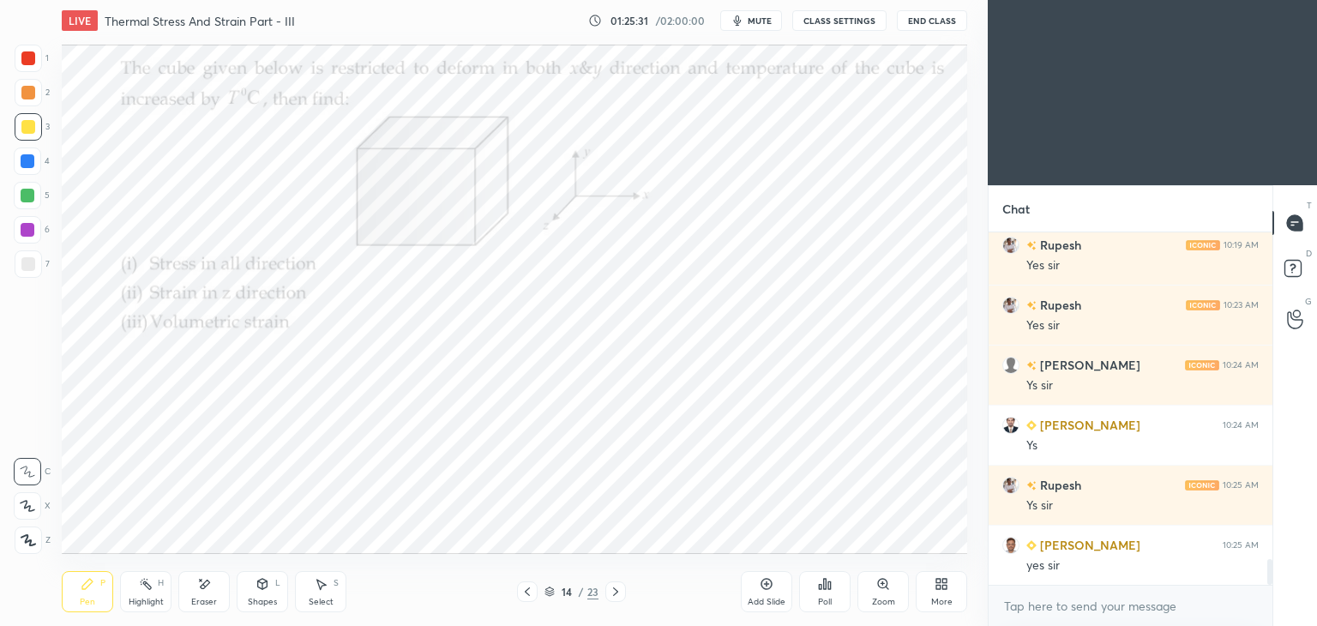
click at [618, 591] on icon at bounding box center [616, 592] width 14 height 14
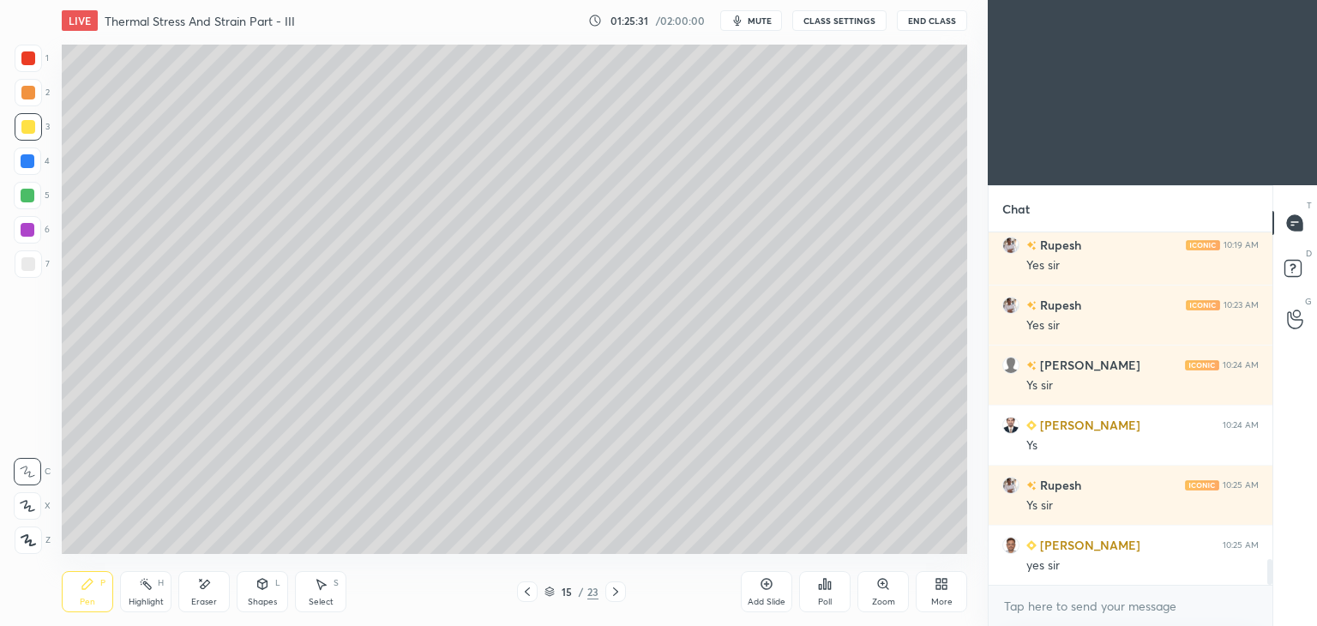
click at [623, 591] on div at bounding box center [616, 592] width 21 height 21
click at [617, 591] on icon at bounding box center [615, 592] width 5 height 9
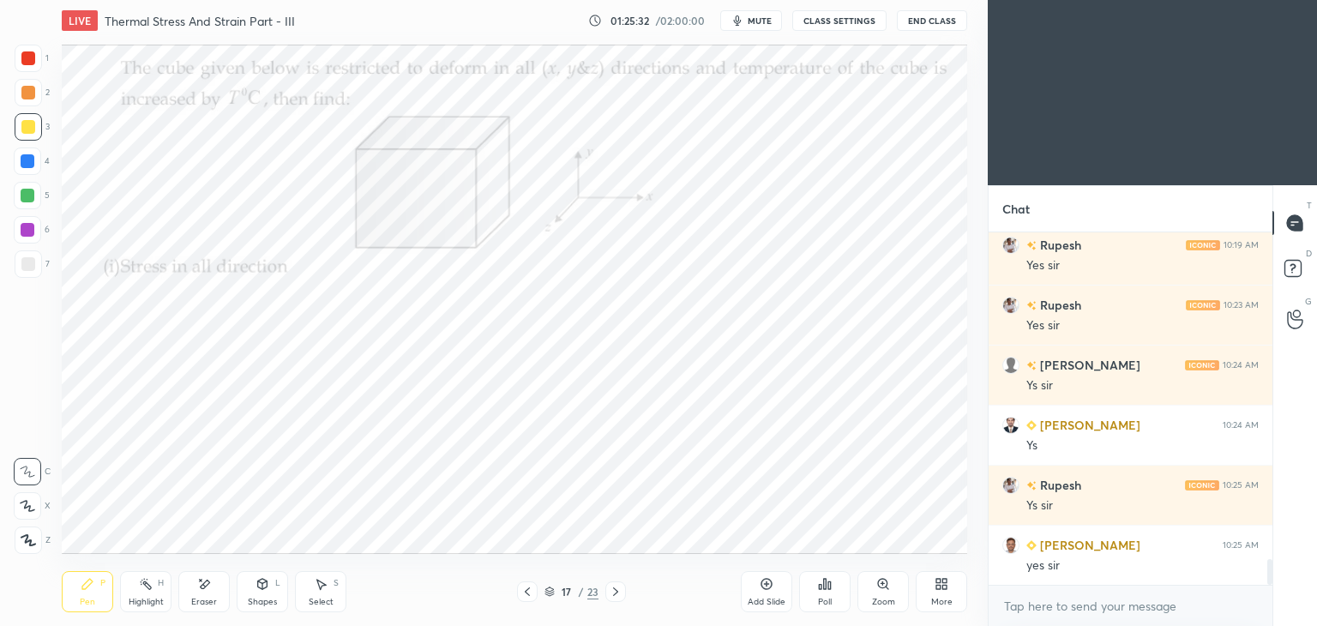
click at [618, 593] on icon at bounding box center [616, 592] width 14 height 14
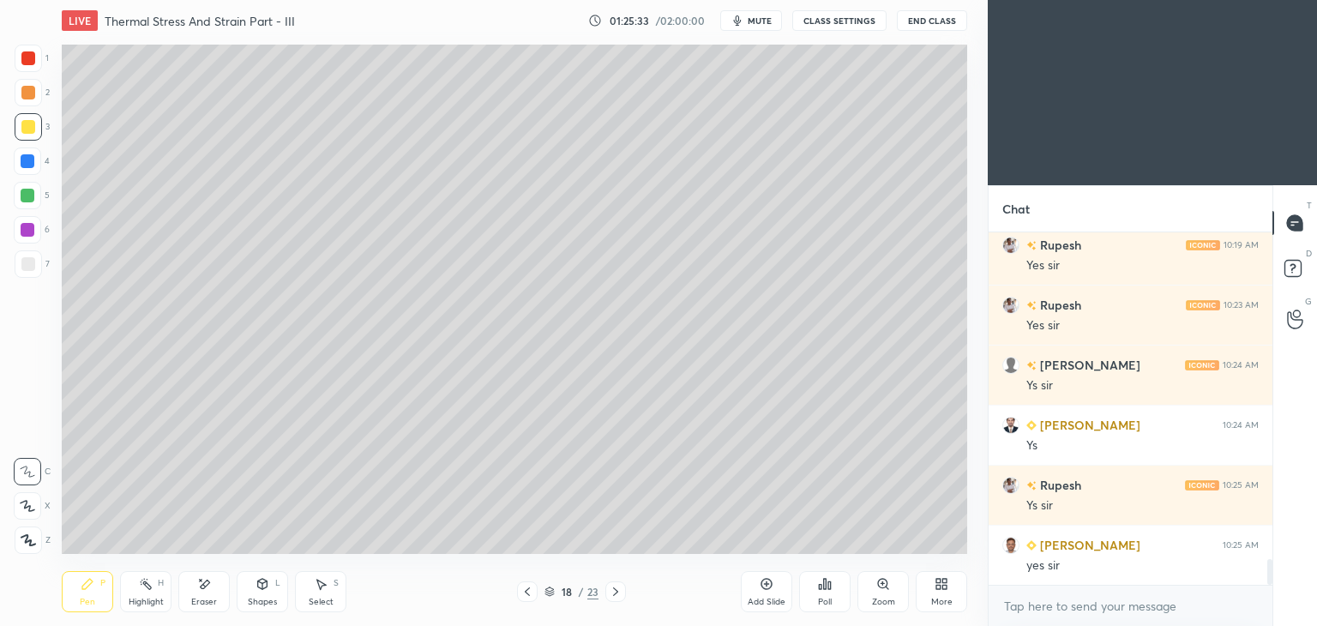
click at [615, 594] on icon at bounding box center [615, 592] width 5 height 9
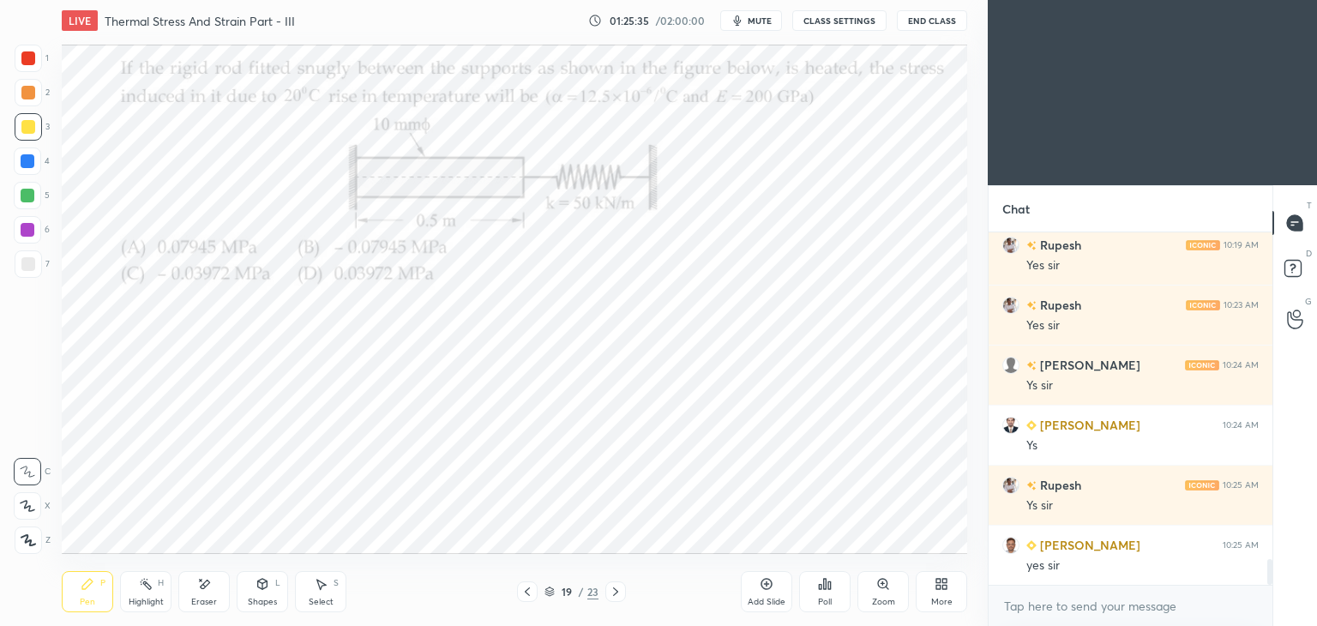
click at [27, 64] on div at bounding box center [28, 58] width 14 height 14
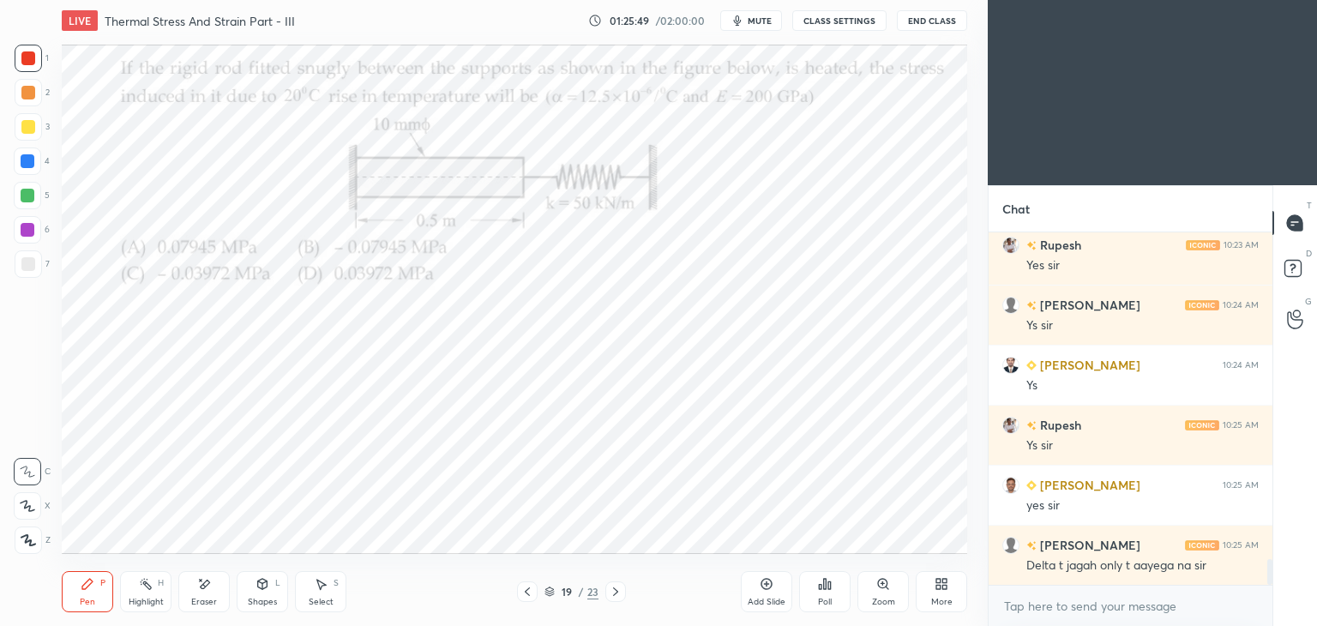
scroll to position [4609, 0]
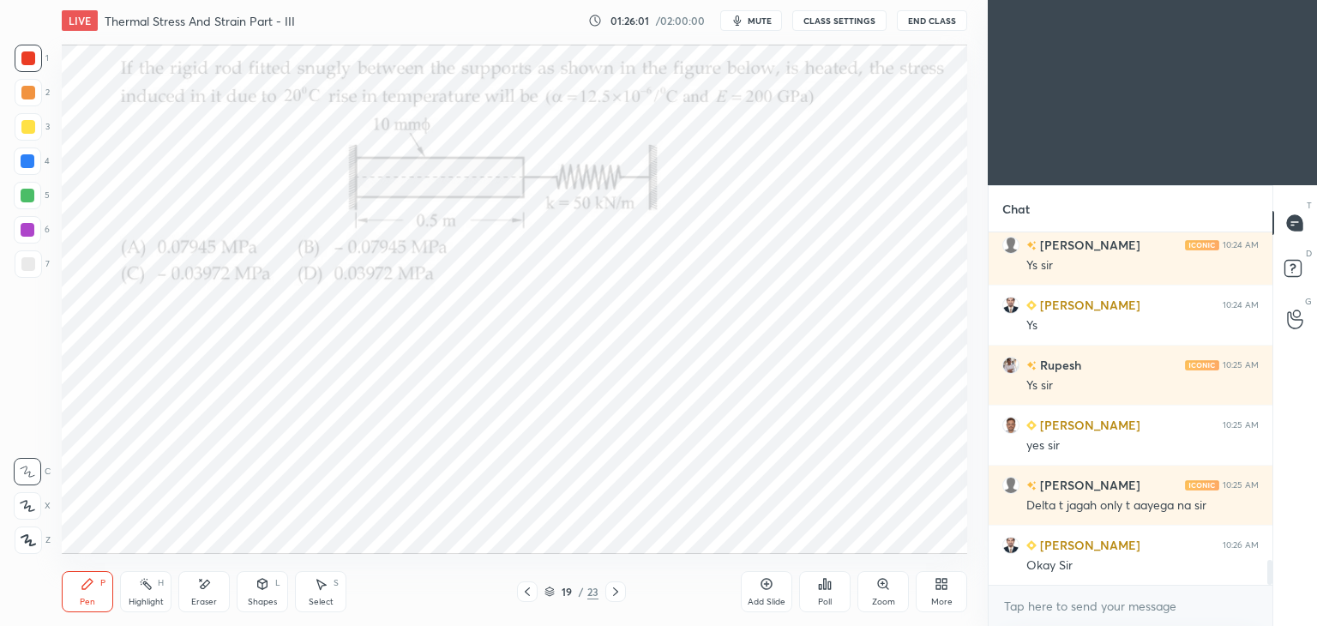
click at [827, 594] on div "Poll" at bounding box center [824, 591] width 51 height 41
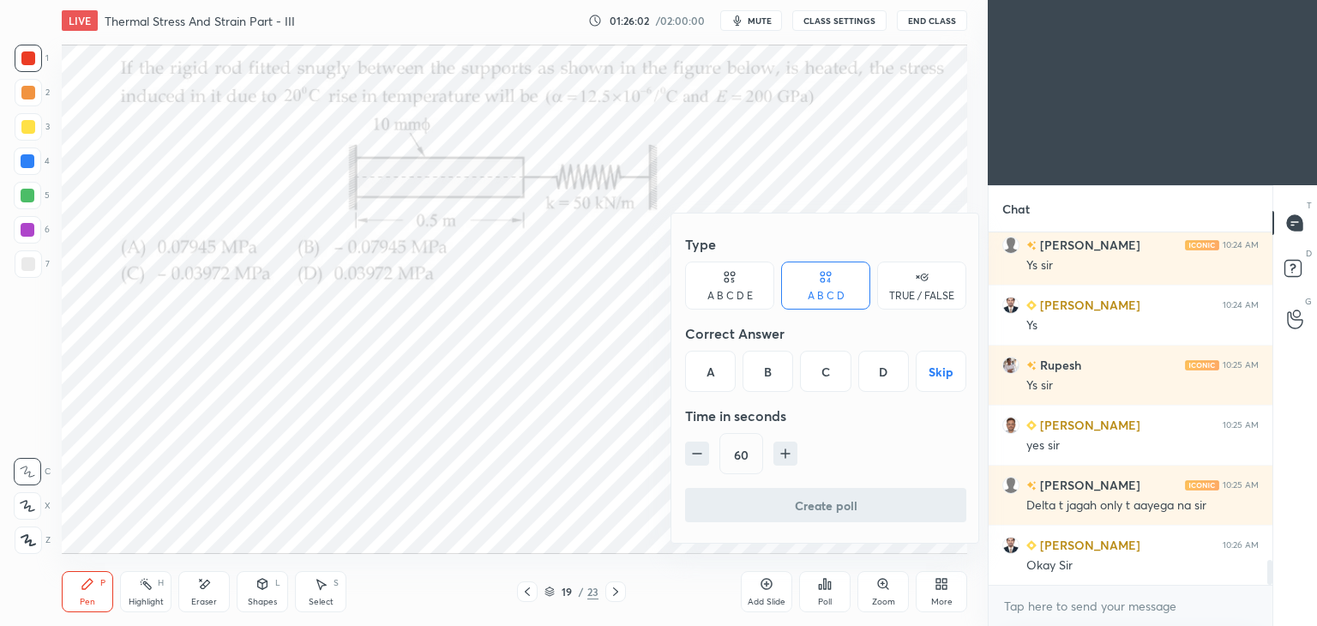
click at [782, 365] on div "B" at bounding box center [768, 371] width 51 height 41
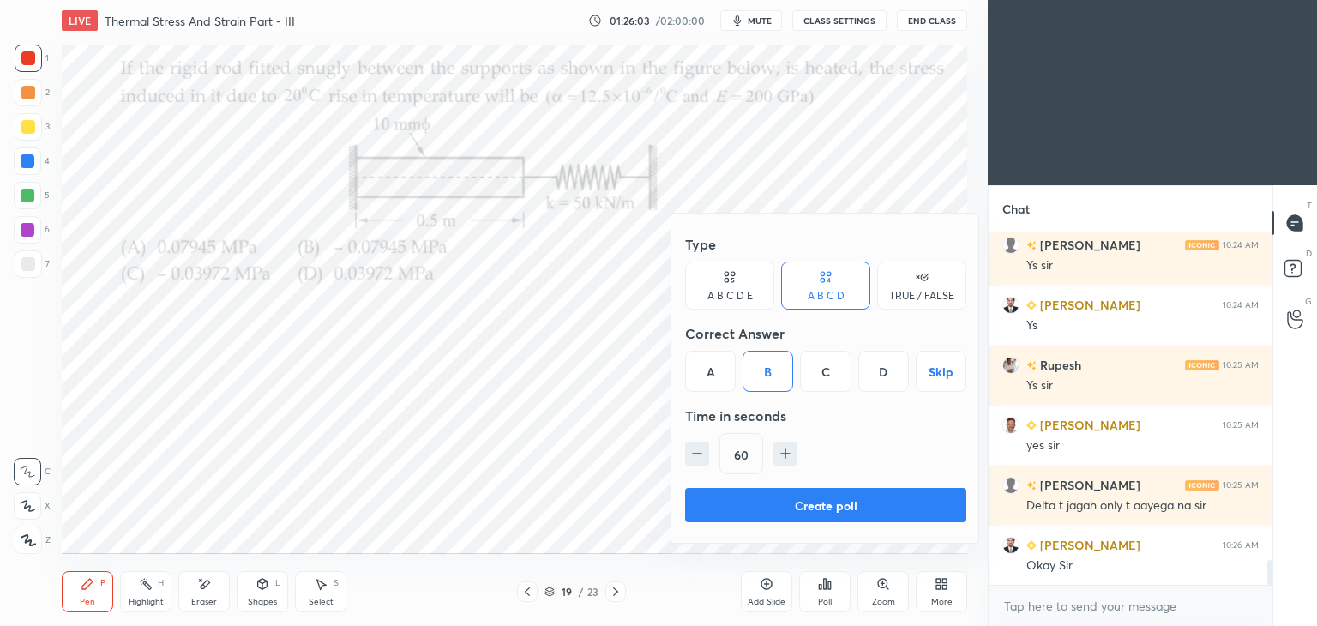
click at [786, 455] on icon "button" at bounding box center [786, 453] width 0 height 9
type input "90"
click at [808, 494] on button "Create poll" at bounding box center [825, 505] width 281 height 34
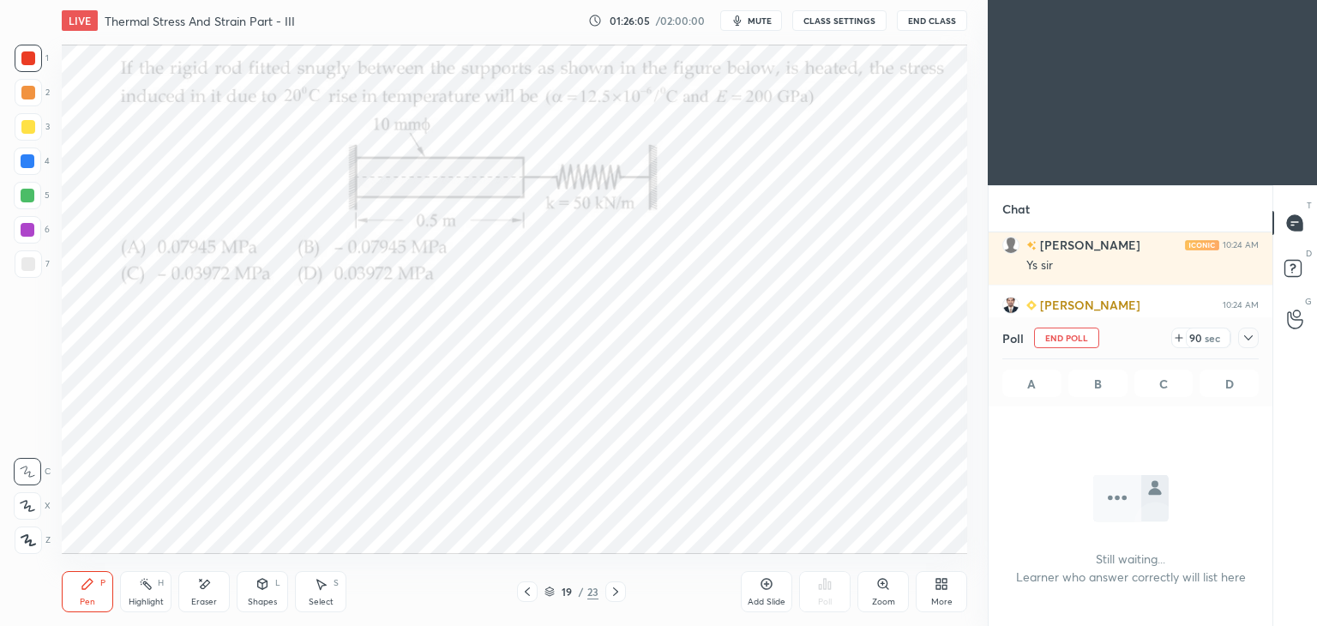
scroll to position [0, 0]
click at [1252, 335] on icon at bounding box center [1249, 338] width 14 height 14
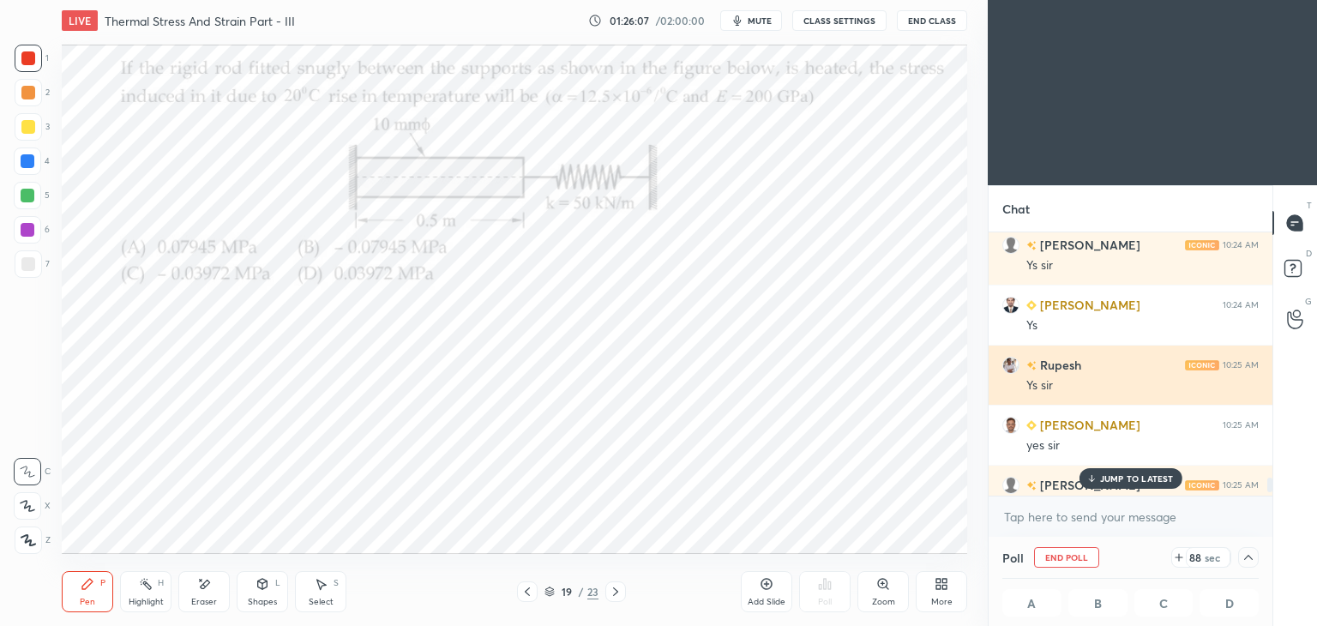
scroll to position [4698, 0]
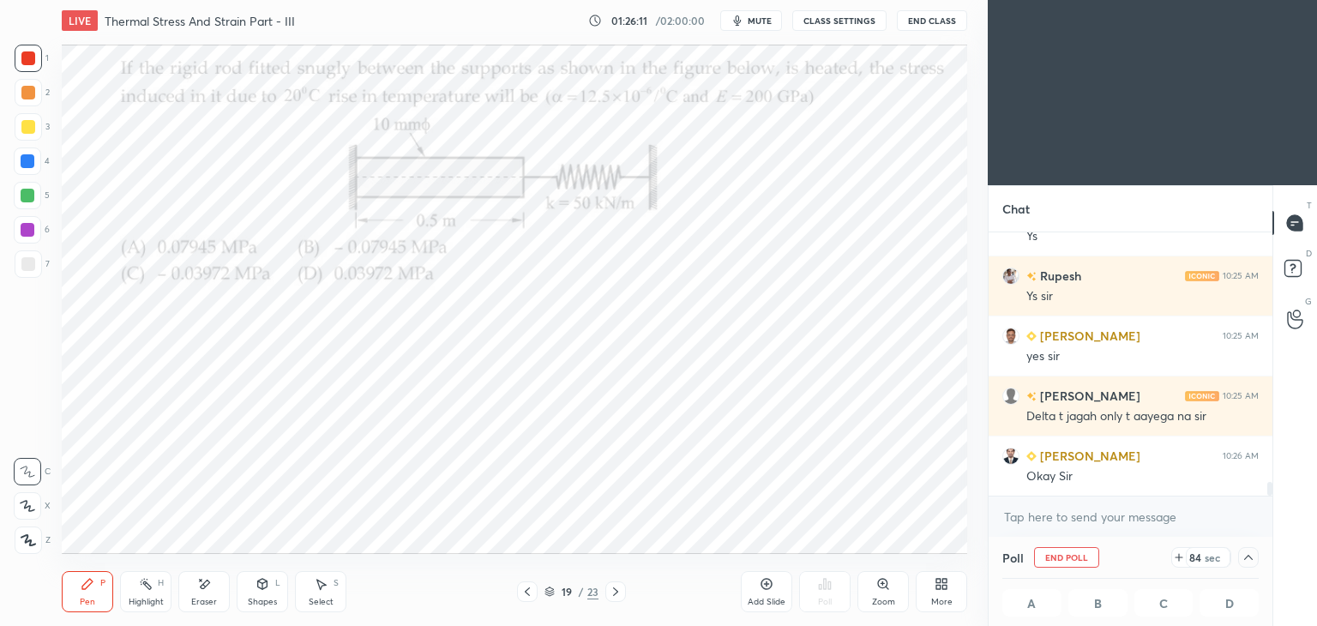
click at [523, 588] on icon at bounding box center [528, 592] width 14 height 14
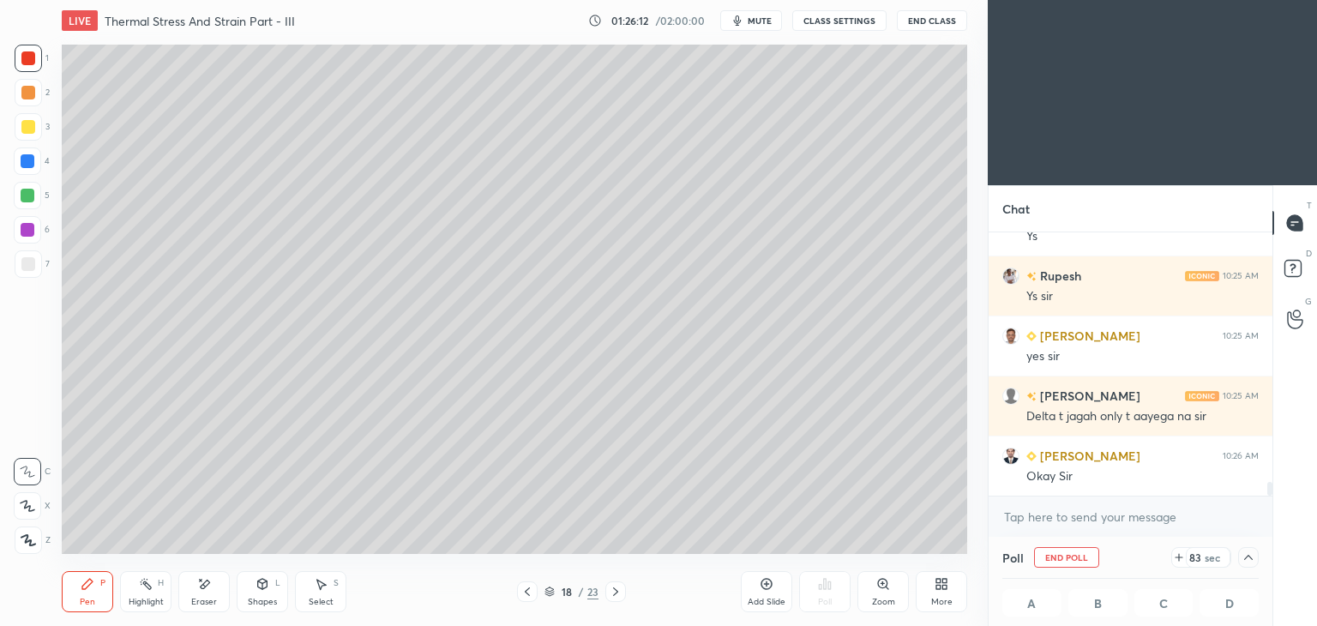
click at [525, 591] on icon at bounding box center [528, 592] width 14 height 14
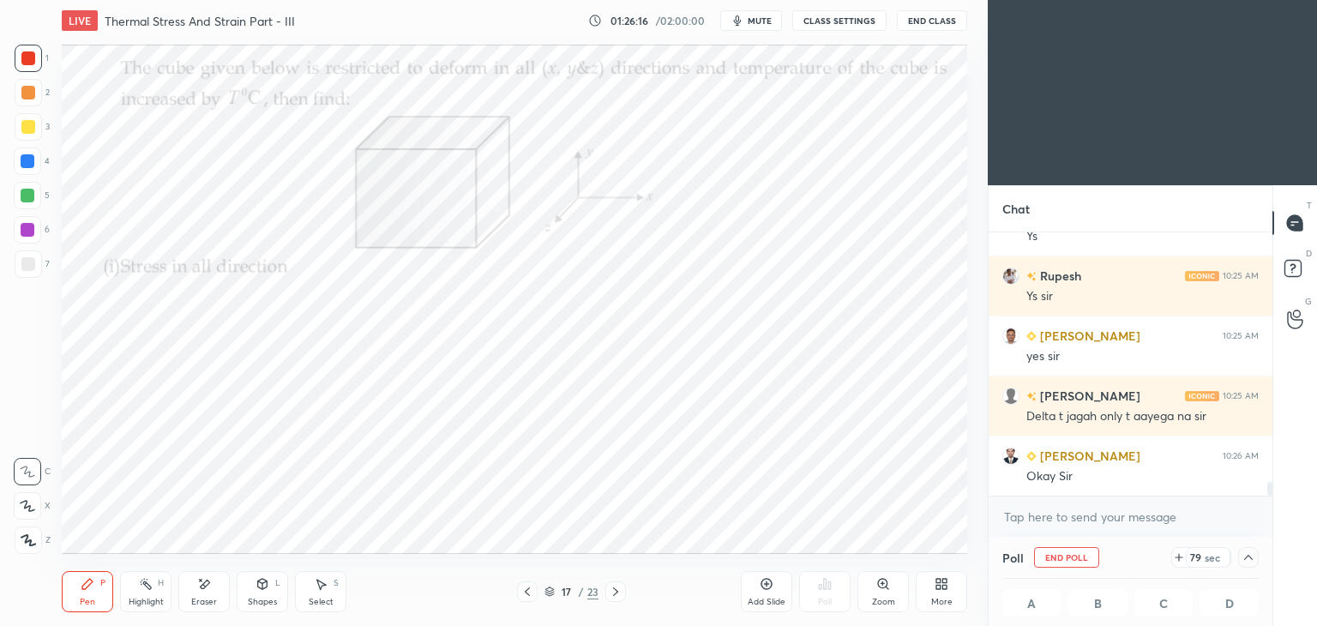
click at [615, 591] on icon at bounding box center [616, 592] width 14 height 14
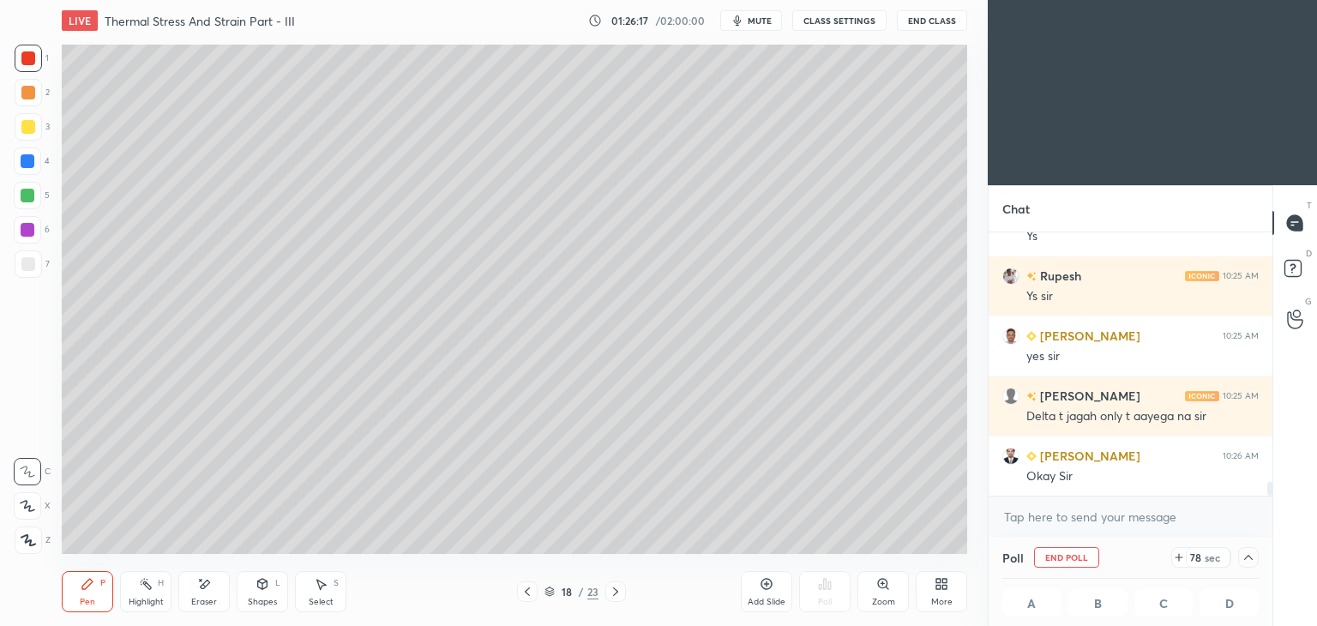
click at [618, 595] on icon at bounding box center [616, 592] width 14 height 14
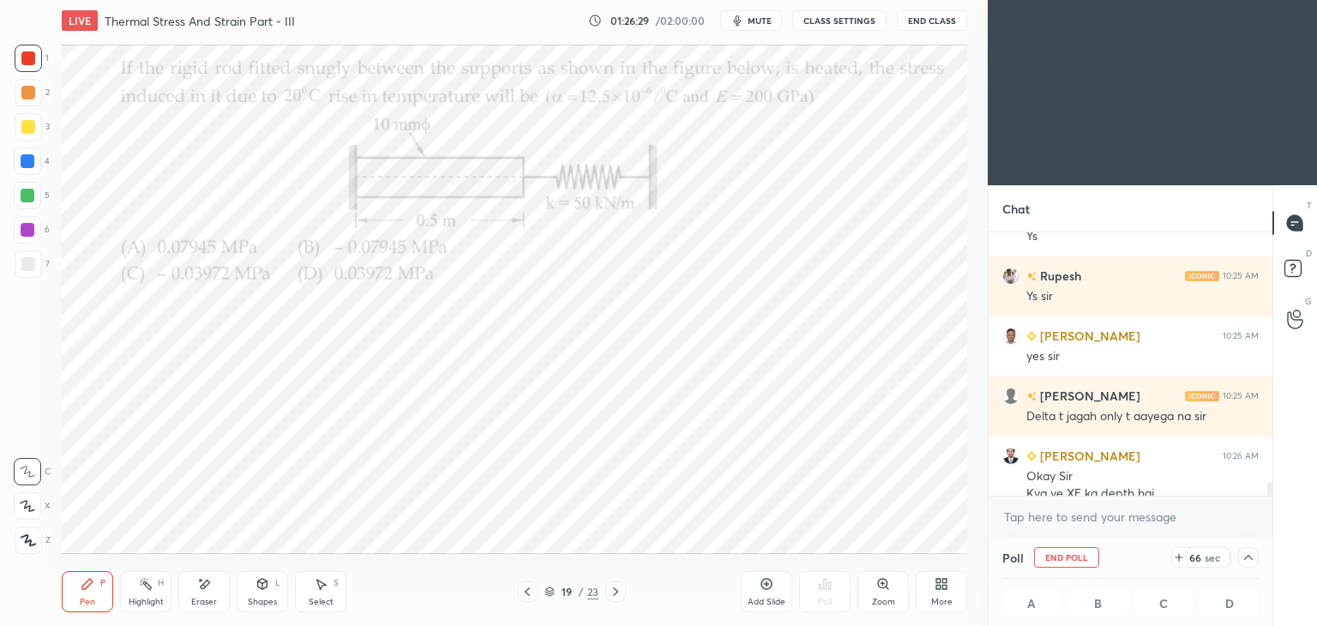
scroll to position [4716, 0]
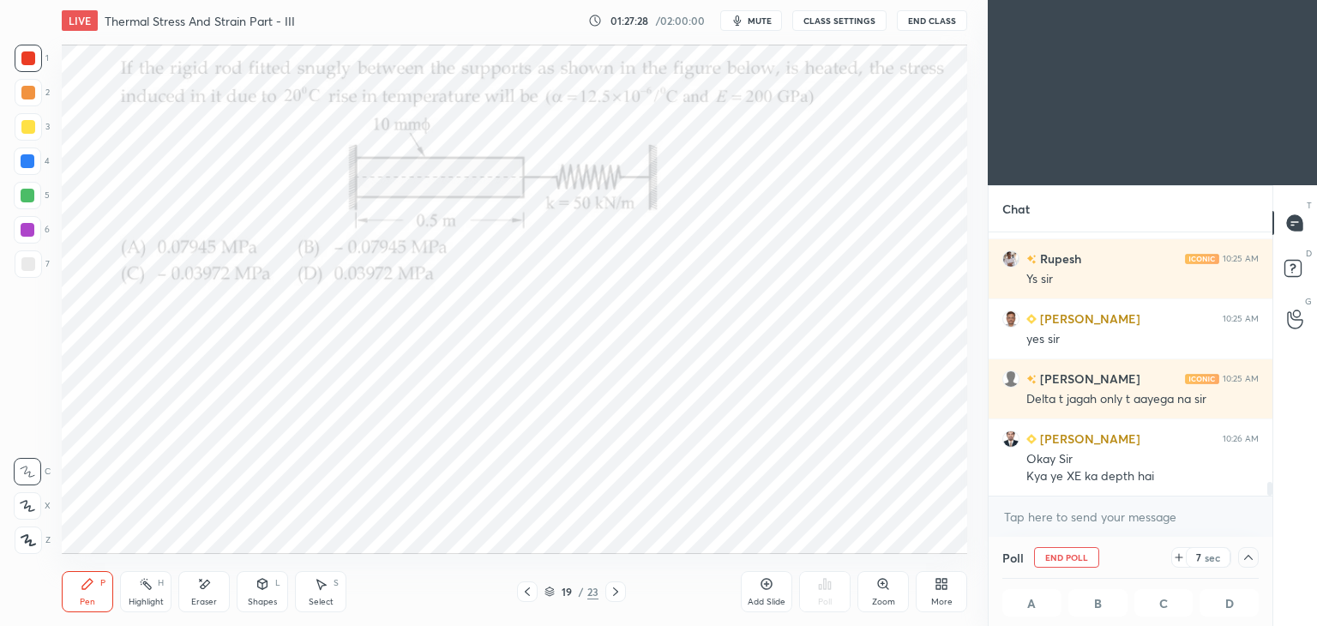
click at [1256, 552] on div at bounding box center [1249, 557] width 21 height 21
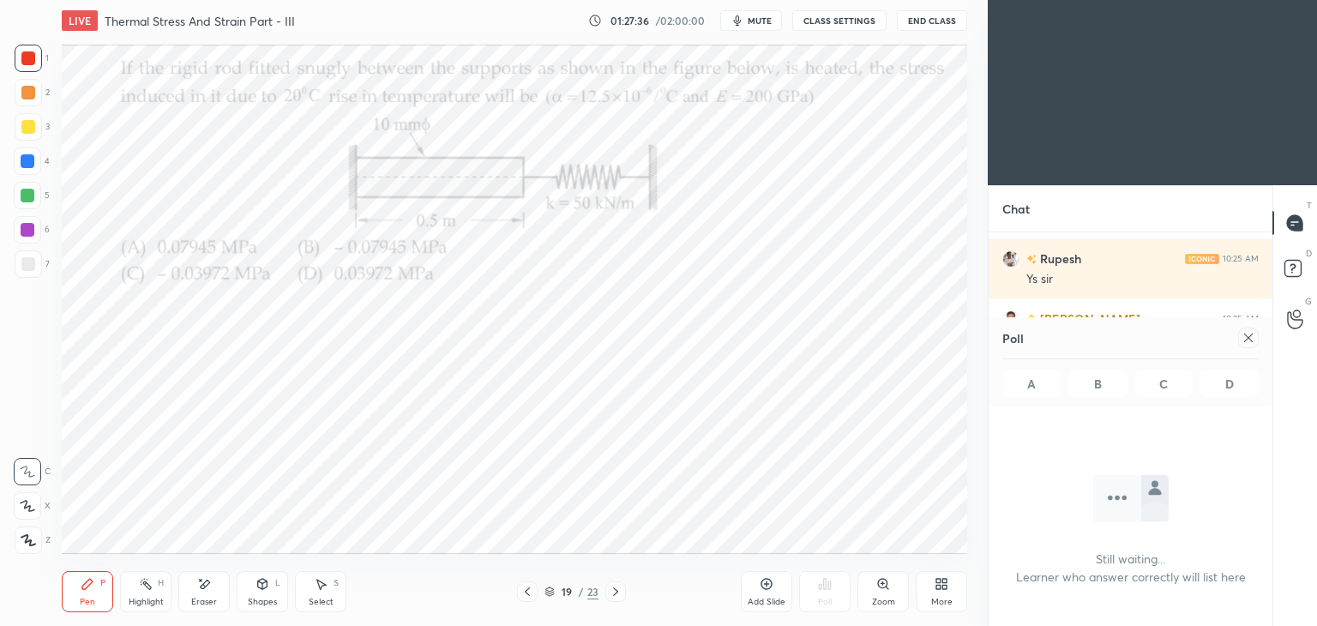
click at [1247, 341] on icon at bounding box center [1249, 338] width 14 height 14
type textarea "x"
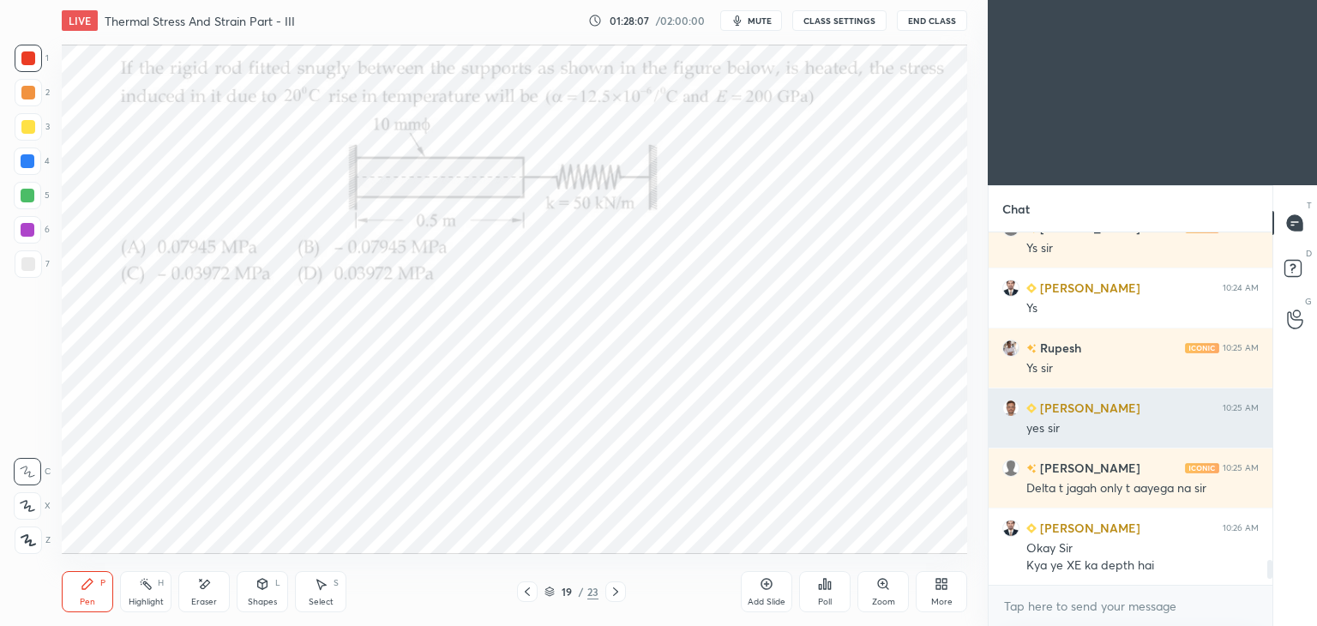
scroll to position [4686, 0]
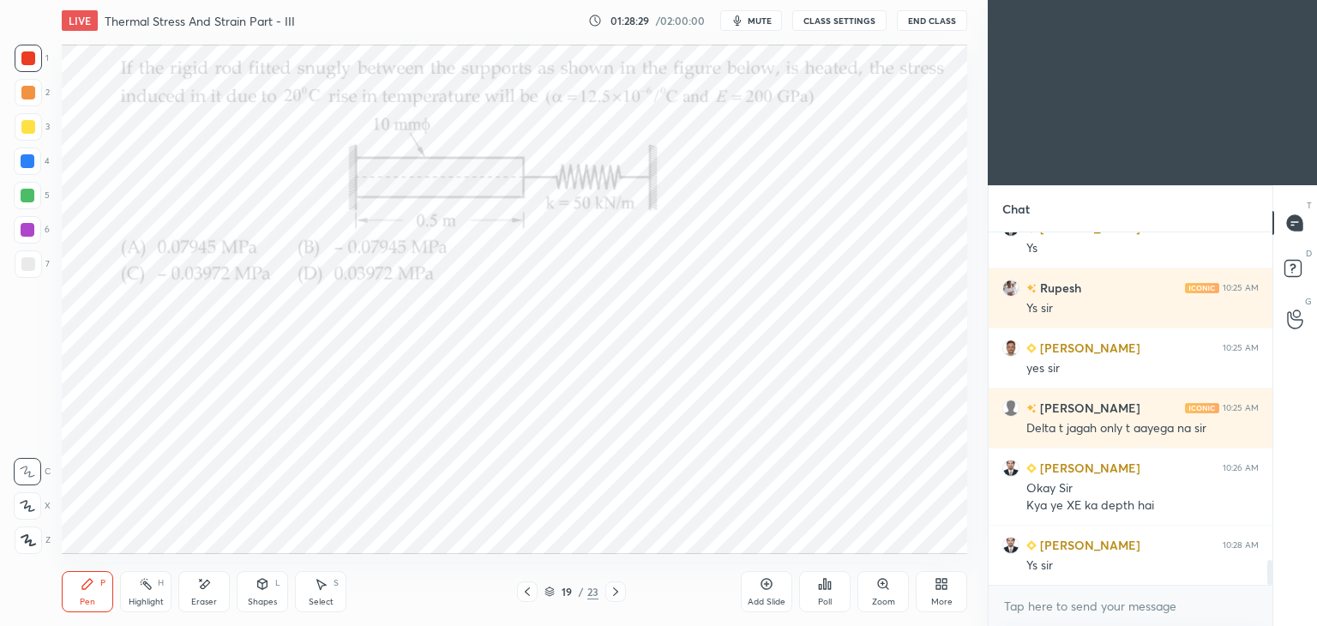
click at [86, 598] on div "Pen" at bounding box center [87, 602] width 15 height 9
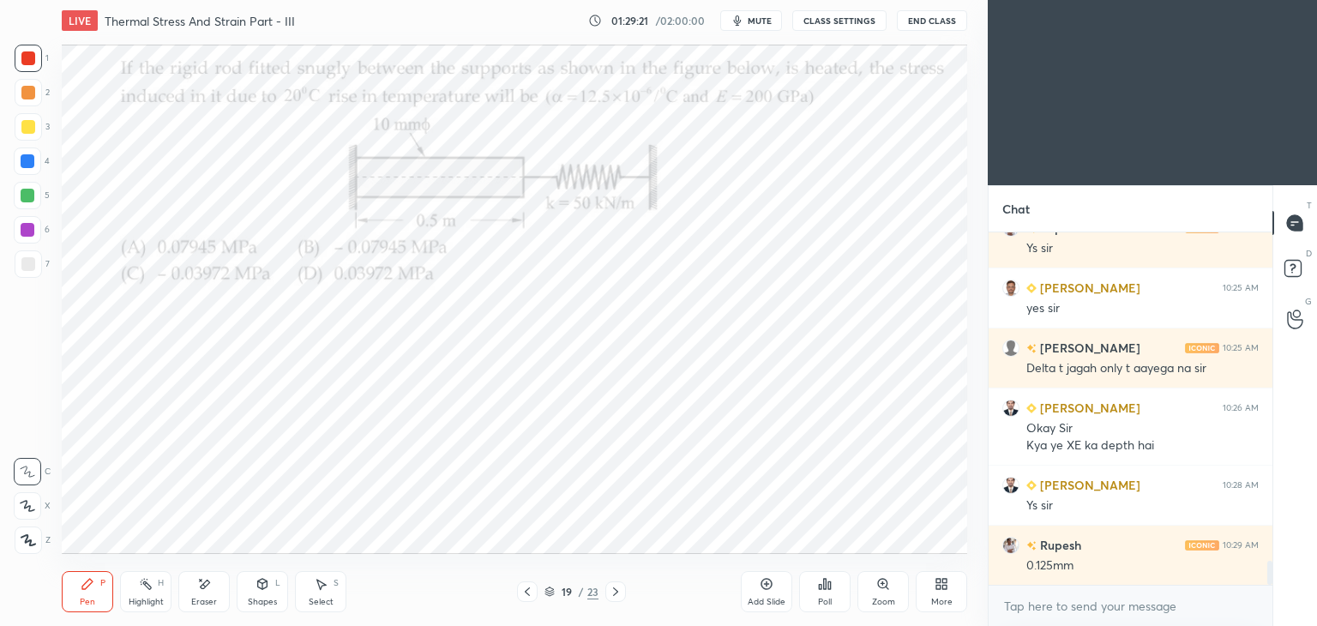
click at [208, 594] on div "Eraser" at bounding box center [203, 591] width 51 height 41
click at [84, 594] on div "Pen P" at bounding box center [87, 591] width 51 height 41
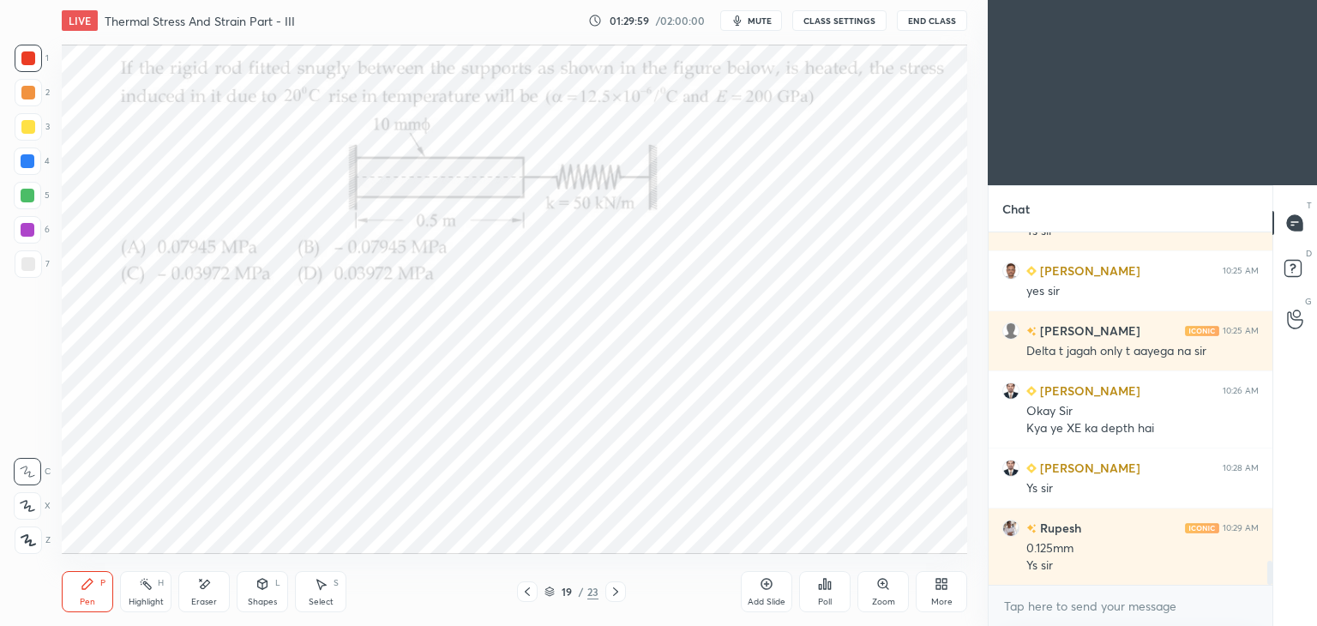
click at [312, 602] on div "Select" at bounding box center [321, 602] width 25 height 9
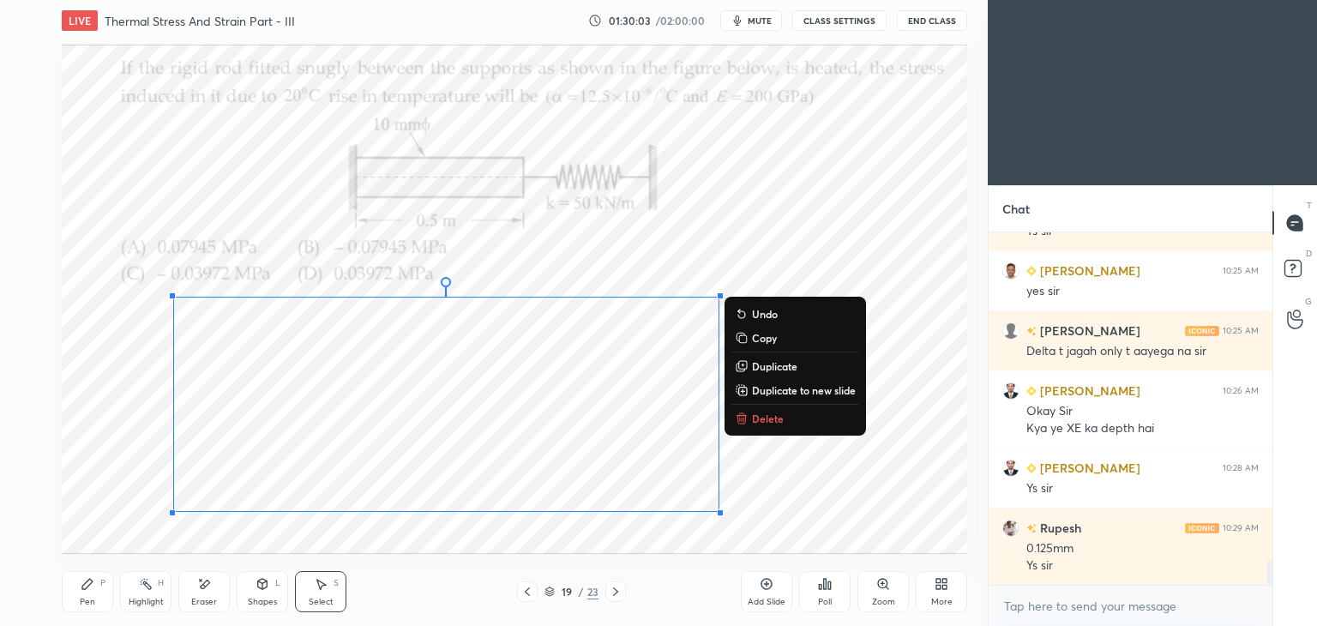
click at [85, 605] on div "Pen" at bounding box center [87, 602] width 15 height 9
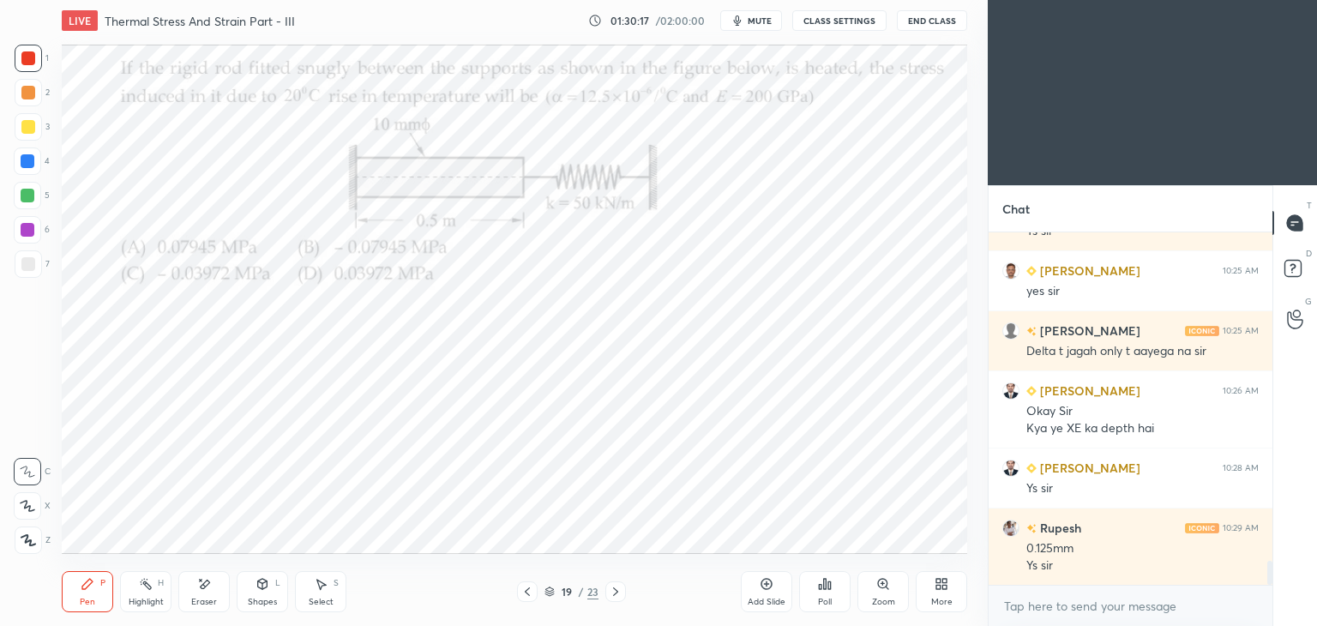
click at [764, 600] on div "Add Slide" at bounding box center [767, 602] width 38 height 9
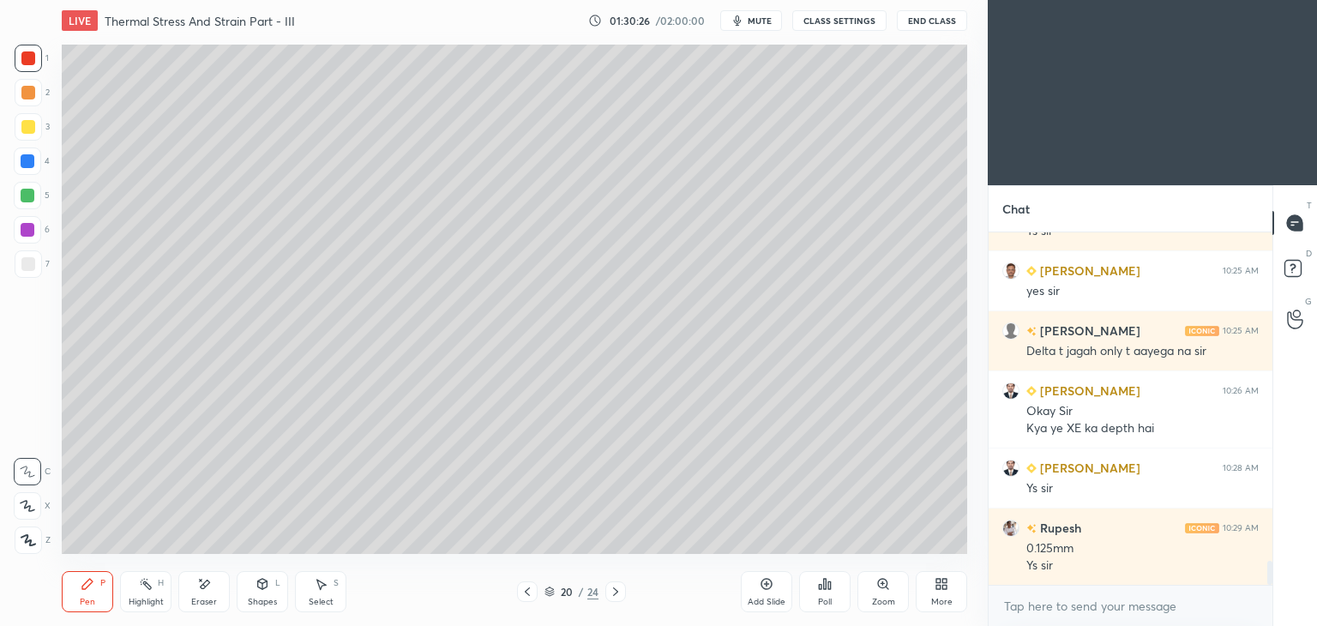
click at [202, 585] on icon at bounding box center [205, 584] width 9 height 9
click at [91, 591] on div "Pen P" at bounding box center [87, 591] width 51 height 41
click at [526, 597] on icon at bounding box center [528, 592] width 14 height 14
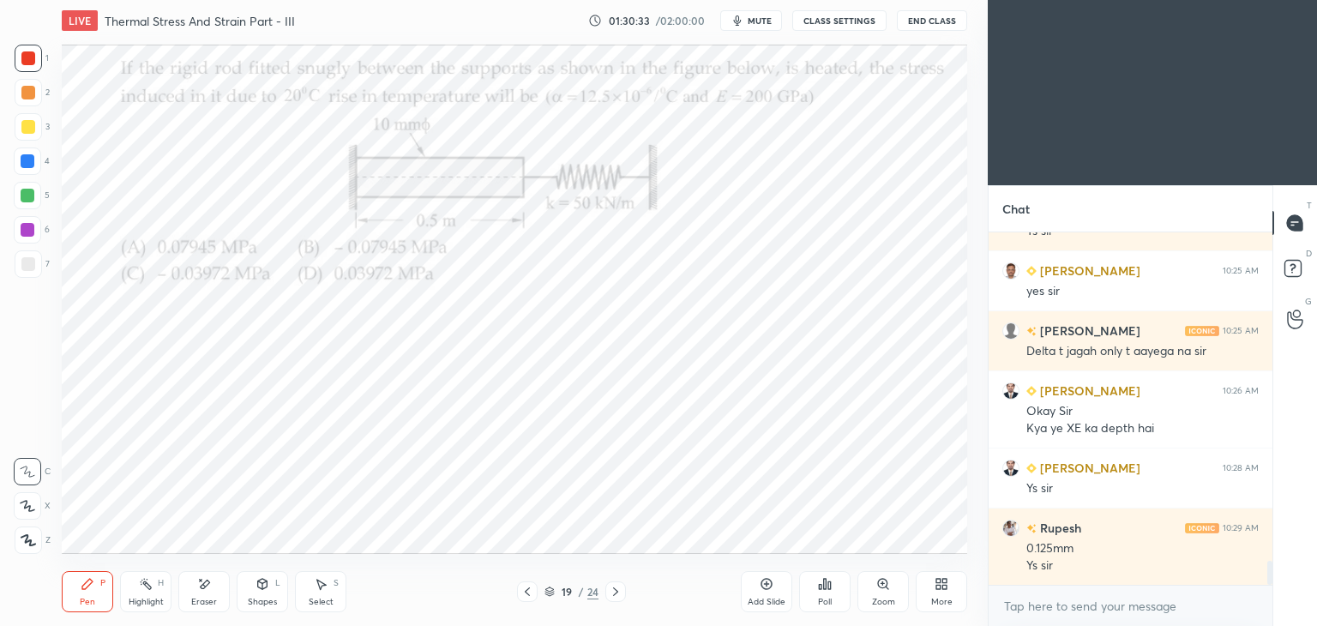
click at [618, 592] on icon at bounding box center [616, 592] width 14 height 14
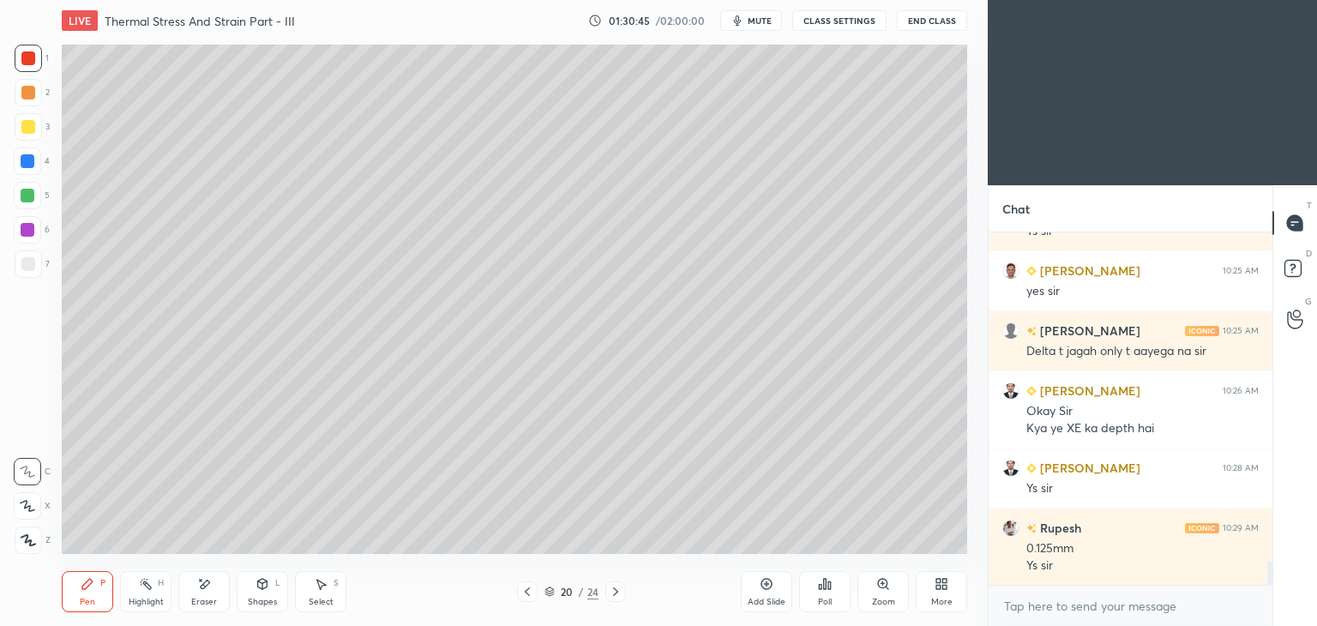
click at [524, 594] on icon at bounding box center [528, 592] width 14 height 14
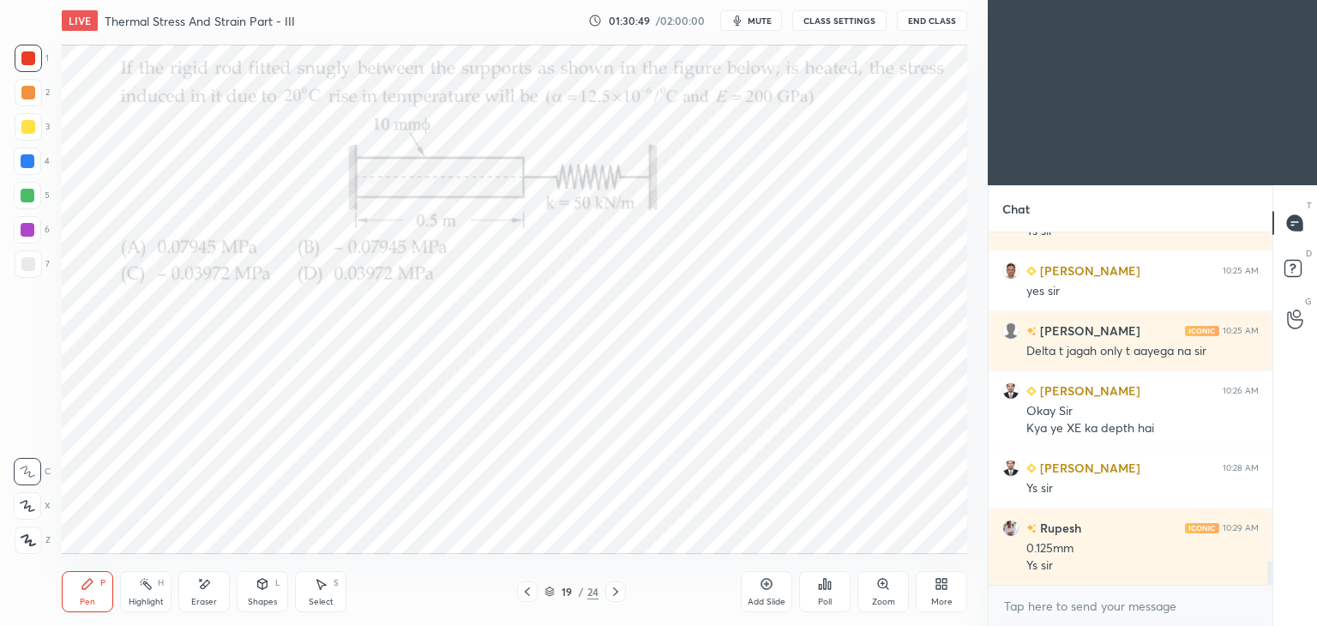
click at [616, 595] on icon at bounding box center [616, 592] width 14 height 14
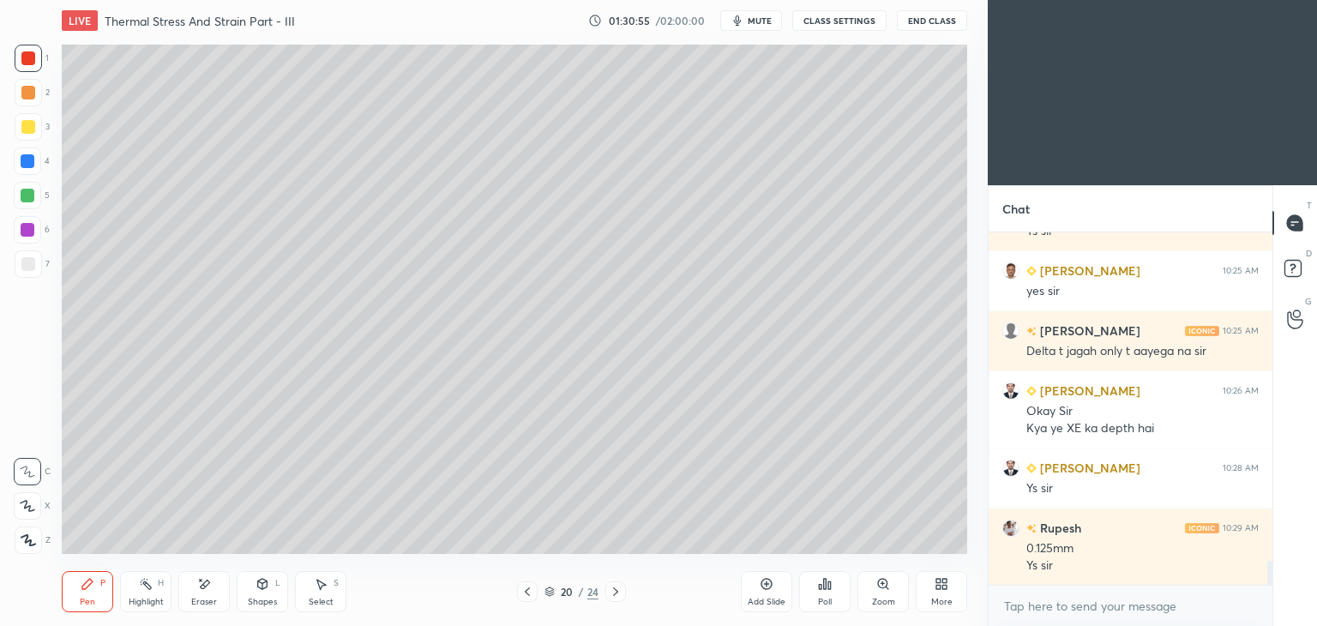
click at [522, 593] on icon at bounding box center [528, 592] width 14 height 14
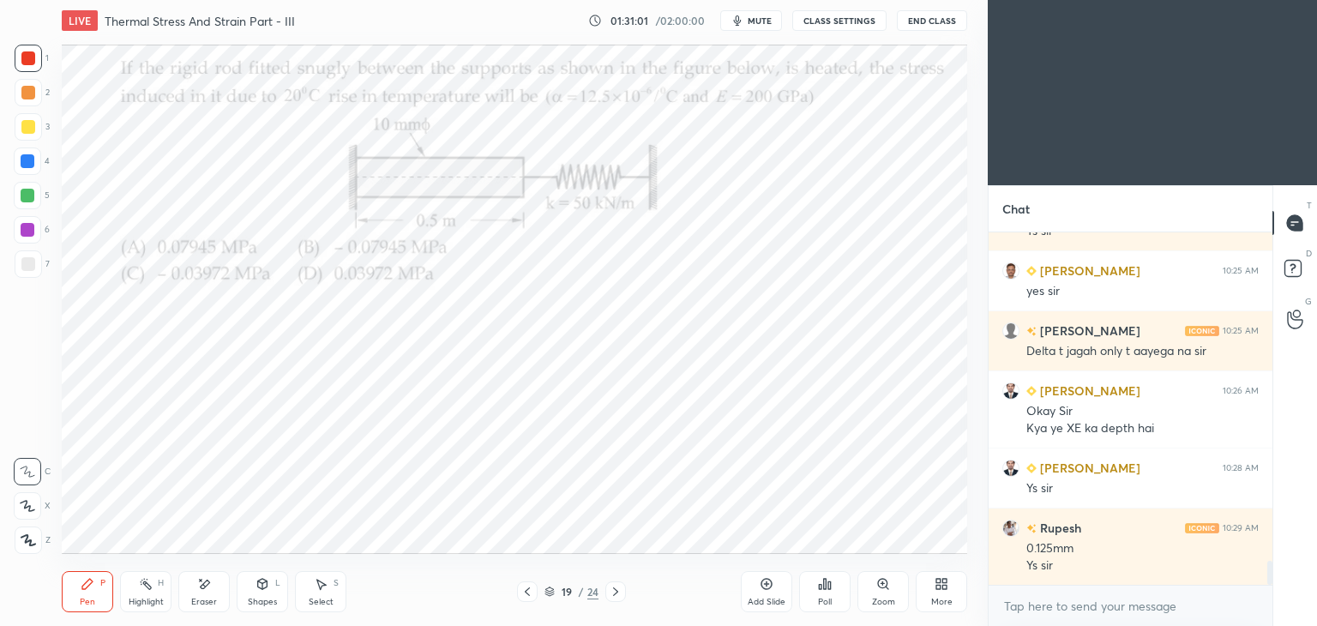
click at [616, 588] on icon at bounding box center [616, 592] width 14 height 14
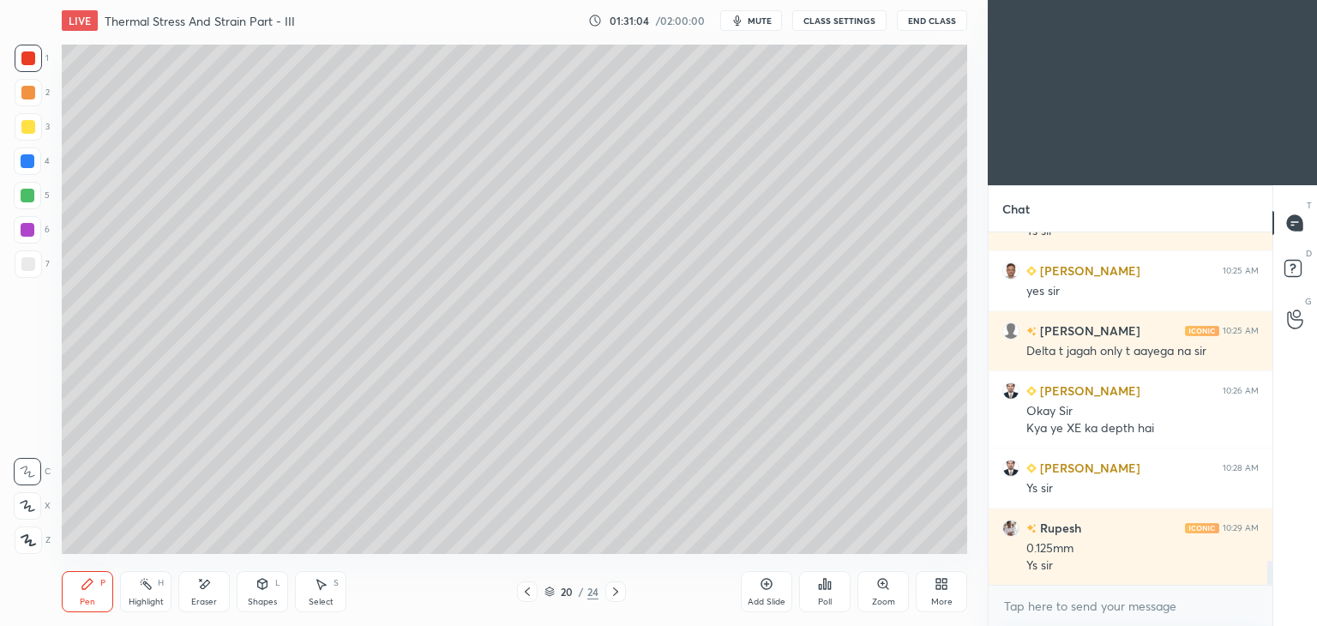
click at [522, 594] on icon at bounding box center [528, 592] width 14 height 14
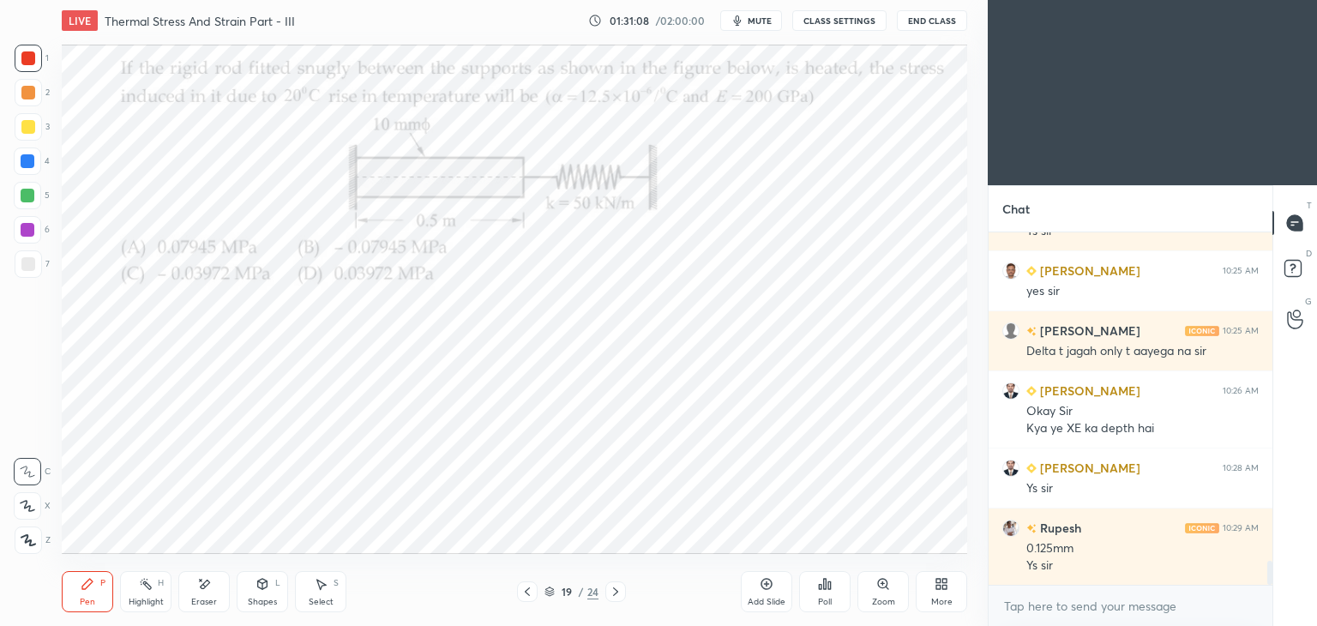
click at [33, 162] on div at bounding box center [28, 161] width 14 height 14
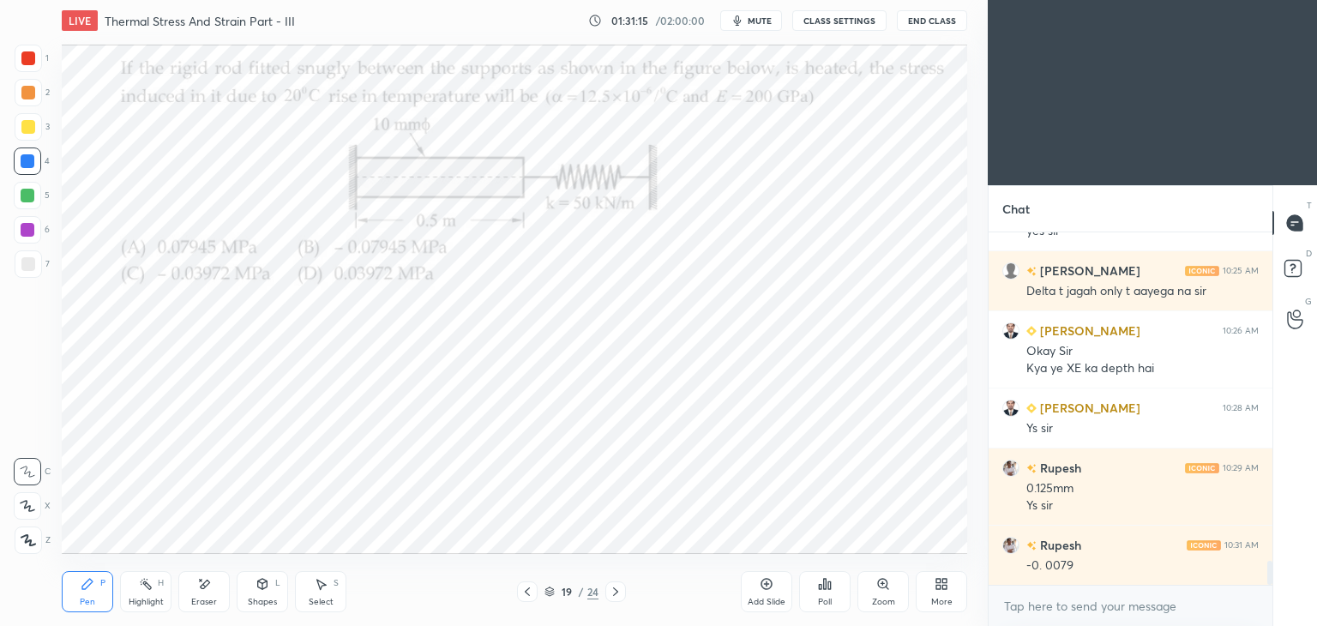
click at [623, 595] on div at bounding box center [616, 592] width 21 height 21
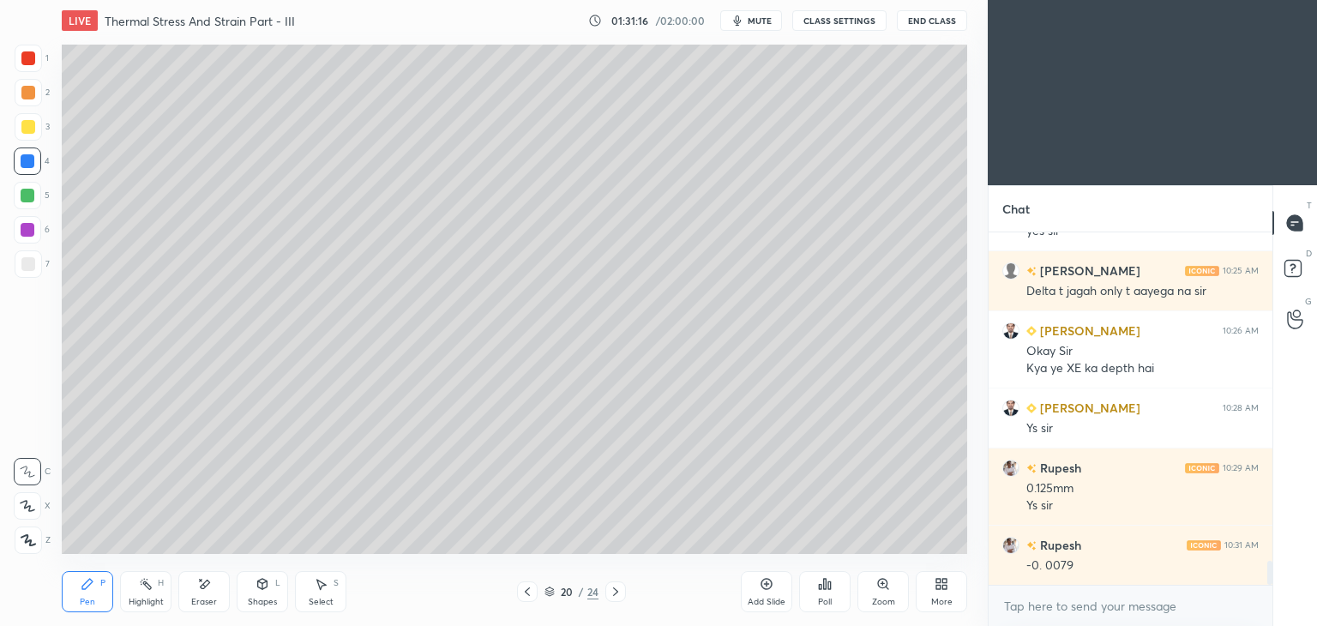
click at [85, 589] on icon at bounding box center [87, 584] width 10 height 10
click at [27, 61] on div at bounding box center [28, 58] width 14 height 14
click at [515, 596] on div "20 / 24" at bounding box center [571, 592] width 340 height 21
click at [526, 594] on icon at bounding box center [528, 592] width 14 height 14
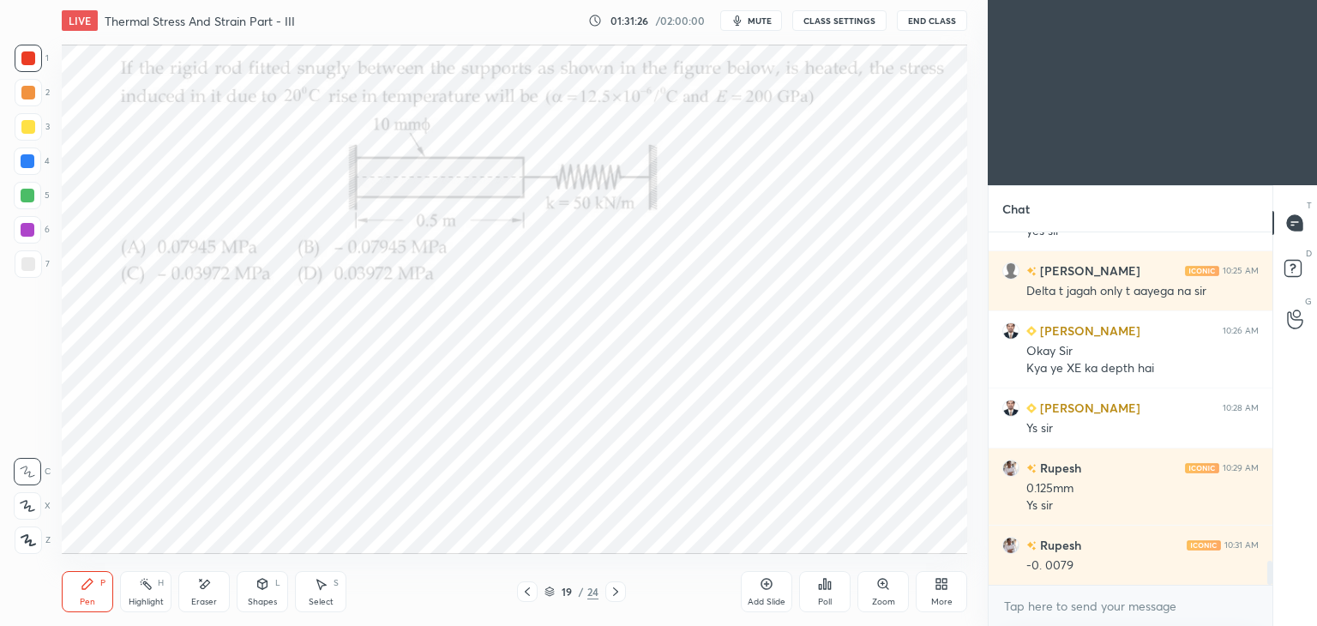
click at [618, 594] on icon at bounding box center [616, 592] width 14 height 14
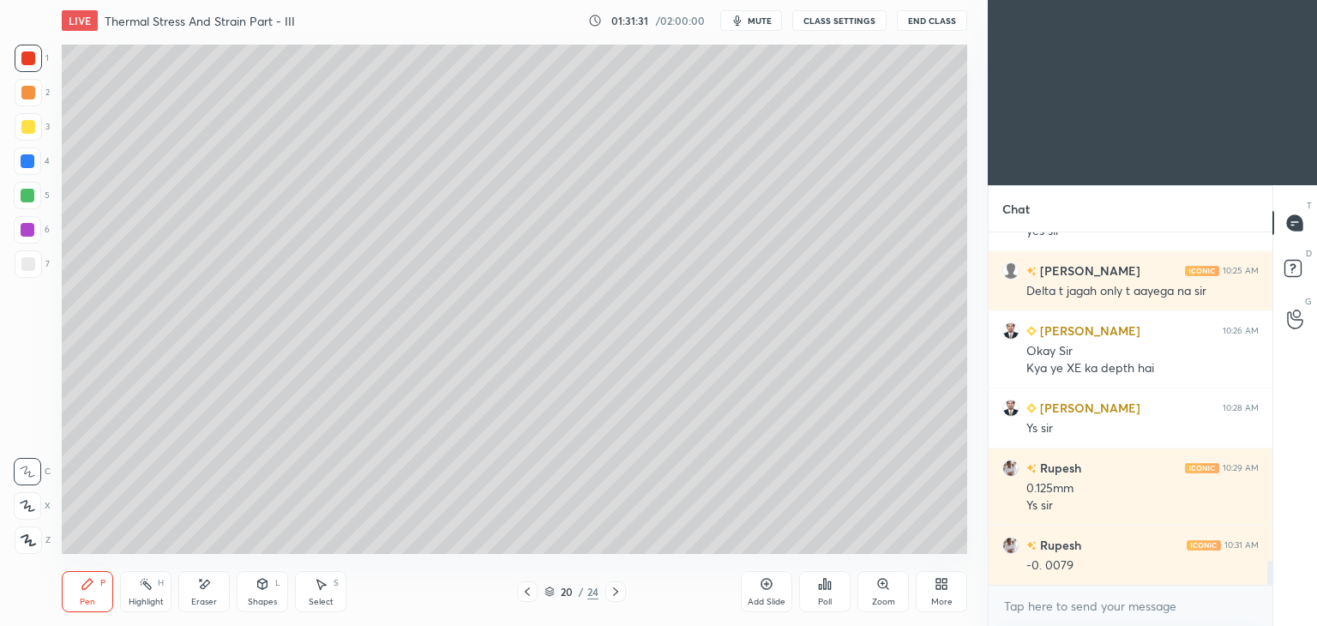
click at [523, 595] on icon at bounding box center [528, 592] width 14 height 14
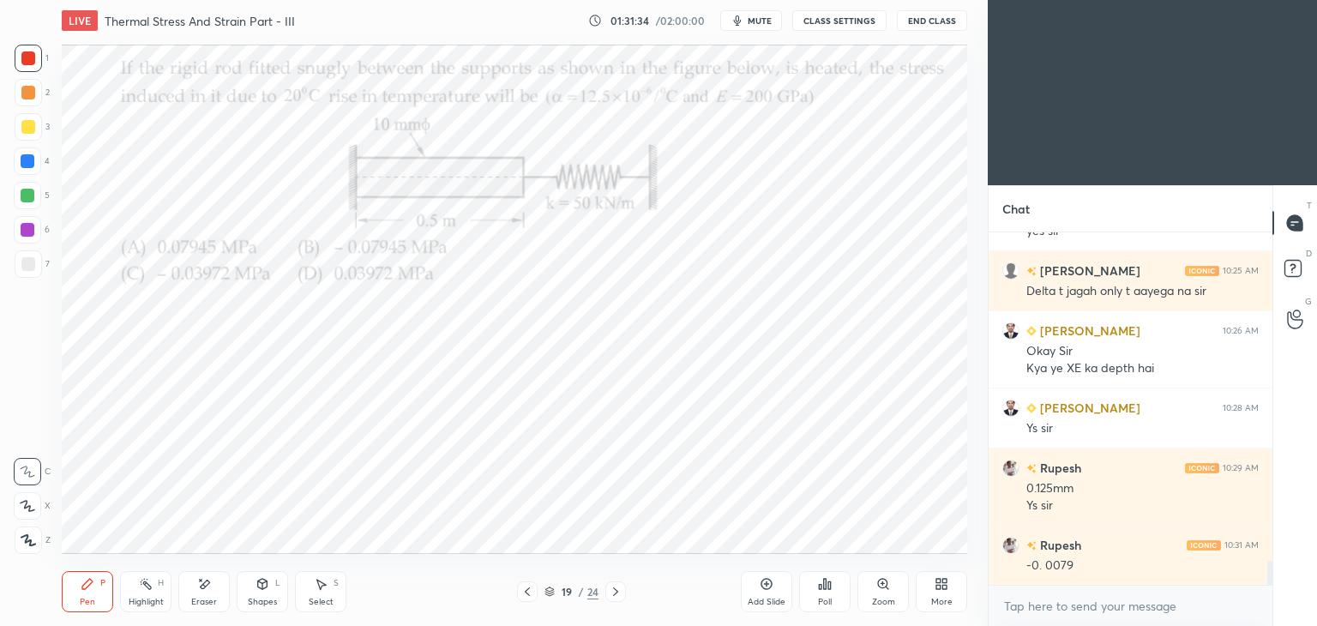
scroll to position [4841, 0]
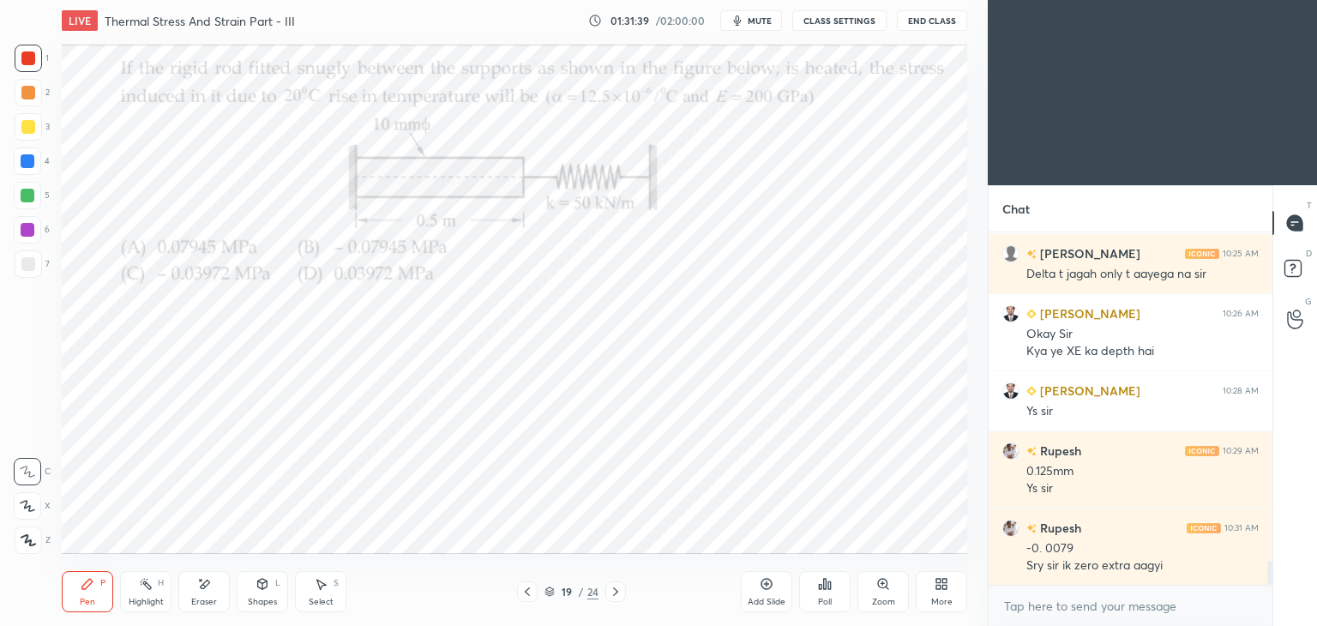
click at [609, 598] on icon at bounding box center [616, 592] width 14 height 14
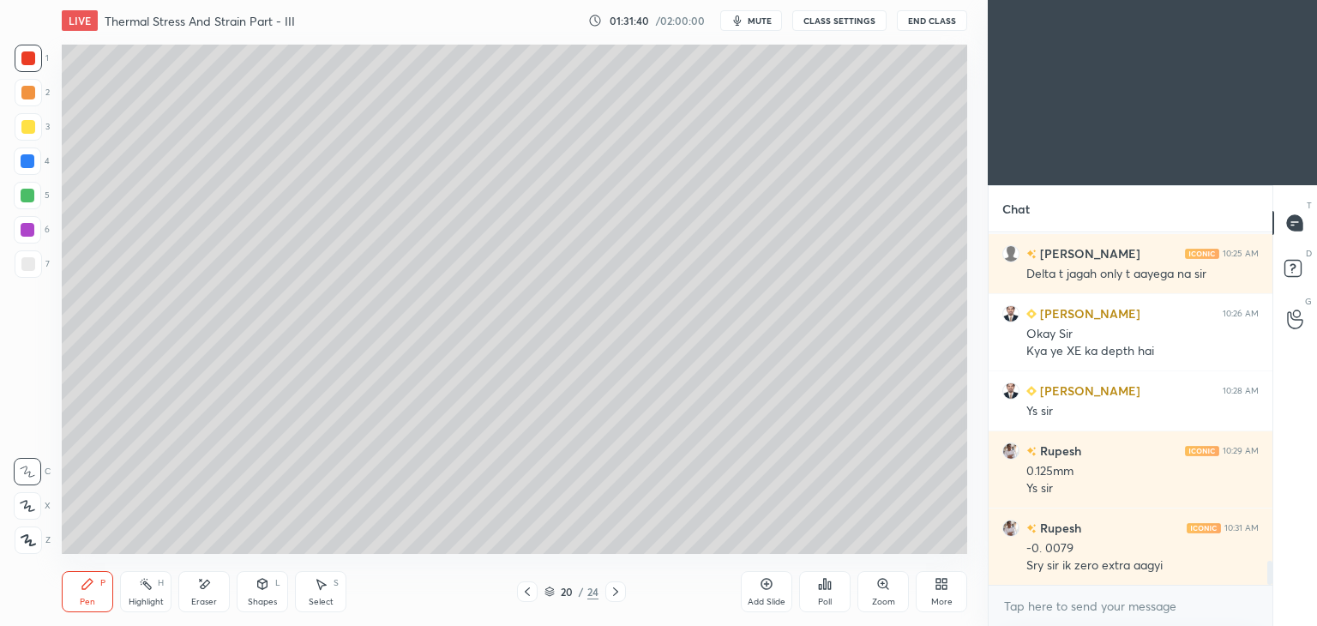
click at [216, 594] on div "Eraser" at bounding box center [203, 591] width 51 height 41
click at [322, 598] on div "Select" at bounding box center [321, 602] width 25 height 9
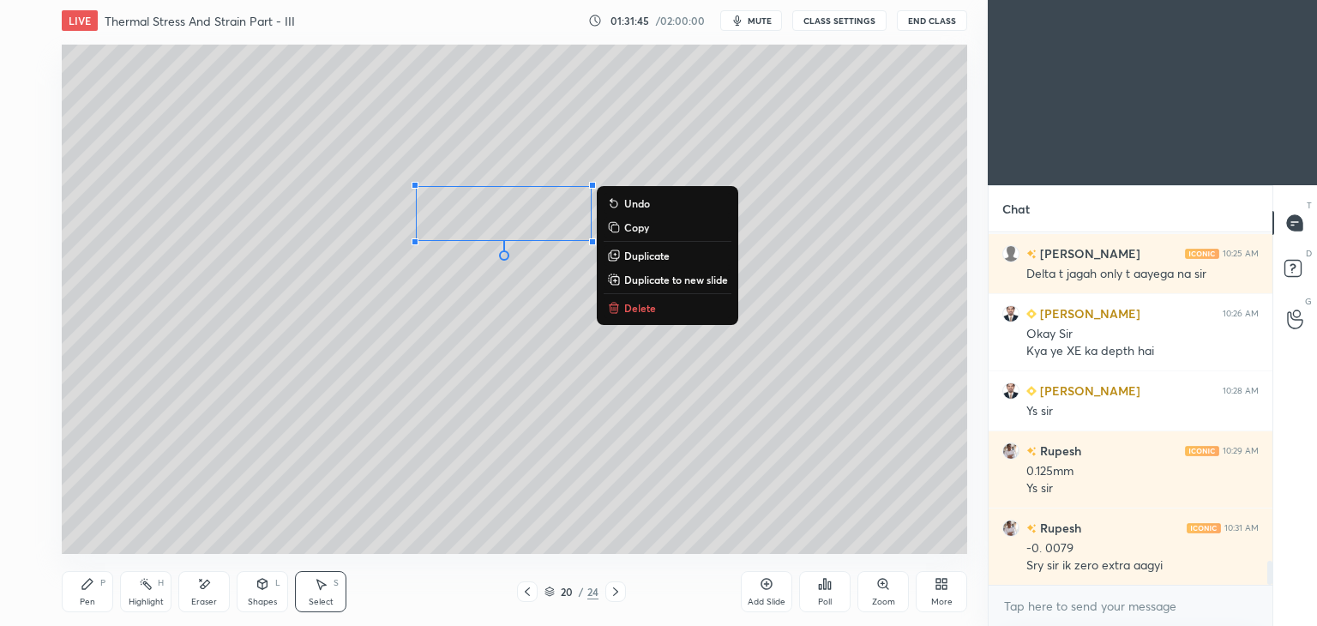
click at [88, 612] on div "Pen P Highlight H Eraser Shapes L Select S 20 / 24 Add Slide Poll Zoom More" at bounding box center [515, 592] width 906 height 69
click at [93, 600] on div "Pen" at bounding box center [87, 602] width 15 height 9
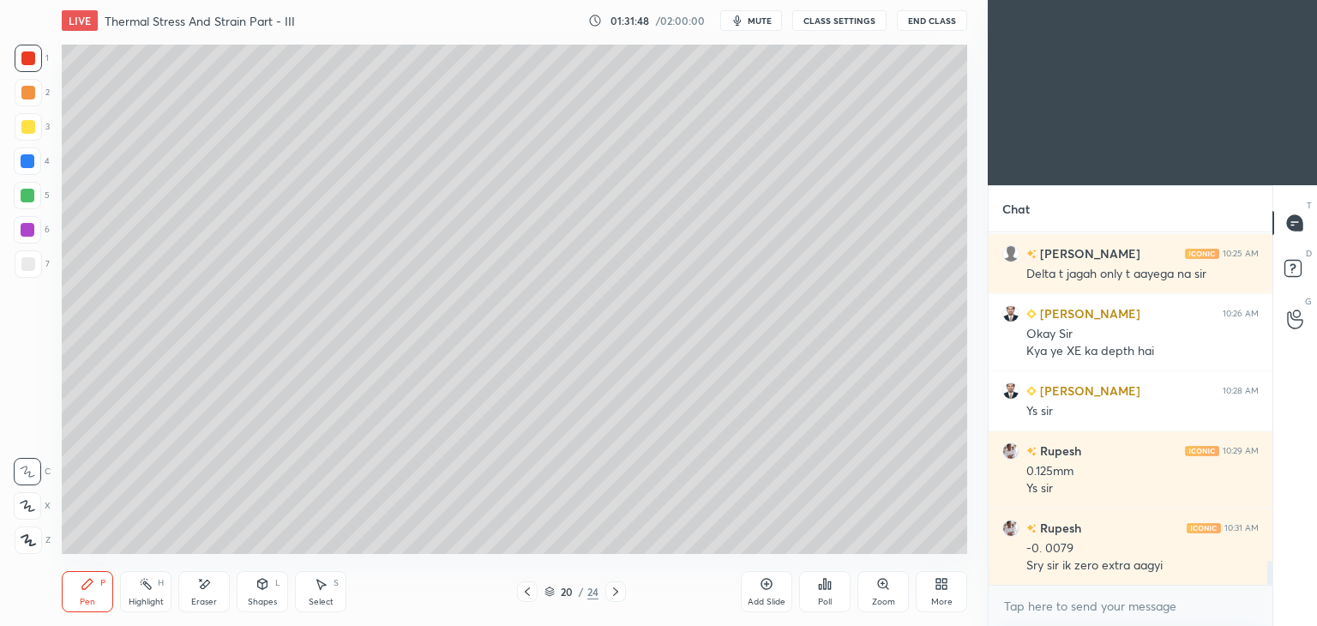
click at [524, 597] on icon at bounding box center [528, 592] width 14 height 14
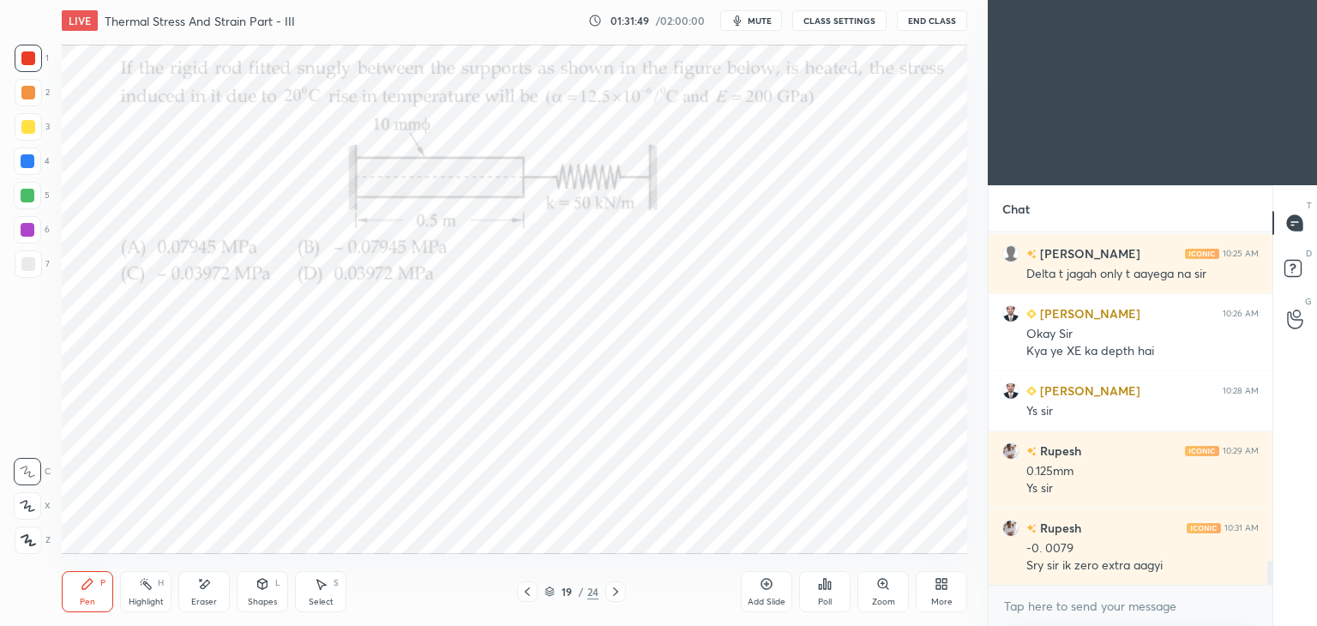
click at [618, 595] on icon at bounding box center [616, 592] width 14 height 14
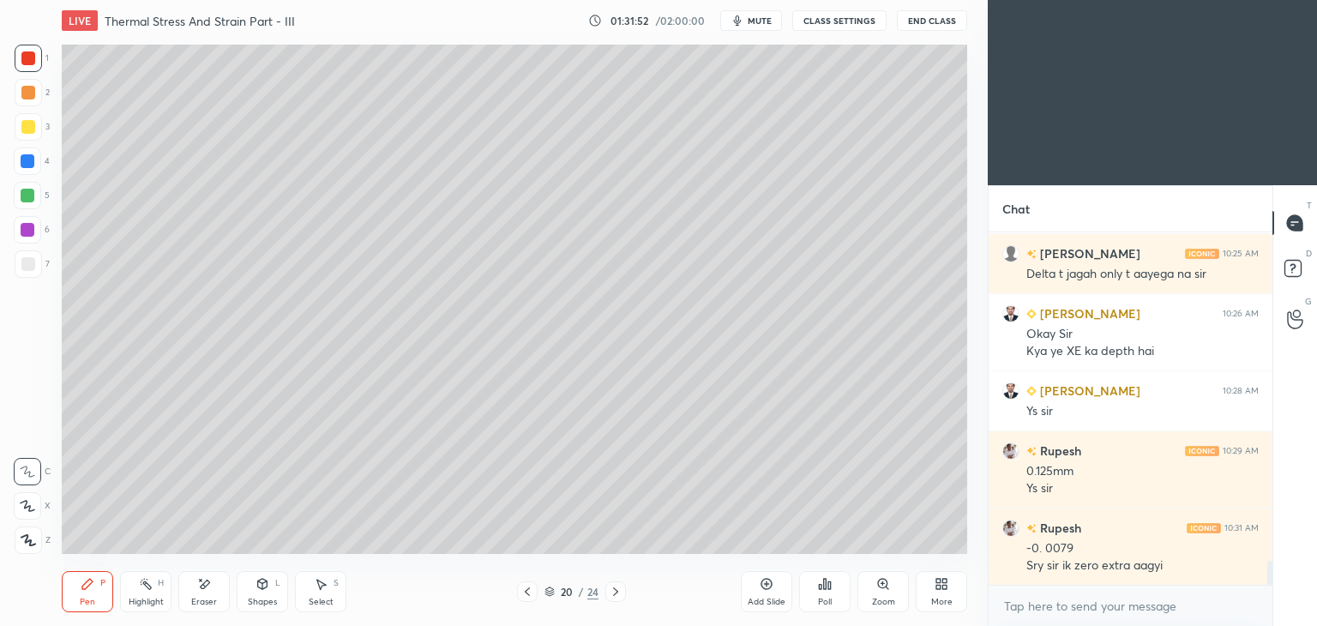
scroll to position [4901, 0]
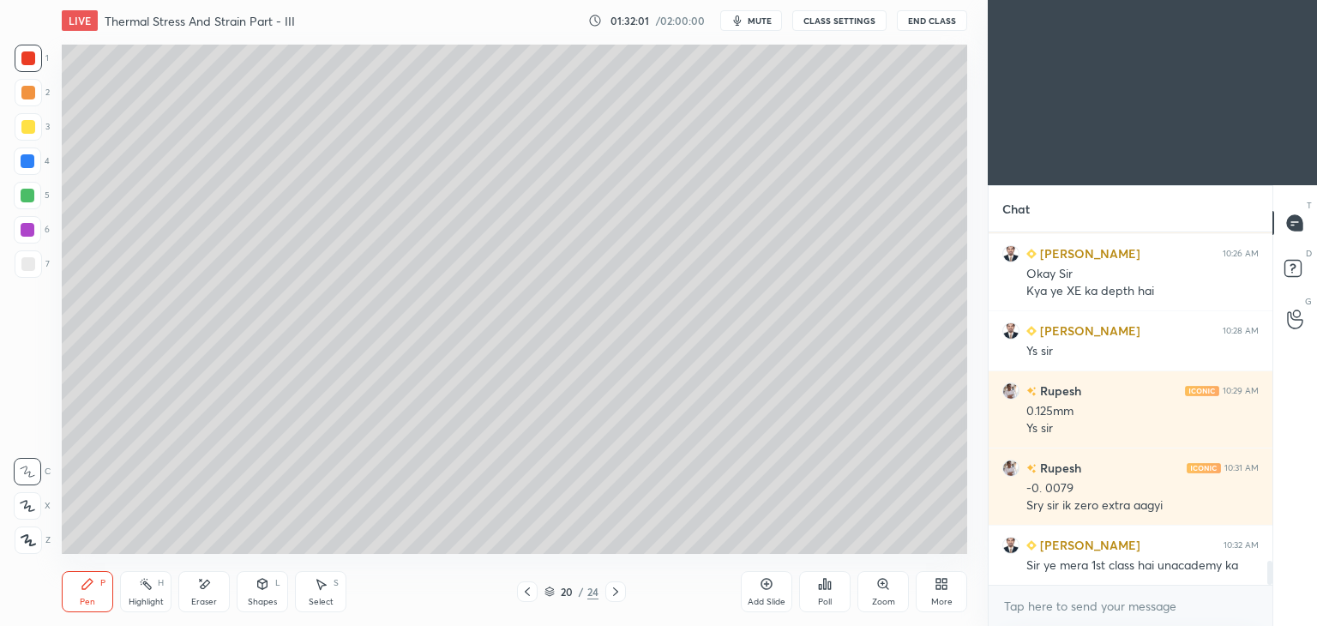
click at [535, 589] on div at bounding box center [527, 592] width 21 height 21
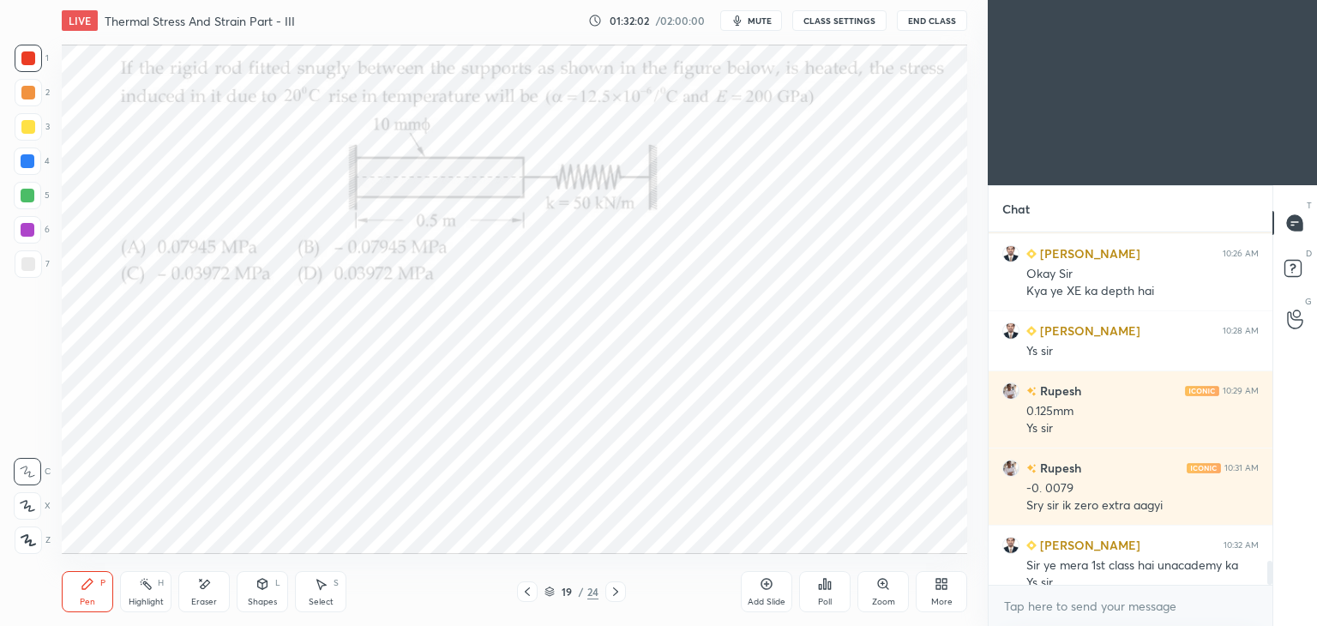
scroll to position [4918, 0]
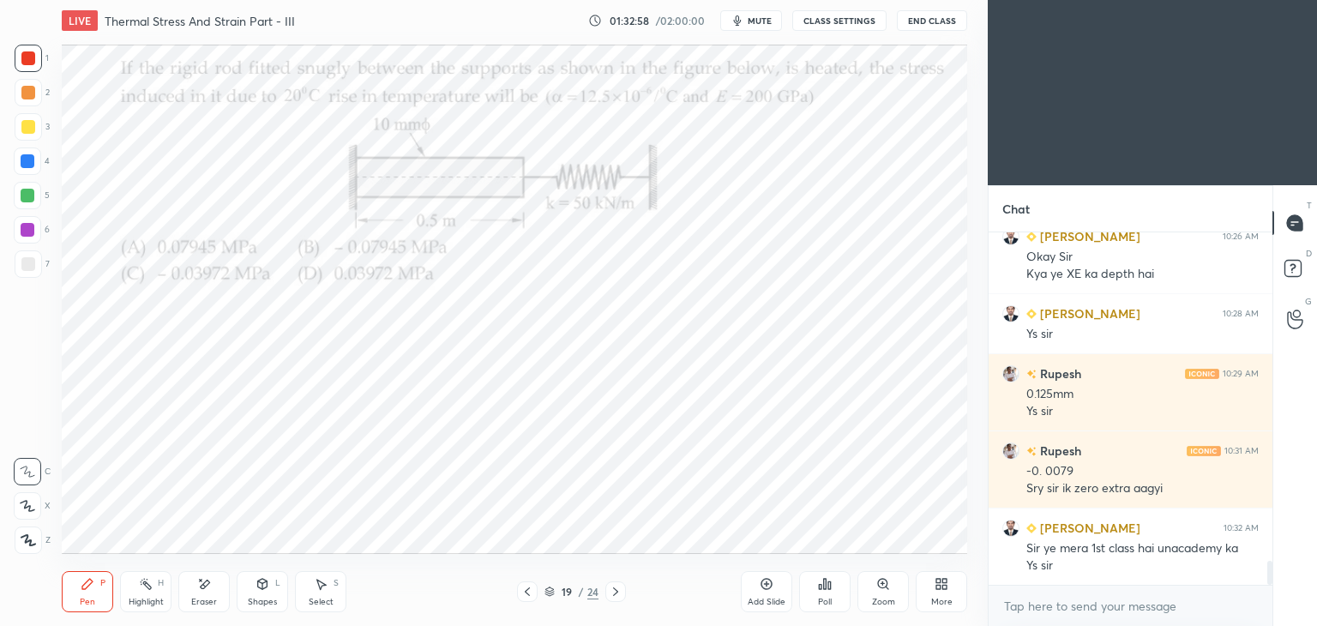
click at [616, 584] on div at bounding box center [616, 592] width 21 height 21
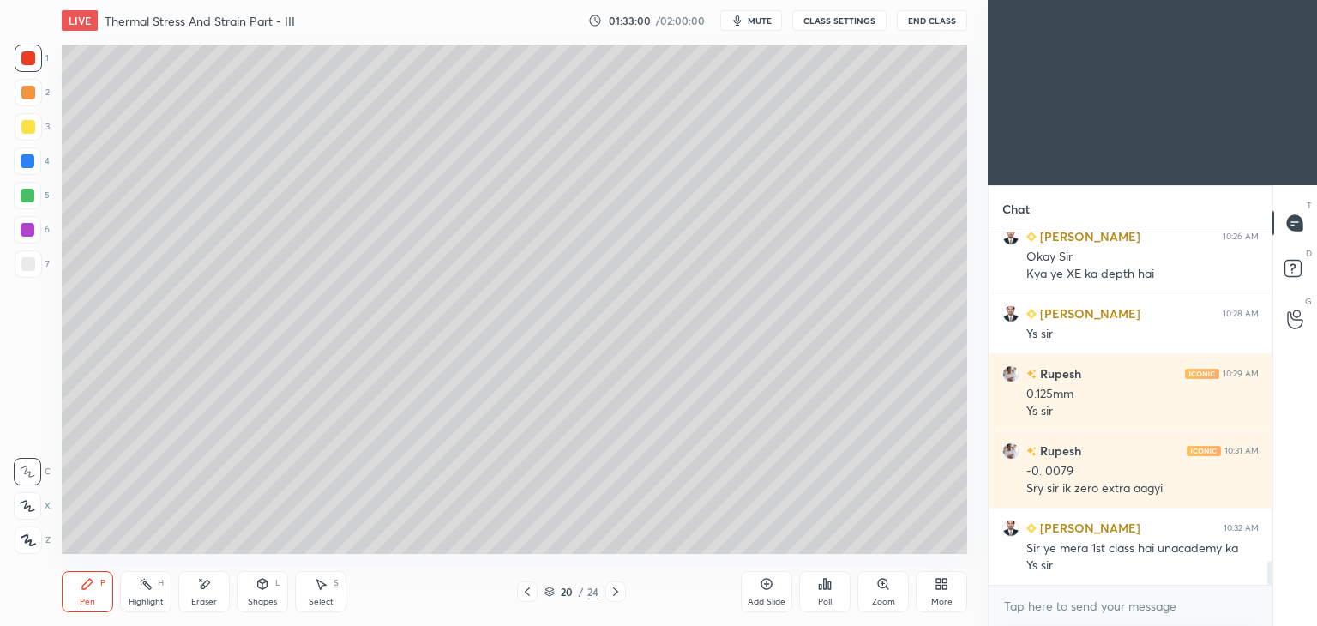
click at [523, 591] on icon at bounding box center [528, 592] width 14 height 14
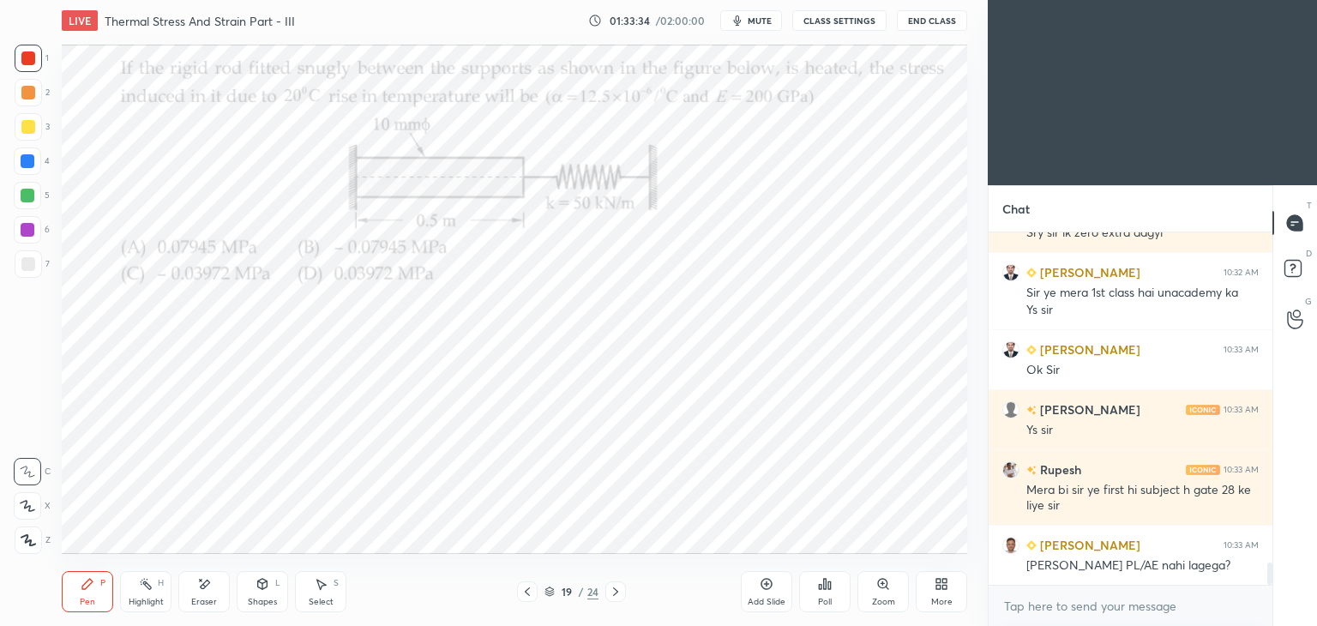
scroll to position [5234, 0]
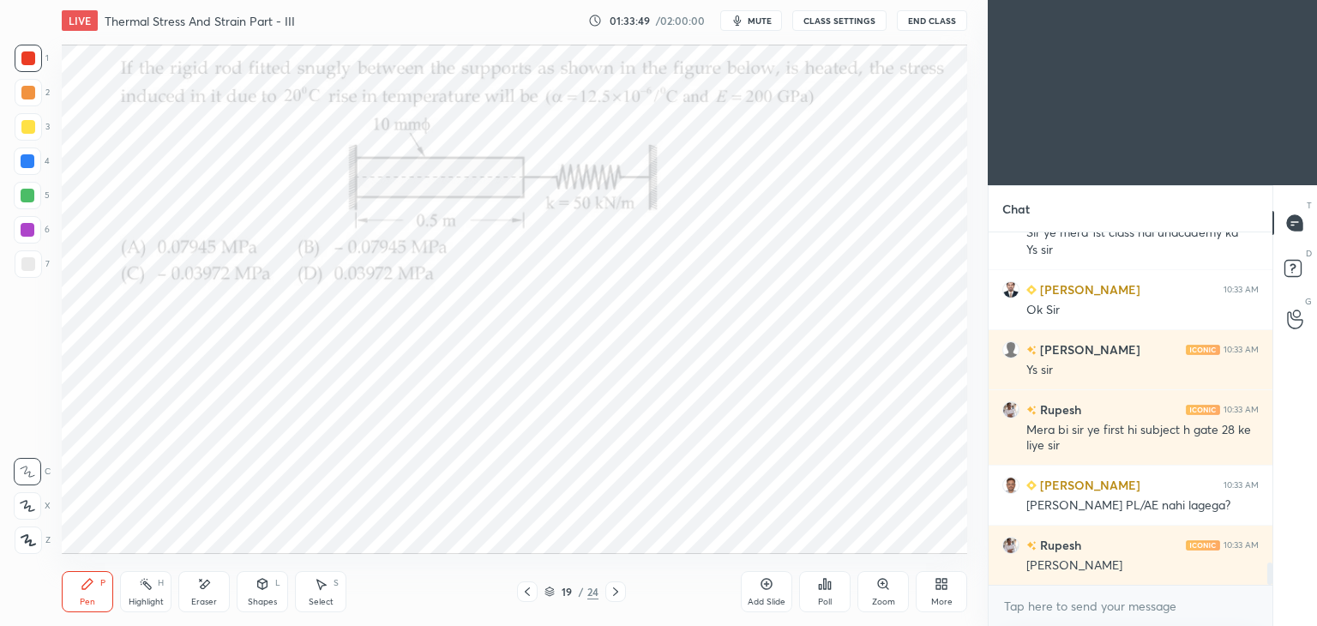
click at [39, 166] on div at bounding box center [27, 161] width 27 height 27
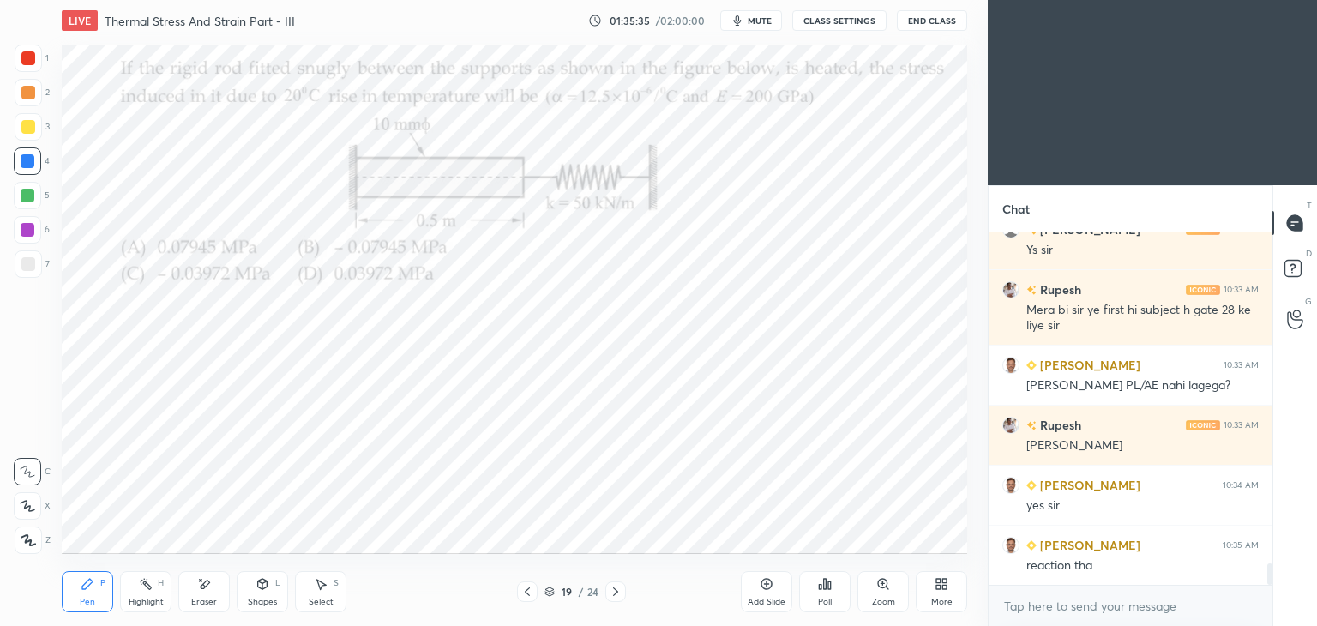
scroll to position [5414, 0]
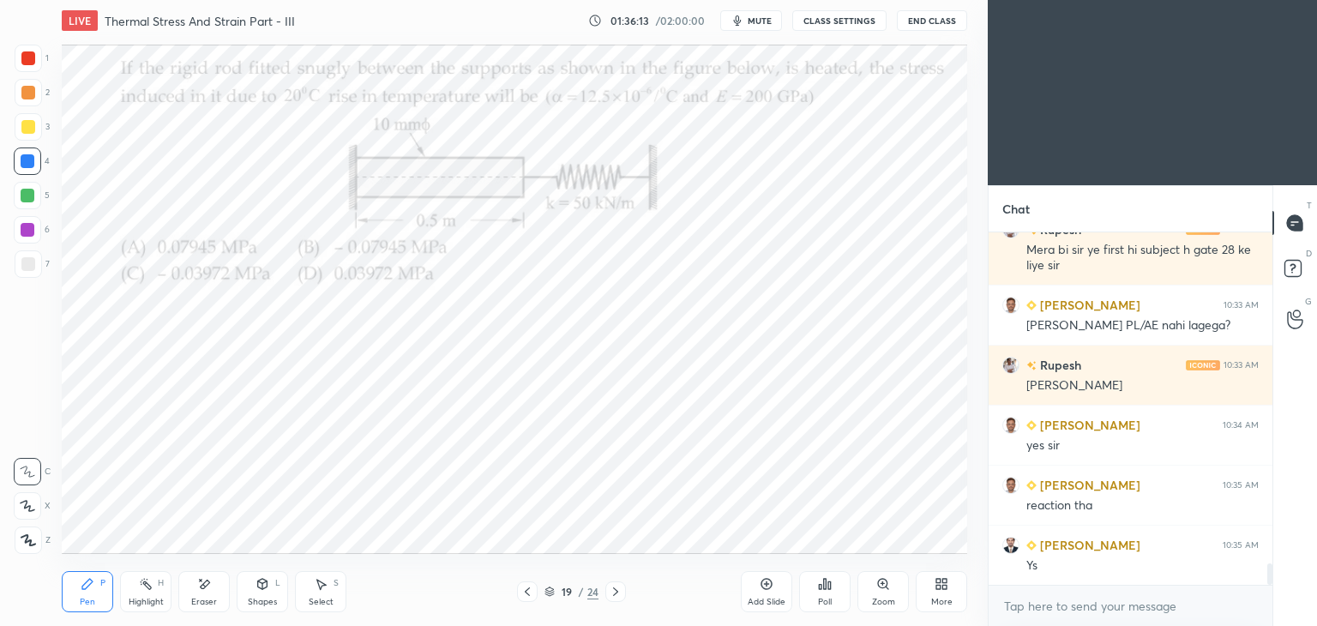
click at [27, 66] on div at bounding box center [28, 58] width 27 height 27
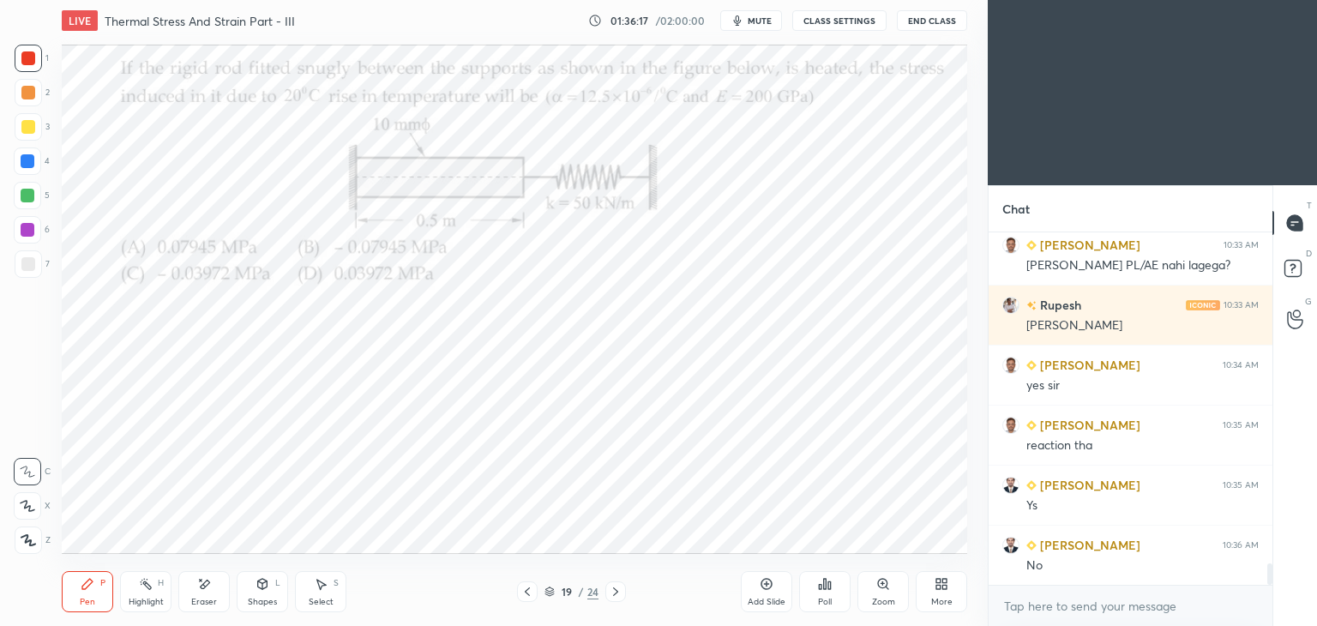
click at [627, 594] on div "19 / 24" at bounding box center [571, 592] width 340 height 21
click at [618, 592] on icon at bounding box center [616, 592] width 14 height 14
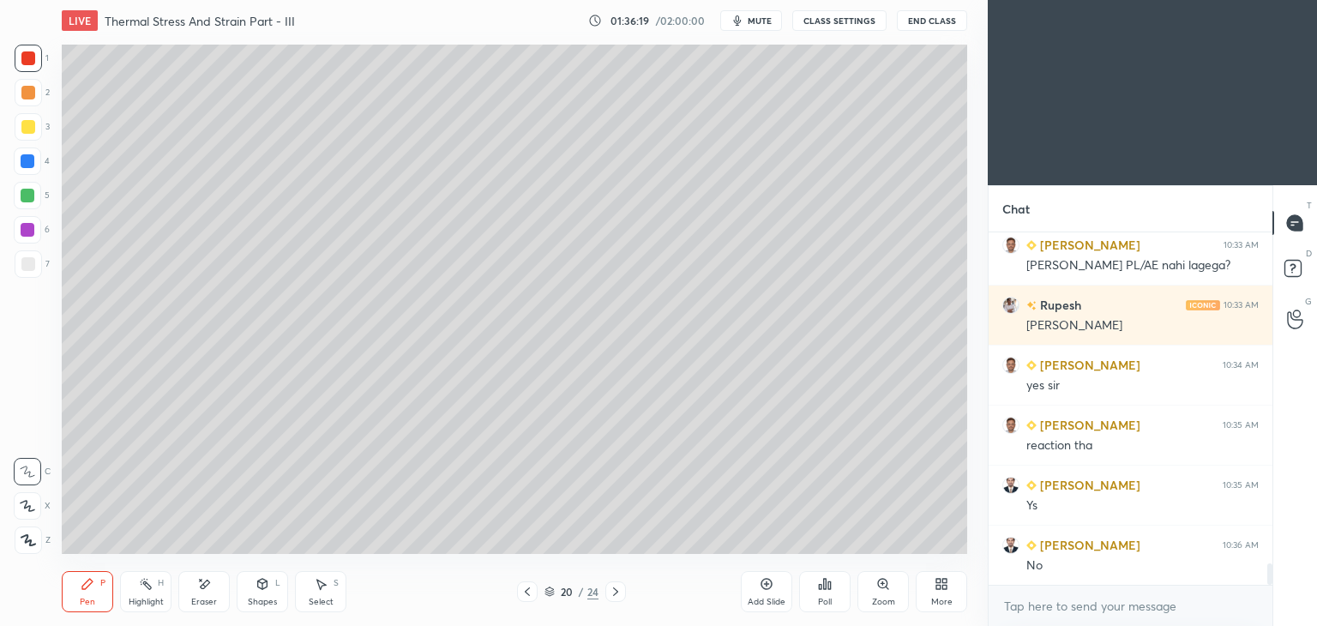
click at [620, 589] on icon at bounding box center [616, 592] width 14 height 14
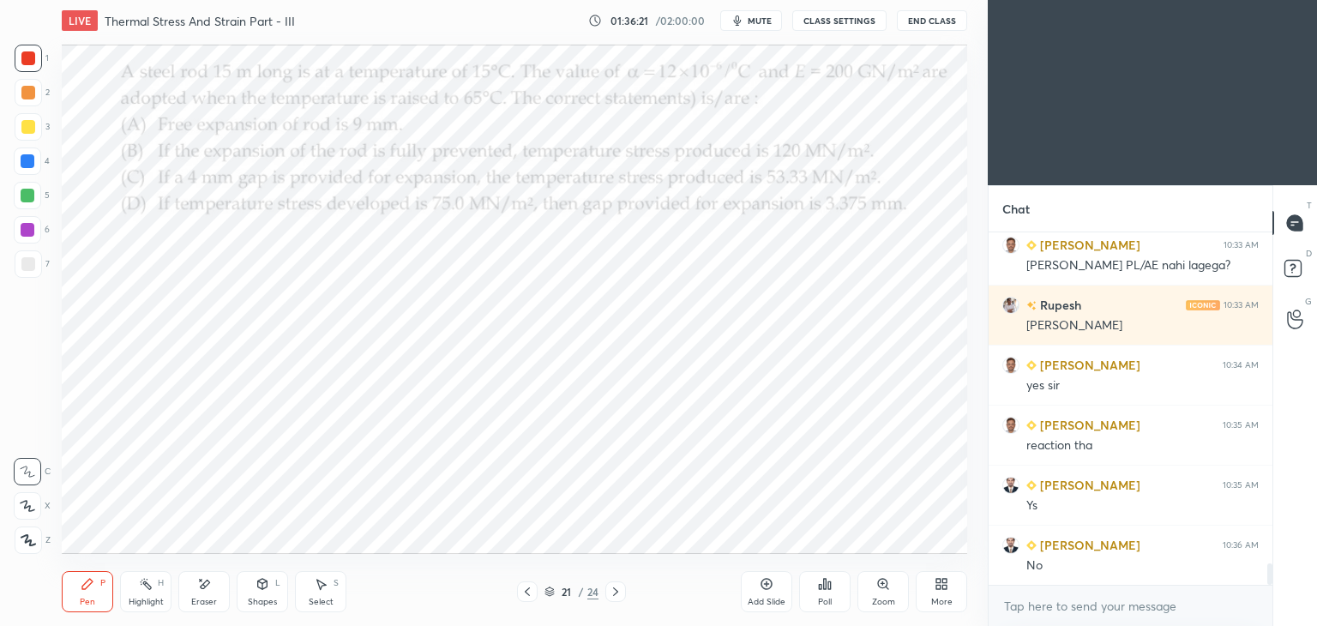
click at [21, 161] on div at bounding box center [28, 161] width 14 height 14
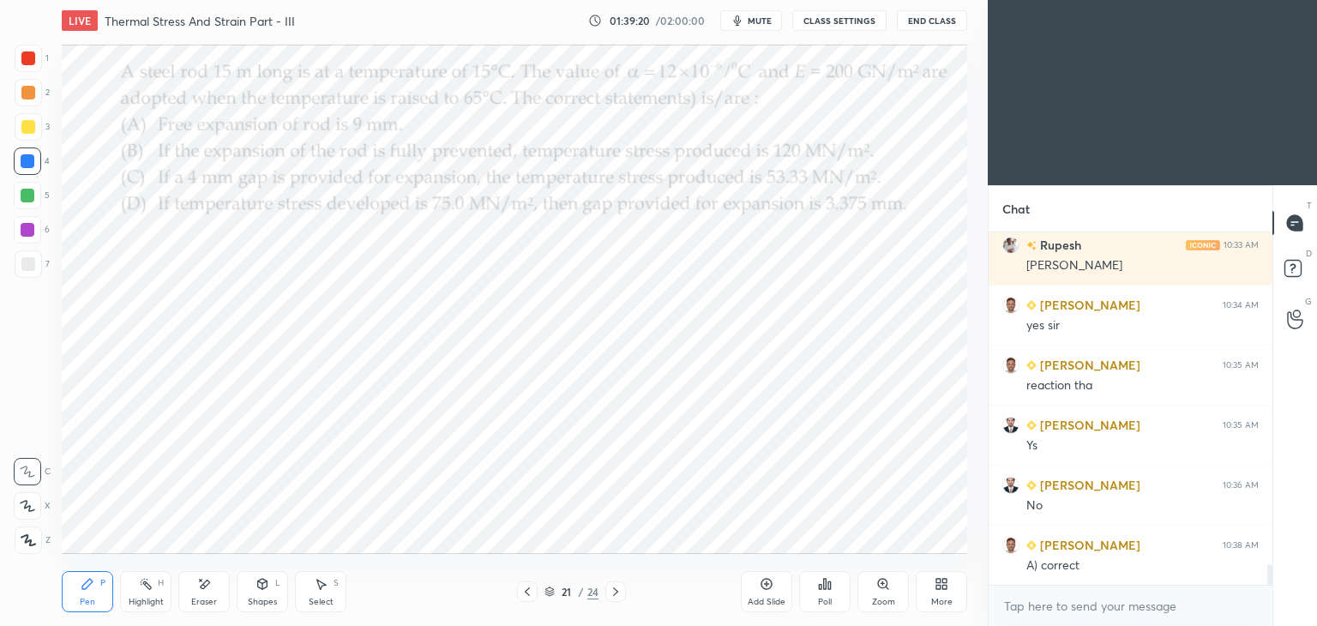
scroll to position [5575, 0]
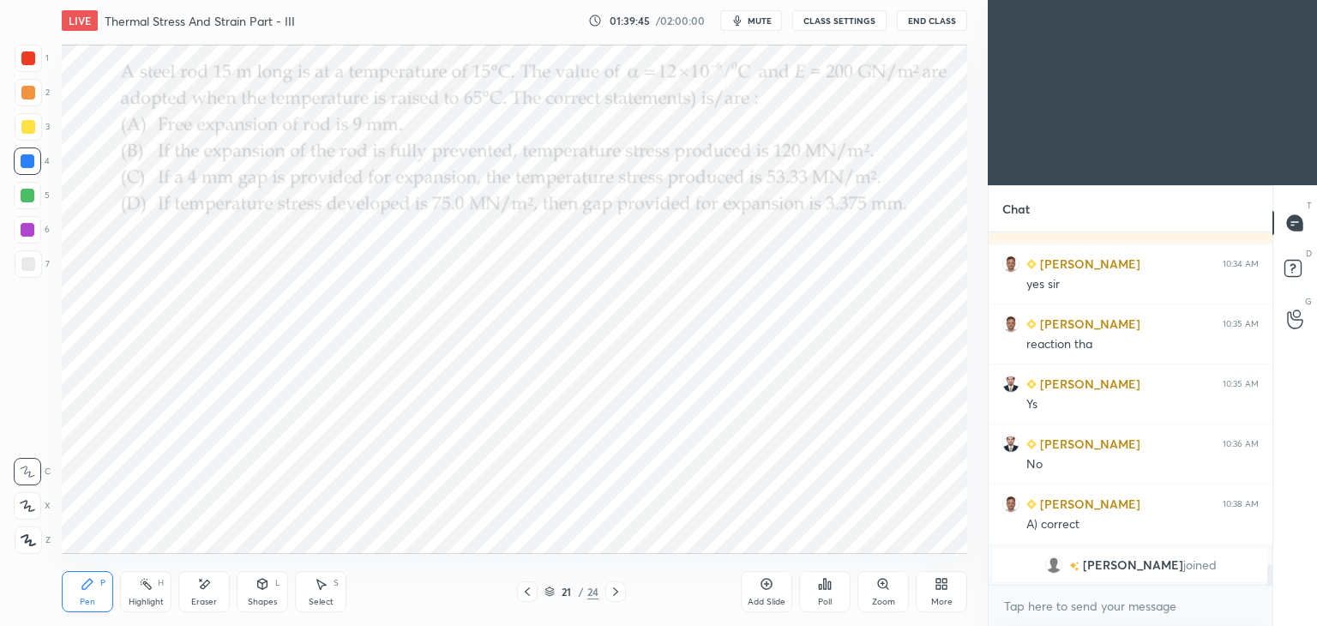
click at [313, 576] on div "Select S" at bounding box center [320, 591] width 51 height 41
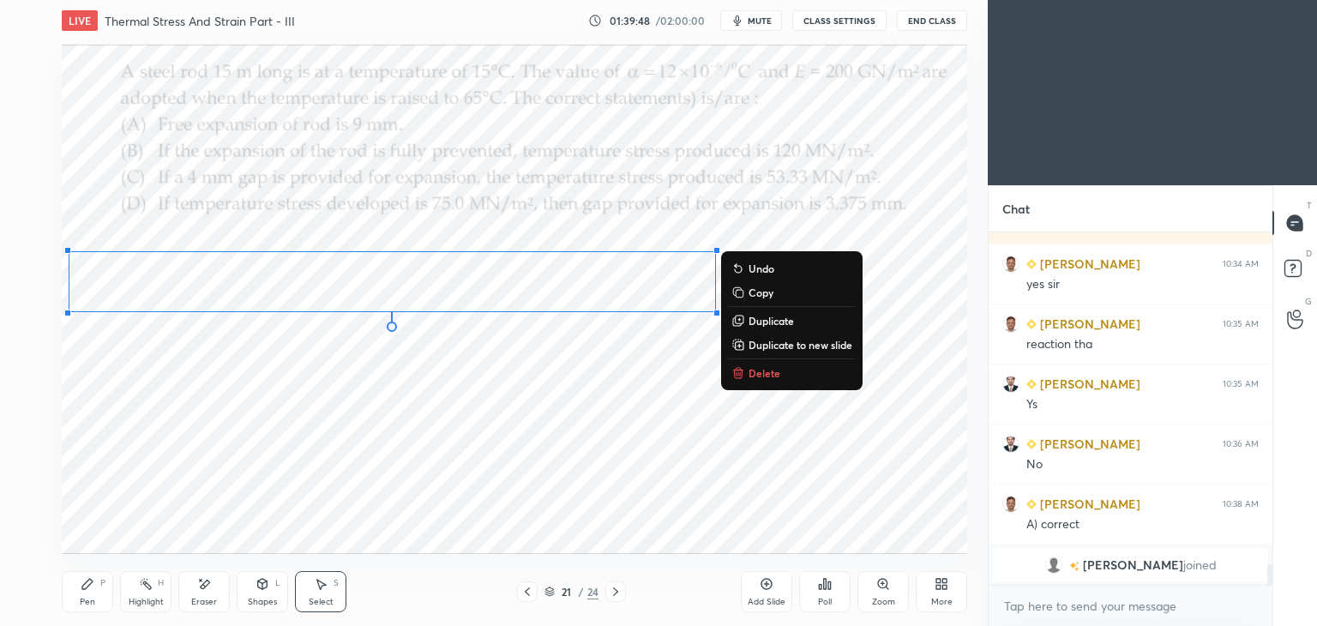
click at [64, 585] on div "Pen P" at bounding box center [87, 591] width 51 height 41
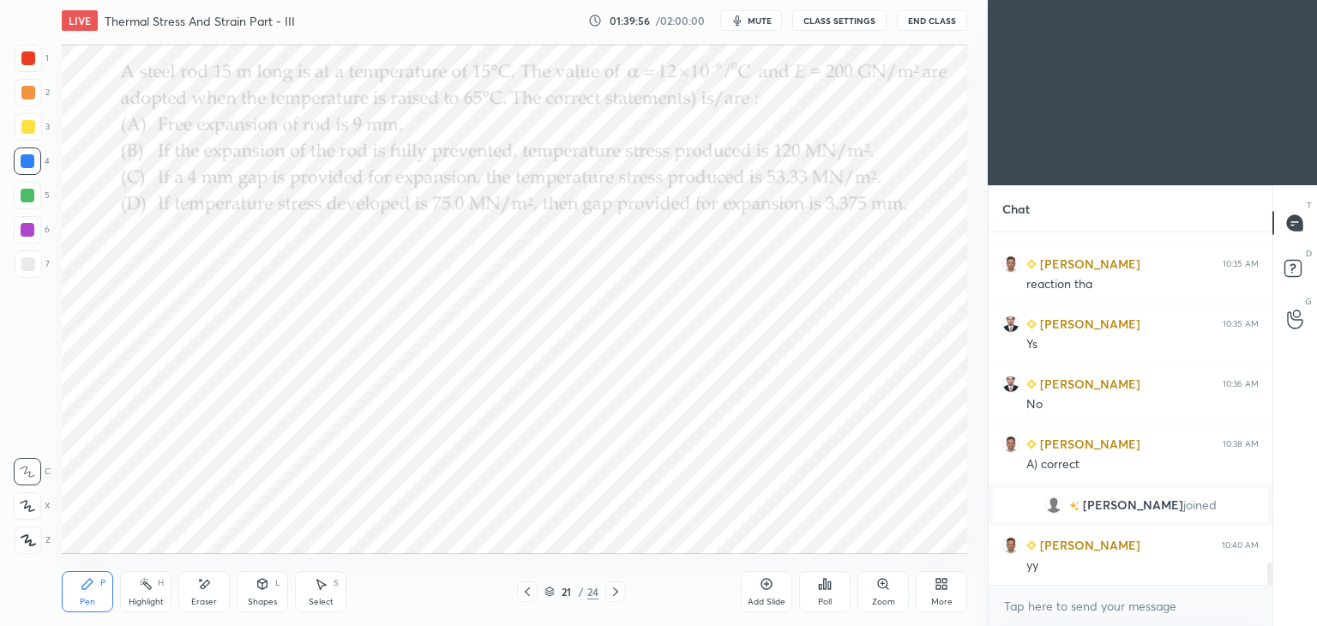
scroll to position [5235, 0]
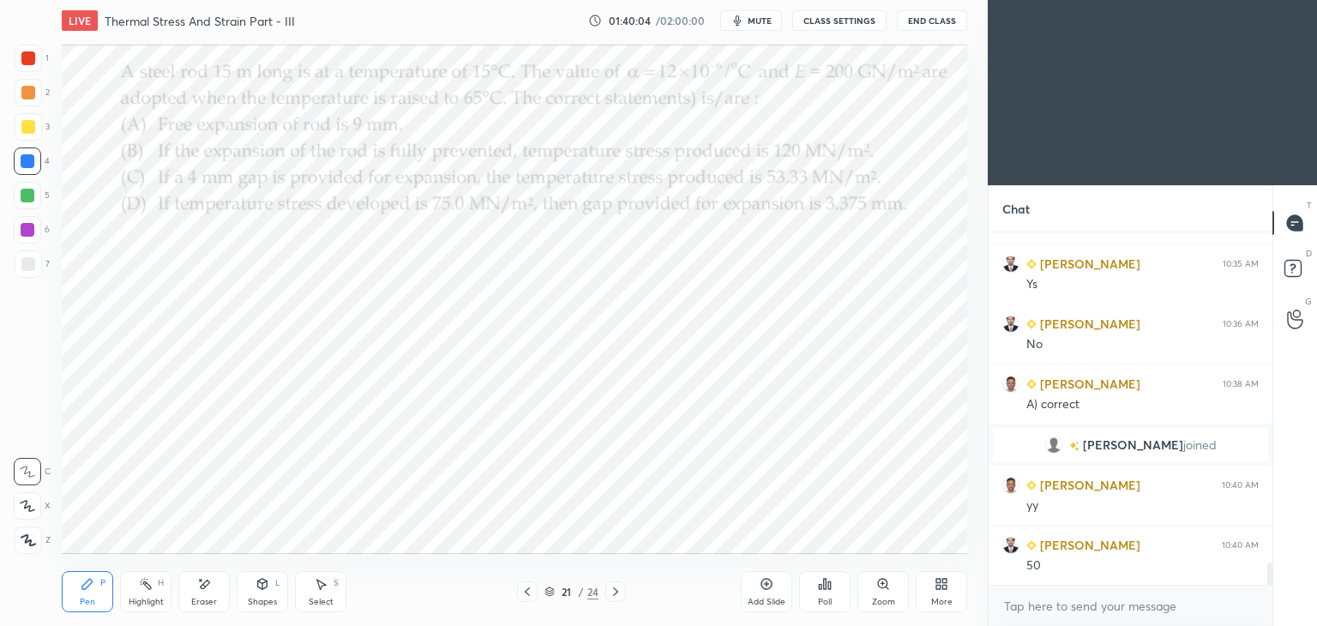
click at [322, 594] on div "Select S" at bounding box center [320, 591] width 51 height 41
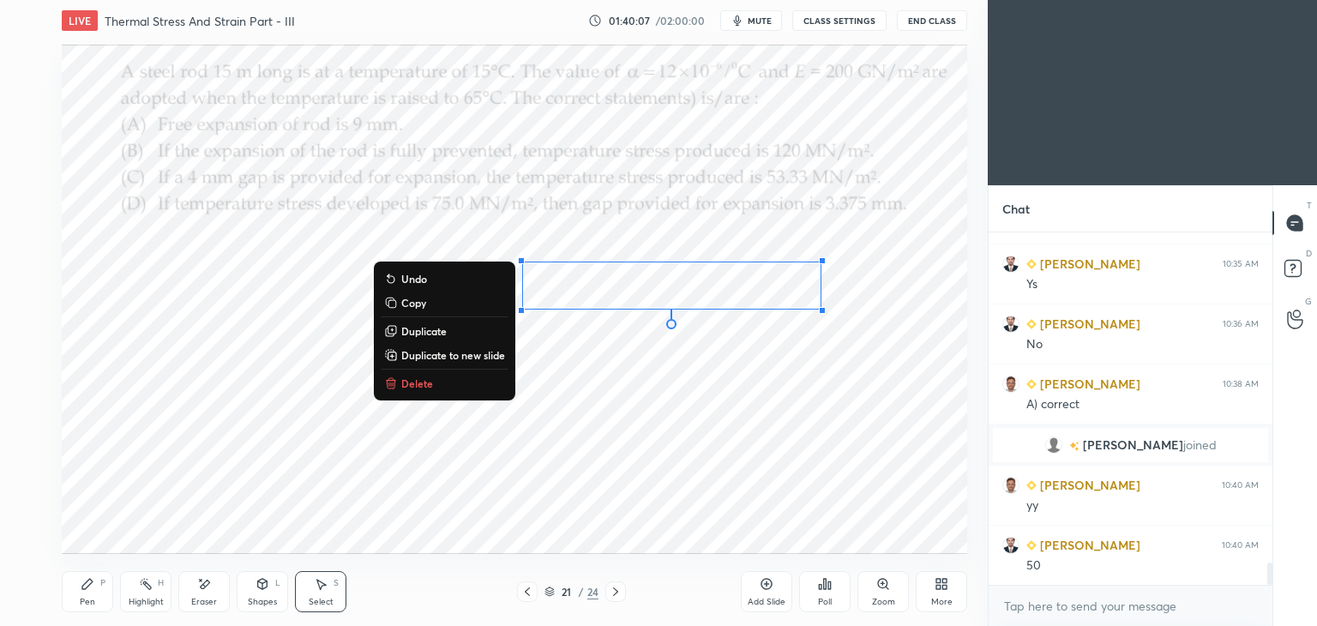
click at [590, 470] on div "0 ° Undo Copy Duplicate Duplicate to new slide Delete" at bounding box center [515, 299] width 906 height 509
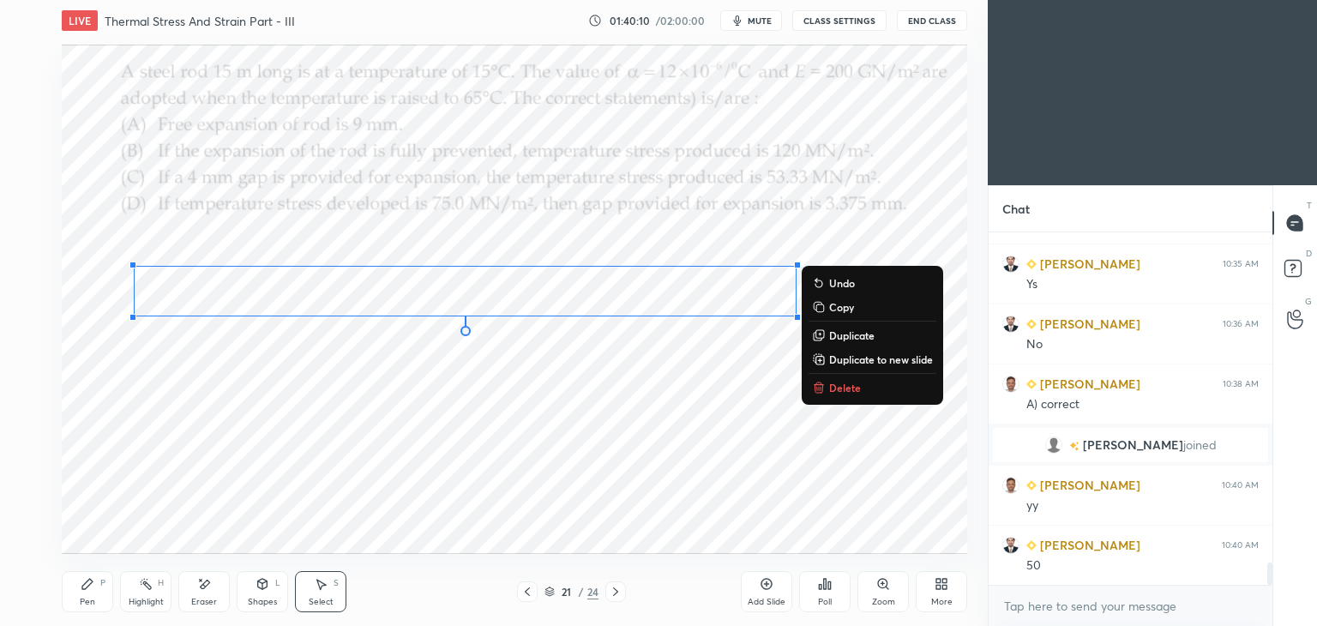
click at [88, 594] on div "Pen P" at bounding box center [87, 591] width 51 height 41
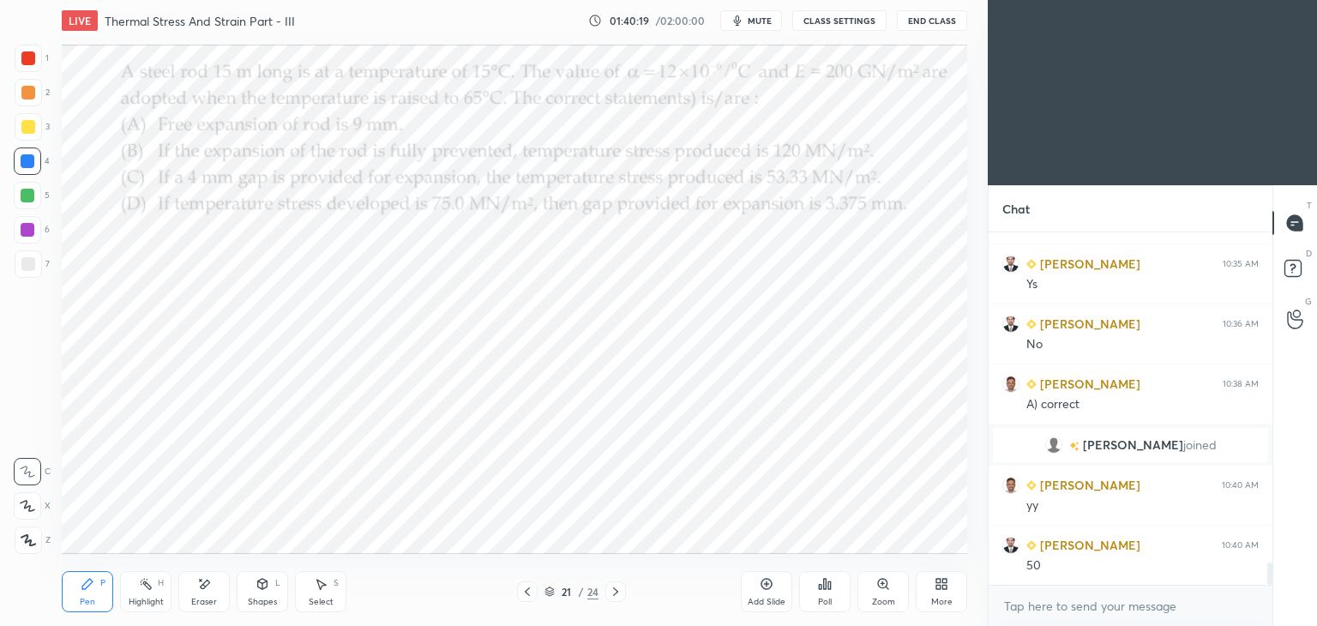
click at [34, 62] on div at bounding box center [28, 58] width 14 height 14
click at [27, 163] on div at bounding box center [28, 161] width 14 height 14
click at [208, 584] on icon at bounding box center [205, 584] width 9 height 9
click at [91, 598] on div "Pen" at bounding box center [87, 602] width 15 height 9
click at [321, 599] on div "Select" at bounding box center [321, 602] width 25 height 9
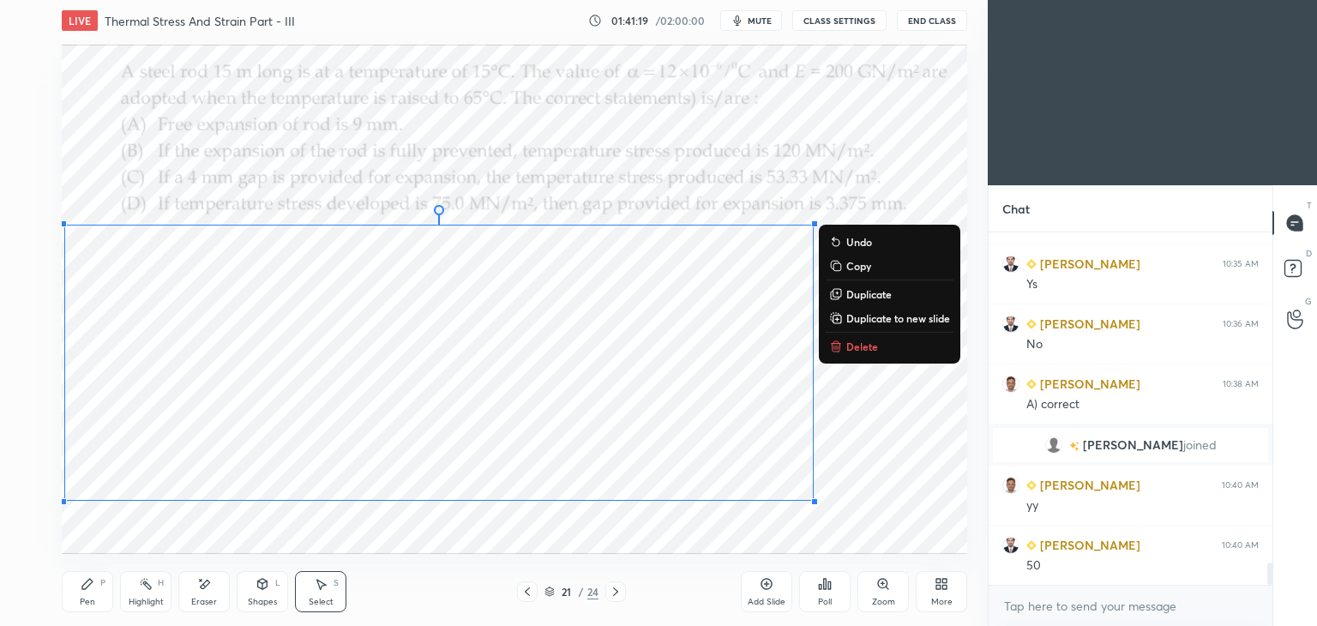
click at [81, 598] on div "Pen" at bounding box center [87, 602] width 15 height 9
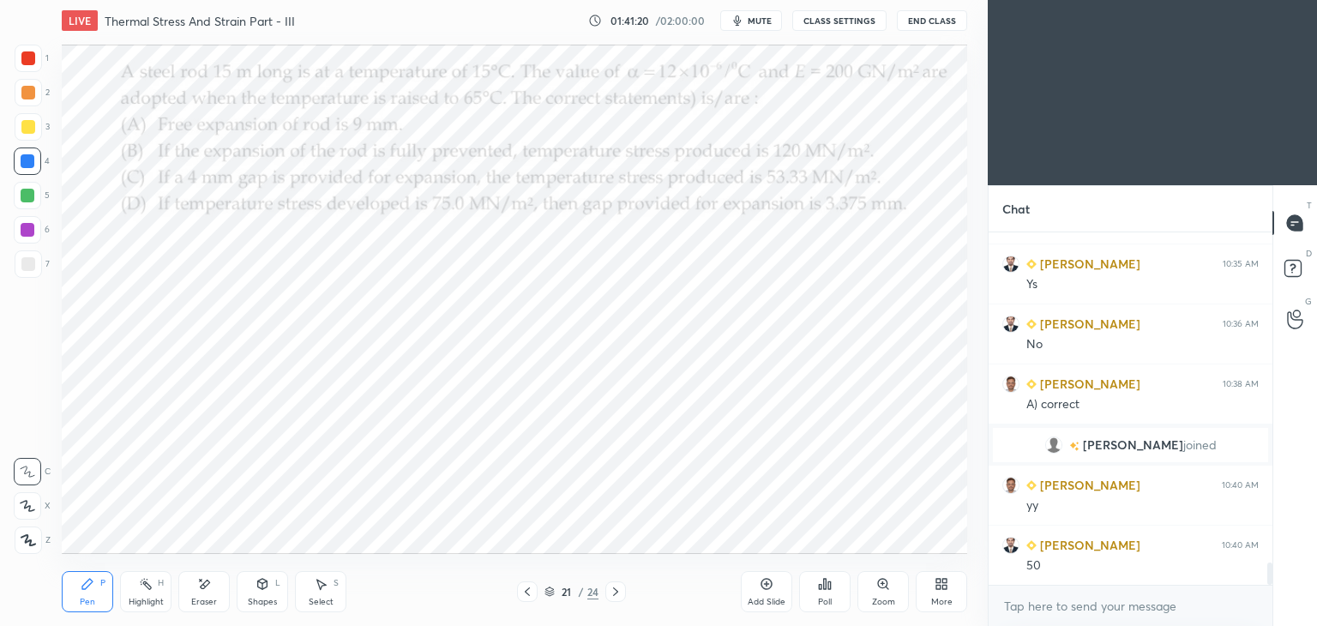
click at [206, 584] on icon at bounding box center [205, 584] width 9 height 9
click at [96, 588] on div "Pen P" at bounding box center [87, 591] width 51 height 41
click at [220, 584] on div "Eraser" at bounding box center [203, 591] width 51 height 41
click at [106, 594] on div "Pen P" at bounding box center [87, 591] width 51 height 41
click at [262, 591] on div "Shapes L" at bounding box center [262, 591] width 51 height 41
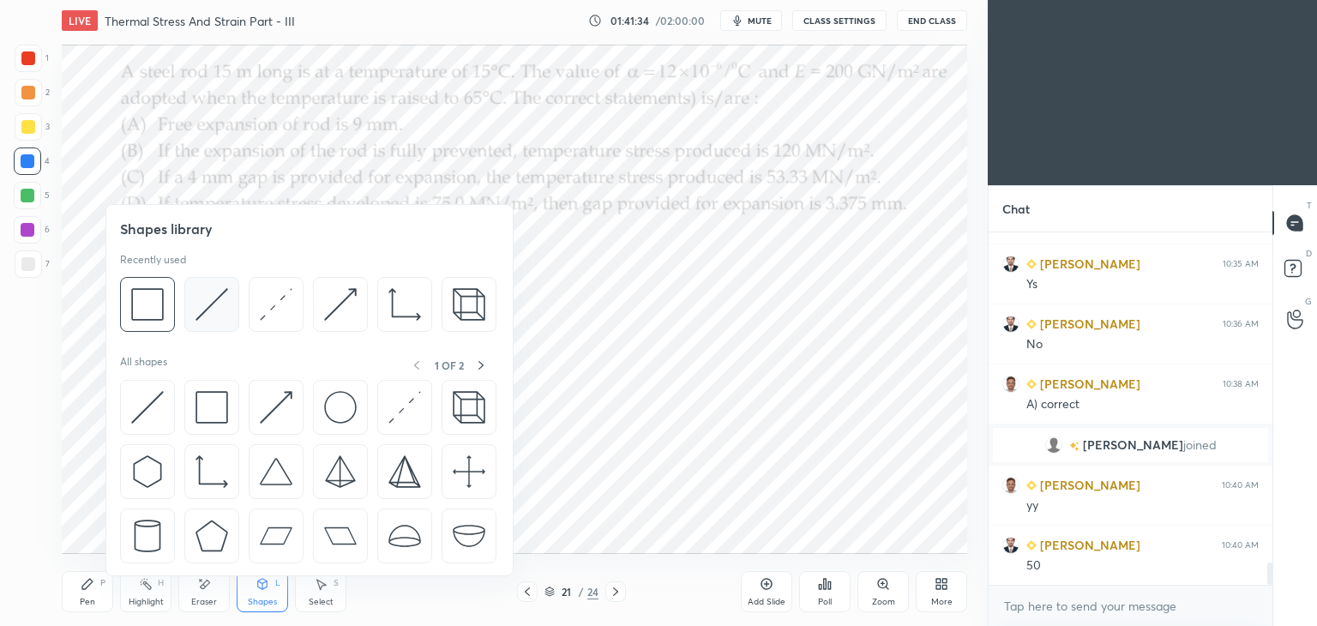
click at [219, 301] on img at bounding box center [212, 304] width 33 height 33
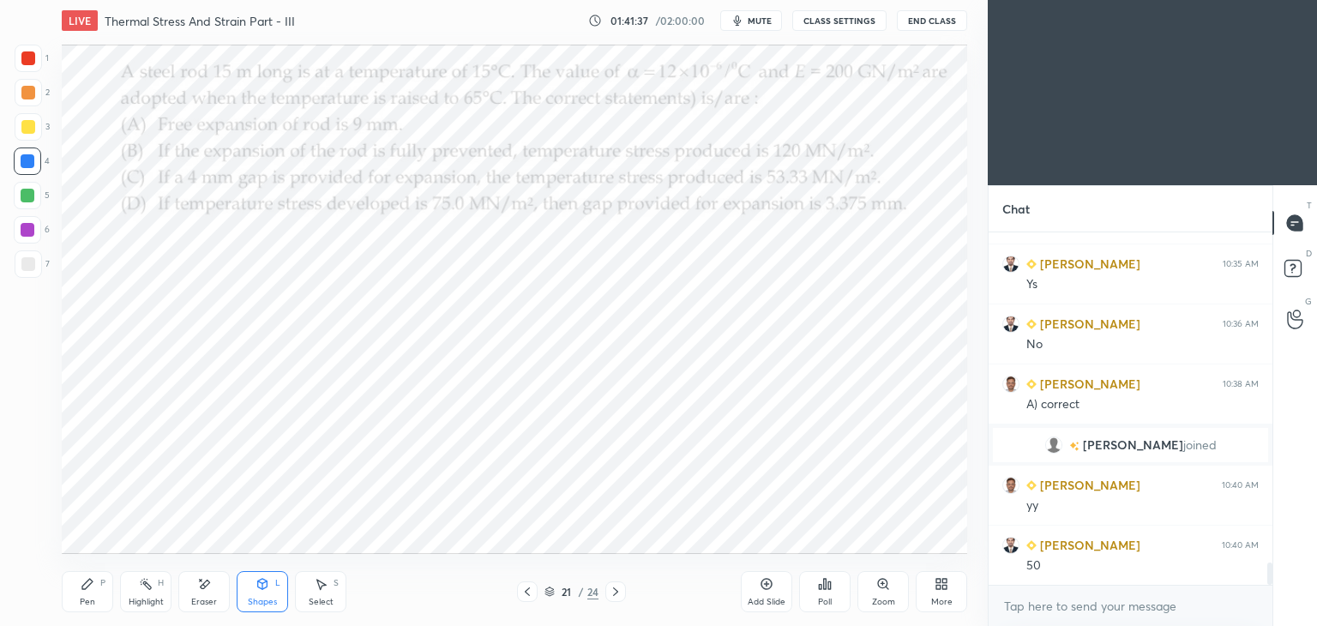
click at [99, 594] on div "Pen P" at bounding box center [87, 591] width 51 height 41
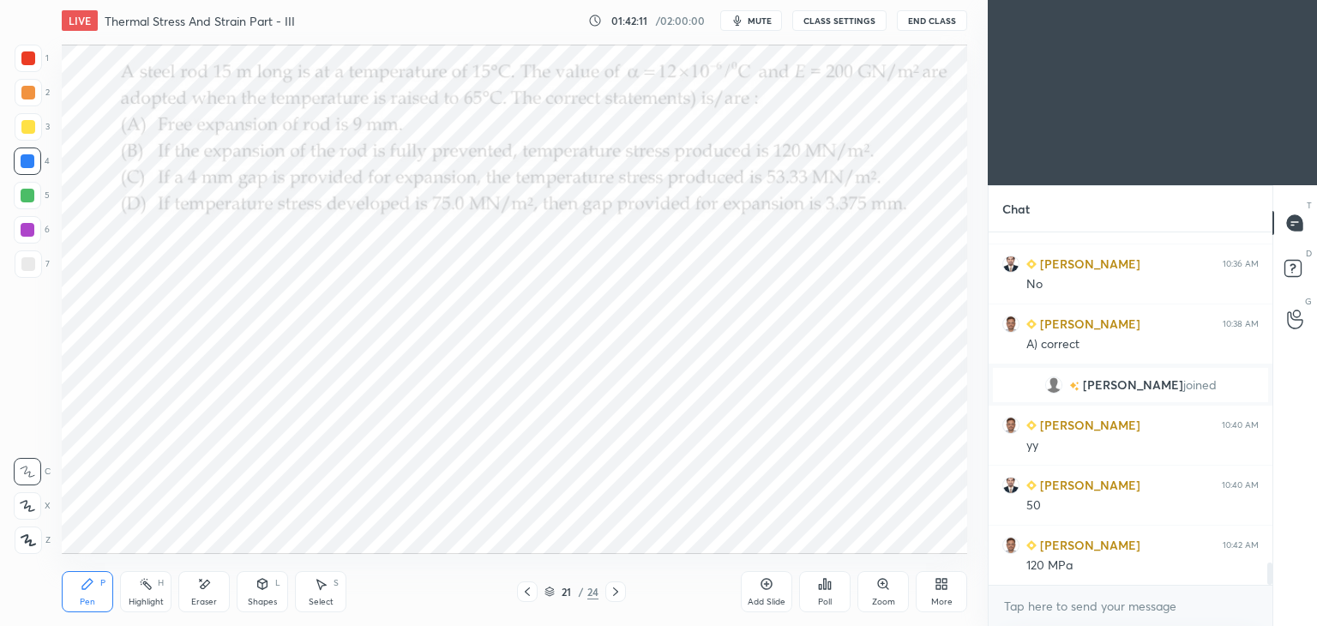
click at [253, 600] on div "Shapes" at bounding box center [262, 602] width 29 height 9
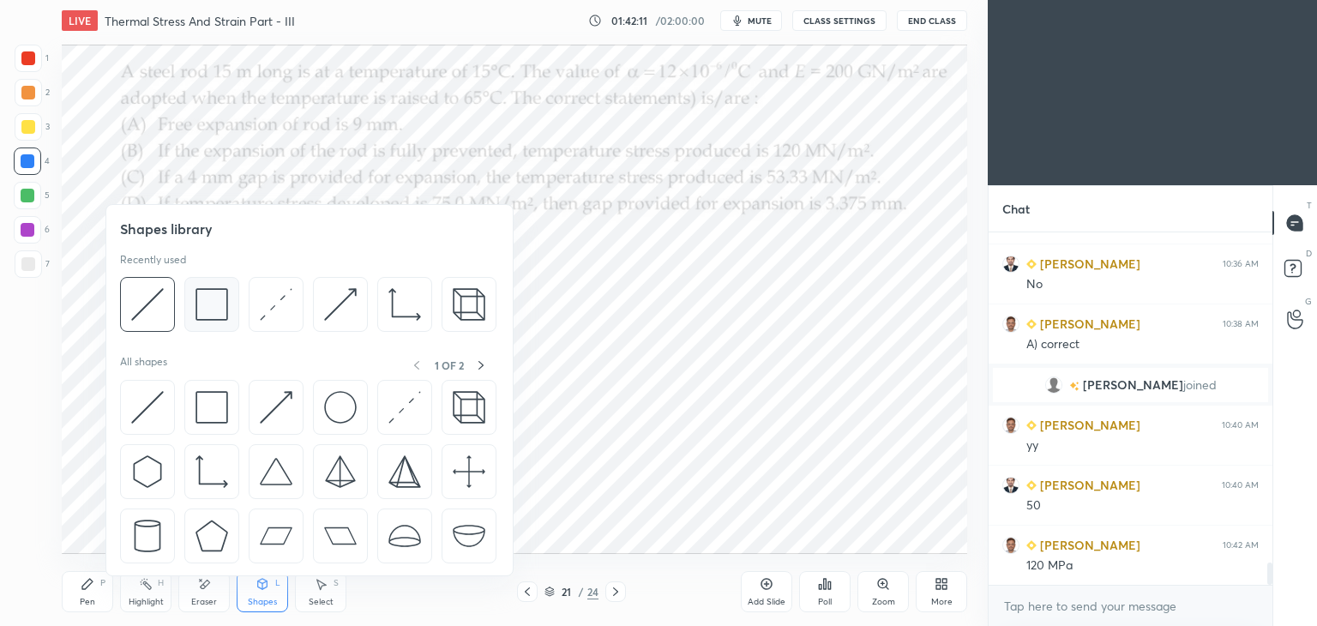
click at [213, 311] on img at bounding box center [212, 304] width 33 height 33
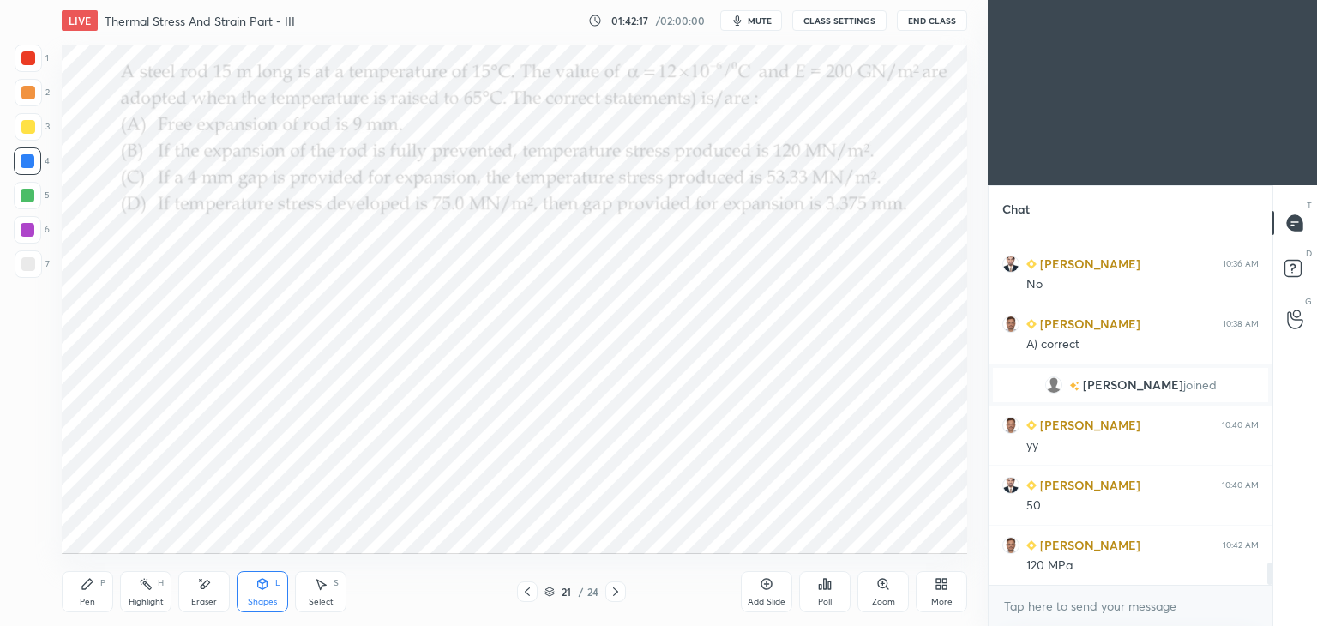
click at [80, 600] on div "Pen" at bounding box center [87, 602] width 15 height 9
click at [31, 60] on div at bounding box center [28, 58] width 14 height 14
click at [768, 596] on div "Add Slide" at bounding box center [766, 591] width 51 height 41
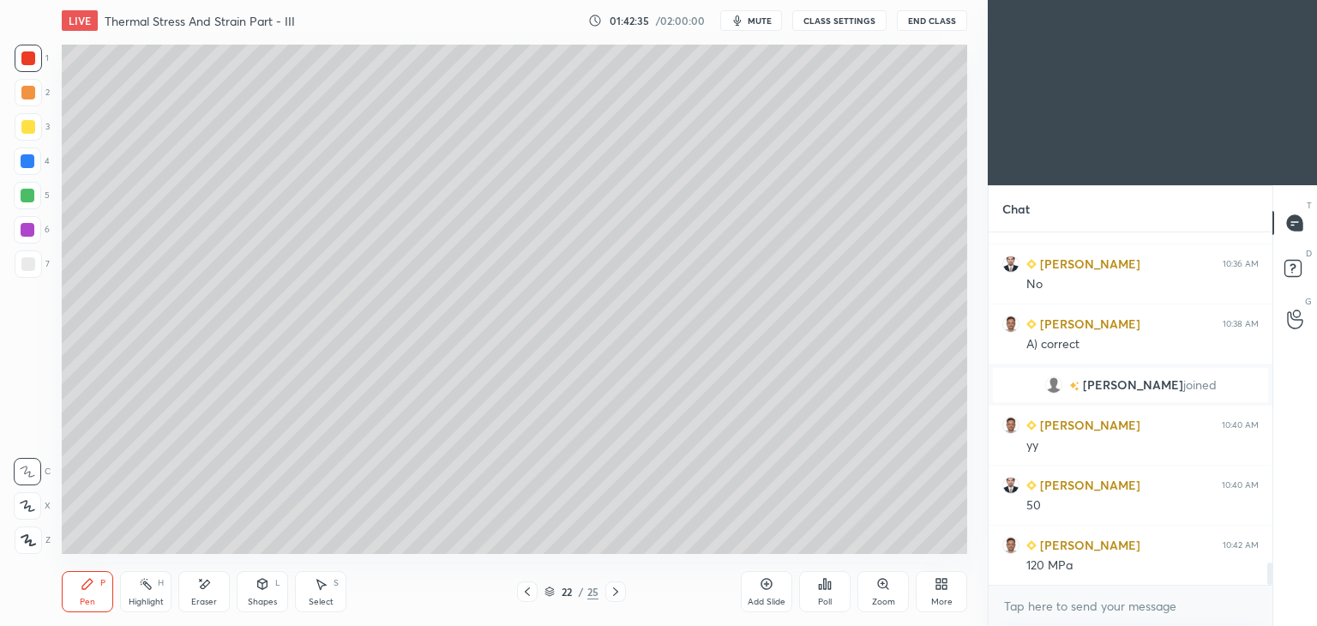
click at [78, 584] on div "Pen P" at bounding box center [87, 591] width 51 height 41
click at [27, 133] on div at bounding box center [28, 127] width 14 height 14
click at [527, 595] on icon at bounding box center [528, 592] width 14 height 14
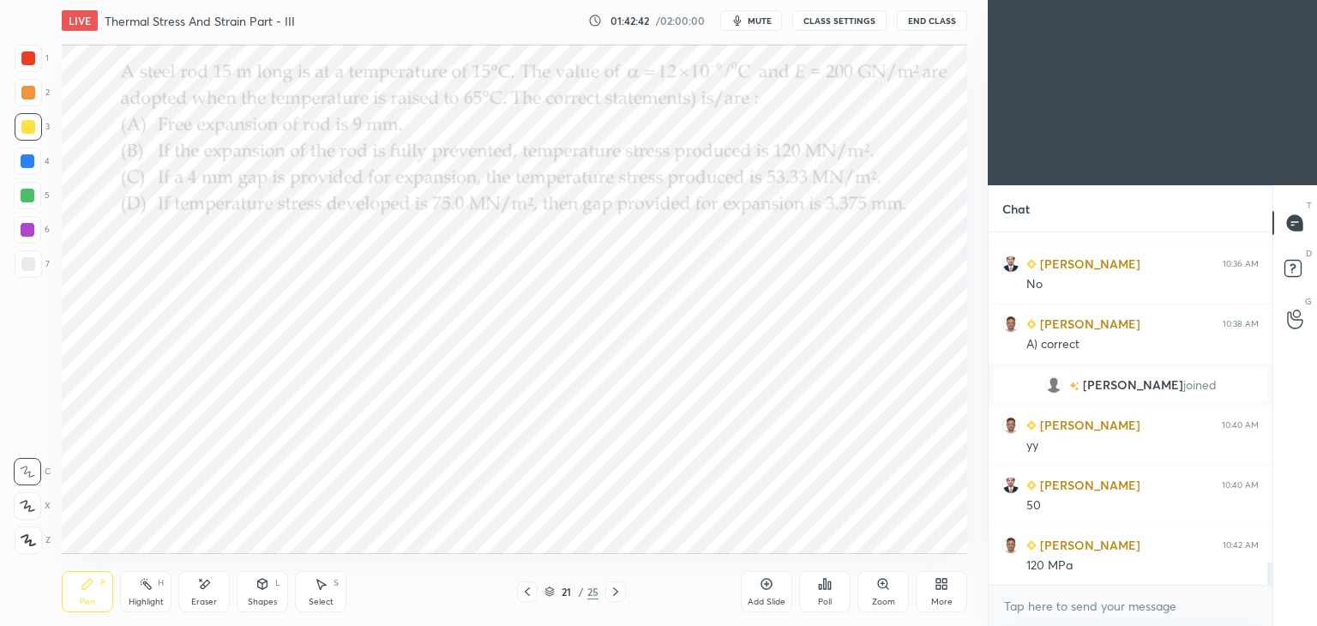
click at [628, 592] on div "21 / 25" at bounding box center [571, 592] width 340 height 21
click at [618, 587] on icon at bounding box center [616, 592] width 14 height 14
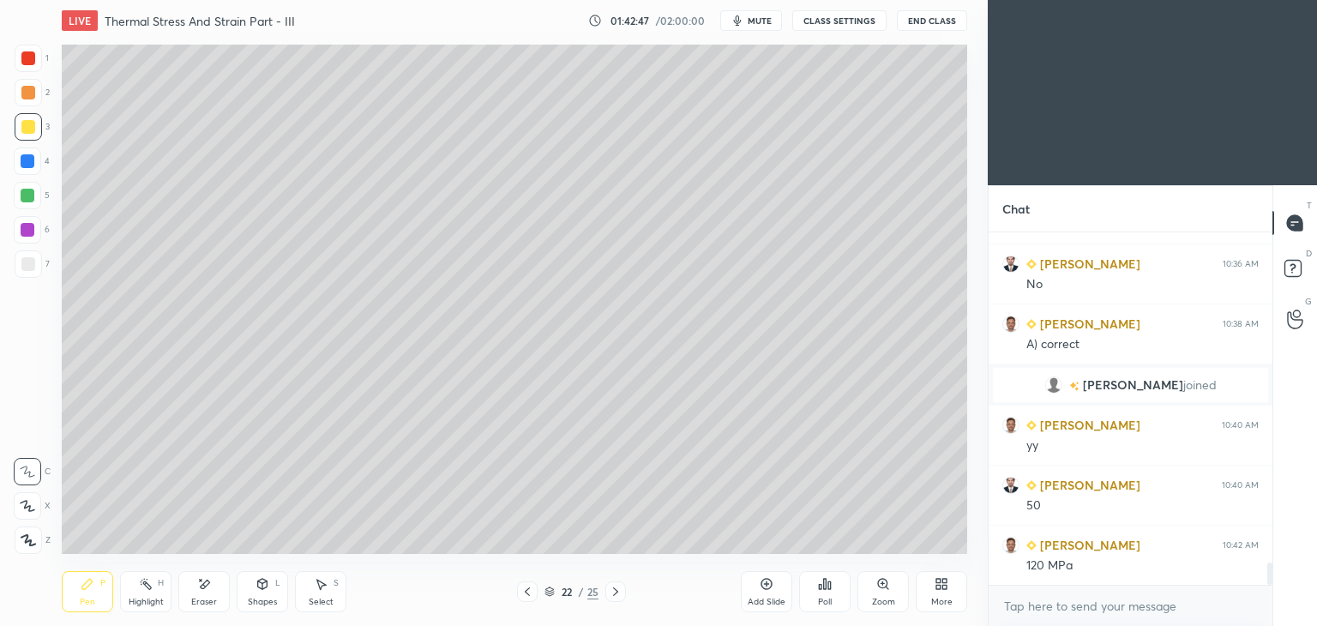
click at [517, 597] on div at bounding box center [527, 592] width 21 height 21
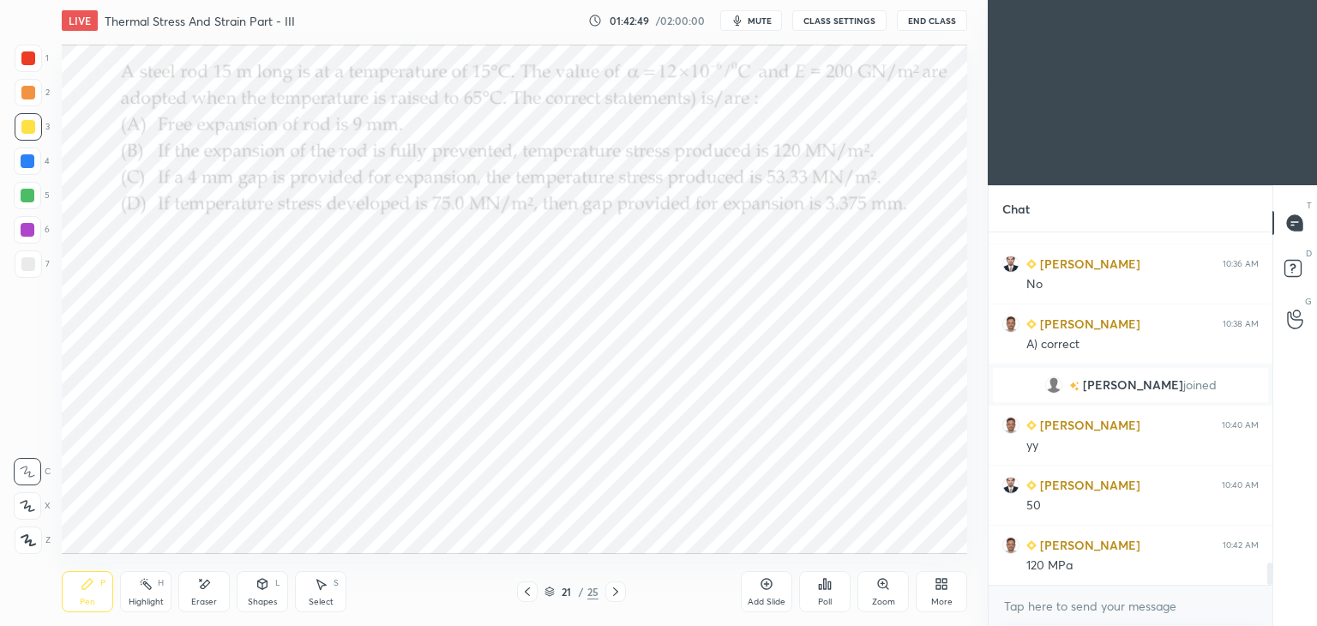
click at [618, 594] on icon at bounding box center [616, 592] width 14 height 14
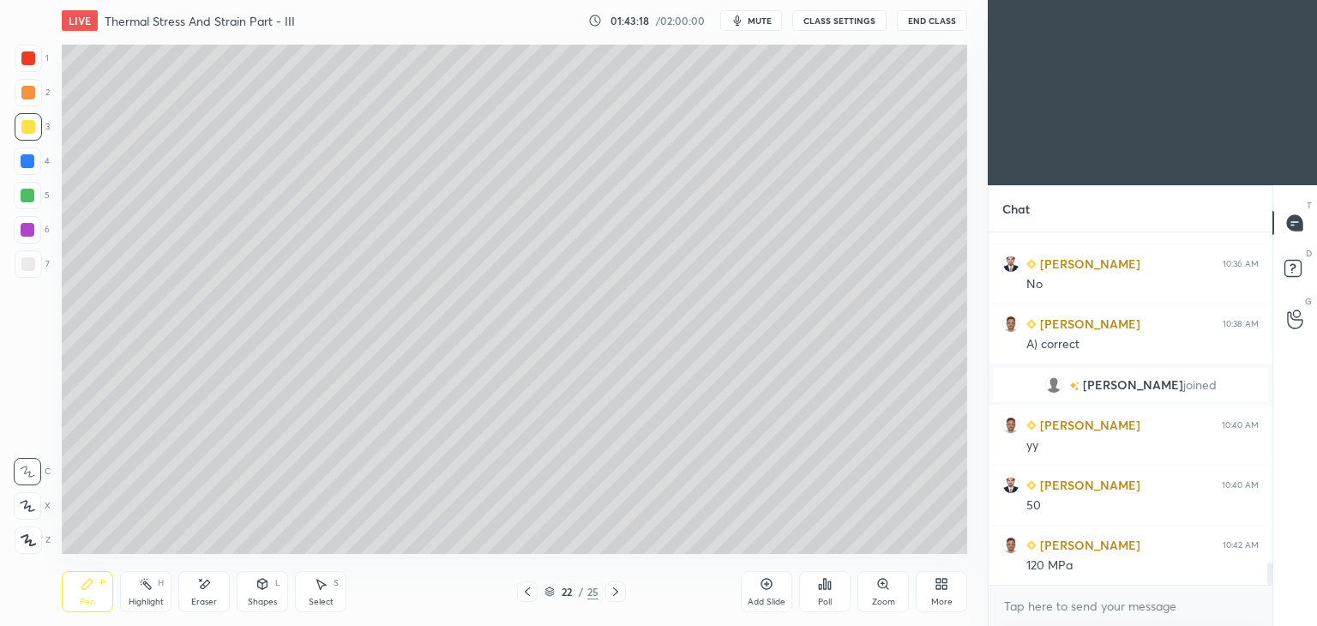
click at [527, 591] on icon at bounding box center [528, 592] width 14 height 14
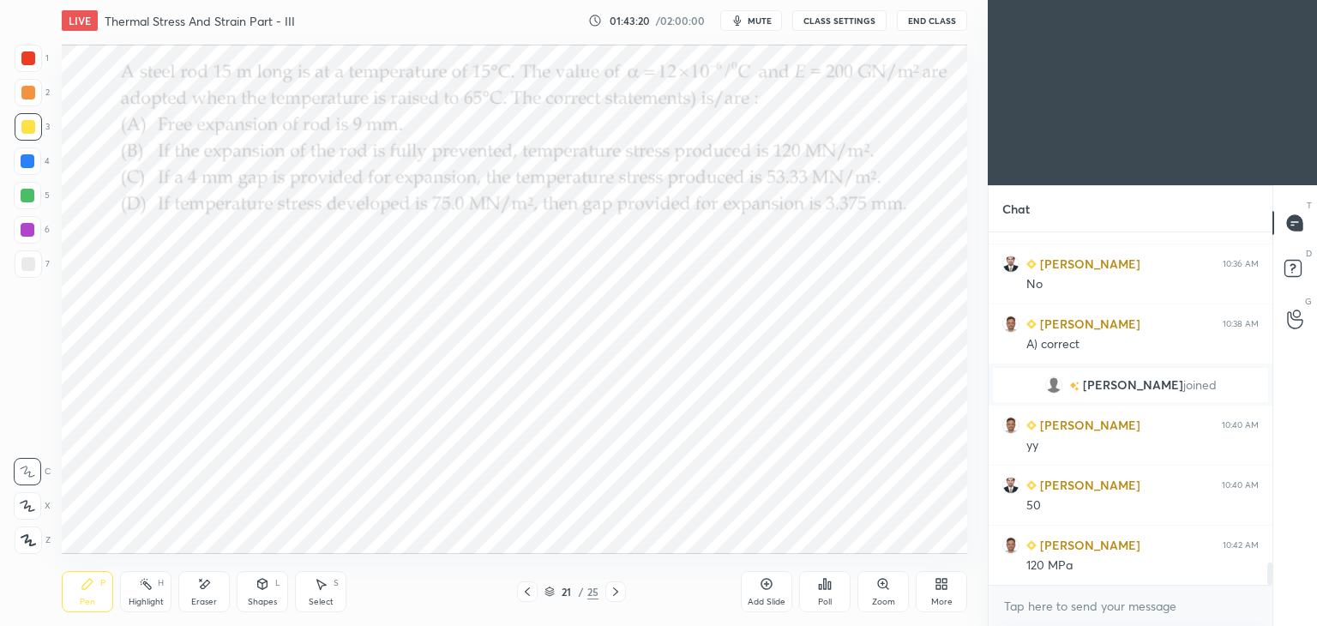
click at [623, 594] on div at bounding box center [616, 592] width 21 height 21
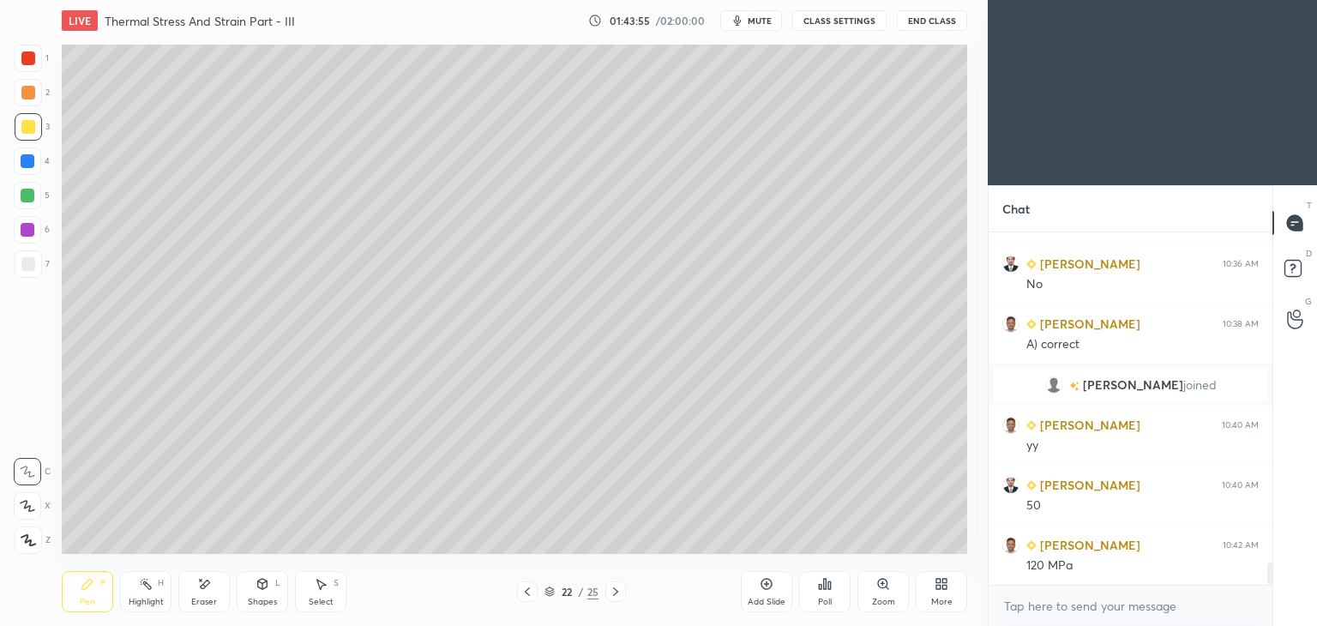
click at [527, 597] on icon at bounding box center [528, 592] width 14 height 14
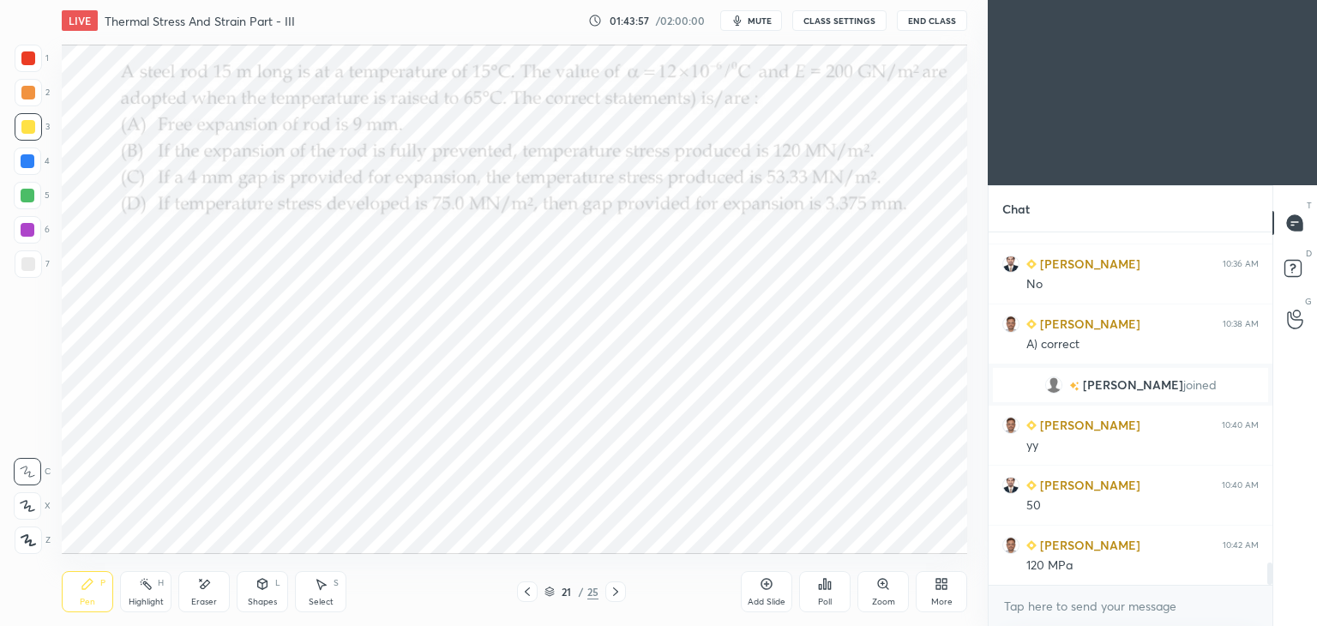
click at [618, 600] on div at bounding box center [616, 592] width 21 height 21
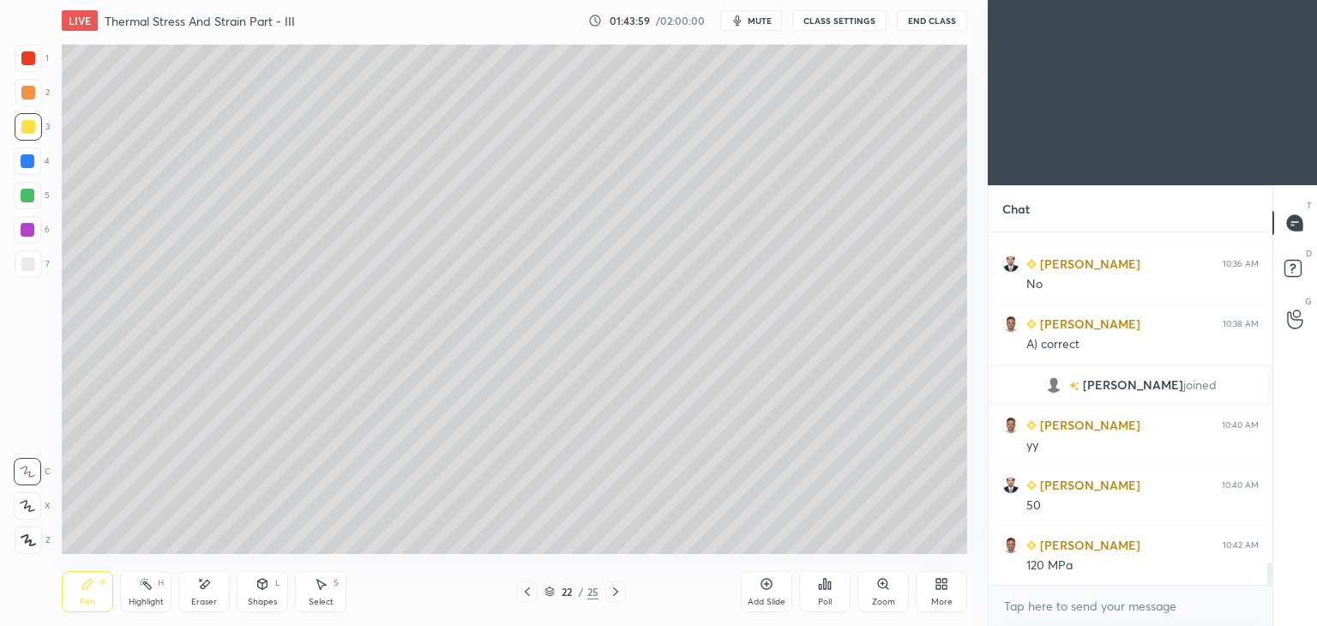
click at [523, 589] on icon at bounding box center [528, 592] width 14 height 14
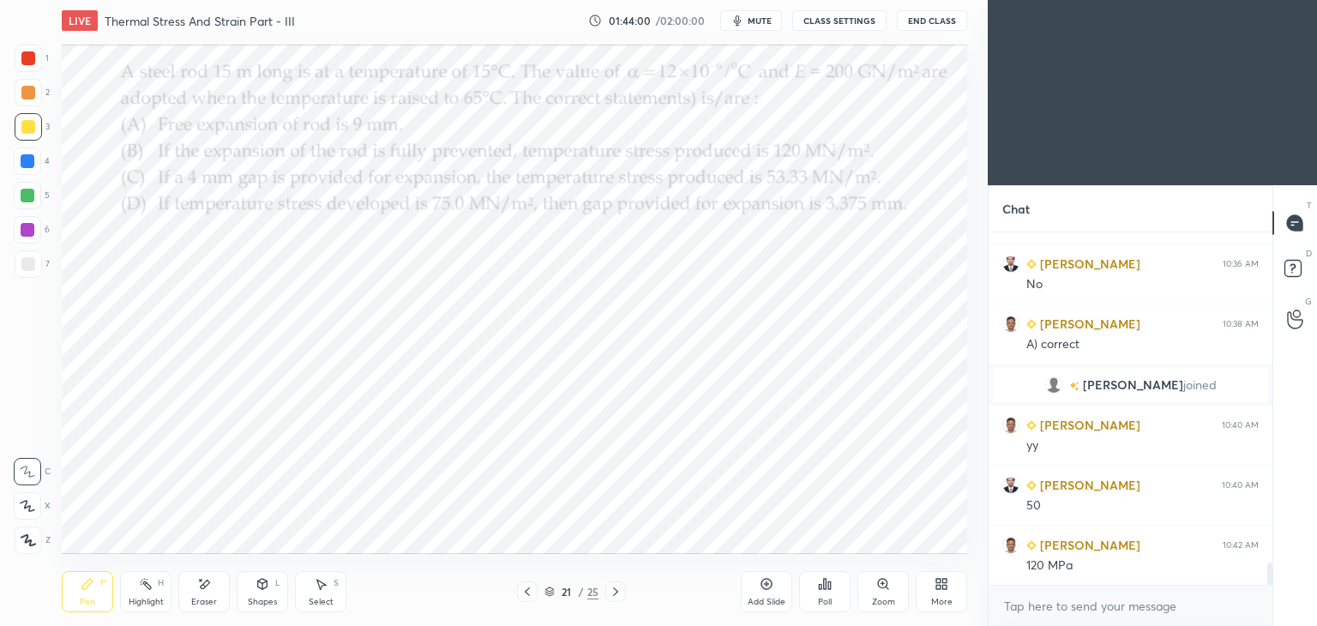
click at [25, 59] on div at bounding box center [28, 58] width 14 height 14
click at [609, 594] on icon at bounding box center [616, 592] width 14 height 14
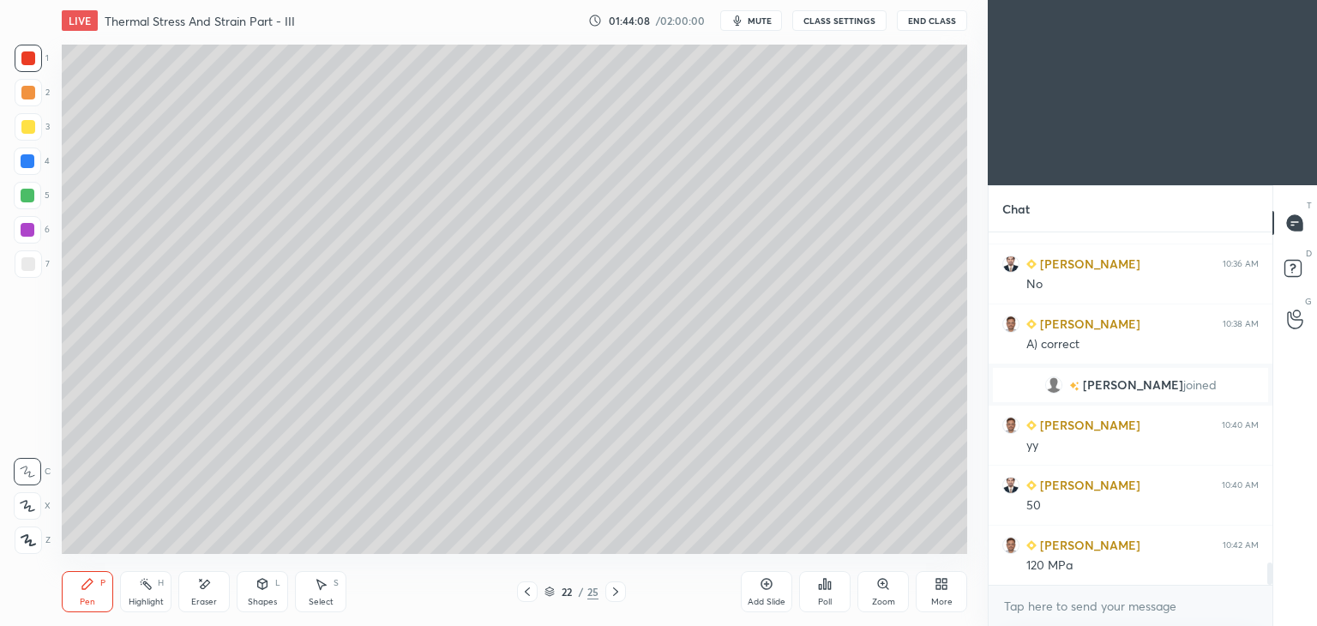
click at [328, 584] on div "Select S" at bounding box center [320, 591] width 51 height 41
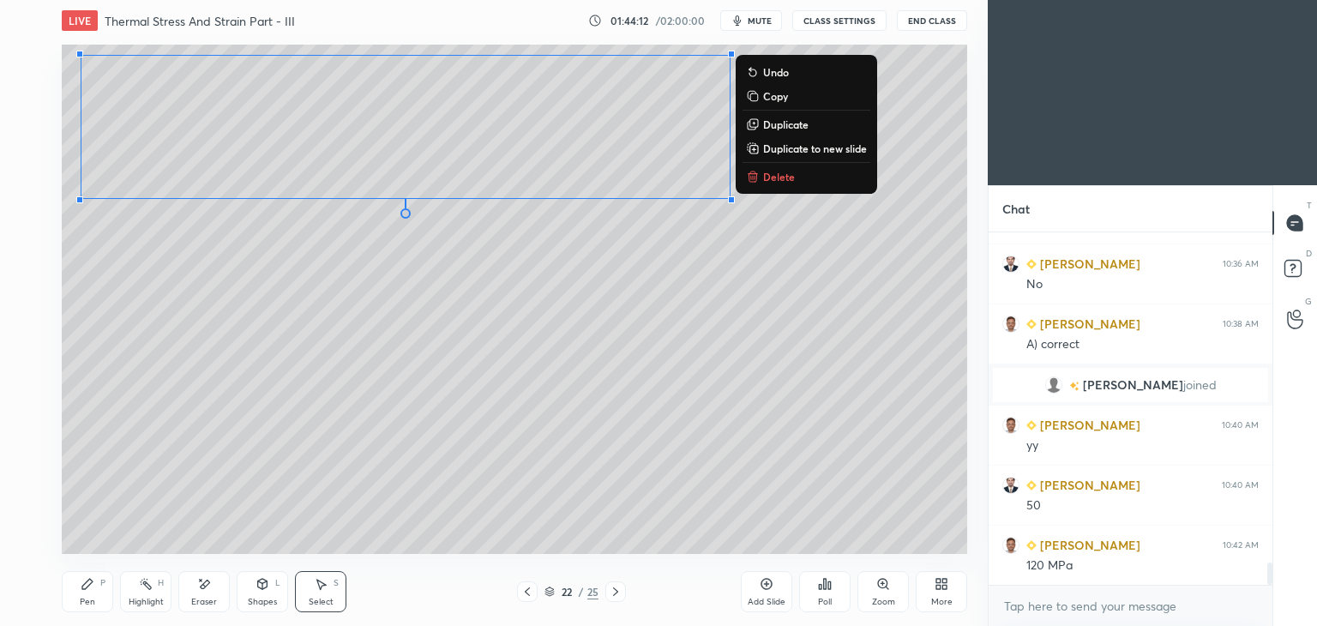
click at [89, 591] on icon at bounding box center [88, 584] width 14 height 14
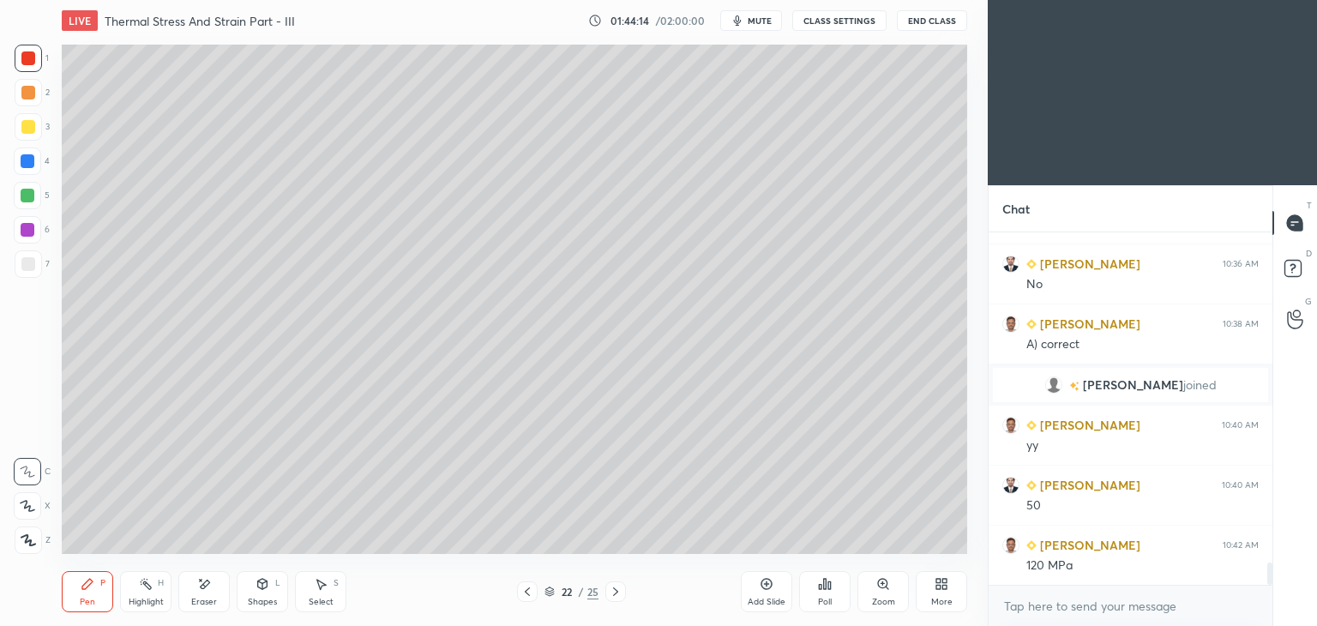
click at [26, 128] on div at bounding box center [28, 127] width 14 height 14
click at [517, 594] on div at bounding box center [527, 592] width 21 height 21
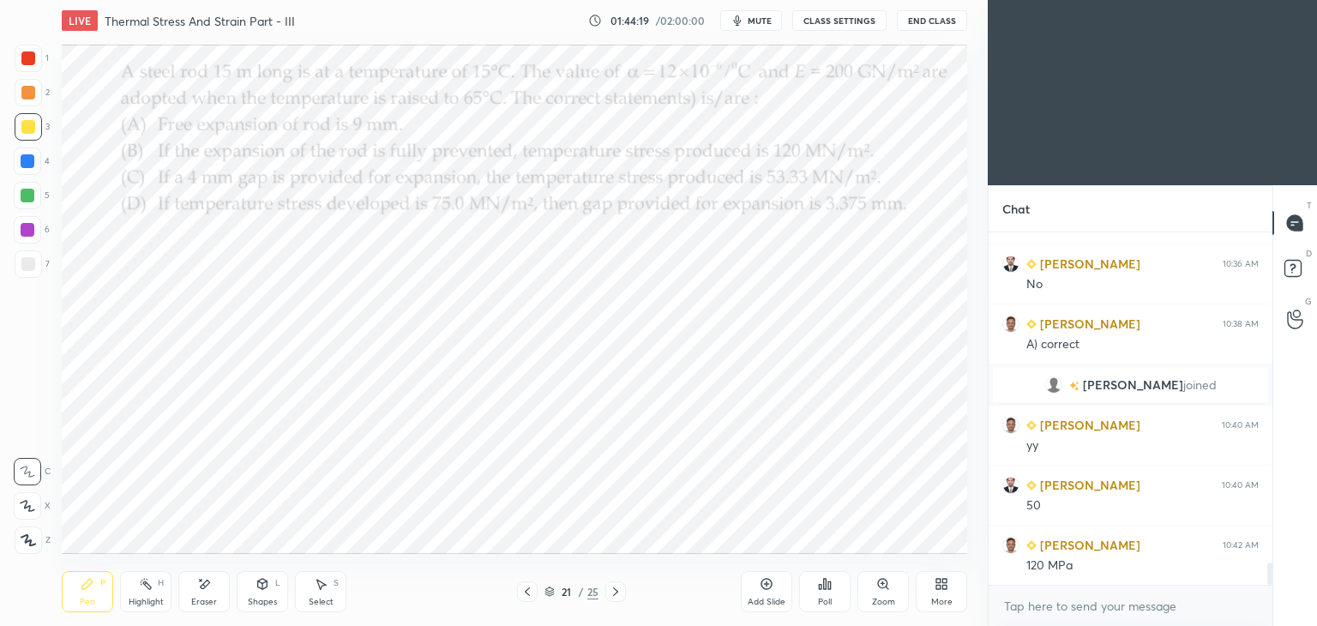
click at [609, 591] on icon at bounding box center [616, 592] width 14 height 14
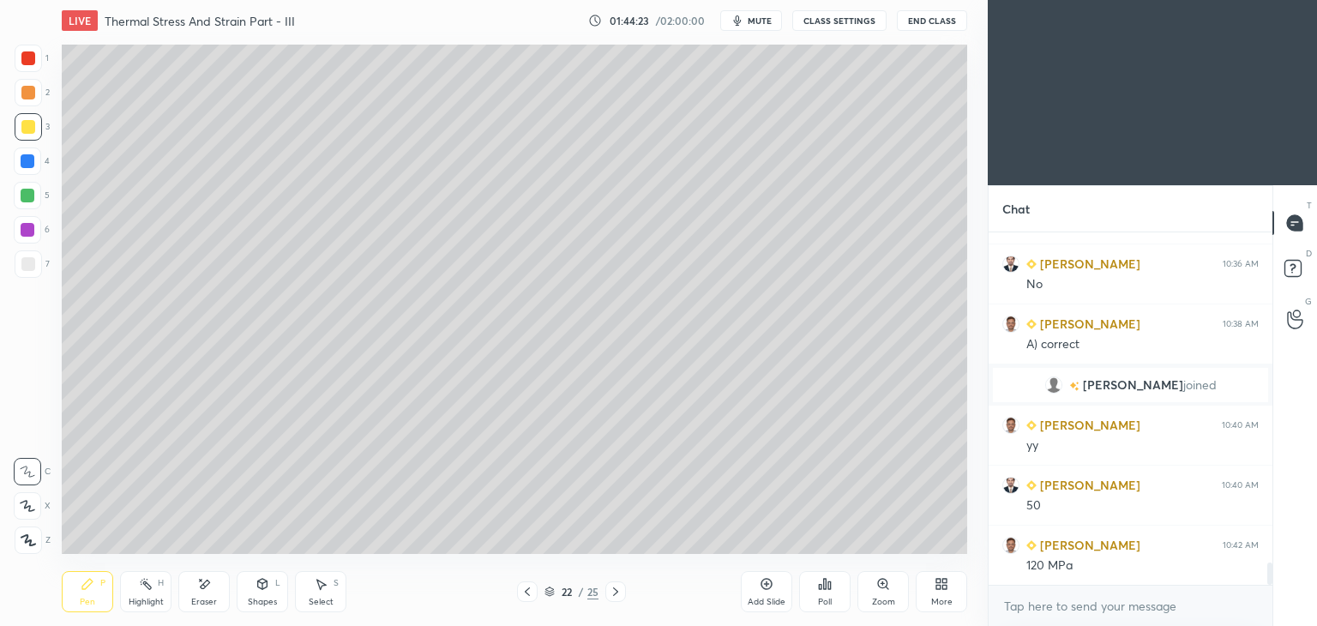
click at [528, 591] on icon at bounding box center [528, 592] width 14 height 14
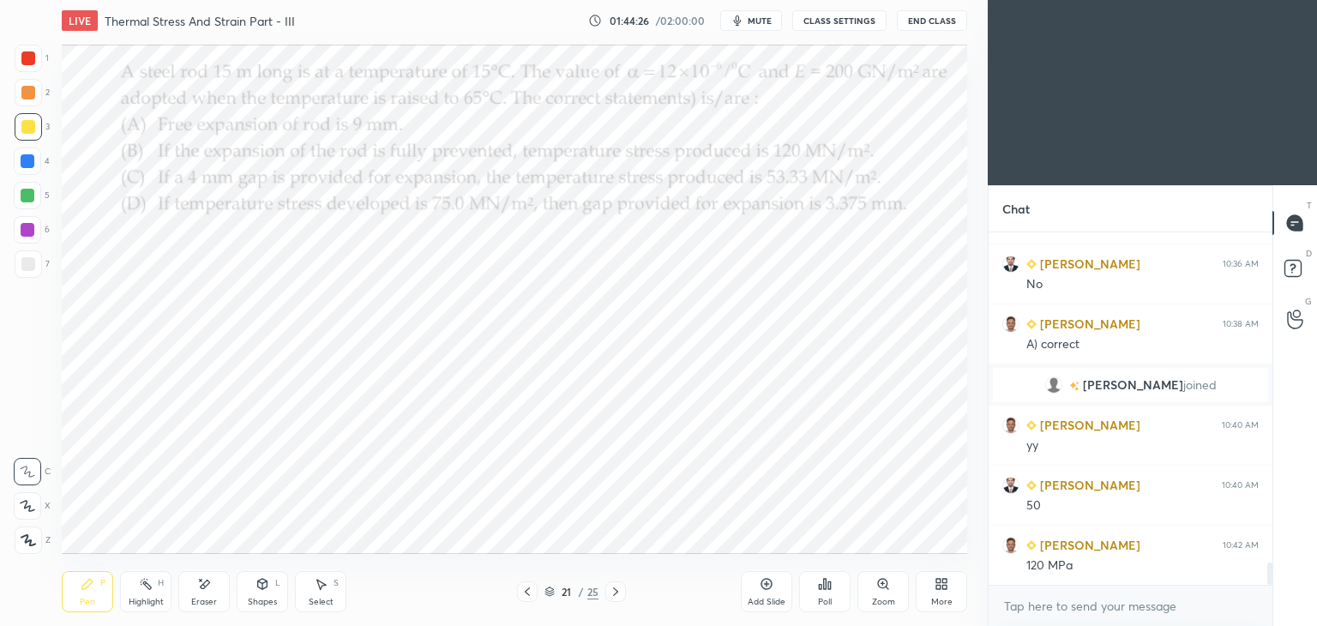
click at [618, 595] on icon at bounding box center [616, 592] width 14 height 14
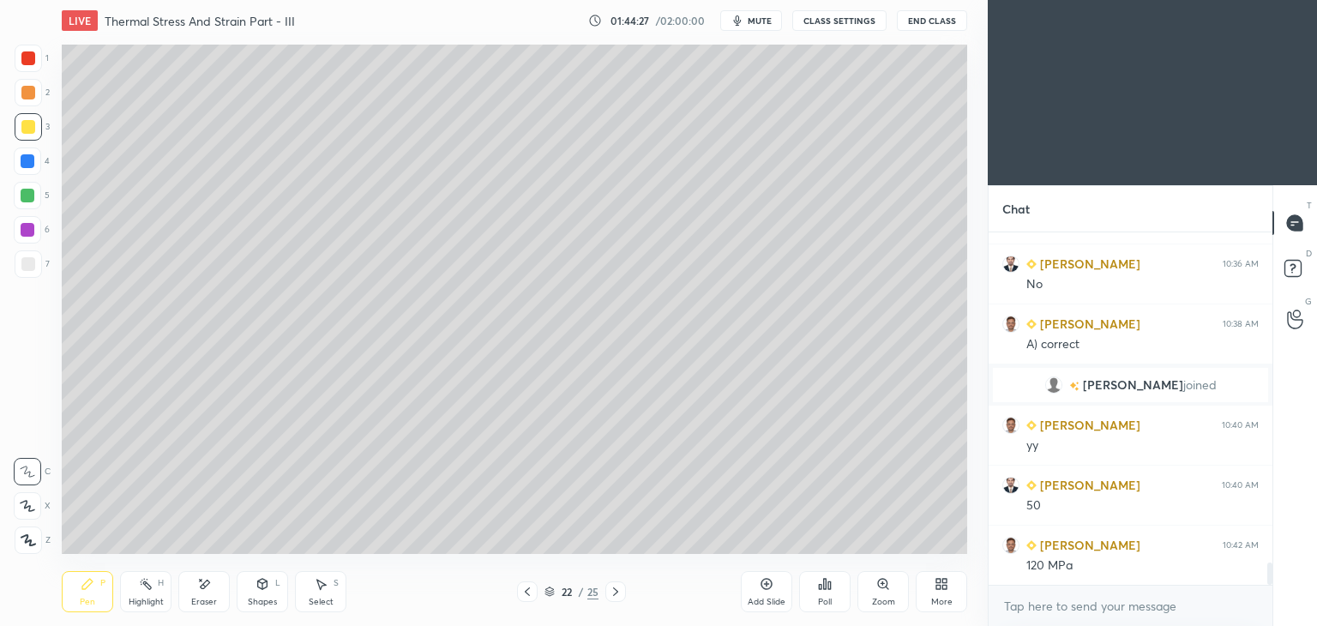
click at [94, 594] on div "Pen P" at bounding box center [87, 591] width 51 height 41
click at [533, 595] on div at bounding box center [527, 592] width 21 height 21
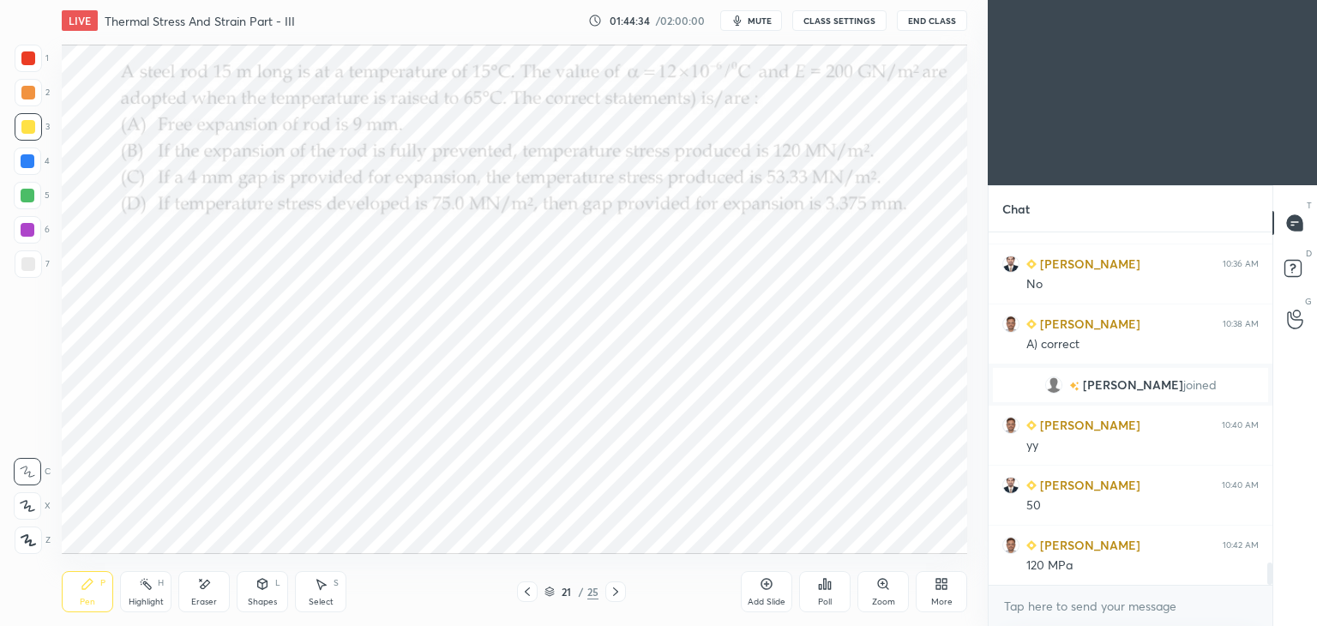
click at [609, 594] on icon at bounding box center [616, 592] width 14 height 14
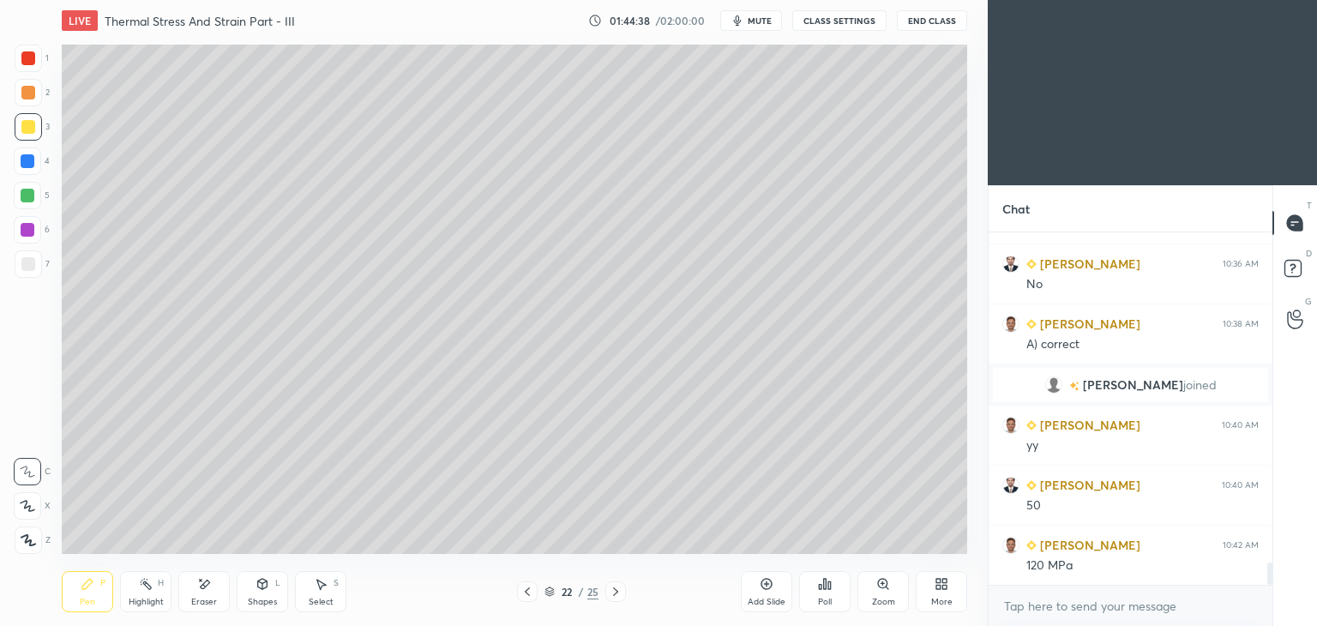
click at [528, 595] on icon at bounding box center [527, 592] width 5 height 9
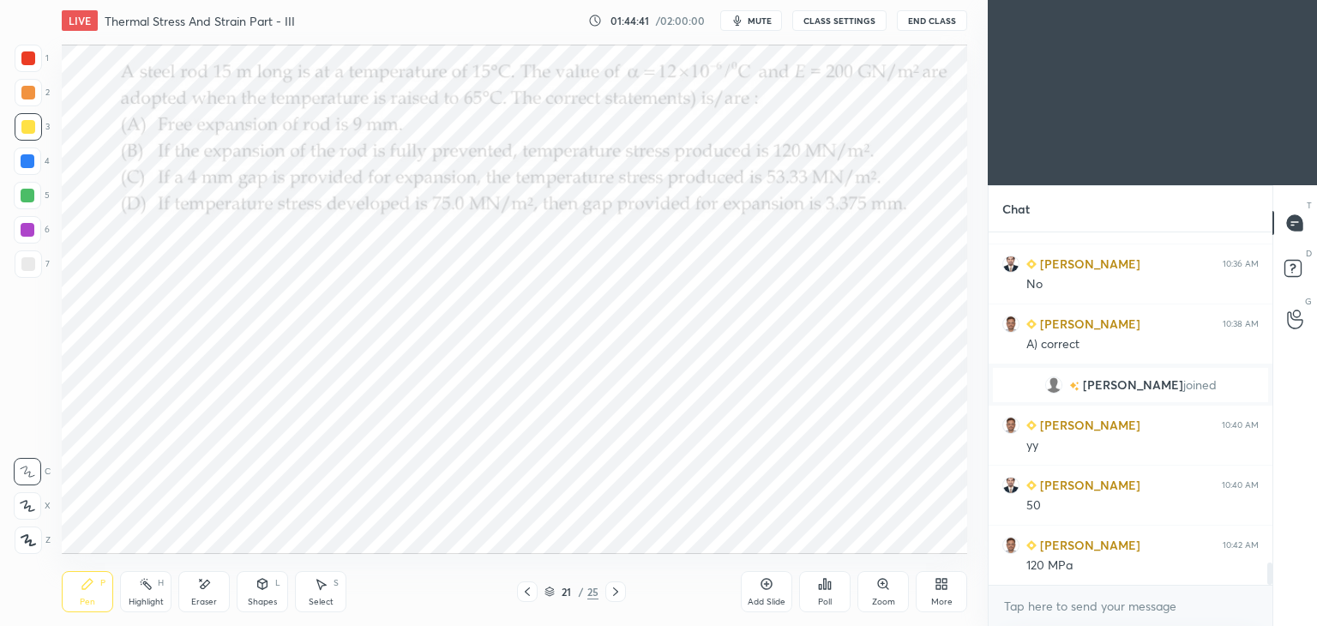
click at [618, 593] on icon at bounding box center [616, 592] width 14 height 14
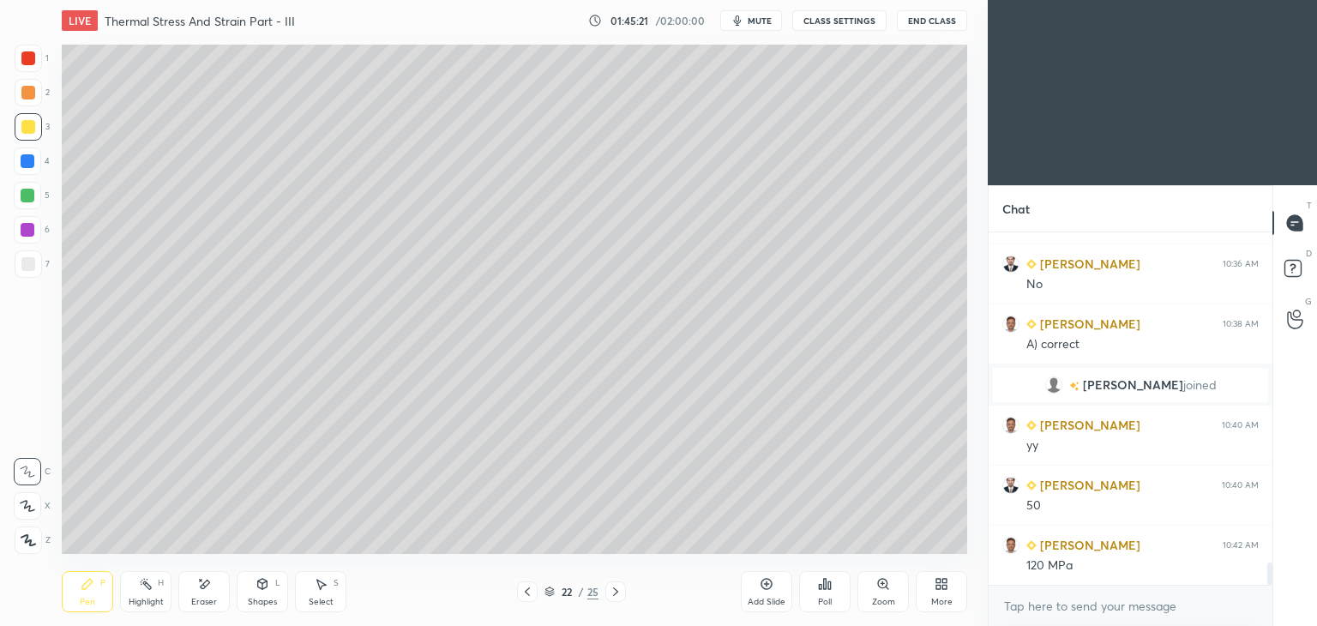
click at [526, 593] on icon at bounding box center [527, 592] width 5 height 9
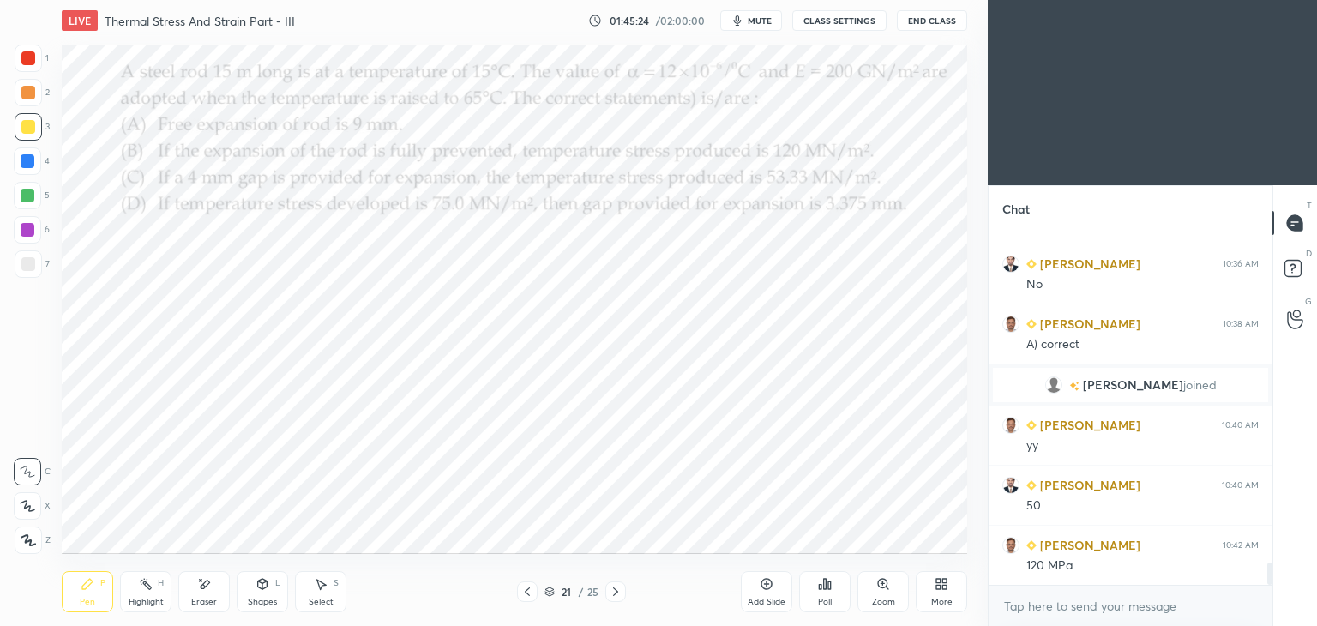
click at [34, 52] on div at bounding box center [28, 58] width 27 height 27
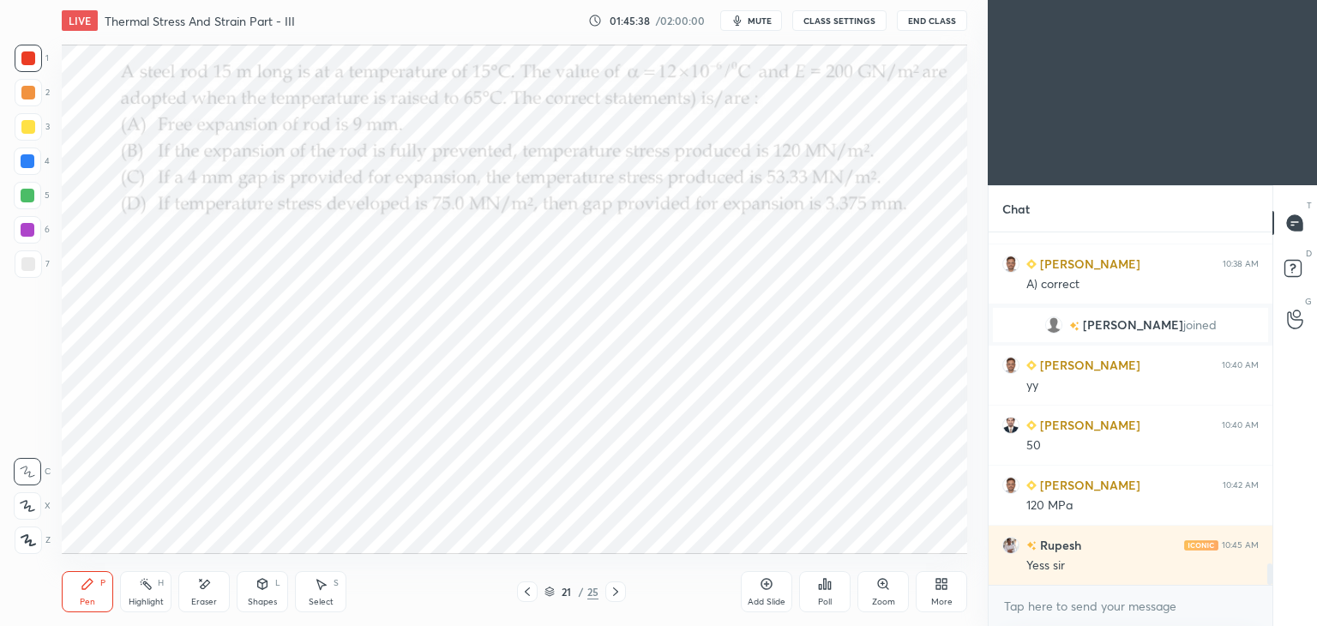
scroll to position [5415, 0]
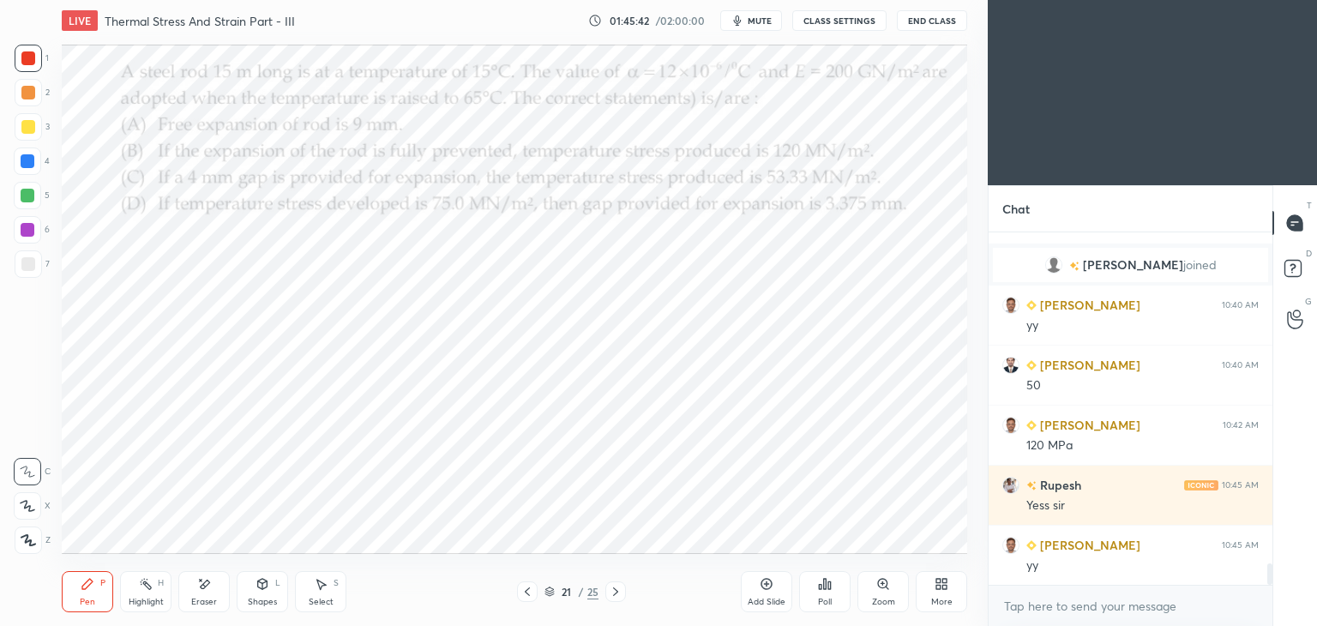
click at [613, 593] on icon at bounding box center [616, 592] width 14 height 14
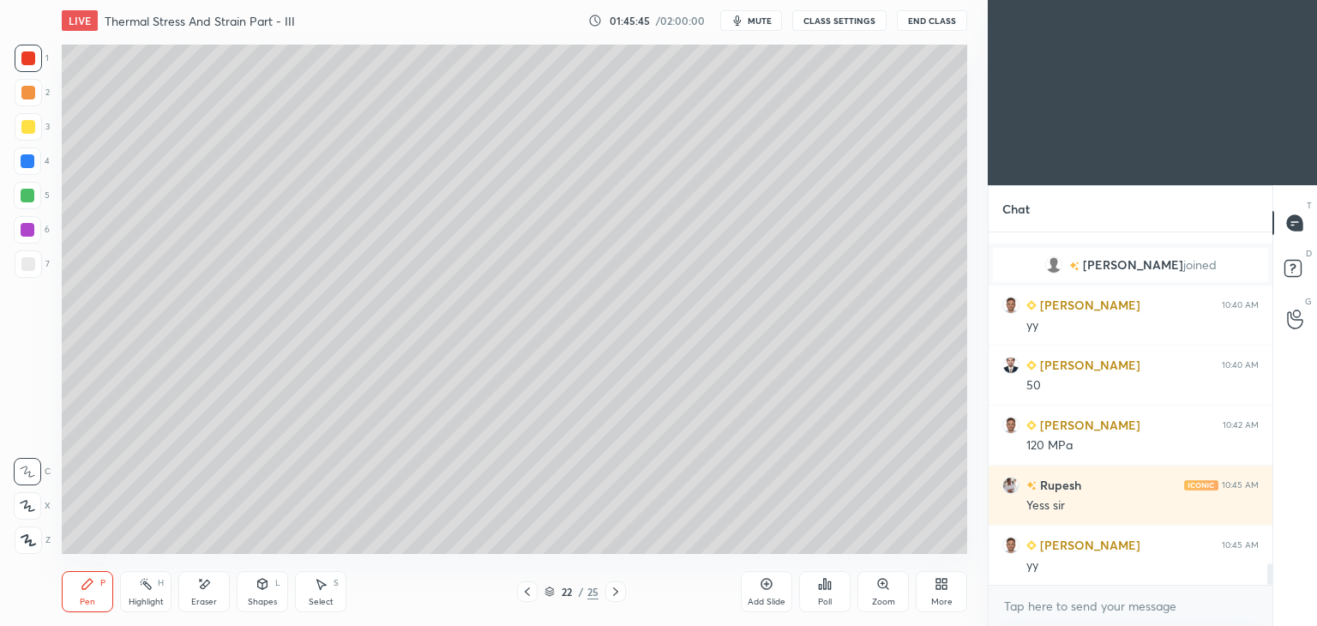
click at [611, 590] on icon at bounding box center [616, 592] width 14 height 14
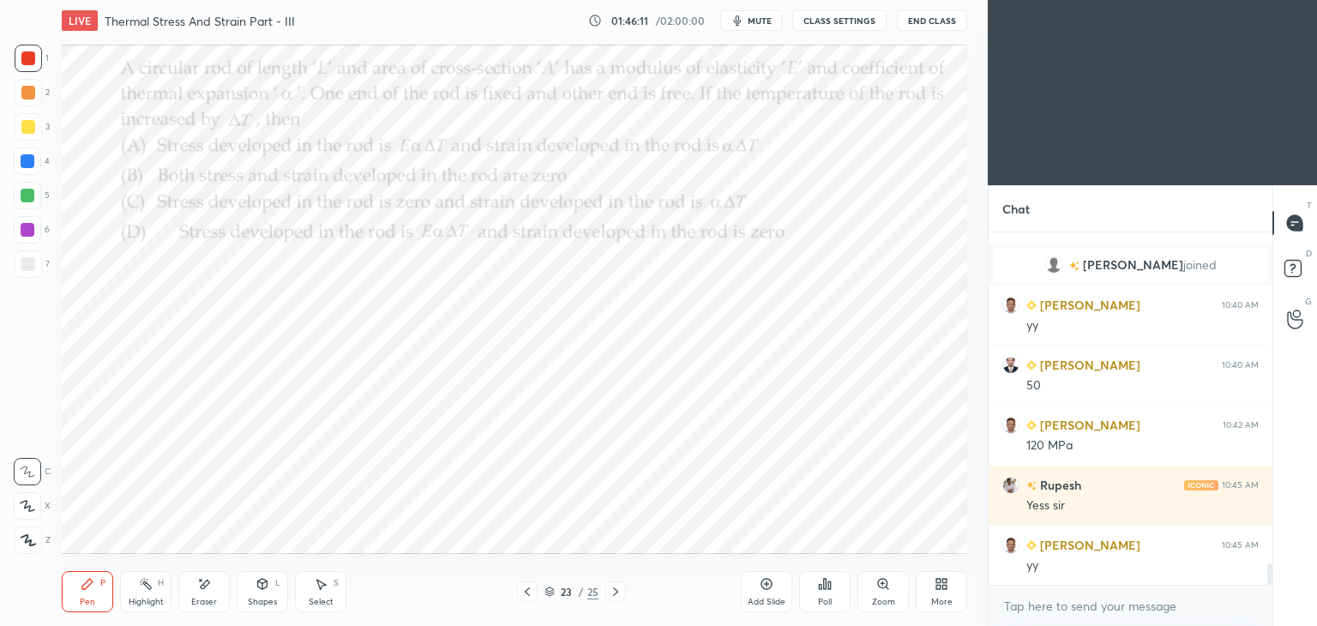
click at [827, 598] on div "Poll" at bounding box center [825, 602] width 14 height 9
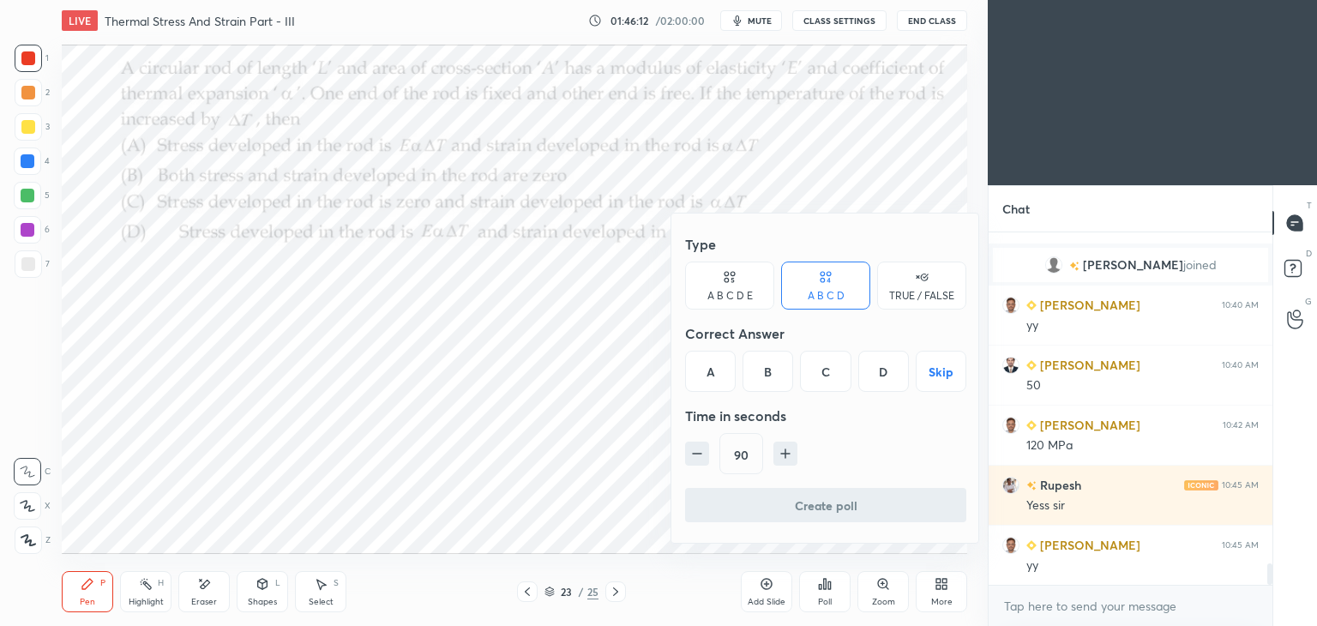
click at [823, 377] on div "C" at bounding box center [825, 371] width 51 height 41
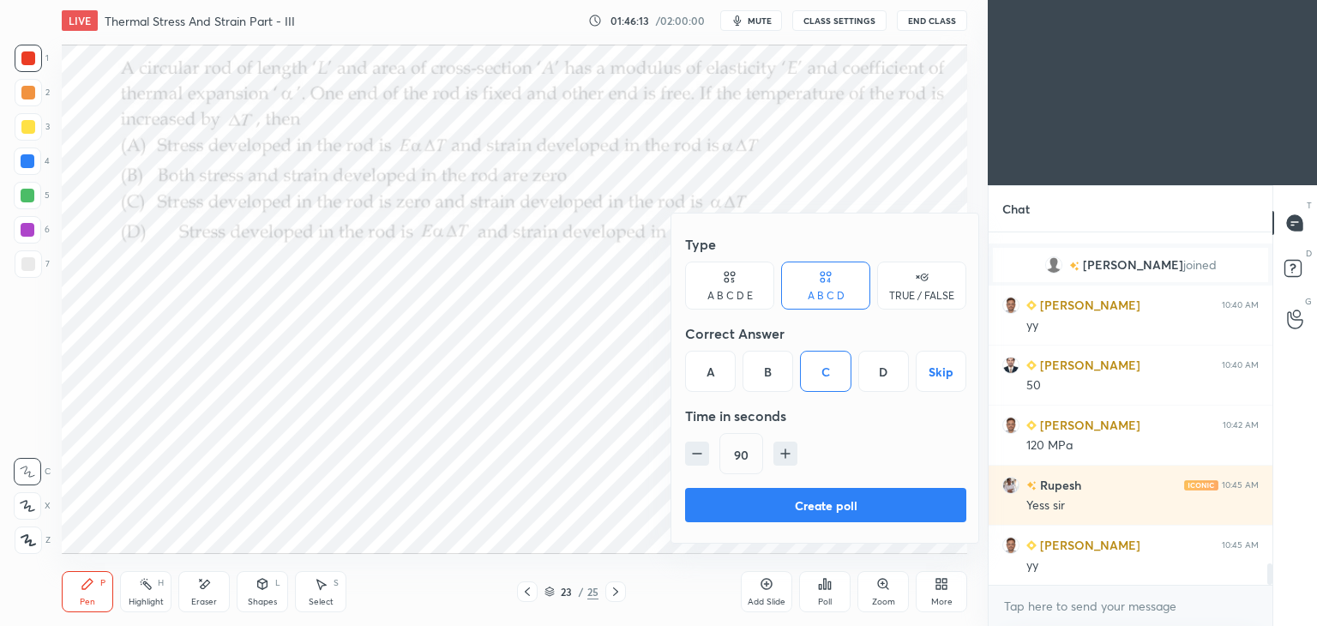
click at [694, 455] on icon "button" at bounding box center [697, 453] width 17 height 17
type input "75"
click at [851, 511] on button "Create poll" at bounding box center [825, 505] width 281 height 34
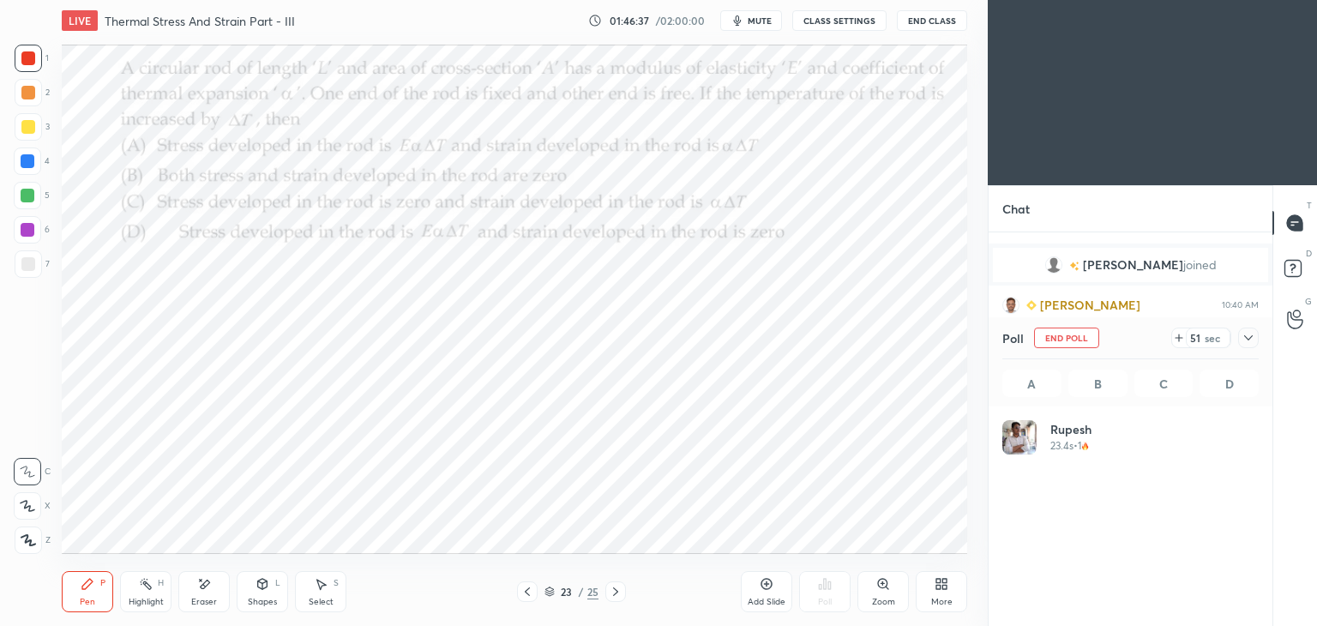
scroll to position [5, 5]
click at [261, 596] on div "Shapes L" at bounding box center [262, 591] width 51 height 41
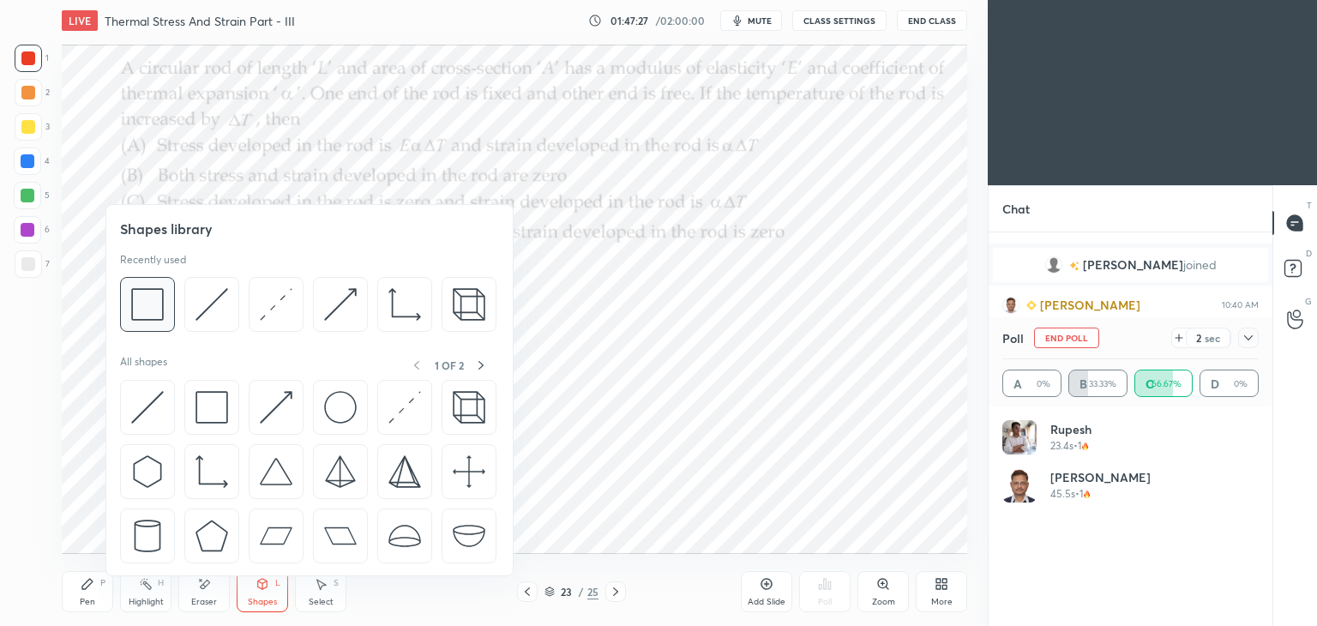
click at [154, 306] on img at bounding box center [147, 304] width 33 height 33
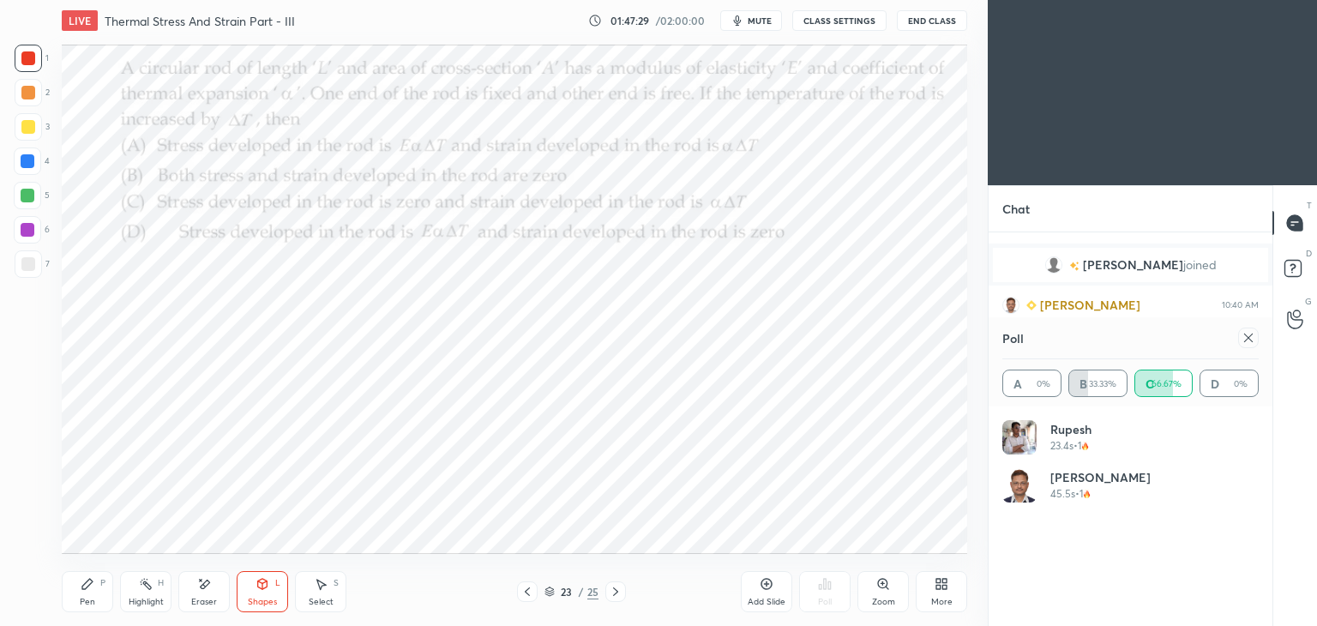
click at [96, 597] on div "Pen P" at bounding box center [87, 591] width 51 height 41
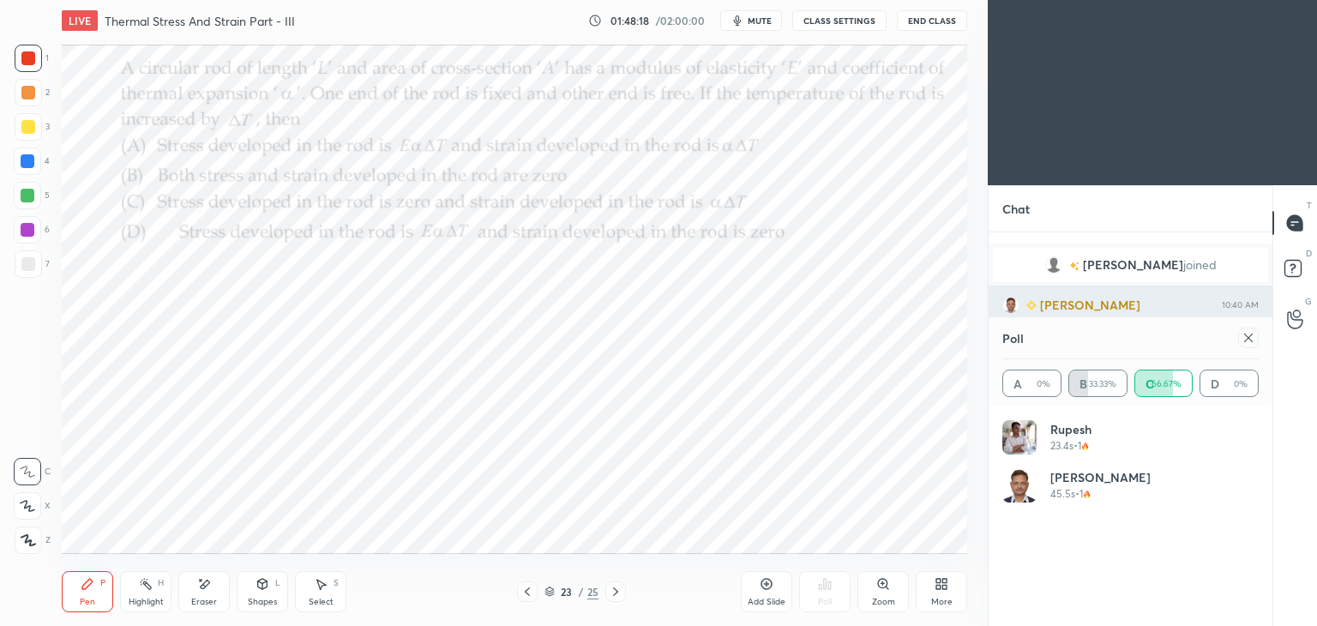
click at [1250, 339] on icon at bounding box center [1249, 338] width 14 height 14
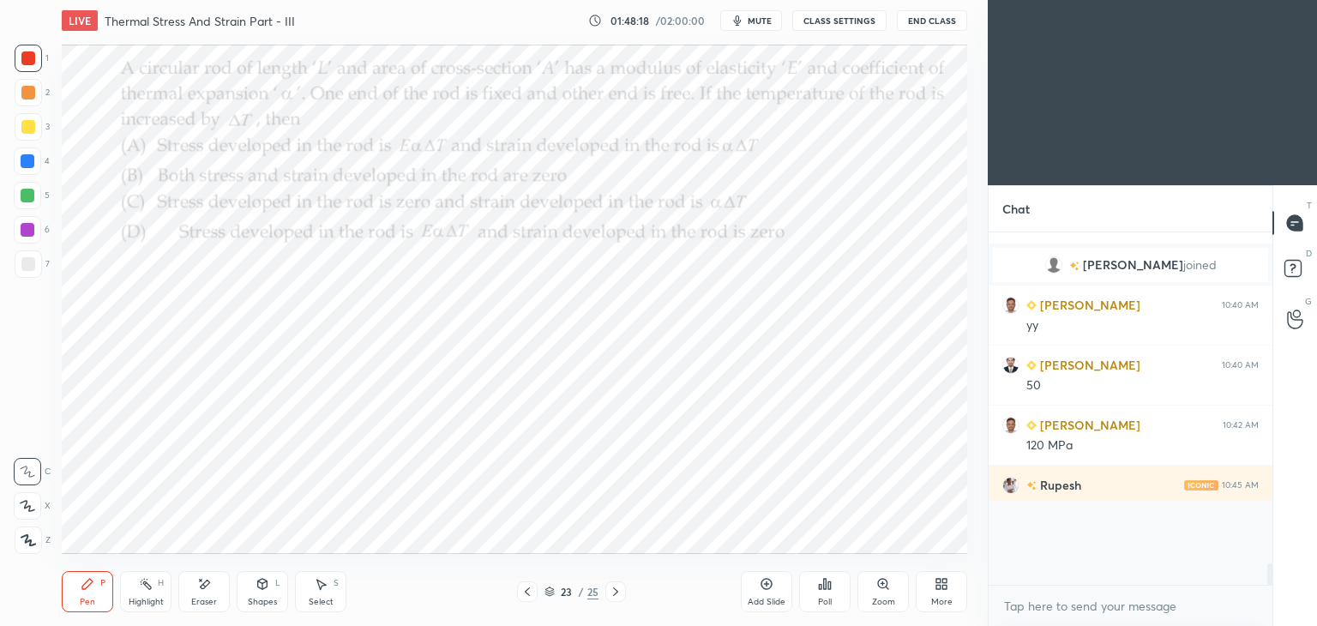
scroll to position [333, 279]
click at [617, 593] on icon at bounding box center [615, 592] width 5 height 9
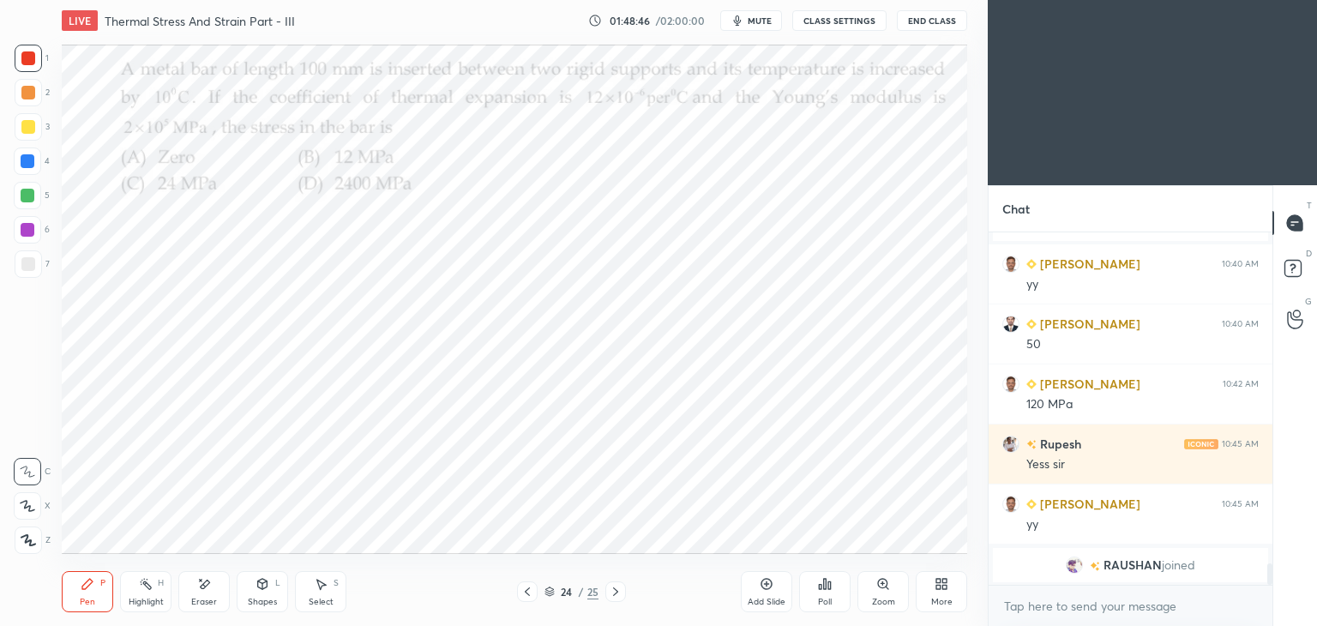
click at [817, 595] on div "Poll" at bounding box center [824, 591] width 51 height 41
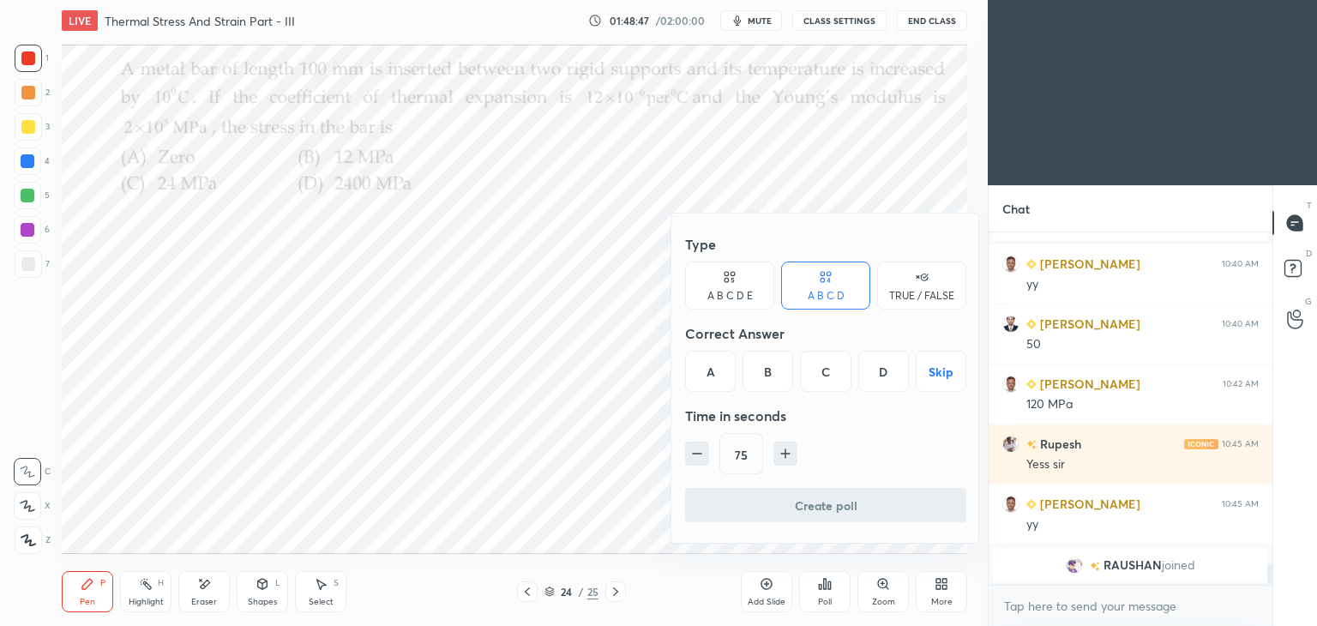
click at [829, 365] on div "C" at bounding box center [825, 371] width 51 height 41
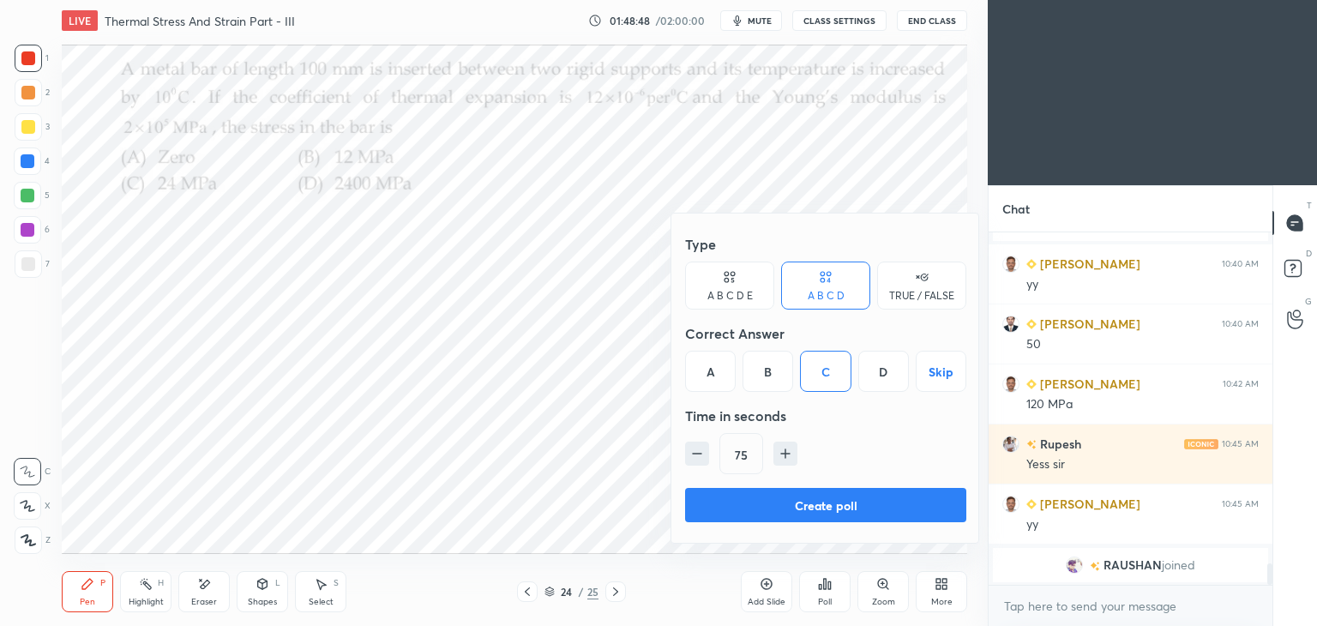
click at [817, 509] on button "Create poll" at bounding box center [825, 505] width 281 height 34
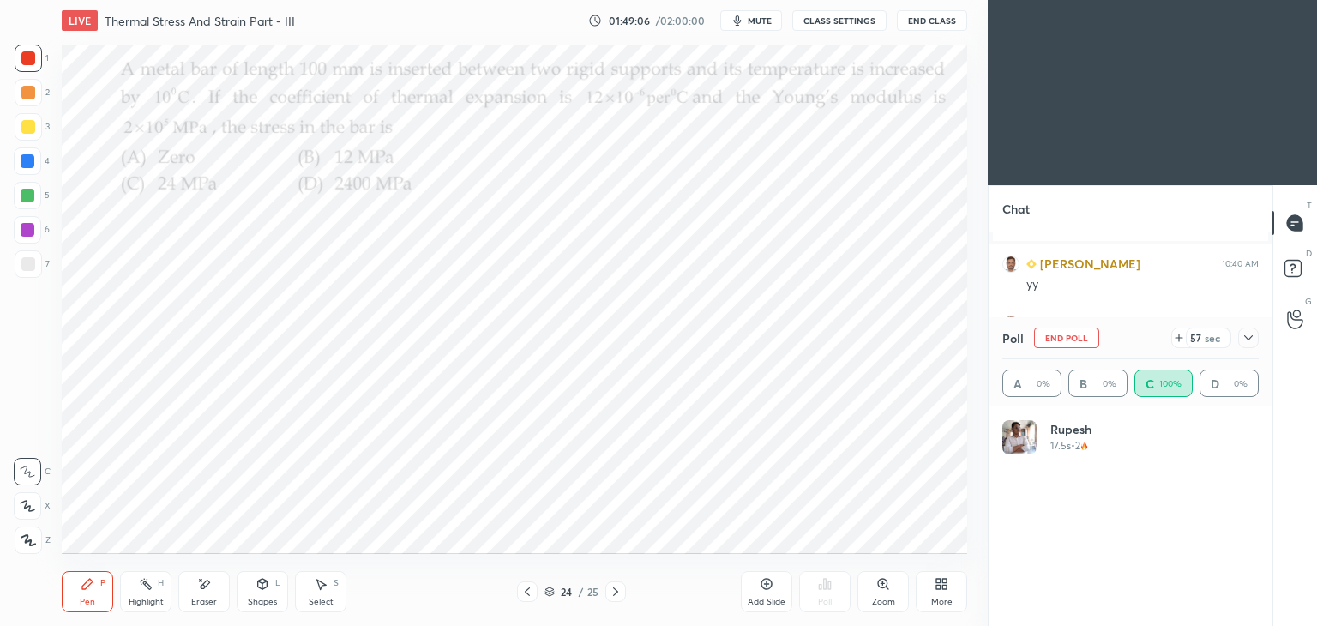
scroll to position [201, 251]
click at [1245, 346] on div at bounding box center [1249, 338] width 21 height 21
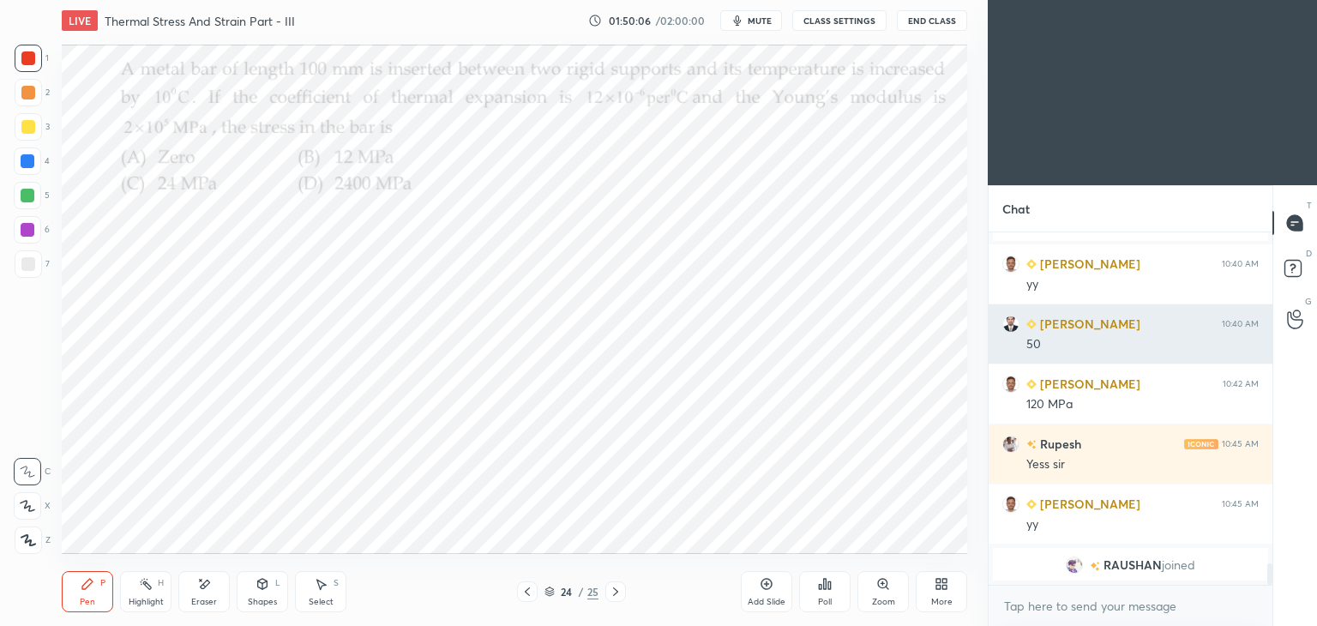
scroll to position [347, 279]
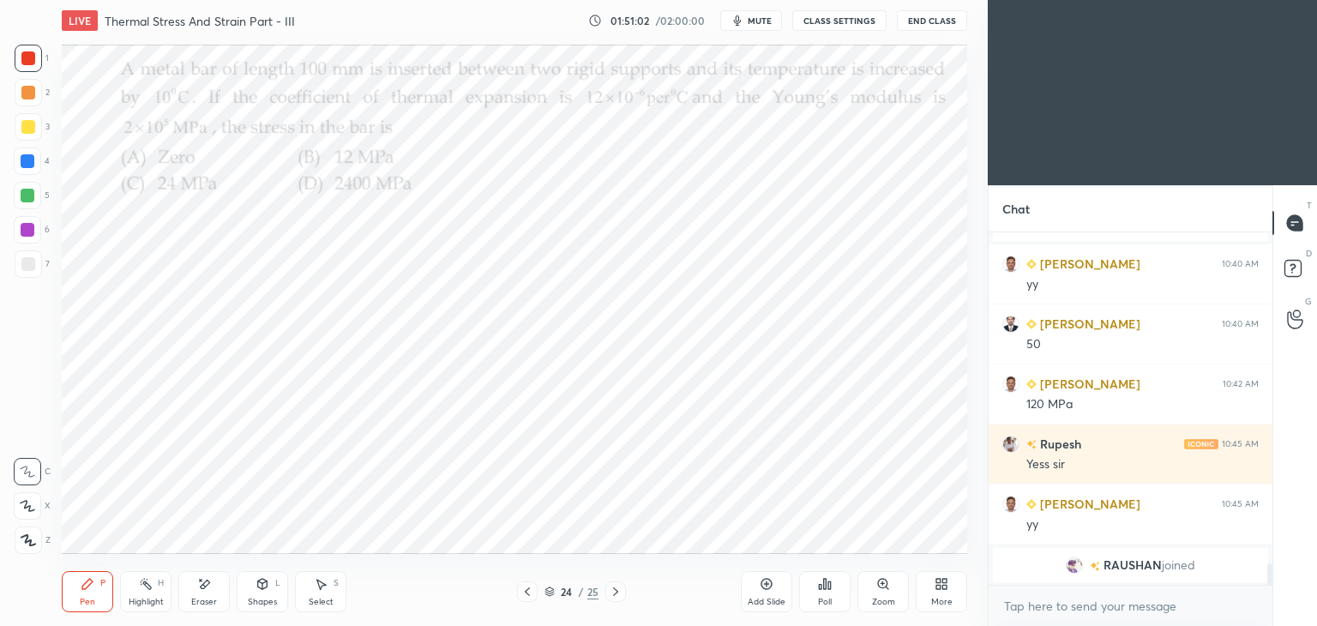
click at [271, 590] on div "Shapes L" at bounding box center [262, 591] width 51 height 41
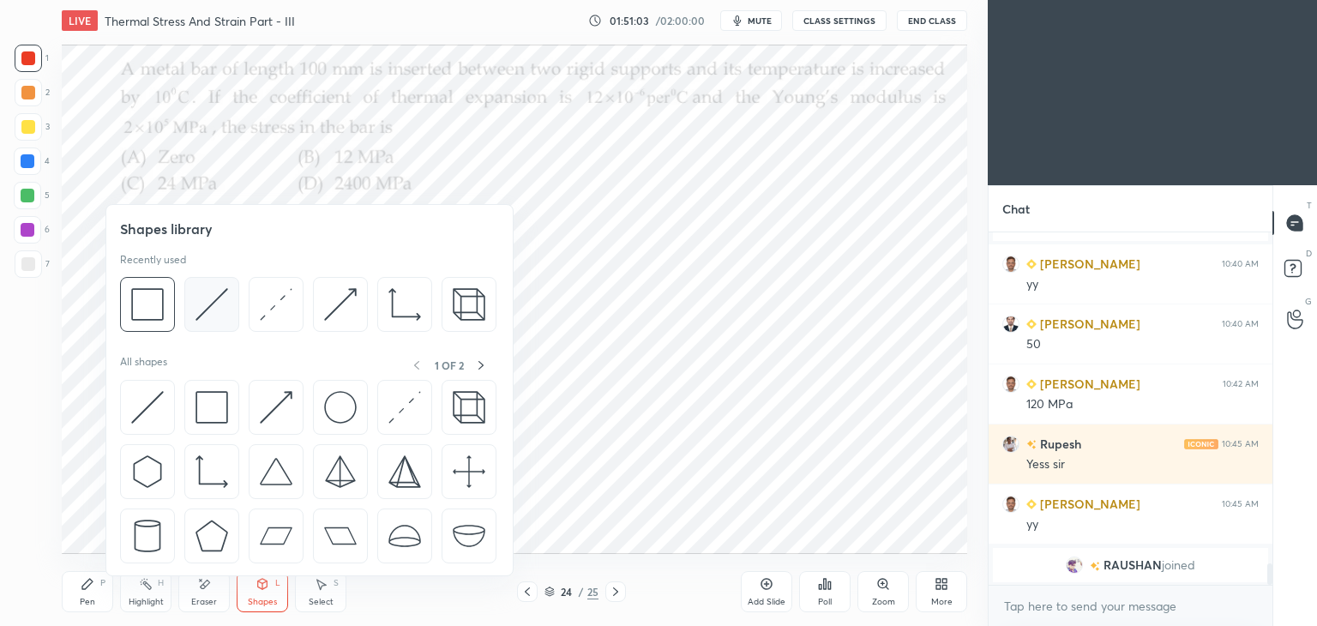
click at [216, 303] on img at bounding box center [212, 304] width 33 height 33
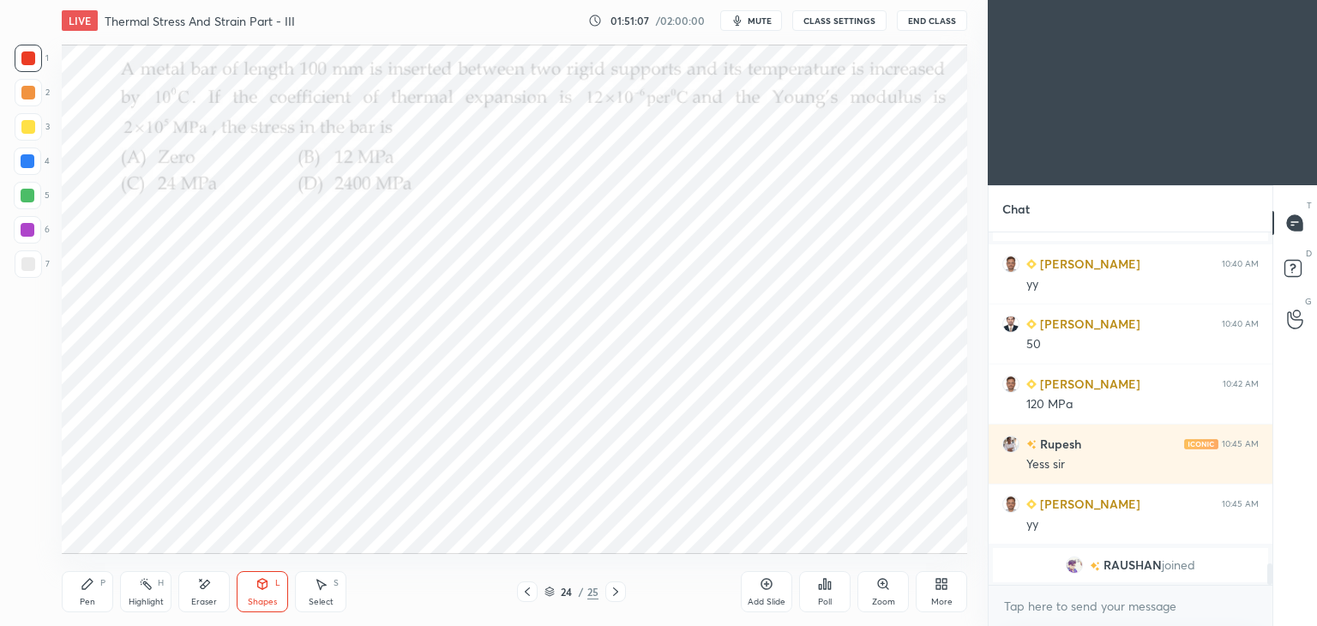
click at [89, 592] on div "Pen P" at bounding box center [87, 591] width 51 height 41
click at [216, 585] on div "Eraser" at bounding box center [203, 591] width 51 height 41
click at [100, 588] on div "P" at bounding box center [102, 583] width 5 height 9
click at [322, 594] on div "Select S" at bounding box center [320, 591] width 51 height 41
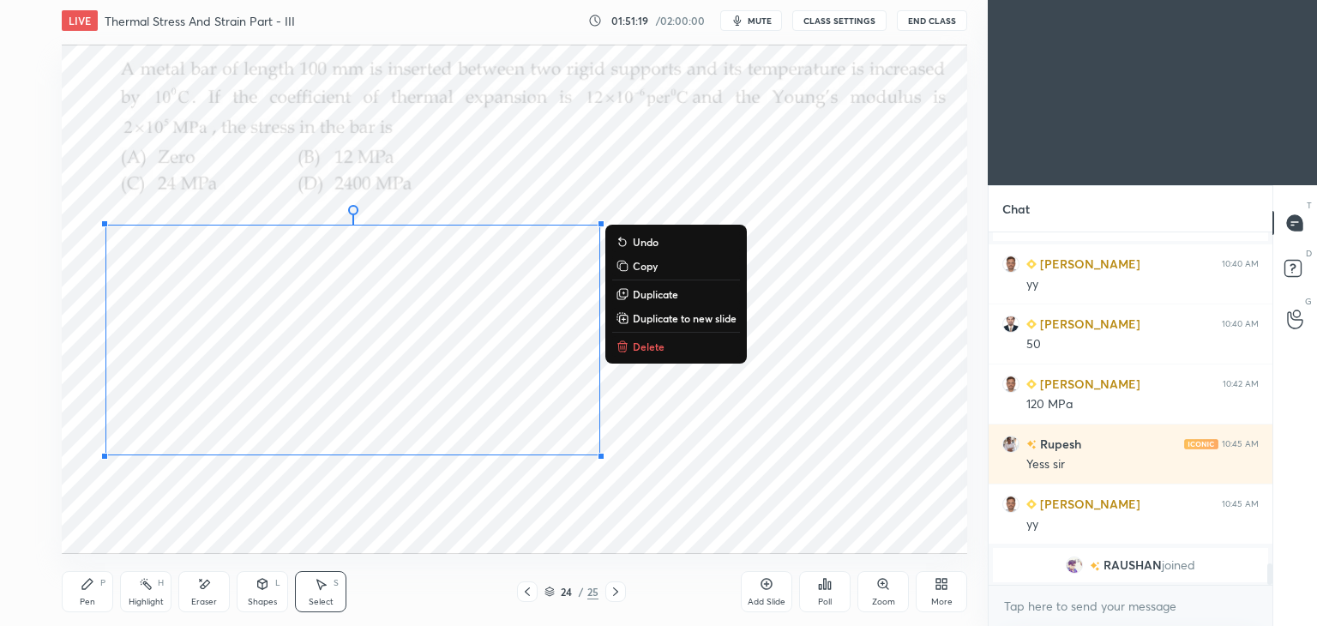
click at [79, 596] on div "Pen P" at bounding box center [87, 591] width 51 height 41
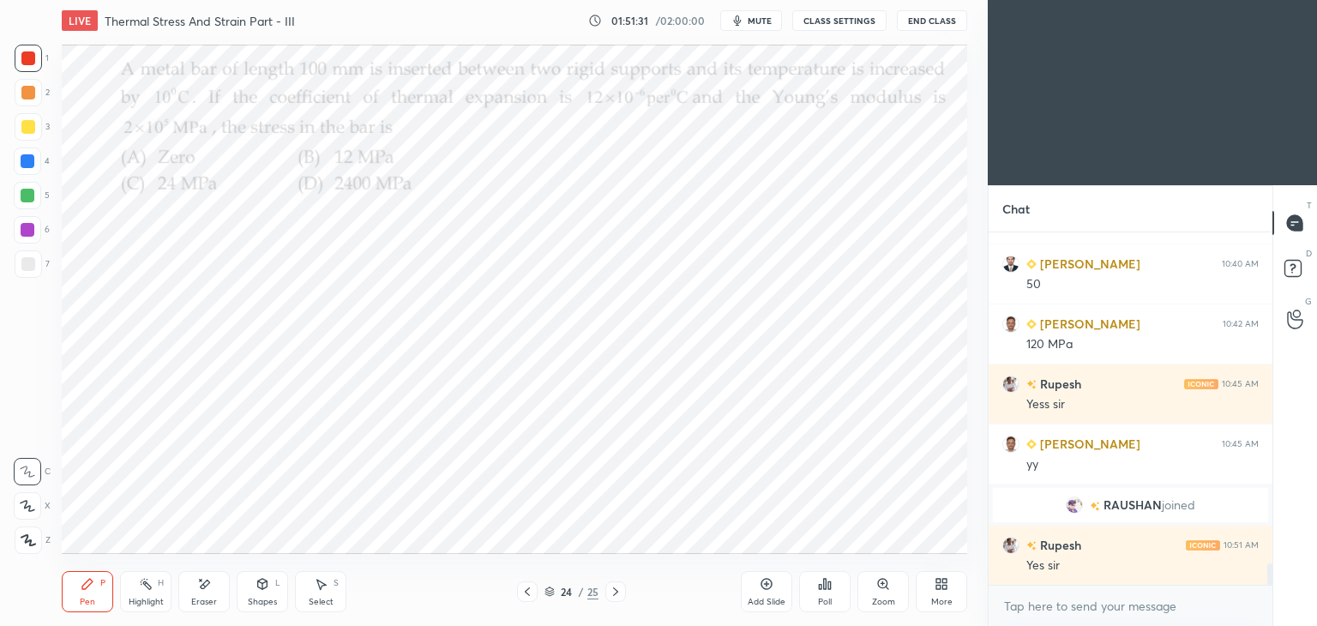
scroll to position [5474, 0]
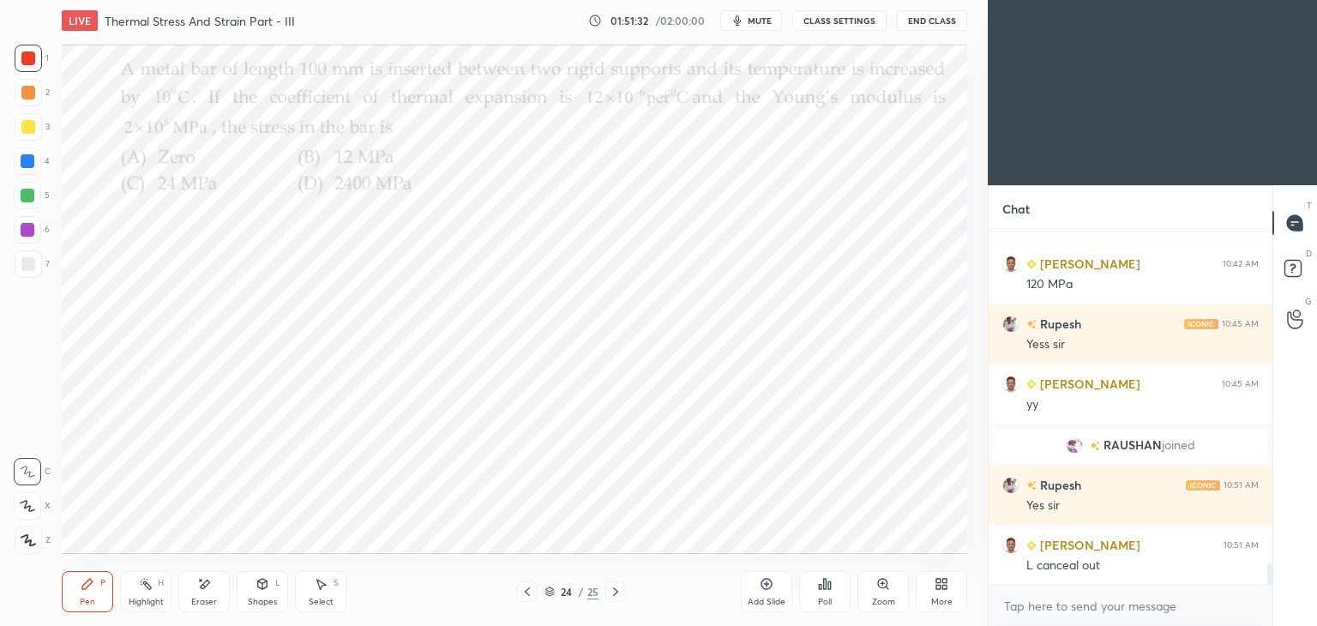
click at [613, 594] on icon at bounding box center [616, 592] width 14 height 14
click at [834, 592] on div "Poll" at bounding box center [824, 591] width 51 height 41
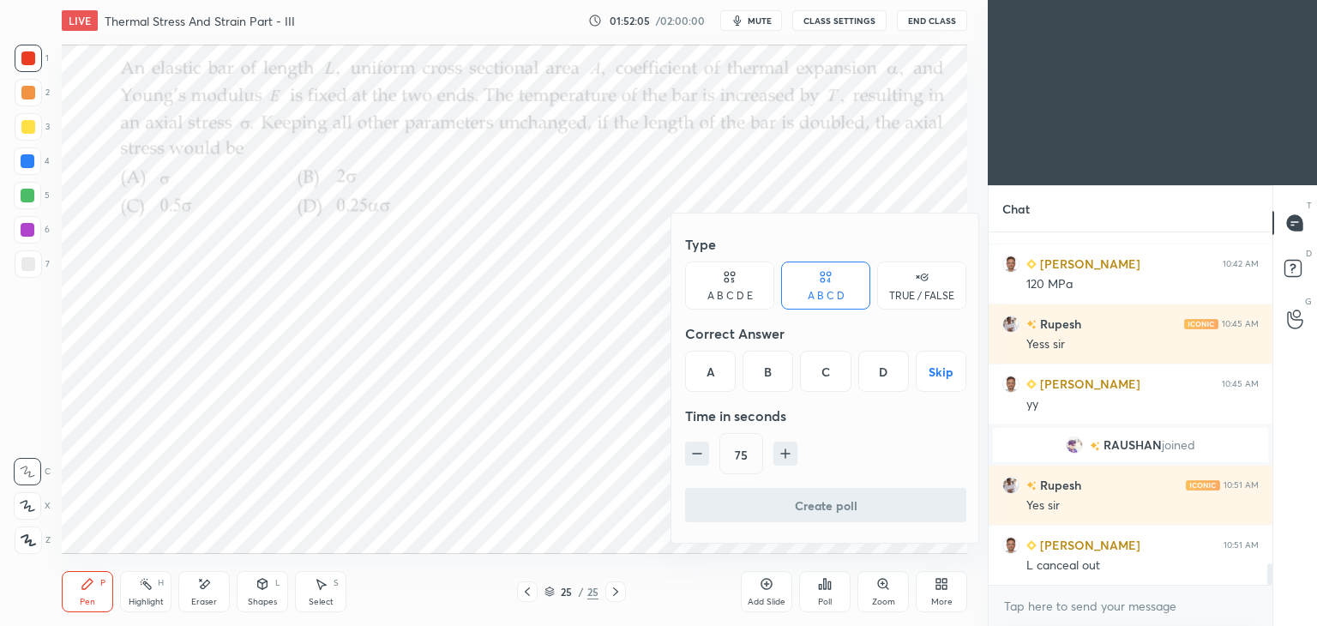
click at [707, 369] on div "A" at bounding box center [710, 371] width 51 height 41
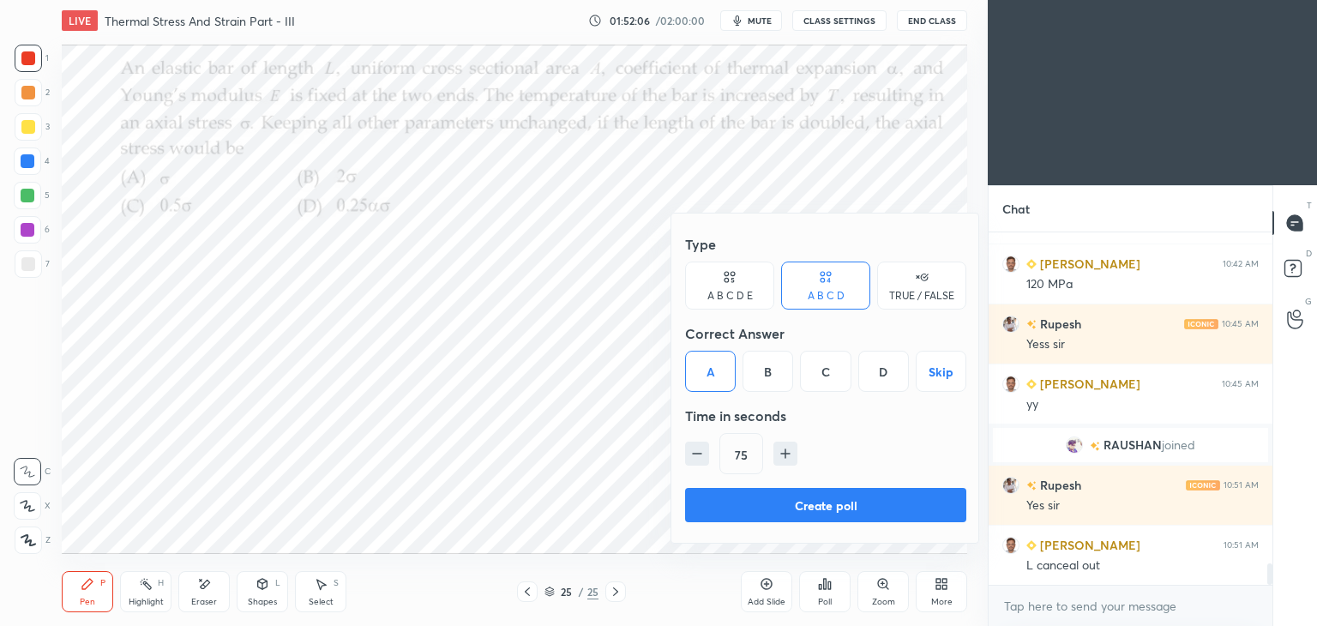
click at [830, 501] on button "Create poll" at bounding box center [825, 505] width 281 height 34
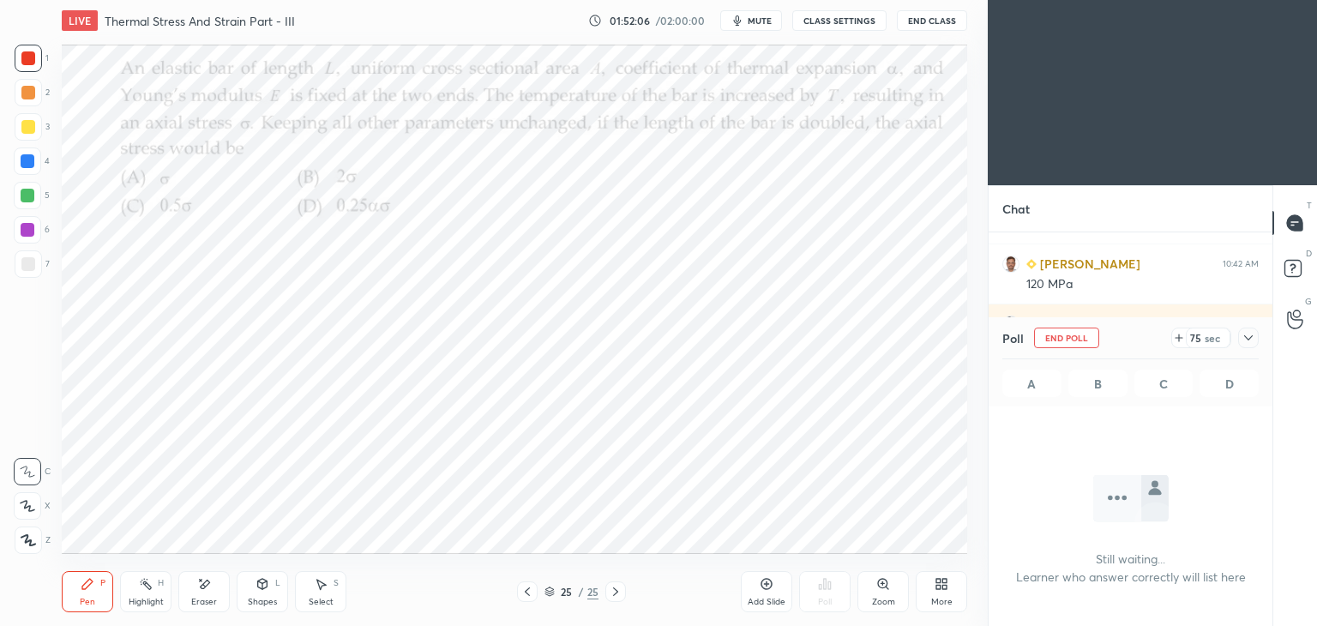
scroll to position [6, 5]
click at [1252, 338] on icon at bounding box center [1249, 338] width 14 height 14
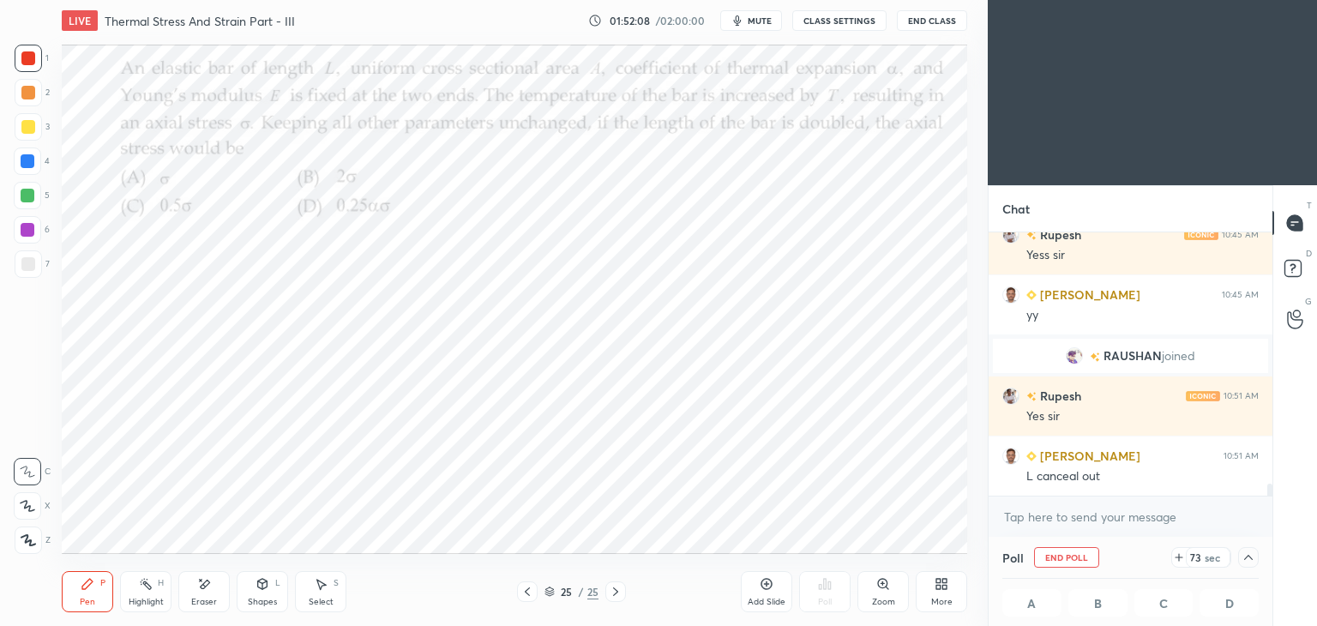
scroll to position [0, 5]
click at [529, 595] on icon at bounding box center [528, 592] width 14 height 14
click at [88, 591] on div "Pen P" at bounding box center [87, 591] width 51 height 41
click at [630, 591] on div "24 / 25" at bounding box center [571, 592] width 340 height 21
click at [624, 589] on div at bounding box center [616, 592] width 21 height 21
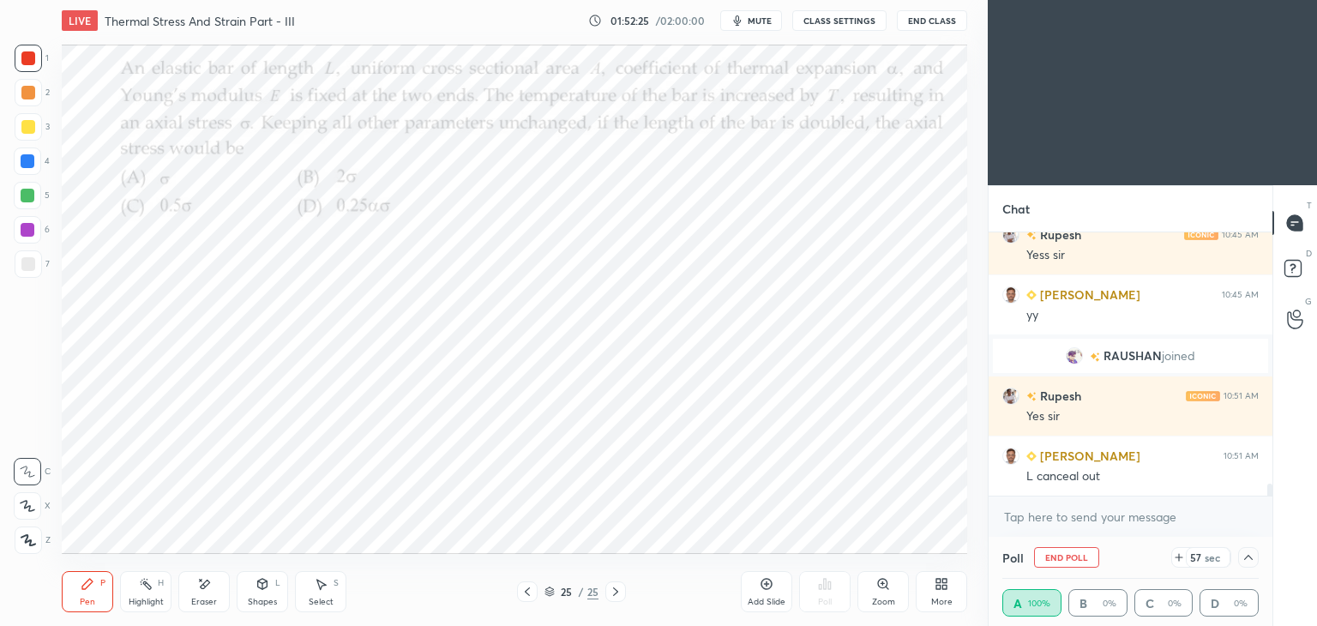
click at [524, 592] on icon at bounding box center [528, 592] width 14 height 14
click at [618, 594] on icon at bounding box center [616, 592] width 14 height 14
click at [1253, 558] on icon at bounding box center [1249, 558] width 14 height 14
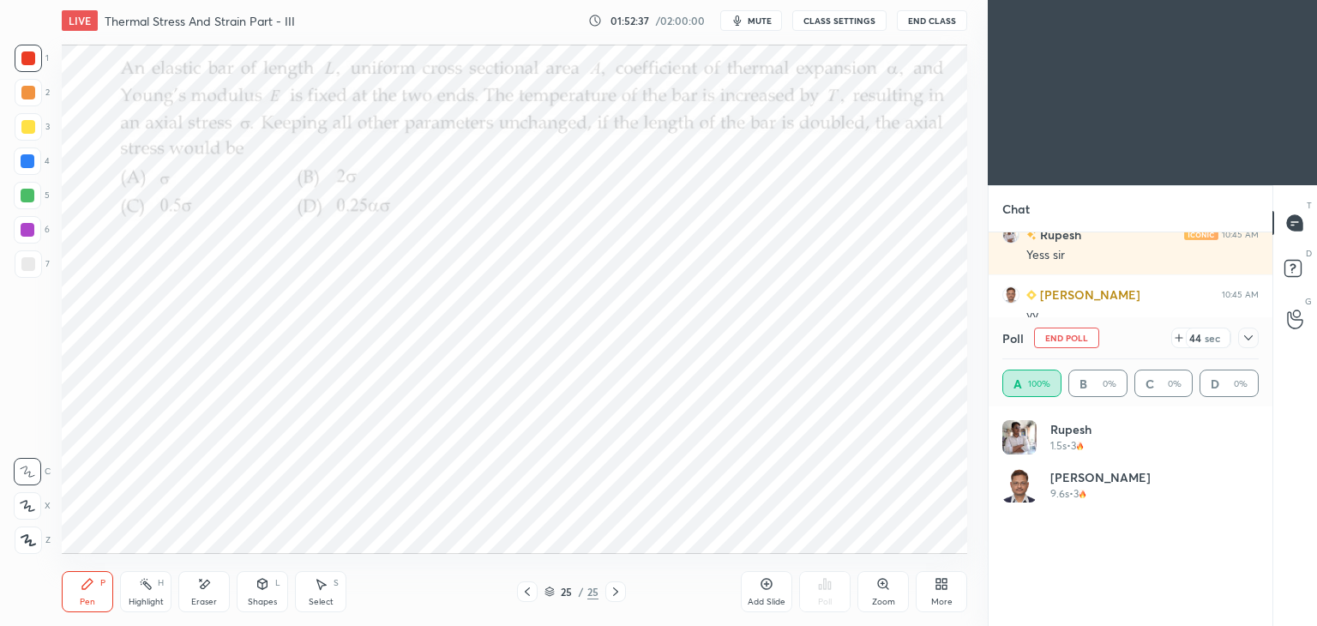
scroll to position [201, 251]
click at [255, 594] on div "Shapes L" at bounding box center [262, 591] width 51 height 41
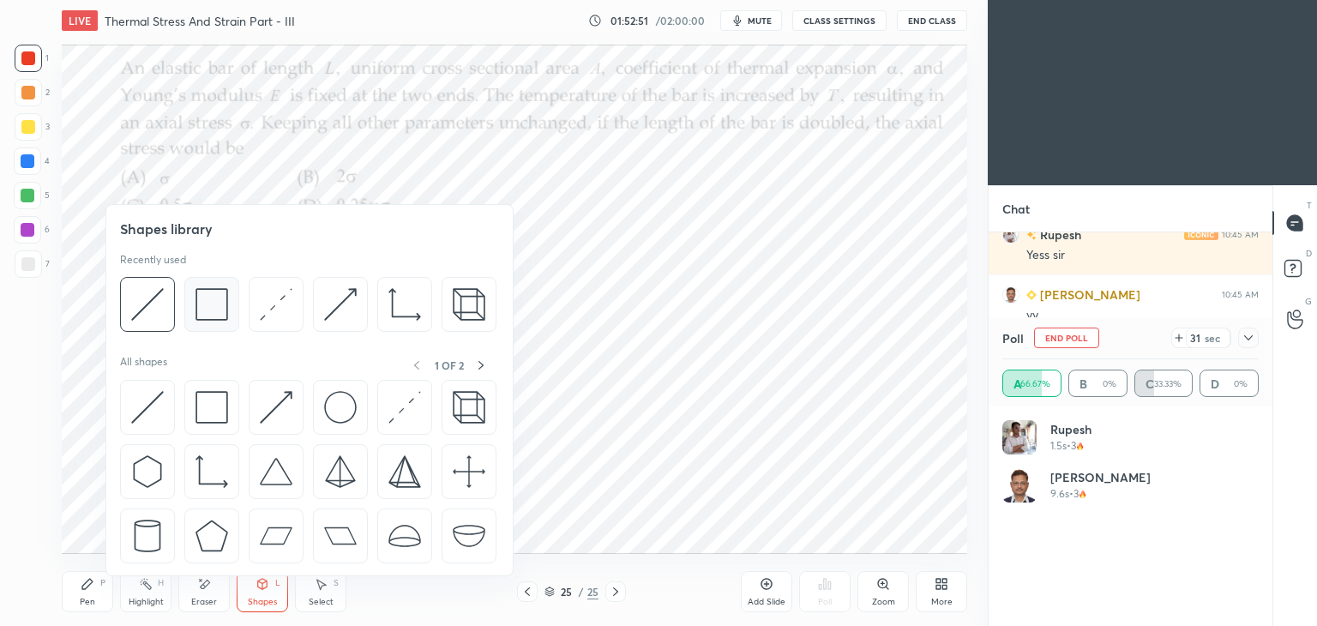
click at [221, 305] on img at bounding box center [212, 304] width 33 height 33
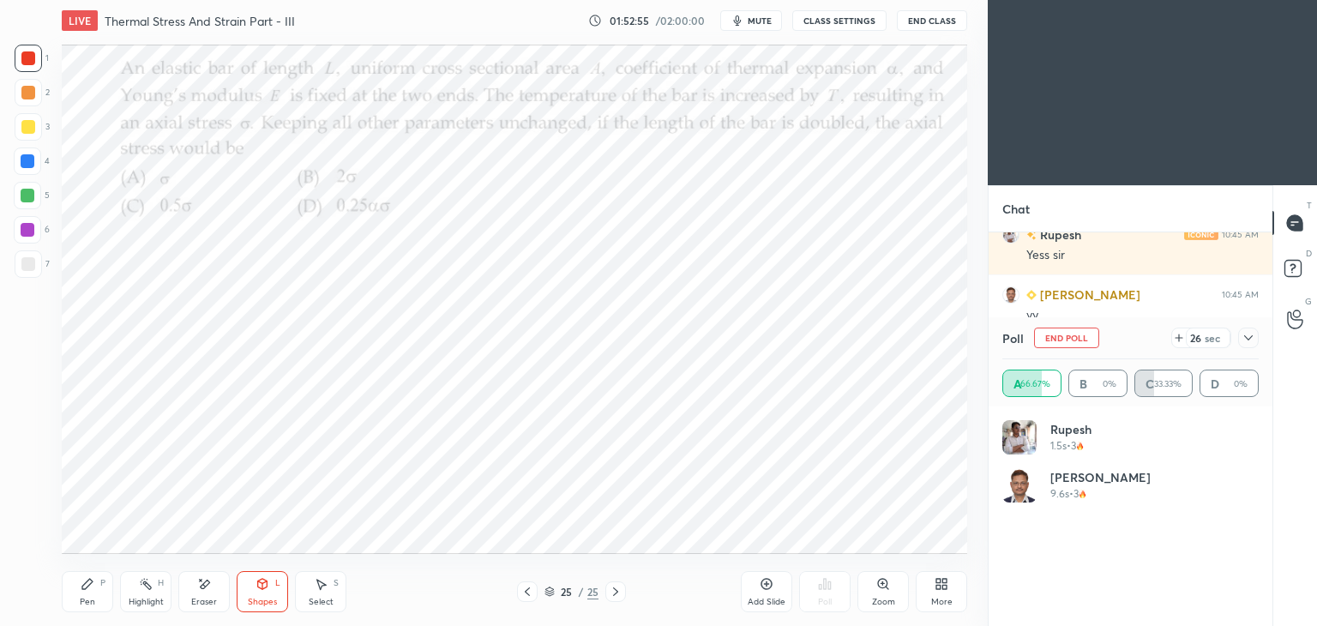
click at [81, 593] on div "Pen P" at bounding box center [87, 591] width 51 height 41
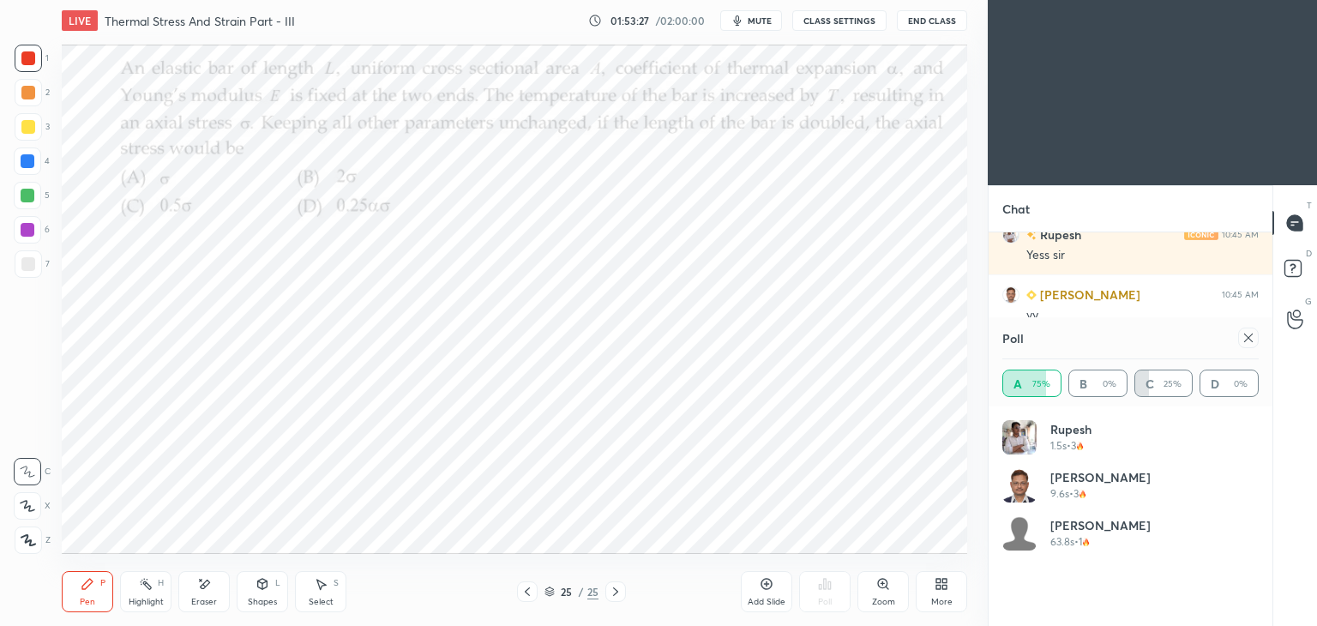
scroll to position [5623, 0]
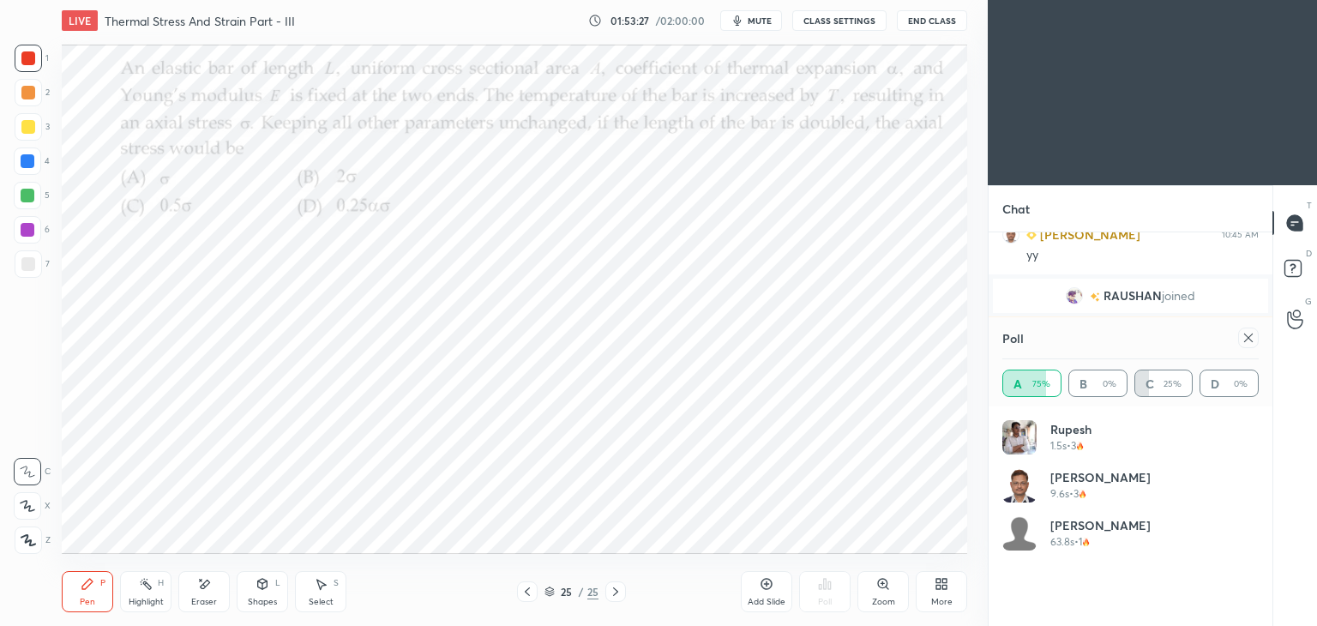
click at [1254, 338] on icon at bounding box center [1249, 338] width 14 height 14
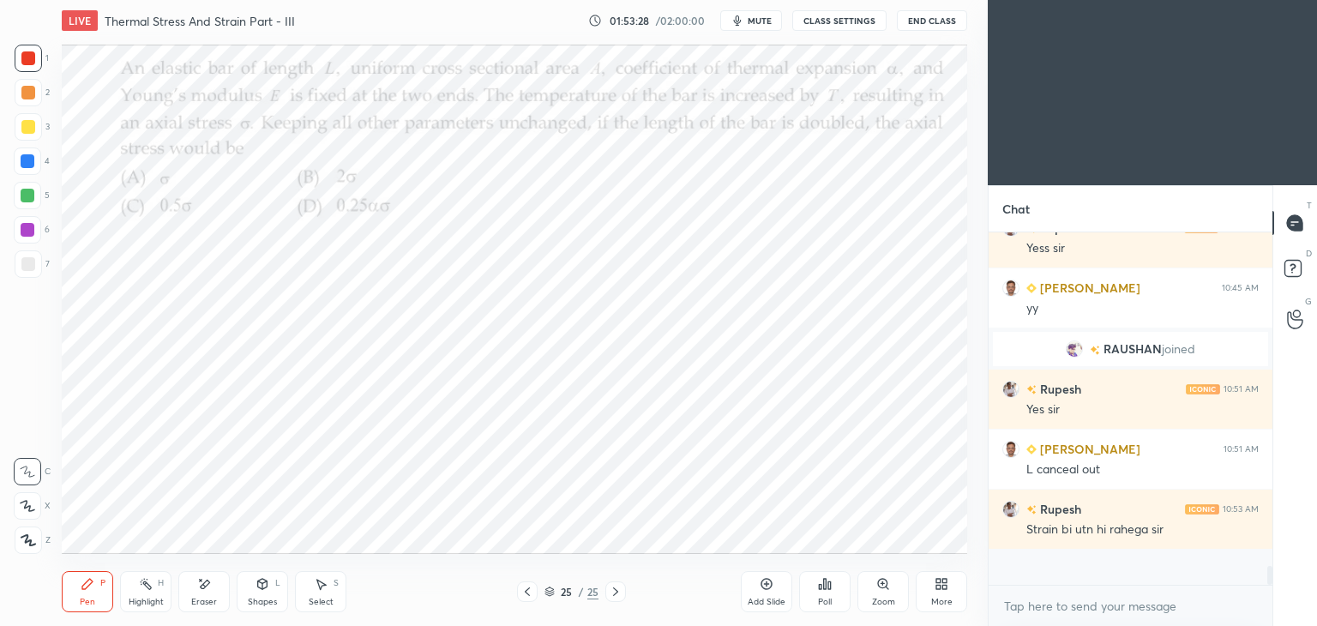
scroll to position [200, 279]
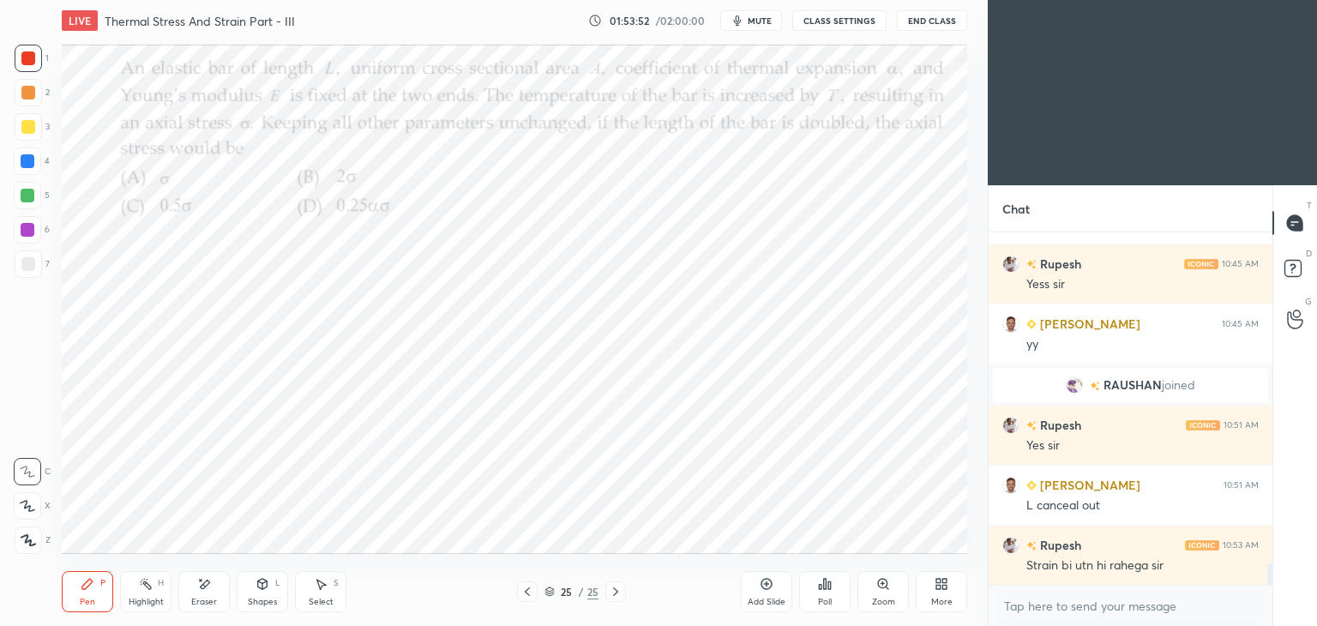
click at [209, 598] on div "Eraser" at bounding box center [204, 602] width 26 height 9
click at [103, 594] on div "Pen P" at bounding box center [87, 591] width 51 height 41
click at [527, 591] on icon at bounding box center [527, 592] width 5 height 9
click at [314, 600] on div "Select" at bounding box center [321, 602] width 25 height 9
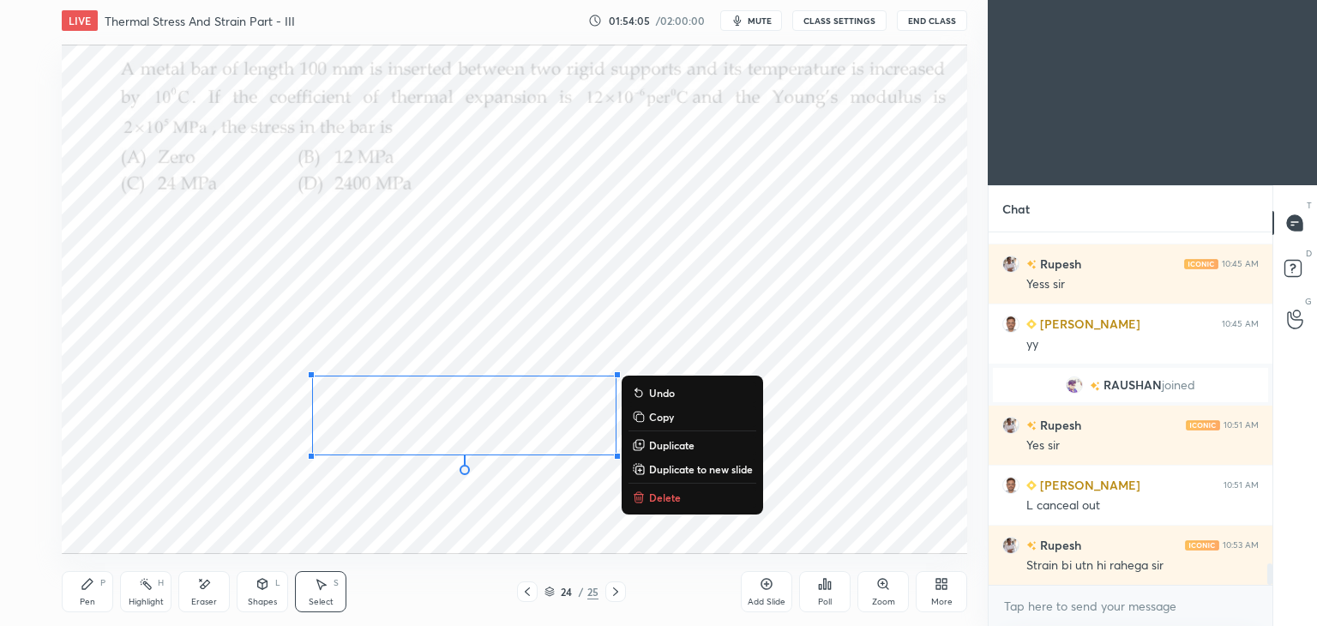
scroll to position [5594, 0]
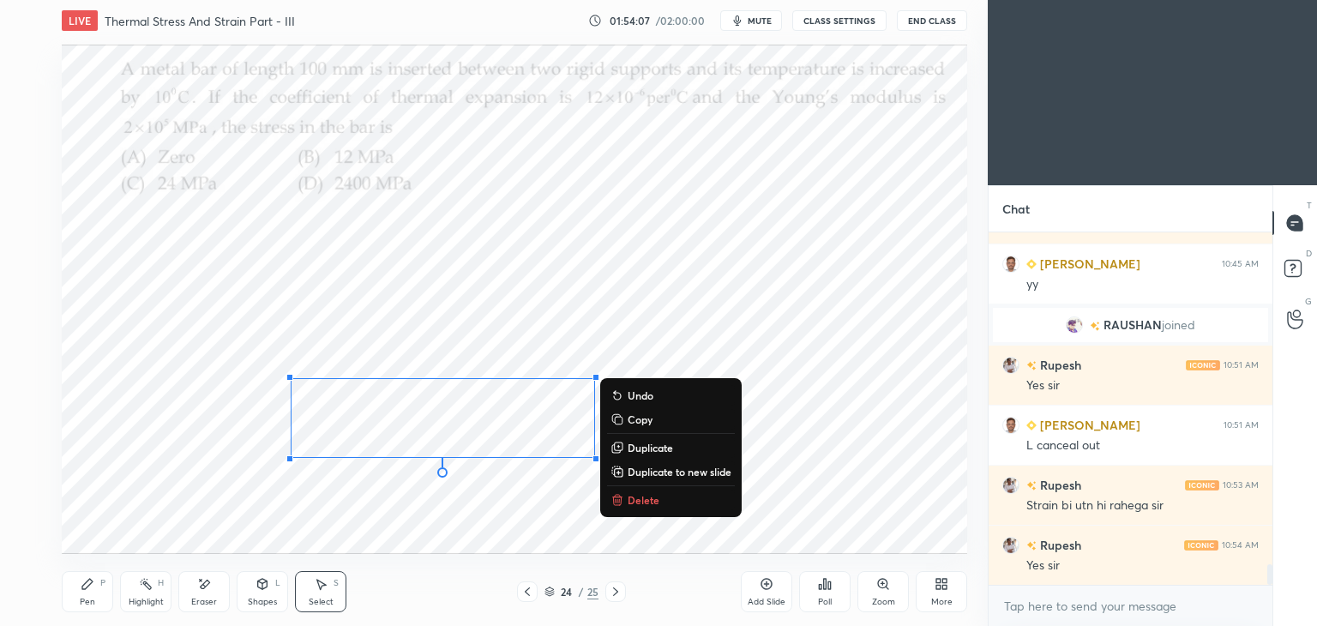
click at [87, 595] on div "Pen P" at bounding box center [87, 591] width 51 height 41
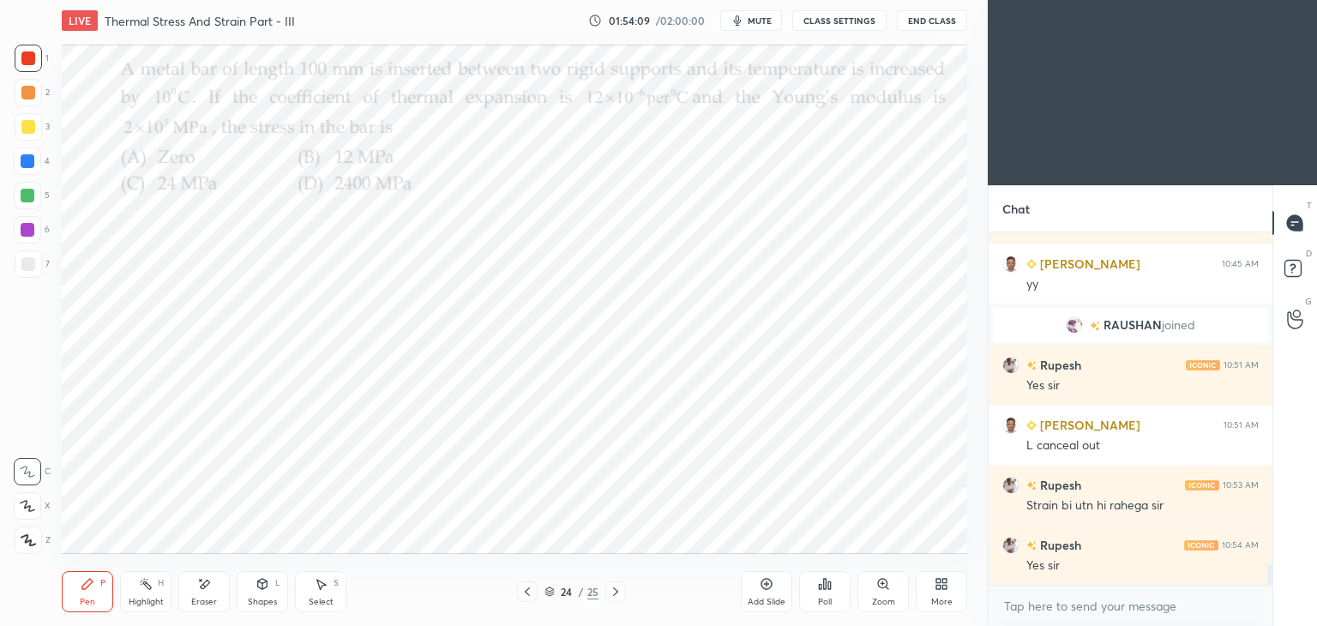
click at [206, 588] on icon at bounding box center [204, 584] width 14 height 15
click at [89, 601] on div "Pen" at bounding box center [87, 602] width 15 height 9
click at [615, 591] on icon at bounding box center [615, 592] width 5 height 9
click at [620, 596] on icon at bounding box center [616, 592] width 14 height 14
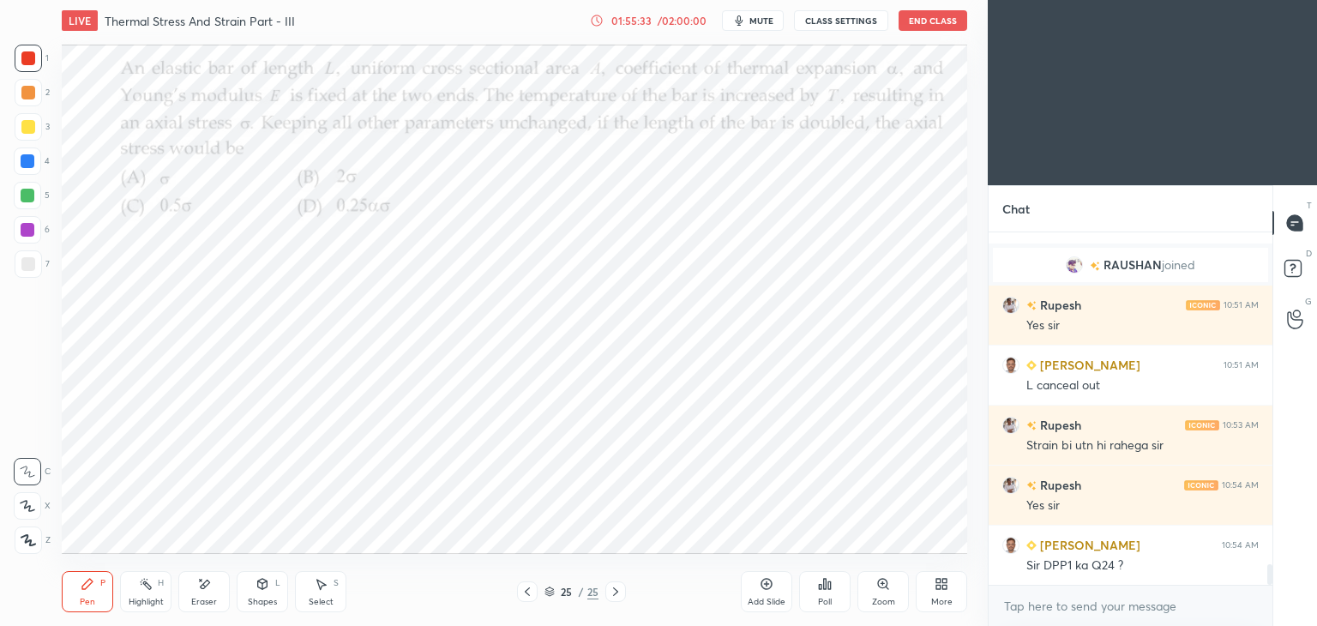
scroll to position [5714, 0]
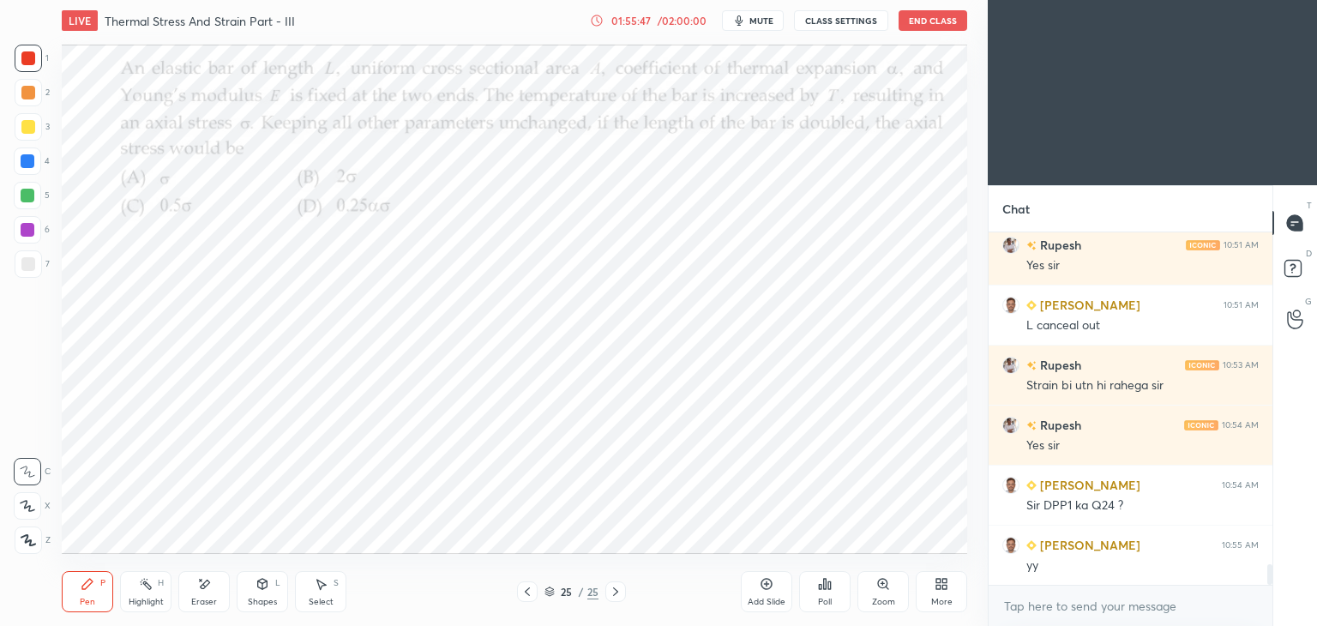
click at [525, 592] on icon at bounding box center [527, 592] width 5 height 9
click at [522, 594] on icon at bounding box center [528, 592] width 14 height 14
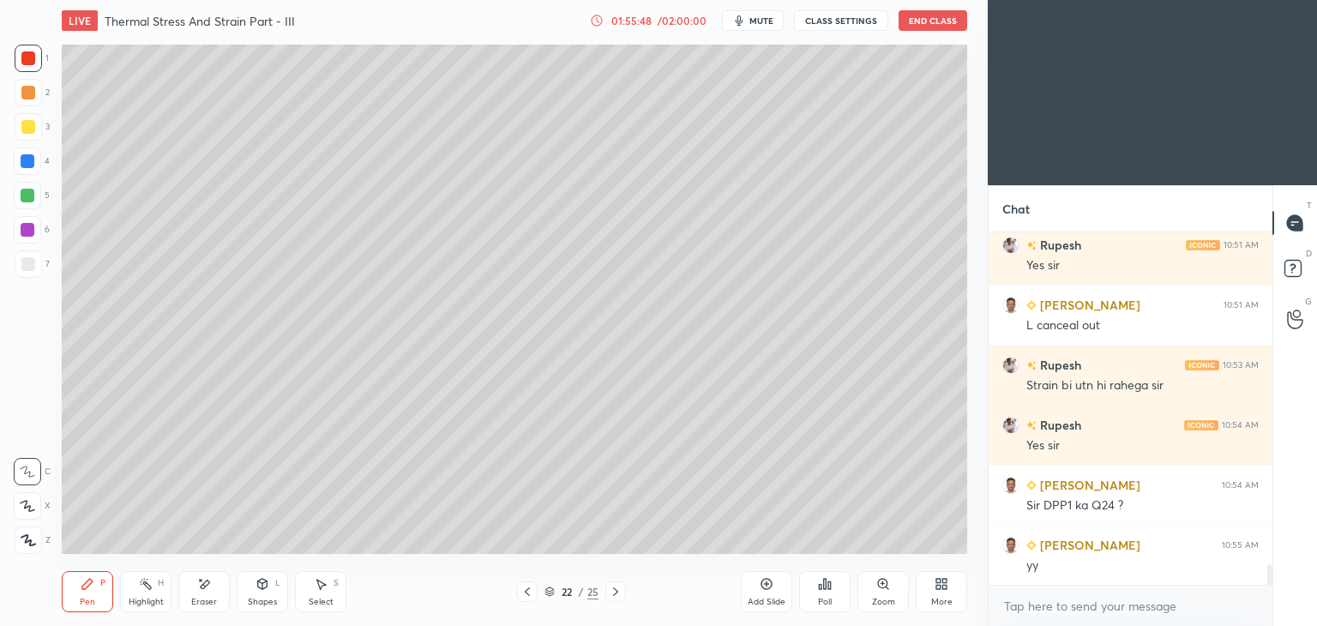
click at [521, 595] on icon at bounding box center [528, 592] width 14 height 14
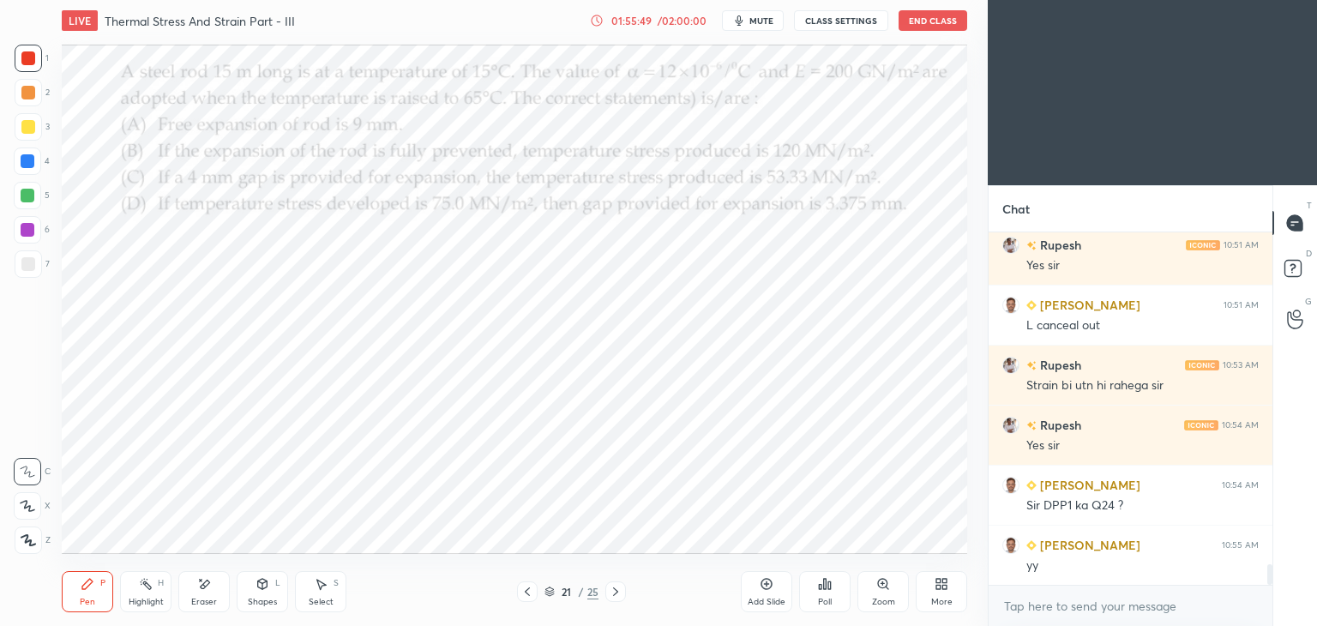
click at [525, 594] on icon at bounding box center [528, 592] width 14 height 14
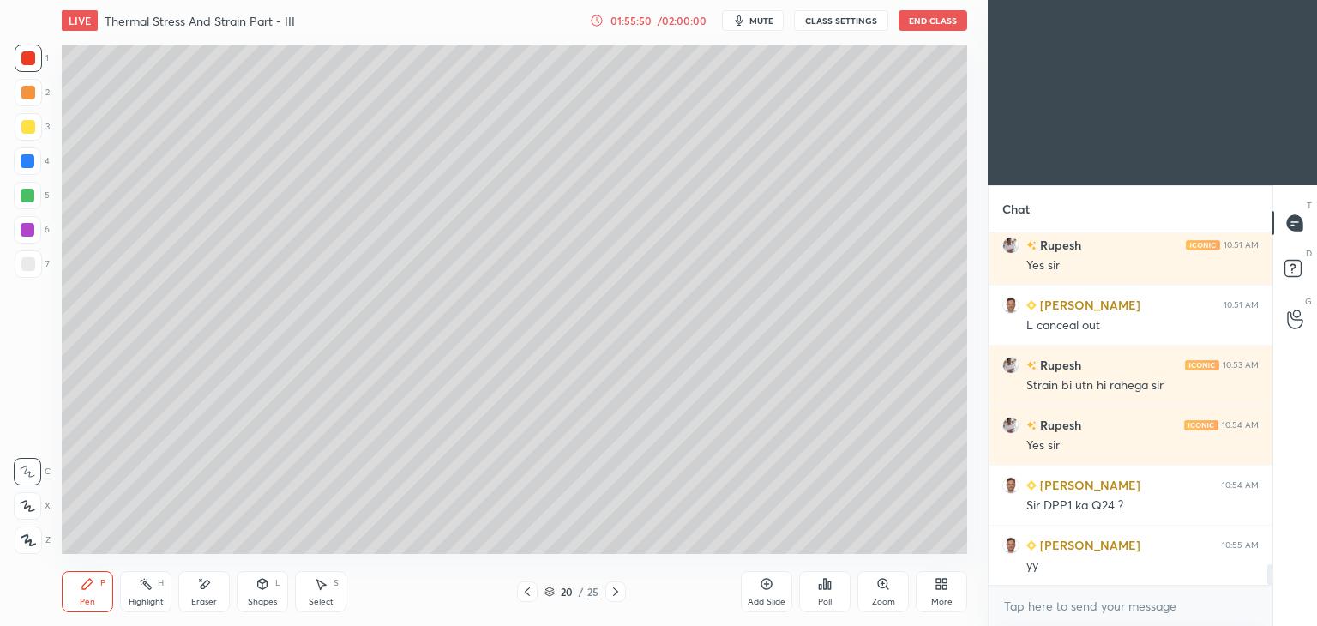
click at [523, 587] on icon at bounding box center [528, 592] width 14 height 14
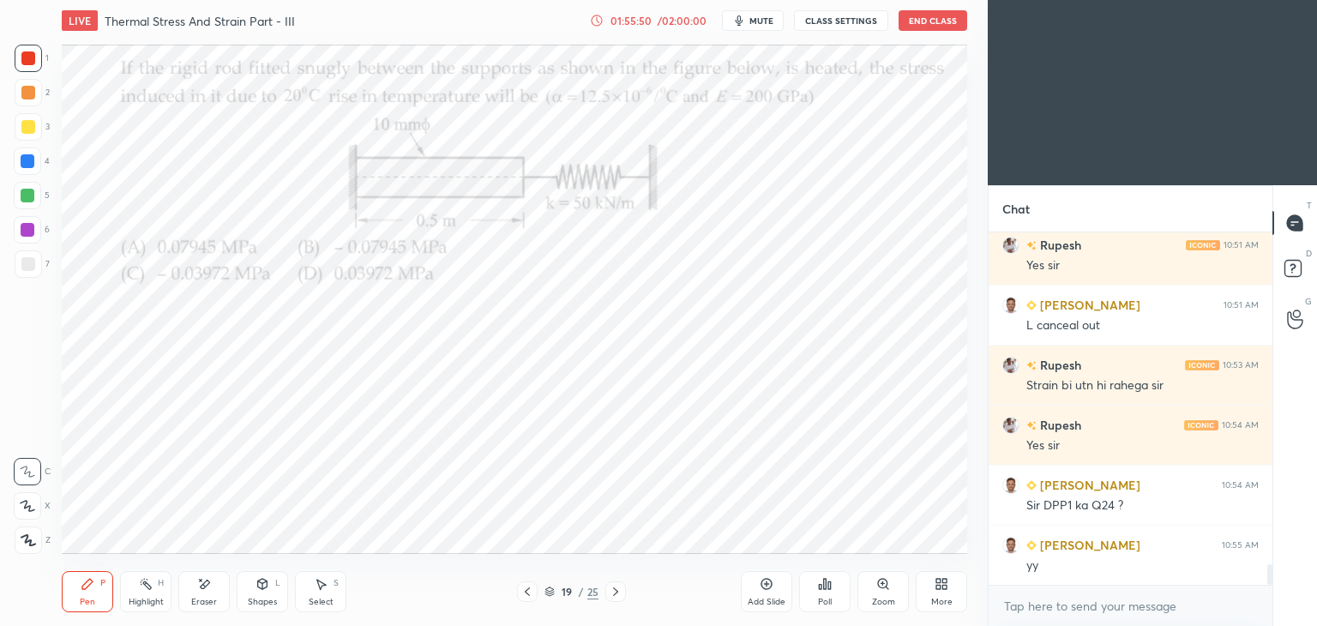
click at [525, 591] on icon at bounding box center [528, 592] width 14 height 14
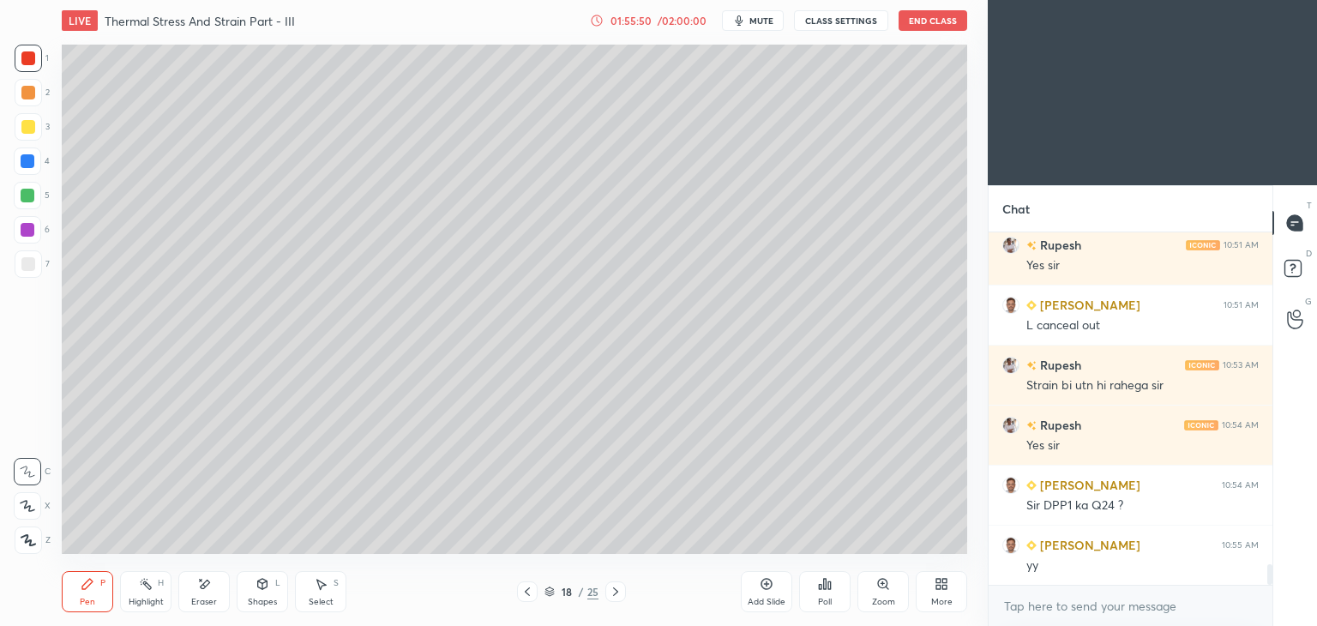
click at [526, 591] on icon at bounding box center [527, 592] width 5 height 9
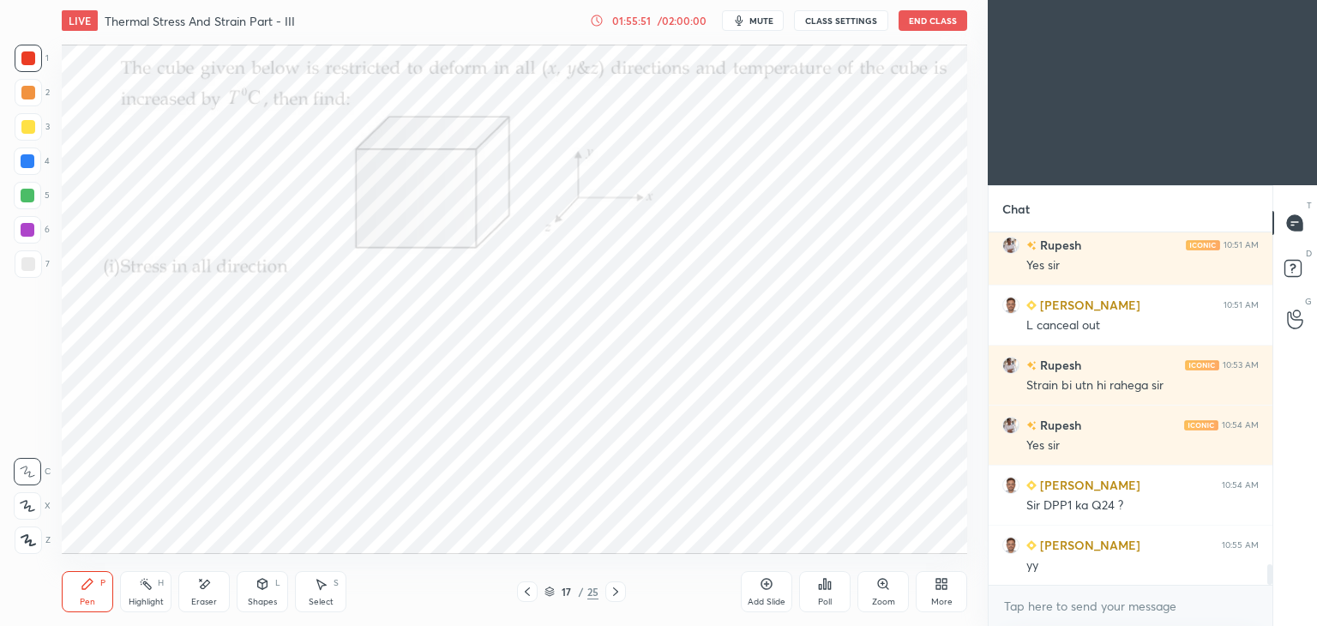
click at [521, 591] on icon at bounding box center [528, 592] width 14 height 14
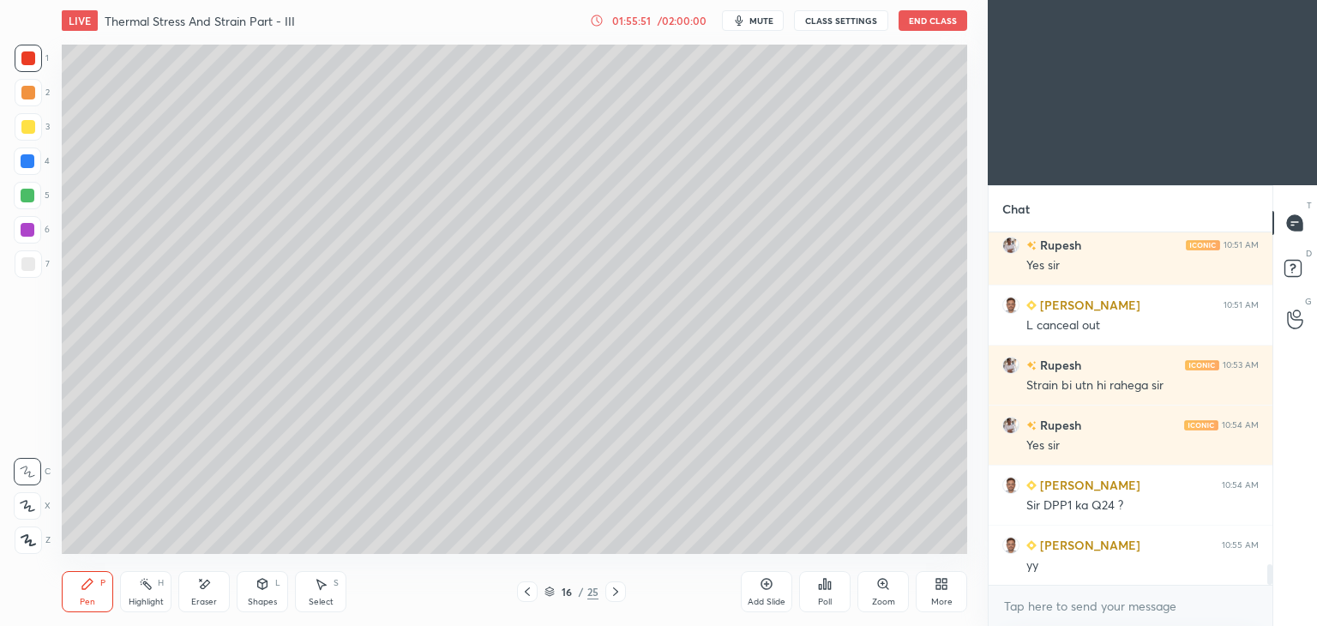
click at [515, 593] on div "16 / 25" at bounding box center [571, 592] width 340 height 21
click at [522, 590] on icon at bounding box center [528, 592] width 14 height 14
click at [523, 593] on icon at bounding box center [528, 592] width 14 height 14
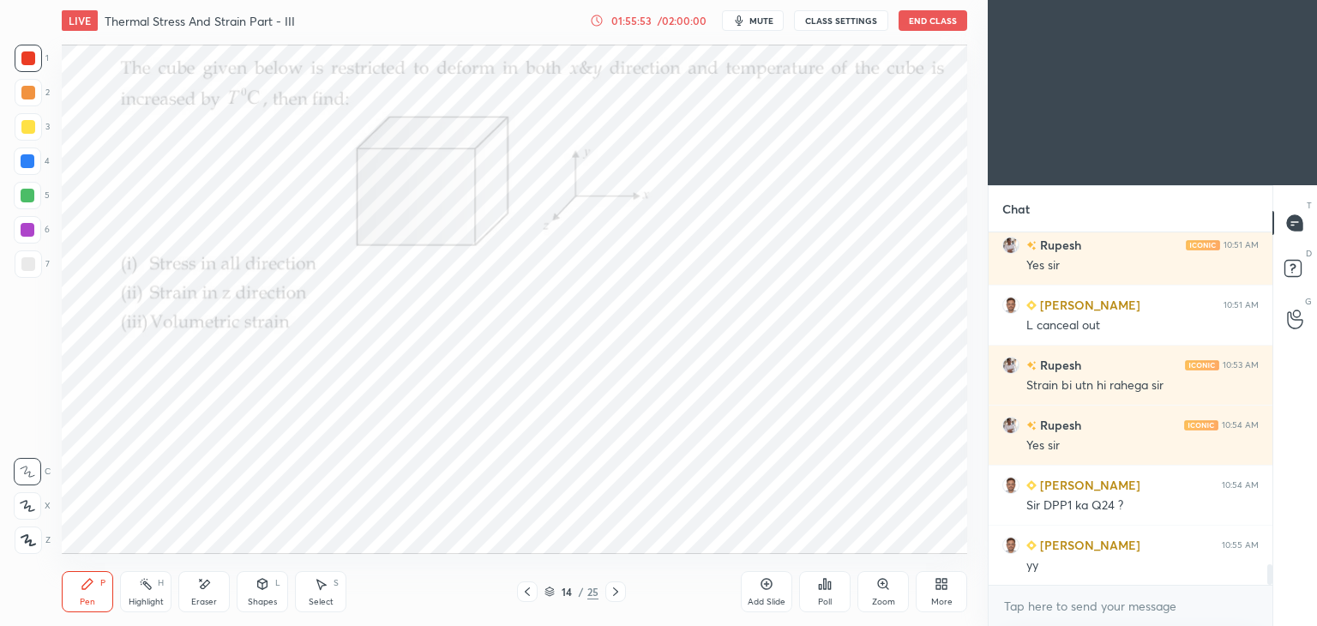
click at [524, 592] on icon at bounding box center [528, 592] width 14 height 14
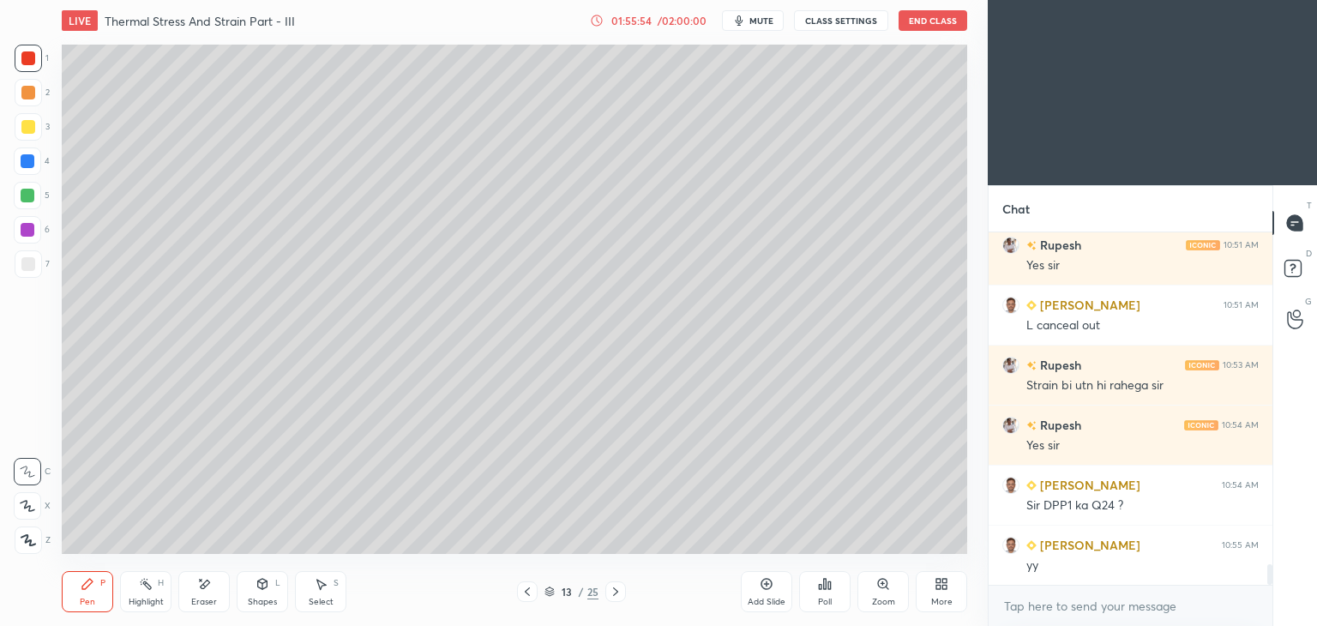
click at [524, 596] on icon at bounding box center [528, 592] width 14 height 14
click at [521, 596] on icon at bounding box center [528, 592] width 14 height 14
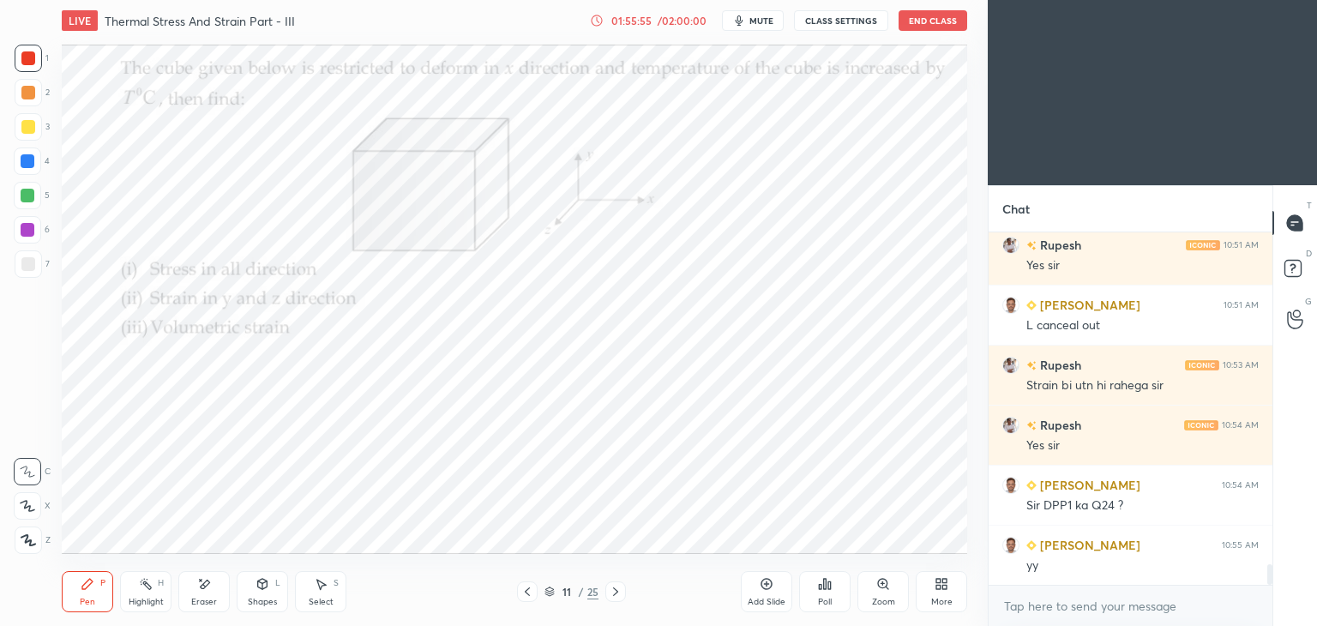
click at [521, 594] on icon at bounding box center [528, 592] width 14 height 14
click at [521, 596] on icon at bounding box center [528, 592] width 14 height 14
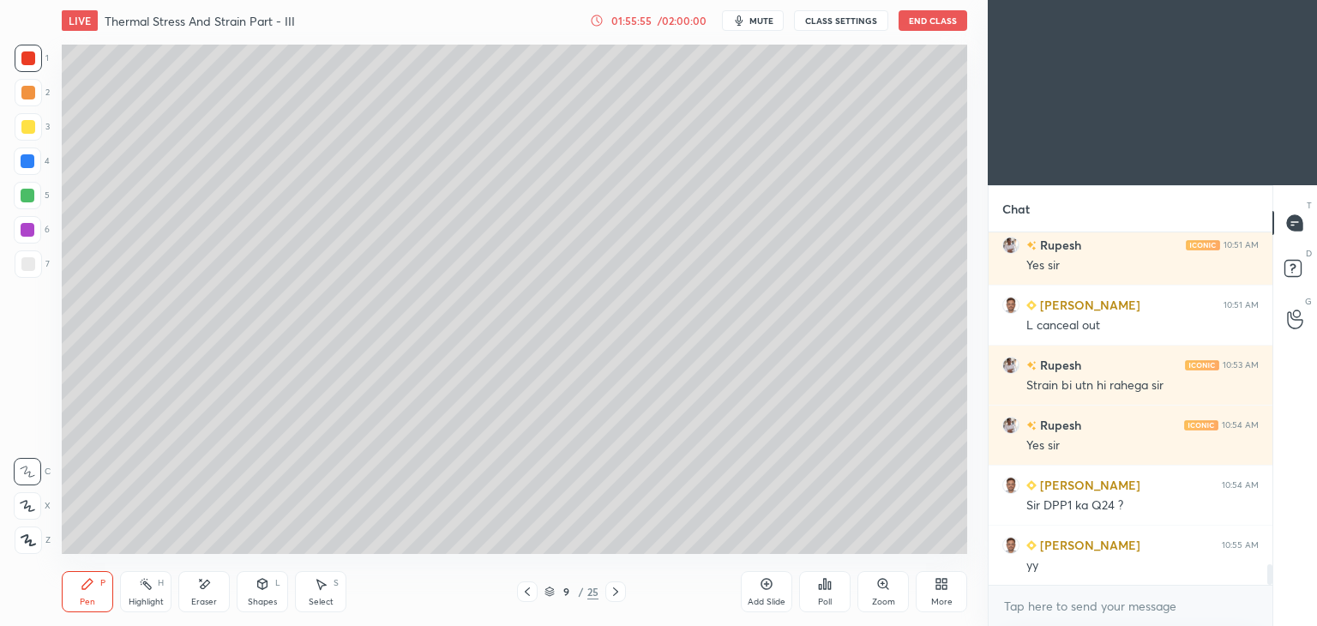
click at [522, 594] on icon at bounding box center [528, 592] width 14 height 14
click at [523, 594] on icon at bounding box center [528, 592] width 14 height 14
click at [524, 596] on icon at bounding box center [528, 592] width 14 height 14
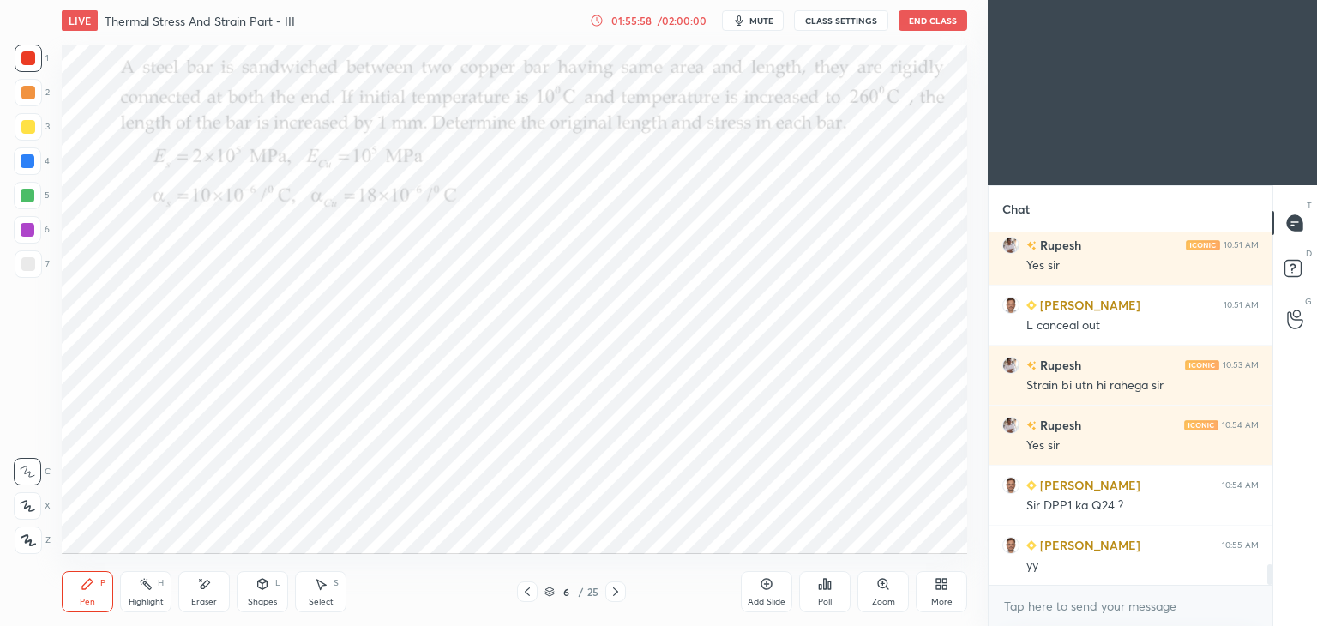
click at [517, 594] on div at bounding box center [527, 592] width 21 height 21
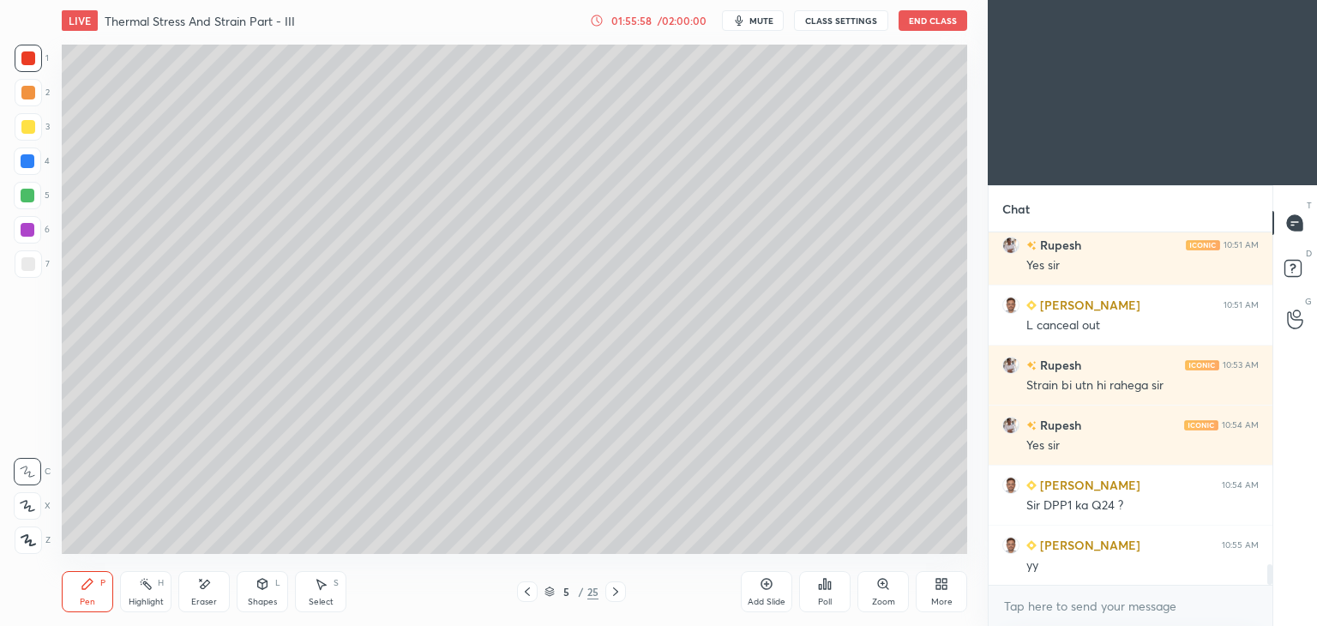
click at [518, 594] on div at bounding box center [527, 592] width 21 height 21
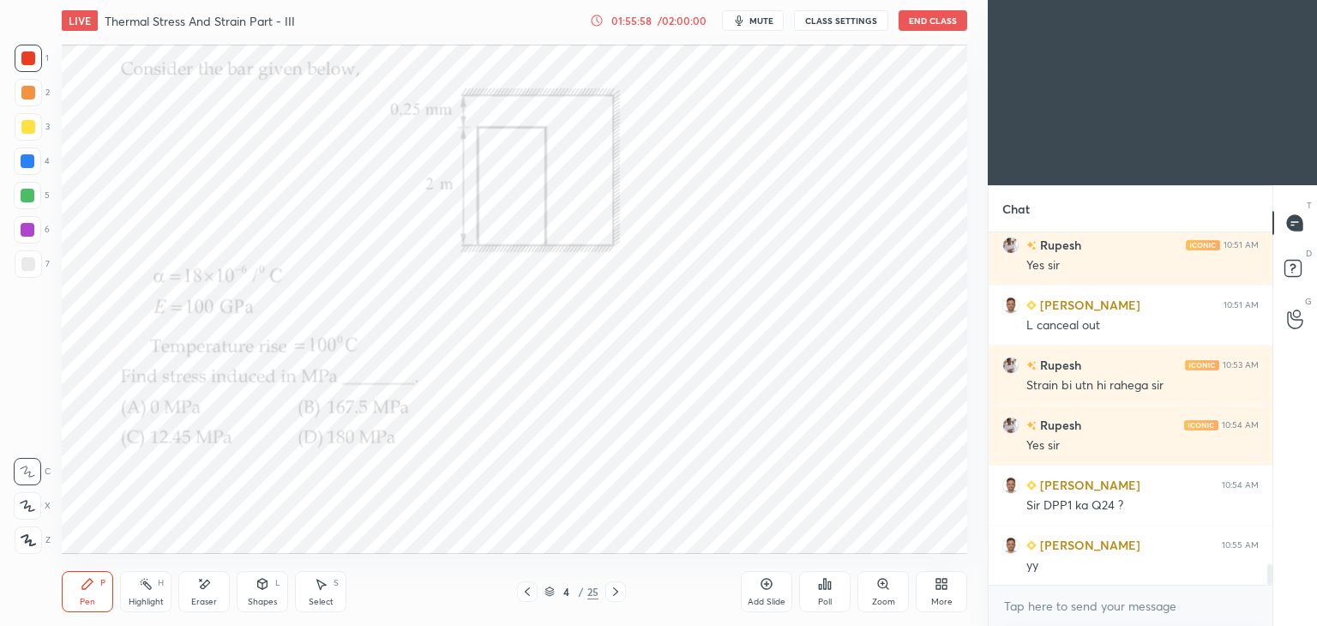
click at [518, 590] on div at bounding box center [527, 592] width 21 height 21
click at [518, 594] on div at bounding box center [527, 592] width 21 height 21
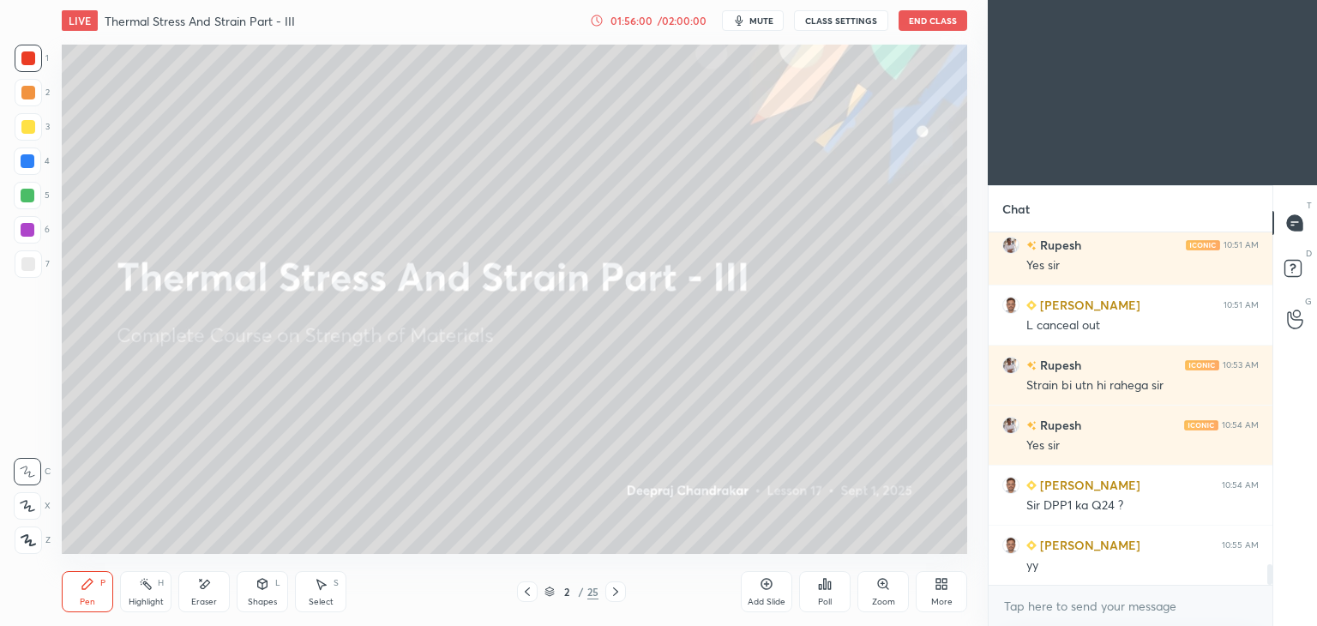
click at [606, 594] on div at bounding box center [616, 592] width 21 height 21
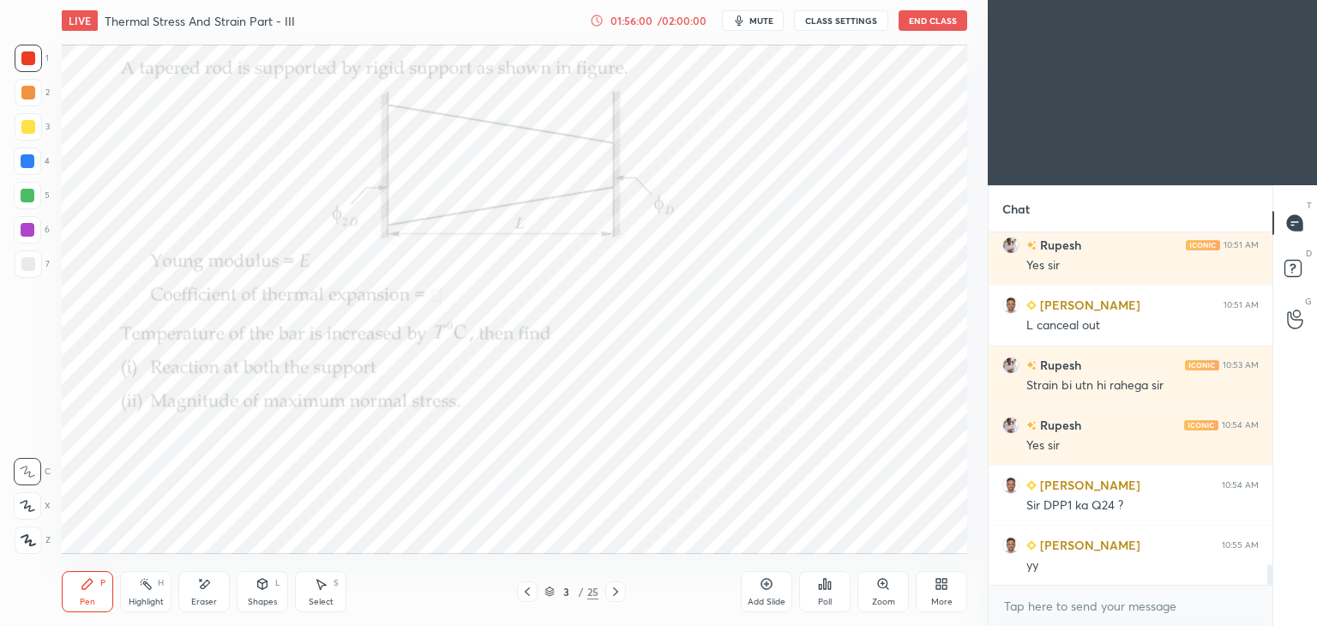
click at [616, 595] on icon at bounding box center [616, 592] width 14 height 14
click at [614, 594] on icon at bounding box center [615, 592] width 5 height 9
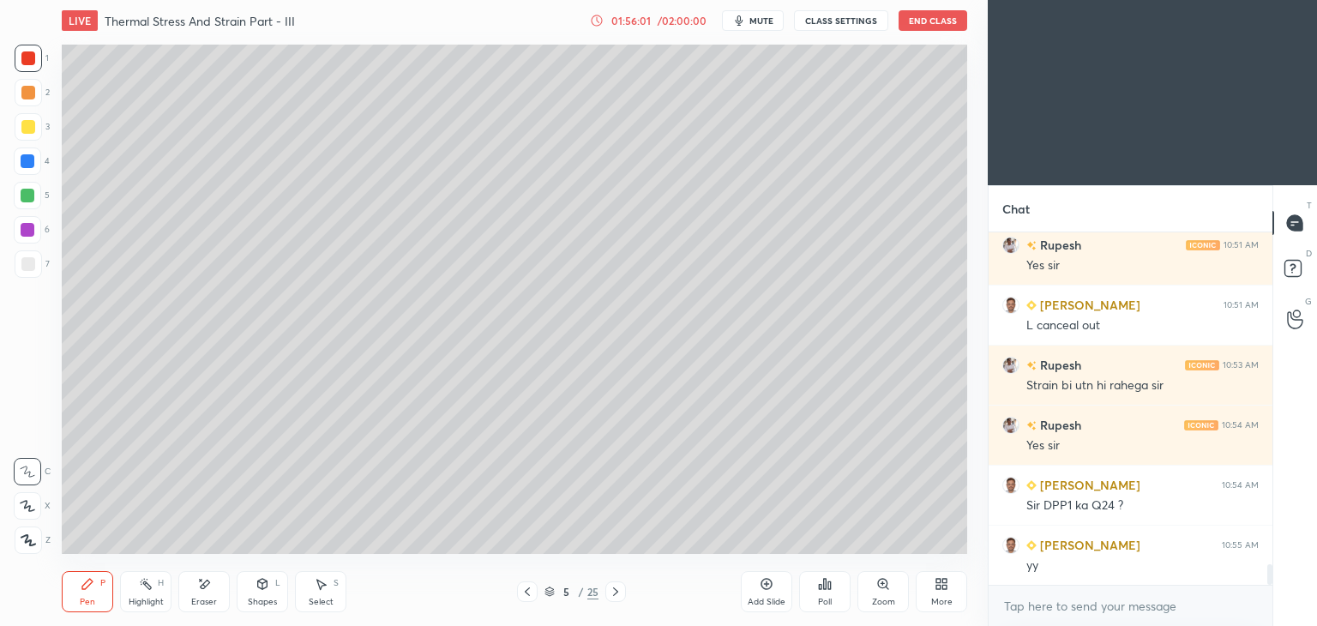
click at [611, 595] on icon at bounding box center [616, 592] width 14 height 14
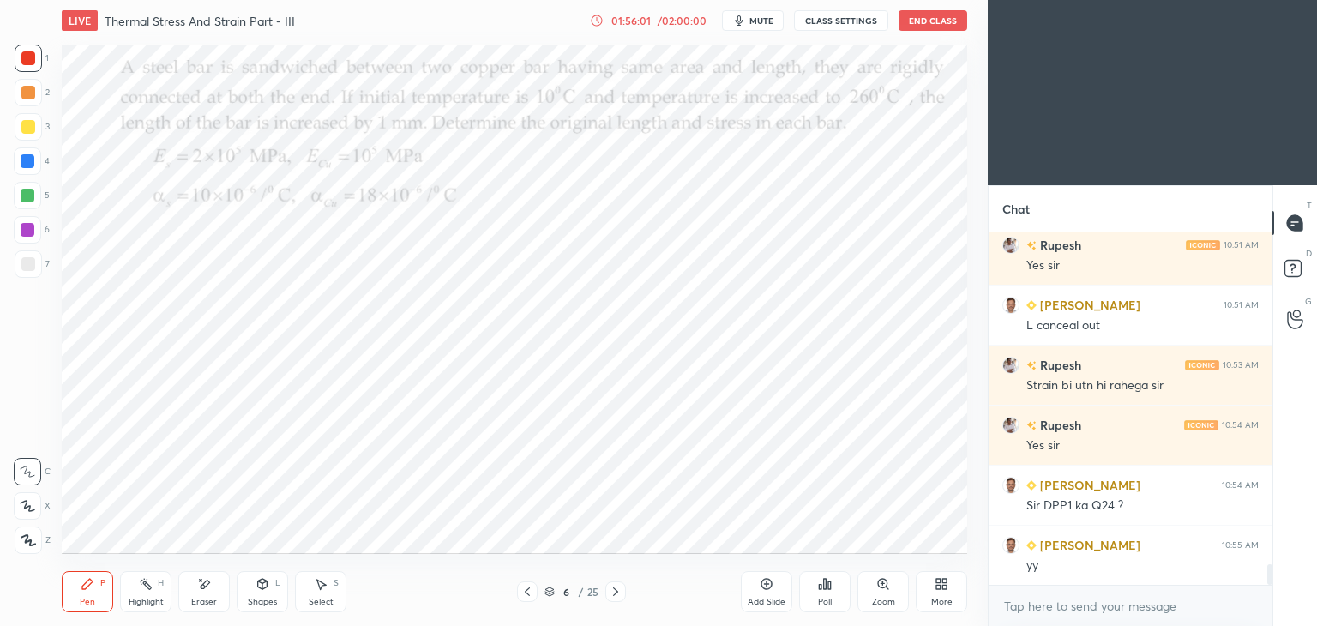
click at [612, 593] on icon at bounding box center [616, 592] width 14 height 14
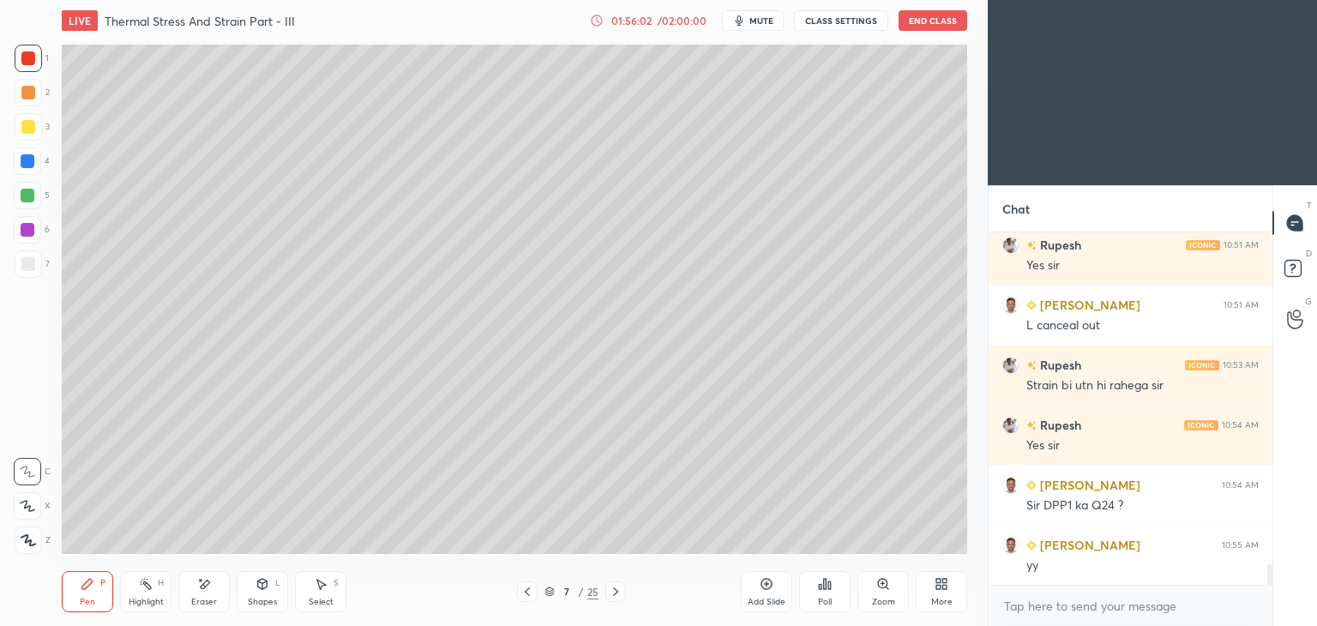
click at [611, 595] on icon at bounding box center [616, 592] width 14 height 14
click at [614, 594] on icon at bounding box center [615, 592] width 5 height 9
click at [612, 593] on icon at bounding box center [616, 592] width 14 height 14
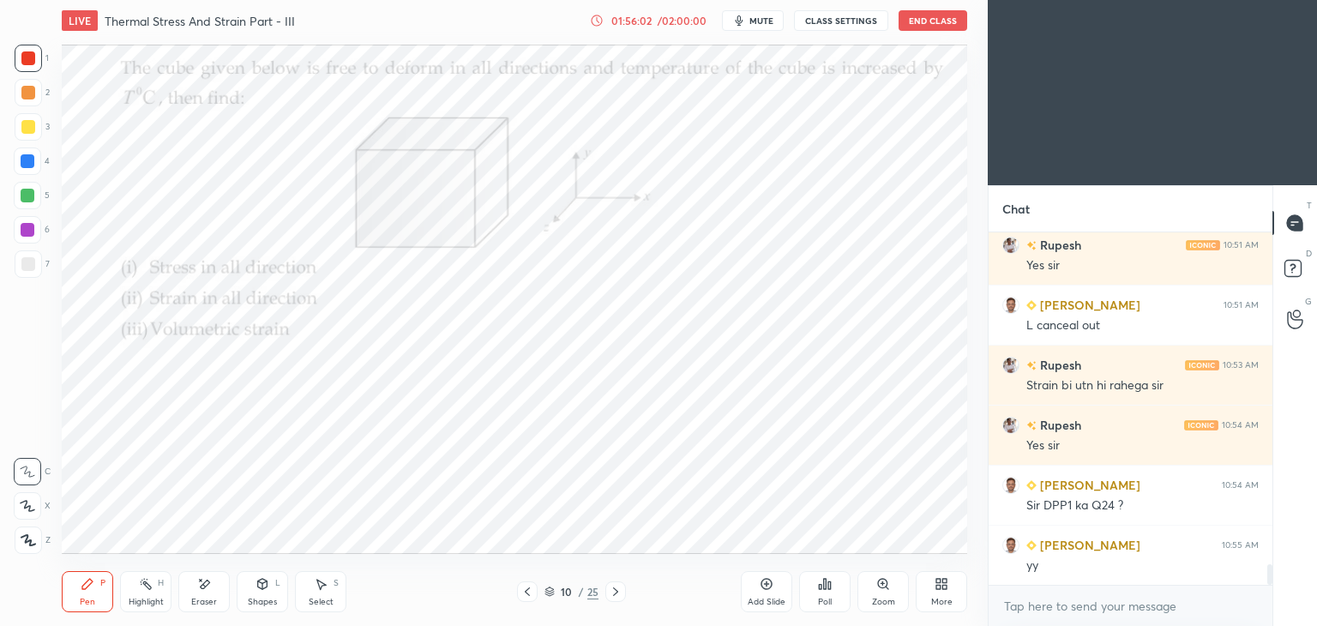
click at [612, 593] on icon at bounding box center [616, 592] width 14 height 14
click at [611, 592] on icon at bounding box center [616, 592] width 14 height 14
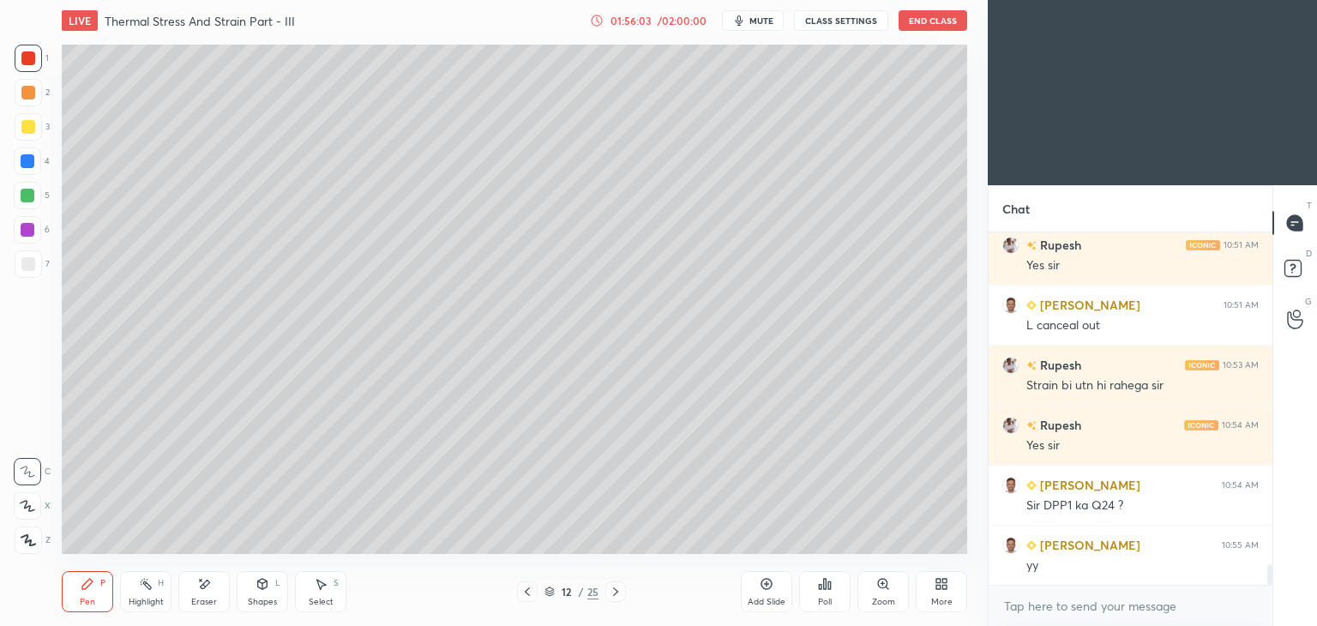
click at [614, 591] on icon at bounding box center [616, 592] width 14 height 14
click at [616, 594] on icon at bounding box center [615, 592] width 5 height 9
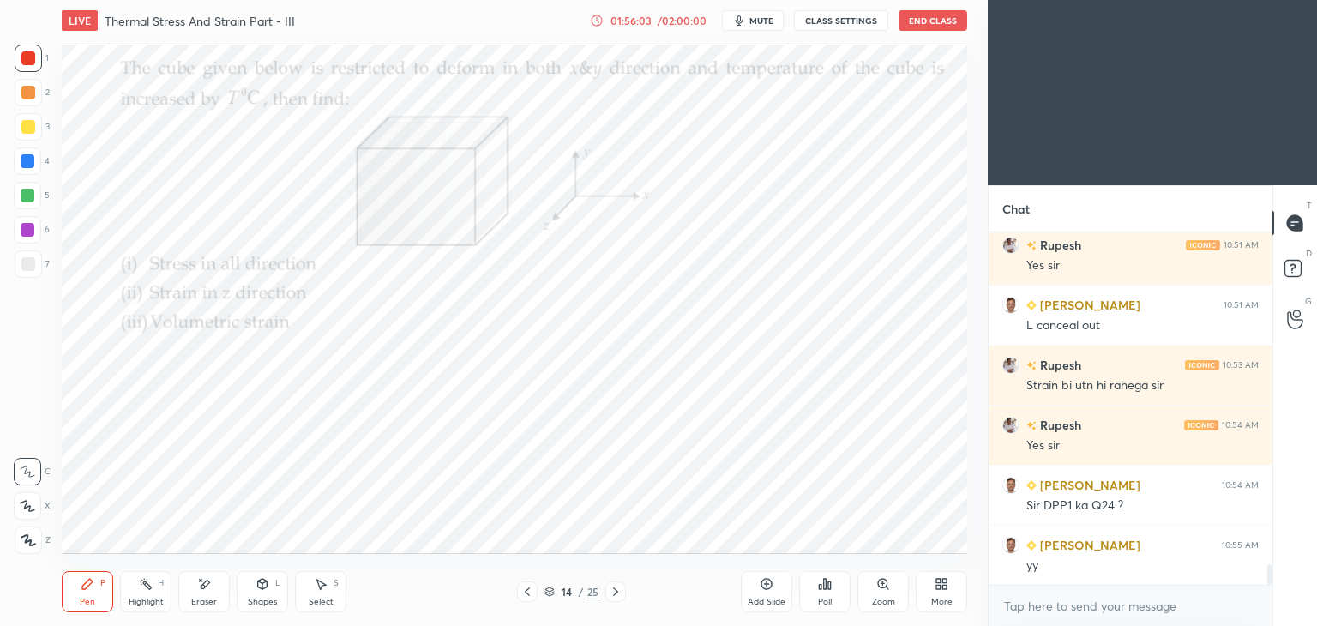
click at [617, 593] on icon at bounding box center [615, 592] width 5 height 9
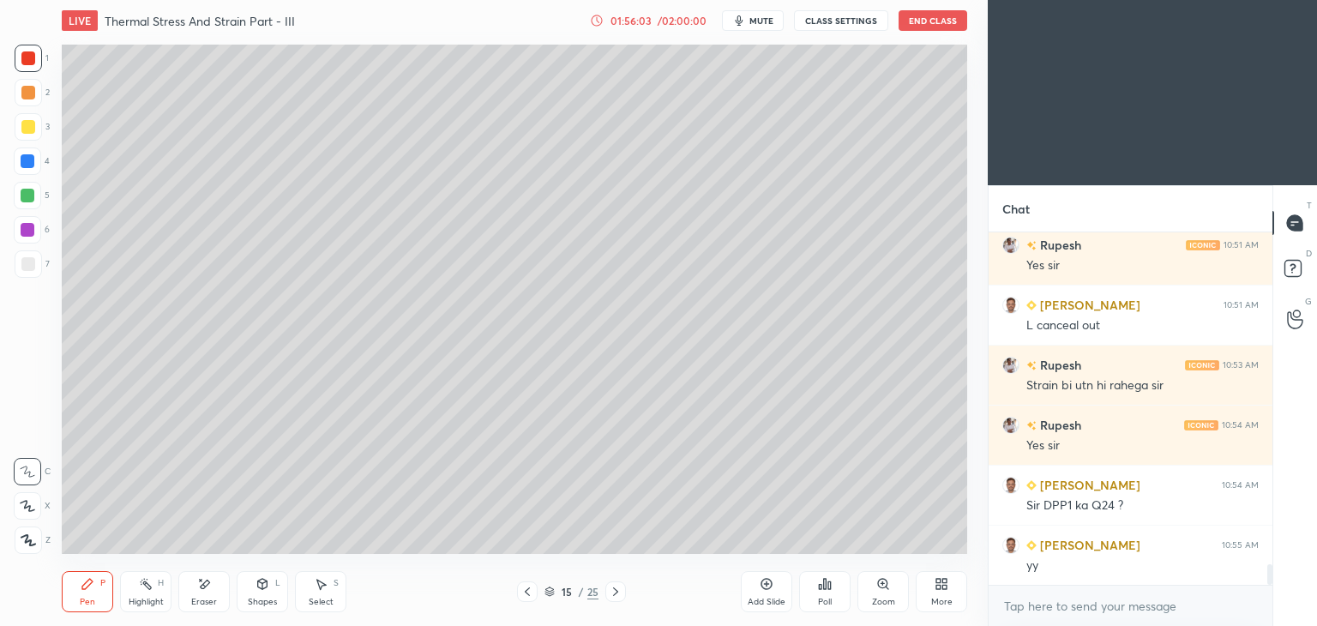
click at [618, 593] on icon at bounding box center [616, 592] width 14 height 14
click at [618, 594] on icon at bounding box center [616, 592] width 14 height 14
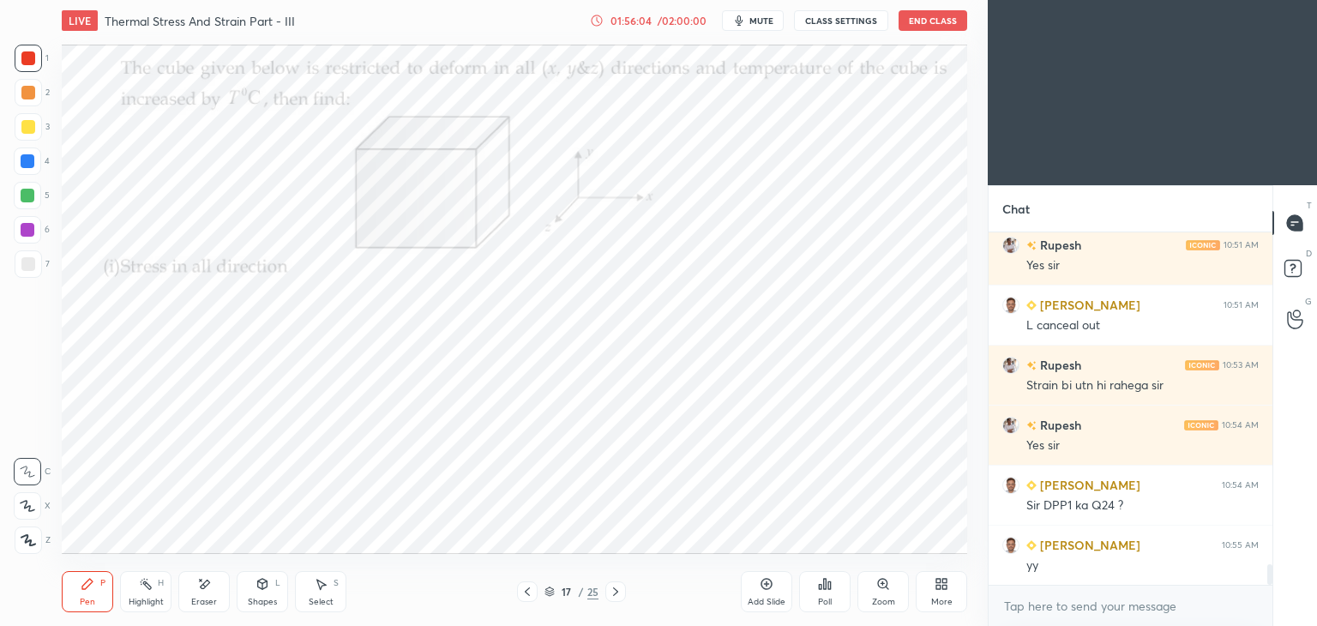
click at [616, 593] on icon at bounding box center [615, 592] width 5 height 9
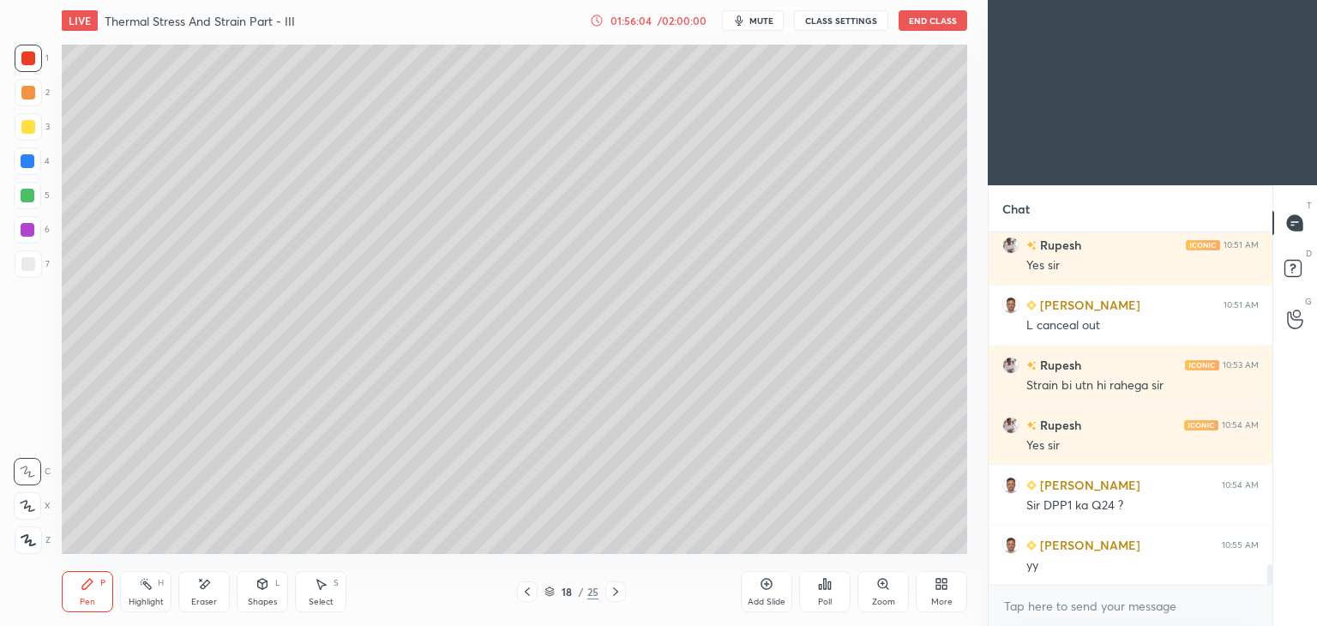
click at [614, 593] on icon at bounding box center [616, 592] width 14 height 14
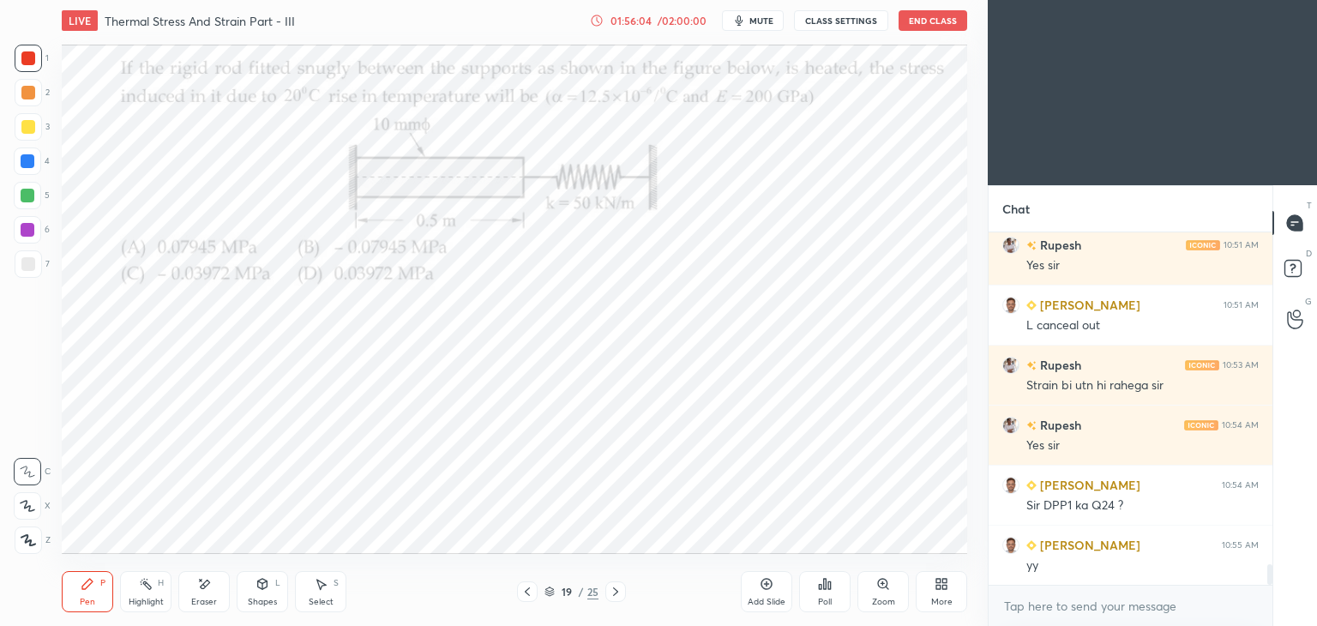
click at [616, 594] on icon at bounding box center [615, 592] width 5 height 9
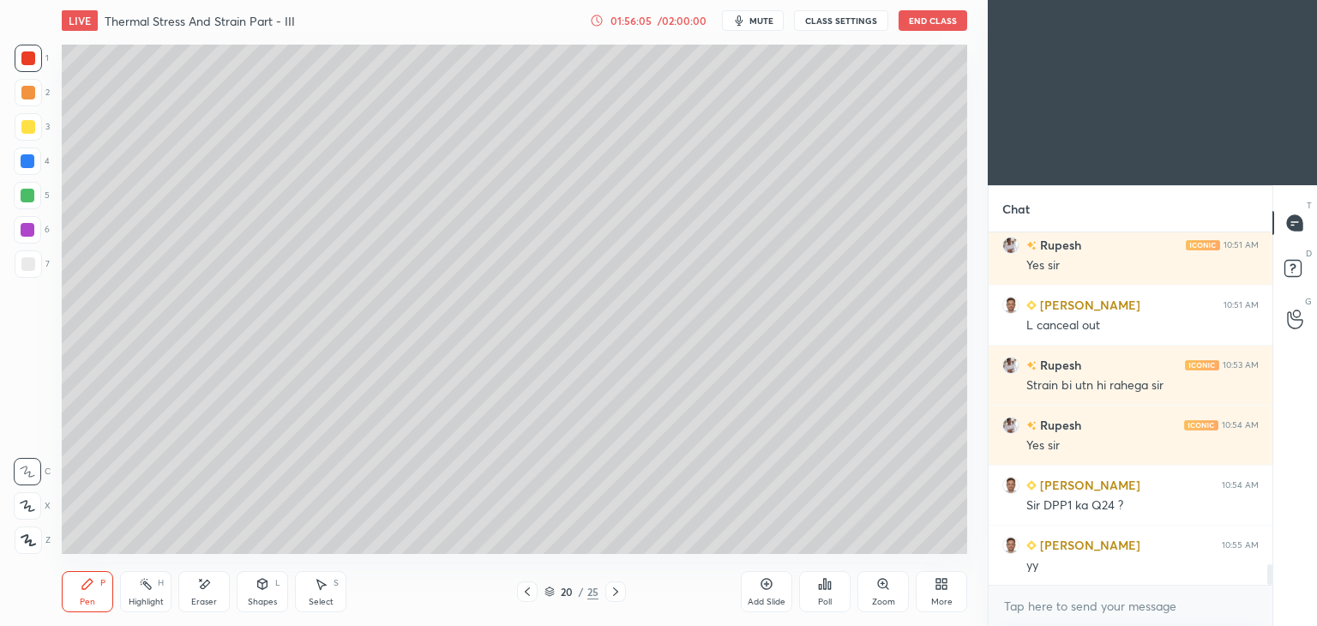
click at [617, 593] on icon at bounding box center [615, 592] width 5 height 9
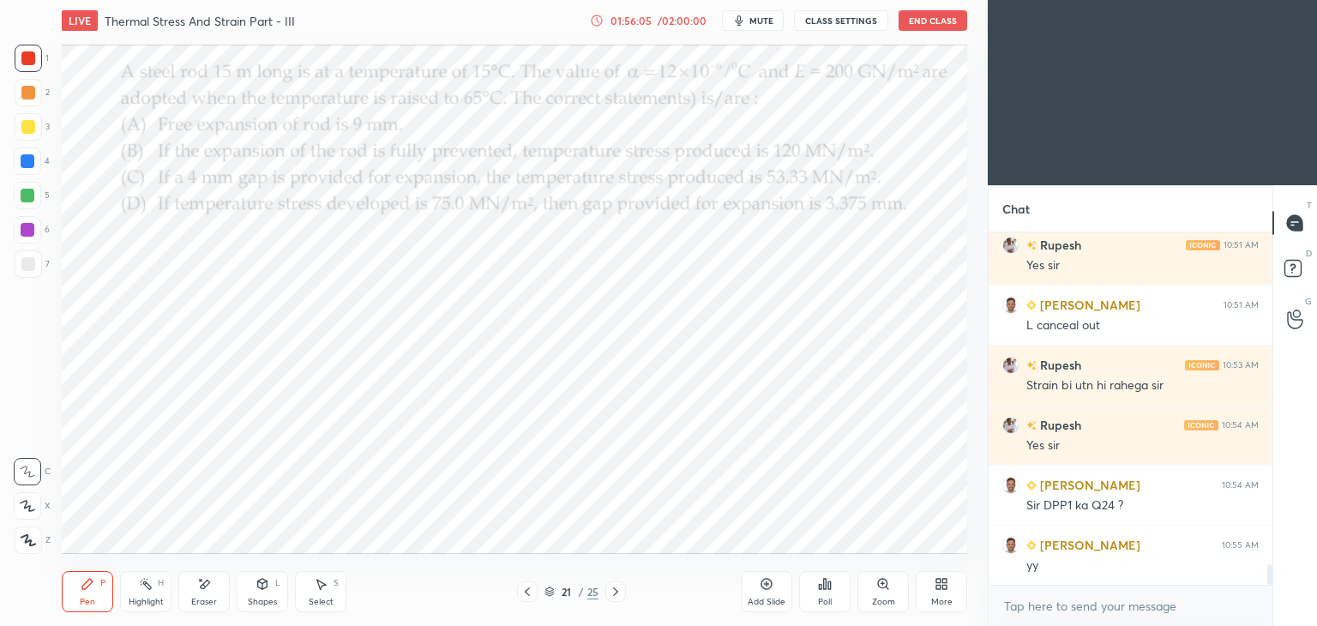
click at [615, 594] on icon at bounding box center [615, 592] width 5 height 9
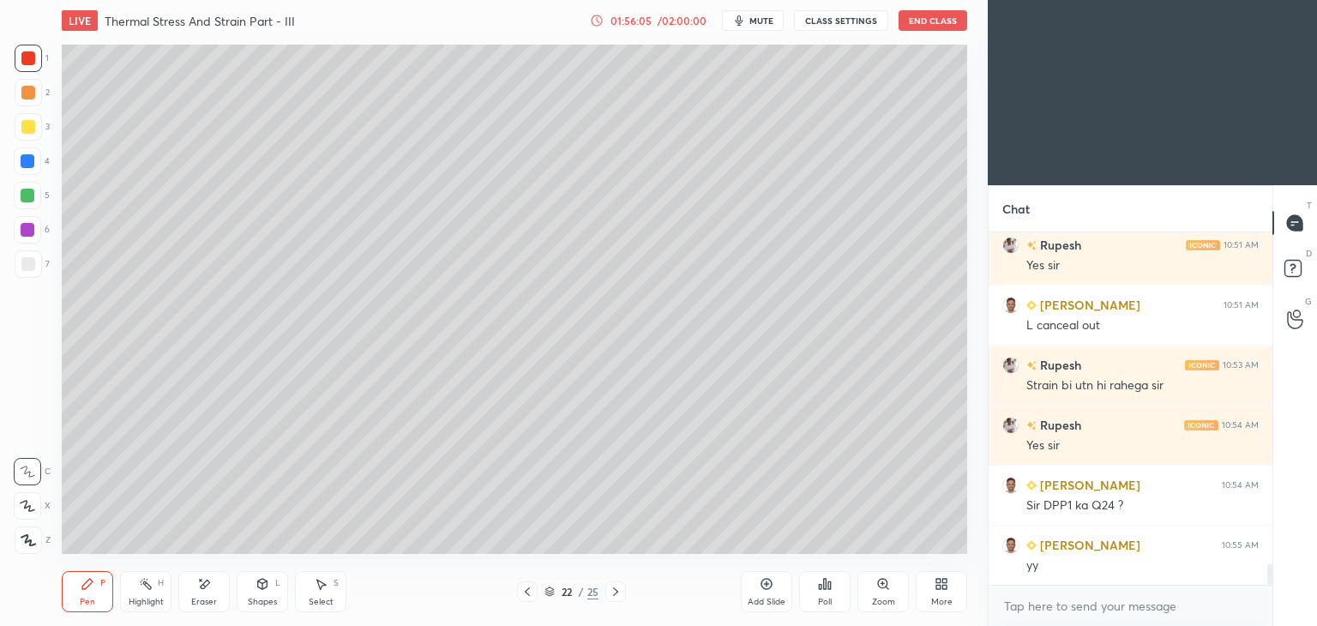
click at [614, 594] on icon at bounding box center [616, 592] width 14 height 14
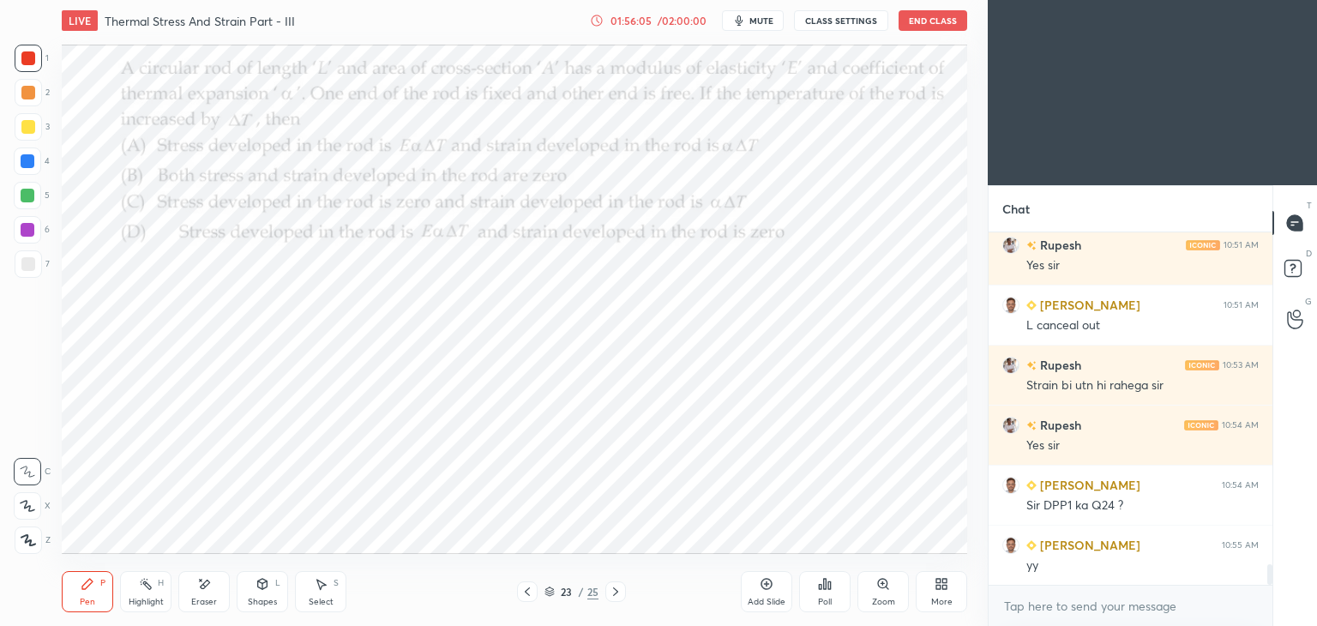
click at [613, 593] on icon at bounding box center [616, 592] width 14 height 14
click at [614, 594] on icon at bounding box center [616, 592] width 14 height 14
click at [614, 594] on icon at bounding box center [615, 592] width 5 height 9
click at [770, 596] on div "Add Slide" at bounding box center [766, 591] width 51 height 41
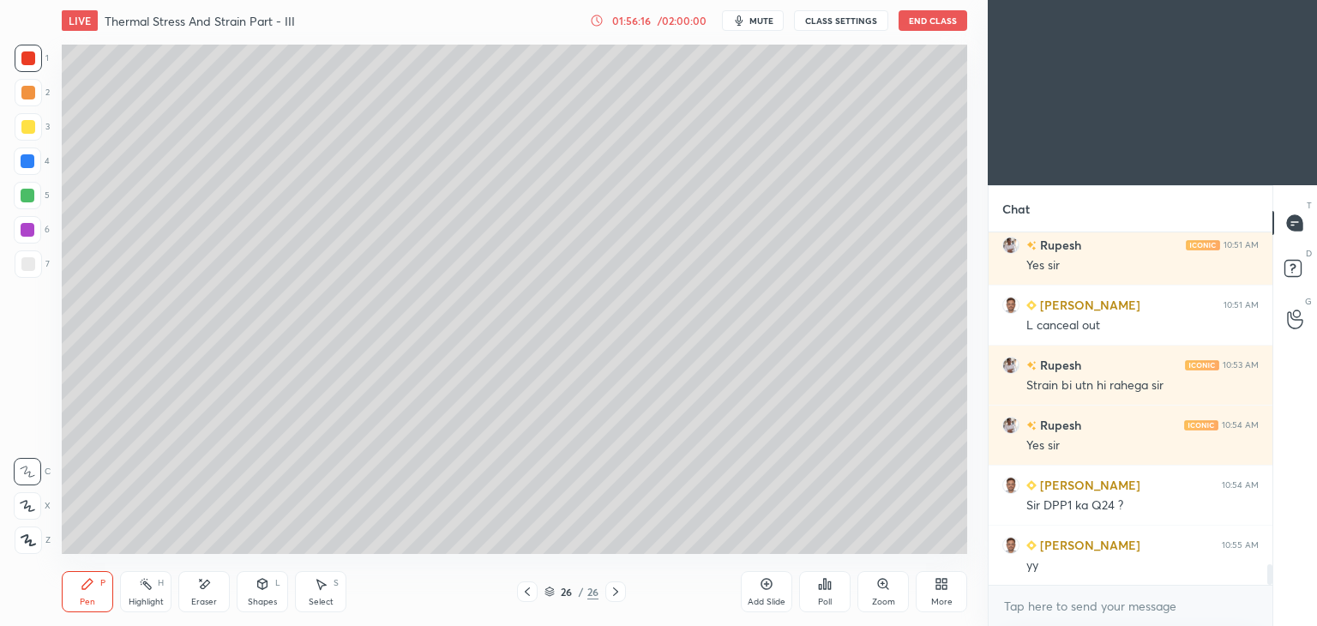
click at [266, 588] on icon at bounding box center [263, 584] width 14 height 14
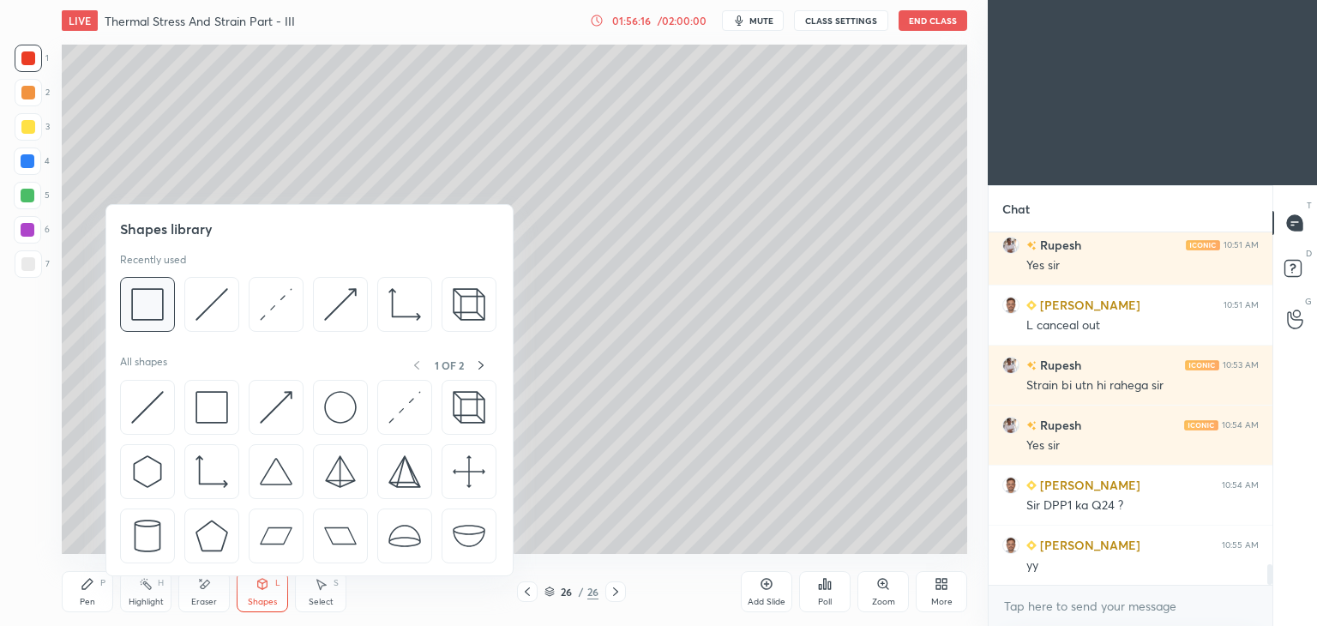
click at [165, 298] on div at bounding box center [147, 304] width 55 height 55
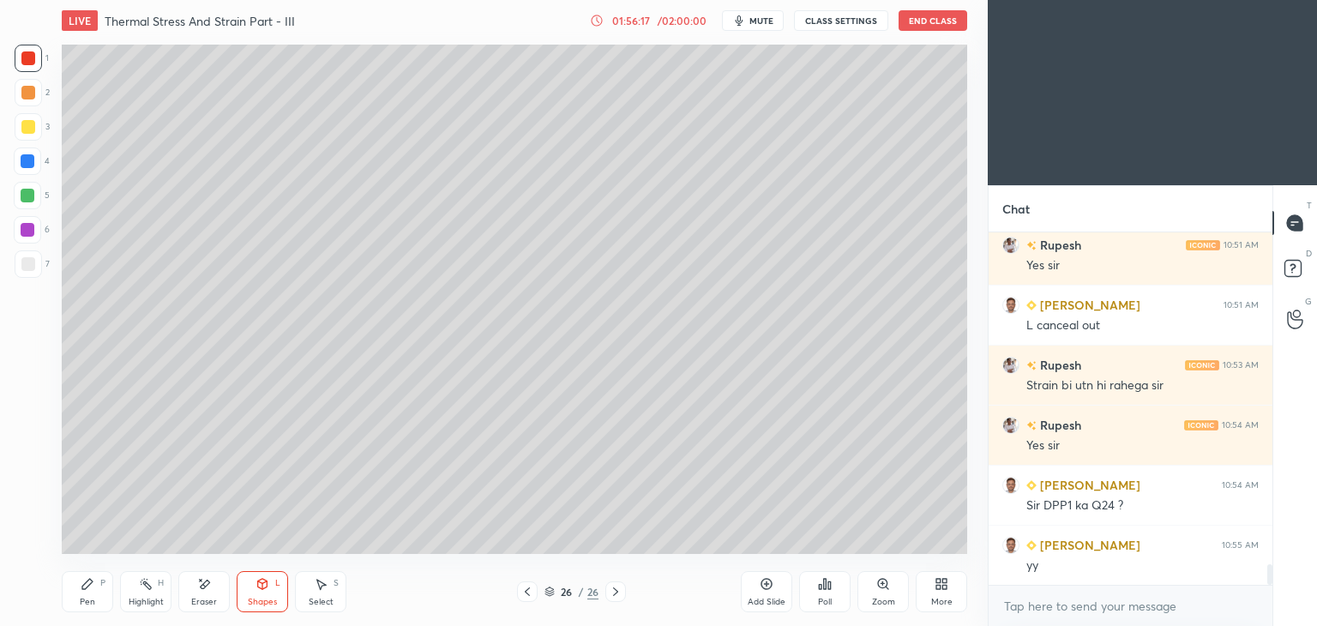
click at [33, 131] on div at bounding box center [28, 127] width 14 height 14
click at [262, 594] on div "Shapes L" at bounding box center [262, 591] width 51 height 41
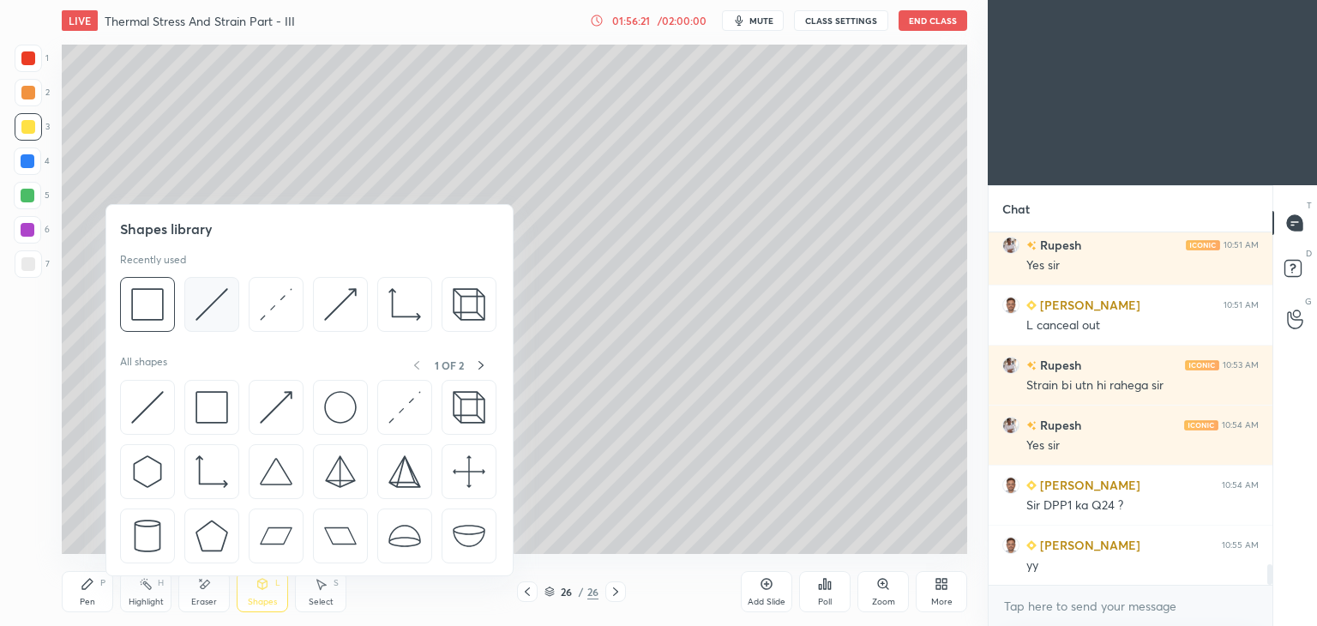
click at [214, 292] on img at bounding box center [212, 304] width 33 height 33
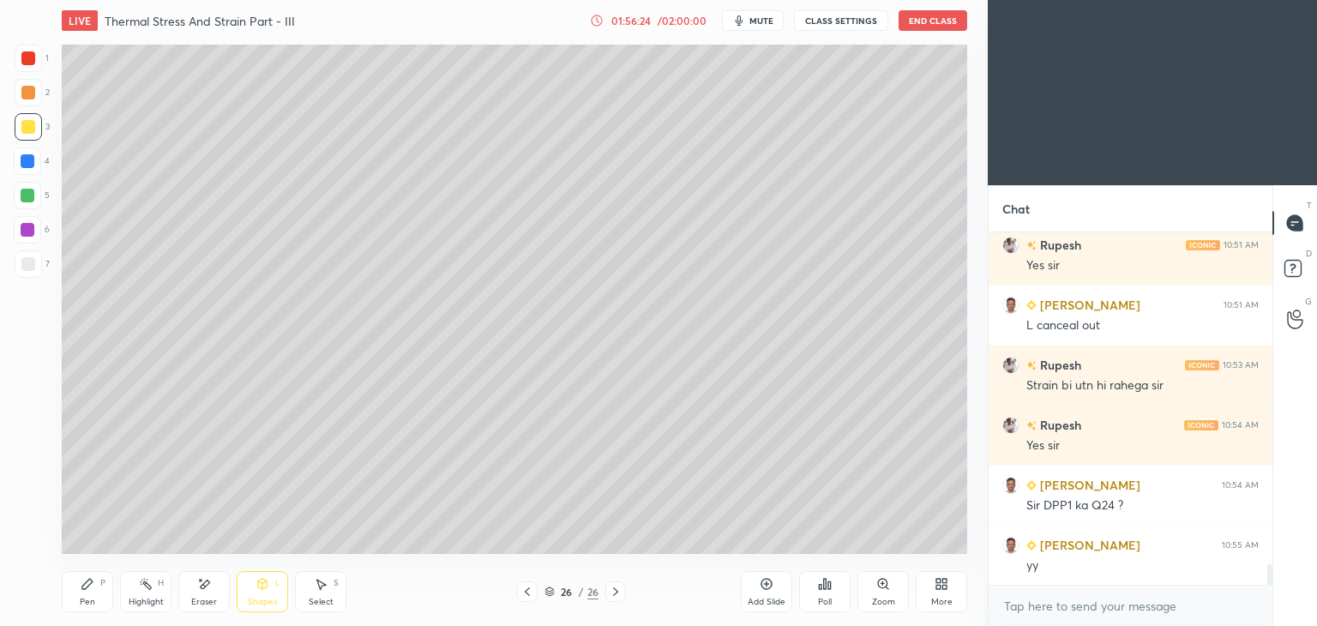
click at [322, 598] on div "Select" at bounding box center [321, 602] width 25 height 9
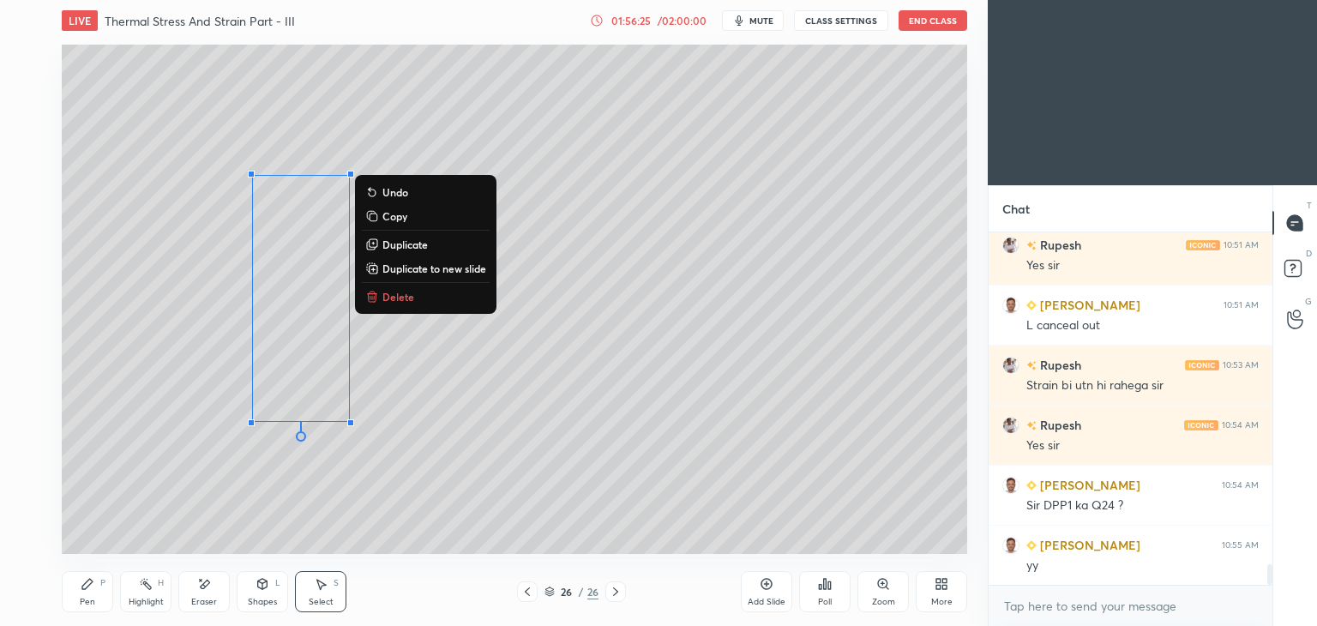
click at [411, 244] on p "Duplicate" at bounding box center [405, 245] width 45 height 14
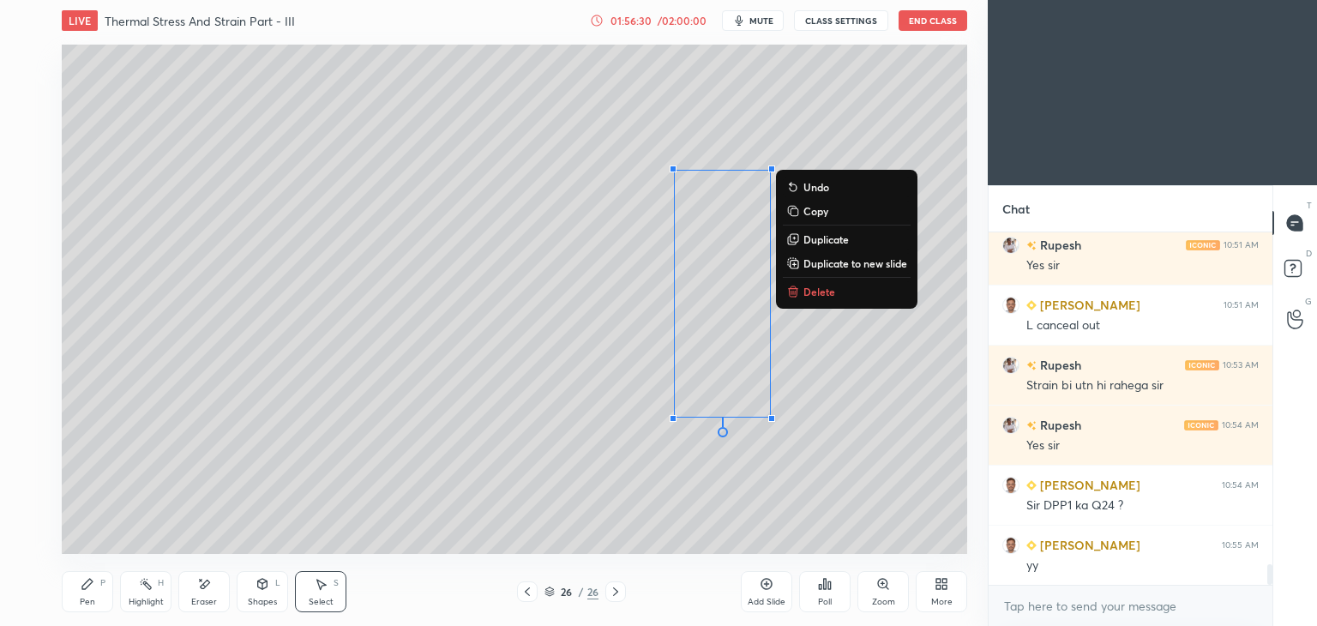
click at [822, 235] on p "Duplicate" at bounding box center [826, 239] width 45 height 14
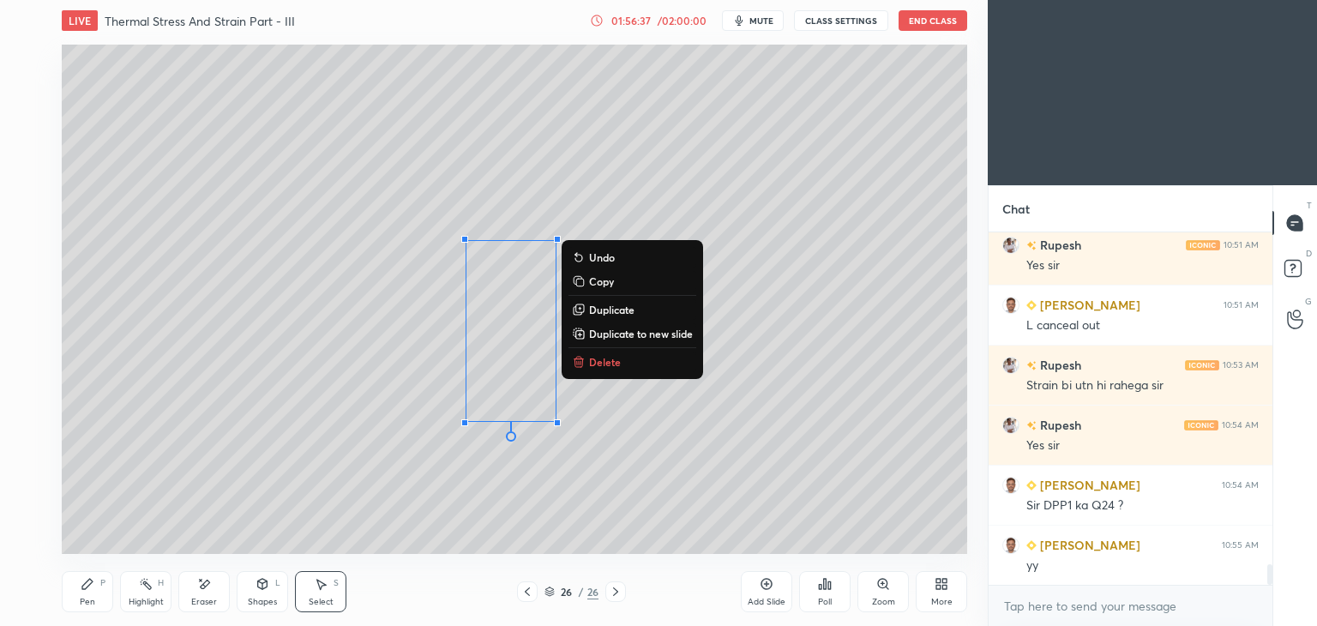
click at [85, 594] on div "Pen P" at bounding box center [87, 591] width 51 height 41
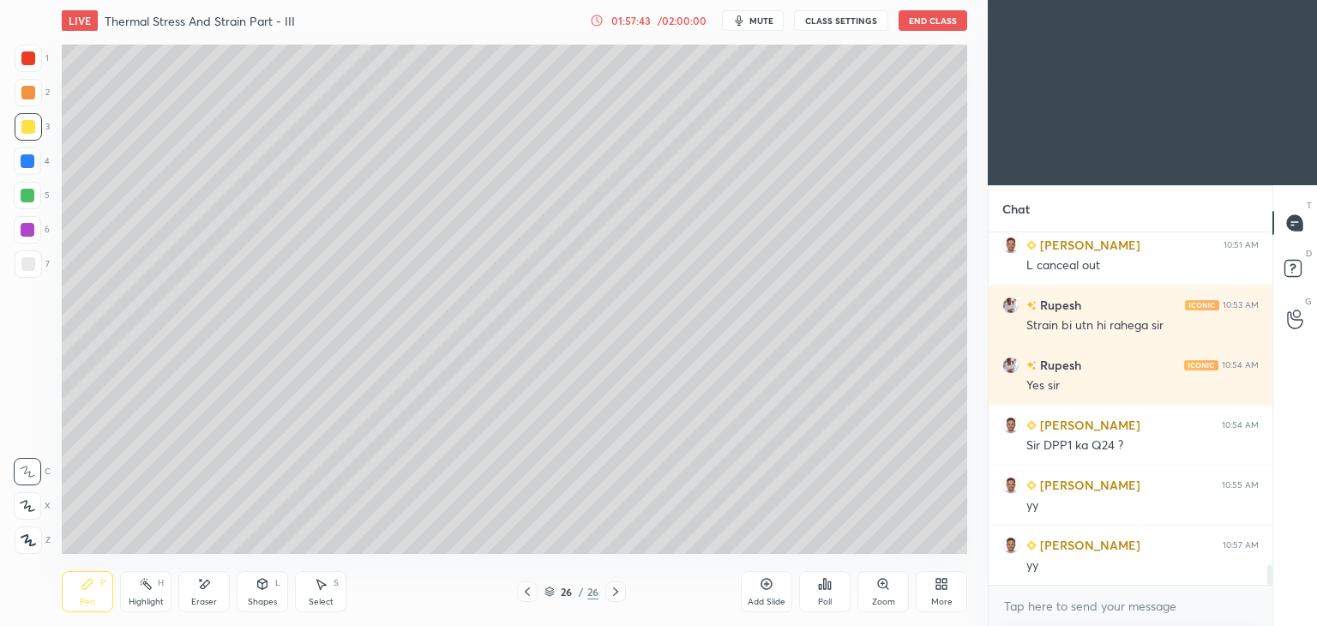
scroll to position [5834, 0]
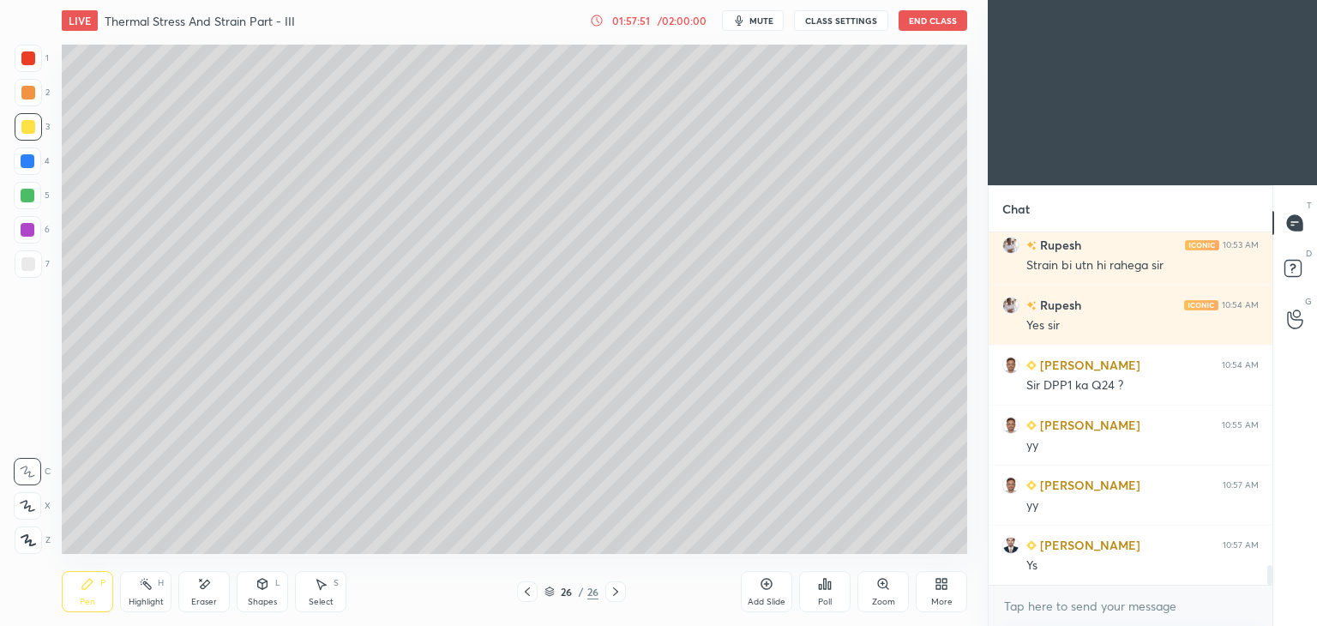
click at [214, 591] on div "Eraser" at bounding box center [203, 591] width 51 height 41
click at [89, 600] on div "Pen" at bounding box center [87, 602] width 15 height 9
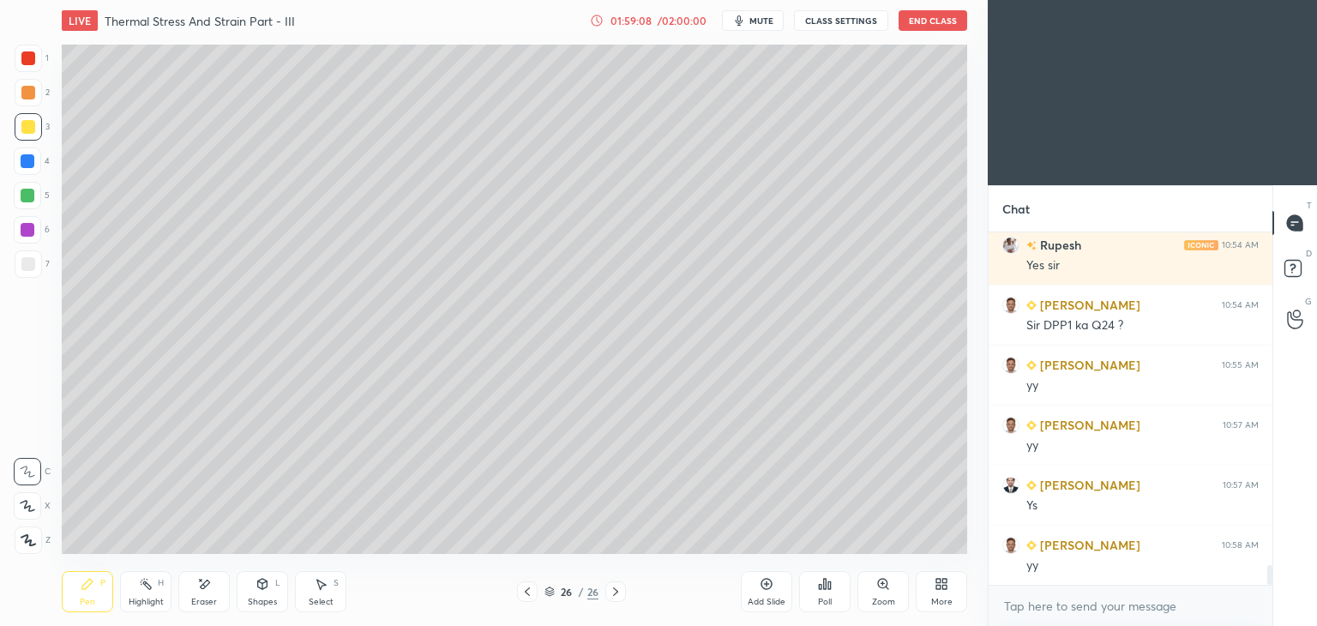
scroll to position [5954, 0]
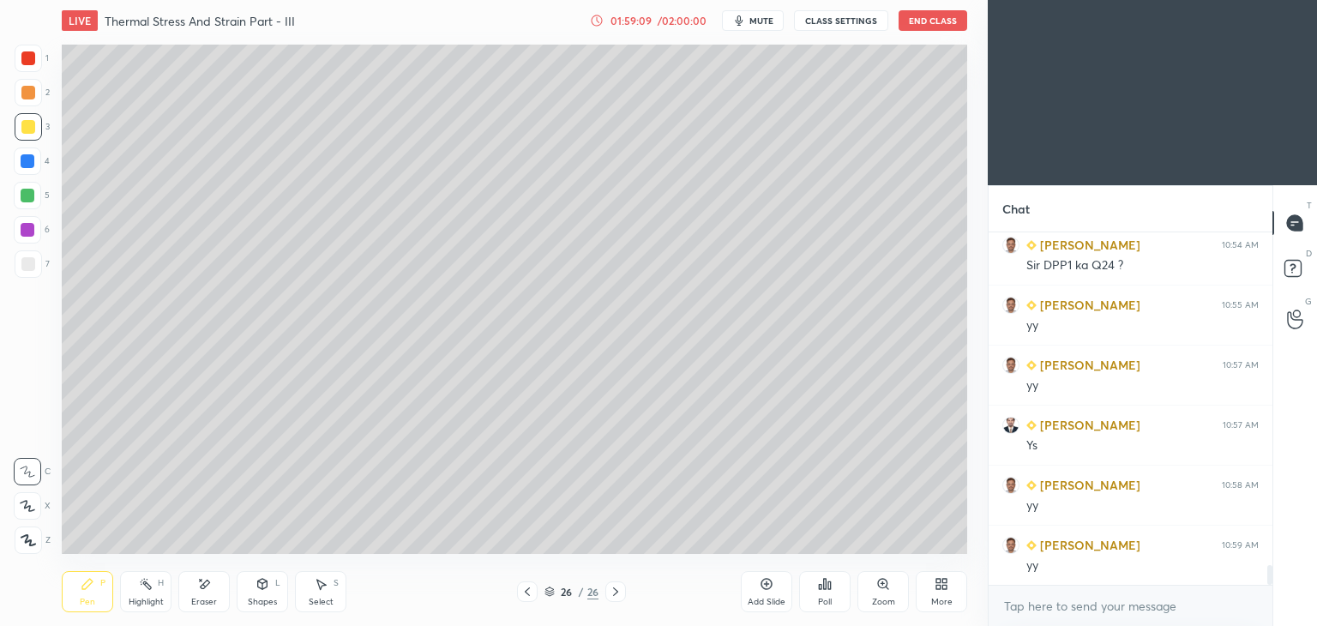
click at [198, 594] on div "Eraser" at bounding box center [203, 591] width 51 height 41
click at [88, 591] on div "Pen P" at bounding box center [87, 591] width 51 height 41
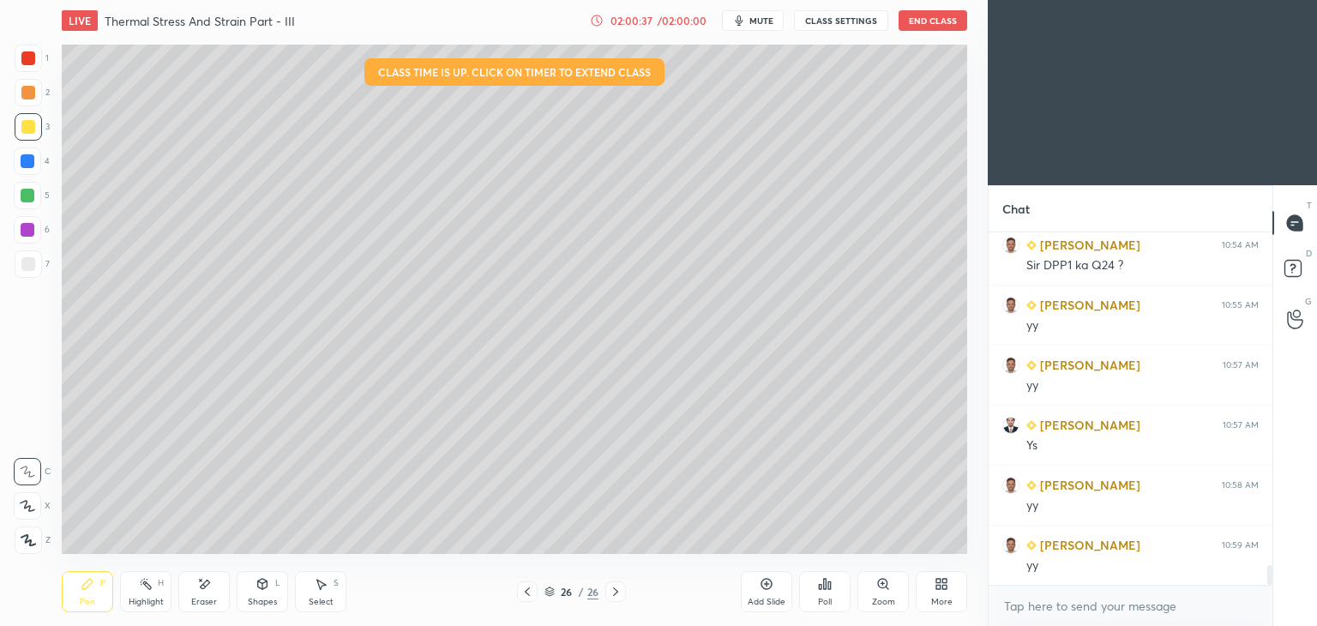
click at [319, 598] on div "Select" at bounding box center [321, 602] width 25 height 9
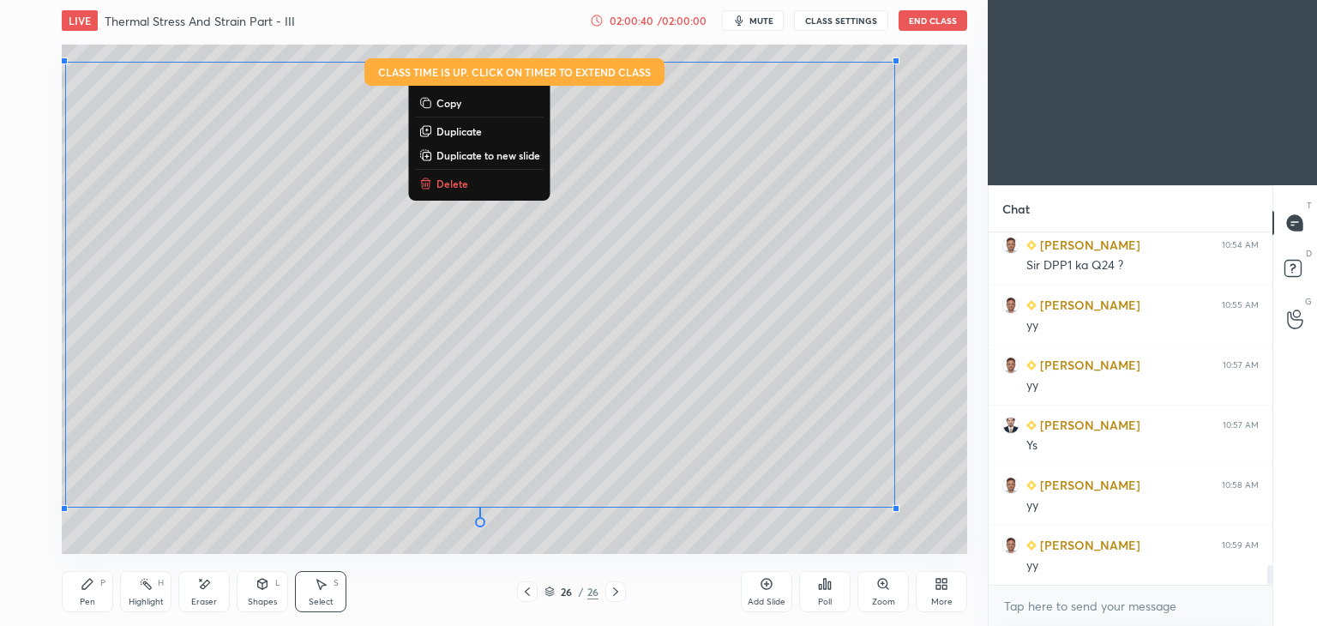
click at [451, 179] on p "Delete" at bounding box center [453, 184] width 32 height 14
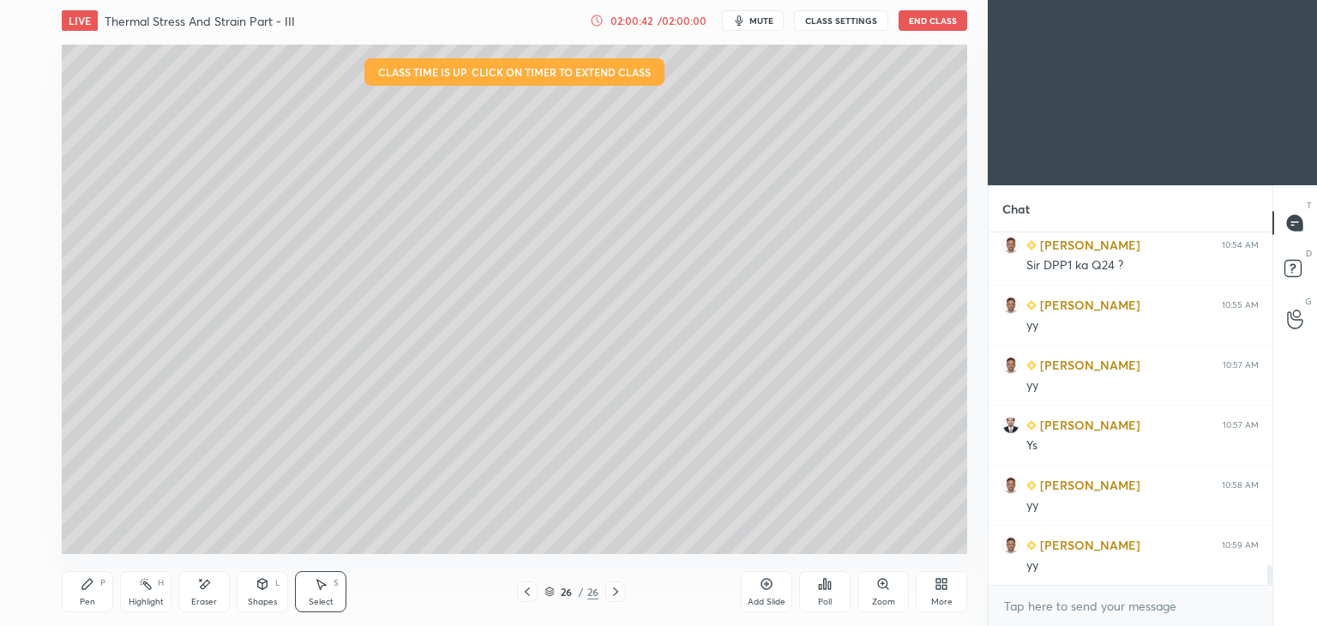
scroll to position [6014, 0]
click at [95, 581] on div "Pen P" at bounding box center [87, 591] width 51 height 41
click at [524, 588] on icon at bounding box center [528, 592] width 14 height 14
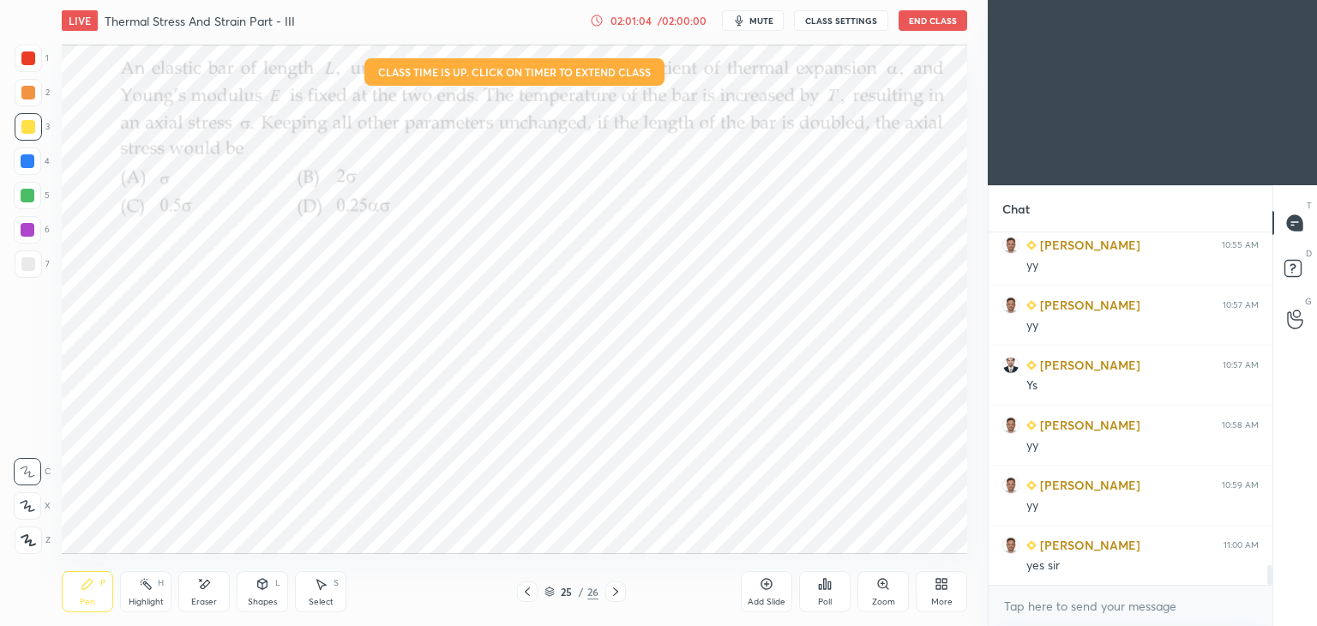
click at [527, 587] on icon at bounding box center [528, 592] width 14 height 14
click at [523, 587] on icon at bounding box center [528, 592] width 14 height 14
click at [523, 584] on div at bounding box center [527, 592] width 21 height 21
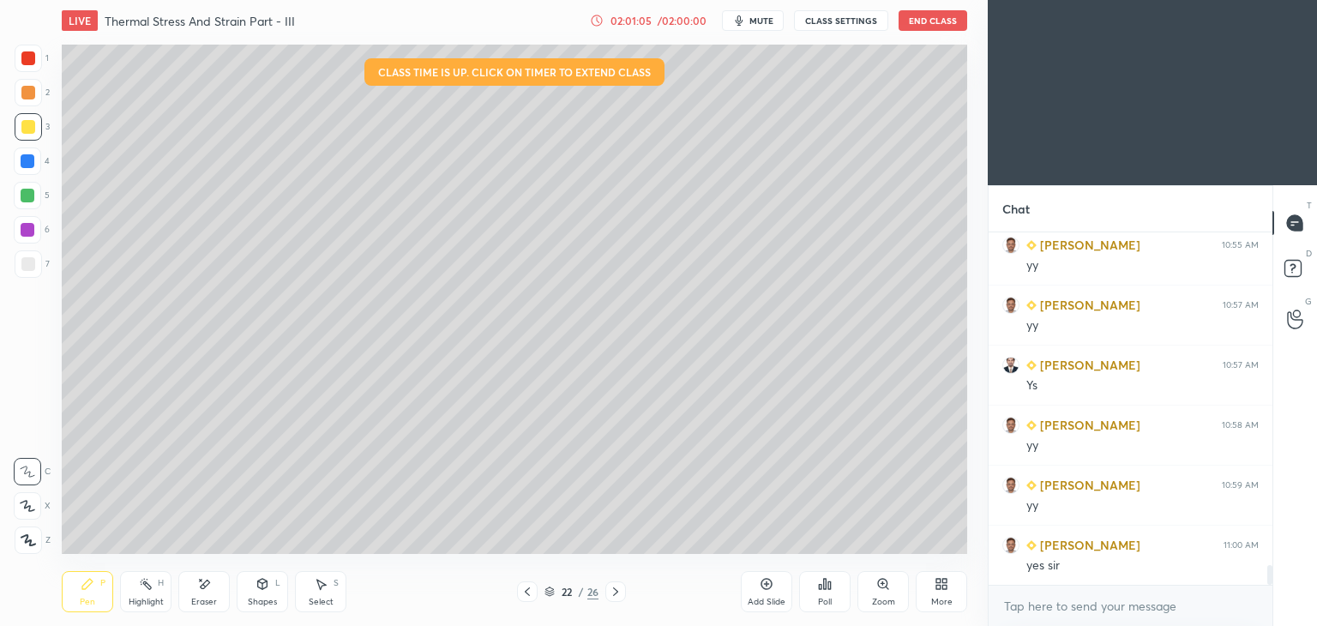
click at [521, 588] on icon at bounding box center [528, 592] width 14 height 14
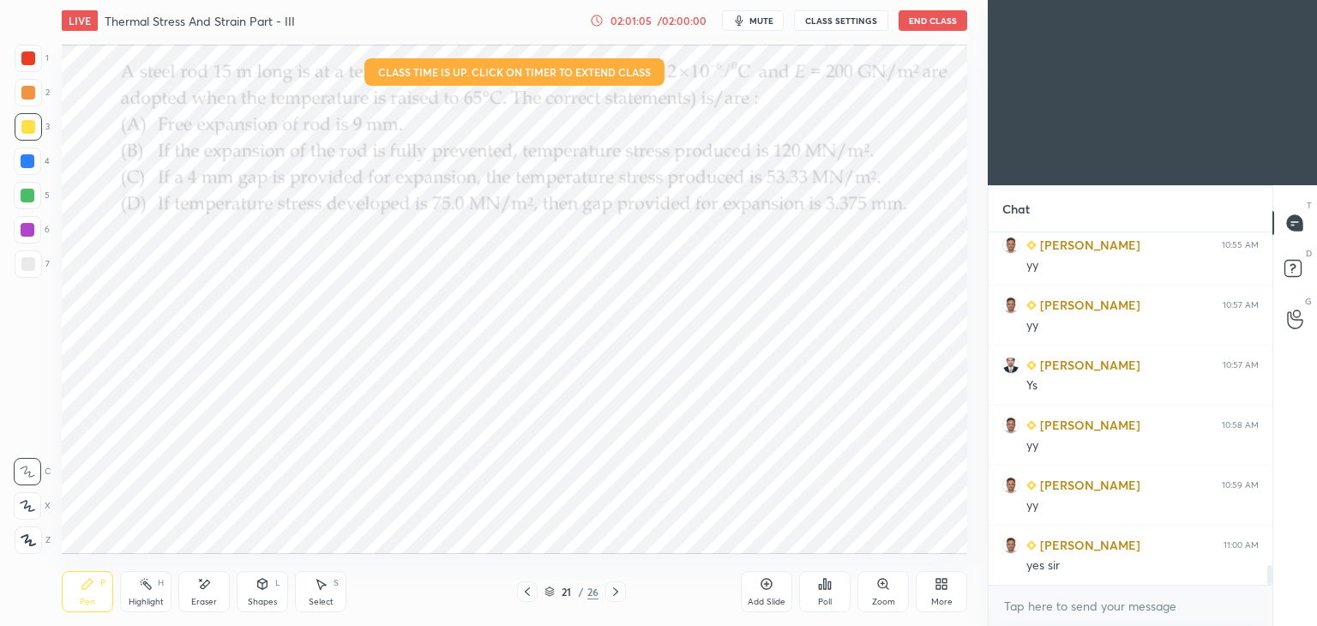
click at [521, 588] on icon at bounding box center [528, 592] width 14 height 14
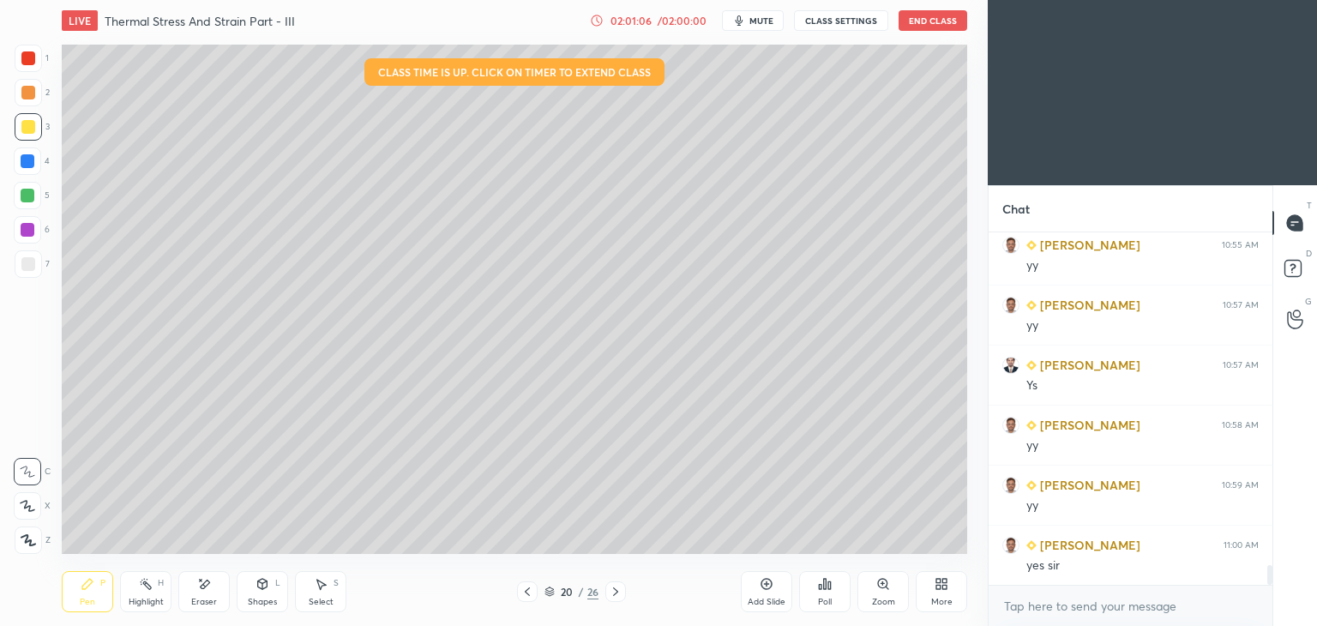
click at [519, 588] on div at bounding box center [527, 592] width 21 height 21
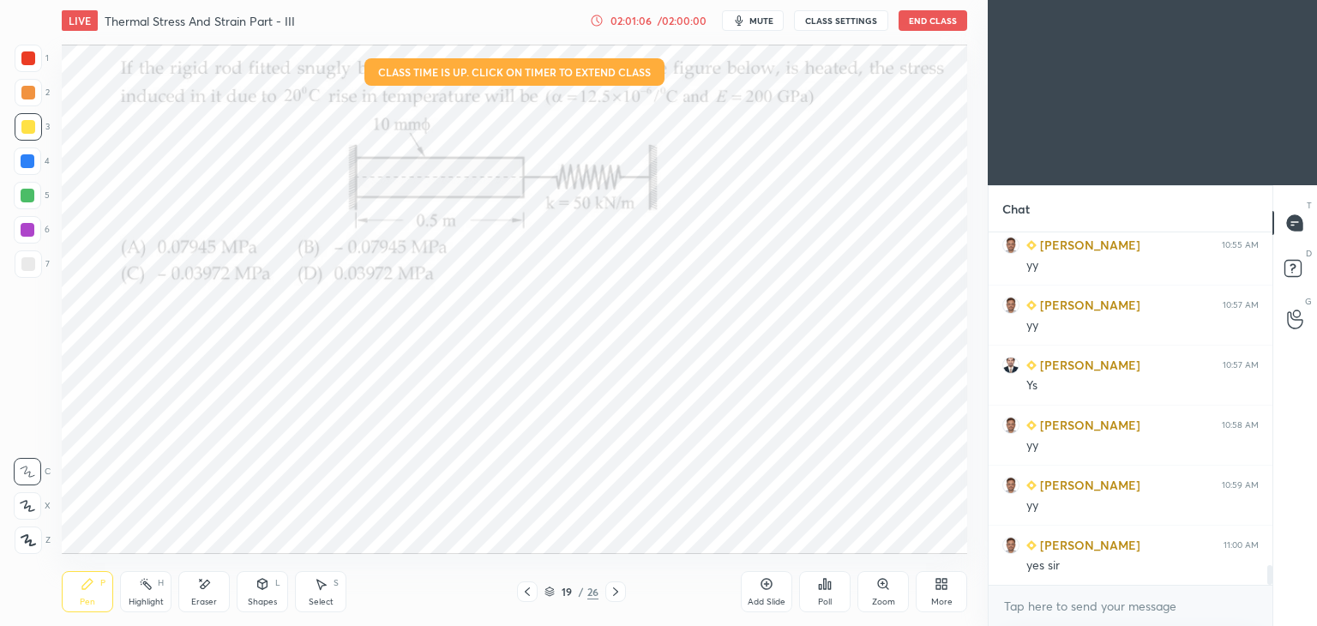
click at [517, 588] on div at bounding box center [527, 592] width 21 height 21
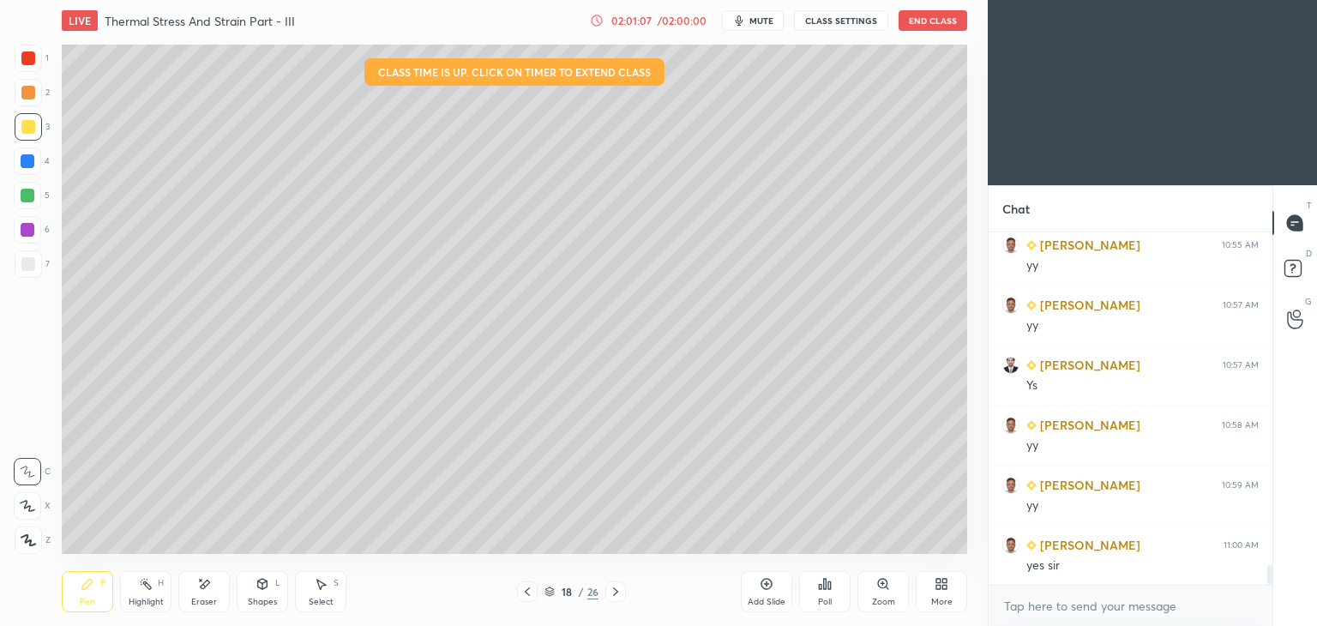
click at [521, 591] on icon at bounding box center [528, 592] width 14 height 14
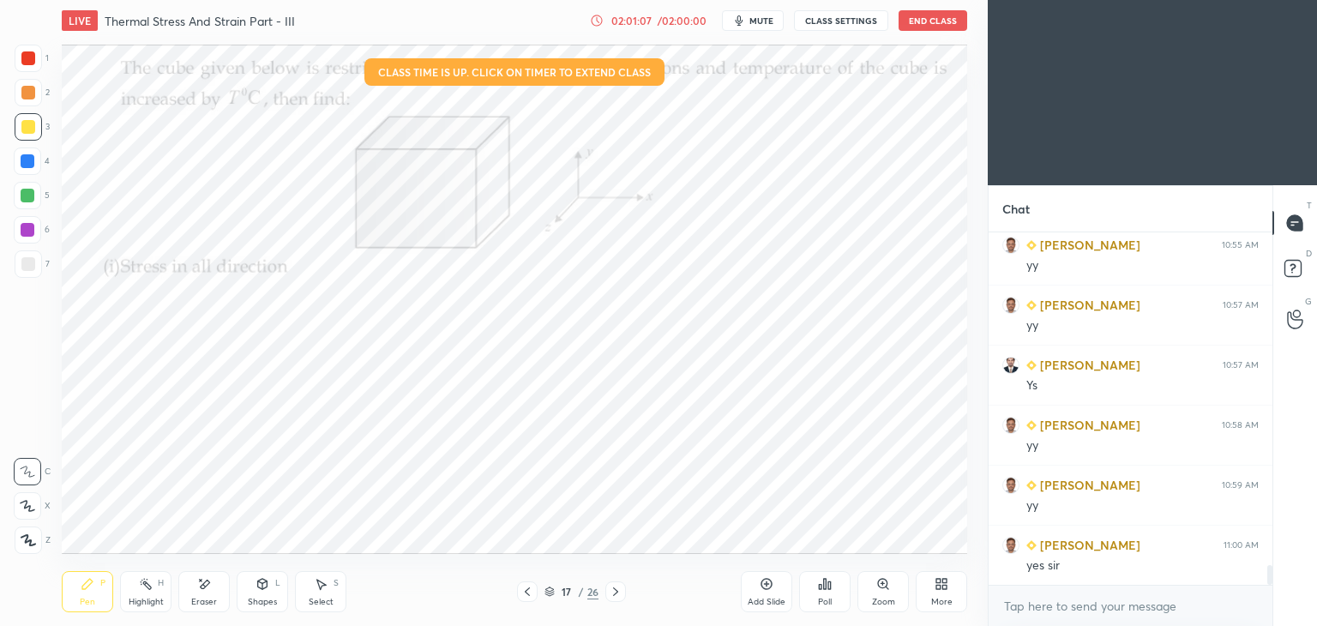
click at [519, 588] on div at bounding box center [527, 592] width 21 height 21
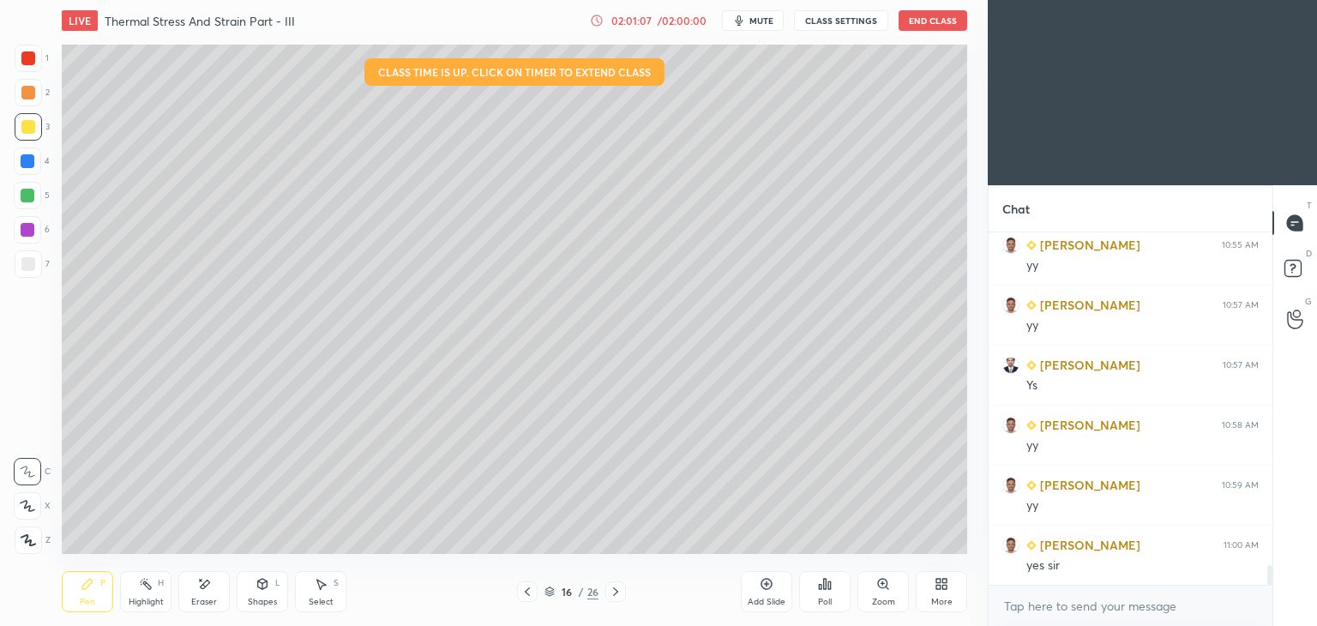
click at [521, 596] on icon at bounding box center [528, 592] width 14 height 14
click at [940, 14] on button "End Class" at bounding box center [933, 20] width 69 height 21
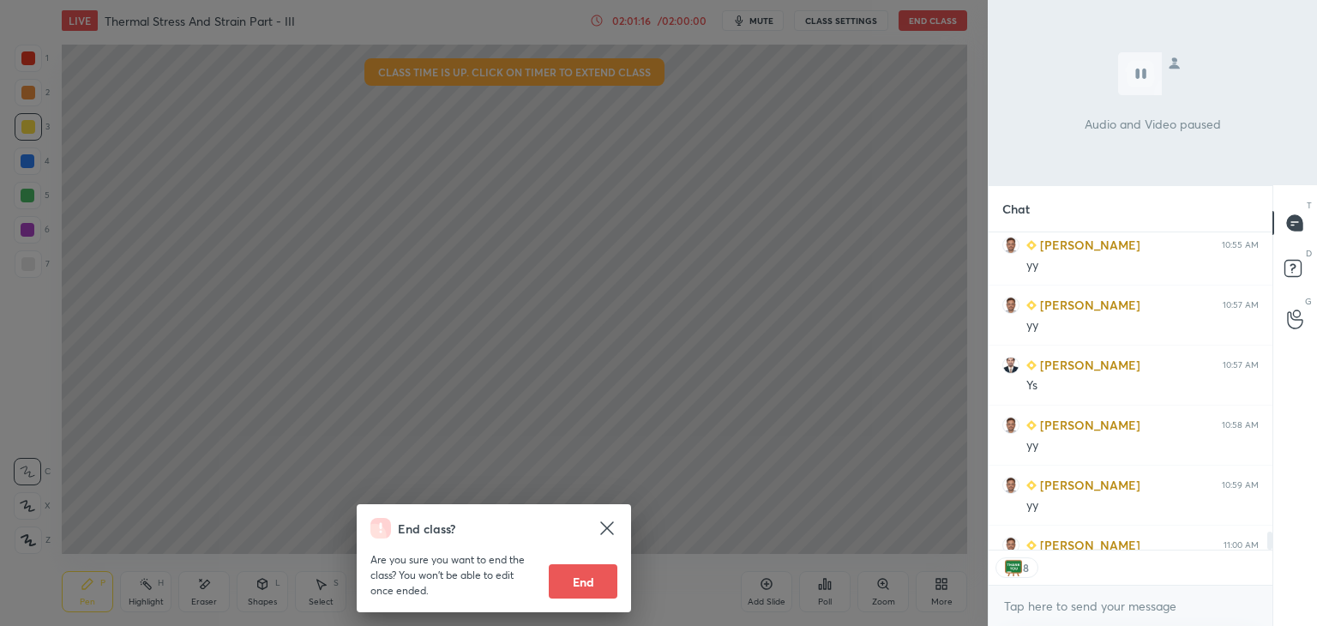
click at [591, 580] on button "End" at bounding box center [583, 581] width 69 height 34
type textarea "x"
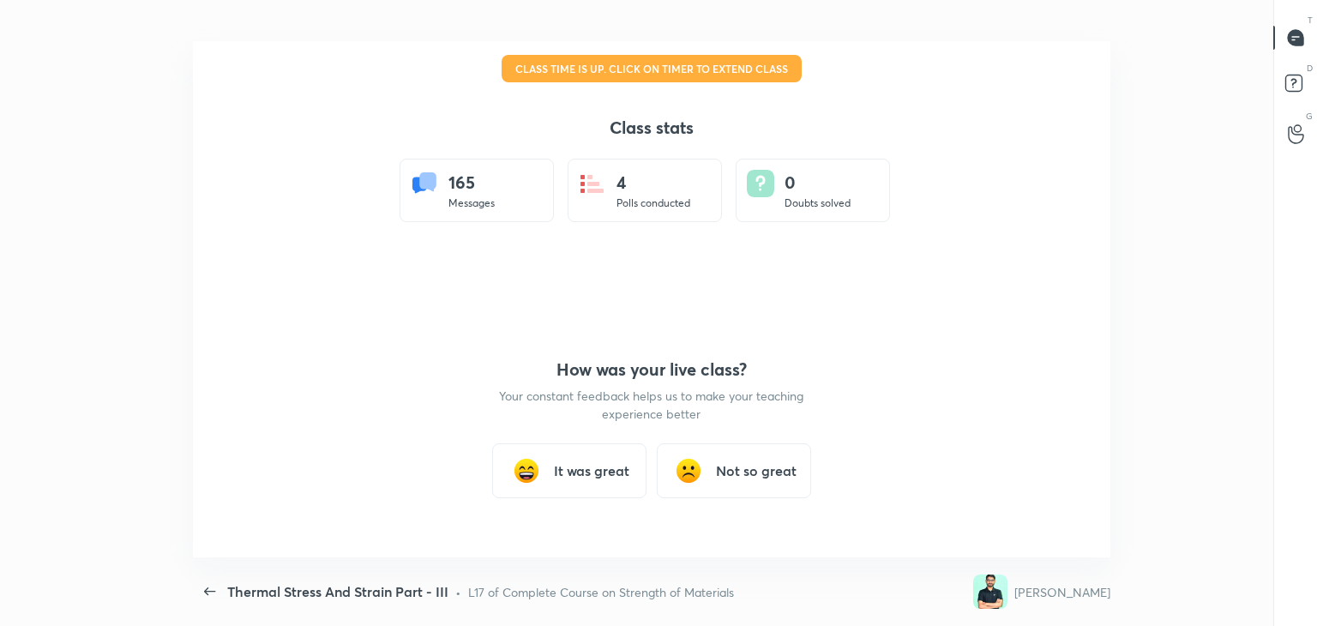
scroll to position [85252, 84466]
